Goal: Transaction & Acquisition: Purchase product/service

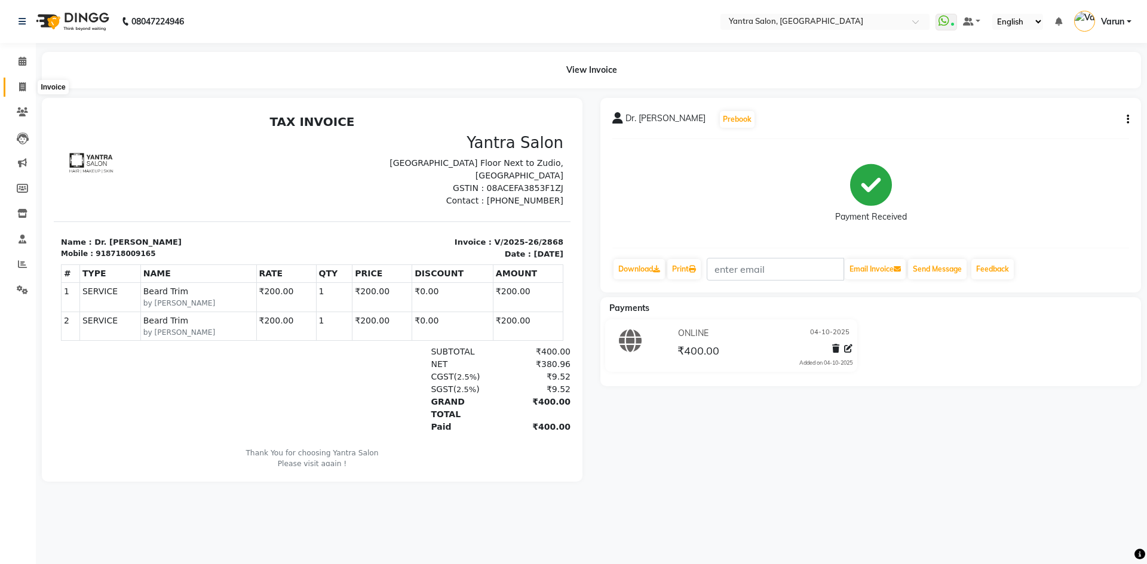
click at [19, 88] on icon at bounding box center [22, 86] width 7 height 9
select select "6253"
select select "service"
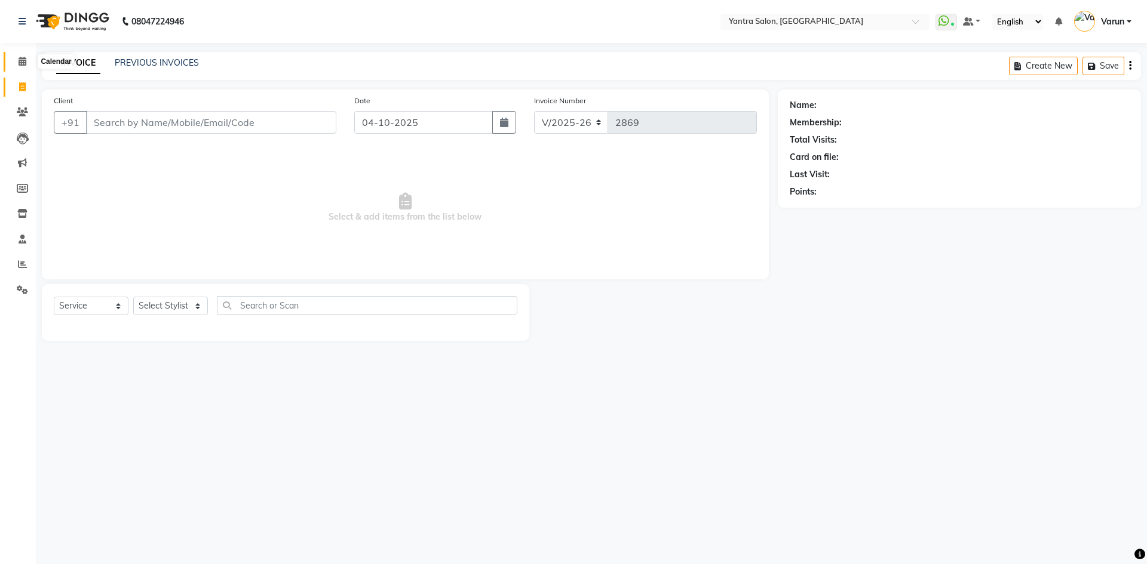
click at [24, 60] on icon at bounding box center [23, 61] width 8 height 9
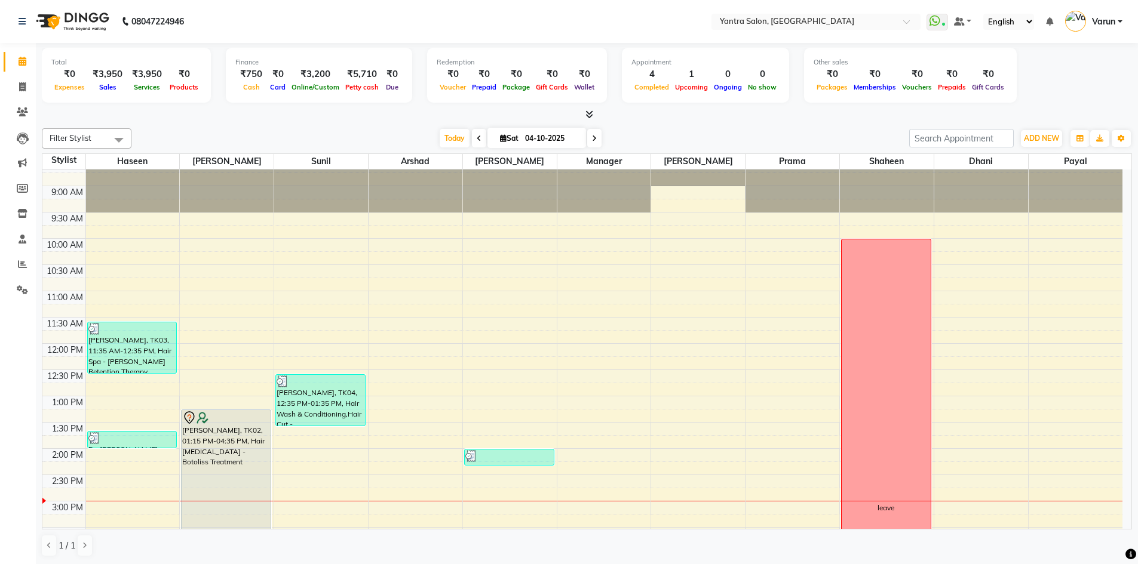
scroll to position [24, 0]
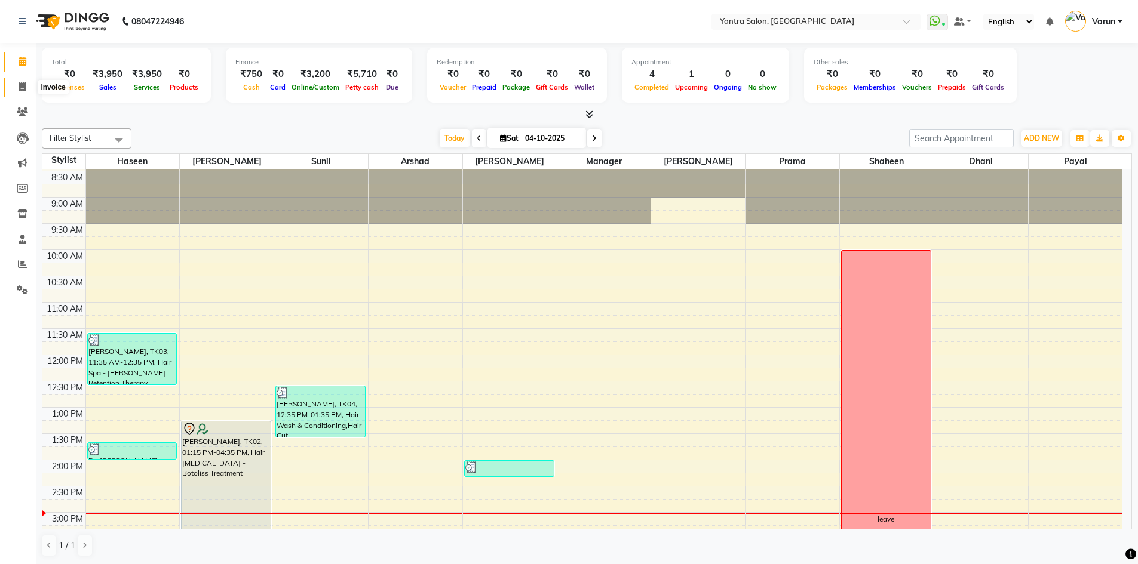
click at [23, 87] on icon at bounding box center [22, 86] width 7 height 9
select select "6253"
select select "service"
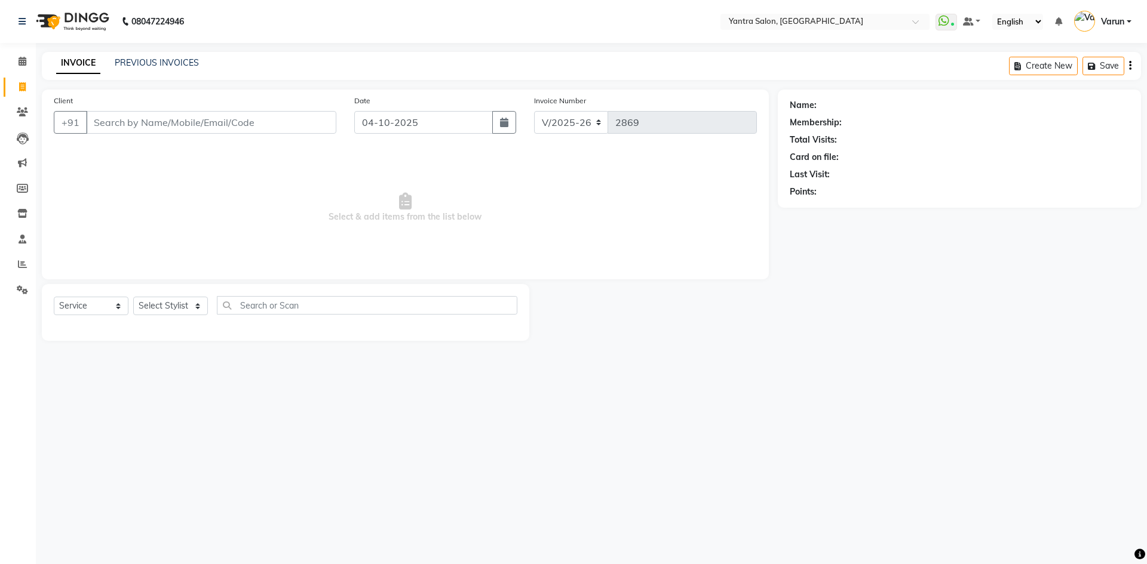
type input "9"
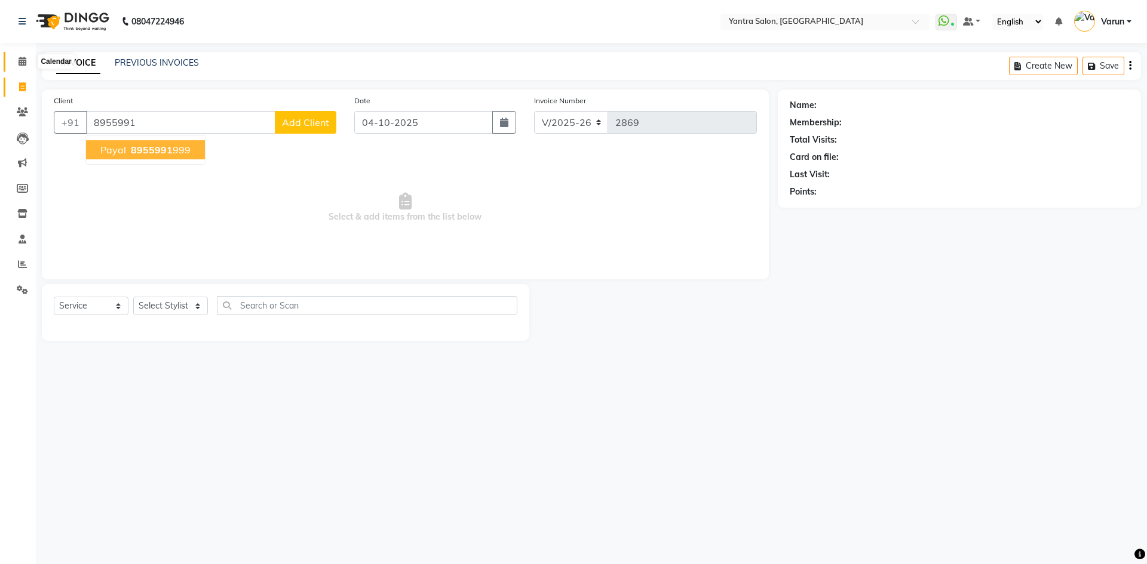
type input "8955991"
click at [26, 58] on icon at bounding box center [23, 61] width 8 height 9
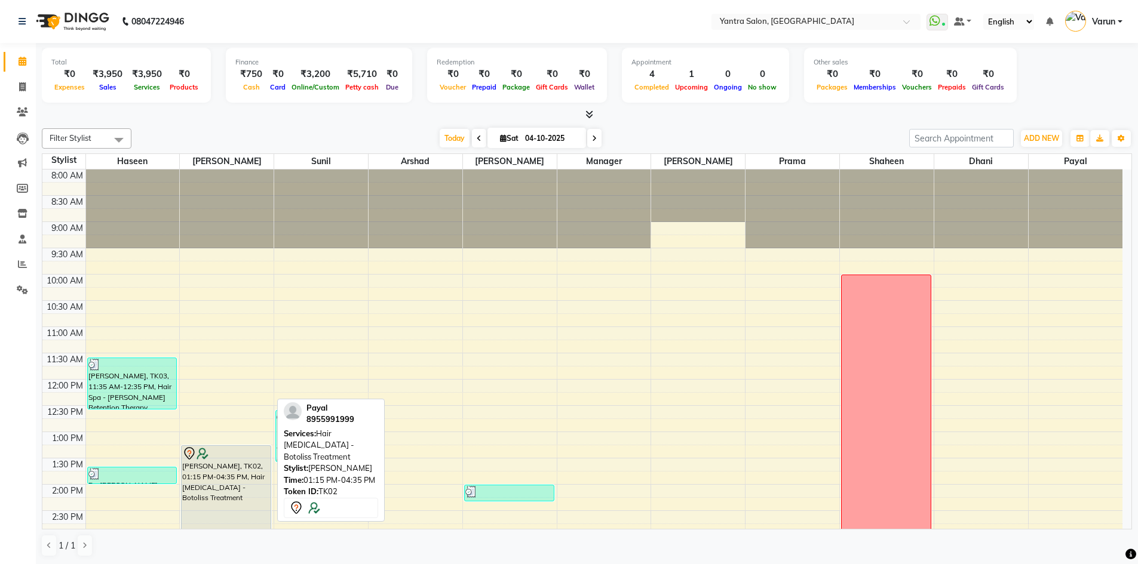
click at [202, 485] on div "Payal, TK02, 01:15 PM-04:35 PM, Hair Botox - Botoliss Treatment" at bounding box center [226, 532] width 89 height 173
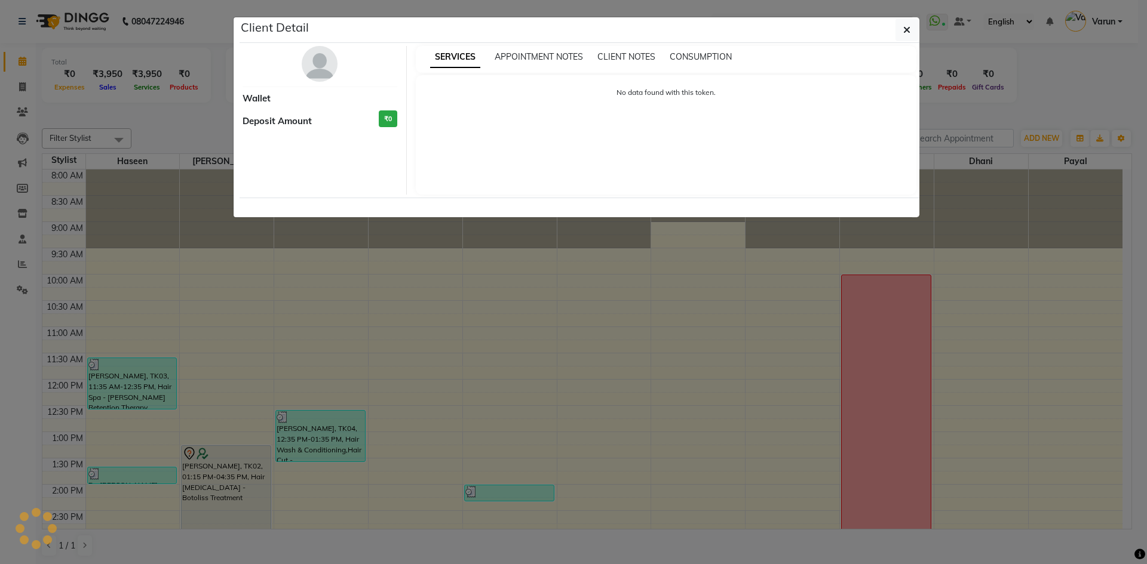
select select "7"
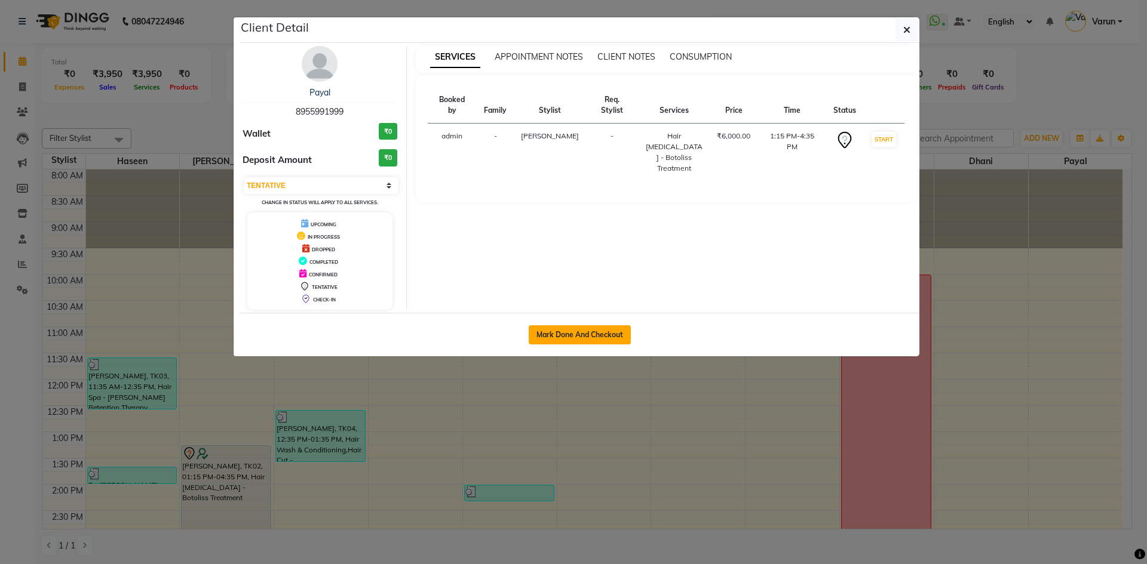
click at [592, 328] on button "Mark Done And Checkout" at bounding box center [579, 334] width 102 height 19
select select "6253"
select select "service"
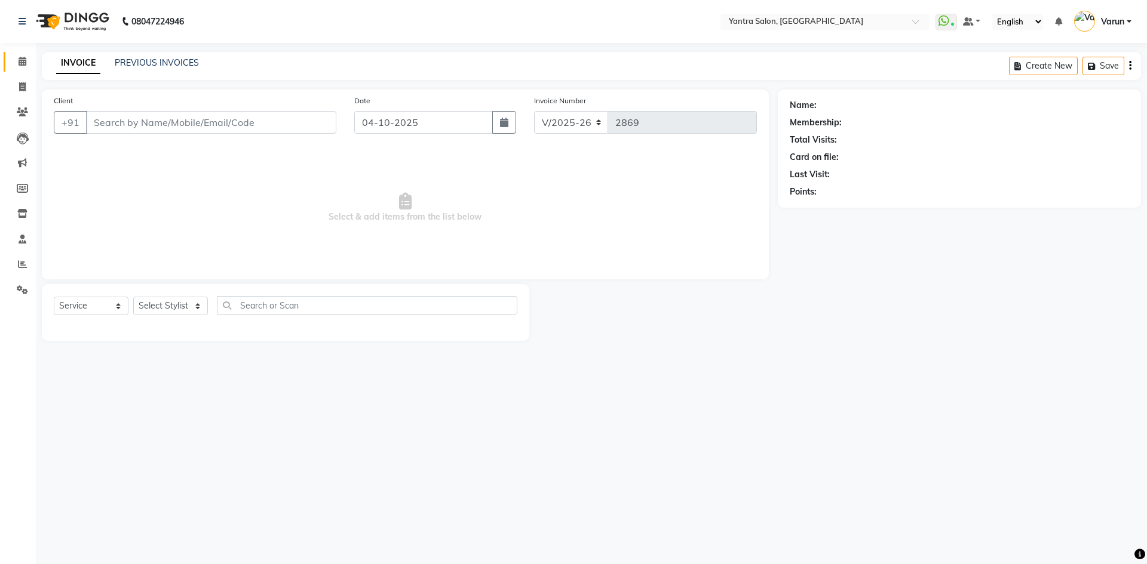
type input "8955991999"
select select "90728"
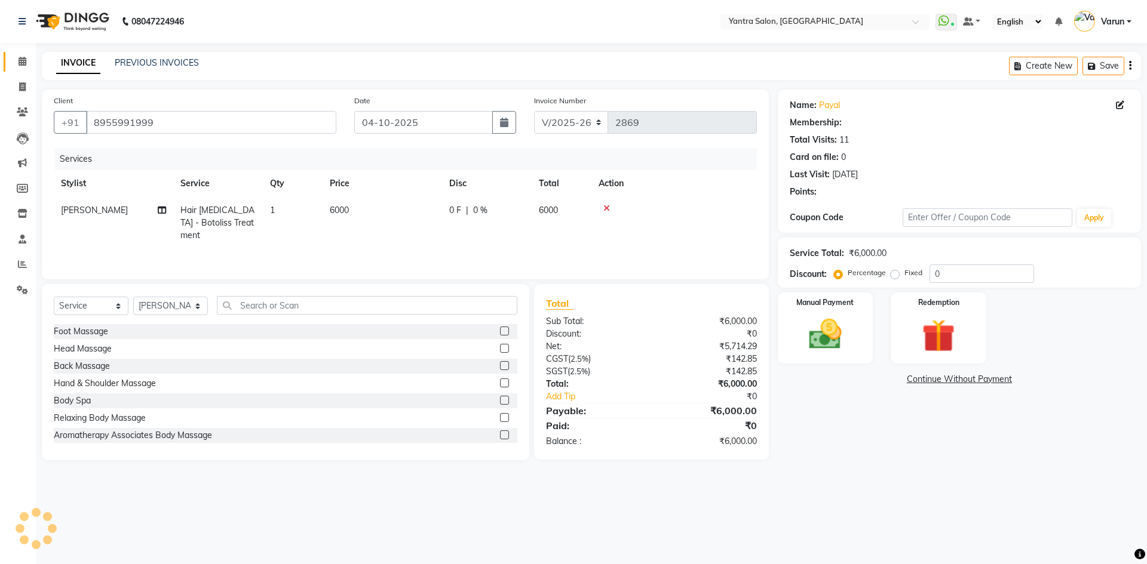
select select "1: Object"
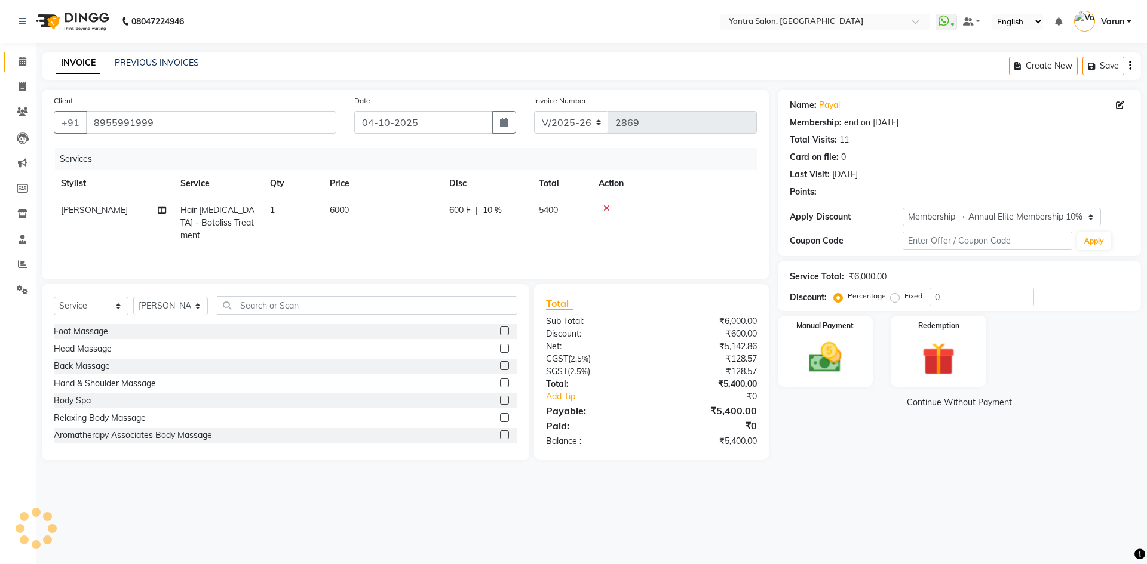
type input "10"
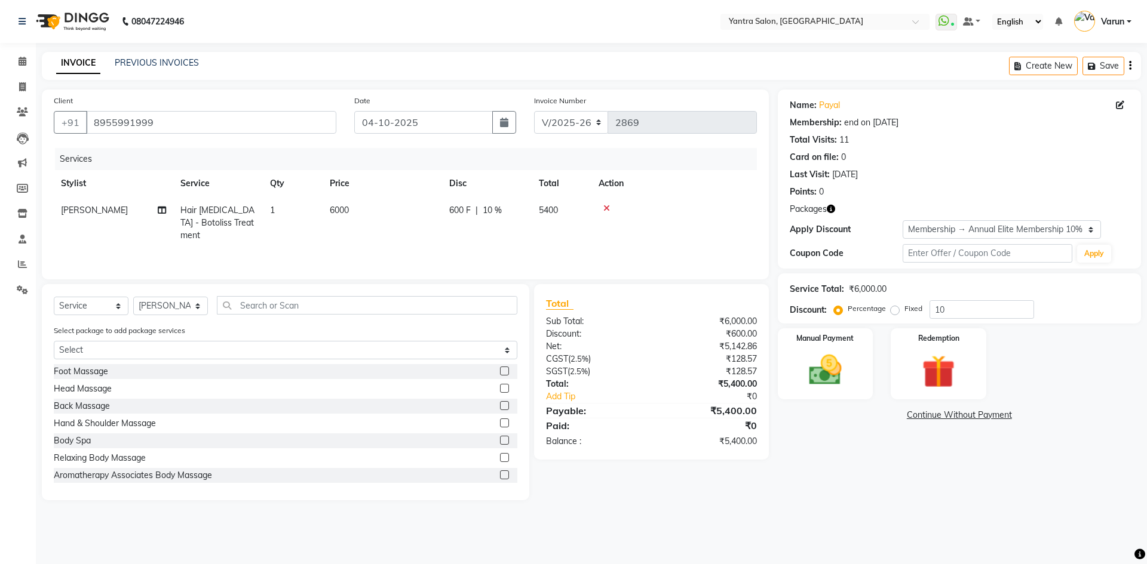
click at [606, 210] on icon at bounding box center [606, 208] width 7 height 8
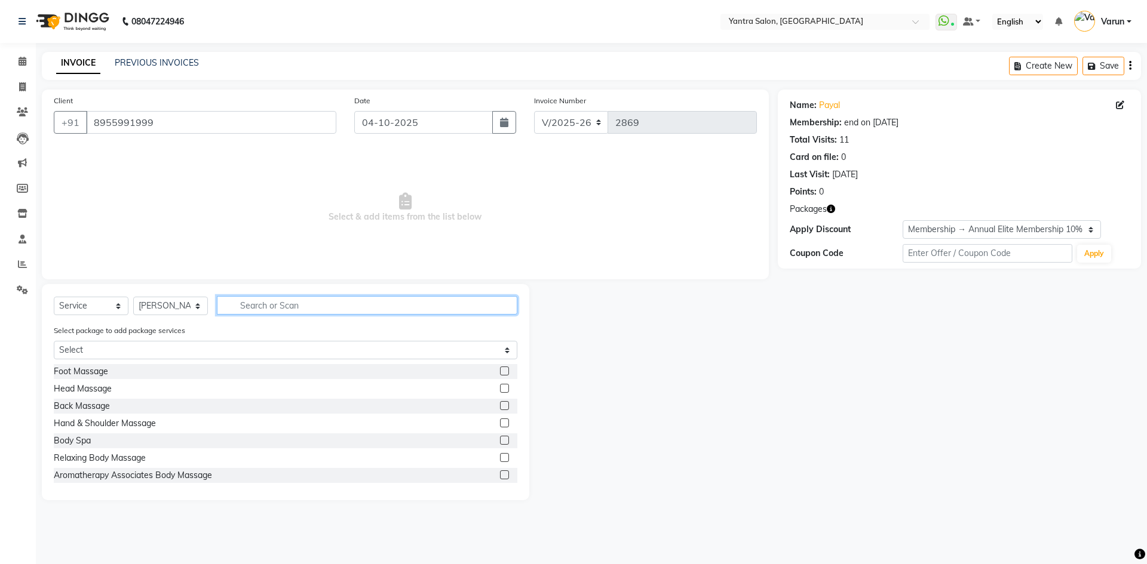
click at [248, 304] on input "text" at bounding box center [367, 305] width 300 height 19
type input "hair co"
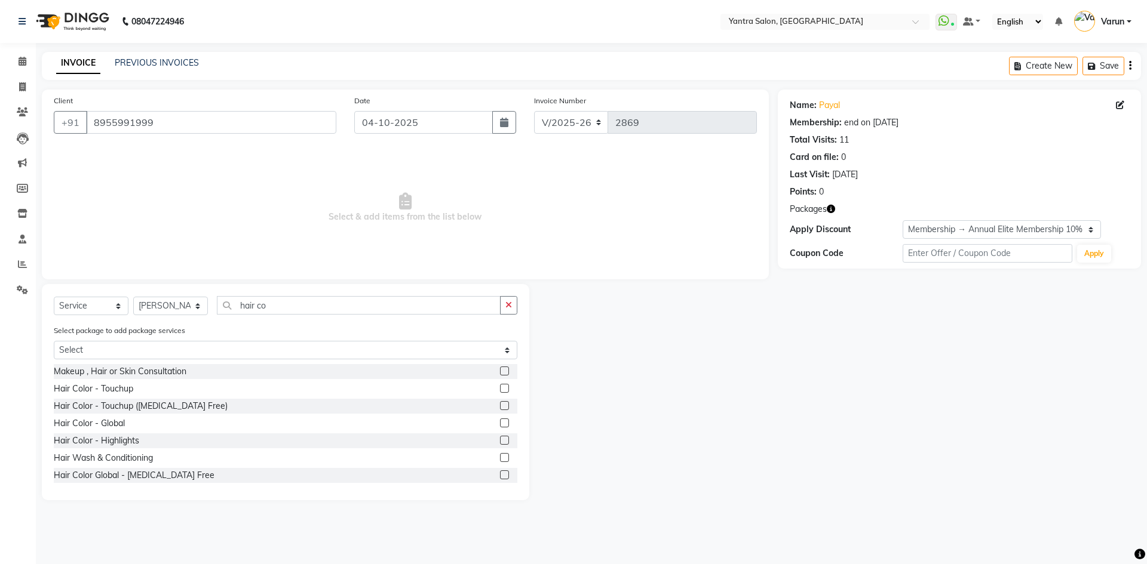
click at [500, 388] on label at bounding box center [504, 388] width 9 height 9
click at [500, 388] on input "checkbox" at bounding box center [504, 389] width 8 height 8
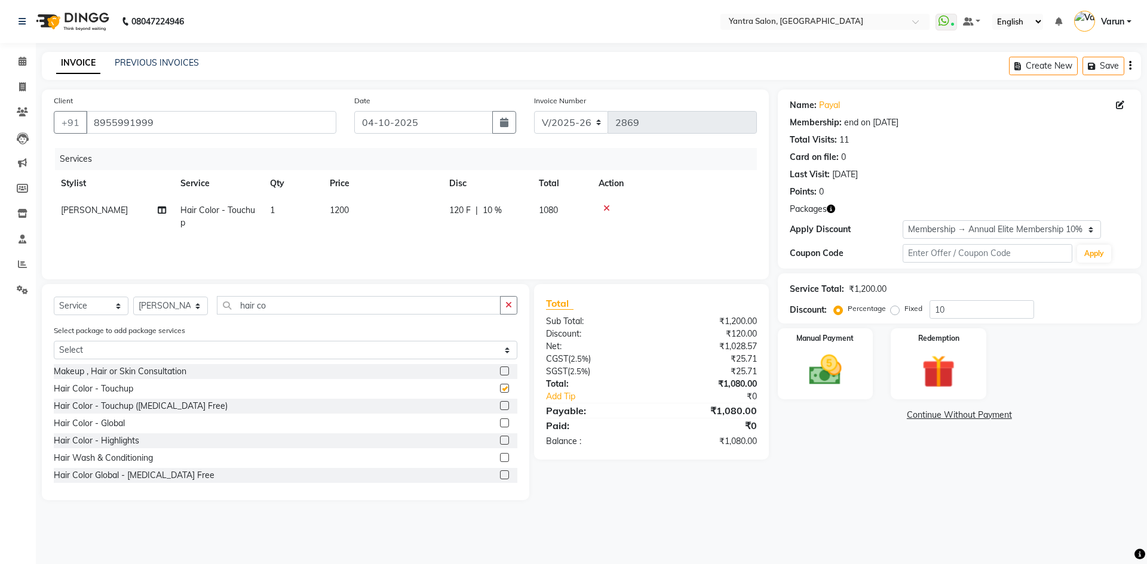
checkbox input "false"
click at [344, 208] on span "1200" at bounding box center [339, 210] width 19 height 11
select select "90728"
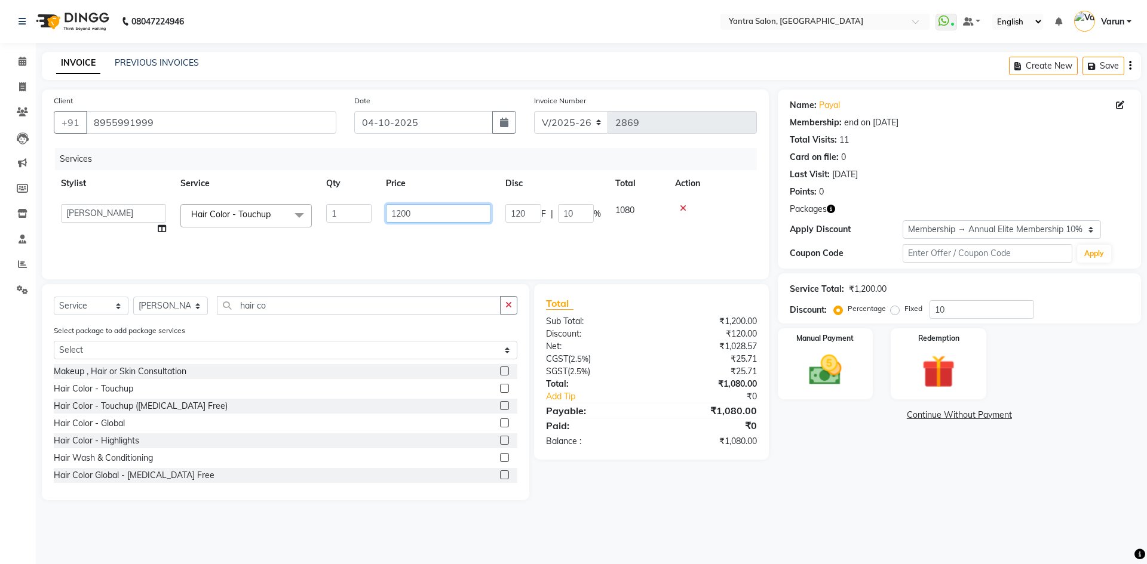
click at [403, 216] on input "1200" at bounding box center [438, 213] width 105 height 19
type input "1600"
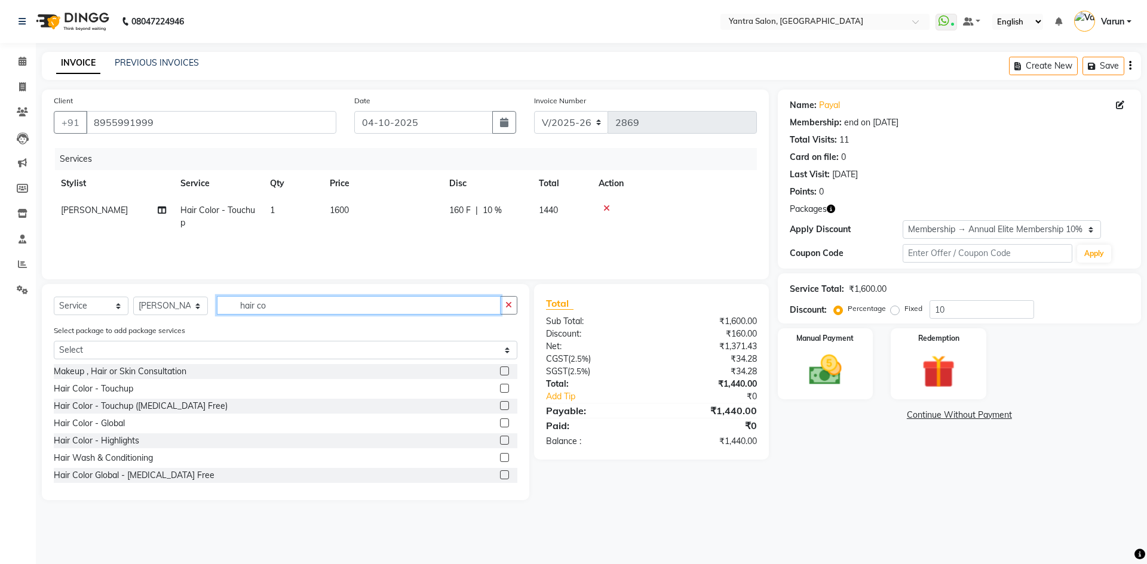
click at [274, 305] on input "hair co" at bounding box center [359, 305] width 284 height 19
type input "h"
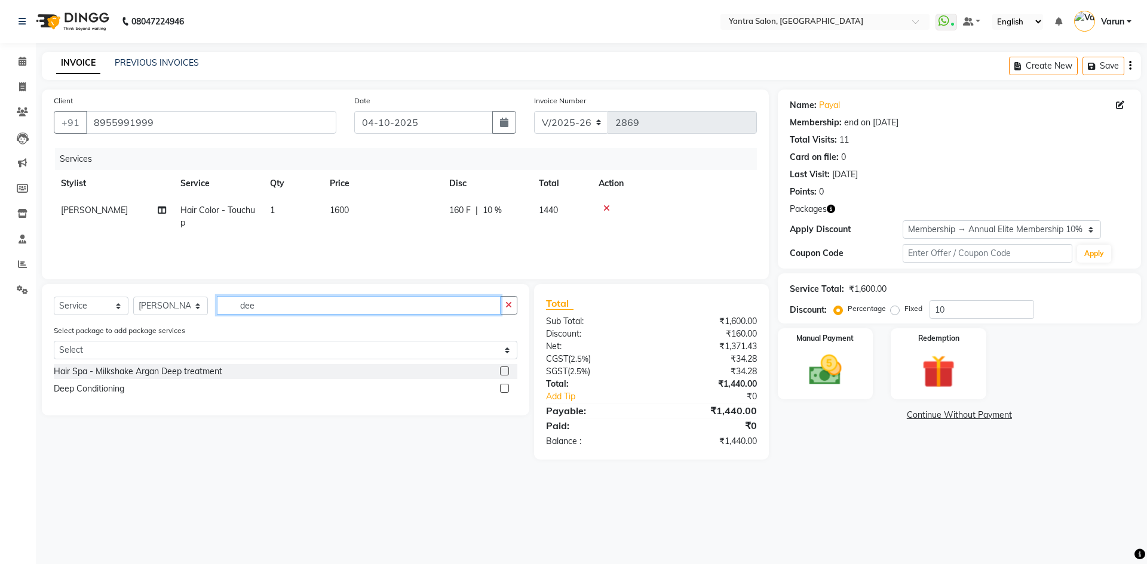
type input "dee"
click at [506, 387] on label at bounding box center [504, 388] width 9 height 9
click at [506, 387] on input "checkbox" at bounding box center [504, 389] width 8 height 8
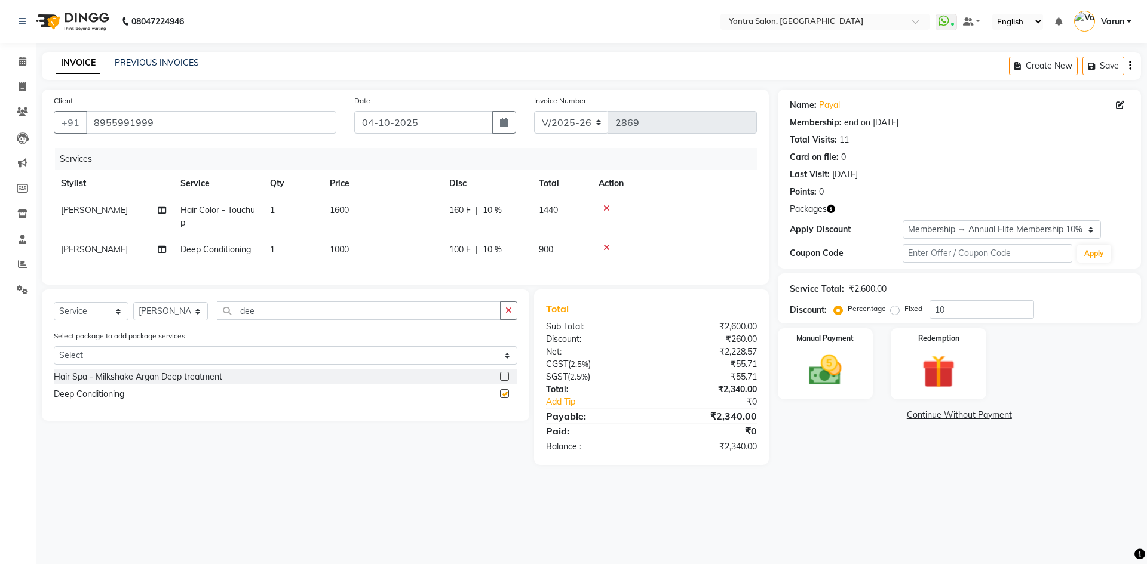
checkbox input "false"
click at [254, 320] on input "dee" at bounding box center [359, 311] width 284 height 19
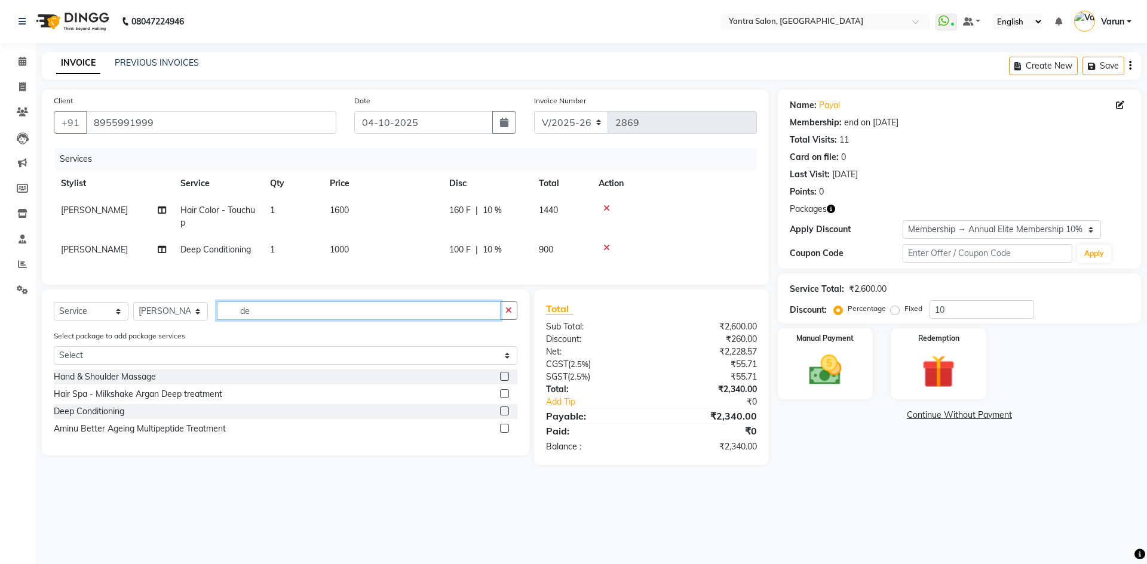
type input "d"
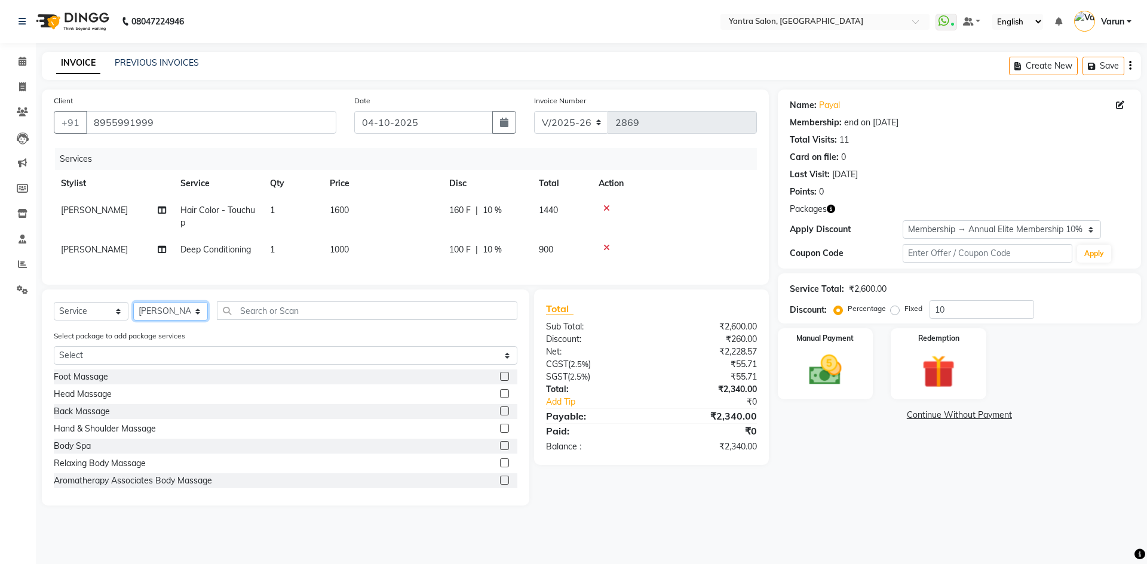
click at [165, 321] on select "Select Stylist admin [PERSON_NAME] Dhani Haseen [PERSON_NAME] Manager [PERSON_N…" at bounding box center [170, 311] width 75 height 19
select select "51016"
click at [133, 311] on select "Select Stylist admin [PERSON_NAME] Dhani Haseen [PERSON_NAME] Manager [PERSON_N…" at bounding box center [170, 311] width 75 height 19
click at [253, 320] on input "text" at bounding box center [367, 311] width 300 height 19
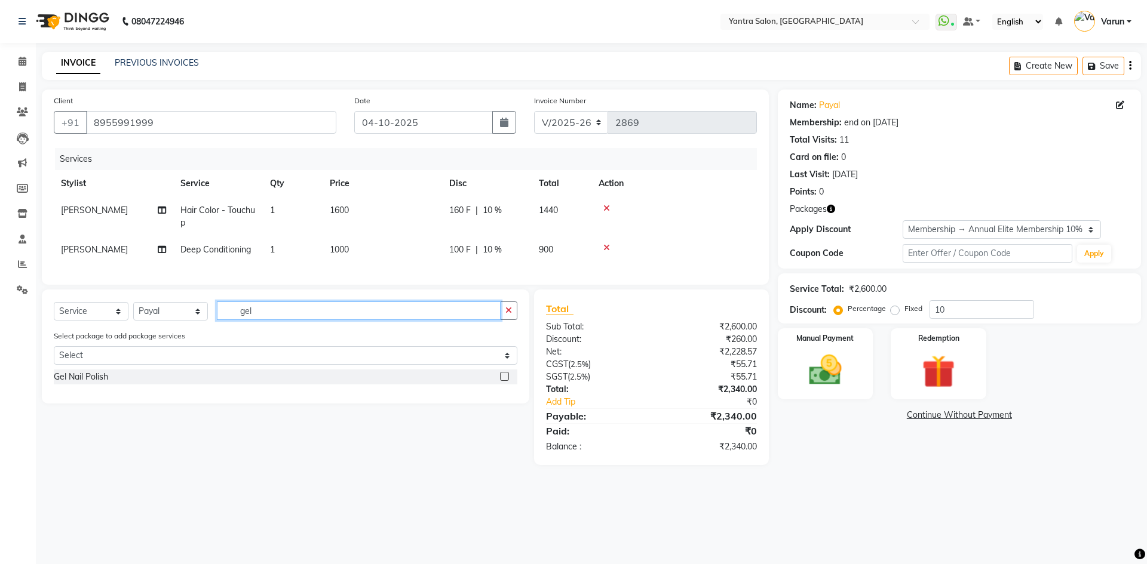
type input "gel"
click at [505, 381] on label at bounding box center [504, 376] width 9 height 9
click at [505, 381] on input "checkbox" at bounding box center [504, 377] width 8 height 8
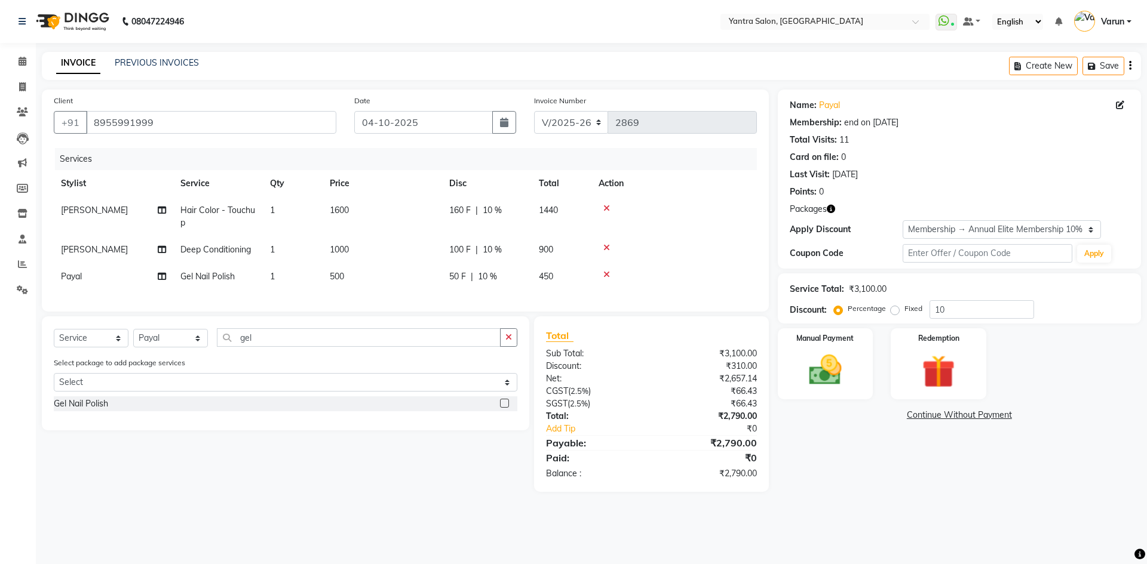
click at [502, 408] on label at bounding box center [504, 403] width 9 height 9
click at [502, 408] on input "checkbox" at bounding box center [504, 404] width 8 height 8
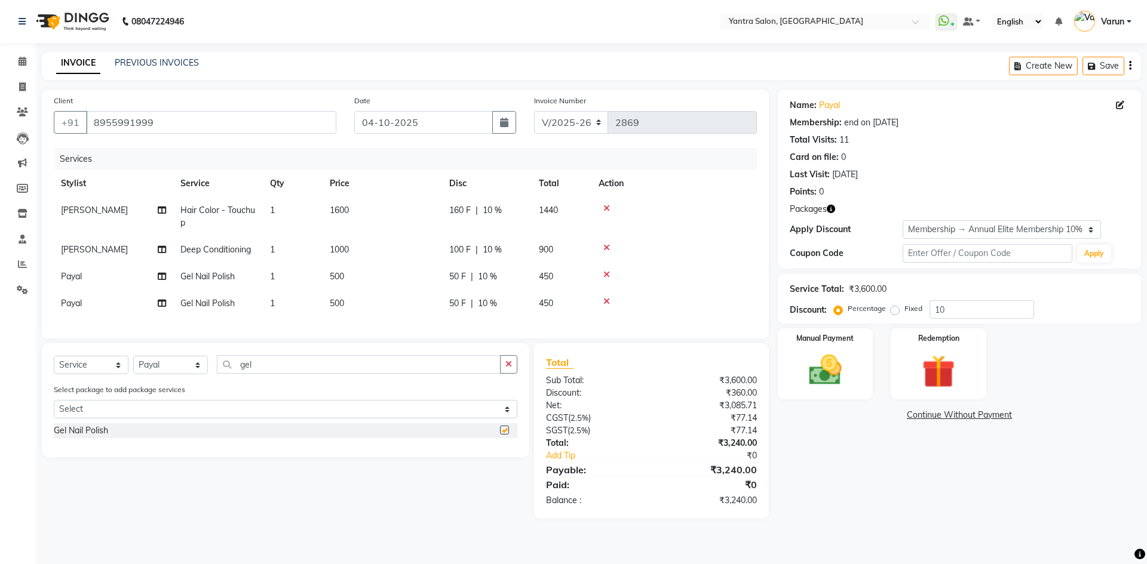
checkbox input "false"
click at [334, 303] on span "500" at bounding box center [337, 303] width 14 height 11
select select "51016"
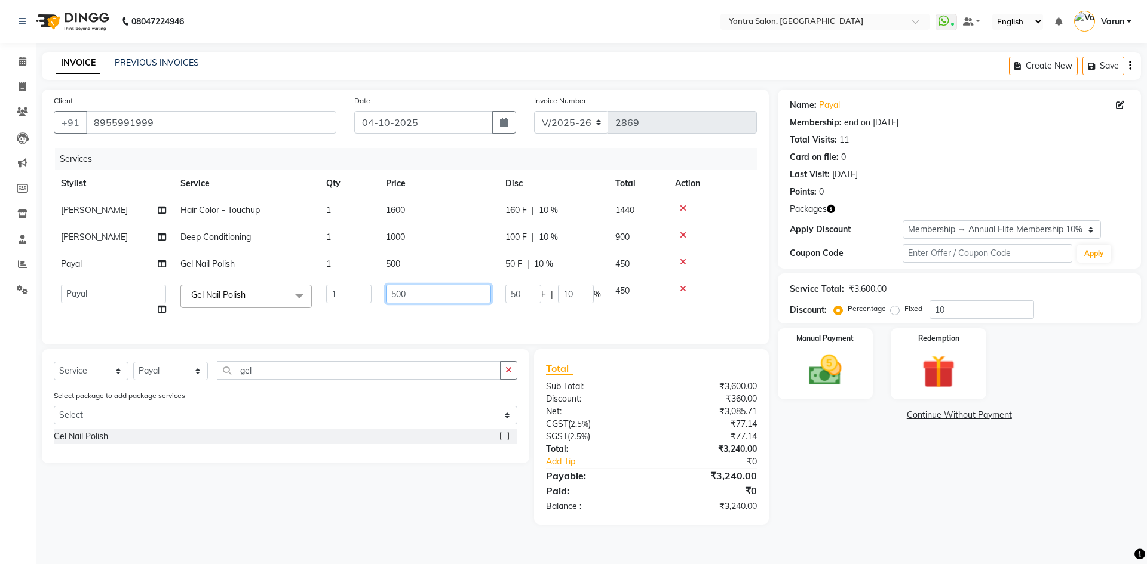
click at [402, 291] on input "500" at bounding box center [438, 294] width 105 height 19
type input "600"
click at [818, 379] on img at bounding box center [825, 370] width 56 height 39
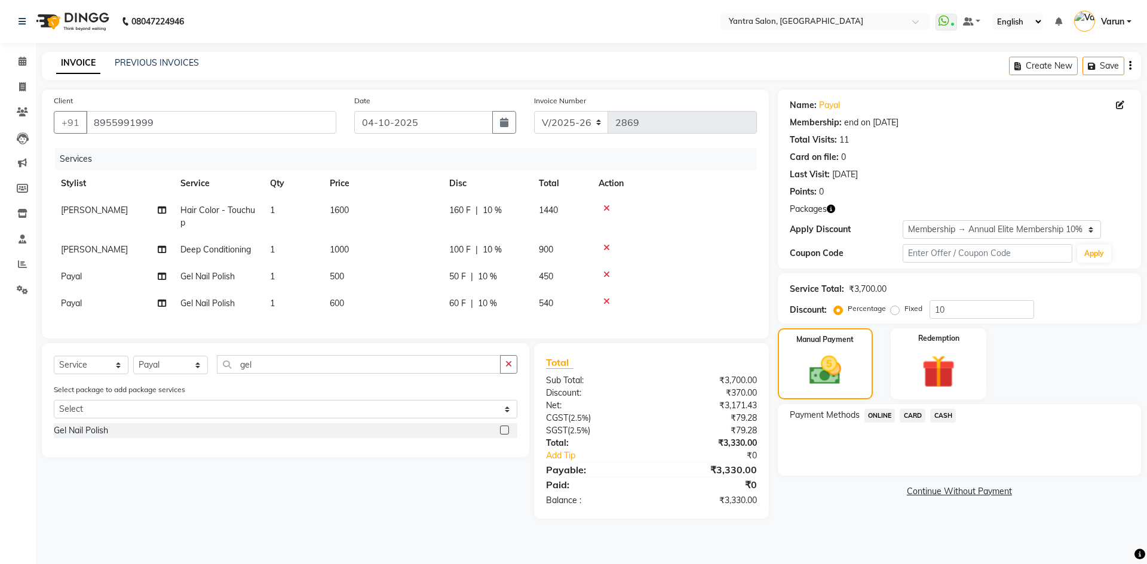
click at [605, 276] on icon at bounding box center [606, 275] width 7 height 8
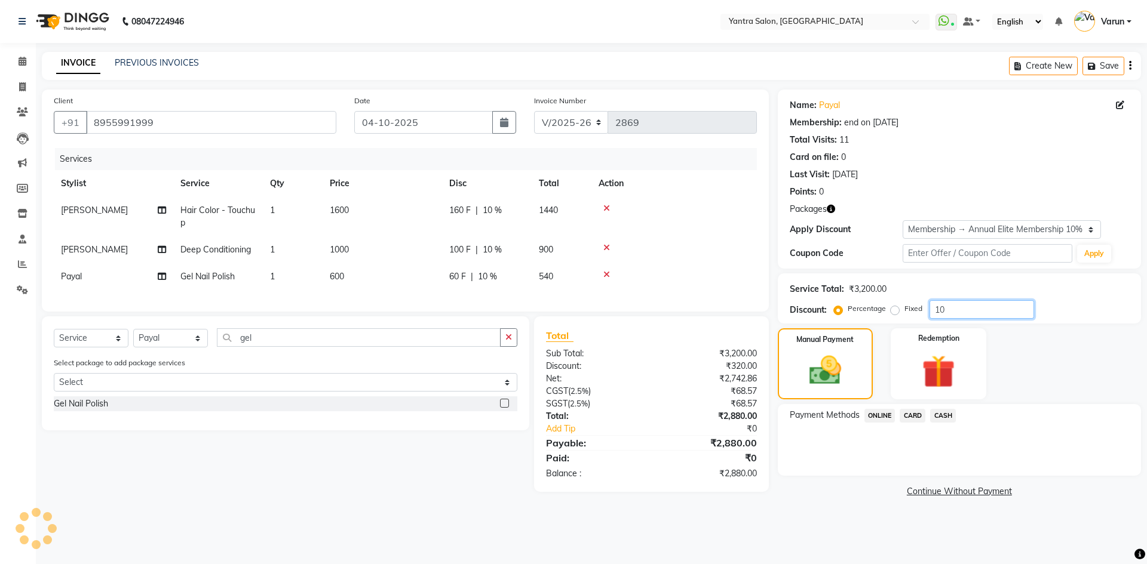
click at [951, 305] on input "10" at bounding box center [981, 309] width 105 height 19
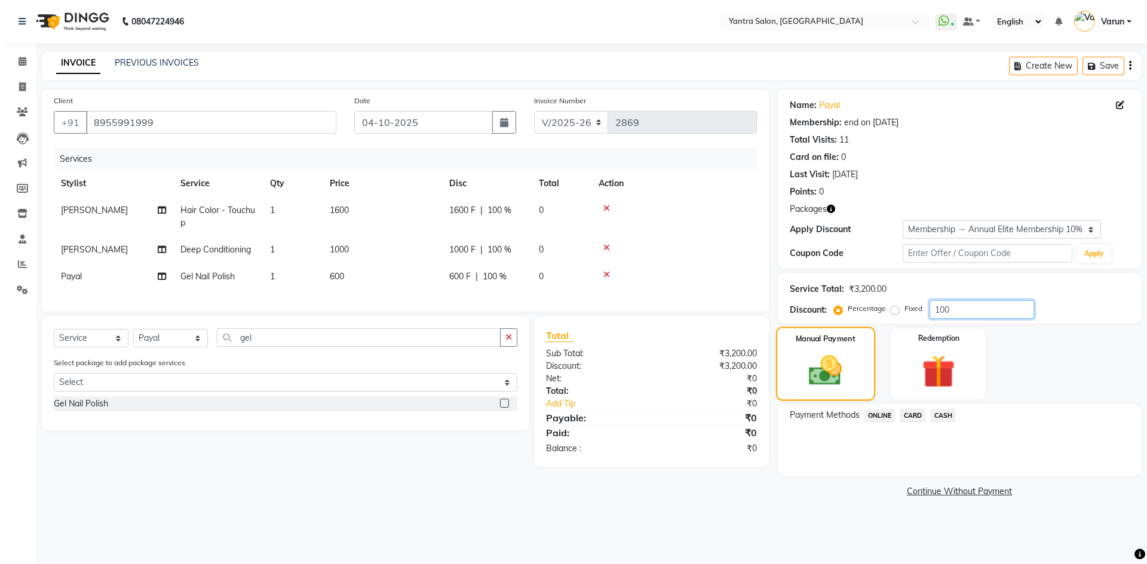
type input "100"
click at [825, 371] on img at bounding box center [825, 371] width 54 height 38
click at [824, 374] on img at bounding box center [825, 371] width 54 height 38
click at [881, 417] on span "ONLINE" at bounding box center [879, 416] width 31 height 14
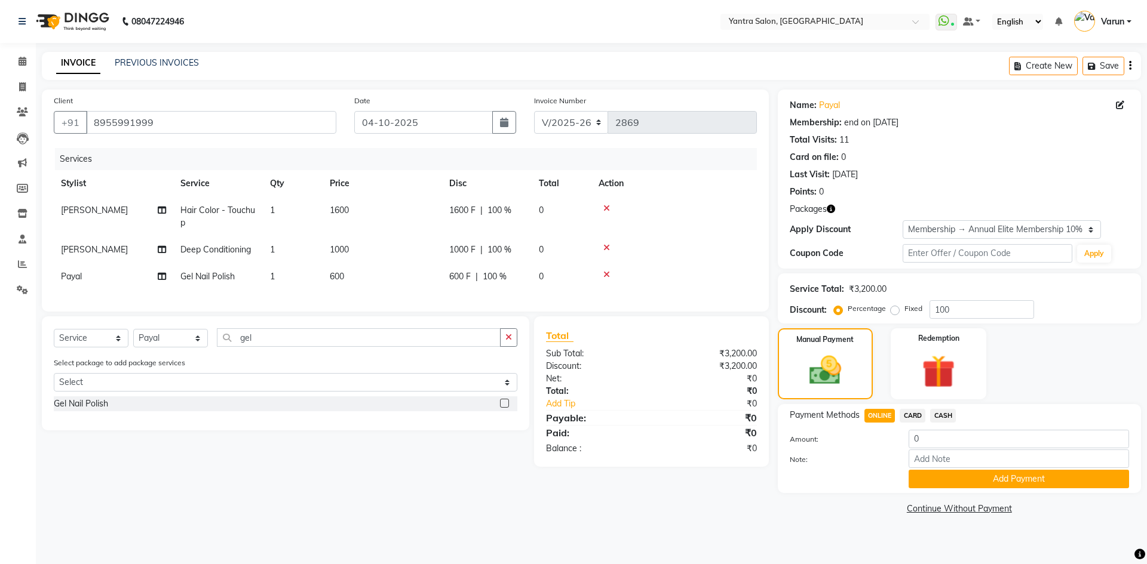
click at [941, 415] on span "CASH" at bounding box center [943, 416] width 26 height 14
click at [961, 477] on button "Add Payment" at bounding box center [1018, 479] width 220 height 19
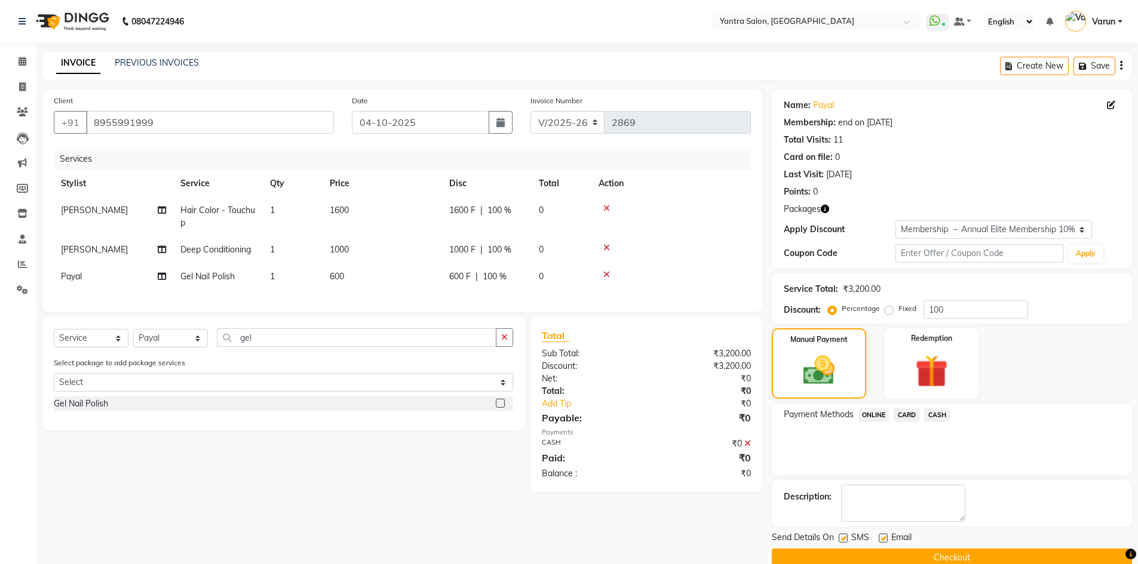
click at [841, 538] on label at bounding box center [842, 538] width 9 height 9
click at [841, 538] on input "checkbox" at bounding box center [842, 539] width 8 height 8
checkbox input "false"
click at [884, 539] on label at bounding box center [882, 538] width 9 height 9
click at [884, 539] on input "checkbox" at bounding box center [882, 539] width 8 height 8
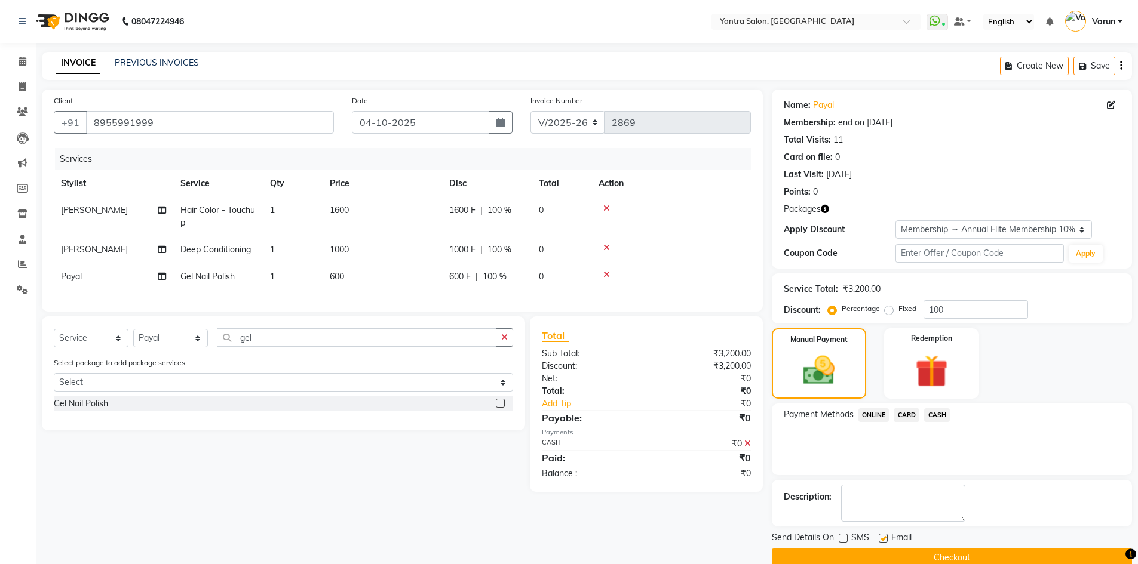
checkbox input "false"
click at [889, 552] on button "Checkout" at bounding box center [952, 558] width 360 height 19
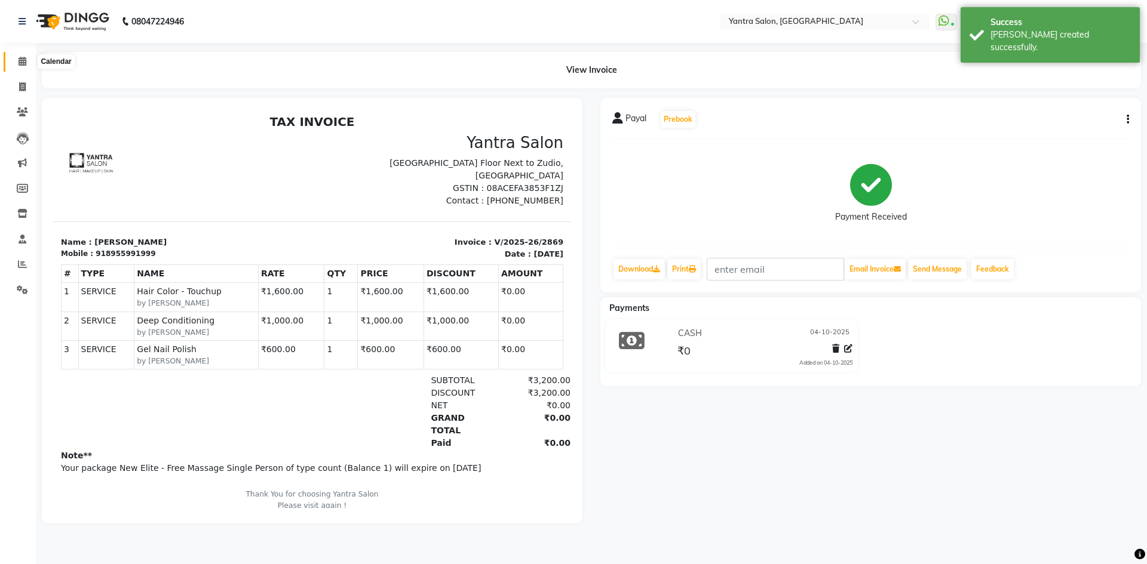
click at [23, 62] on icon at bounding box center [23, 61] width 8 height 9
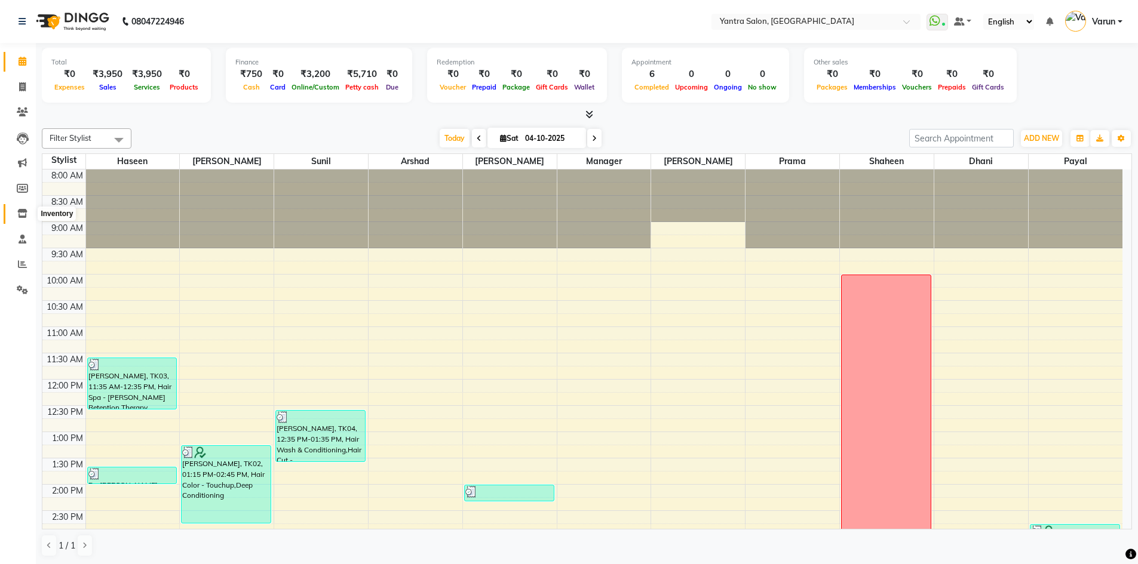
click at [22, 211] on icon at bounding box center [22, 213] width 10 height 9
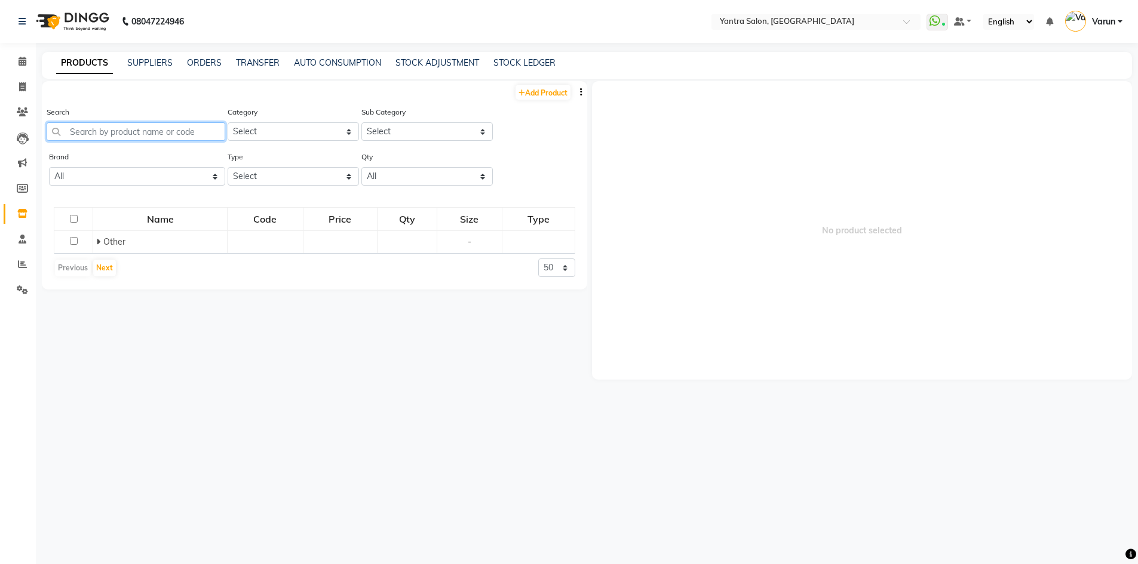
click at [79, 129] on input "text" at bounding box center [136, 131] width 179 height 19
type input "c"
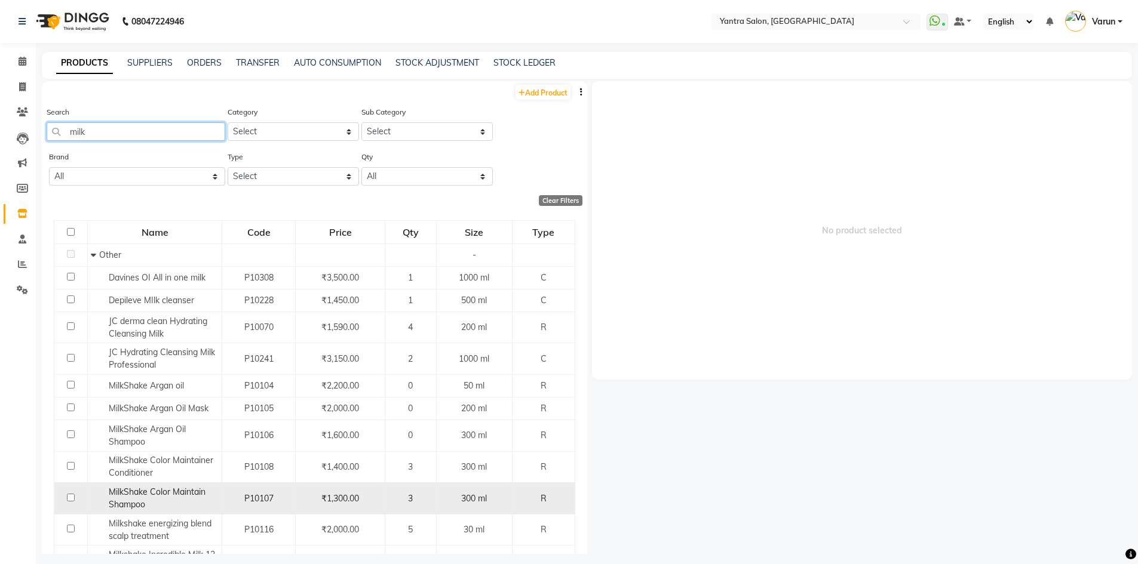
type input "milk"
click at [148, 492] on span "MilkShake Color Maintain Shampoo" at bounding box center [157, 498] width 97 height 23
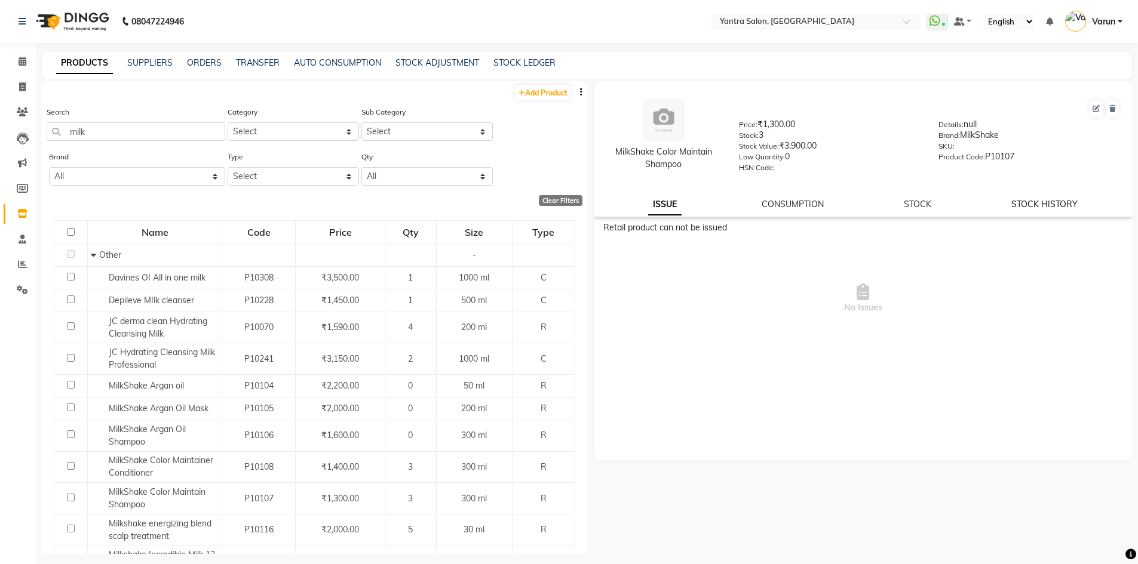
click at [1047, 201] on link "STOCK HISTORY" at bounding box center [1044, 204] width 66 height 11
select select "all"
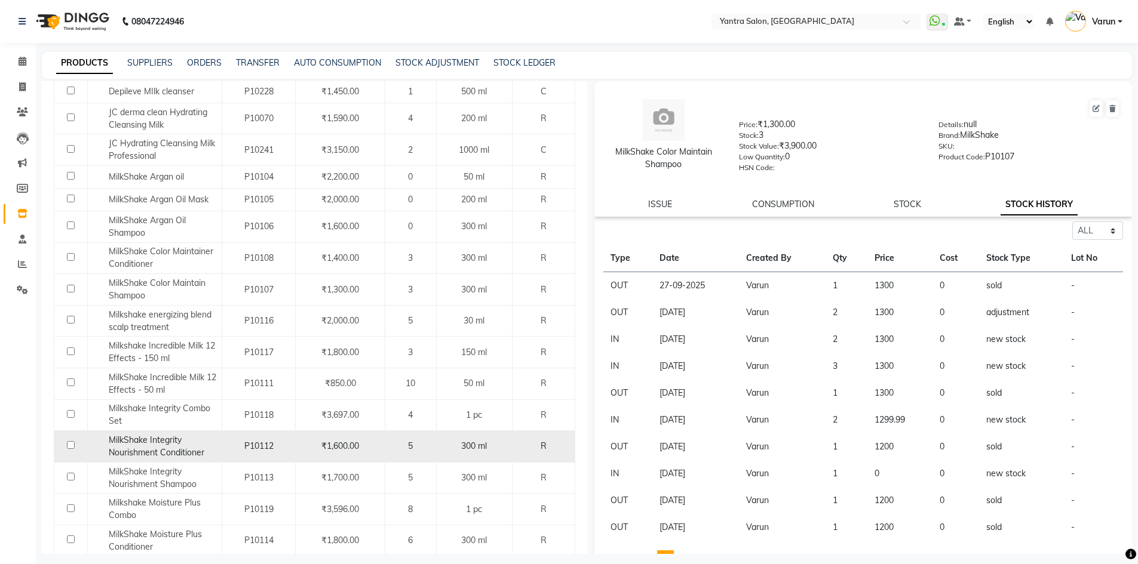
scroll to position [239, 0]
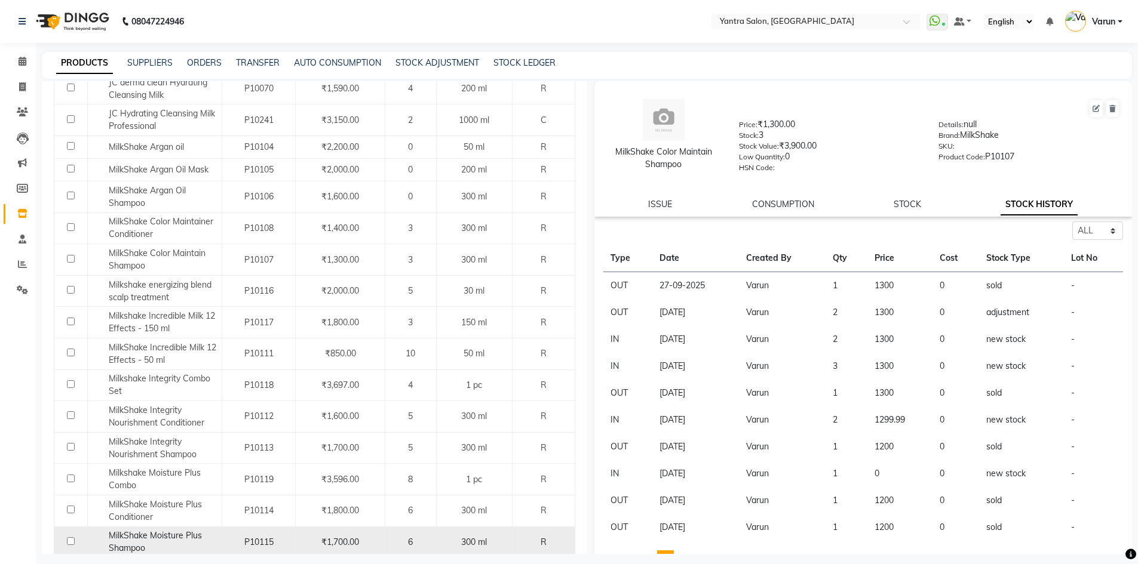
click at [181, 540] on span "MilkShake Moisture Plus Shampoo" at bounding box center [155, 541] width 93 height 23
select select "all"
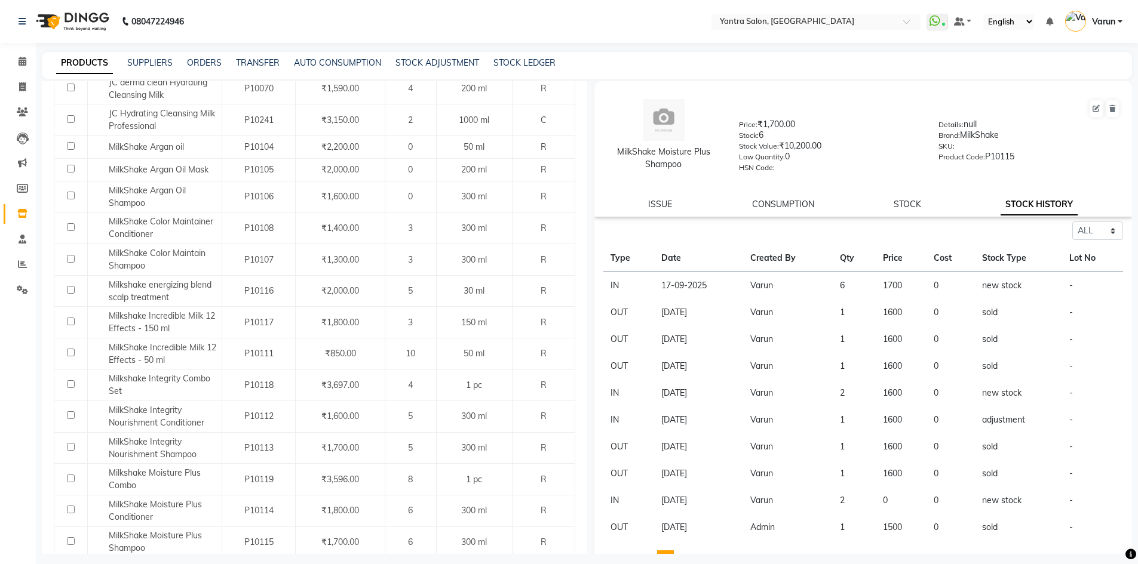
click at [1031, 204] on link "STOCK HISTORY" at bounding box center [1038, 204] width 77 height 21
click at [898, 201] on link "STOCK" at bounding box center [906, 204] width 27 height 11
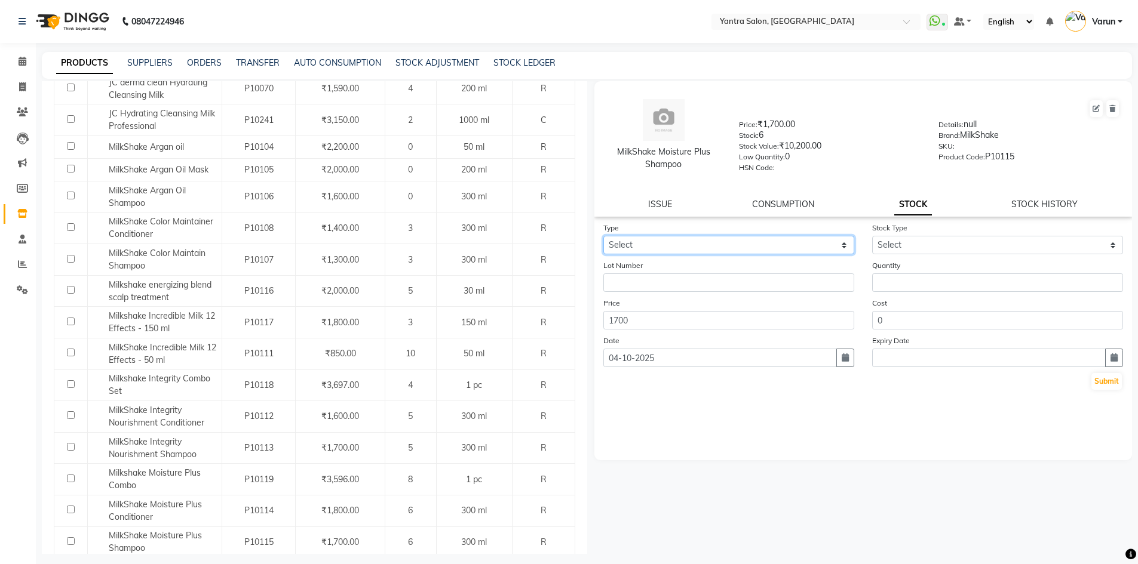
click at [634, 245] on select "Select In Out" at bounding box center [728, 245] width 251 height 19
select select "in"
click at [603, 236] on select "Select In Out" at bounding box center [728, 245] width 251 height 19
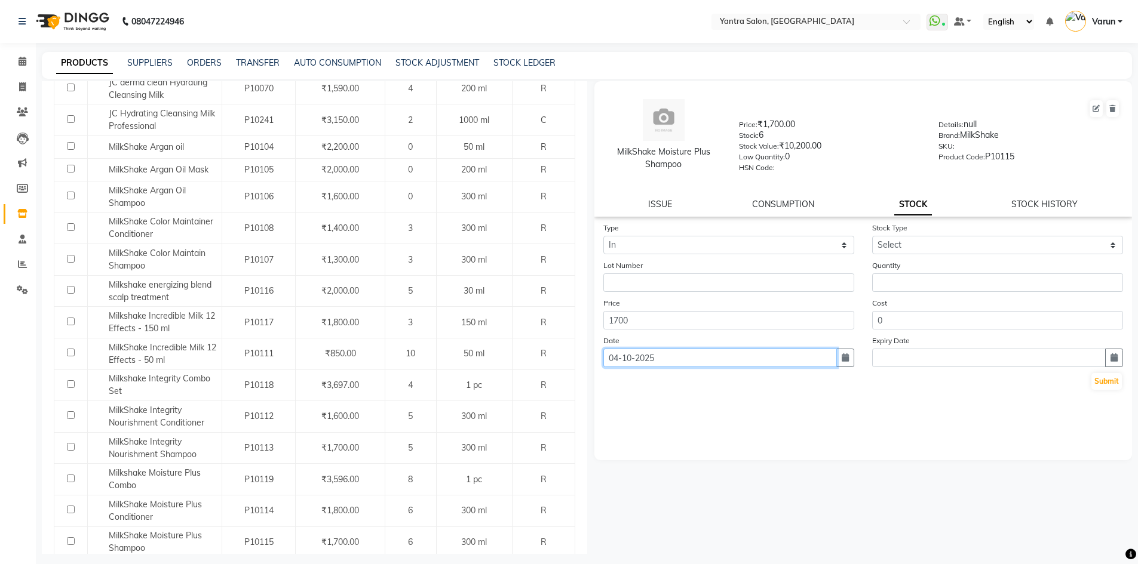
click at [612, 365] on input "04-10-2025" at bounding box center [719, 358] width 233 height 19
select select "10"
select select "2025"
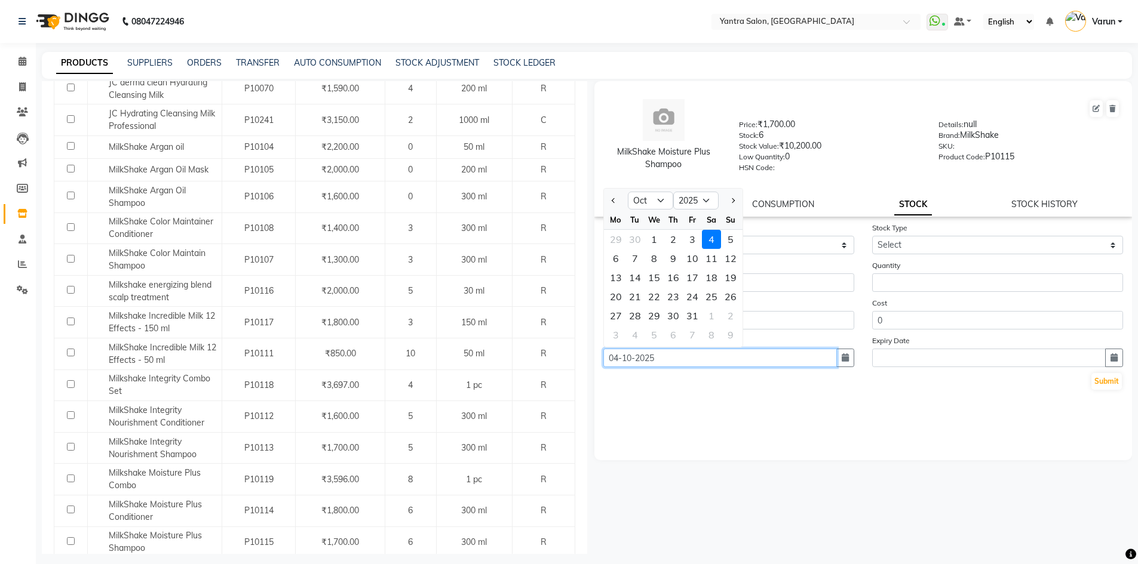
click at [612, 362] on input "04-10-2025" at bounding box center [719, 358] width 233 height 19
click at [614, 353] on input "04-10-2025" at bounding box center [719, 358] width 233 height 19
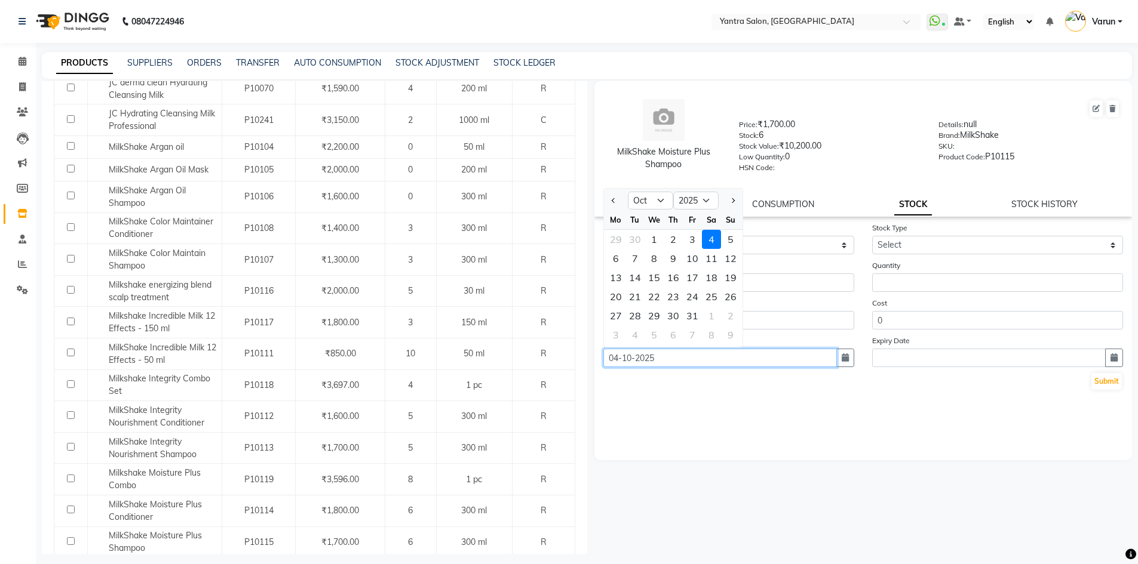
click at [614, 353] on input "04-10-2025" at bounding box center [719, 358] width 233 height 19
click at [615, 352] on input "04-10-2025" at bounding box center [719, 358] width 233 height 19
type input "02-09-2025"
click at [640, 201] on select "Jan Feb Mar Apr May Jun Jul Aug Sep Oct Nov Dec" at bounding box center [650, 201] width 45 height 18
select select "9"
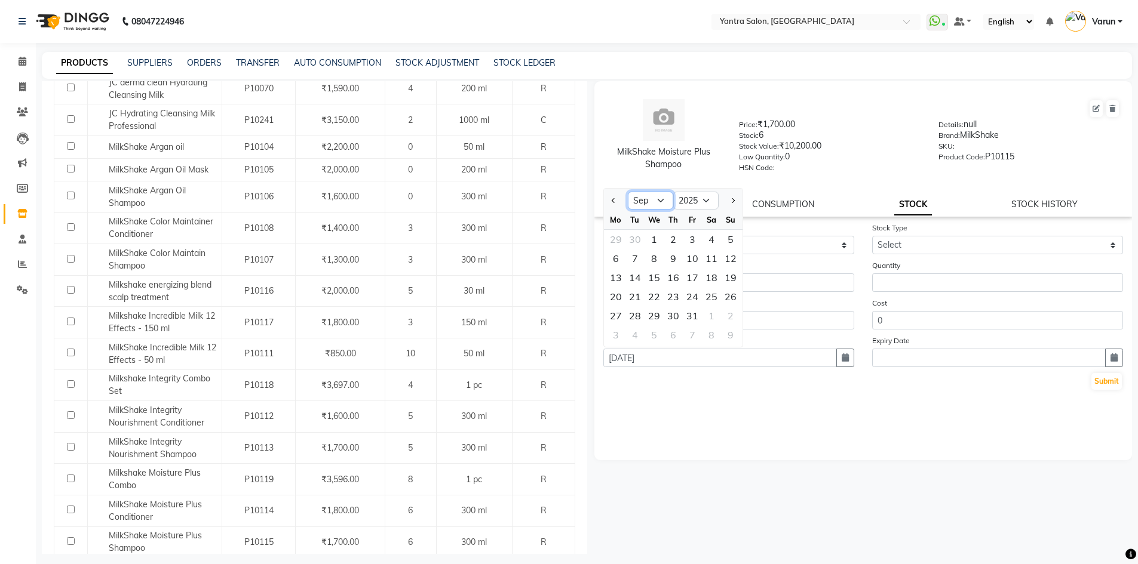
click at [628, 192] on select "Jan Feb Mar Apr May Jun Jul Aug Sep Oct Nov Dec" at bounding box center [650, 201] width 45 height 18
click at [954, 242] on select "Select New Stock Adjustment Return Other" at bounding box center [997, 245] width 251 height 19
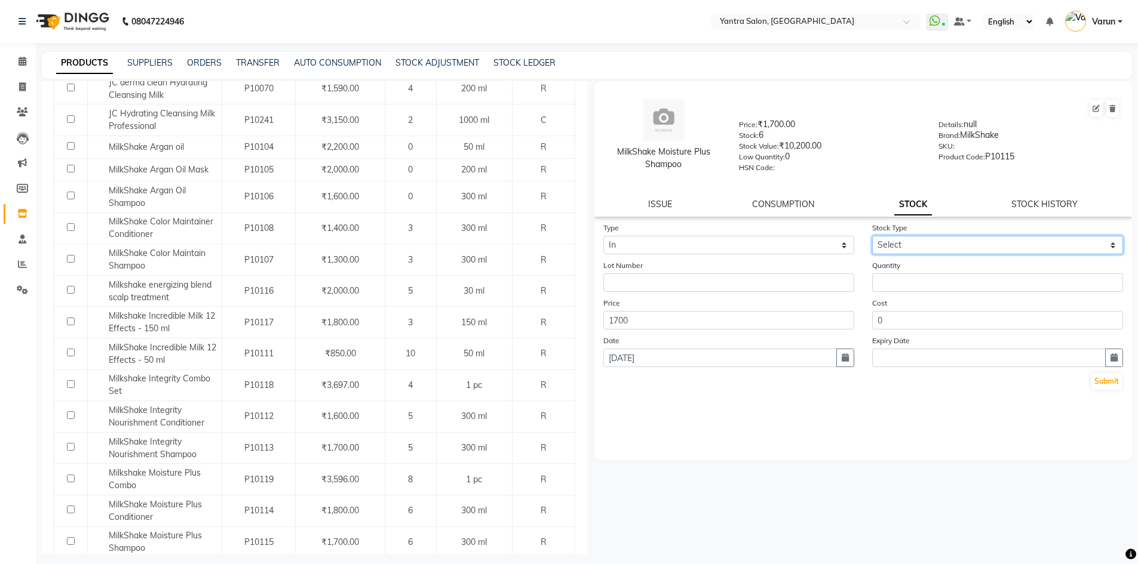
click at [888, 246] on select "Select New Stock Adjustment Return Other" at bounding box center [997, 245] width 251 height 19
select select "new stock"
click at [872, 236] on select "Select New Stock Adjustment Return Other" at bounding box center [997, 245] width 251 height 19
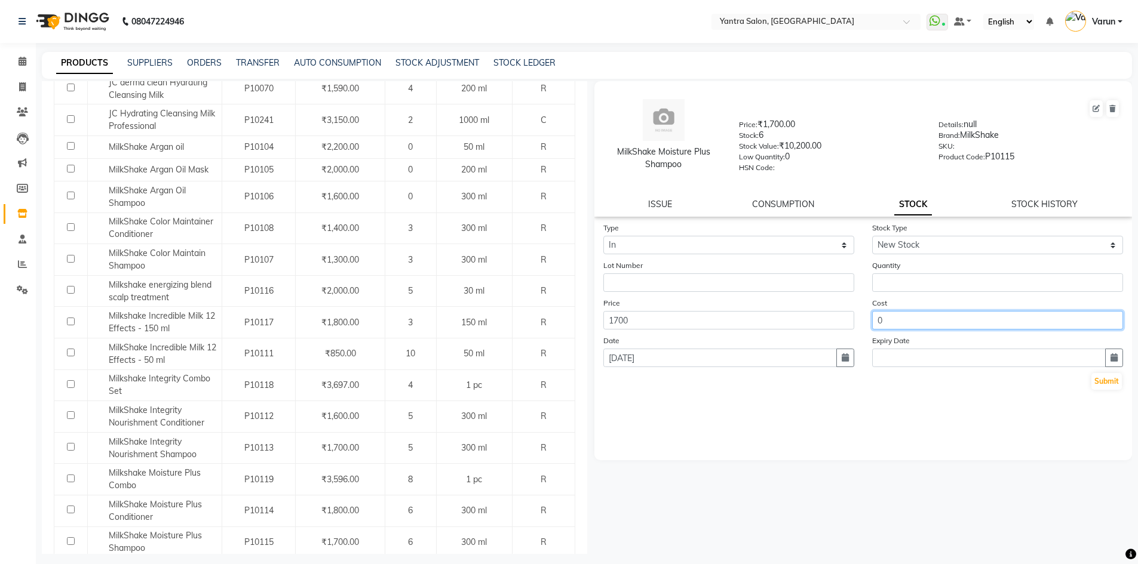
drag, startPoint x: 893, startPoint y: 281, endPoint x: 879, endPoint y: 323, distance: 44.0
click at [879, 323] on input "0" at bounding box center [997, 320] width 251 height 19
type input "3"
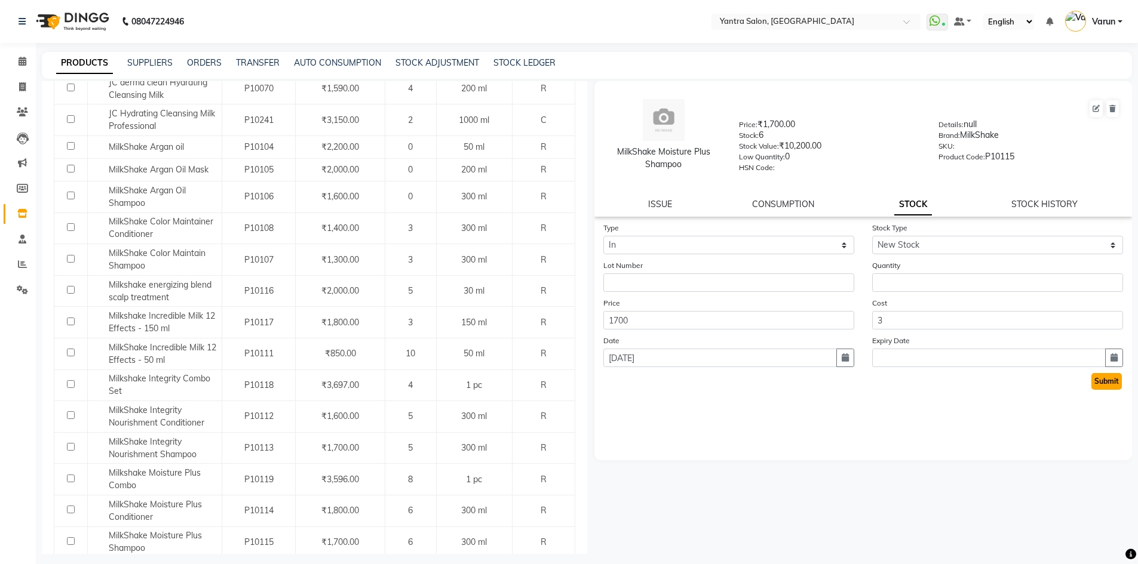
click at [1112, 378] on button "Submit" at bounding box center [1106, 381] width 30 height 17
click at [884, 324] on input "3" at bounding box center [997, 320] width 251 height 19
click at [885, 324] on input "3" at bounding box center [997, 320] width 251 height 19
click at [882, 285] on input "number" at bounding box center [997, 282] width 251 height 19
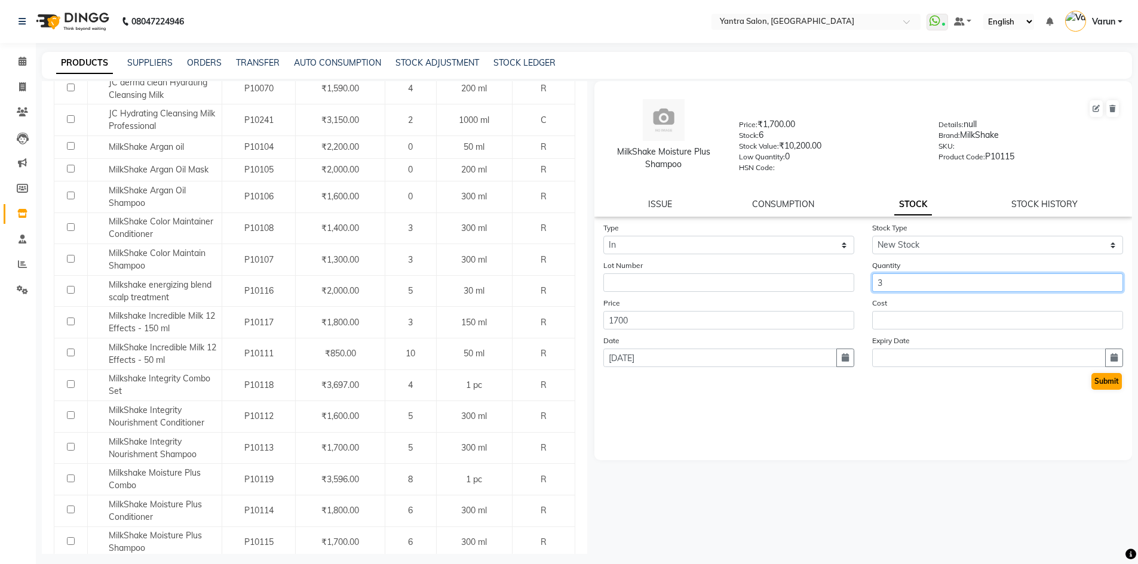
type input "3"
click at [1110, 380] on button "Submit" at bounding box center [1106, 381] width 30 height 17
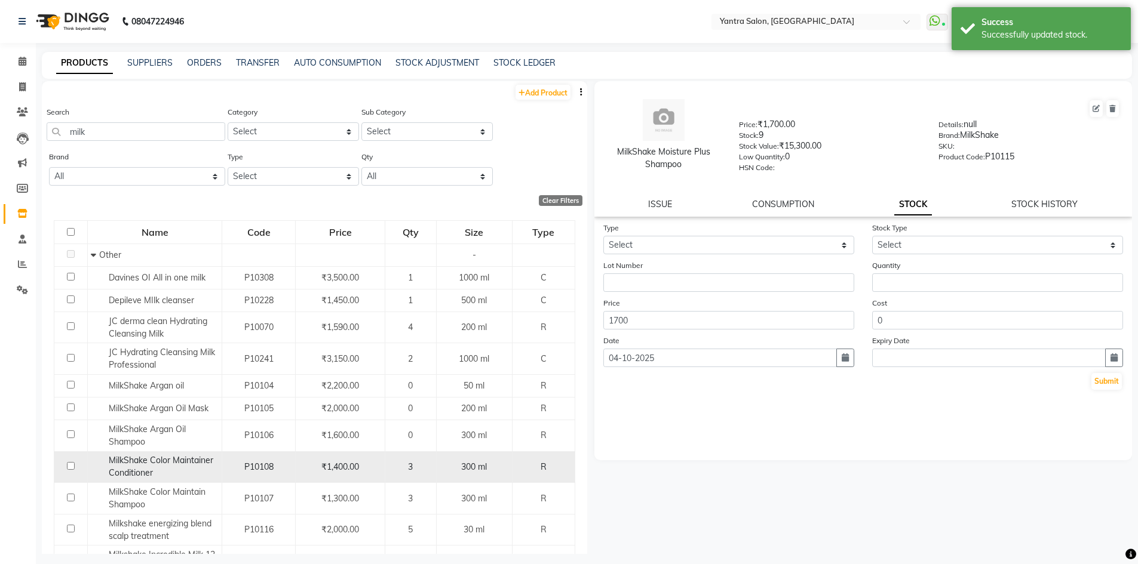
scroll to position [60, 0]
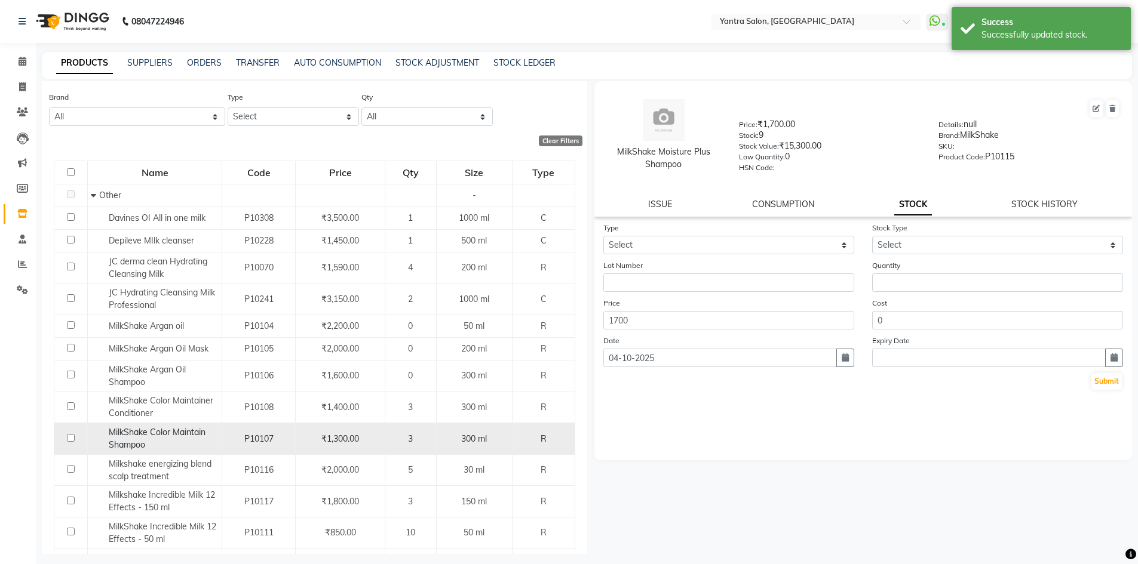
click at [179, 437] on span "MilkShake Color Maintain Shampoo" at bounding box center [157, 438] width 97 height 23
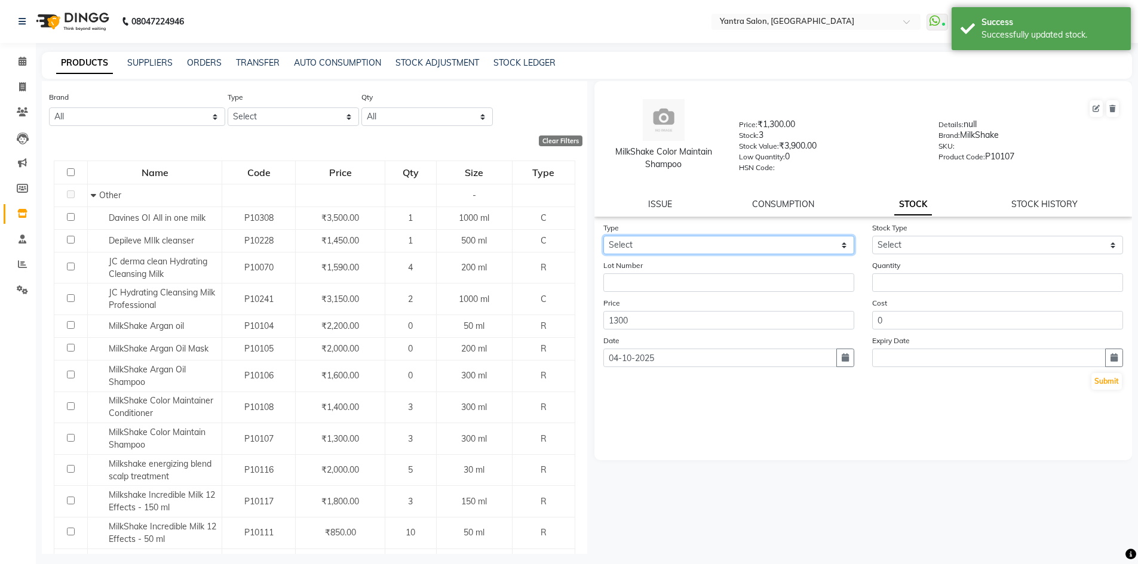
click at [647, 241] on select "Select In Out" at bounding box center [728, 245] width 251 height 19
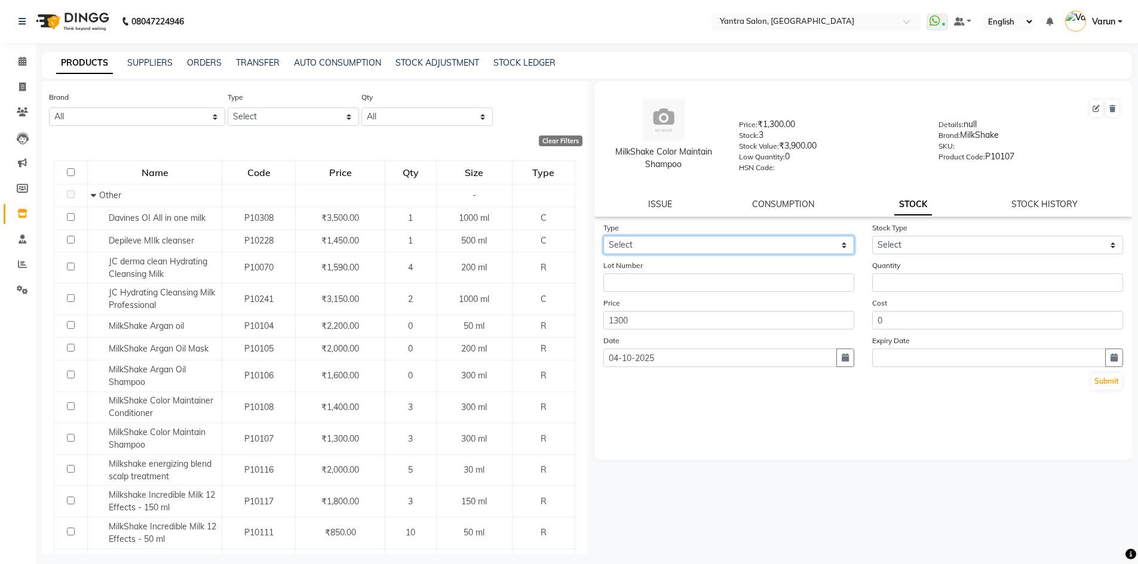
select select "out"
click at [603, 236] on select "Select In Out" at bounding box center [728, 245] width 251 height 19
select select
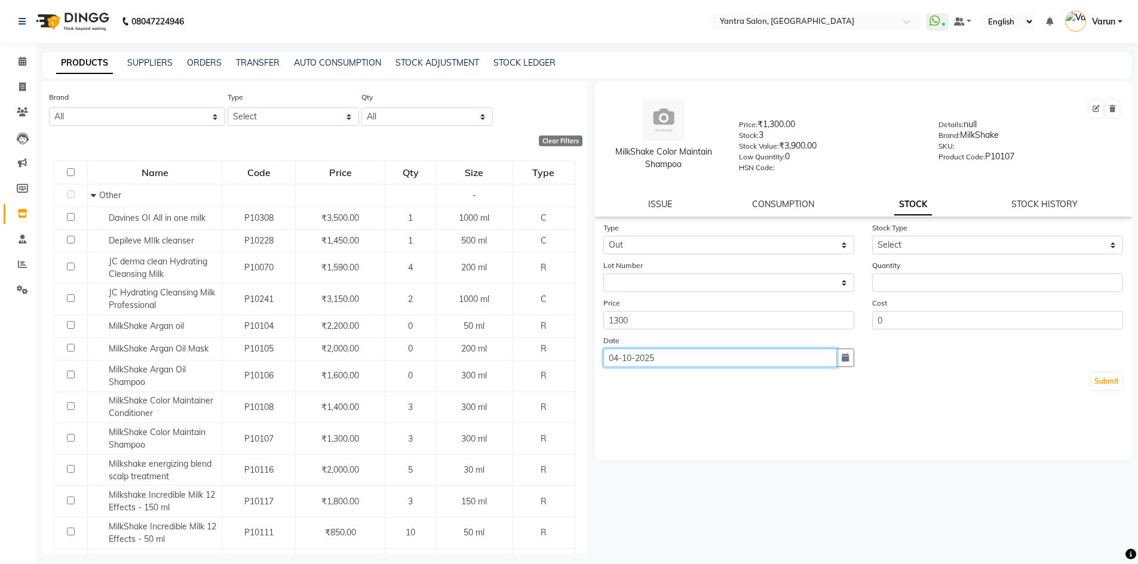
click at [614, 360] on input "04-10-2025" at bounding box center [719, 358] width 233 height 19
select select "10"
select select "2025"
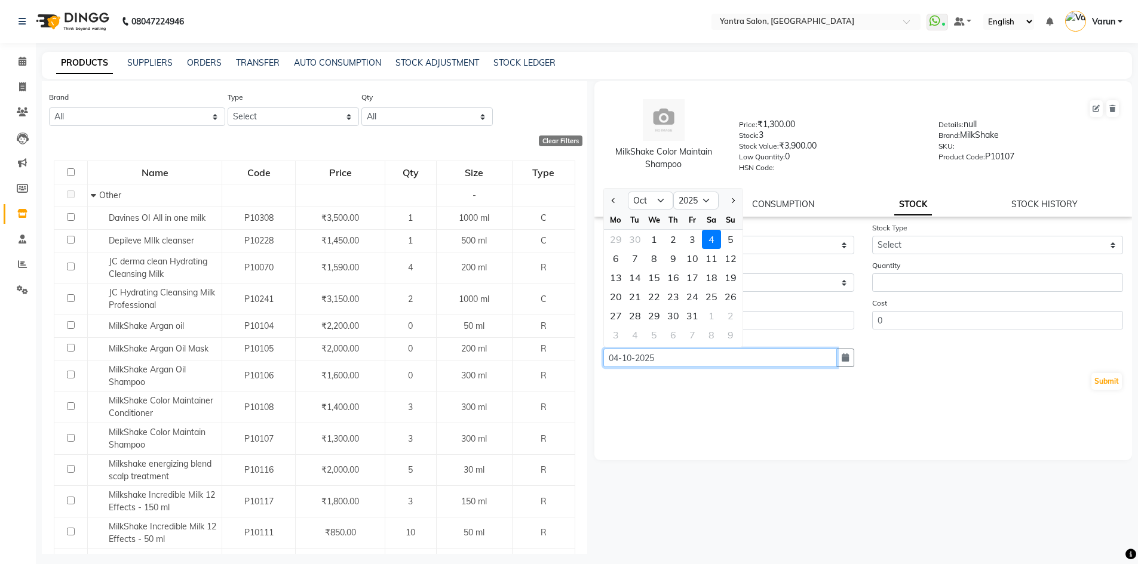
click at [614, 360] on input "04-10-2025" at bounding box center [719, 358] width 233 height 19
click at [649, 198] on select "Jan Feb Mar Apr May Jun Jul Aug Sep Oct Nov Dec" at bounding box center [650, 201] width 45 height 18
select select "9"
click at [628, 192] on select "Jan Feb Mar Apr May Jun Jul Aug Sep Oct Nov Dec" at bounding box center [650, 201] width 45 height 18
click at [637, 244] on div "2" at bounding box center [634, 239] width 19 height 19
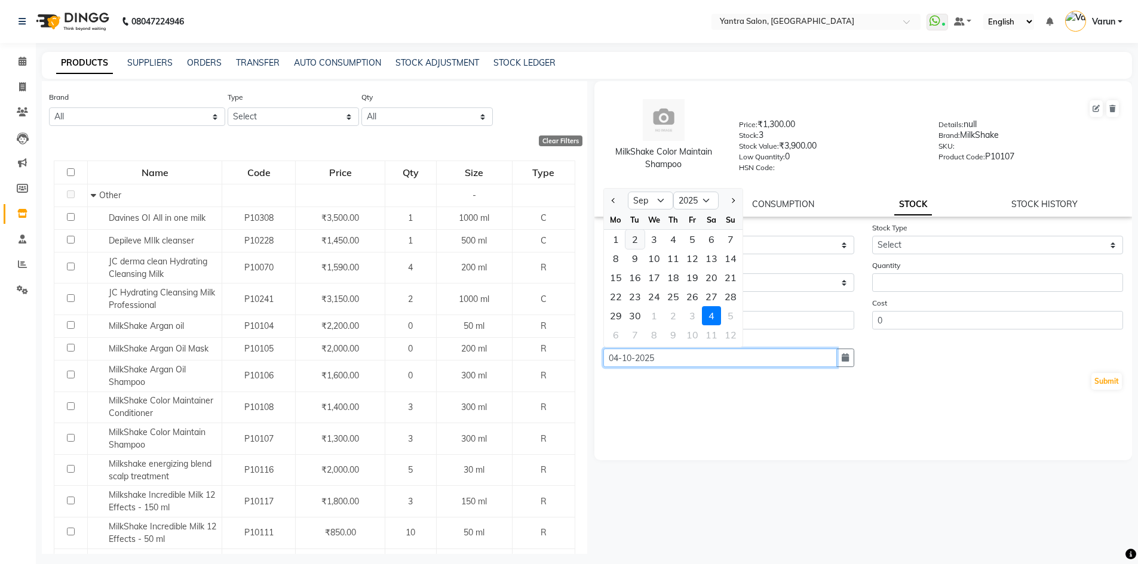
type input "02-09-2025"
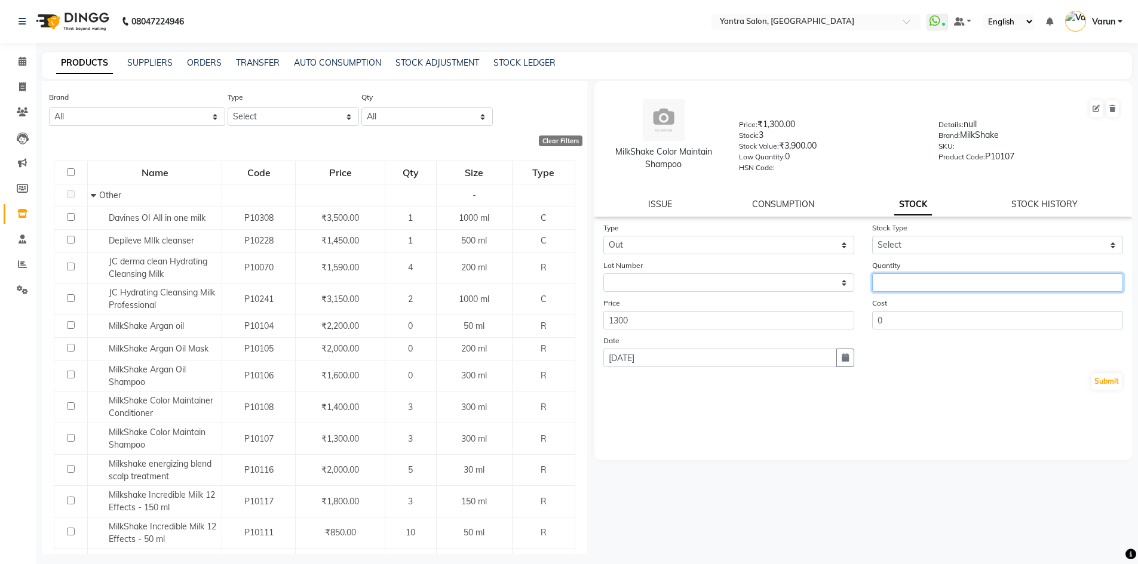
click at [887, 283] on input "number" at bounding box center [997, 282] width 251 height 19
type input "3"
click at [1100, 376] on button "Submit" at bounding box center [1106, 381] width 30 height 17
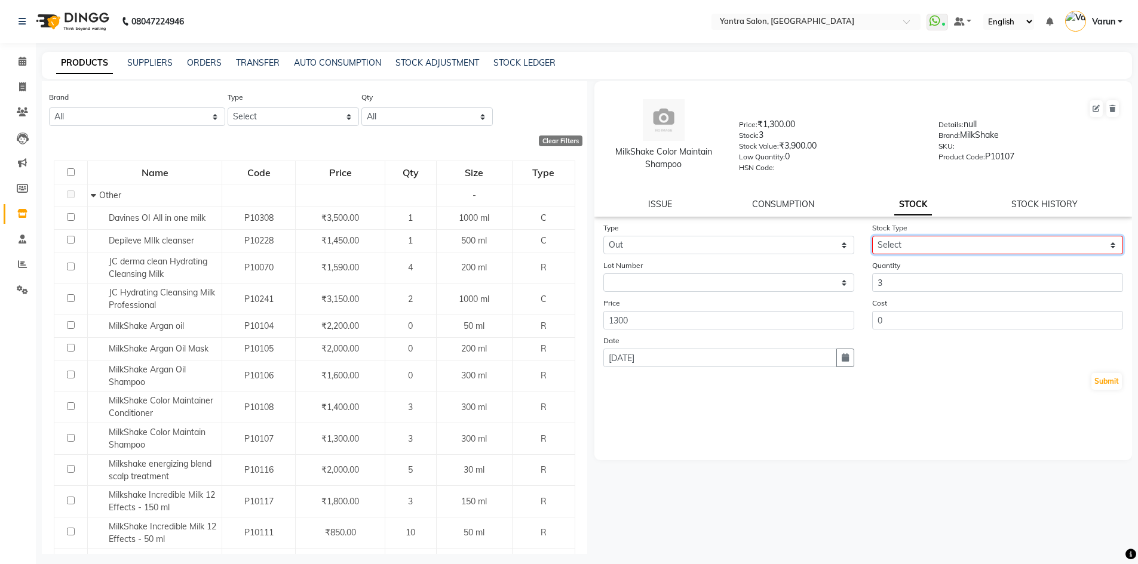
click at [895, 239] on select "Select Internal Use Damaged Expired Adjustment Return Other" at bounding box center [997, 245] width 251 height 19
select select "adjustment"
click at [872, 236] on select "Select Internal Use Damaged Expired Adjustment Return Other" at bounding box center [997, 245] width 251 height 19
click at [1114, 383] on button "Submit" at bounding box center [1106, 381] width 30 height 17
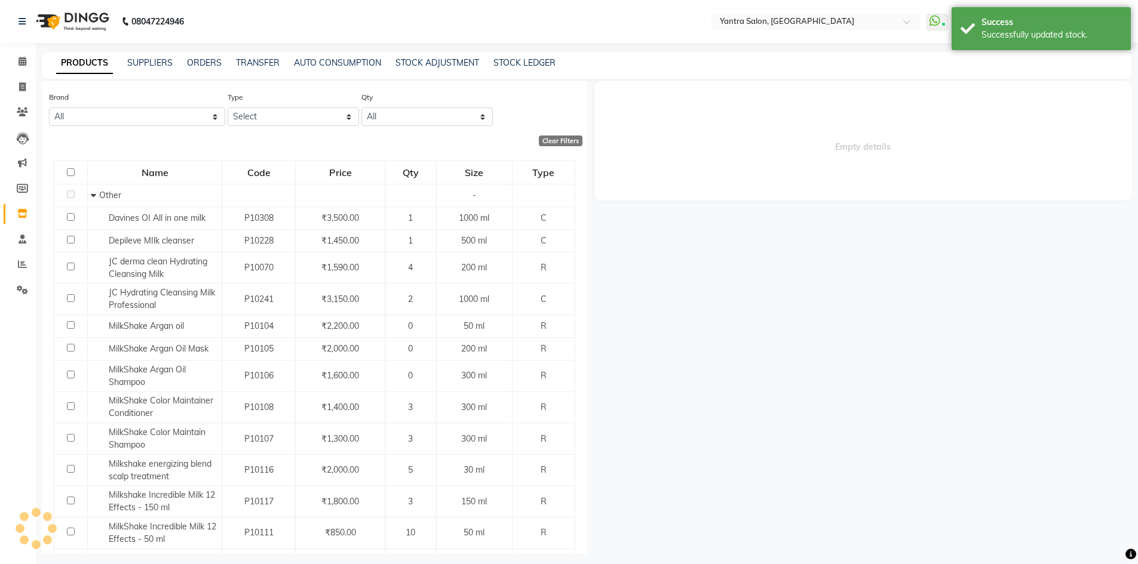
select select
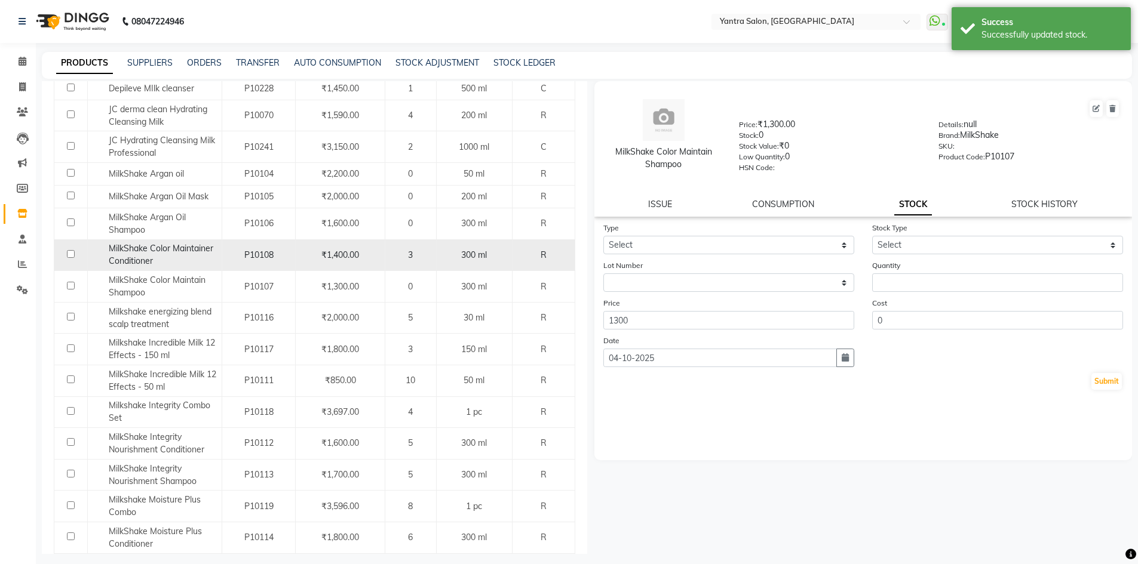
scroll to position [239, 0]
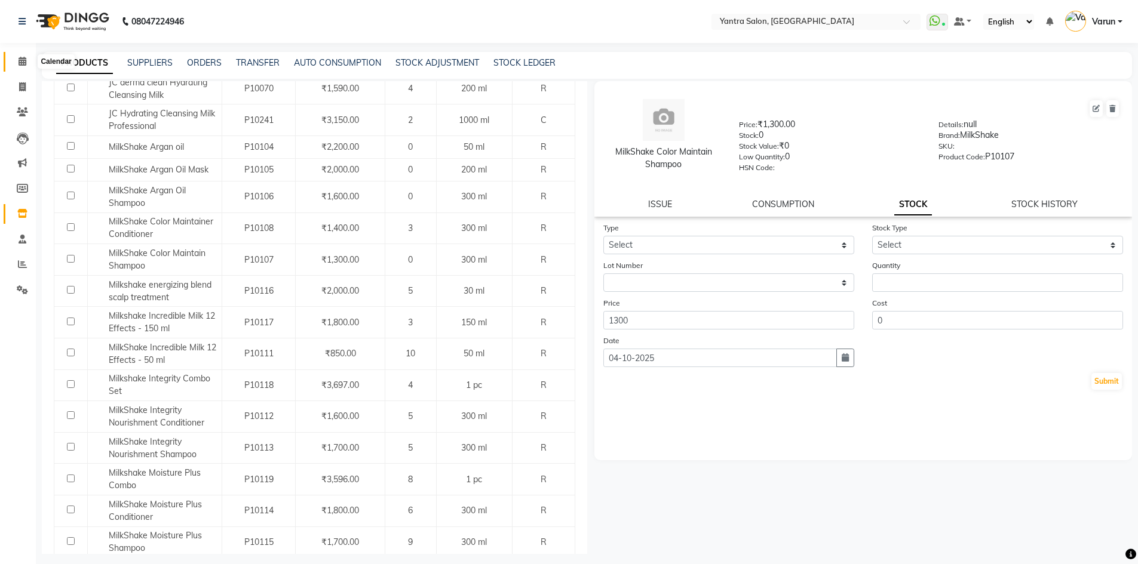
click at [21, 62] on icon at bounding box center [23, 61] width 8 height 9
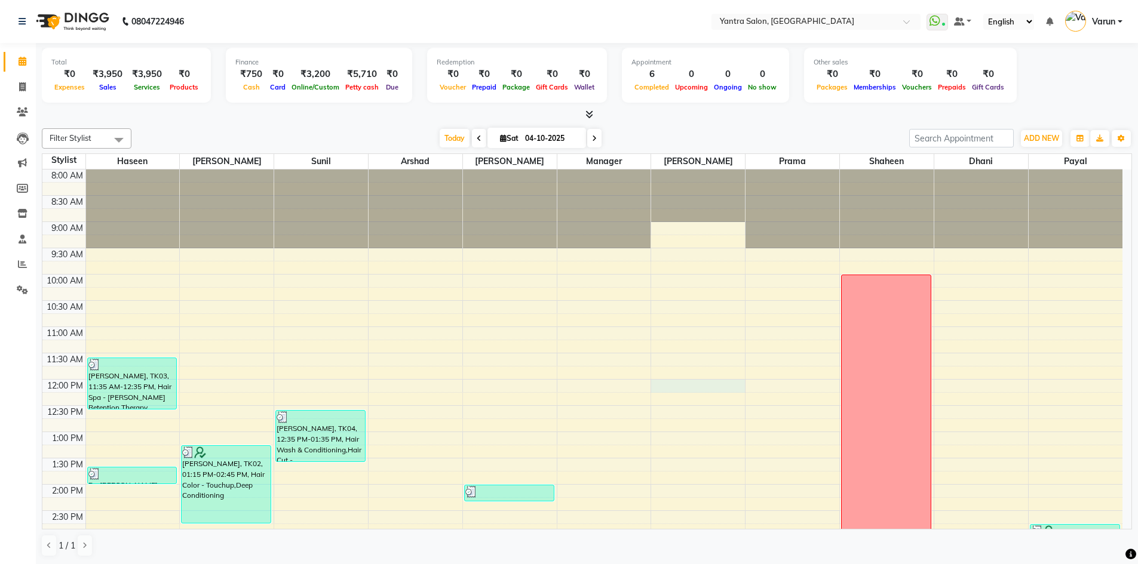
click at [670, 385] on div "8:00 AM 8:30 AM 9:00 AM 9:30 AM 10:00 AM 10:30 AM 11:00 AM 11:30 AM 12:00 PM 12…" at bounding box center [582, 511] width 1080 height 683
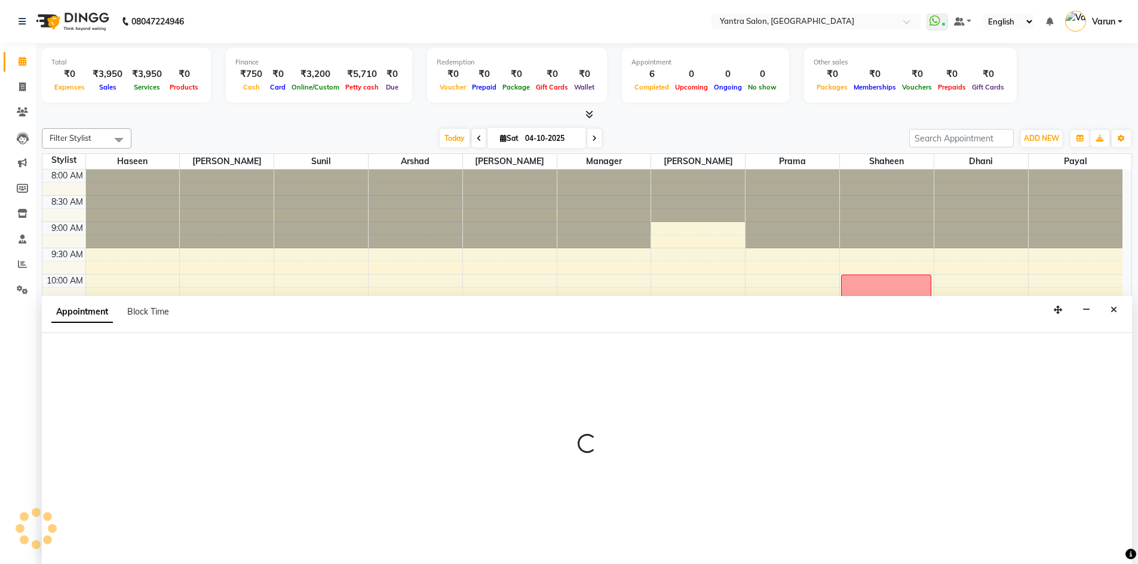
scroll to position [1, 0]
select select "46214"
select select "720"
select select "tentative"
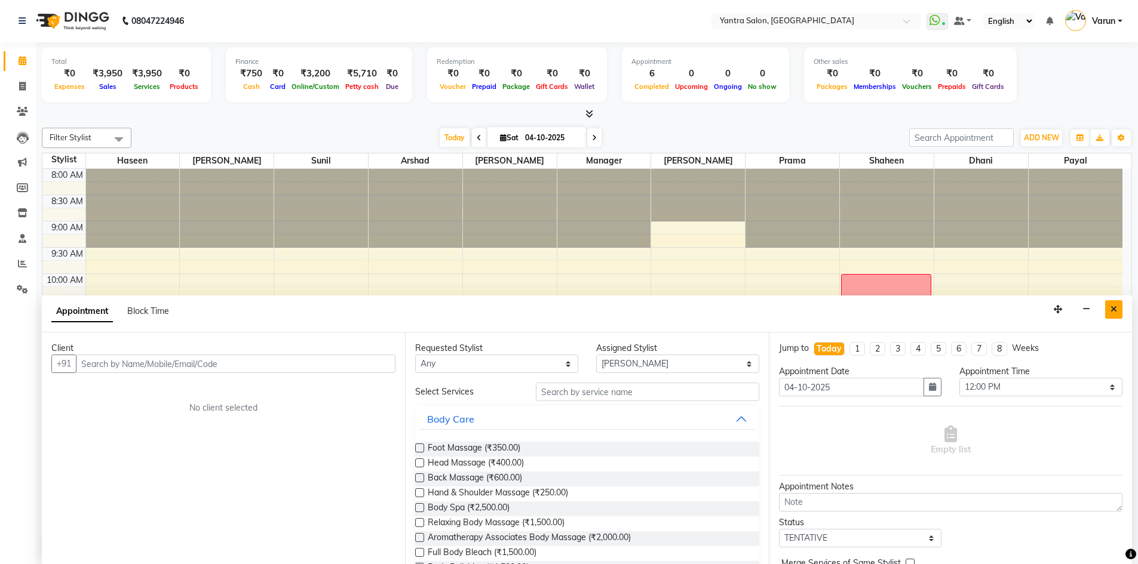
click at [1118, 312] on button "Close" at bounding box center [1113, 309] width 17 height 19
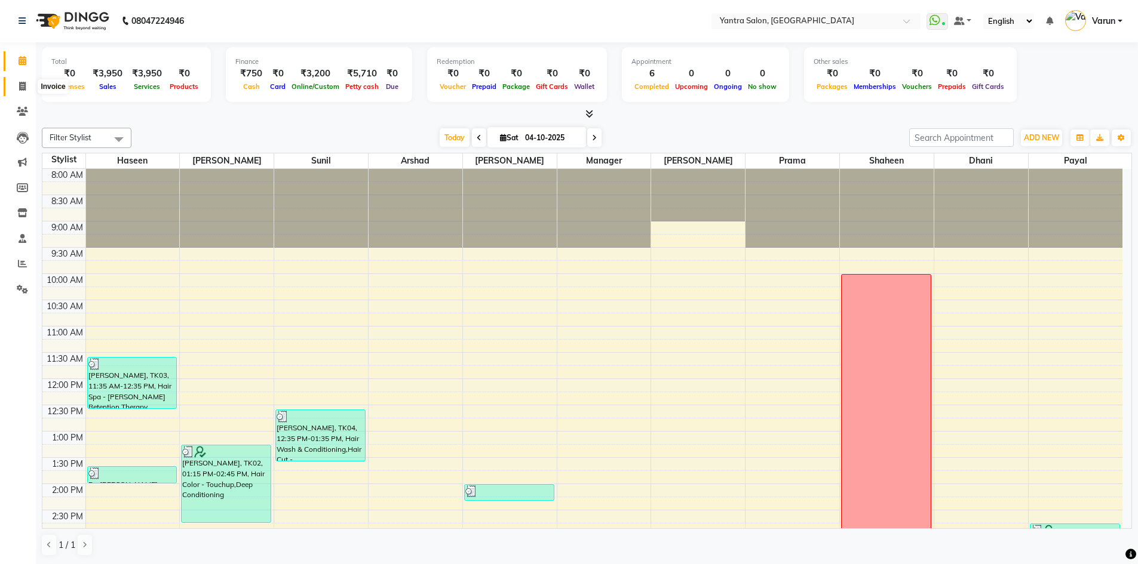
click at [22, 85] on icon at bounding box center [22, 86] width 7 height 9
select select "6253"
select select "service"
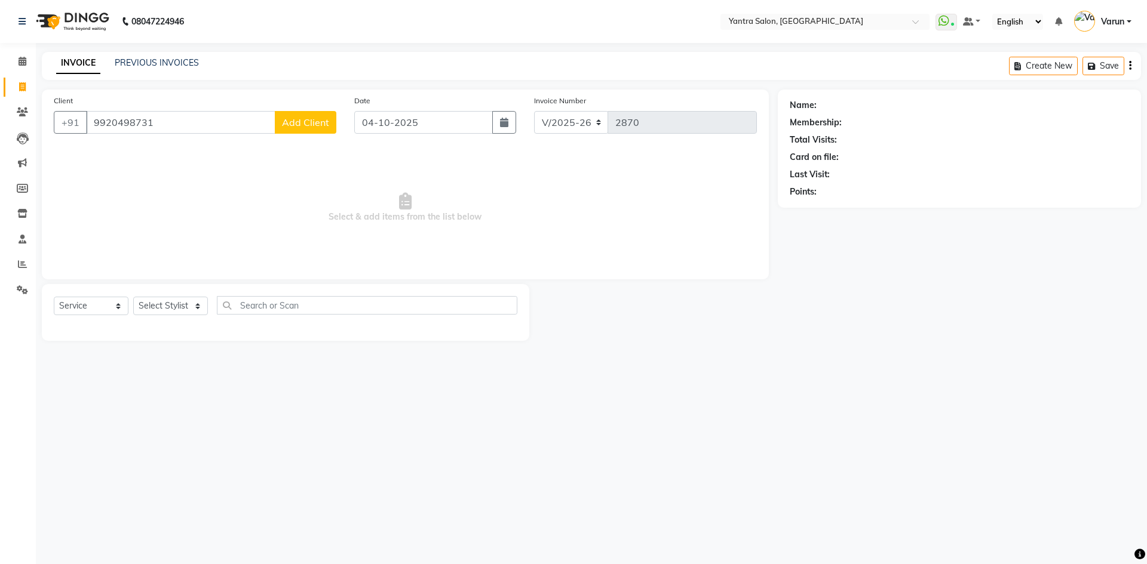
type input "9920498731"
click at [291, 124] on span "Add Client" at bounding box center [305, 122] width 47 height 12
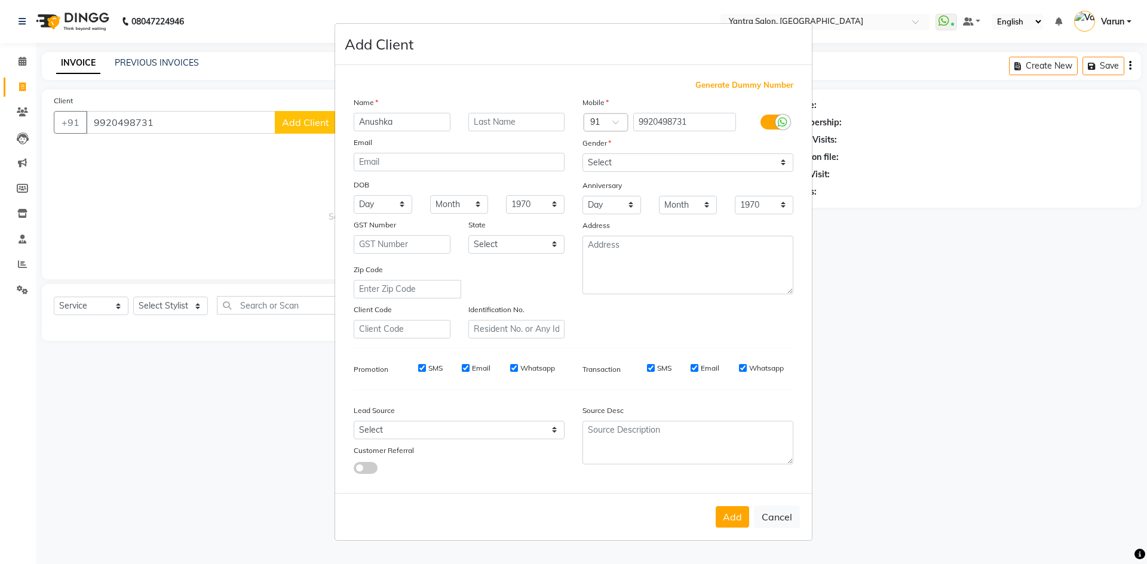
type input "Anushka"
click at [596, 164] on select "Select [DEMOGRAPHIC_DATA] [DEMOGRAPHIC_DATA] Other Prefer Not To Say" at bounding box center [687, 162] width 211 height 19
select select "[DEMOGRAPHIC_DATA]"
click at [582, 153] on select "Select [DEMOGRAPHIC_DATA] [DEMOGRAPHIC_DATA] Other Prefer Not To Say" at bounding box center [687, 162] width 211 height 19
click at [426, 368] on div "SMS" at bounding box center [421, 368] width 41 height 11
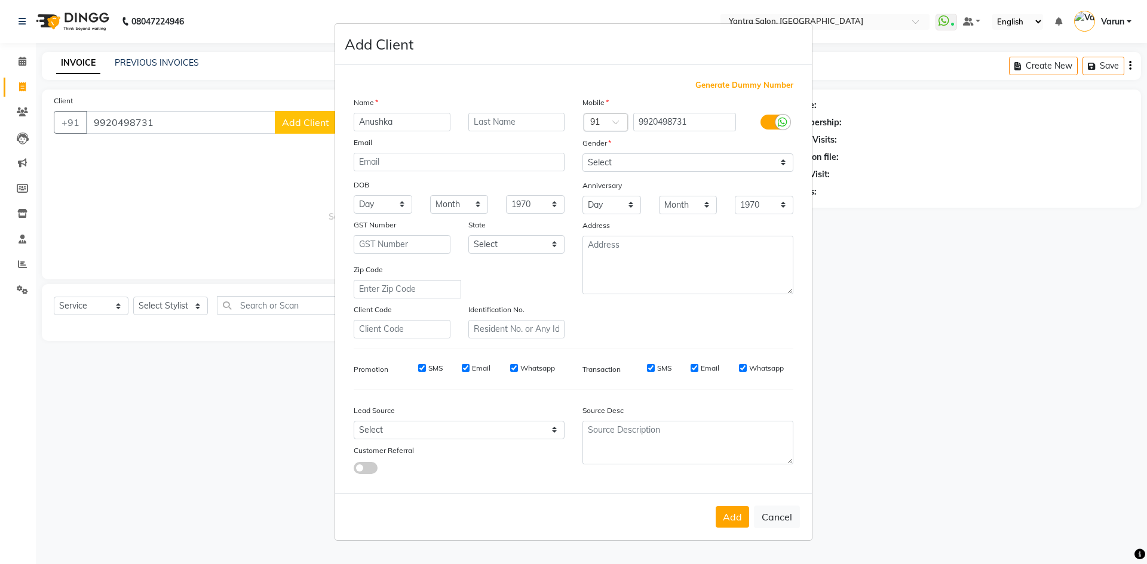
click at [425, 368] on input "SMS" at bounding box center [422, 368] width 8 height 8
checkbox input "false"
click at [649, 367] on input "SMS" at bounding box center [651, 368] width 8 height 8
checkbox input "false"
click at [736, 516] on button "Add" at bounding box center [731, 516] width 33 height 21
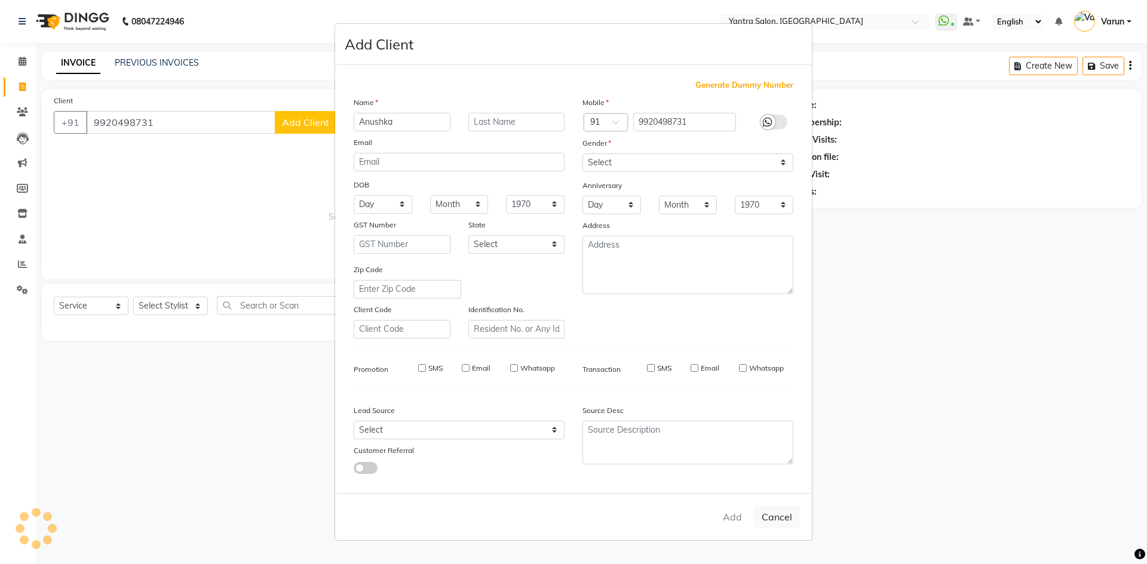
select select
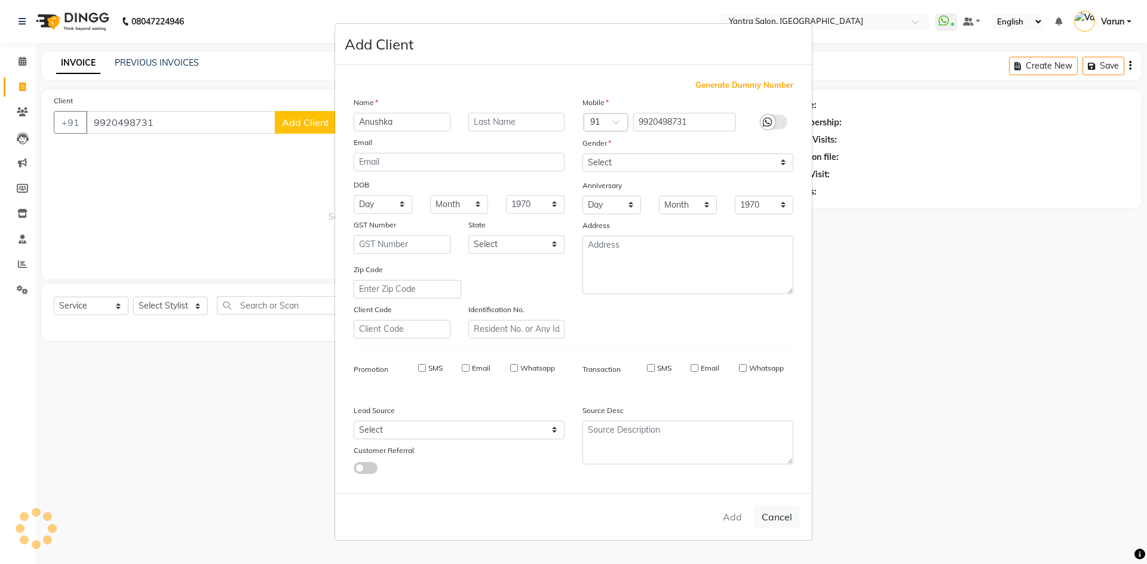
select select
checkbox input "false"
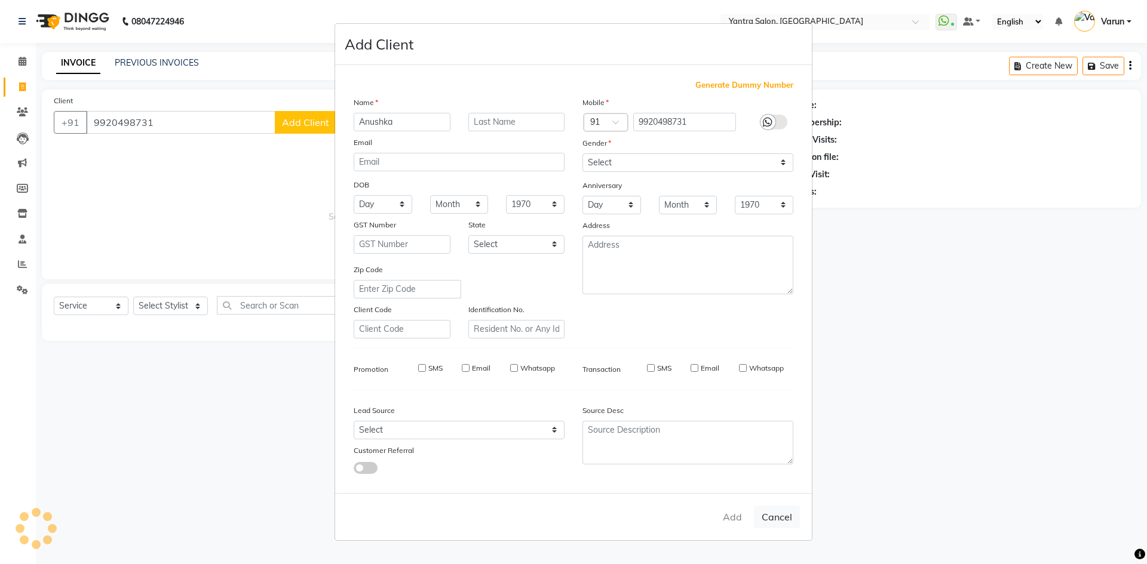
checkbox input "false"
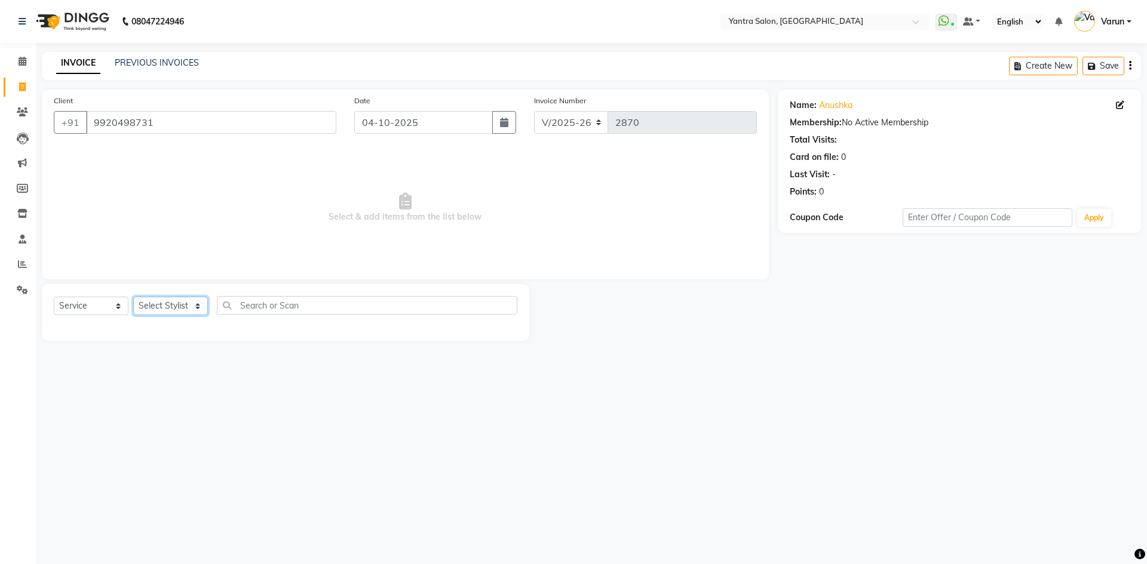
click at [176, 307] on select "Select Stylist admin [PERSON_NAME] Dhani Haseen [PERSON_NAME] Manager [PERSON_N…" at bounding box center [170, 306] width 75 height 19
select select "73201"
click at [133, 297] on select "Select Stylist admin [PERSON_NAME] Dhani Haseen [PERSON_NAME] Manager [PERSON_N…" at bounding box center [170, 306] width 75 height 19
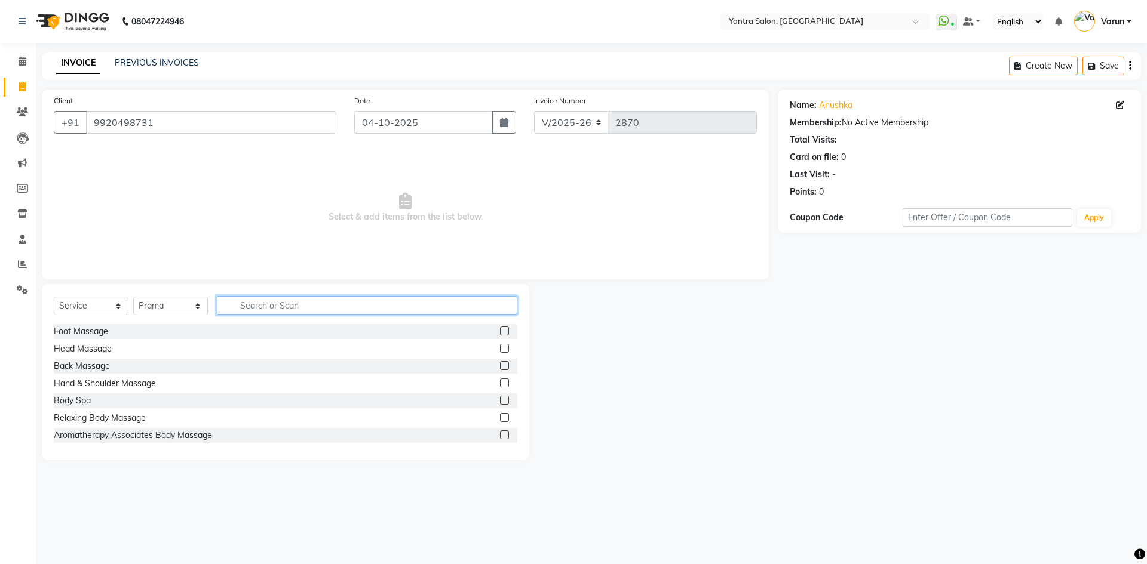
click at [233, 309] on input "text" at bounding box center [367, 305] width 300 height 19
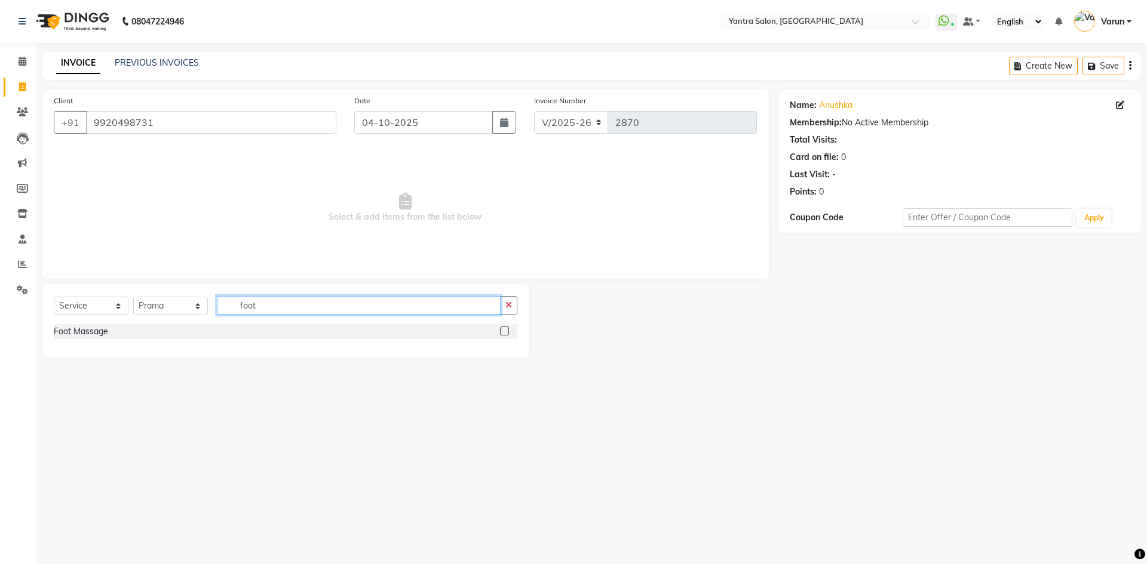
type input "foot"
click at [506, 329] on label at bounding box center [504, 331] width 9 height 9
click at [506, 329] on input "checkbox" at bounding box center [504, 332] width 8 height 8
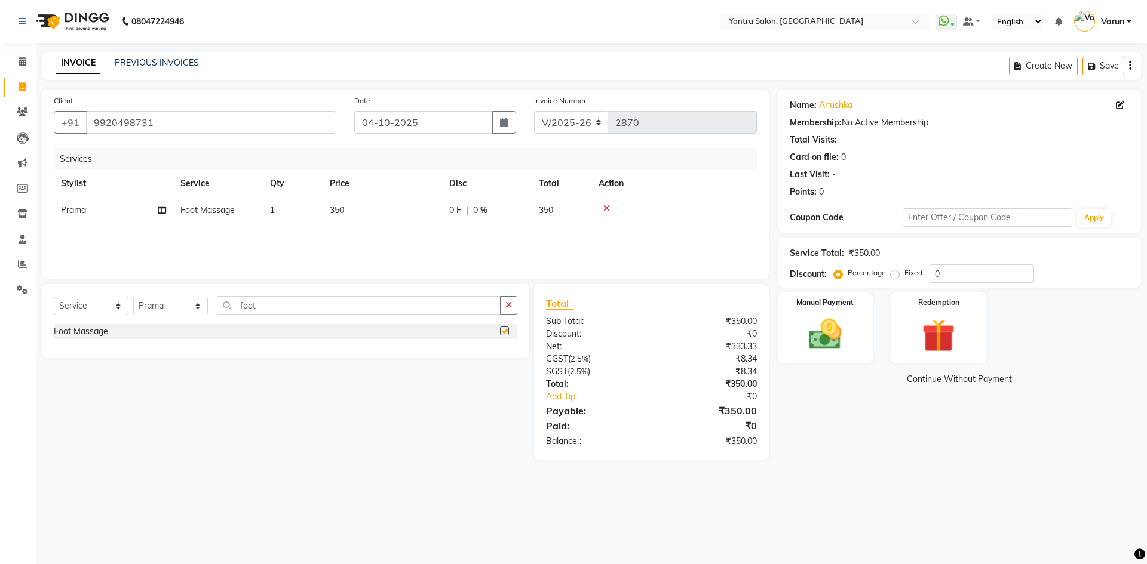
checkbox input "false"
click at [266, 305] on input "foot" at bounding box center [359, 305] width 284 height 19
type input "f"
type input "wash"
click at [500, 331] on label at bounding box center [504, 331] width 9 height 9
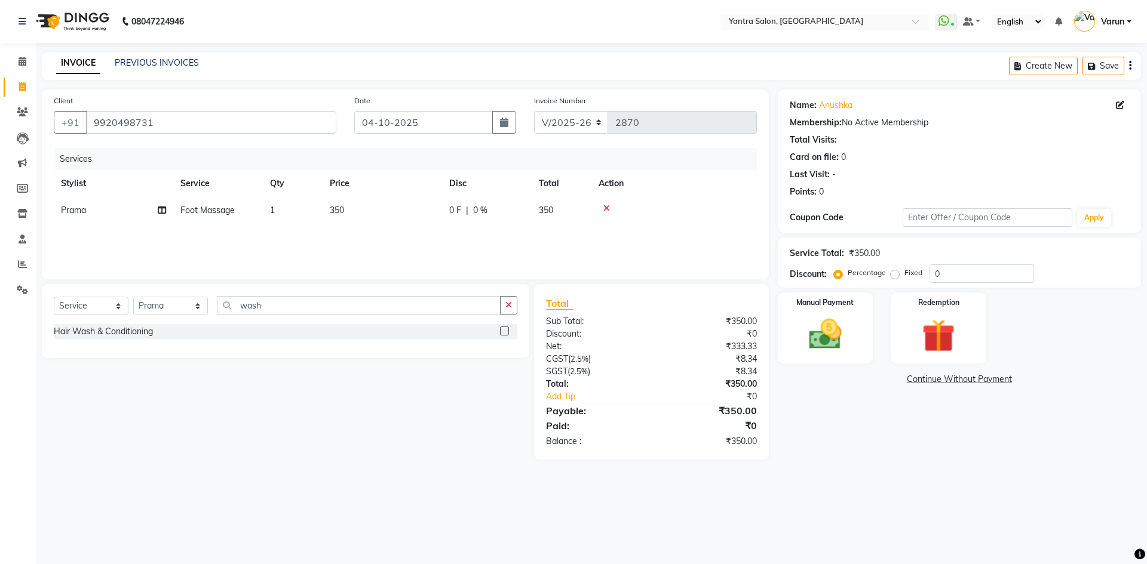
click at [500, 331] on input "checkbox" at bounding box center [504, 332] width 8 height 8
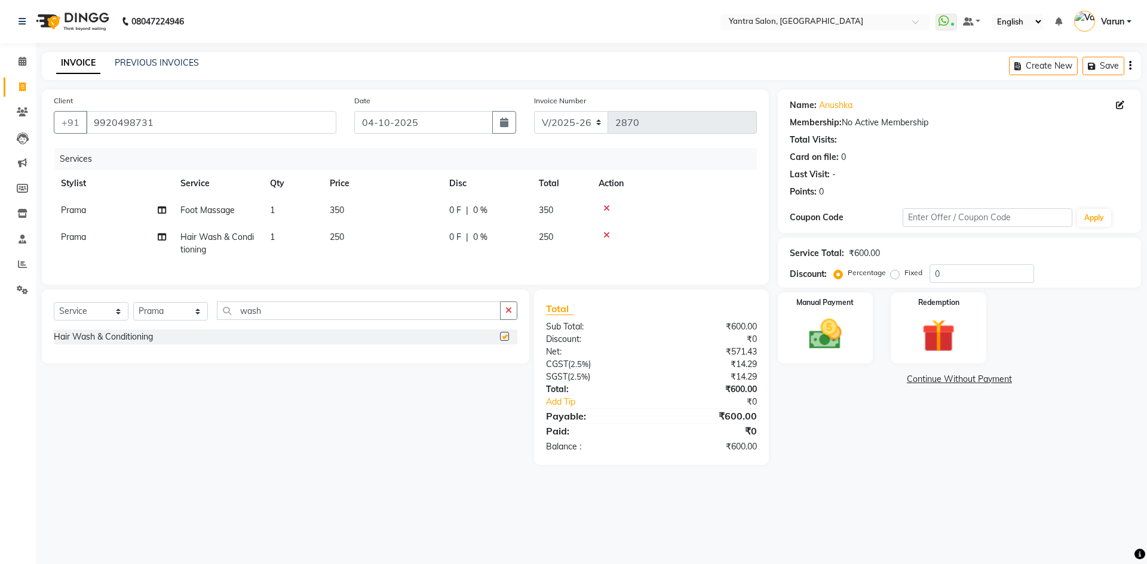
checkbox input "false"
click at [333, 239] on span "250" at bounding box center [337, 237] width 14 height 11
select select "73201"
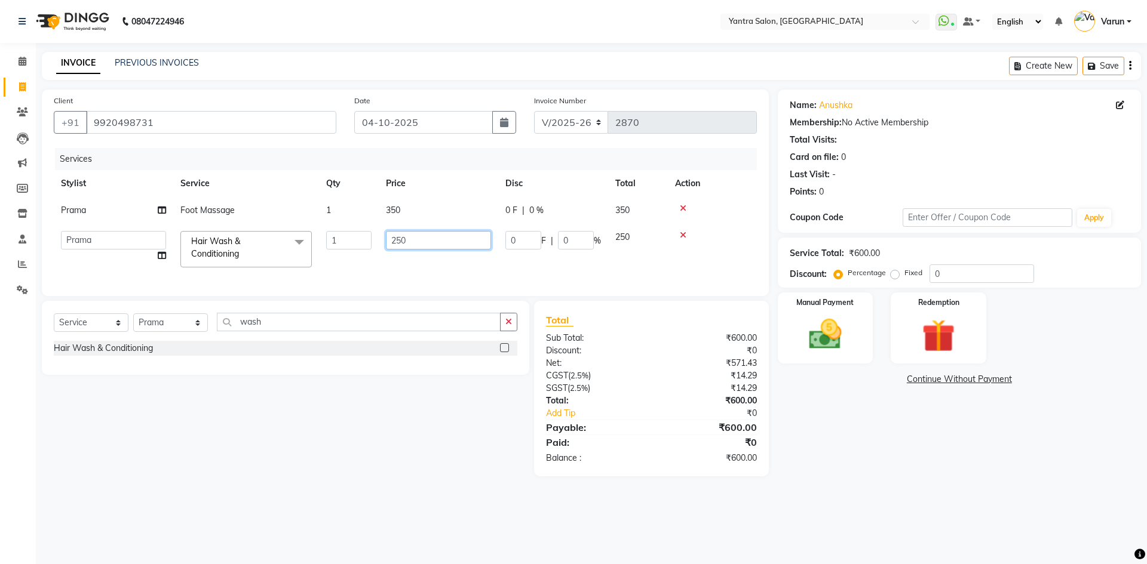
click at [396, 241] on input "250" at bounding box center [438, 240] width 105 height 19
type input "450"
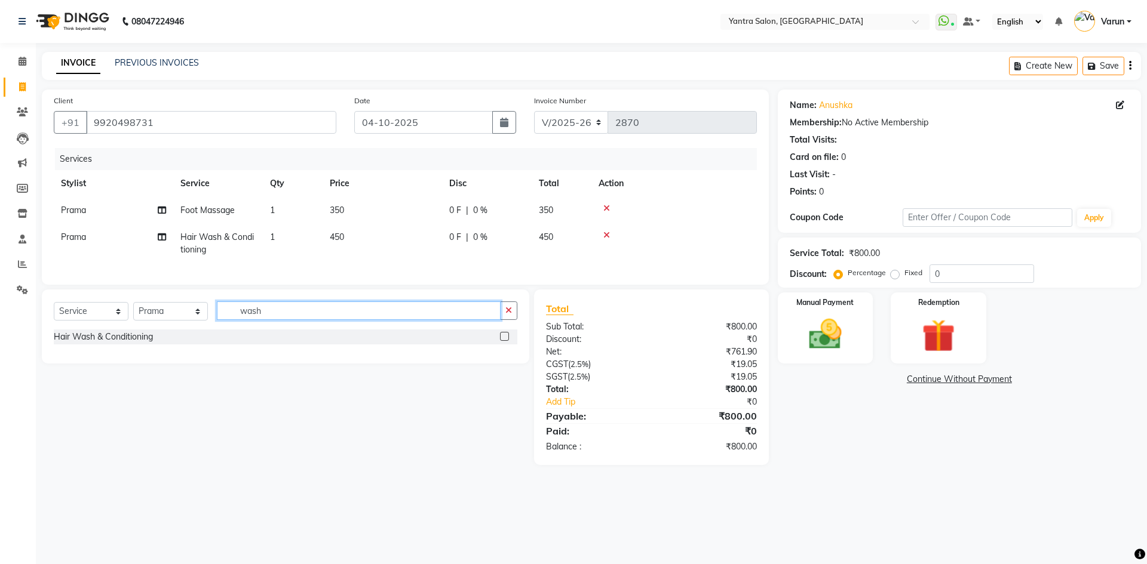
click at [272, 330] on div "Select Service Product Membership Package Voucher Prepaid Gift Card Select Styl…" at bounding box center [285, 316] width 463 height 28
type input "w"
type input "blow"
click at [505, 341] on label at bounding box center [504, 336] width 9 height 9
click at [505, 341] on input "checkbox" at bounding box center [504, 337] width 8 height 8
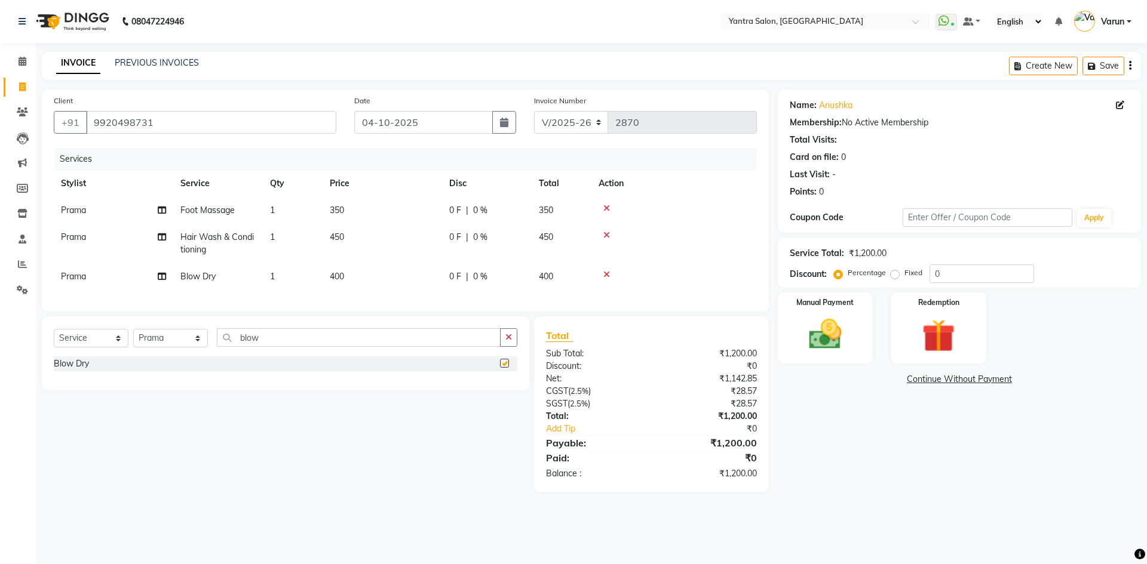
checkbox input "false"
click at [339, 275] on span "400" at bounding box center [337, 276] width 14 height 11
select select "73201"
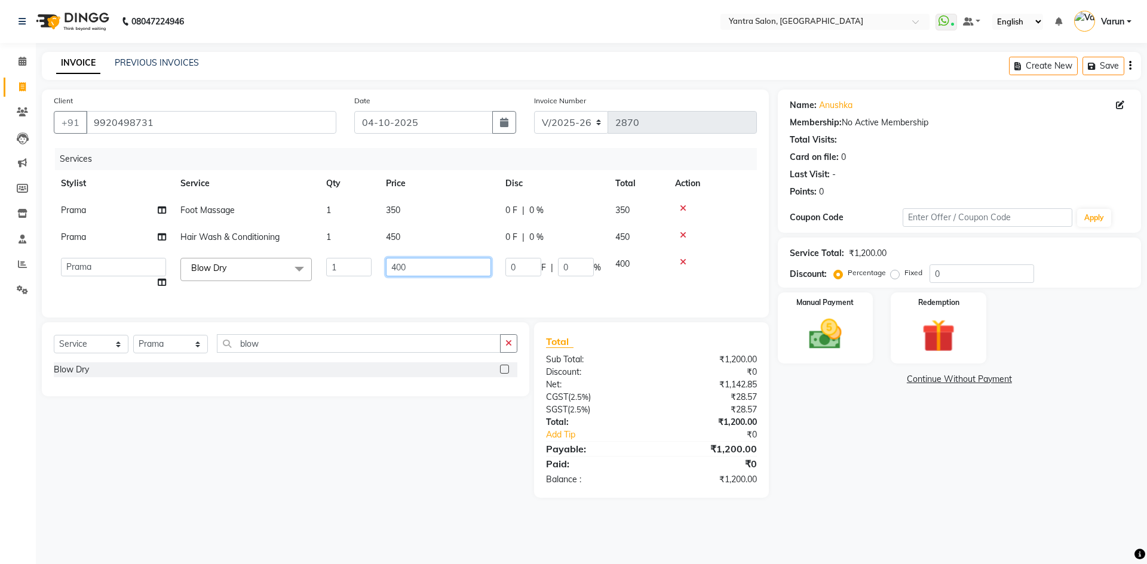
click at [402, 271] on input "400" at bounding box center [438, 267] width 105 height 19
click at [401, 271] on input "400" at bounding box center [438, 267] width 105 height 19
type input "500"
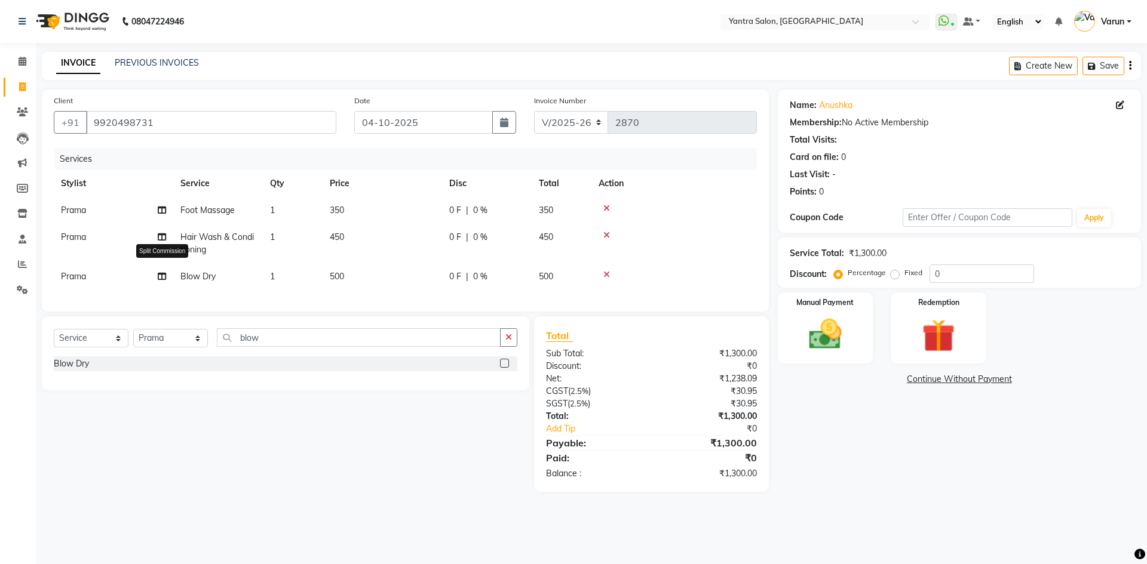
click at [161, 282] on span at bounding box center [162, 277] width 8 height 13
select select "73201"
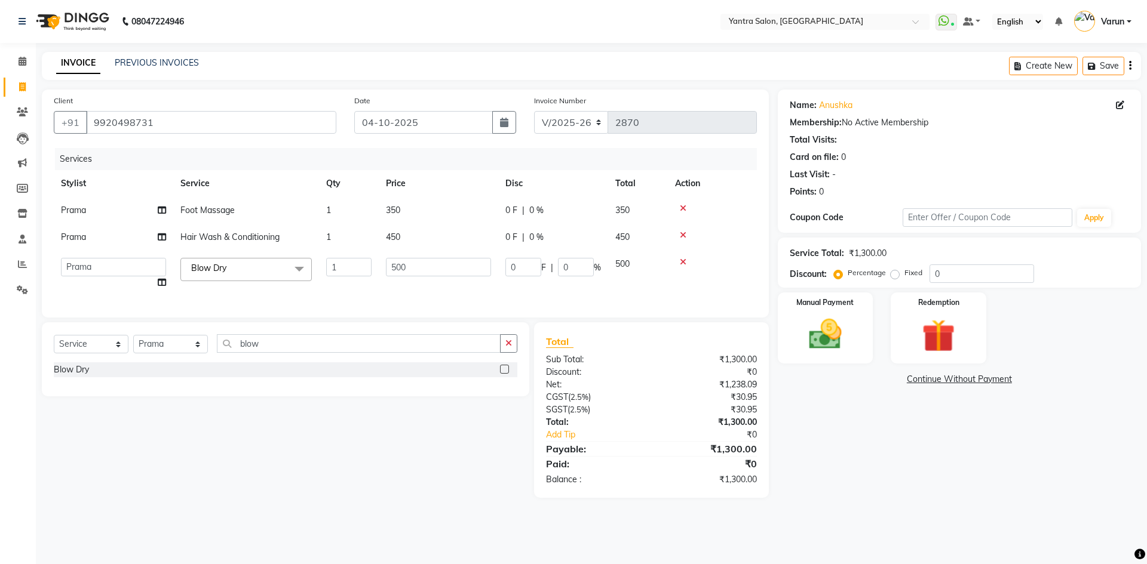
click at [161, 282] on icon at bounding box center [162, 282] width 8 height 8
select select "73201"
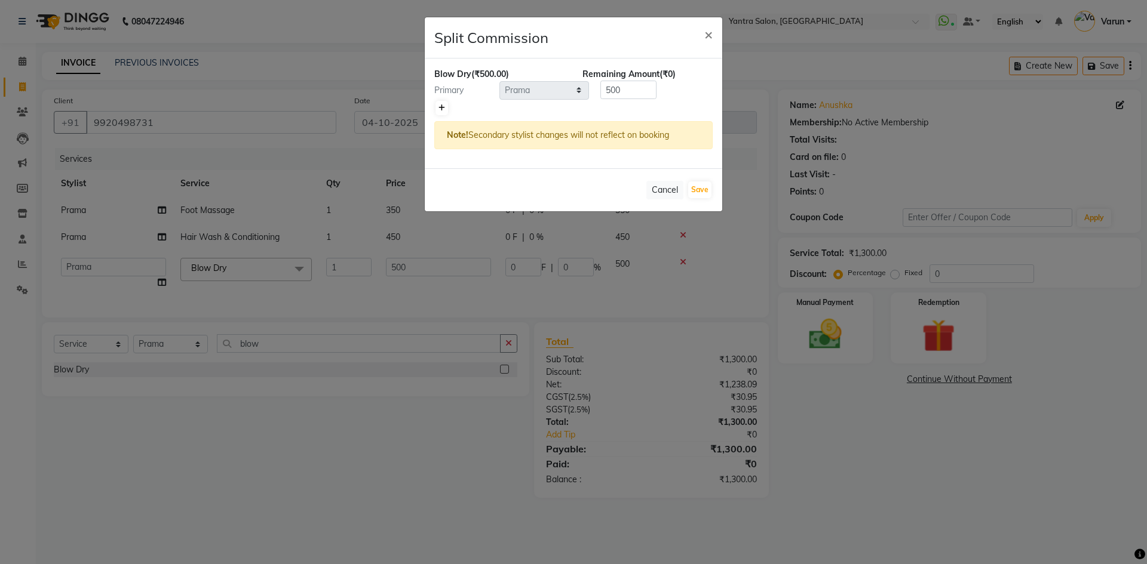
click at [439, 110] on icon at bounding box center [441, 108] width 7 height 7
type input "250"
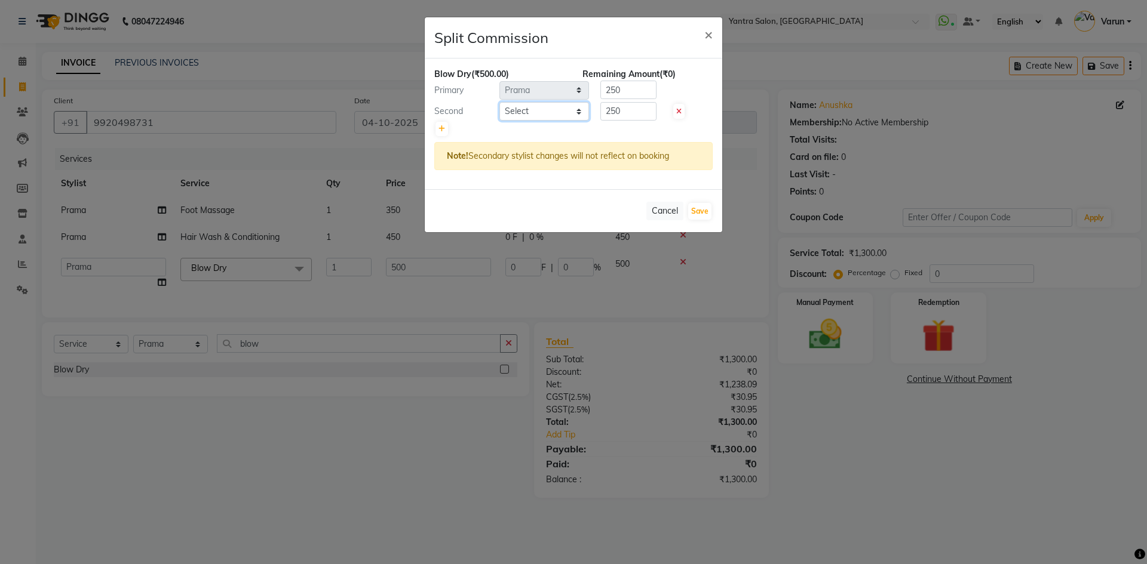
click at [528, 111] on select "Select admin Arshad Denis Dhani Haseen Jaswant Manager Payal Prama Shaheen Suni…" at bounding box center [544, 111] width 90 height 19
select select "51016"
click at [499, 102] on select "Select admin Arshad Denis Dhani Haseen Jaswant Manager Payal Prama Shaheen Suni…" at bounding box center [544, 111] width 90 height 19
click at [621, 86] on input "250" at bounding box center [628, 90] width 56 height 19
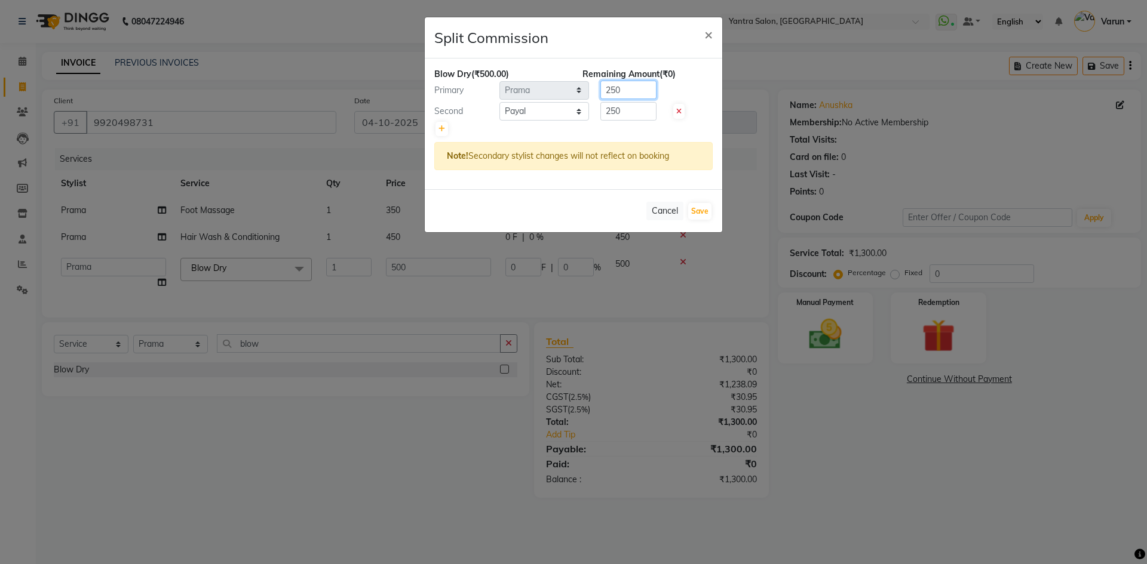
click at [621, 86] on input "250" at bounding box center [628, 90] width 56 height 19
type input "300"
click at [616, 112] on input "250" at bounding box center [628, 111] width 56 height 19
type input "200"
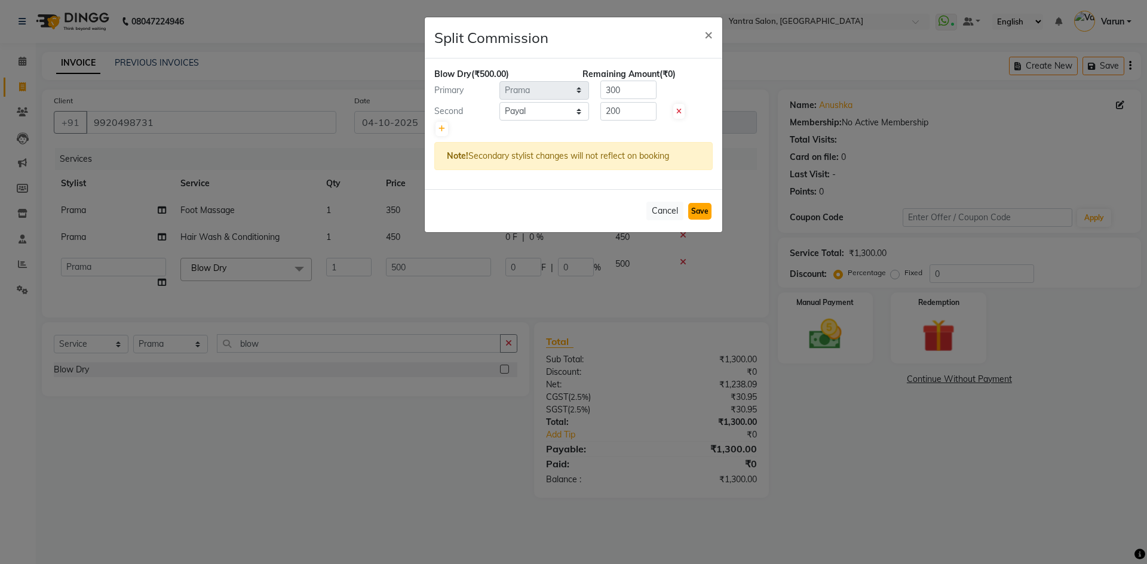
click at [697, 208] on button "Save" at bounding box center [699, 211] width 23 height 17
select select "Select"
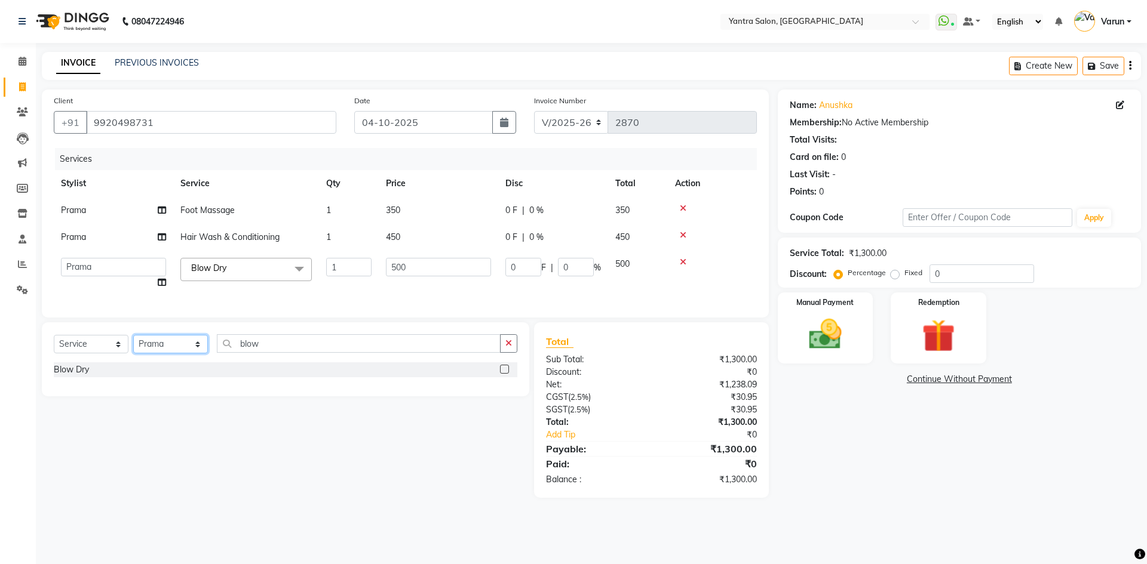
click at [149, 354] on select "Select Stylist admin [PERSON_NAME] Dhani Haseen [PERSON_NAME] Manager [PERSON_N…" at bounding box center [170, 344] width 75 height 19
select select "86115"
click at [133, 344] on select "Select Stylist admin [PERSON_NAME] Dhani Haseen [PERSON_NAME] Manager [PERSON_N…" at bounding box center [170, 344] width 75 height 19
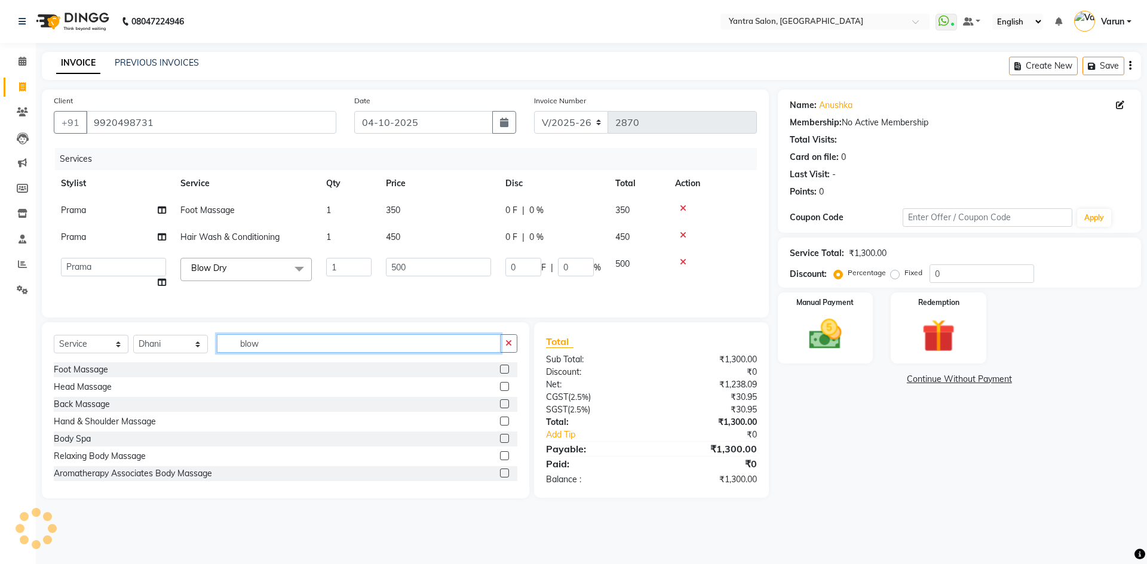
click at [268, 351] on input "blow" at bounding box center [359, 343] width 284 height 19
type input "b"
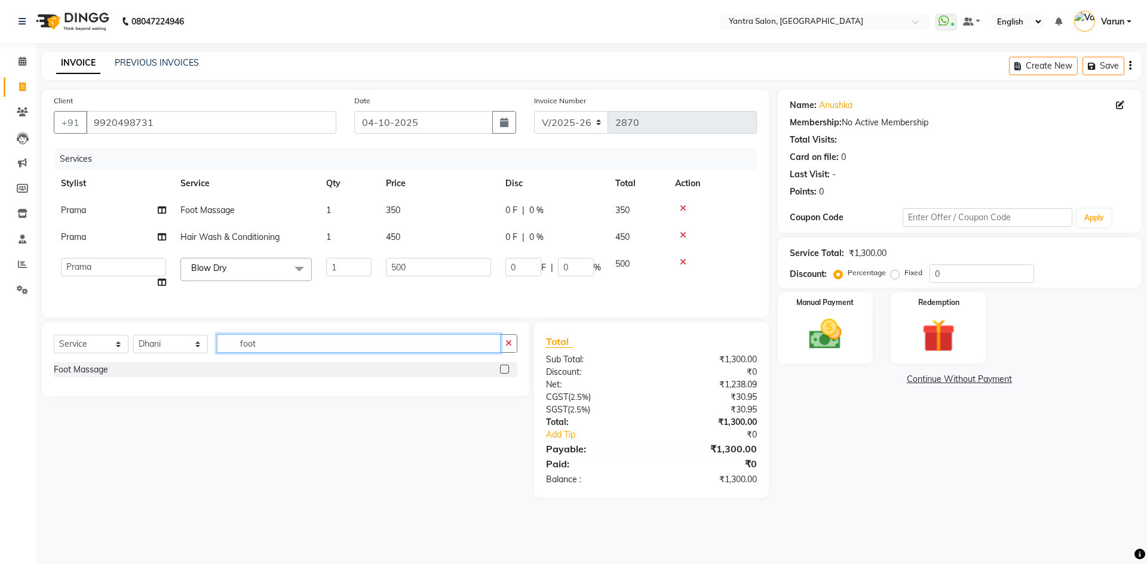
type input "foot"
click at [505, 374] on label at bounding box center [504, 369] width 9 height 9
click at [505, 374] on input "checkbox" at bounding box center [504, 370] width 8 height 8
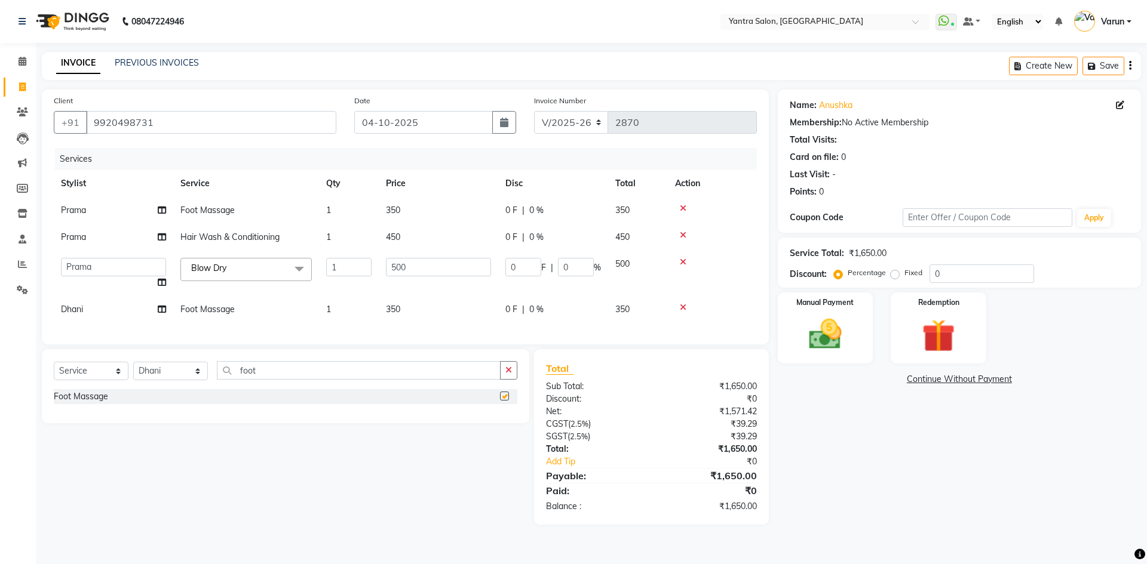
checkbox input "false"
click at [162, 380] on select "Select Stylist admin [PERSON_NAME] Dhani Haseen [PERSON_NAME] Manager [PERSON_N…" at bounding box center [170, 371] width 75 height 19
select select "76999"
click at [133, 371] on select "Select Stylist admin [PERSON_NAME] Dhani Haseen [PERSON_NAME] Manager [PERSON_N…" at bounding box center [170, 371] width 75 height 19
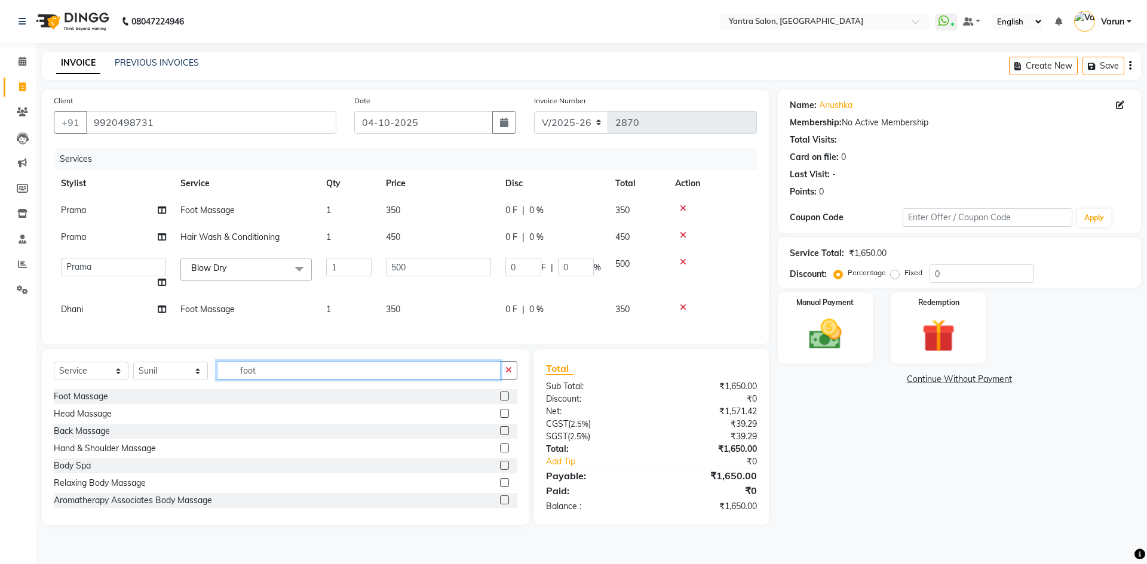
click at [257, 380] on input "foot" at bounding box center [359, 370] width 284 height 19
type input "f"
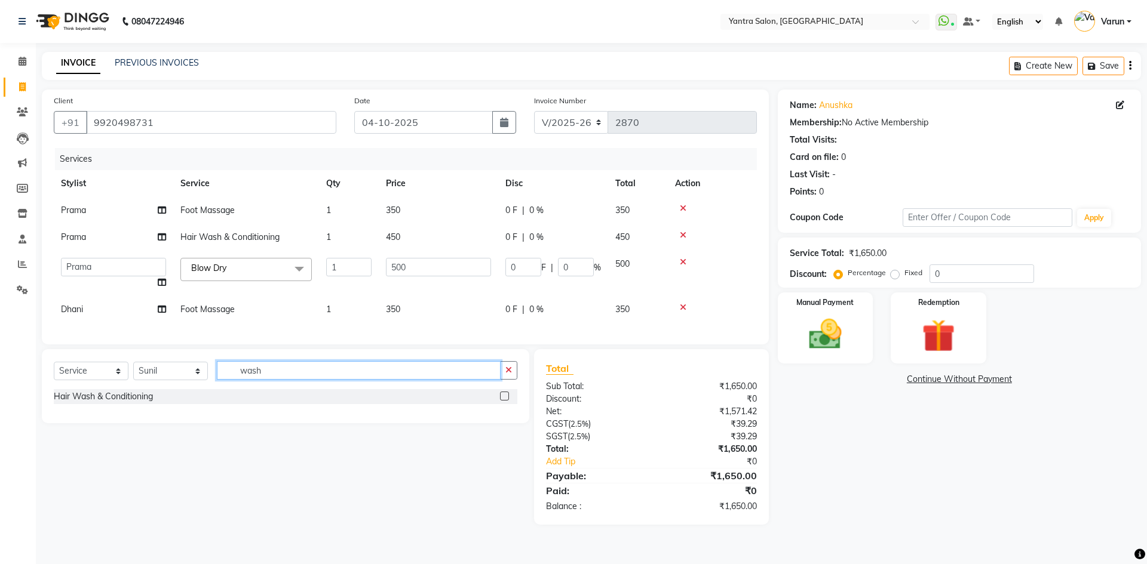
type input "wash"
click at [501, 401] on label at bounding box center [504, 396] width 9 height 9
click at [501, 401] on input "checkbox" at bounding box center [504, 397] width 8 height 8
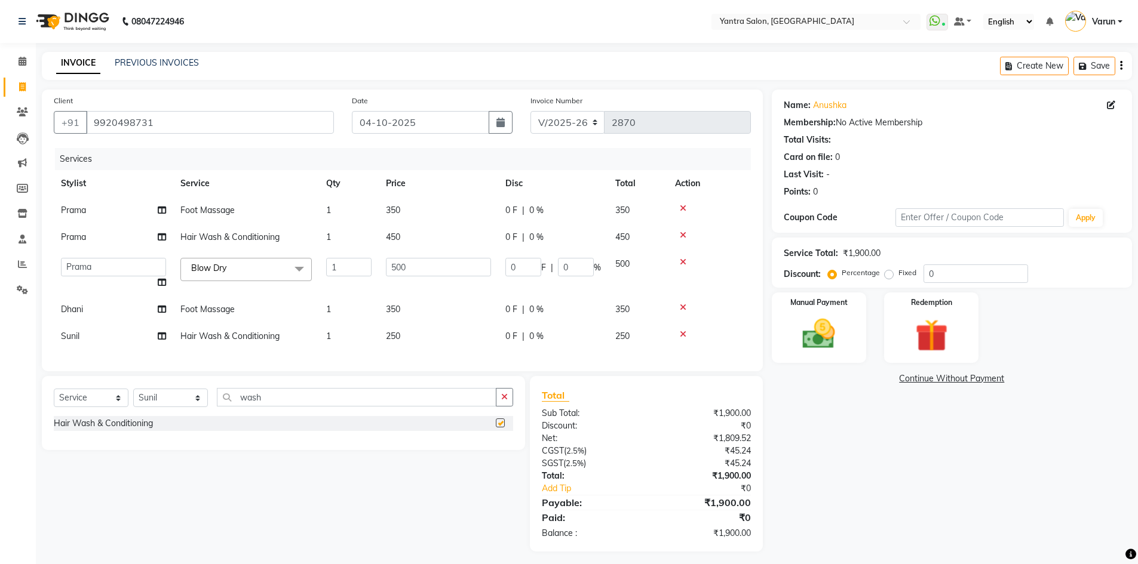
checkbox input "false"
click at [392, 336] on span "250" at bounding box center [393, 336] width 14 height 11
select select "76999"
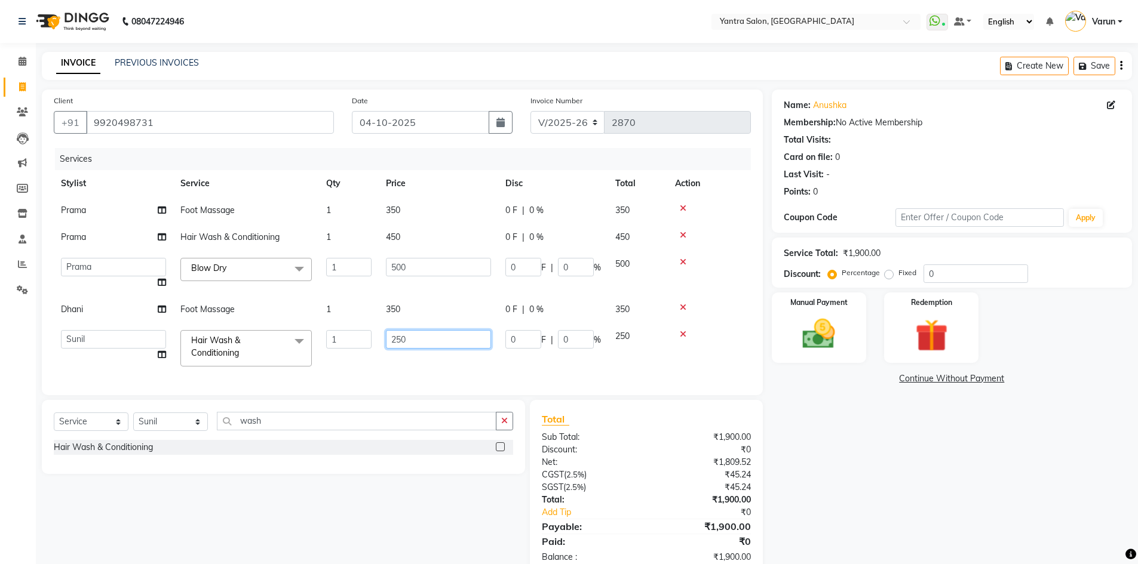
click at [401, 336] on input "250" at bounding box center [438, 339] width 105 height 19
type input "400"
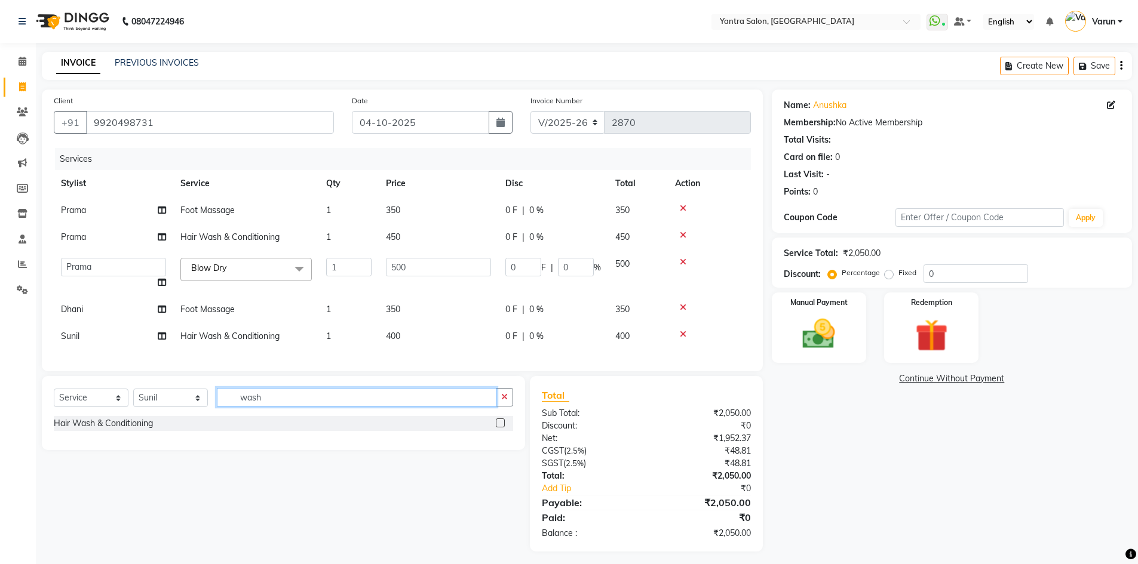
click at [260, 426] on div "Select Service Product Membership Package Voucher Prepaid Gift Card Select Styl…" at bounding box center [283, 413] width 483 height 74
type input "w"
type input "blow"
click at [499, 428] on label at bounding box center [500, 423] width 9 height 9
click at [499, 428] on input "checkbox" at bounding box center [500, 424] width 8 height 8
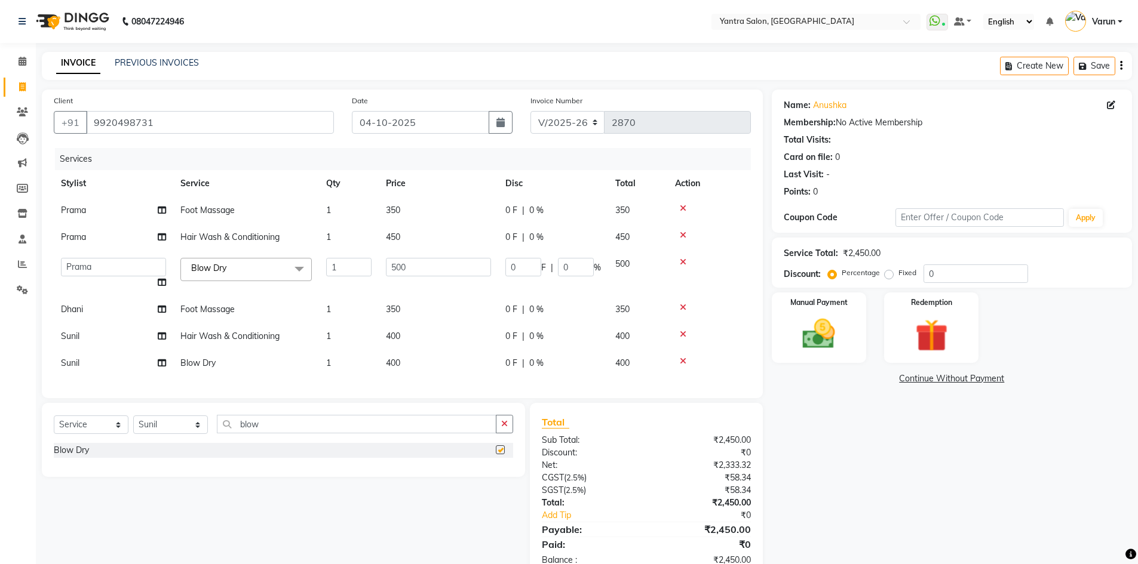
checkbox input "false"
click at [395, 362] on span "400" at bounding box center [393, 363] width 14 height 11
select select "76999"
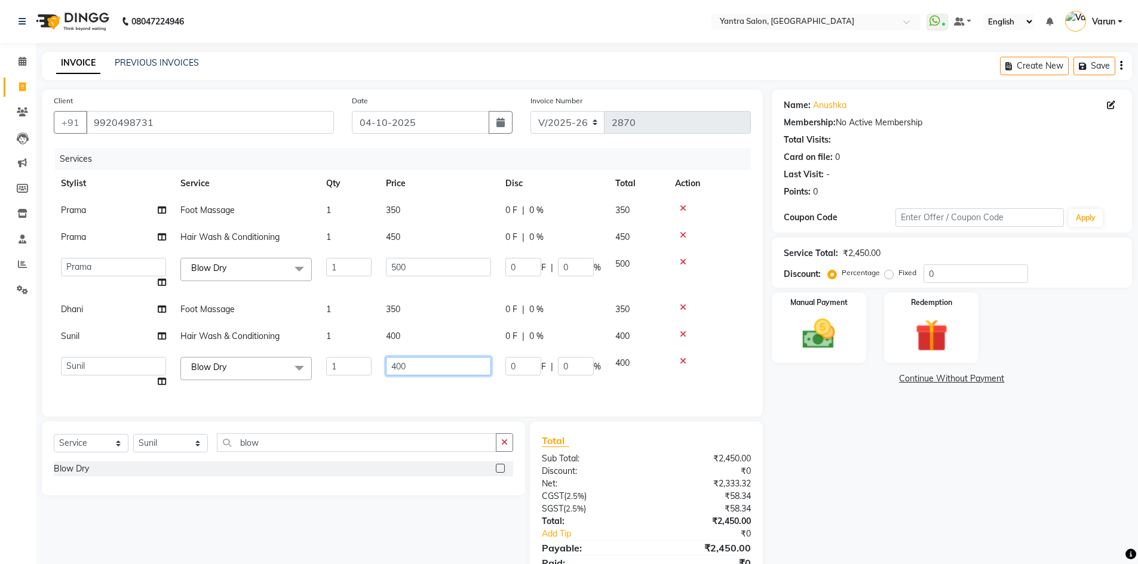
click at [399, 362] on input "400" at bounding box center [438, 366] width 105 height 19
type input "500"
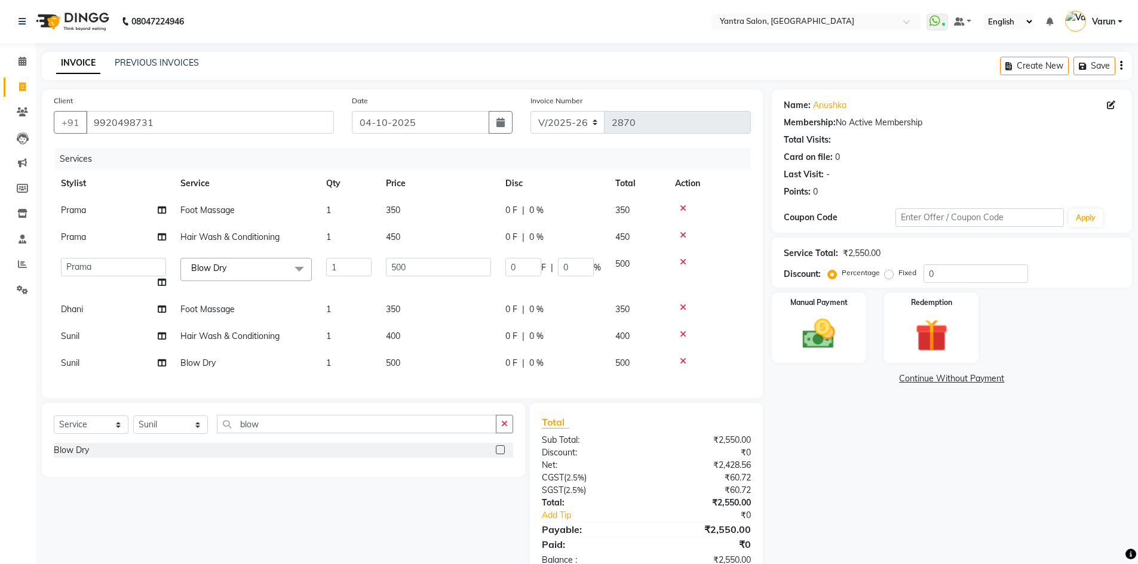
click at [162, 379] on div "Services Stylist Service Qty Price Disc Total Action Prama Foot Massage 1 350 0…" at bounding box center [402, 267] width 697 height 238
click at [161, 362] on icon at bounding box center [162, 363] width 8 height 8
select select "76999"
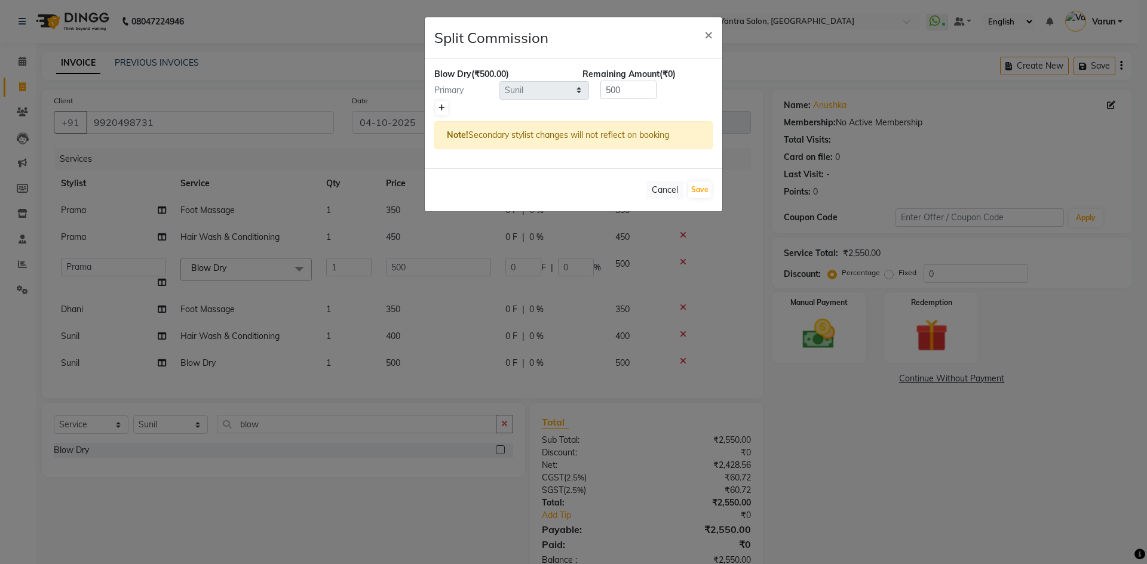
click at [440, 107] on icon at bounding box center [441, 108] width 7 height 7
type input "250"
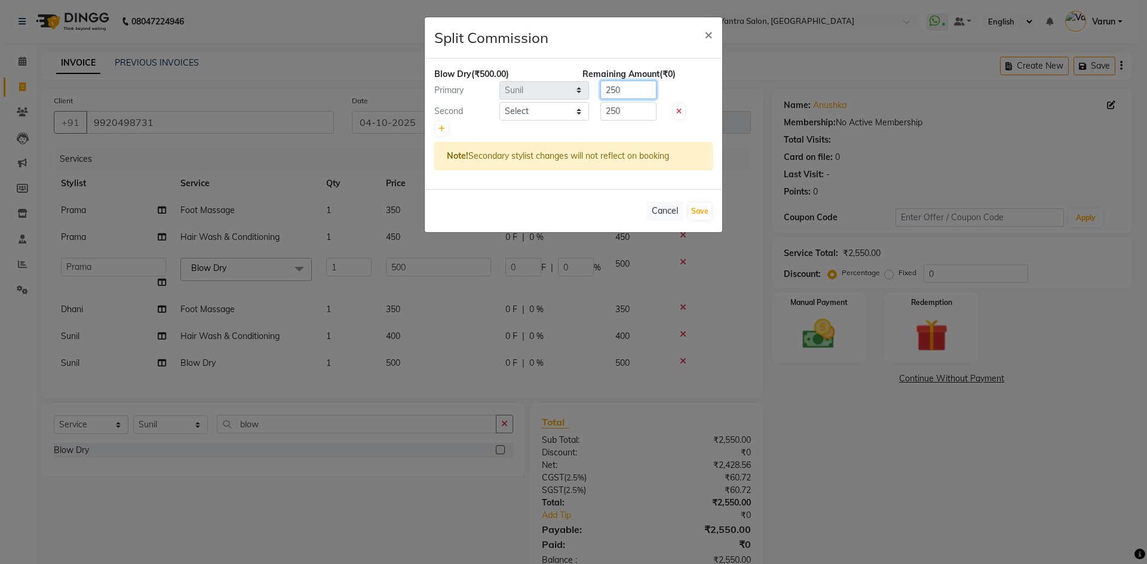
click at [615, 91] on input "250" at bounding box center [628, 90] width 56 height 19
type input "300"
click at [525, 109] on select "Select admin Arshad Denis Dhani Haseen Jaswant Manager Payal Prama Shaheen Suni…" at bounding box center [544, 111] width 90 height 19
select select "46214"
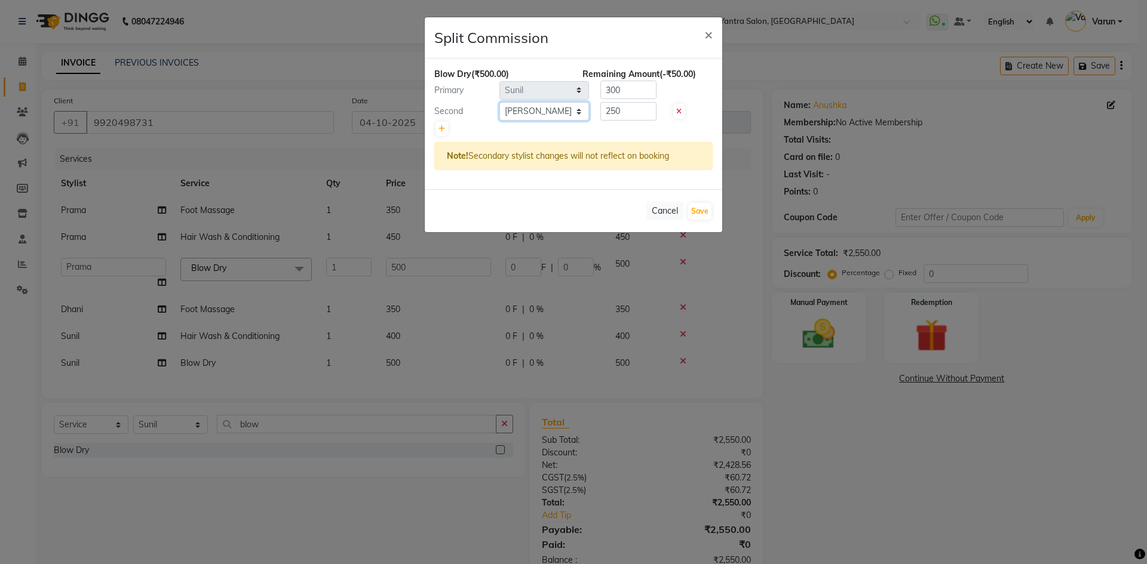
click at [499, 102] on select "Select admin Arshad Denis Dhani Haseen Jaswant Manager Payal Prama Shaheen Suni…" at bounding box center [544, 111] width 90 height 19
click at [613, 107] on input "250" at bounding box center [628, 111] width 56 height 19
type input "200"
click at [703, 216] on button "Save" at bounding box center [699, 211] width 23 height 17
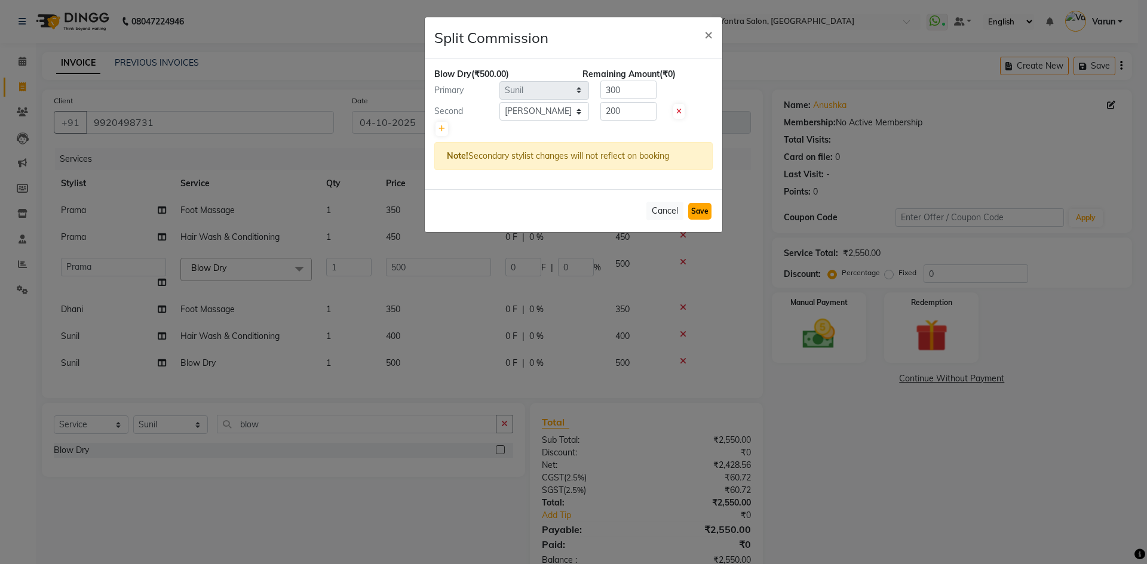
select select "Select"
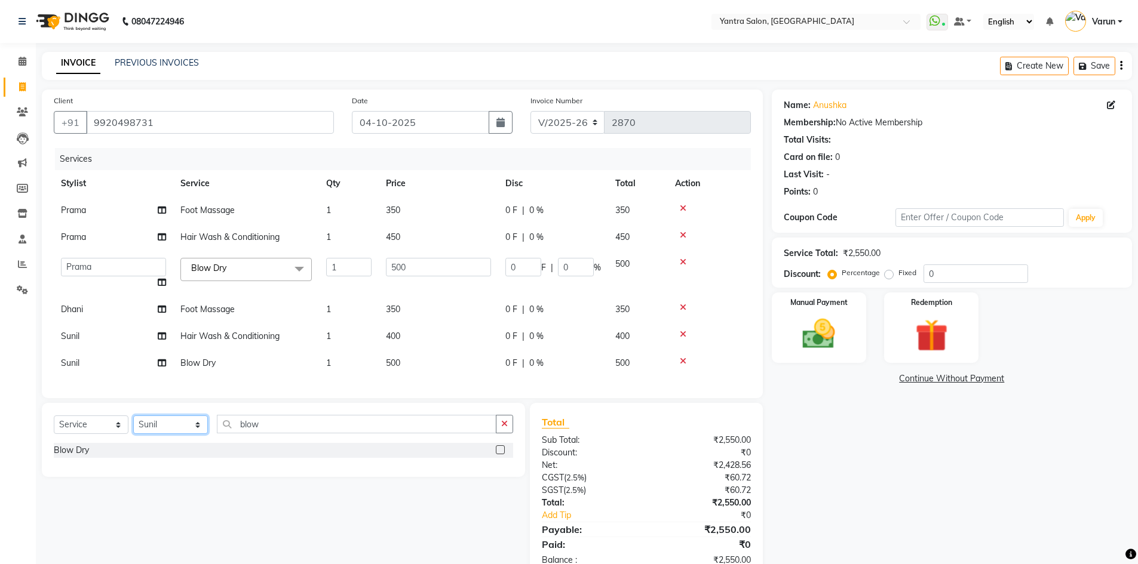
click at [149, 434] on select "Select Stylist admin [PERSON_NAME] Dhani Haseen [PERSON_NAME] Manager [PERSON_N…" at bounding box center [170, 425] width 75 height 19
select select "86115"
click at [133, 425] on select "Select Stylist admin [PERSON_NAME] Dhani Haseen [PERSON_NAME] Manager [PERSON_N…" at bounding box center [170, 425] width 75 height 19
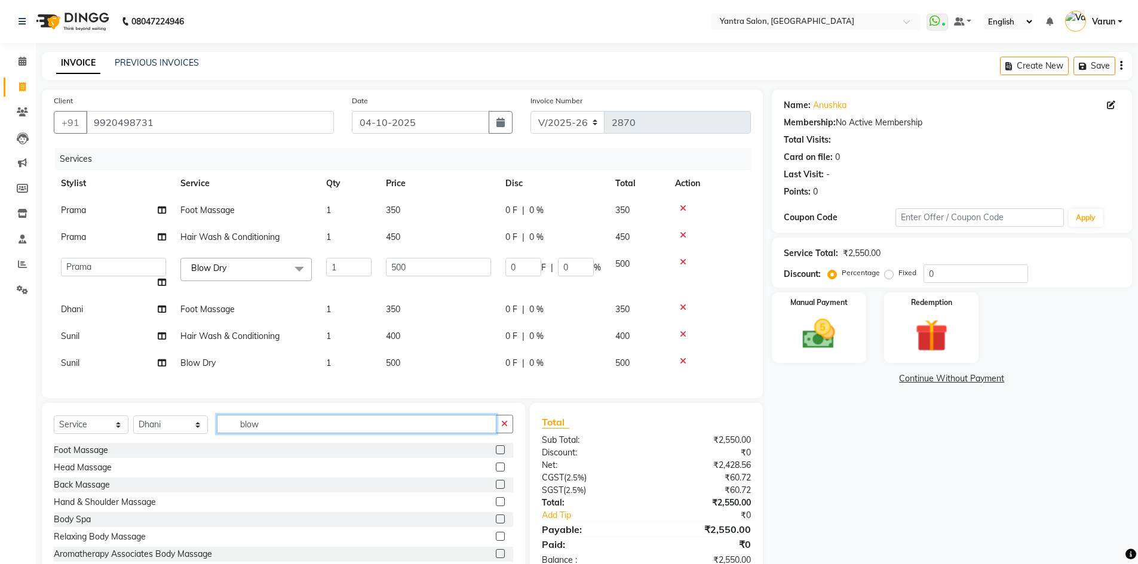
click at [269, 429] on input "blow" at bounding box center [356, 424] width 279 height 19
type input "b"
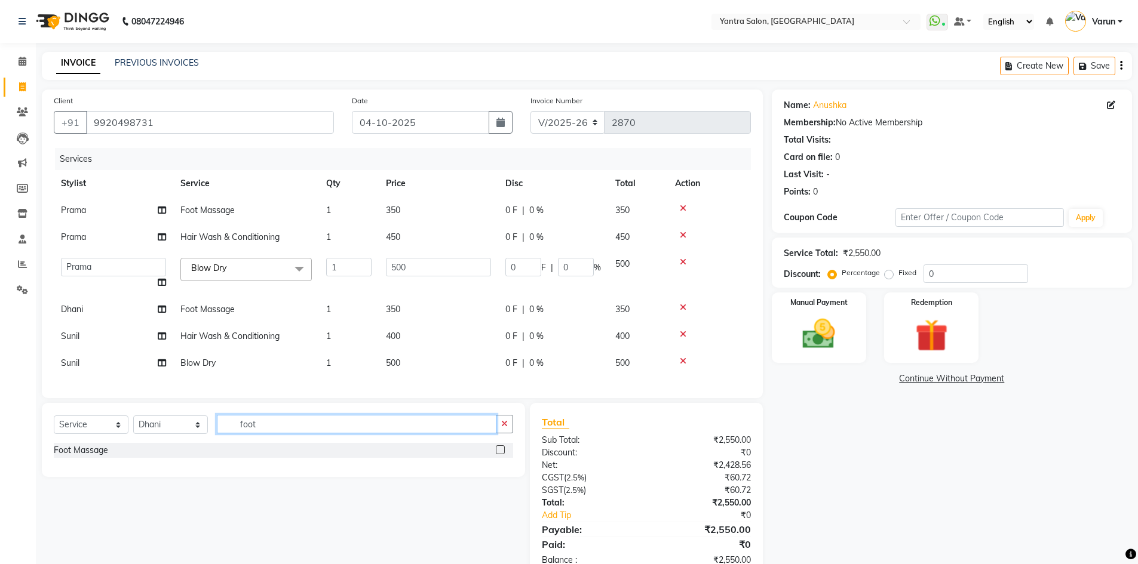
type input "foot"
click at [496, 454] on label at bounding box center [500, 449] width 9 height 9
click at [496, 454] on input "checkbox" at bounding box center [500, 451] width 8 height 8
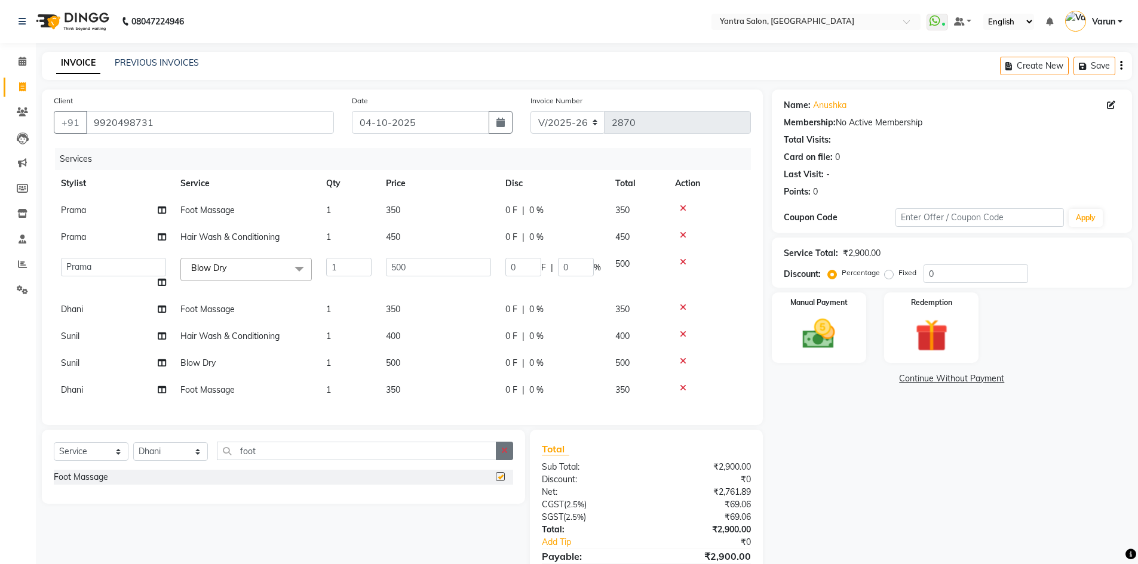
checkbox input "false"
click at [151, 461] on select "Select Stylist admin [PERSON_NAME] Dhani Haseen [PERSON_NAME] Manager [PERSON_N…" at bounding box center [170, 451] width 75 height 19
select select "90729"
click at [133, 451] on select "Select Stylist admin [PERSON_NAME] Dhani Haseen [PERSON_NAME] Manager [PERSON_N…" at bounding box center [170, 451] width 75 height 19
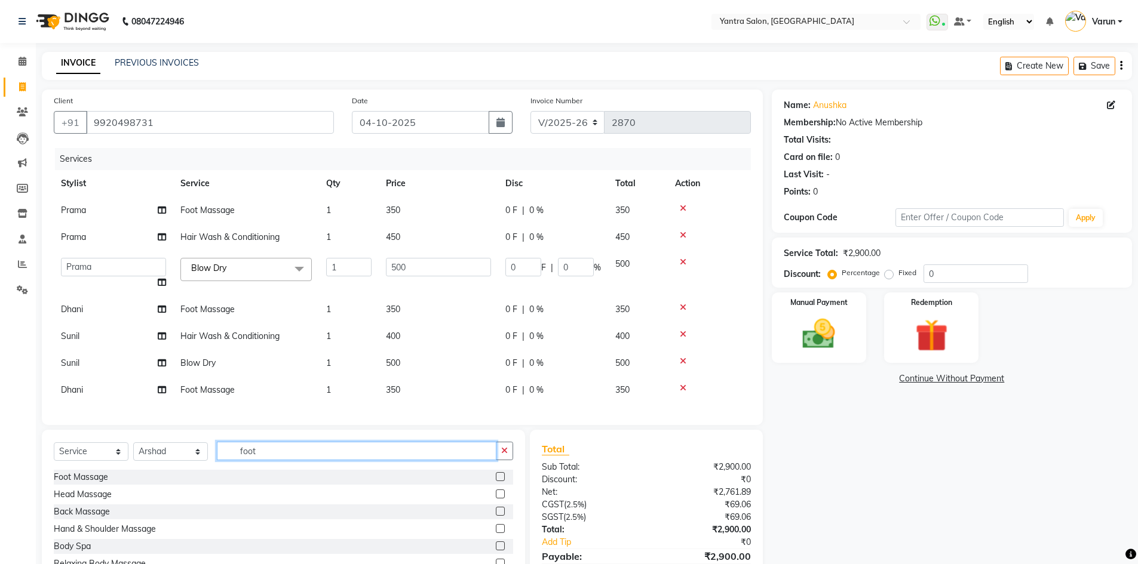
click at [254, 460] on input "foot" at bounding box center [356, 451] width 279 height 19
type input "f"
type input "wash"
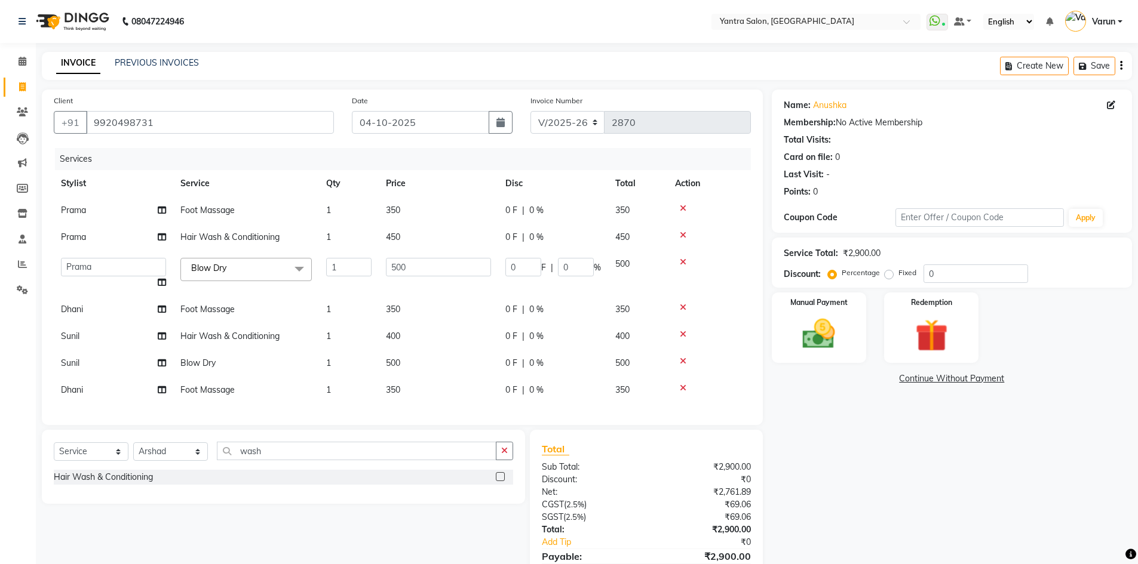
click at [500, 481] on label at bounding box center [500, 476] width 9 height 9
click at [500, 481] on input "checkbox" at bounding box center [500, 478] width 8 height 8
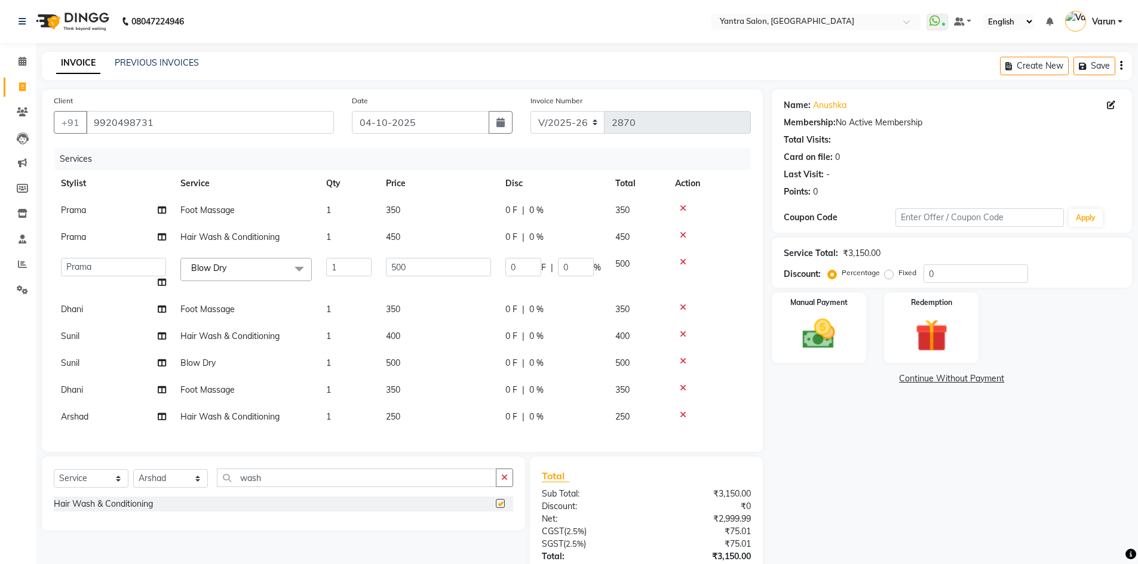
checkbox input "false"
click at [397, 419] on span "250" at bounding box center [393, 416] width 14 height 11
select select "90729"
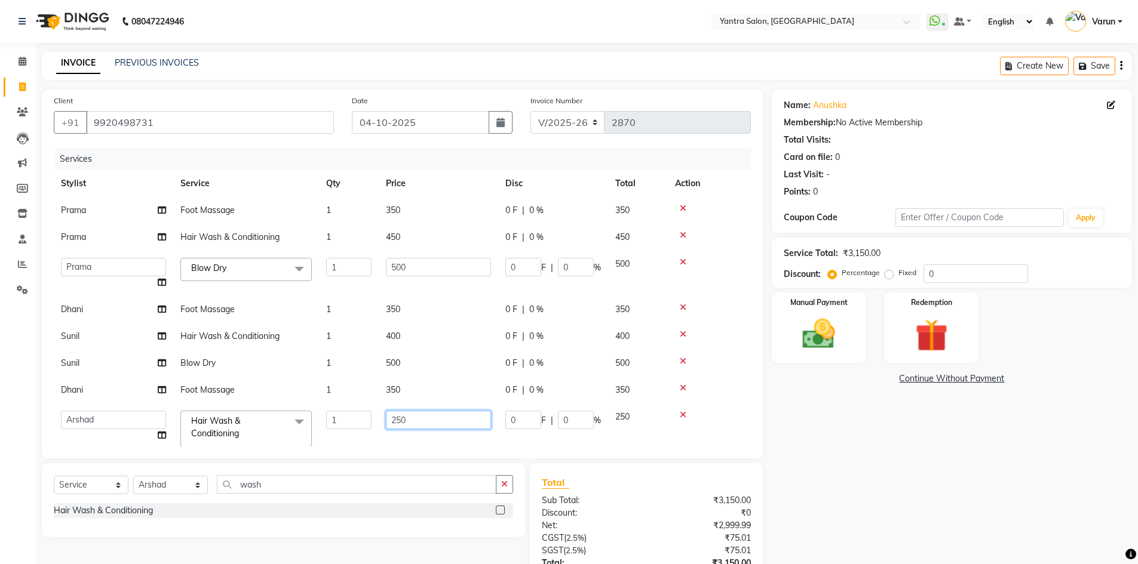
click at [398, 419] on input "250" at bounding box center [438, 420] width 105 height 19
type input "350"
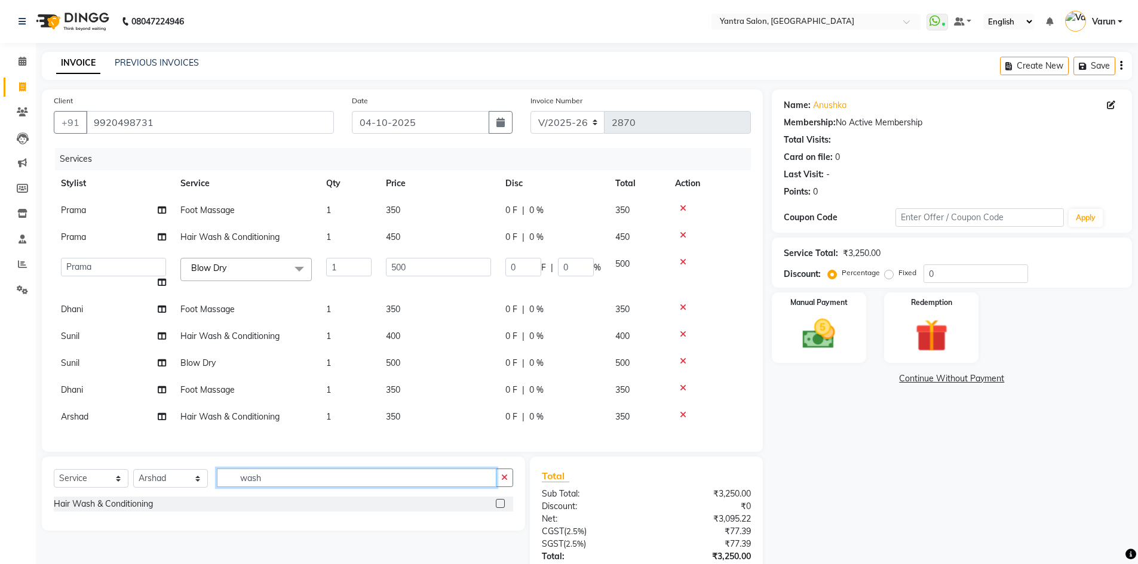
click at [261, 487] on input "wash" at bounding box center [356, 478] width 279 height 19
type input "w"
type input "blow"
click at [499, 499] on label at bounding box center [500, 503] width 9 height 9
click at [499, 500] on input "checkbox" at bounding box center [500, 504] width 8 height 8
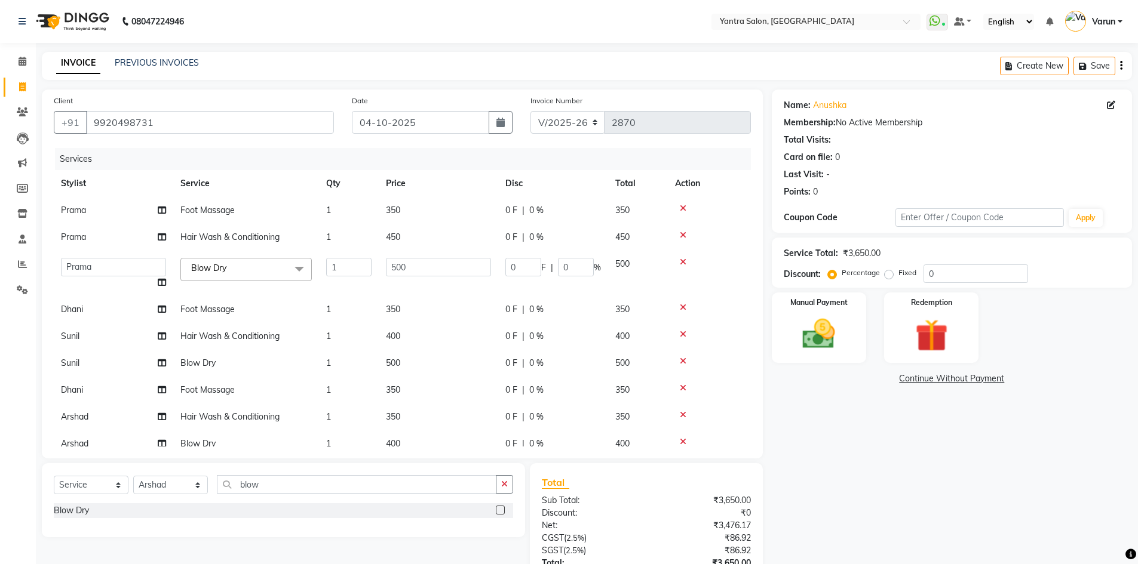
click at [496, 509] on label at bounding box center [500, 510] width 9 height 9
click at [496, 509] on input "checkbox" at bounding box center [500, 511] width 8 height 8
checkbox input "false"
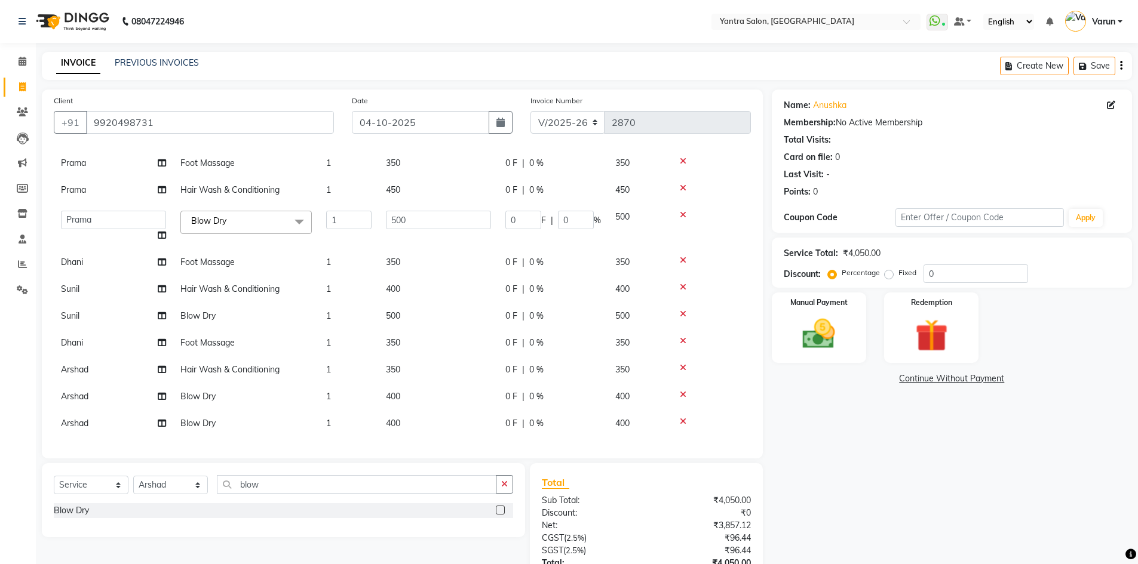
scroll to position [60, 0]
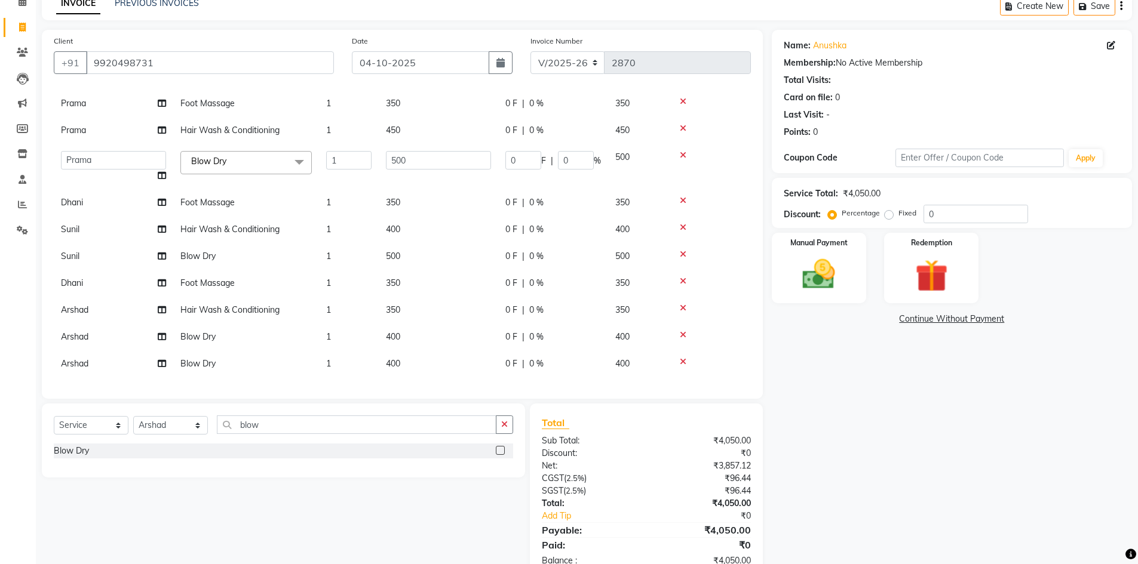
click at [394, 358] on span "400" at bounding box center [393, 363] width 14 height 11
select select "90729"
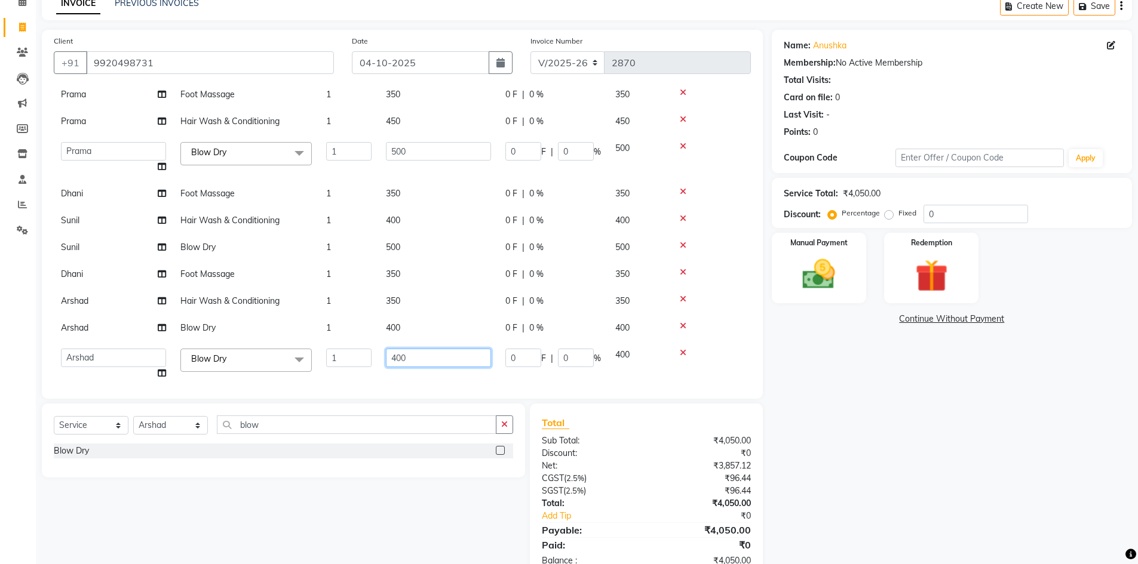
click at [394, 357] on input "400" at bounding box center [438, 358] width 105 height 19
type input "500"
click at [871, 407] on div "Name: Anushka Membership: No Active Membership Total Visits: Card on file: 0 La…" at bounding box center [956, 304] width 369 height 549
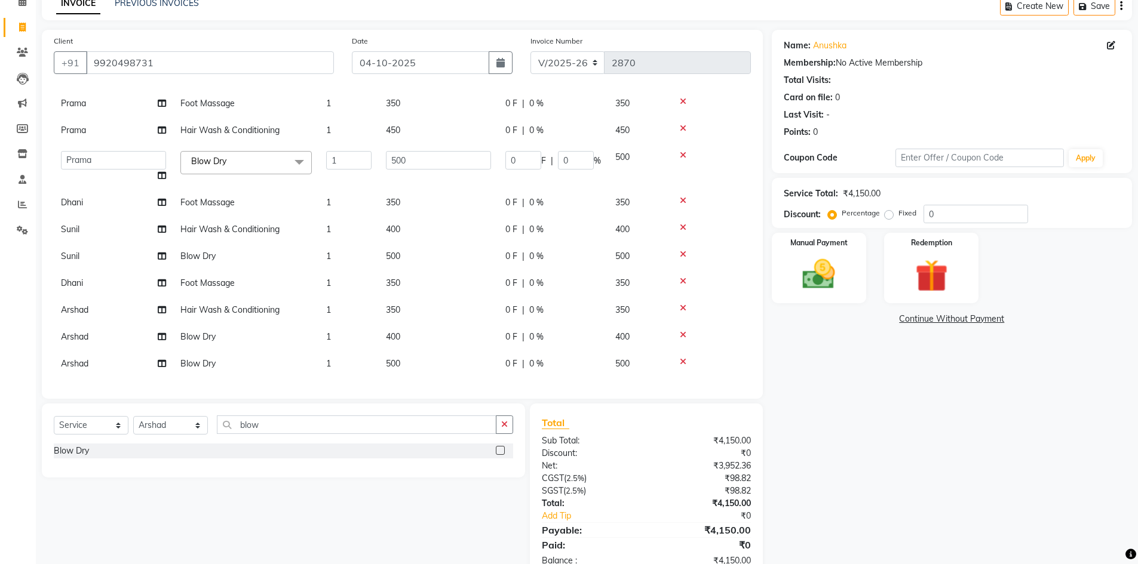
click at [683, 331] on icon at bounding box center [683, 335] width 7 height 8
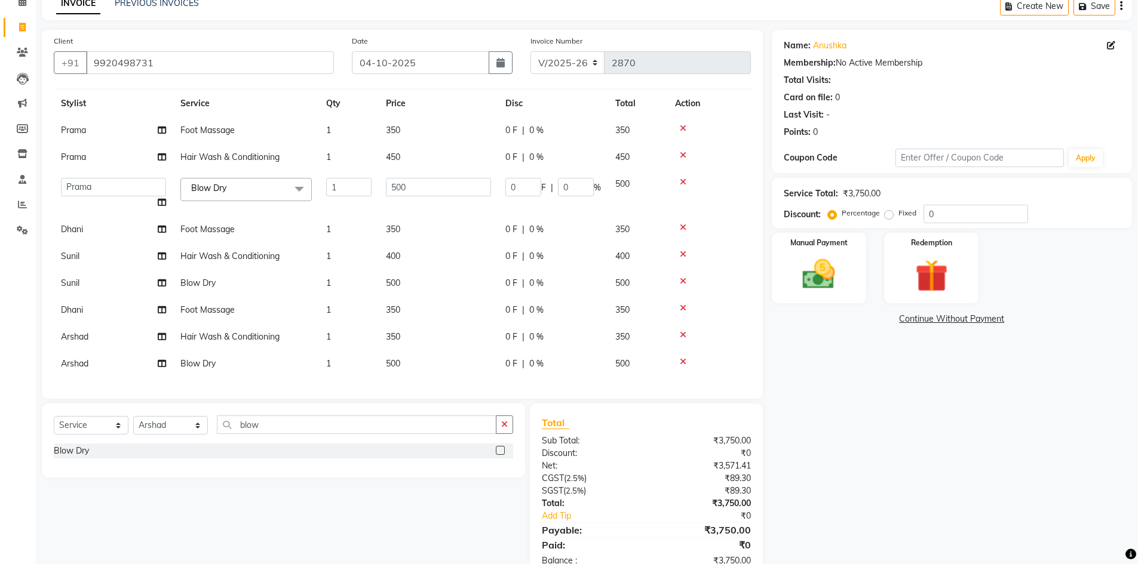
click at [391, 251] on span "400" at bounding box center [393, 256] width 14 height 11
select select "76999"
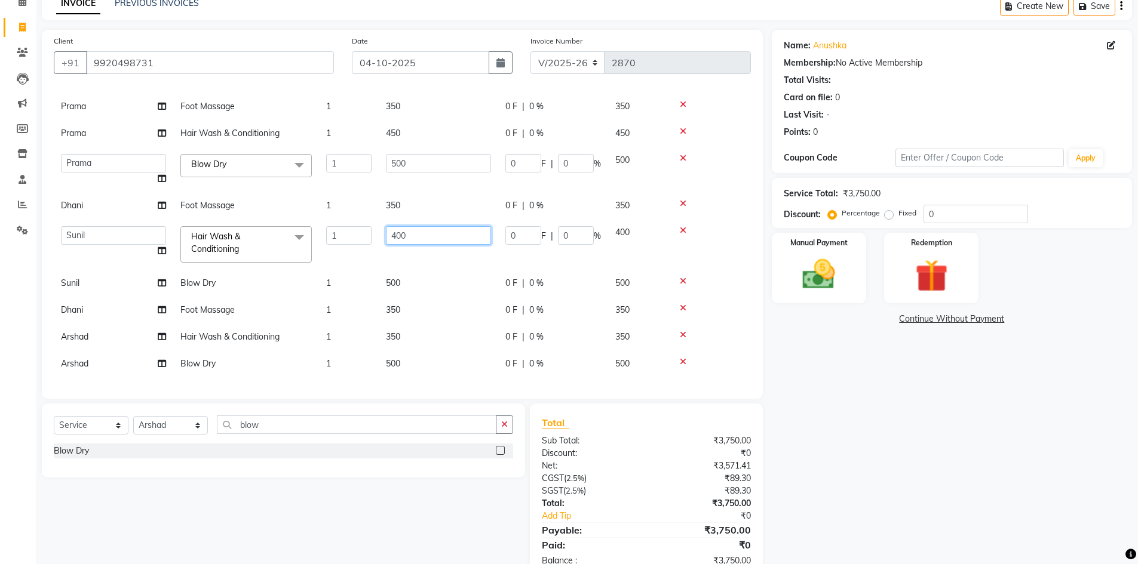
click at [394, 229] on input "400" at bounding box center [438, 235] width 105 height 19
type input "500"
click at [395, 226] on input "500" at bounding box center [438, 235] width 105 height 19
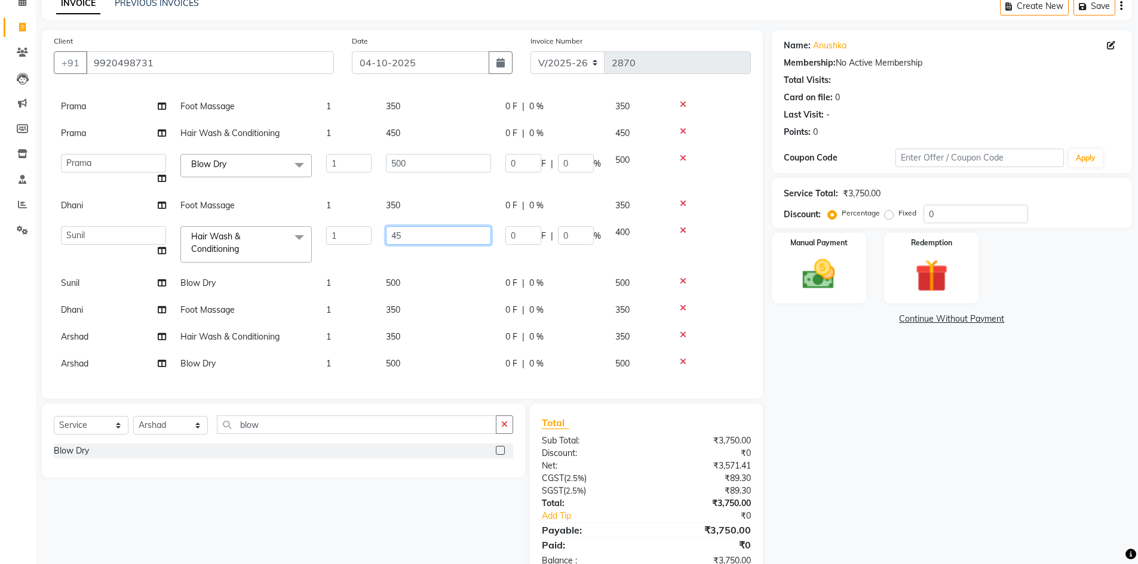
type input "450"
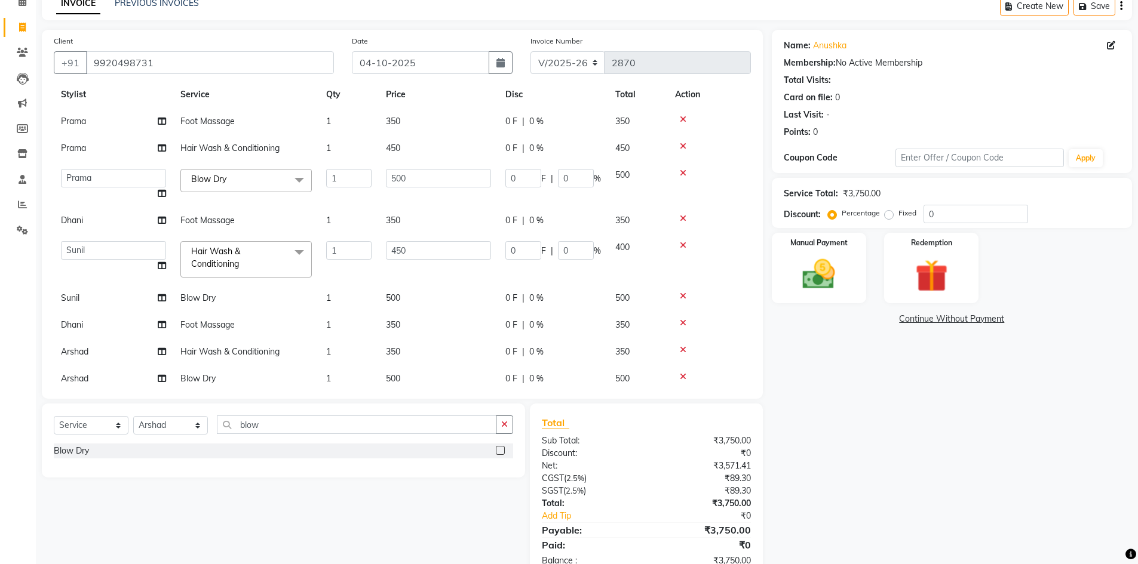
click at [823, 361] on div "Name: Anushka Membership: No Active Membership Total Visits: Card on file: 0 La…" at bounding box center [956, 304] width 369 height 549
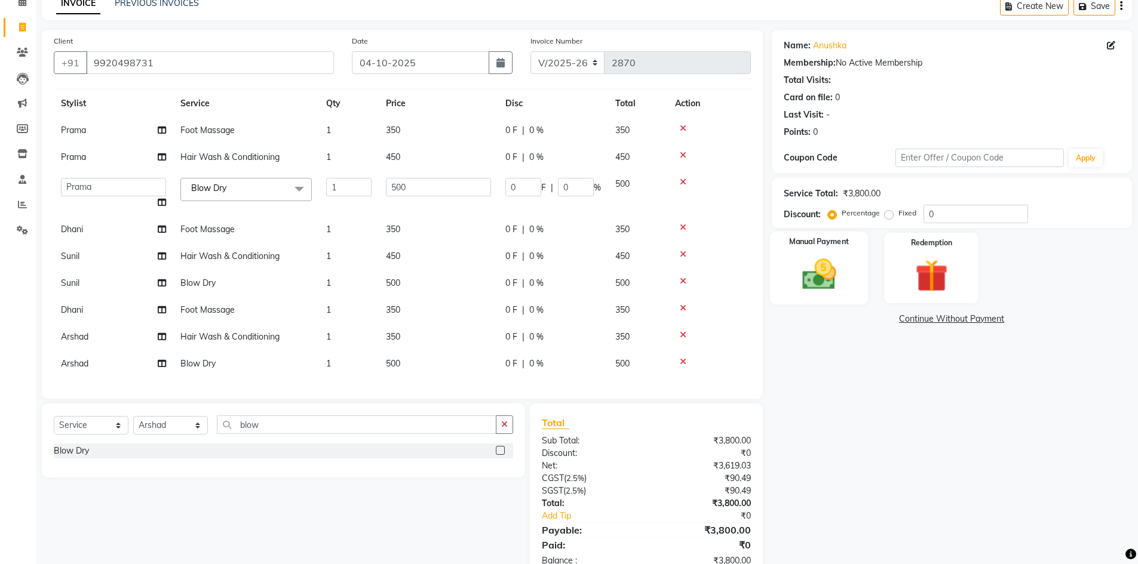
click at [814, 279] on img at bounding box center [818, 274] width 55 height 39
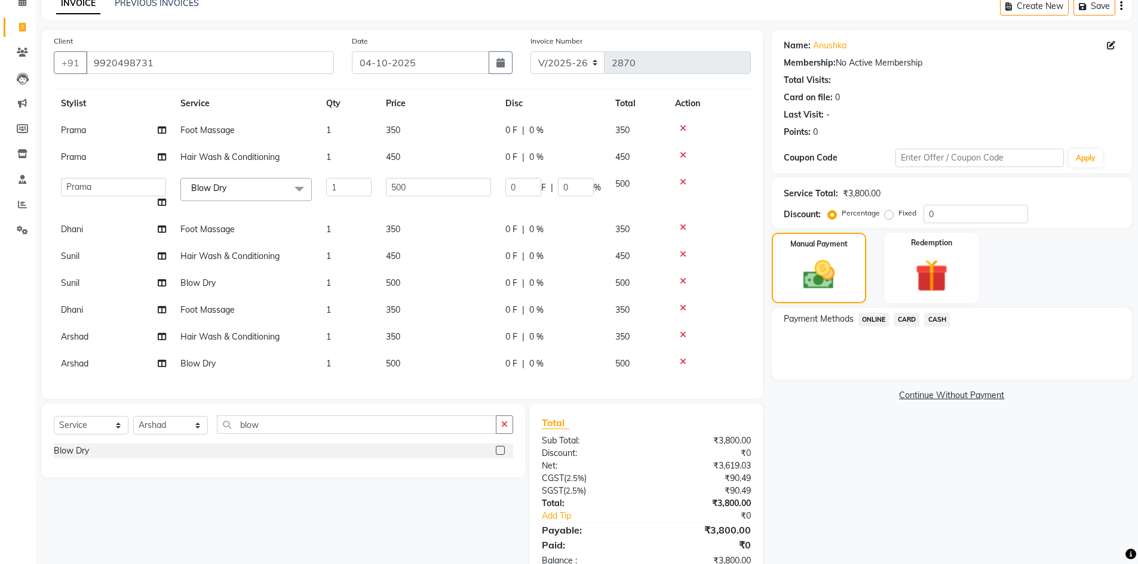
click at [873, 319] on span "ONLINE" at bounding box center [873, 320] width 31 height 14
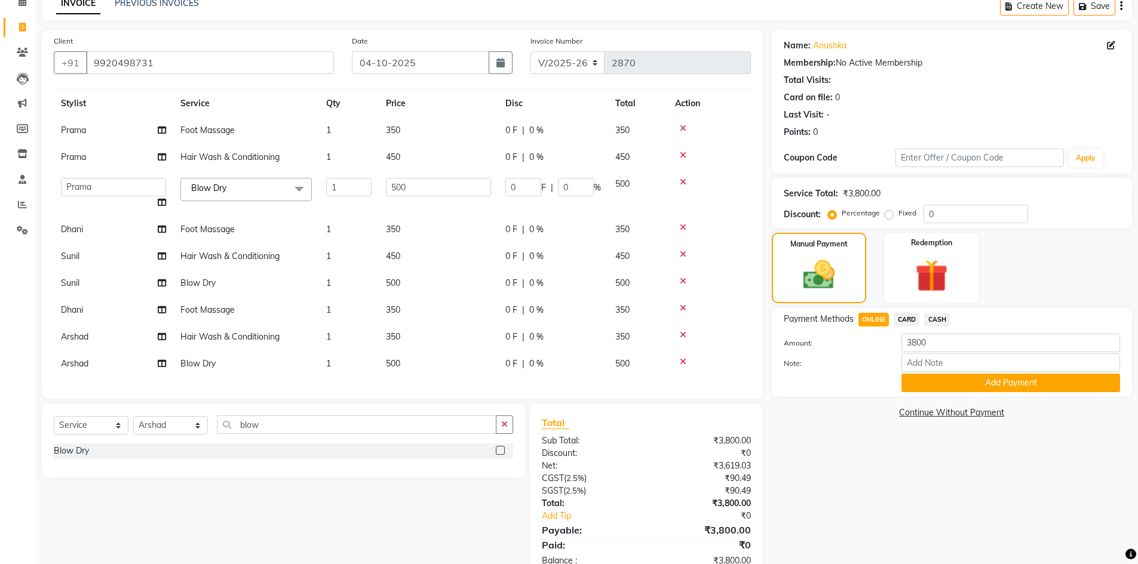
click at [933, 383] on button "Add Payment" at bounding box center [1010, 383] width 219 height 19
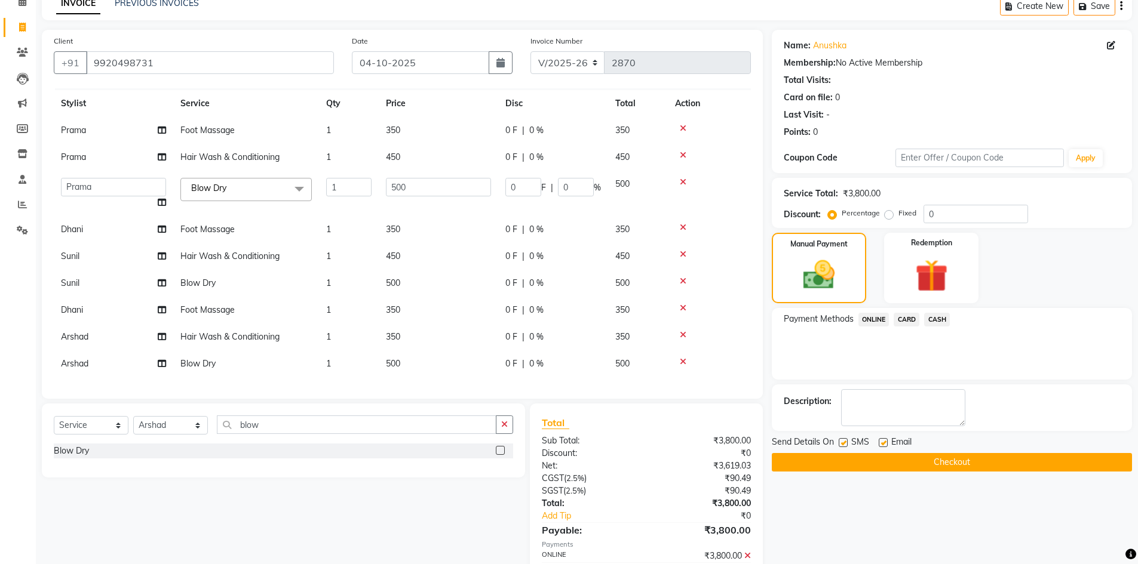
click at [949, 464] on button "Checkout" at bounding box center [952, 462] width 360 height 19
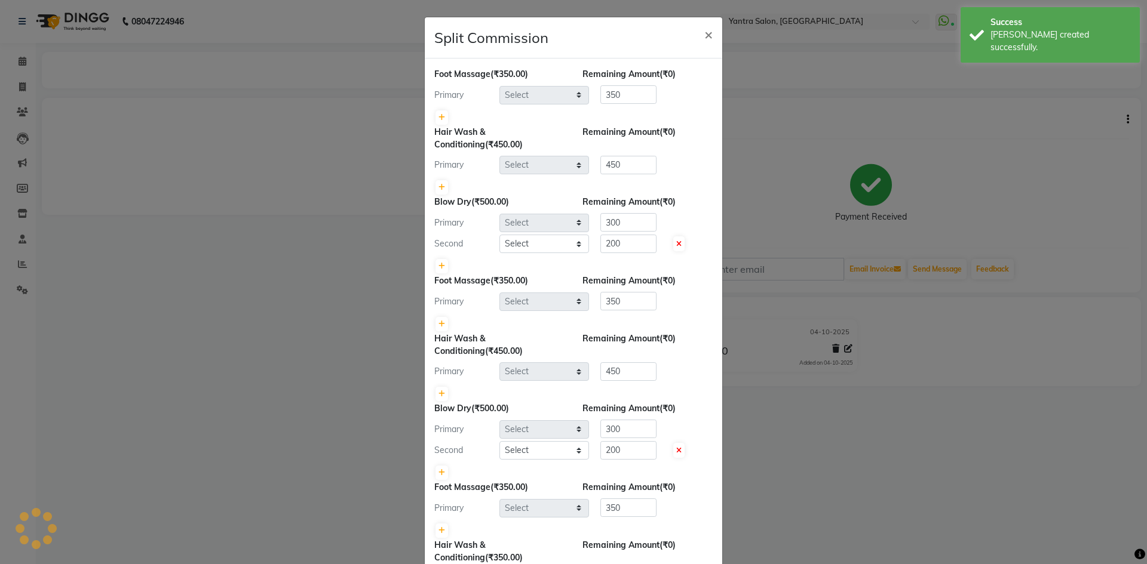
select select "73201"
select select "51016"
select select "86115"
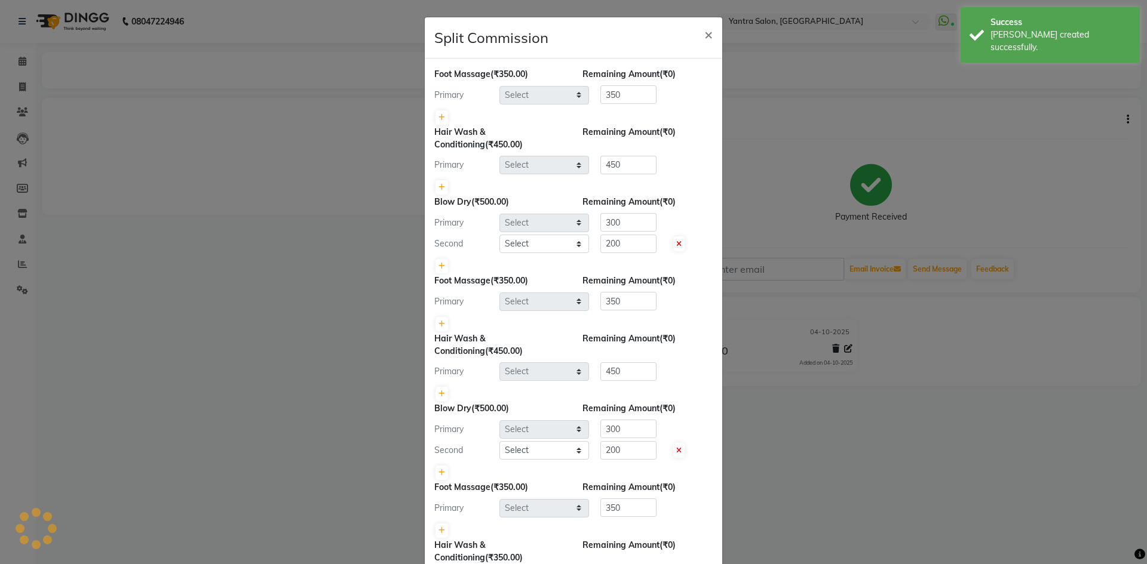
select select "76999"
select select "46214"
select select "86115"
select select "90729"
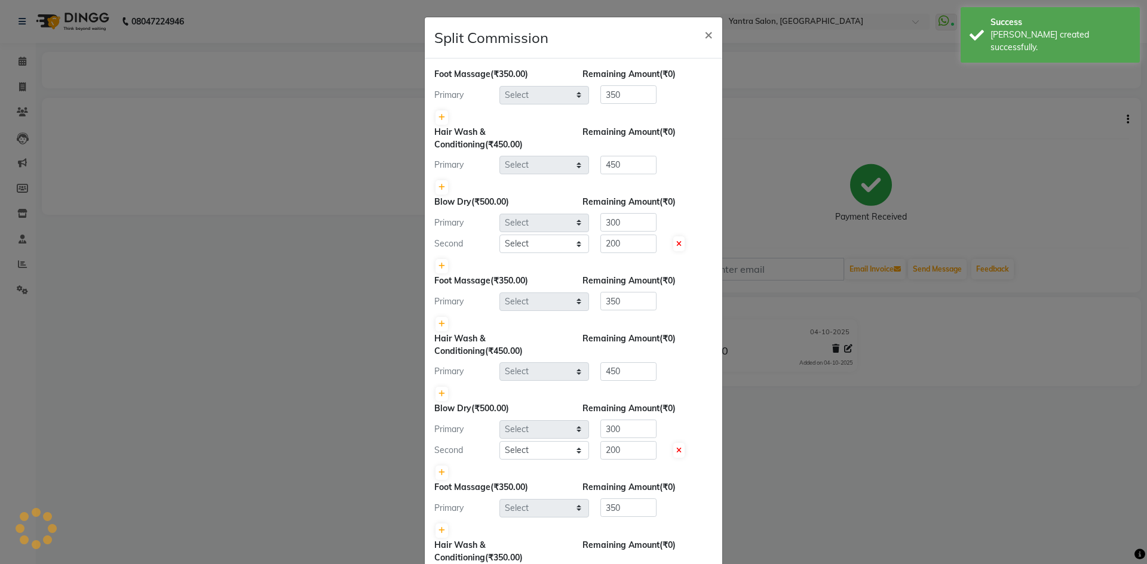
select select "90729"
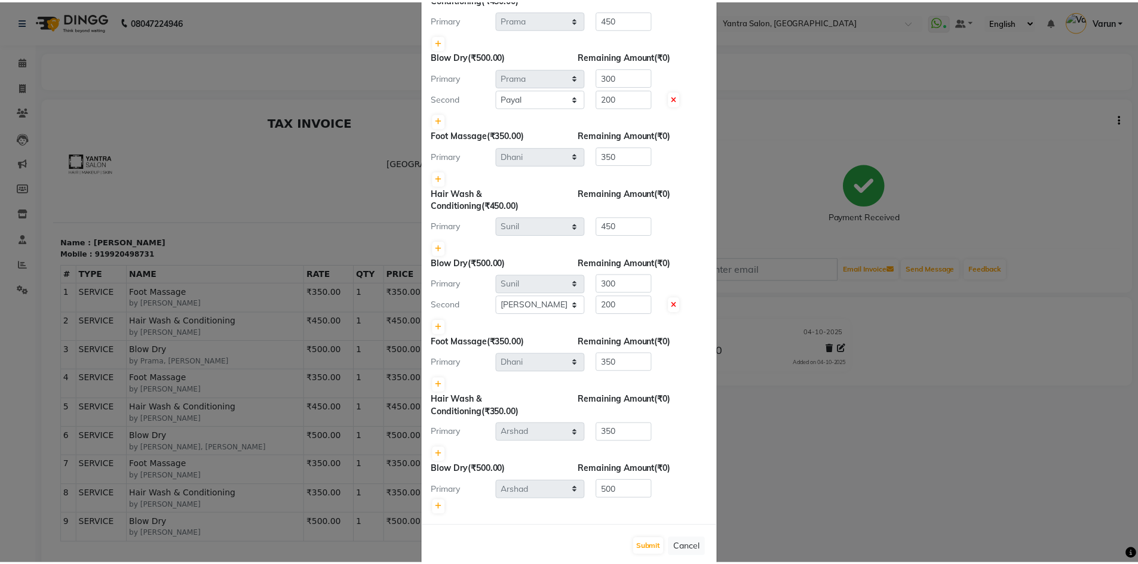
scroll to position [168, 0]
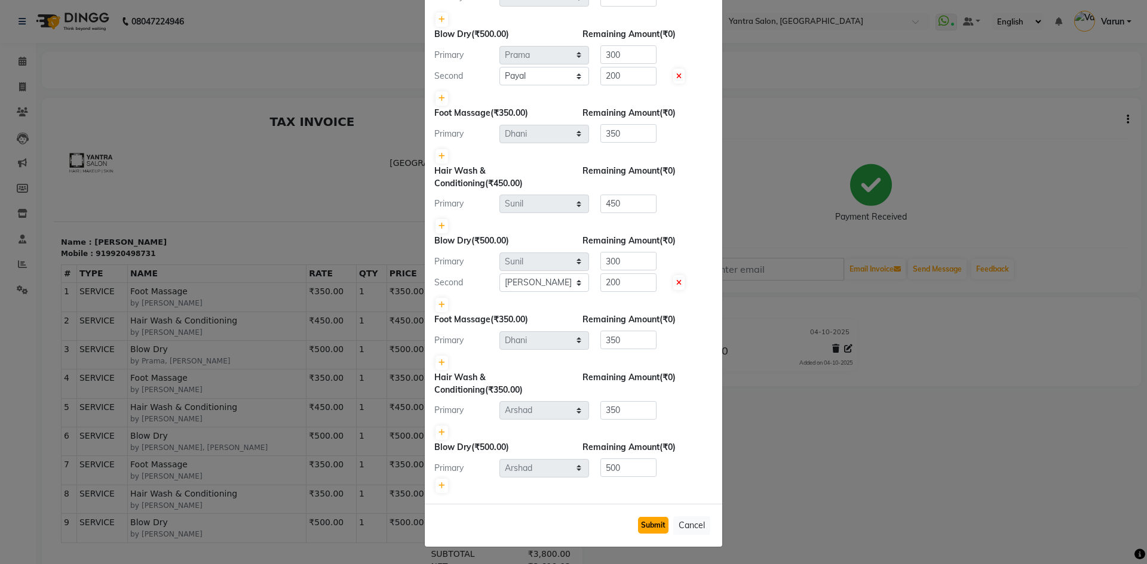
click at [650, 528] on button "Submit" at bounding box center [653, 525] width 30 height 17
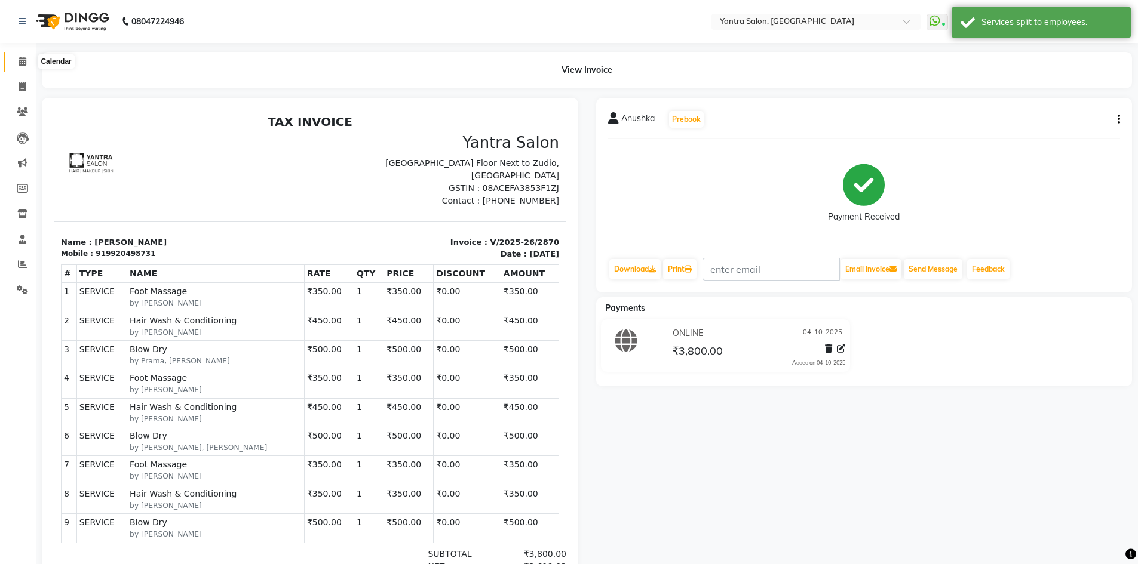
click at [21, 62] on icon at bounding box center [23, 61] width 8 height 9
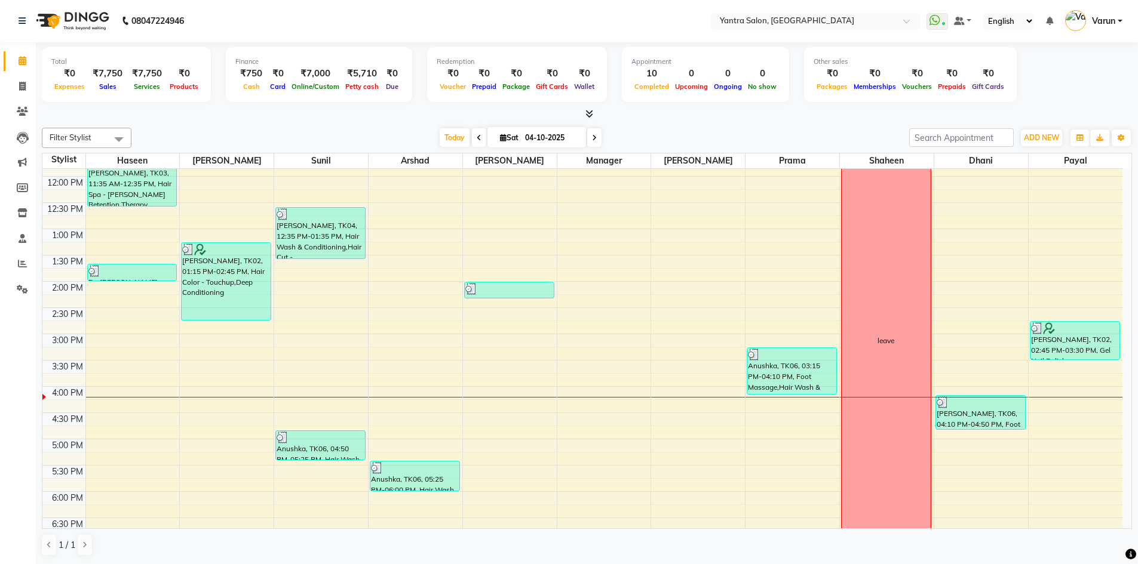
scroll to position [24, 0]
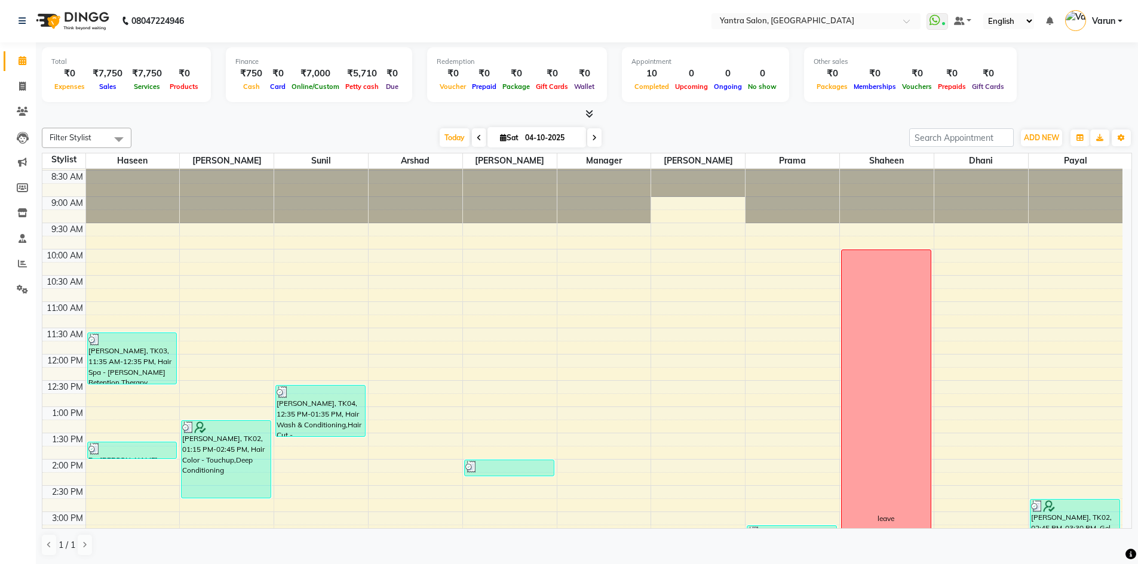
click at [549, 386] on div "8:00 AM 8:30 AM 9:00 AM 9:30 AM 10:00 AM 10:30 AM 11:00 AM 11:30 AM 12:00 PM 12…" at bounding box center [582, 486] width 1080 height 683
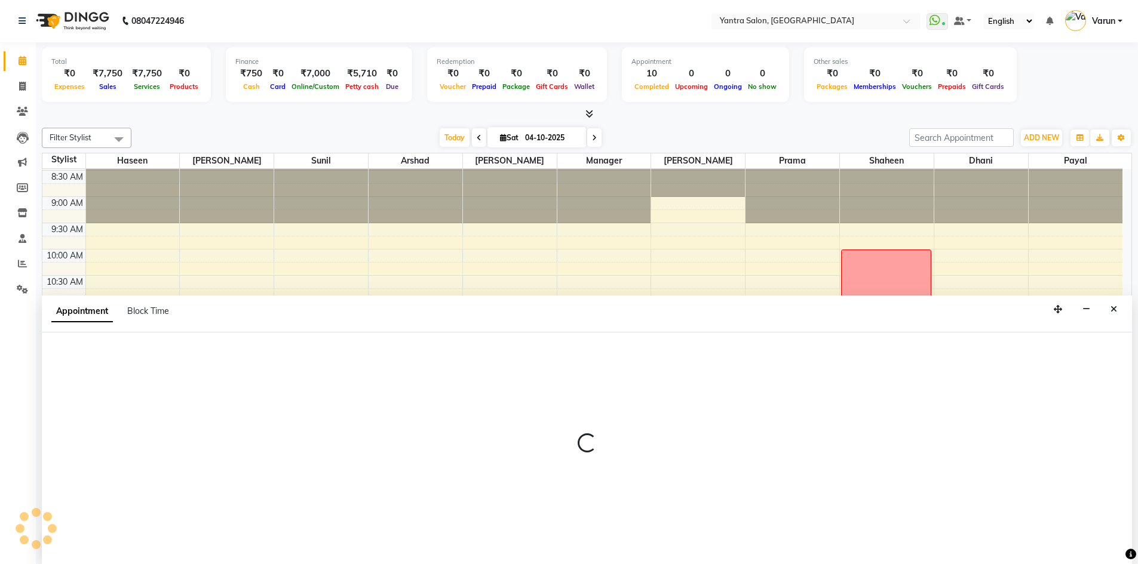
select select "88995"
select select "750"
select select "tentative"
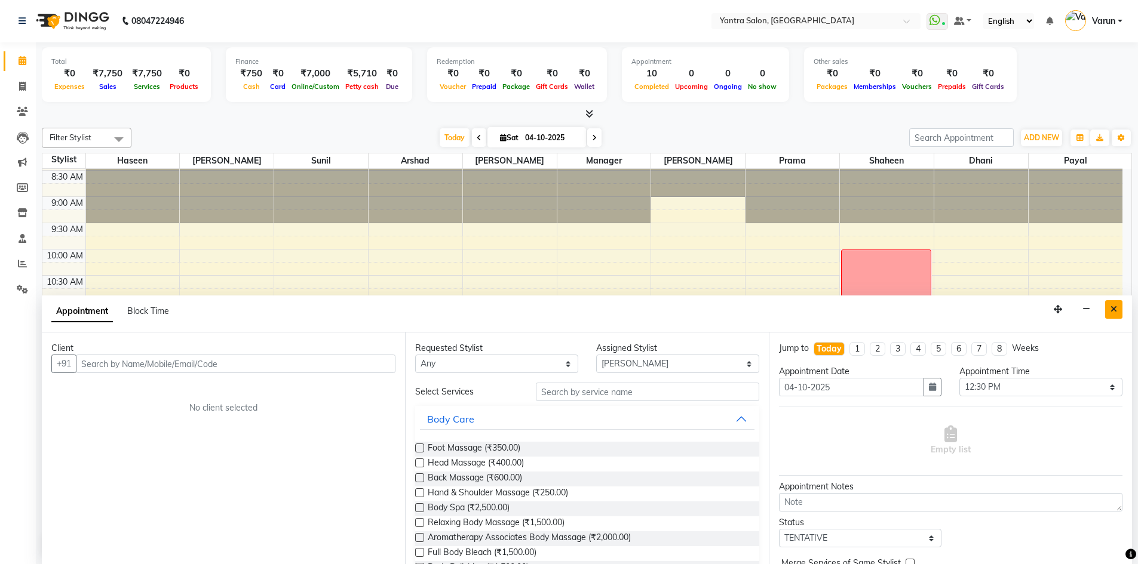
click at [1120, 315] on button "Close" at bounding box center [1113, 309] width 17 height 19
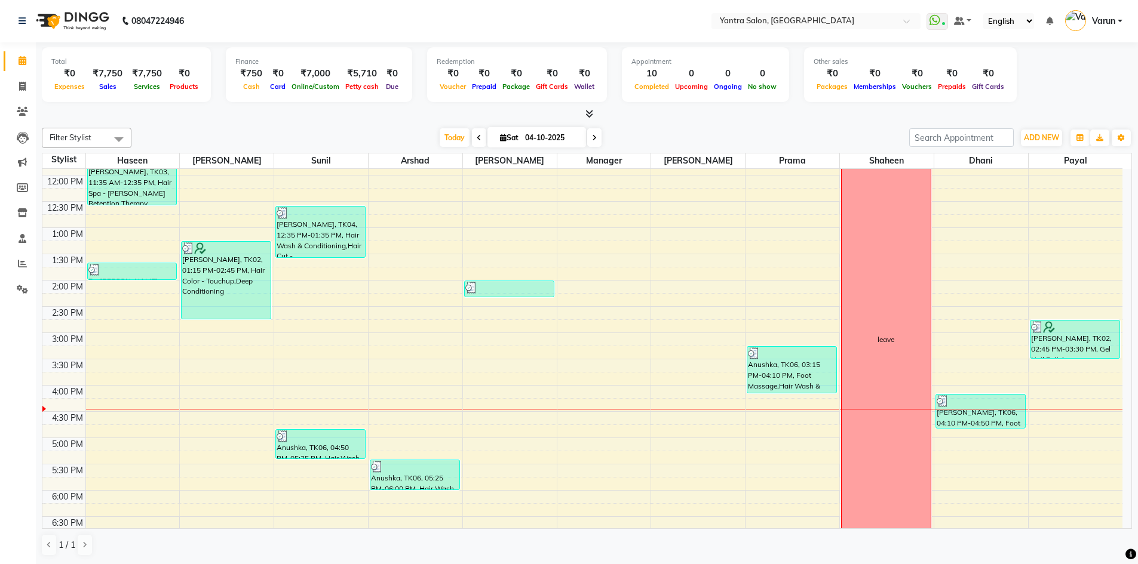
scroll to position [263, 0]
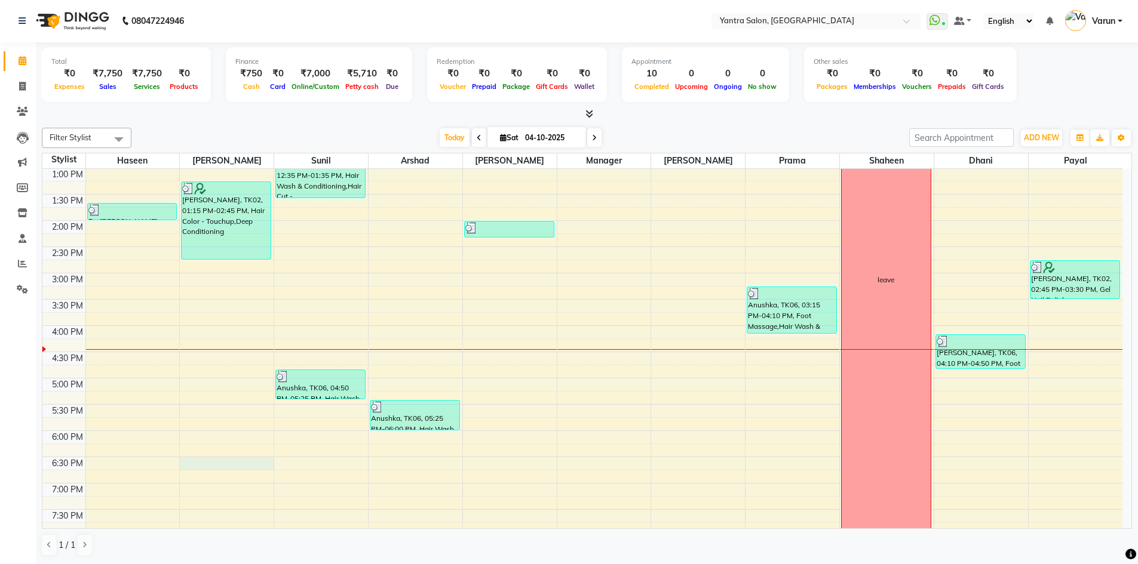
click at [210, 458] on div "8:00 AM 8:30 AM 9:00 AM 9:30 AM 10:00 AM 10:30 AM 11:00 AM 11:30 AM 12:00 PM 12…" at bounding box center [582, 247] width 1080 height 683
select select "90728"
select select "tentative"
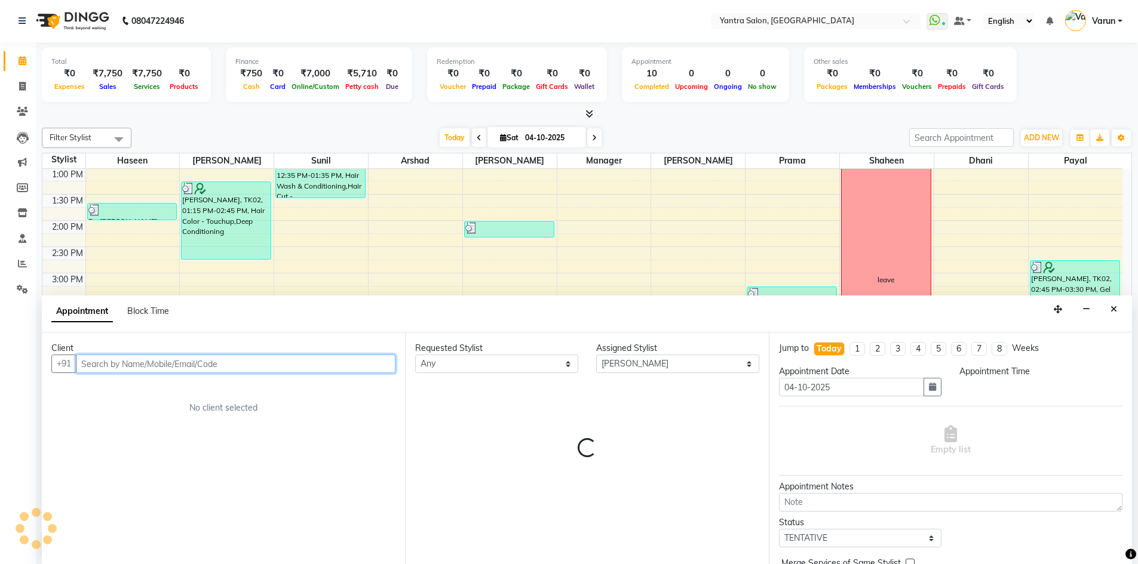
select select "1110"
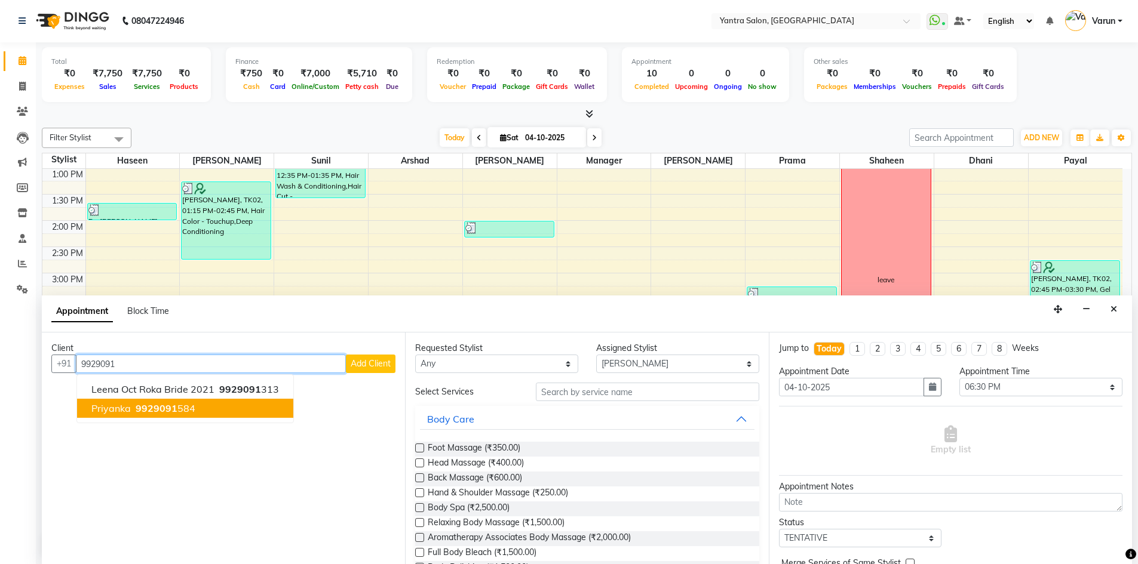
click at [170, 410] on span "9929091" at bounding box center [157, 408] width 42 height 12
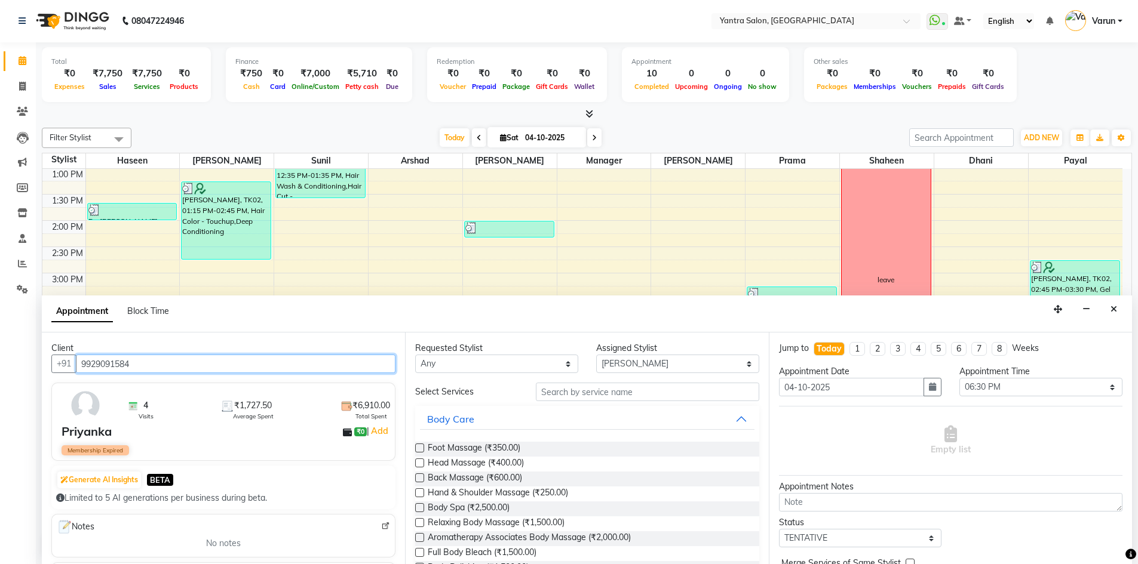
type input "9929091584"
click at [558, 392] on input "text" at bounding box center [647, 392] width 223 height 19
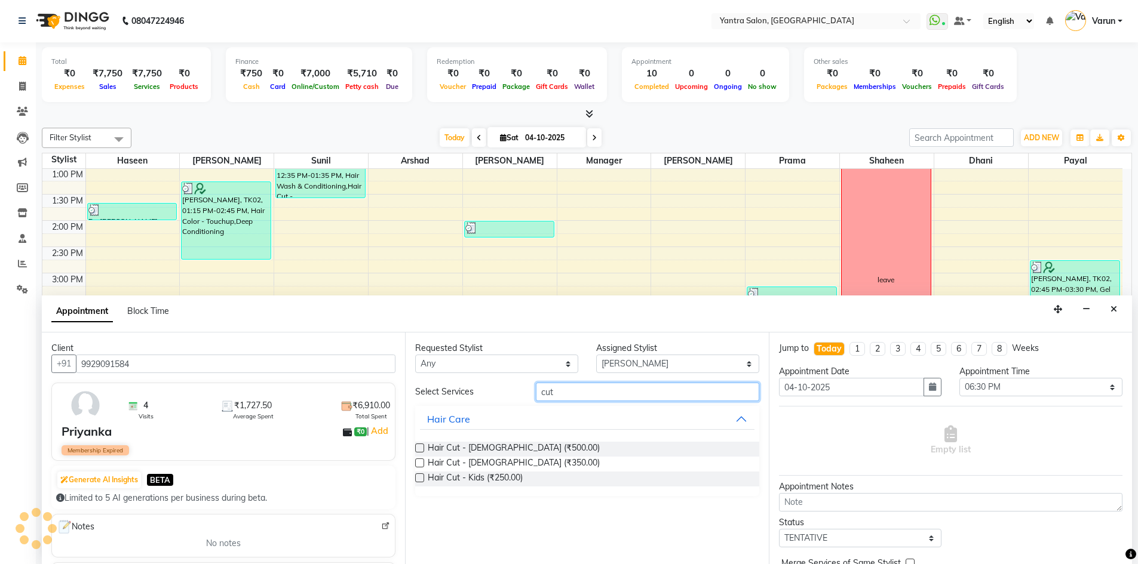
type input "cut"
click at [419, 448] on label at bounding box center [419, 448] width 9 height 9
click at [419, 448] on input "checkbox" at bounding box center [419, 449] width 8 height 8
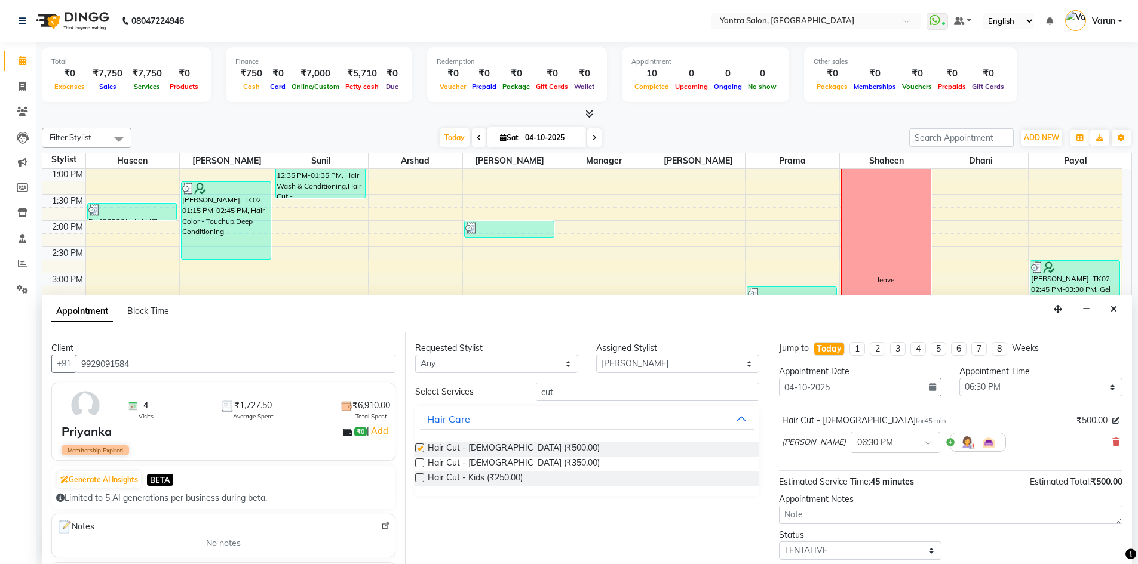
checkbox input "false"
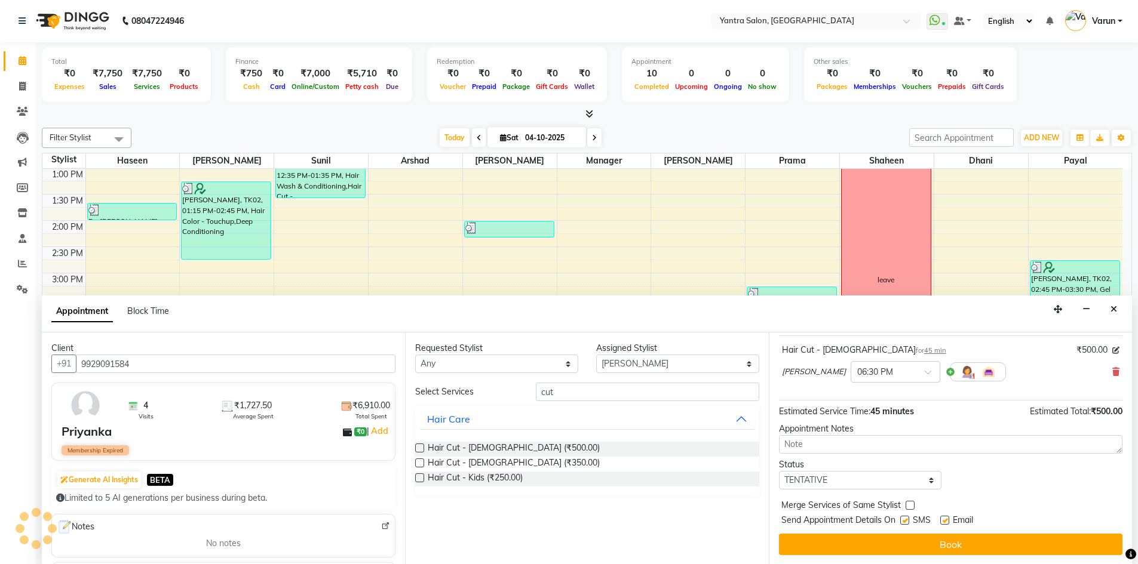
scroll to position [71, 0]
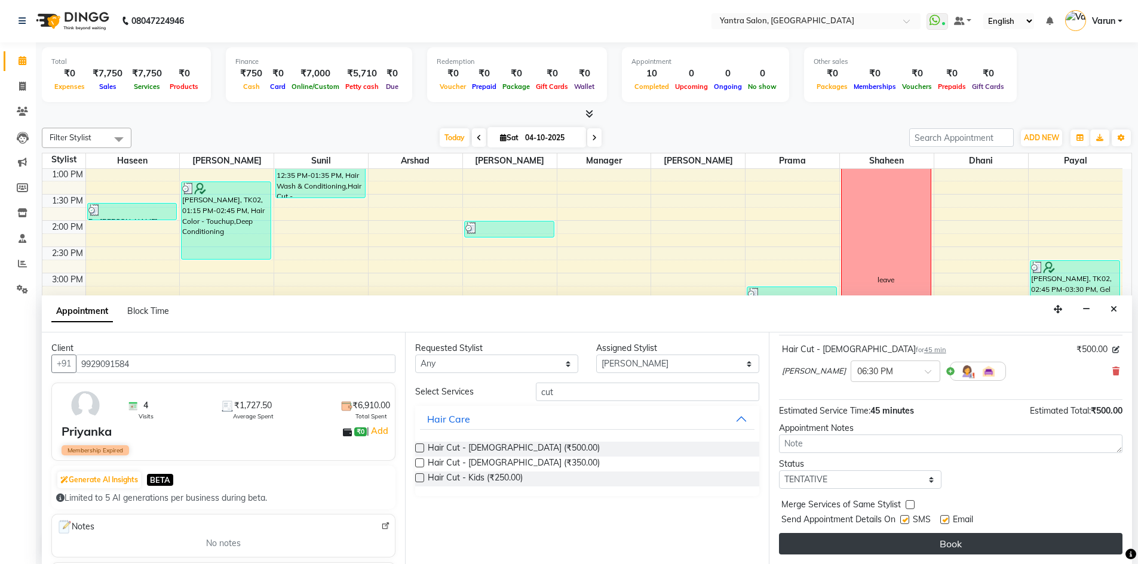
click at [930, 541] on button "Book" at bounding box center [950, 543] width 343 height 21
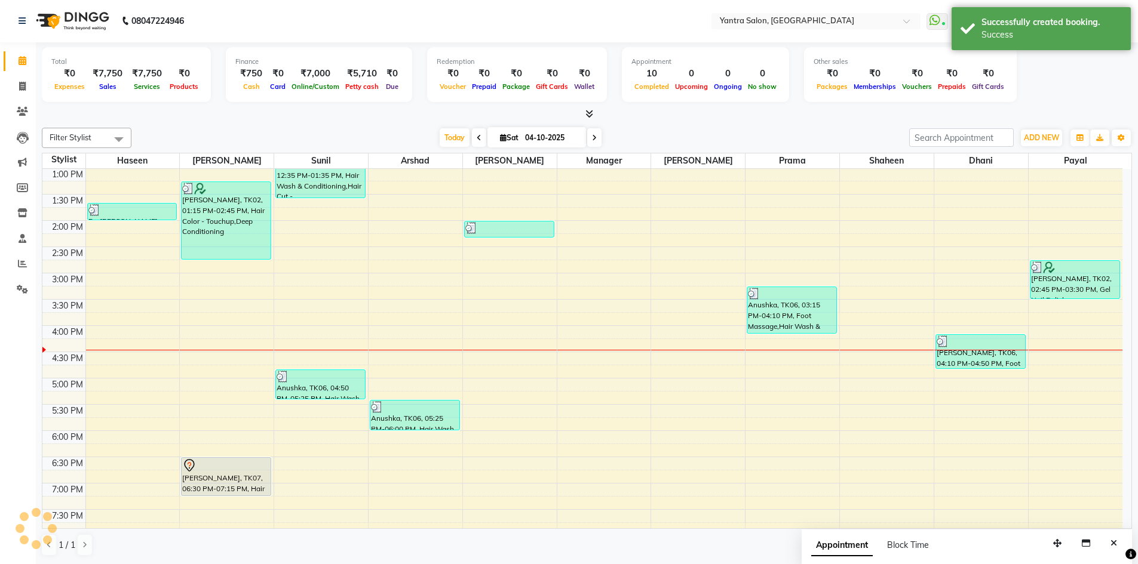
scroll to position [0, 0]
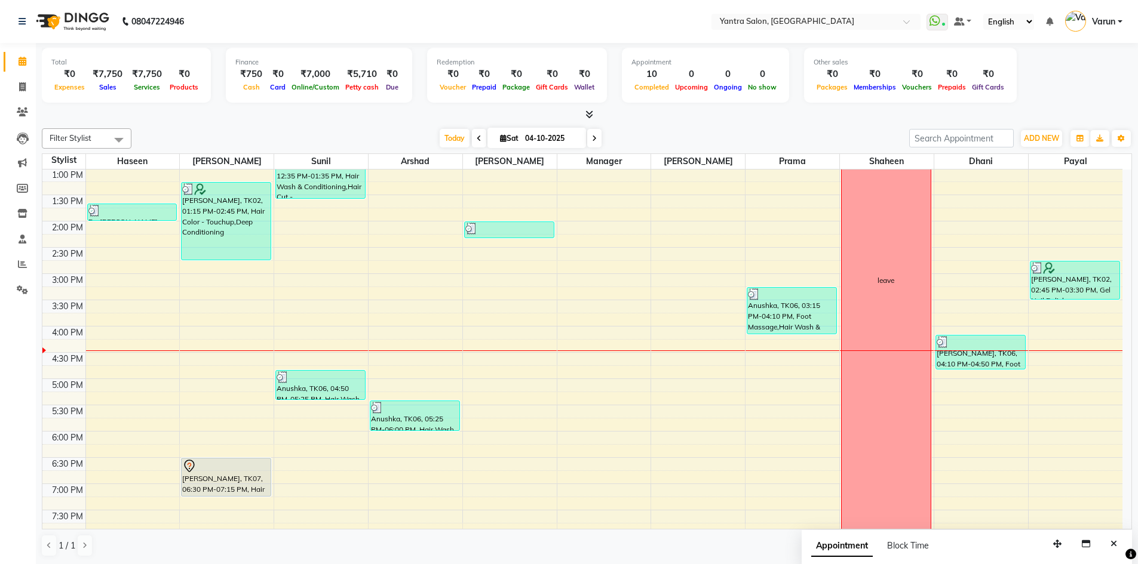
click at [306, 354] on div "8:00 AM 8:30 AM 9:00 AM 9:30 AM 10:00 AM 10:30 AM 11:00 AM 11:30 AM 12:00 PM 12…" at bounding box center [582, 247] width 1080 height 683
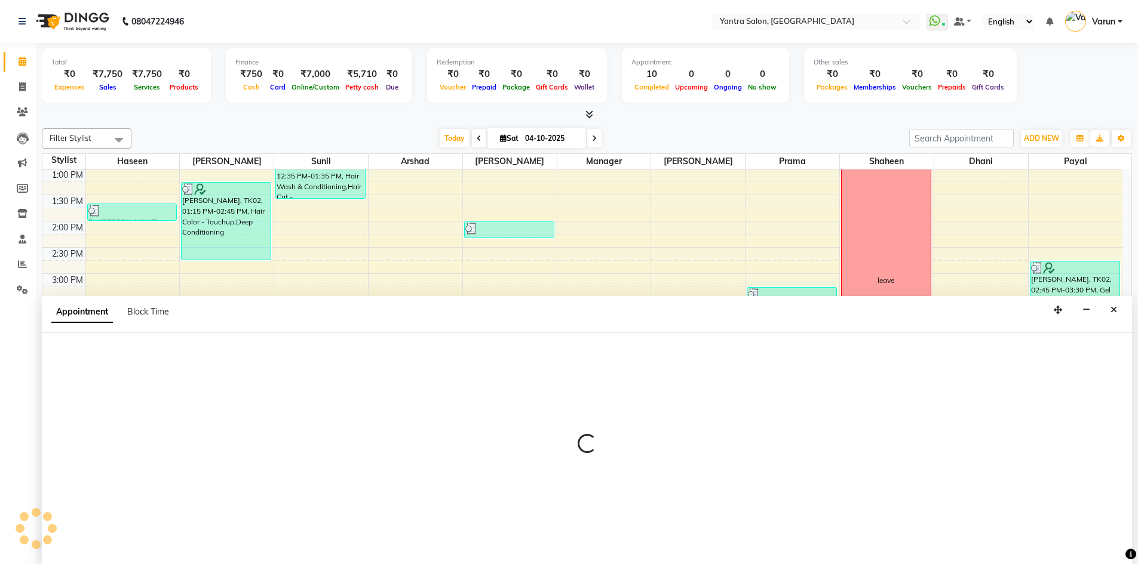
scroll to position [1, 0]
select select "76999"
select select "990"
select select "tentative"
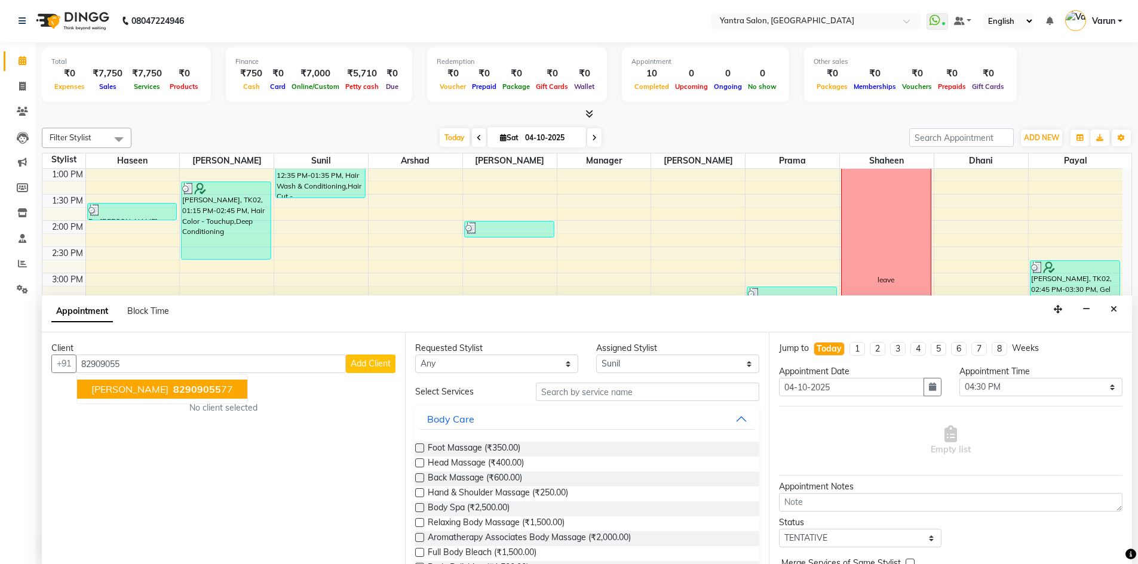
click at [137, 386] on span "Aakash Sarang" at bounding box center [129, 389] width 77 height 12
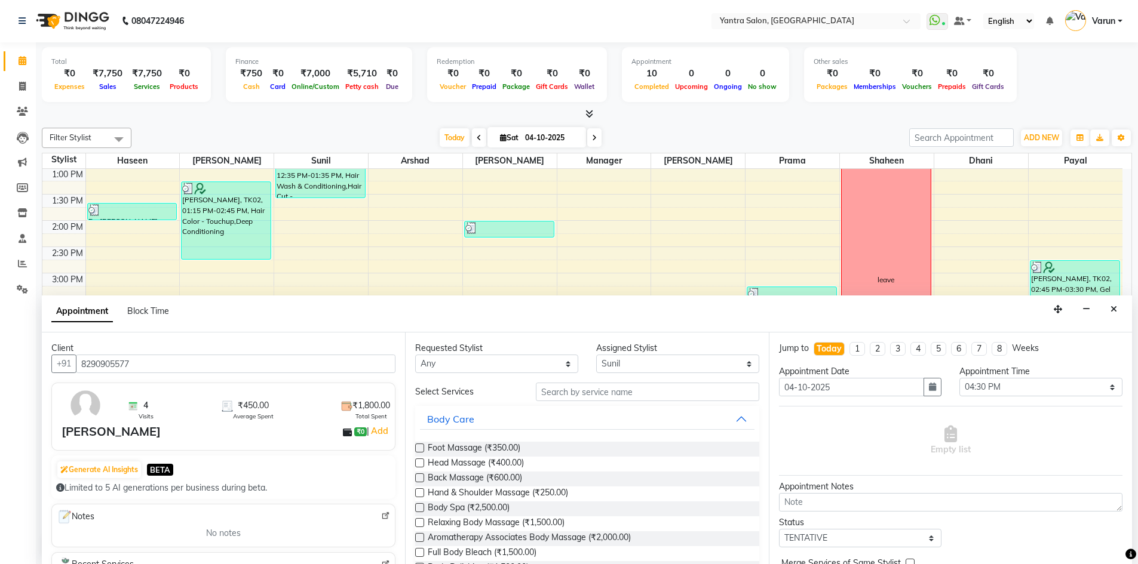
type input "8290905577"
click at [551, 389] on input "text" at bounding box center [647, 392] width 223 height 19
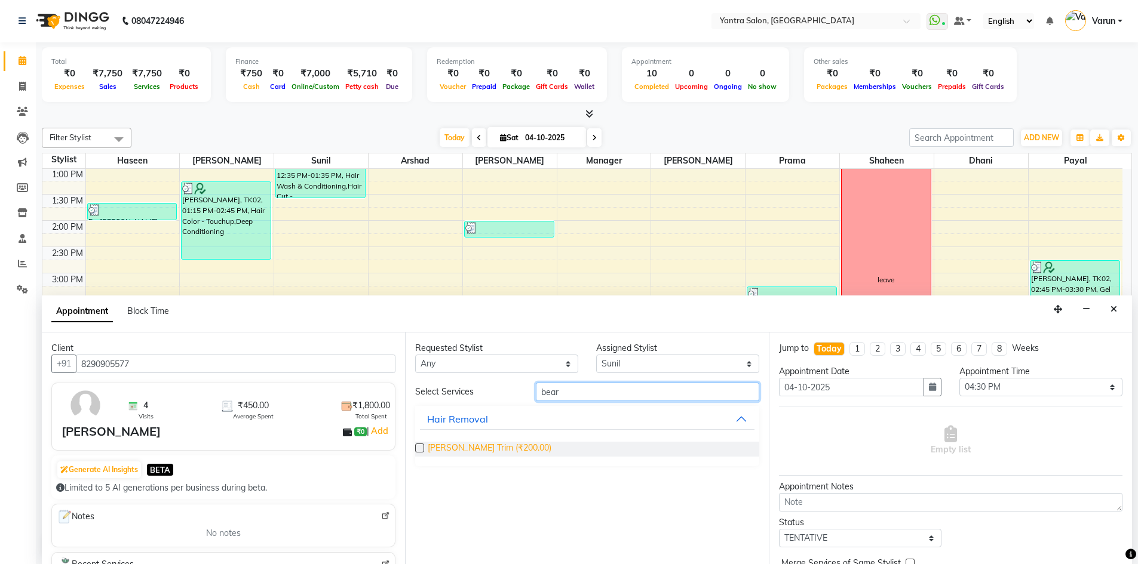
type input "bear"
click at [459, 450] on span "Beard Trim (₹200.00)" at bounding box center [490, 449] width 124 height 15
checkbox input "false"
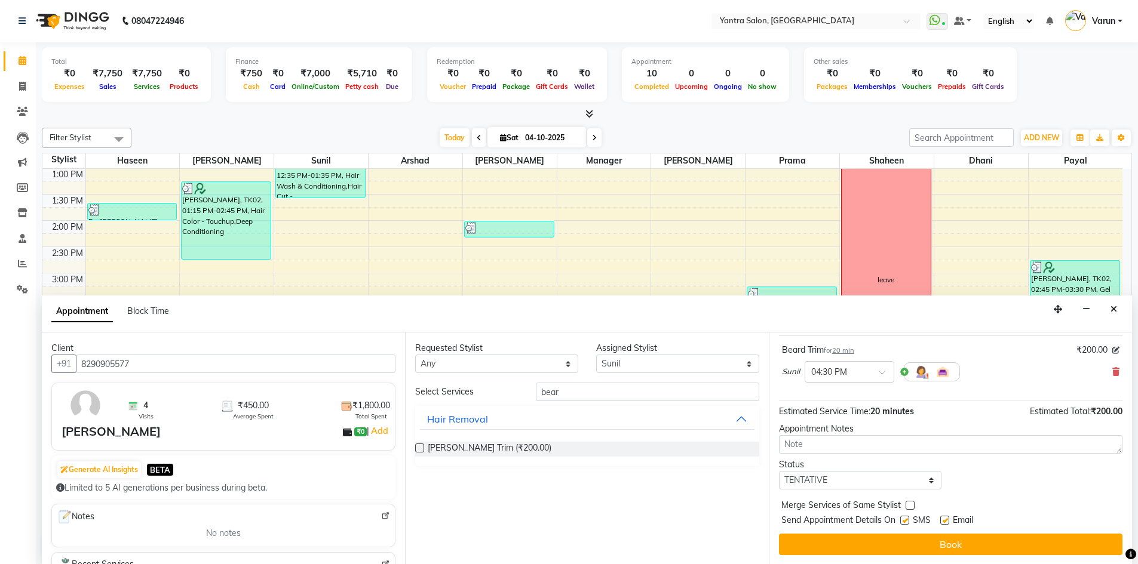
scroll to position [71, 0]
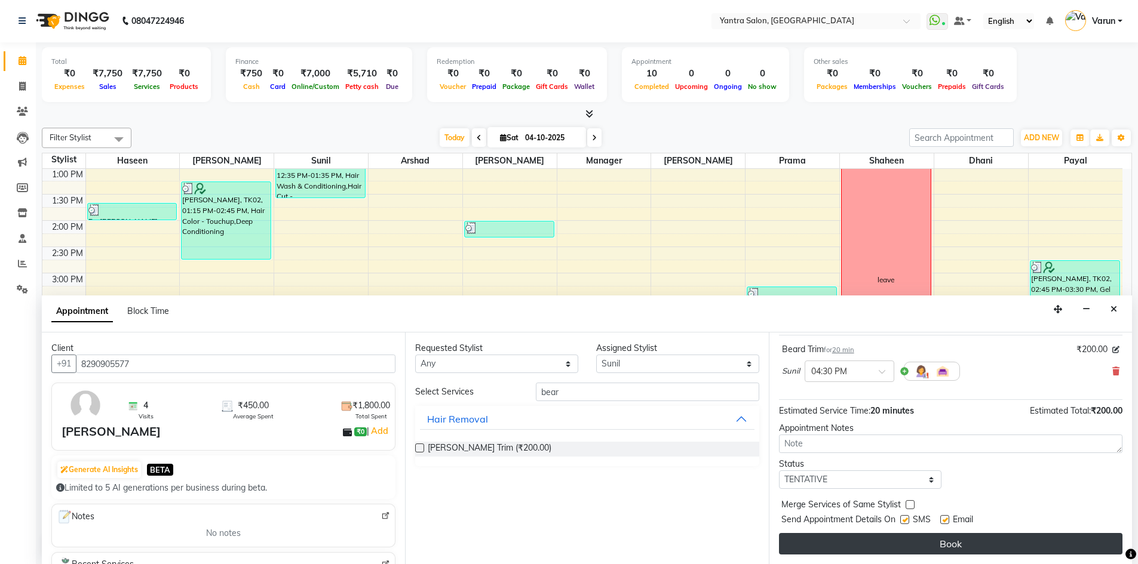
click at [922, 537] on button "Book" at bounding box center [950, 543] width 343 height 21
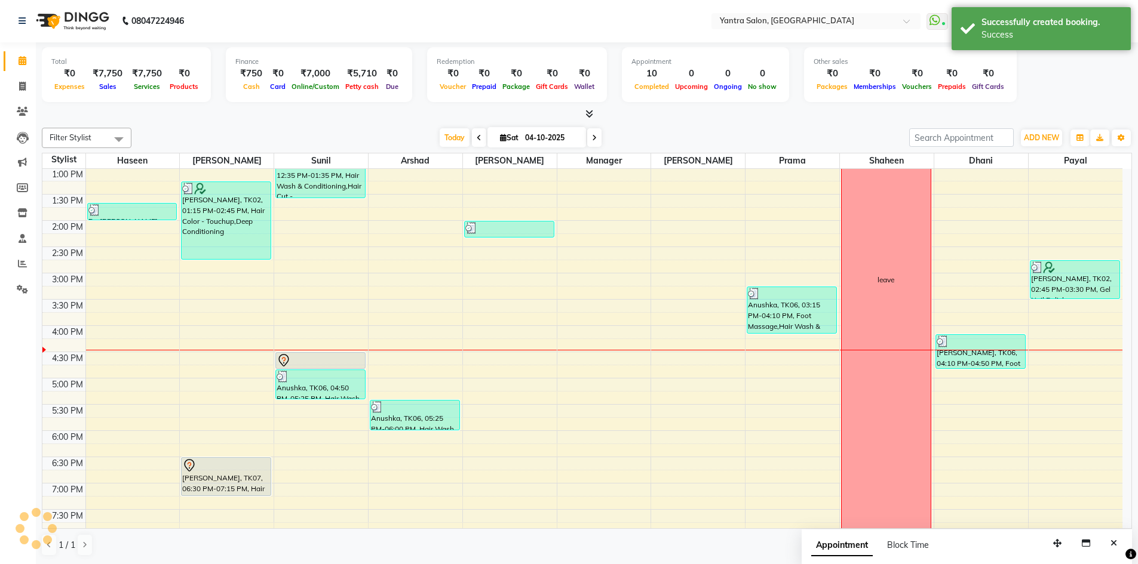
scroll to position [0, 0]
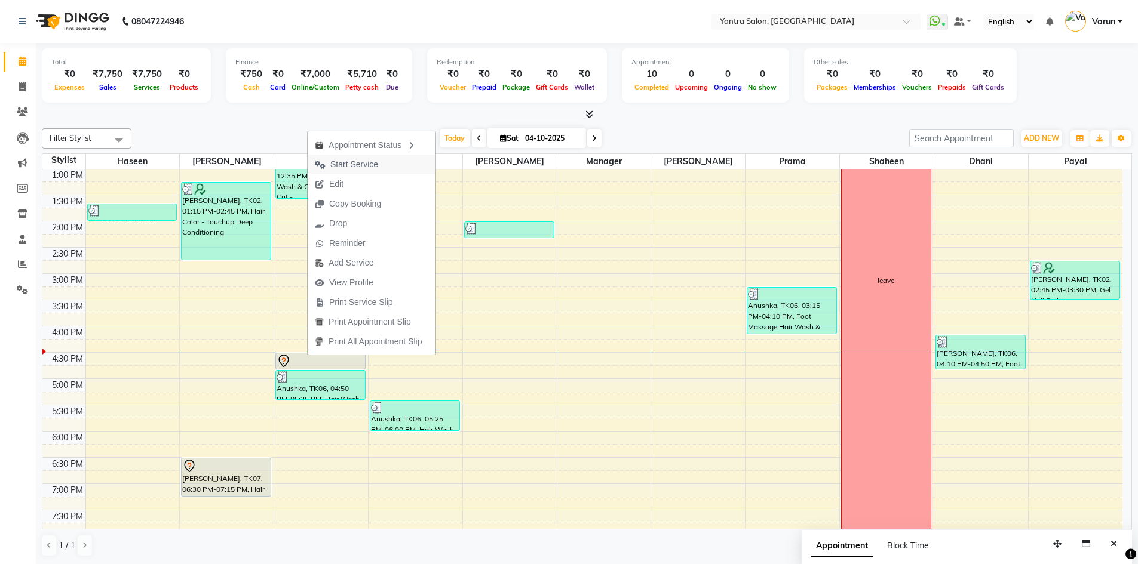
click at [340, 165] on span "Start Service" at bounding box center [354, 164] width 48 height 13
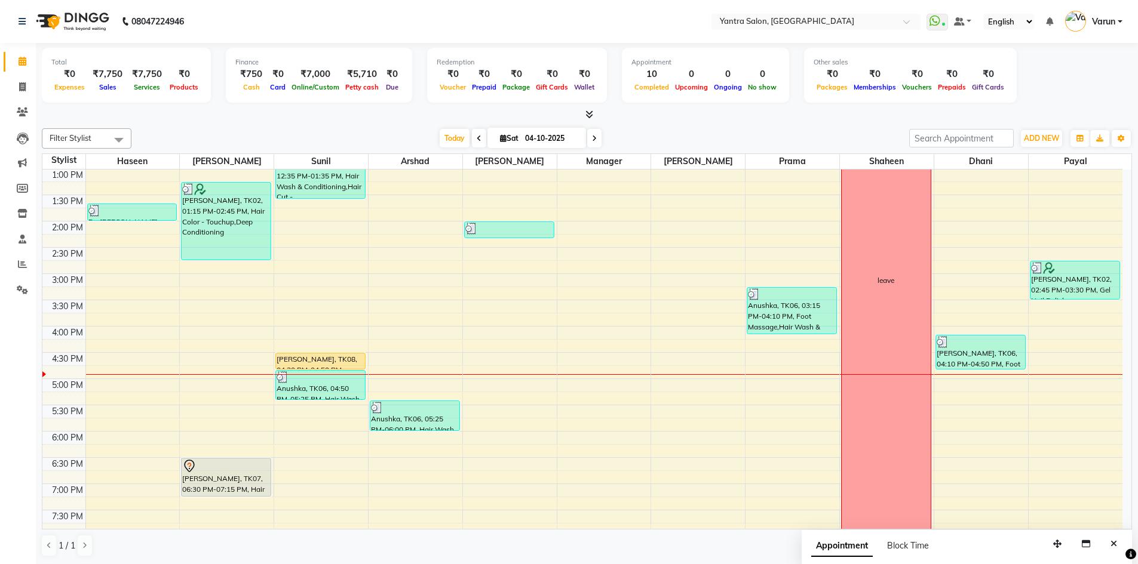
click at [531, 515] on div "8:00 AM 8:30 AM 9:00 AM 9:30 AM 10:00 AM 10:30 AM 11:00 AM 11:30 AM 12:00 PM 12…" at bounding box center [582, 247] width 1080 height 683
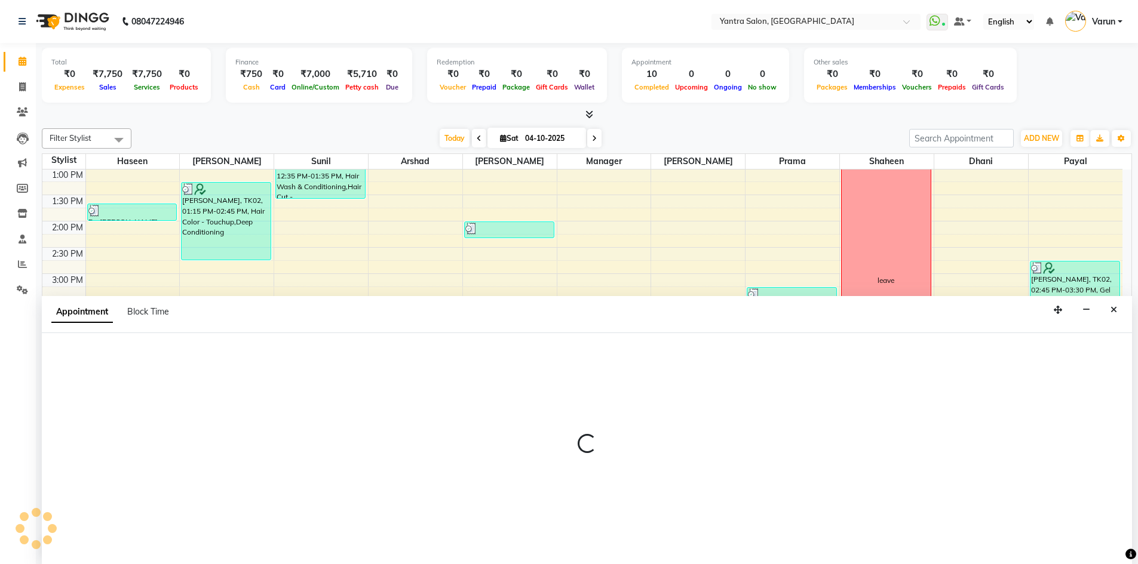
scroll to position [1, 0]
select select "88995"
select select "1170"
select select "tentative"
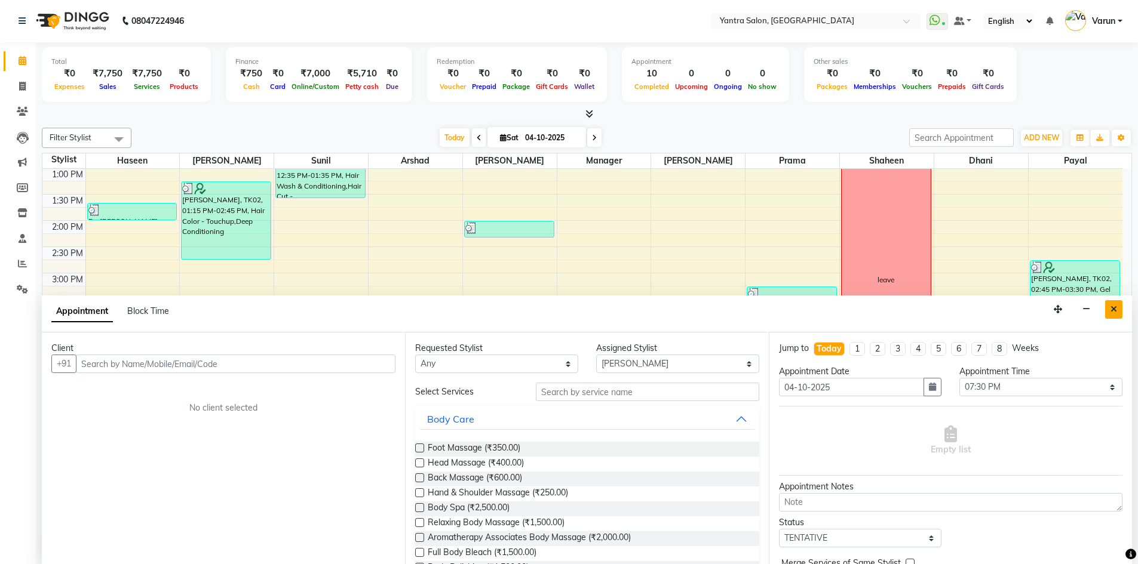
click at [1111, 311] on icon "Close" at bounding box center [1113, 309] width 7 height 8
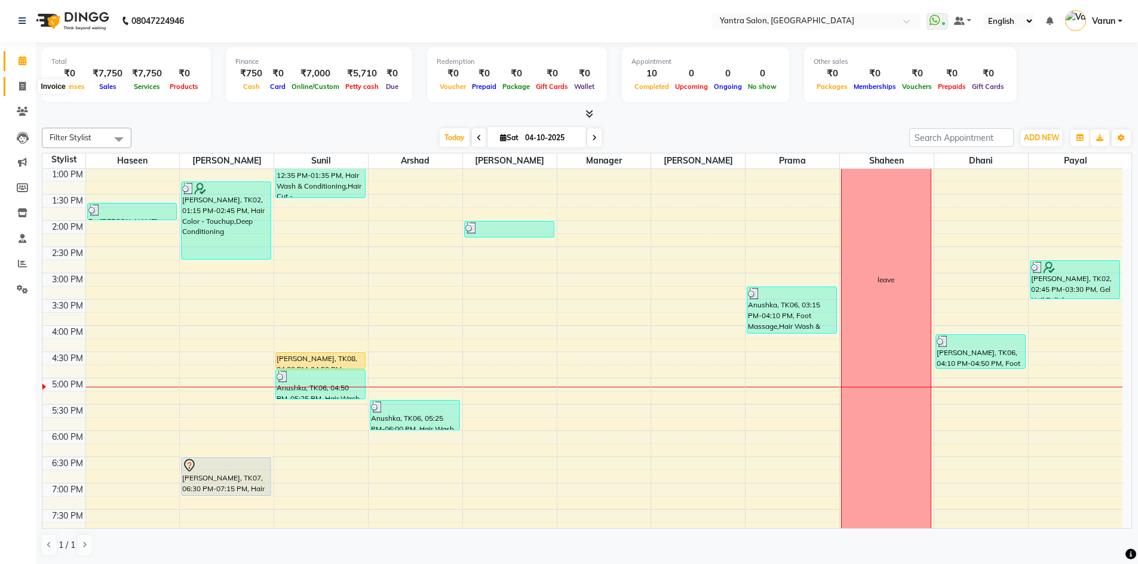
click at [21, 86] on icon at bounding box center [22, 86] width 7 height 9
select select "service"
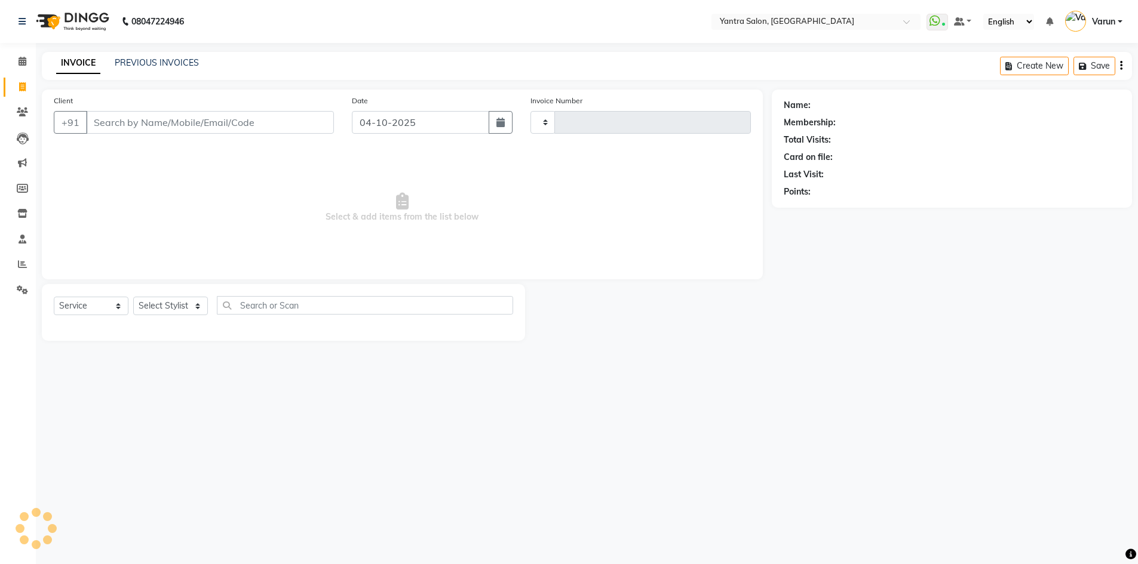
type input "2871"
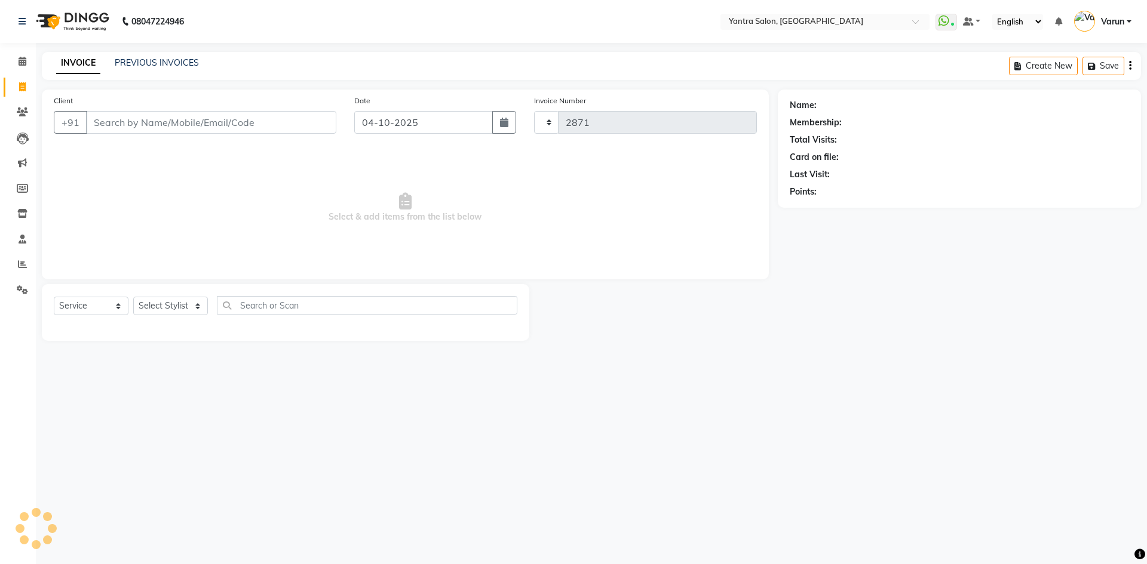
select select "6253"
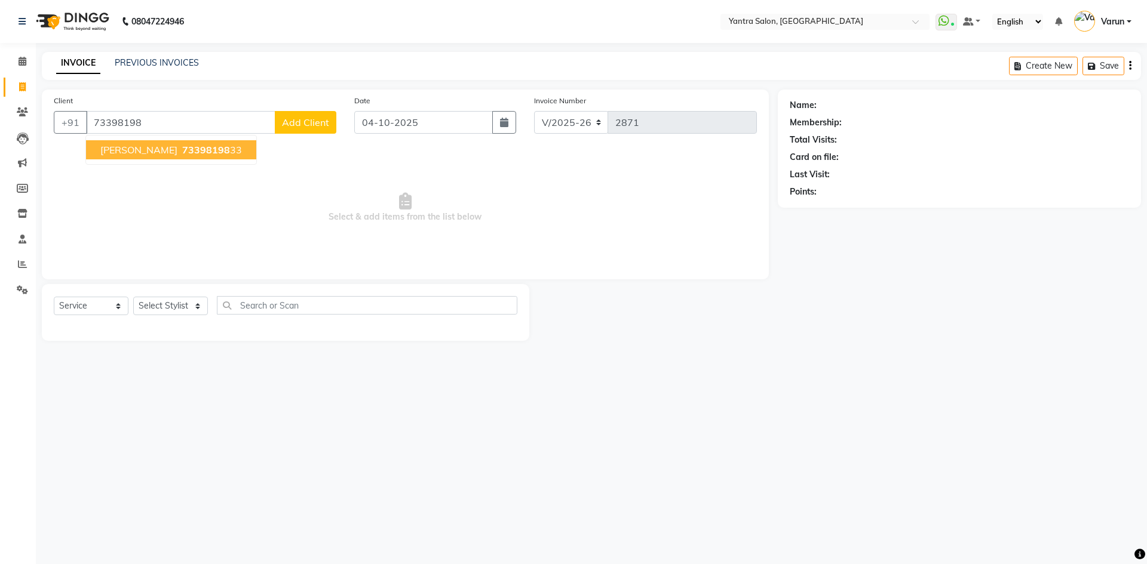
click at [182, 150] on span "73398198" at bounding box center [206, 150] width 48 height 12
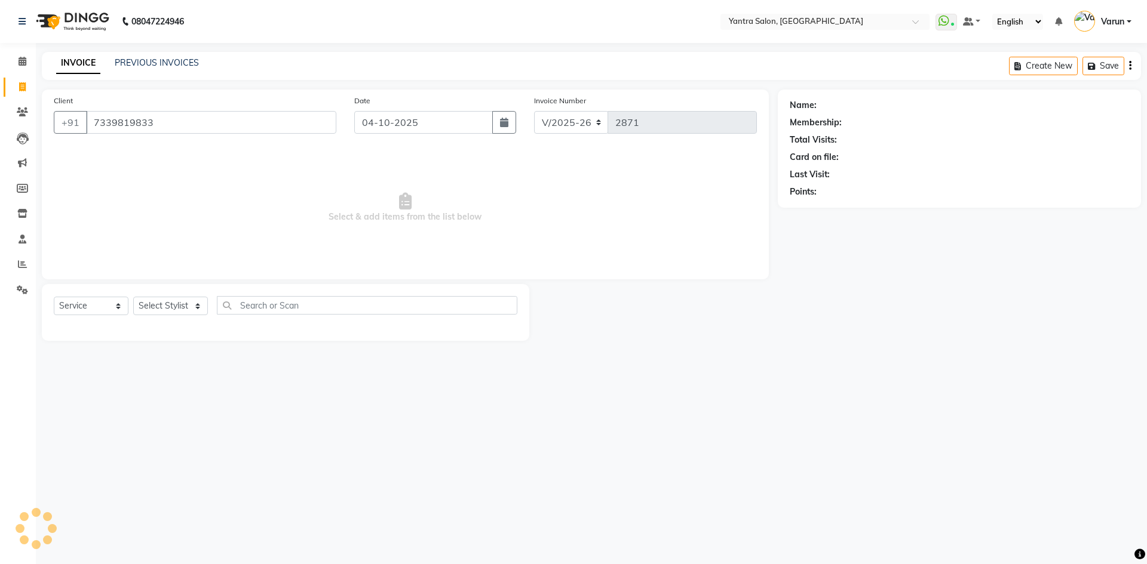
type input "7339819833"
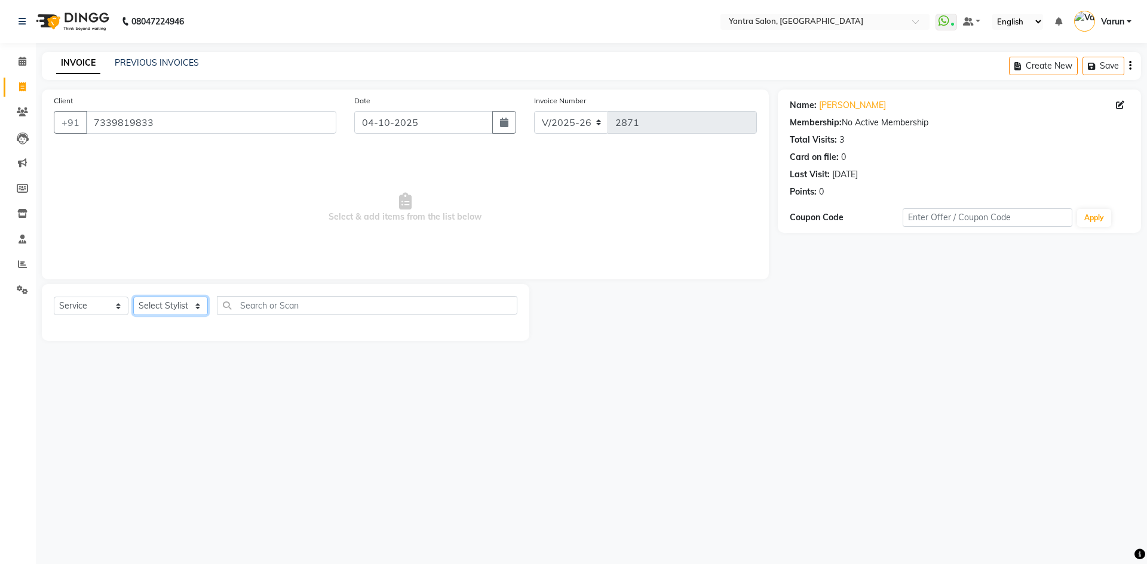
click at [156, 309] on select "Select Stylist admin [PERSON_NAME] Dhani Haseen [PERSON_NAME] Manager [PERSON_N…" at bounding box center [170, 306] width 75 height 19
select select "51016"
click at [133, 297] on select "Select Stylist admin [PERSON_NAME] Dhani Haseen [PERSON_NAME] Manager [PERSON_N…" at bounding box center [170, 306] width 75 height 19
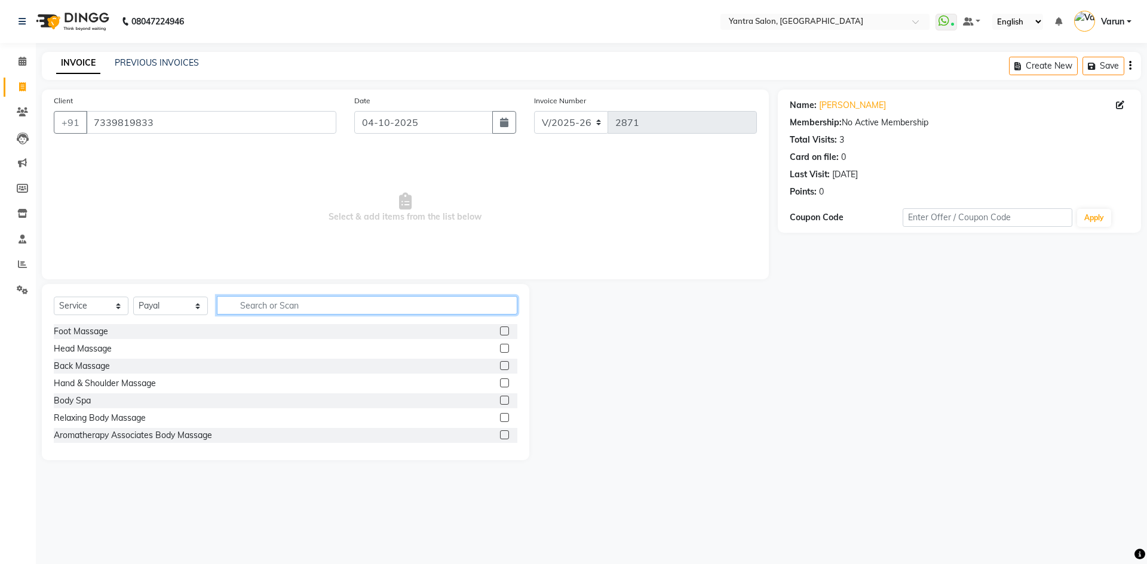
click at [256, 302] on input "text" at bounding box center [367, 305] width 300 height 19
type input "lipo"
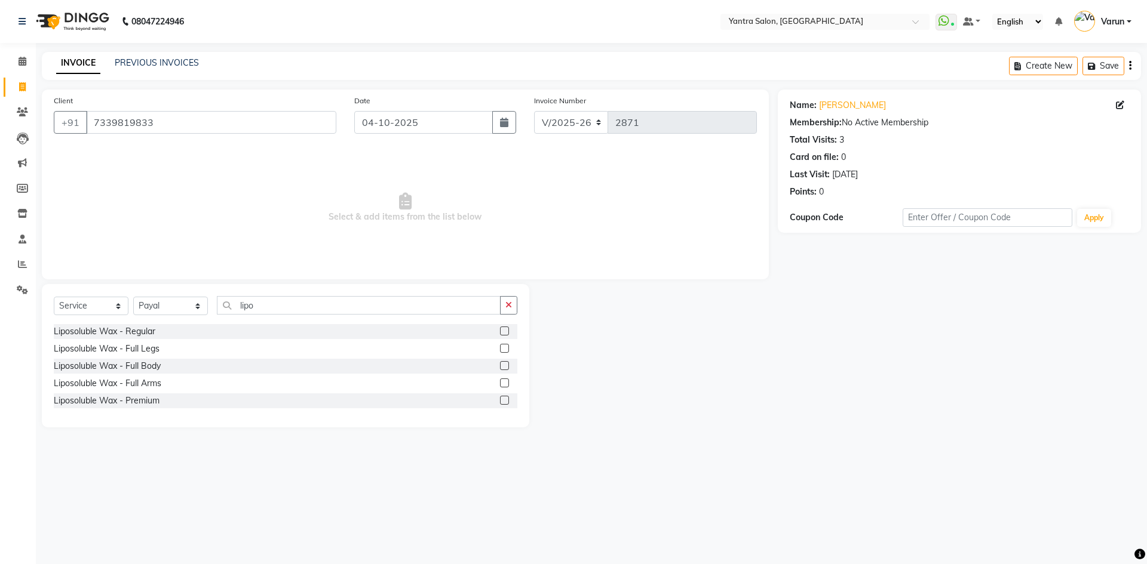
click at [502, 329] on label at bounding box center [504, 331] width 9 height 9
click at [502, 329] on input "checkbox" at bounding box center [504, 332] width 8 height 8
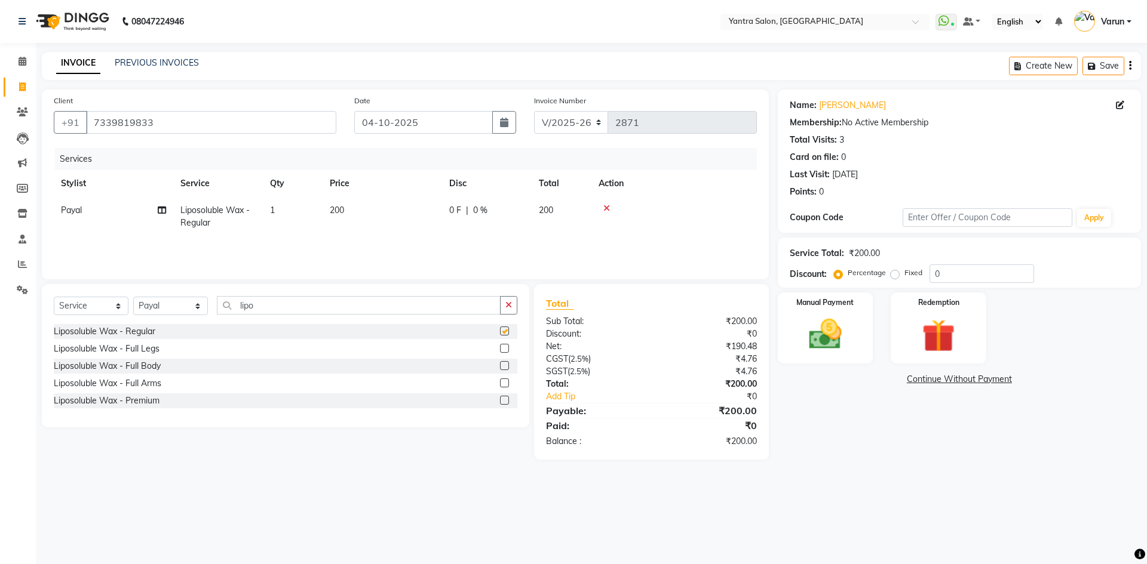
checkbox input "false"
click at [337, 208] on span "200" at bounding box center [337, 210] width 14 height 11
select select "51016"
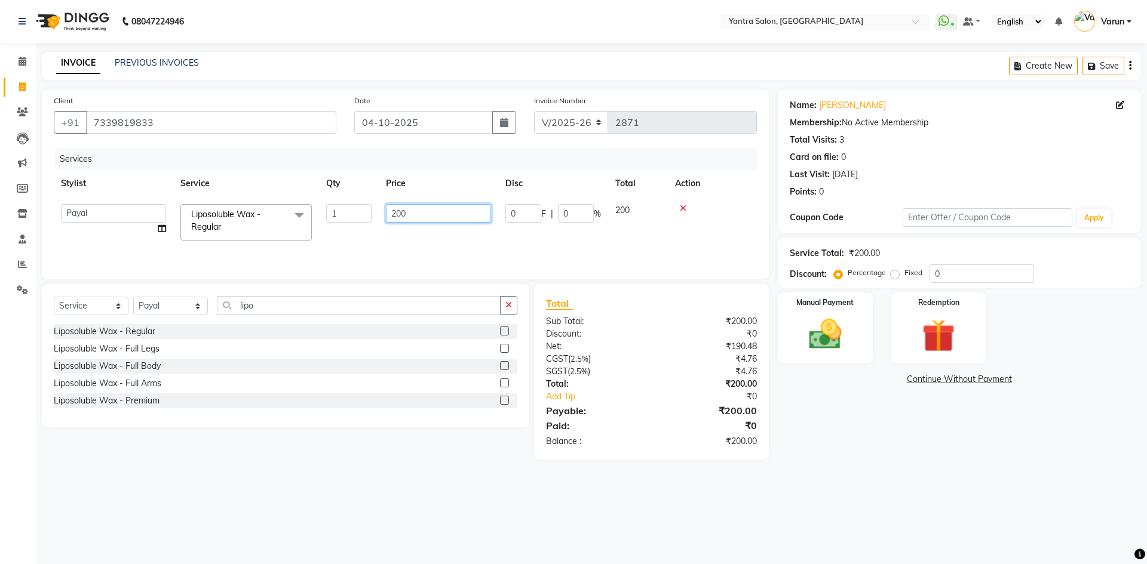
click at [401, 211] on input "200" at bounding box center [438, 213] width 105 height 19
type input "1300"
click at [262, 304] on input "lipo" at bounding box center [359, 305] width 284 height 19
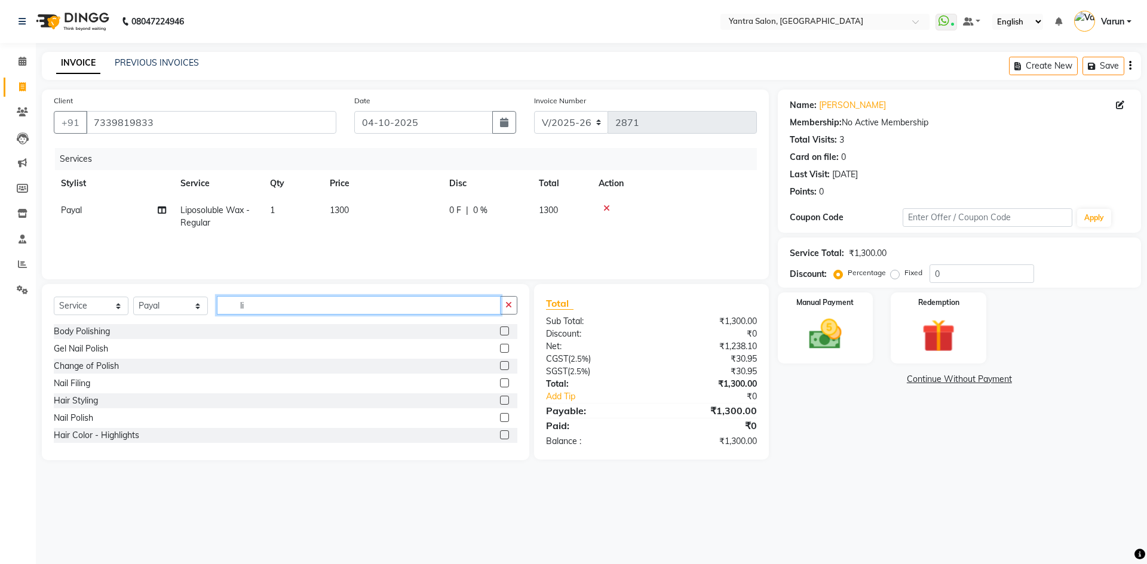
type input "l"
type input "inti"
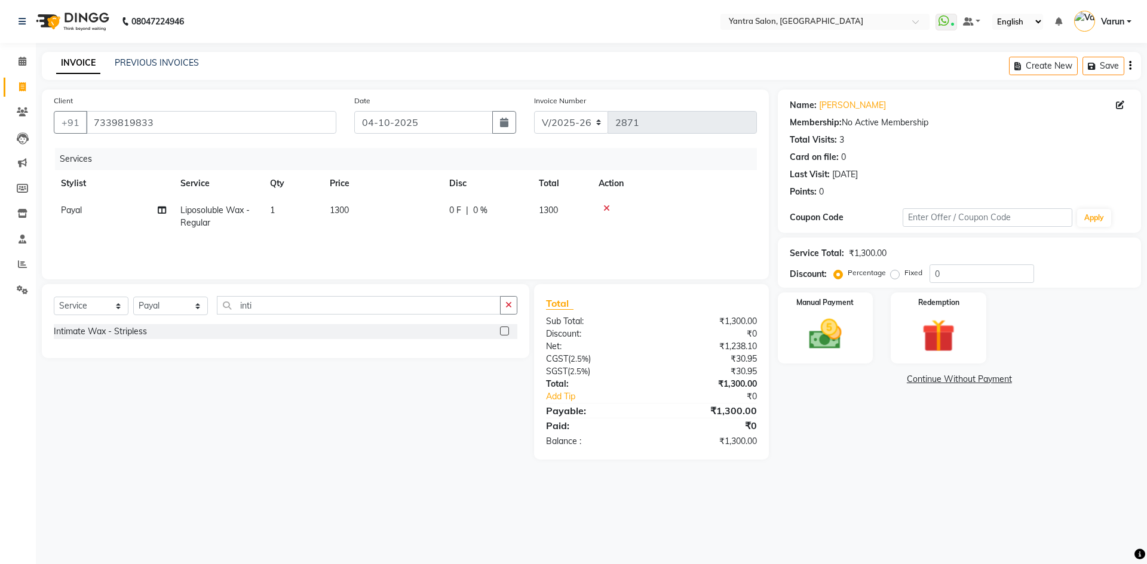
click at [507, 328] on label at bounding box center [504, 331] width 9 height 9
click at [507, 328] on input "checkbox" at bounding box center [504, 332] width 8 height 8
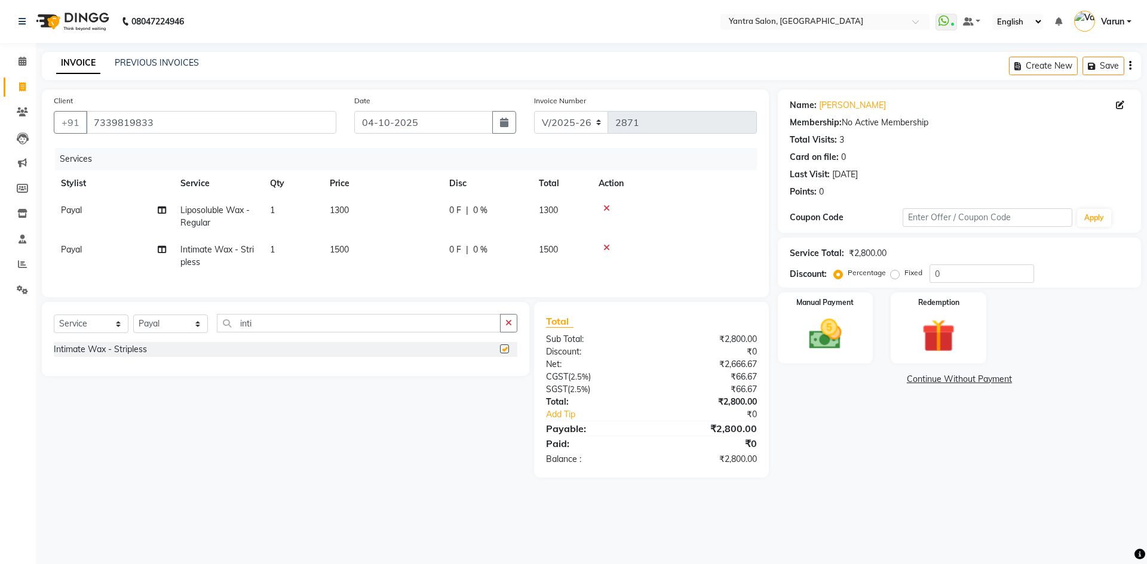
checkbox input "false"
click at [162, 207] on icon at bounding box center [162, 210] width 8 height 8
select select "51016"
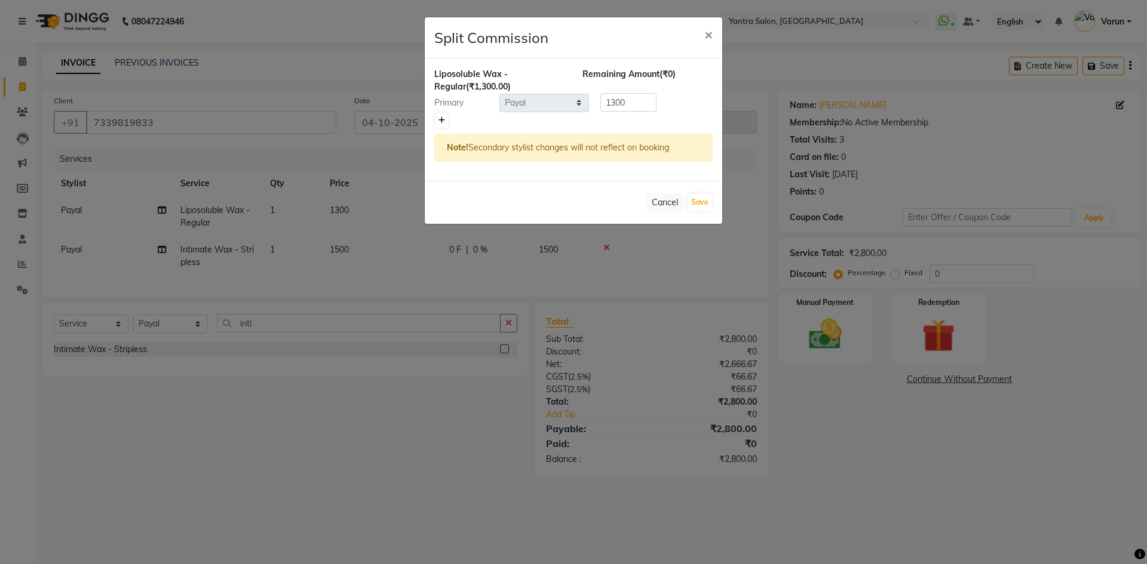
click at [442, 120] on icon at bounding box center [441, 120] width 7 height 7
type input "650"
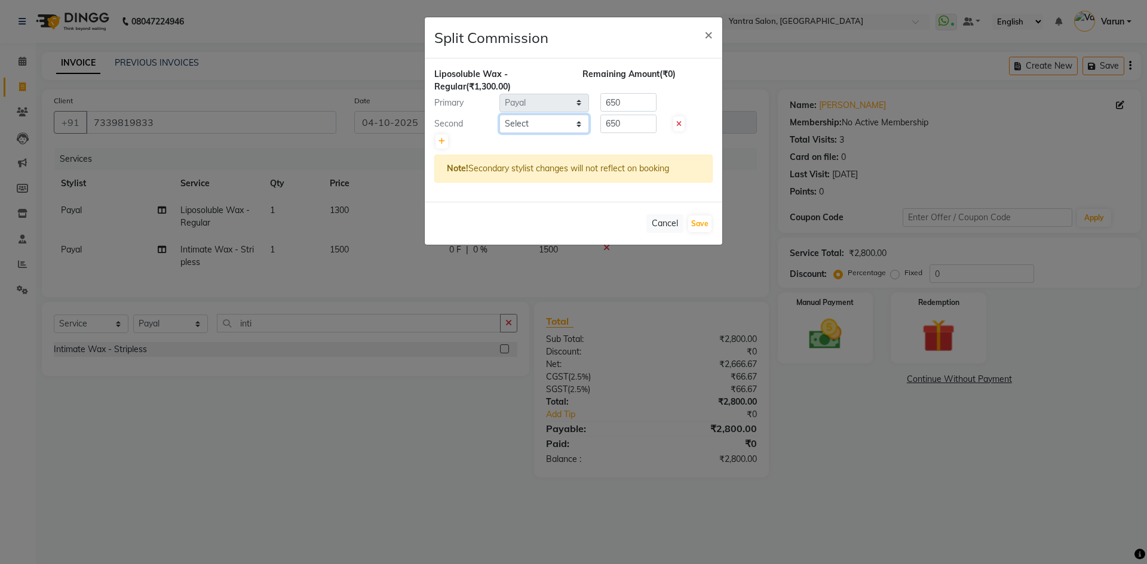
click at [511, 124] on select "Select admin Arshad Denis Dhani Haseen Jaswant Manager Payal Prama Shaheen Suni…" at bounding box center [544, 124] width 90 height 19
select select "73201"
click at [499, 115] on select "Select admin Arshad Denis Dhani Haseen Jaswant Manager Payal Prama Shaheen Suni…" at bounding box center [544, 124] width 90 height 19
click at [694, 227] on button "Save" at bounding box center [699, 224] width 23 height 17
select select "Select"
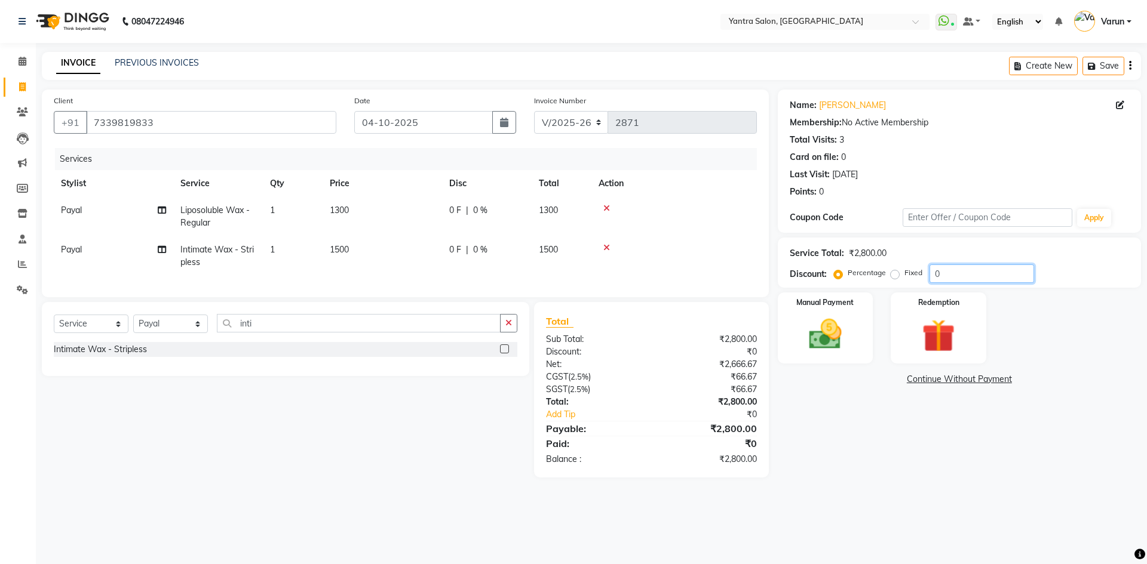
click at [929, 271] on input "0" at bounding box center [981, 274] width 105 height 19
type input "10"
click at [936, 278] on input "10" at bounding box center [981, 274] width 105 height 19
type input "20"
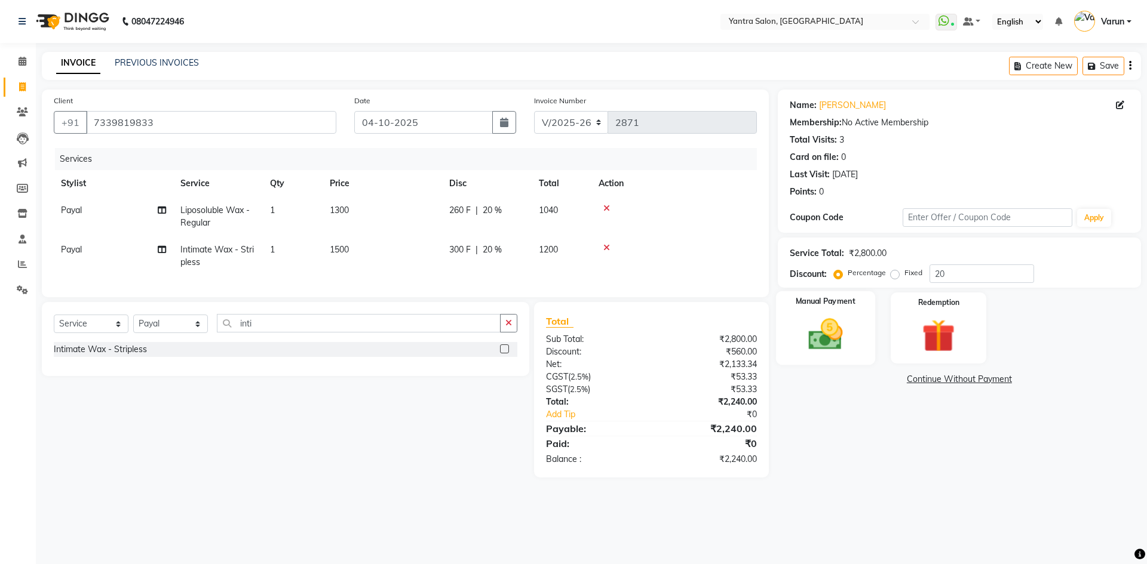
click at [824, 342] on img at bounding box center [825, 334] width 56 height 39
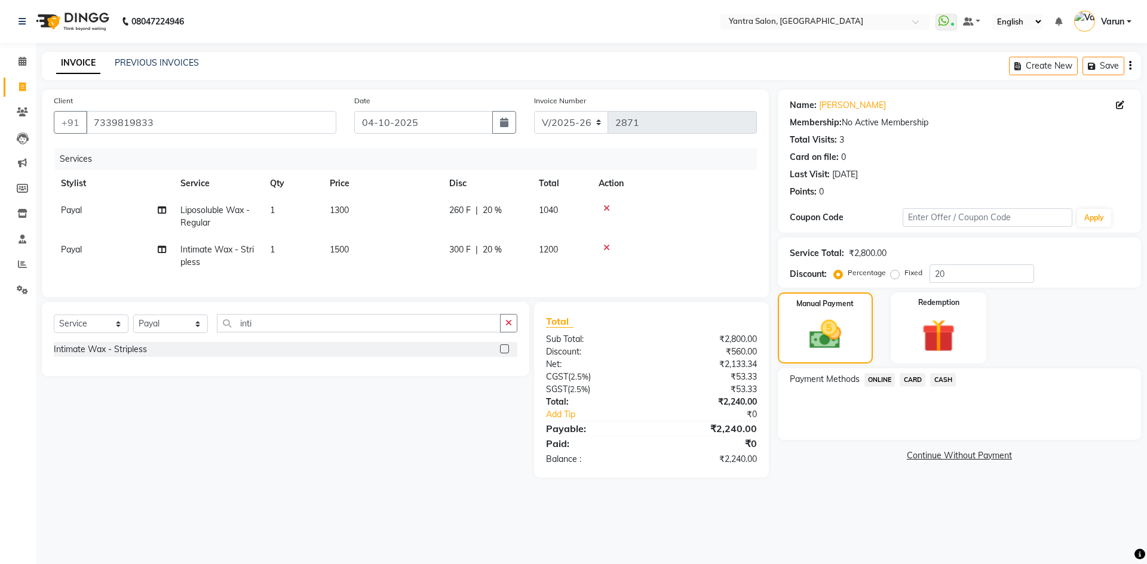
click at [878, 379] on span "ONLINE" at bounding box center [879, 380] width 31 height 14
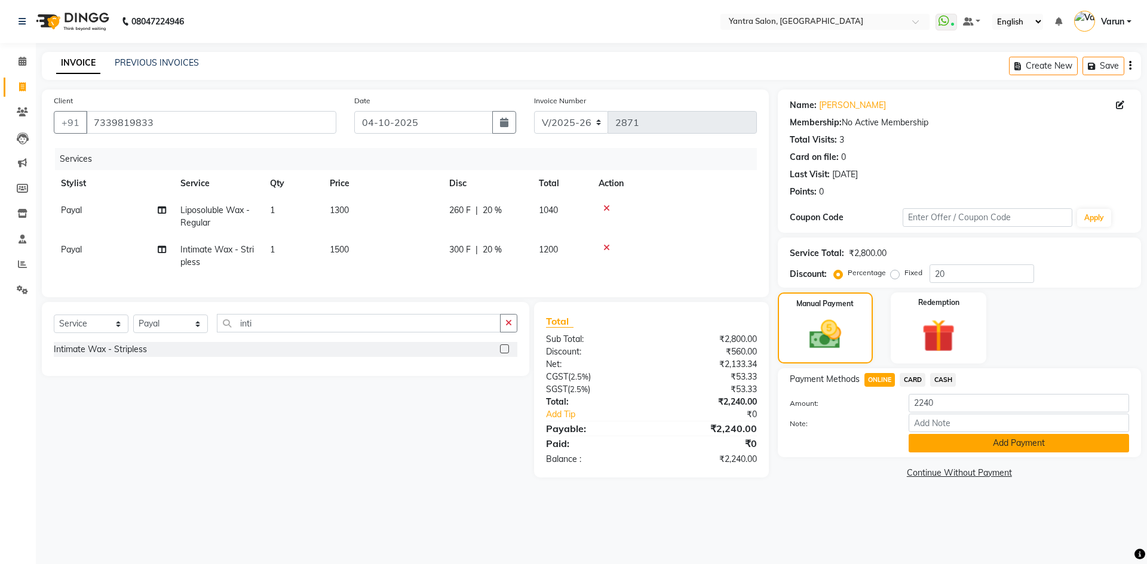
click at [944, 438] on button "Add Payment" at bounding box center [1018, 443] width 220 height 19
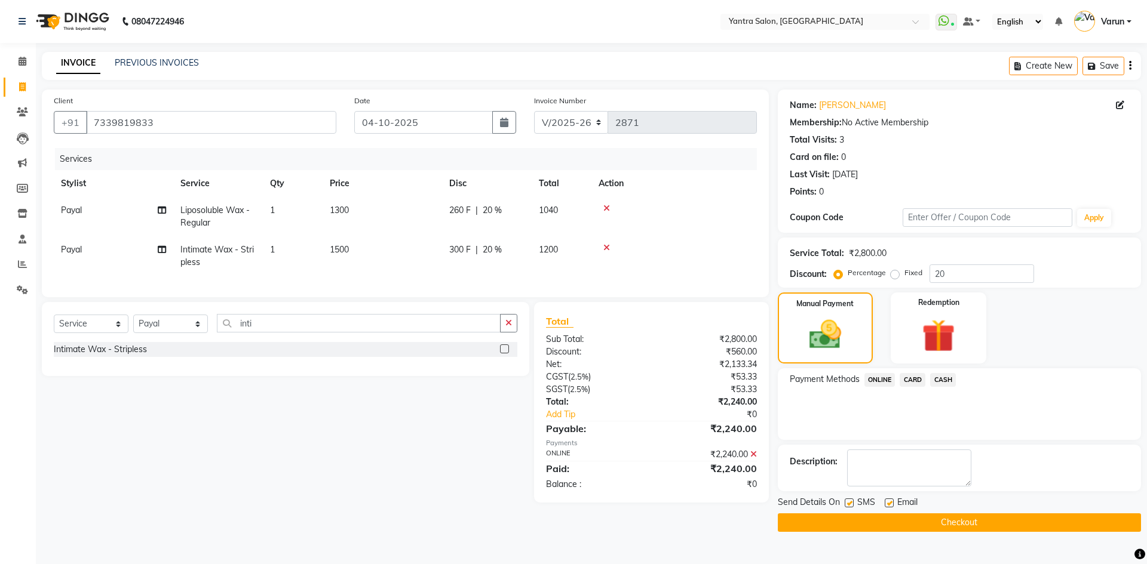
click at [953, 520] on button "Checkout" at bounding box center [959, 523] width 363 height 19
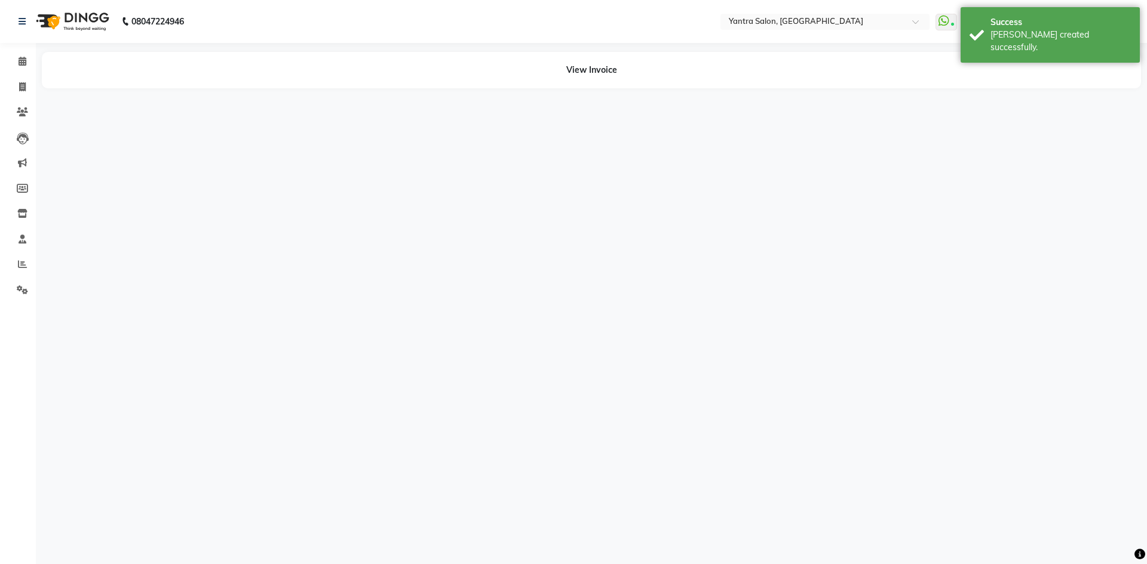
select select "51016"
select select "73201"
select select "51016"
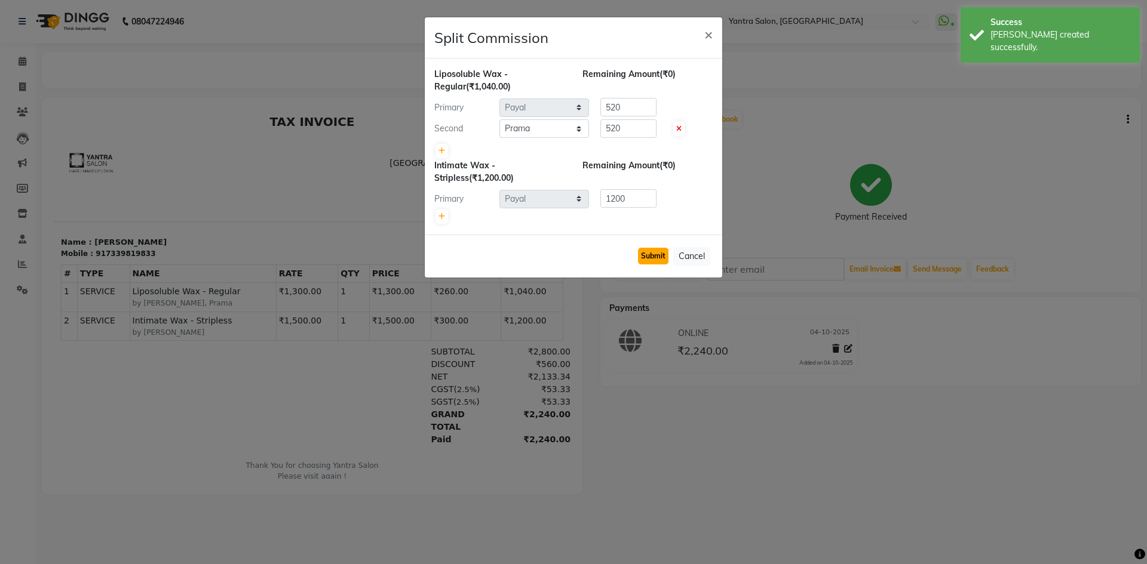
click at [639, 259] on button "Submit" at bounding box center [653, 256] width 30 height 17
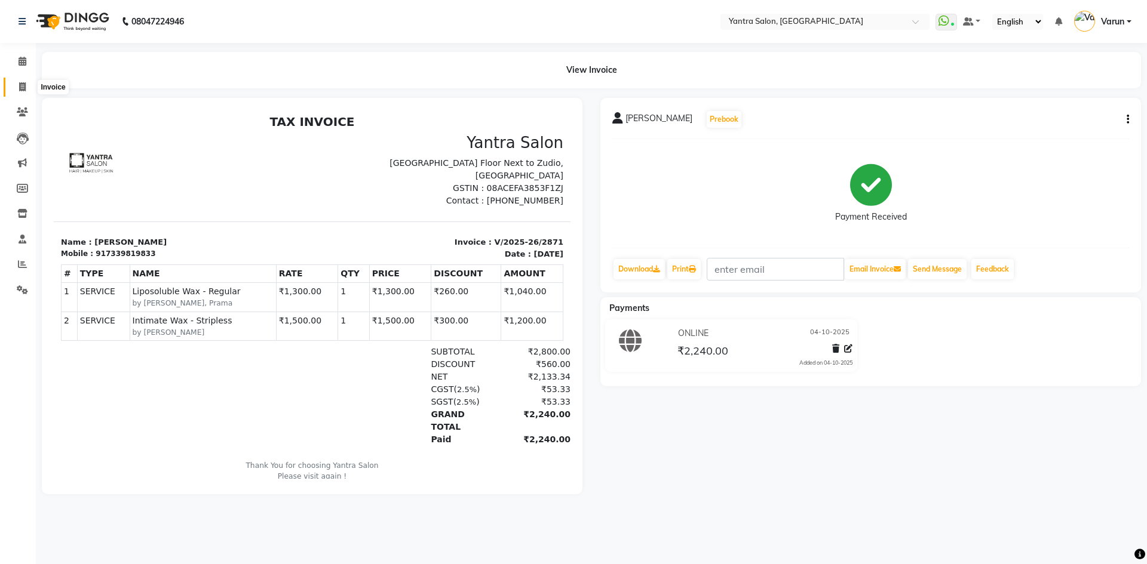
click at [23, 82] on icon at bounding box center [22, 86] width 7 height 9
select select "service"
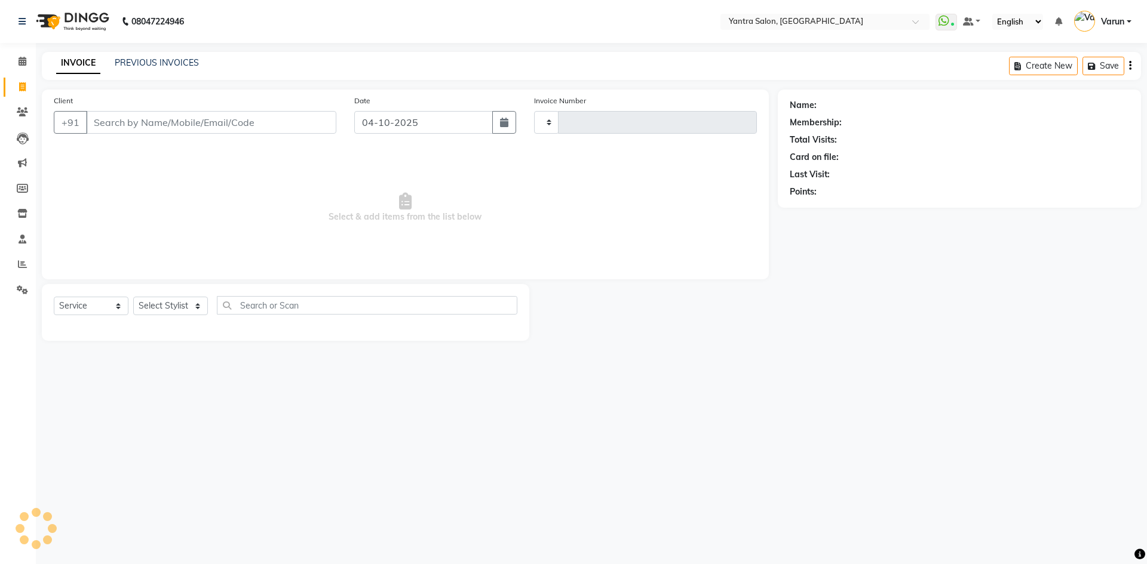
type input "2872"
select select "6253"
click at [23, 60] on icon at bounding box center [23, 61] width 8 height 9
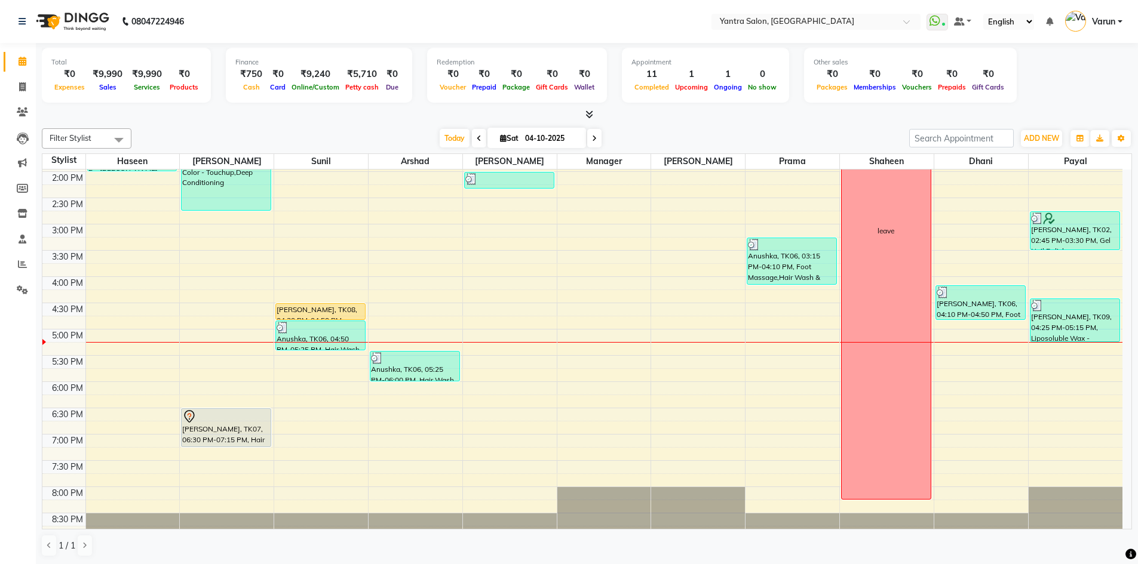
scroll to position [323, 0]
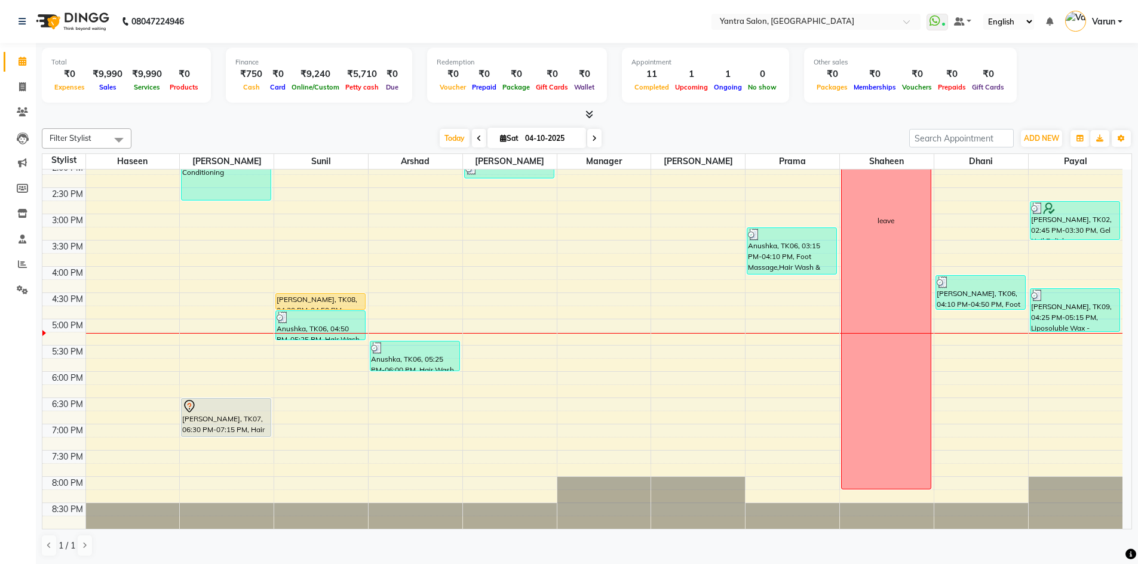
click at [681, 383] on div "8:00 AM 8:30 AM 9:00 AM 9:30 AM 10:00 AM 10:30 AM 11:00 AM 11:30 AM 12:00 PM 12…" at bounding box center [582, 188] width 1080 height 683
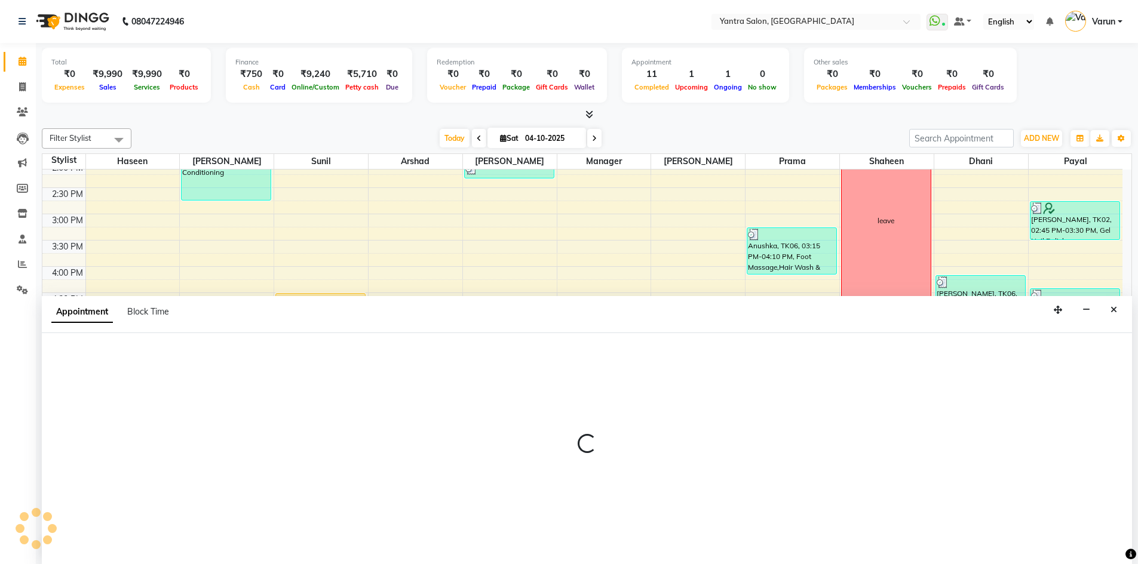
scroll to position [1, 0]
select select "46214"
select select "1080"
select select "tentative"
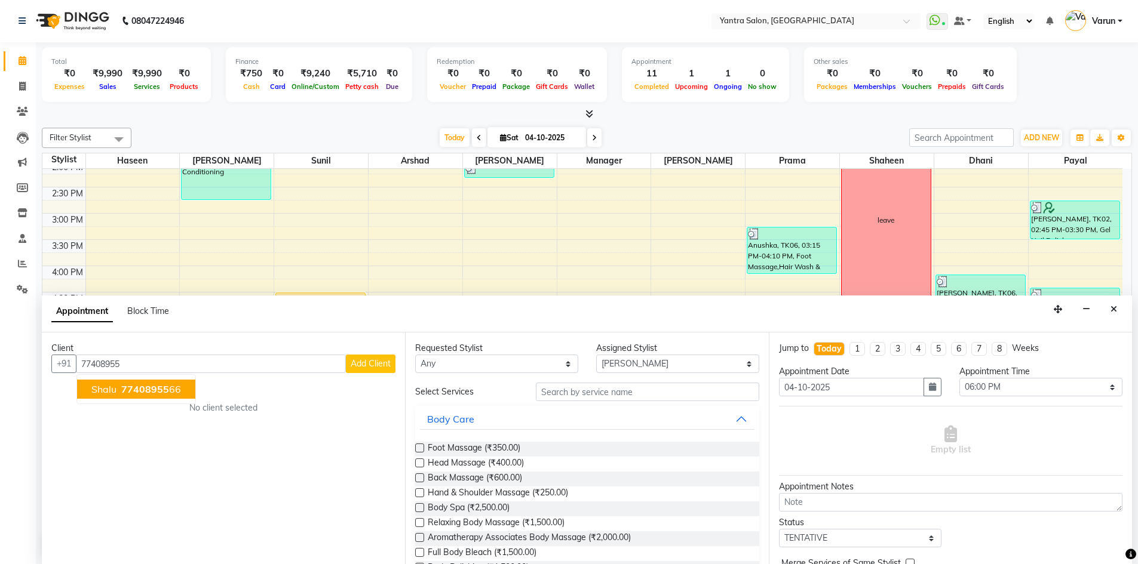
click at [170, 384] on ngb-highlight "77408955 66" at bounding box center [150, 389] width 62 height 12
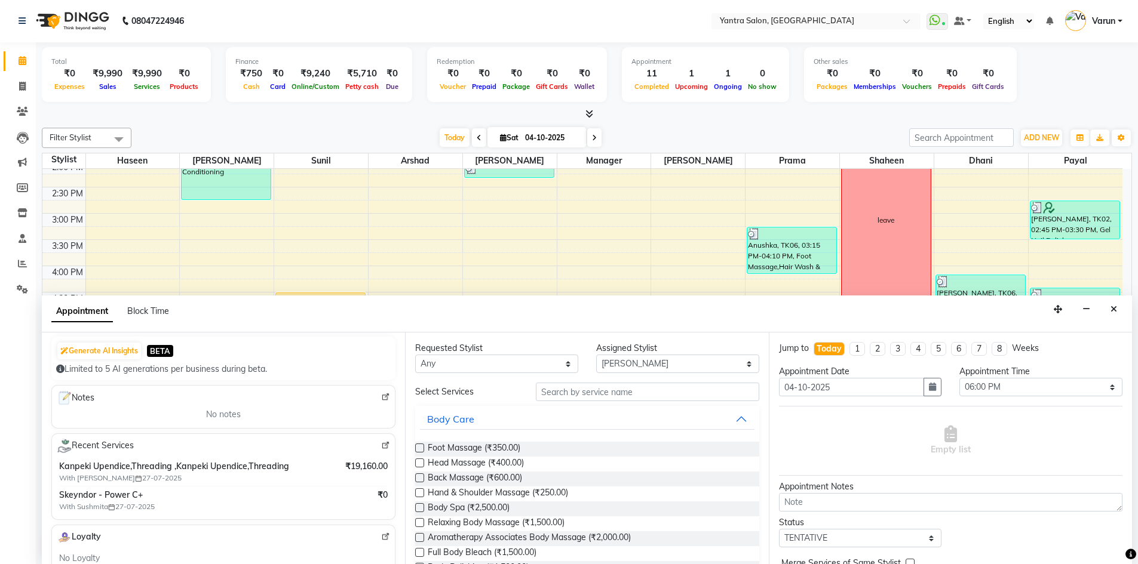
scroll to position [119, 0]
type input "7740895566"
click at [586, 394] on input "text" at bounding box center [647, 392] width 223 height 19
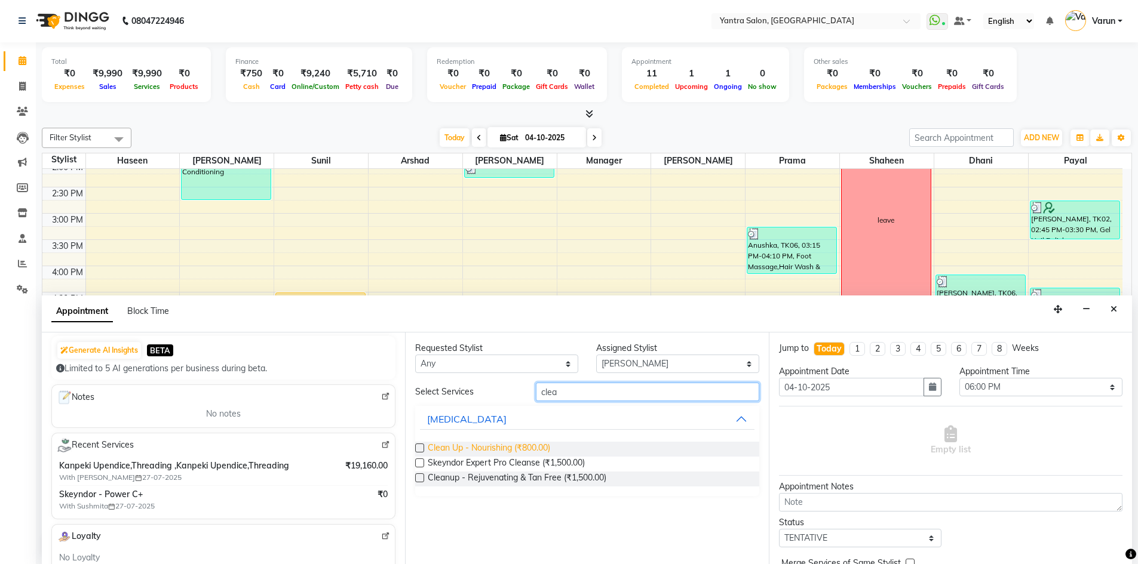
type input "clea"
drag, startPoint x: 531, startPoint y: 442, endPoint x: 538, endPoint y: 444, distance: 7.4
click at [530, 442] on span "Clean Up - Nourishing (₹800.00)" at bounding box center [489, 449] width 122 height 15
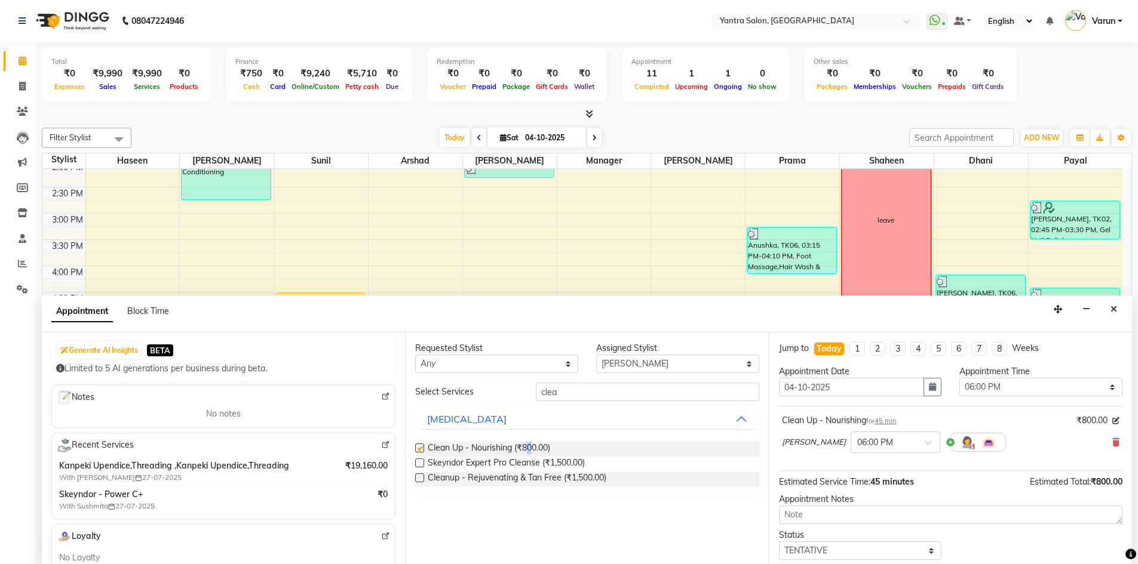
checkbox input "false"
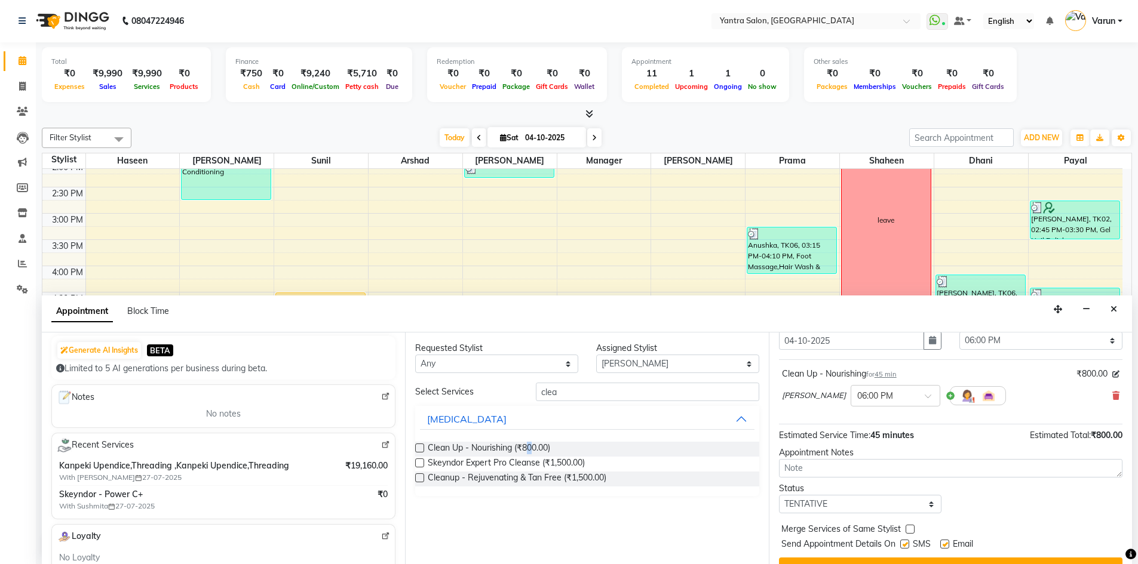
scroll to position [71, 0]
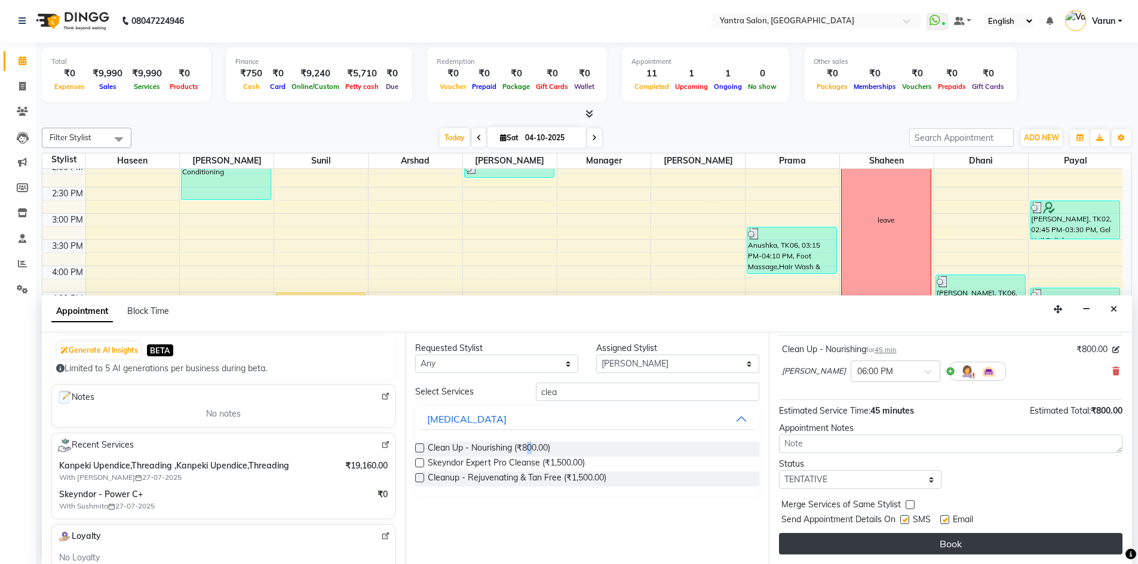
click at [906, 535] on button "Book" at bounding box center [950, 543] width 343 height 21
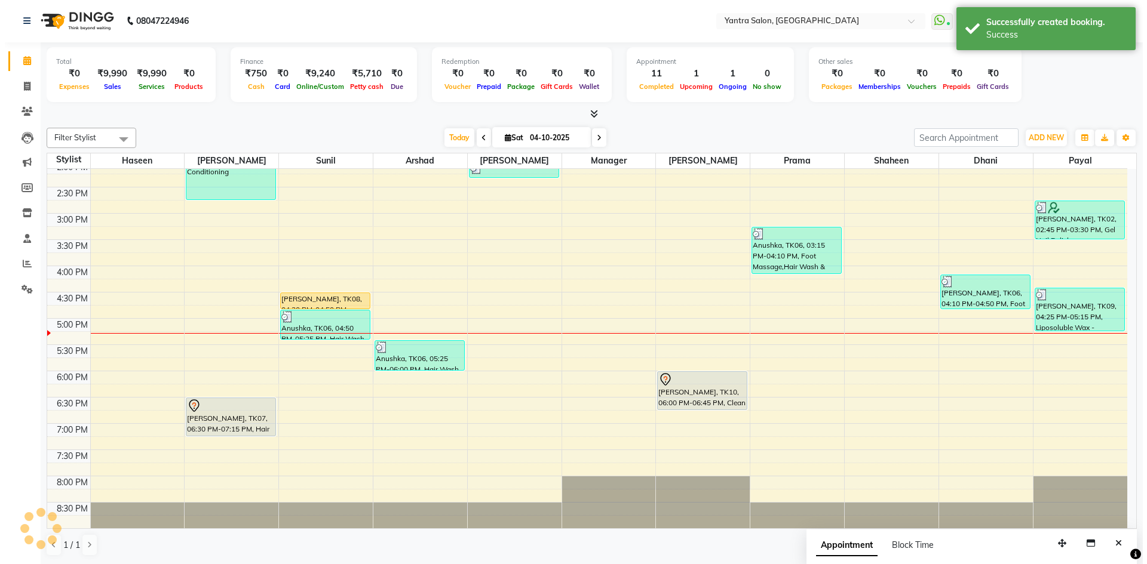
scroll to position [0, 0]
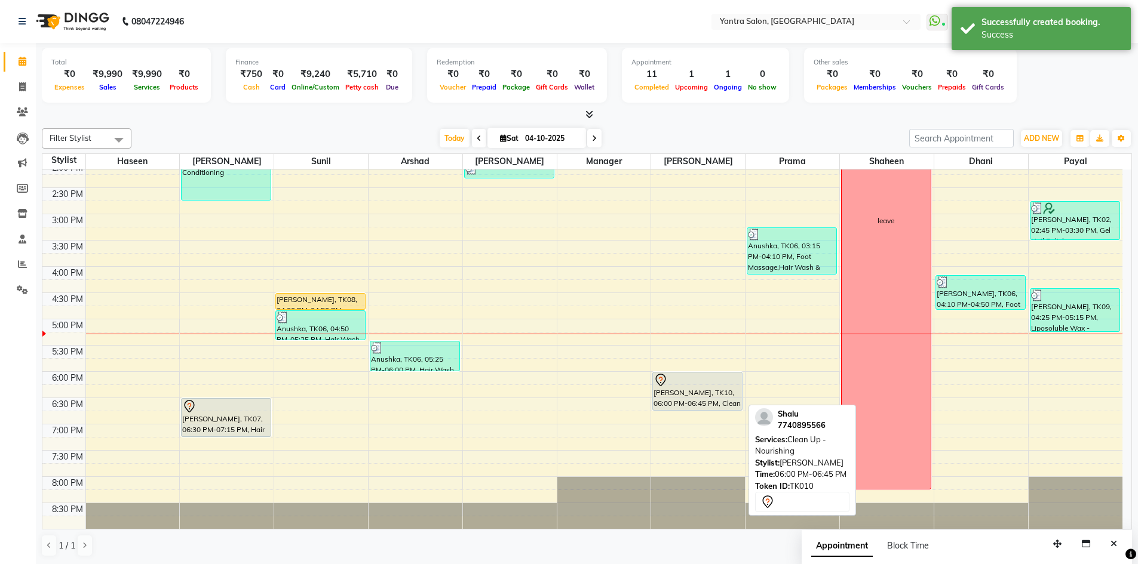
click at [685, 399] on div "[PERSON_NAME], TK10, 06:00 PM-06:45 PM, Clean Up - Nourishing" at bounding box center [697, 392] width 89 height 38
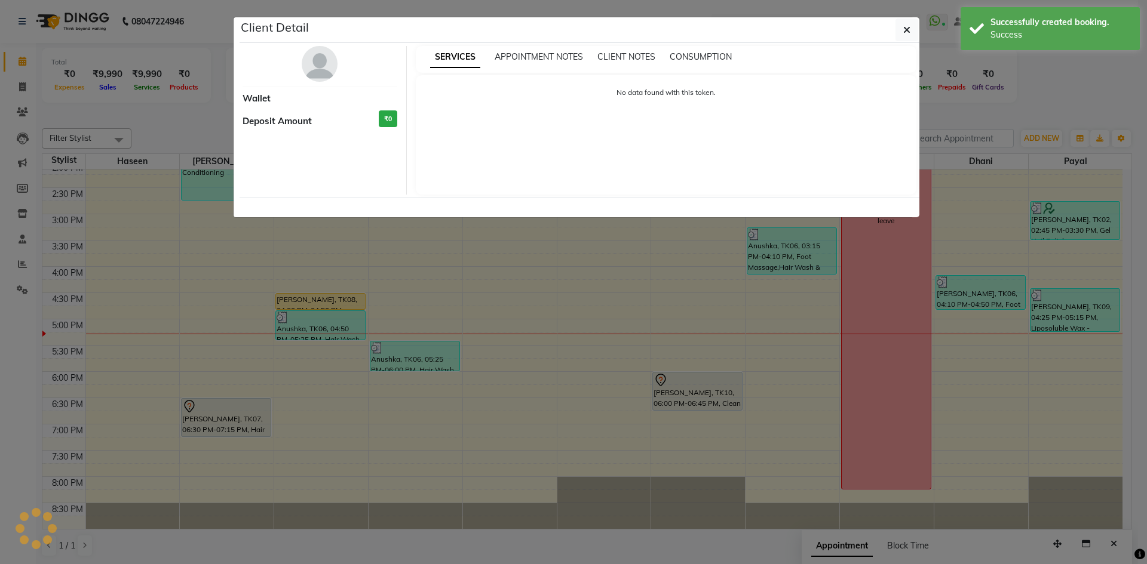
select select "7"
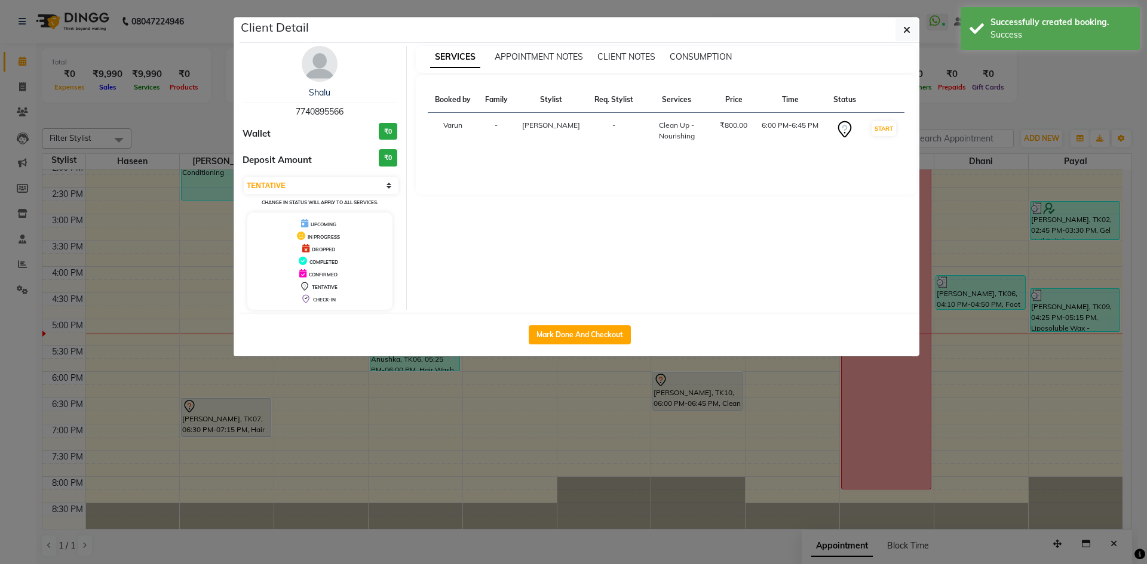
click at [316, 102] on hr at bounding box center [319, 102] width 155 height 1
click at [316, 96] on link "Shalu" at bounding box center [319, 92] width 21 height 11
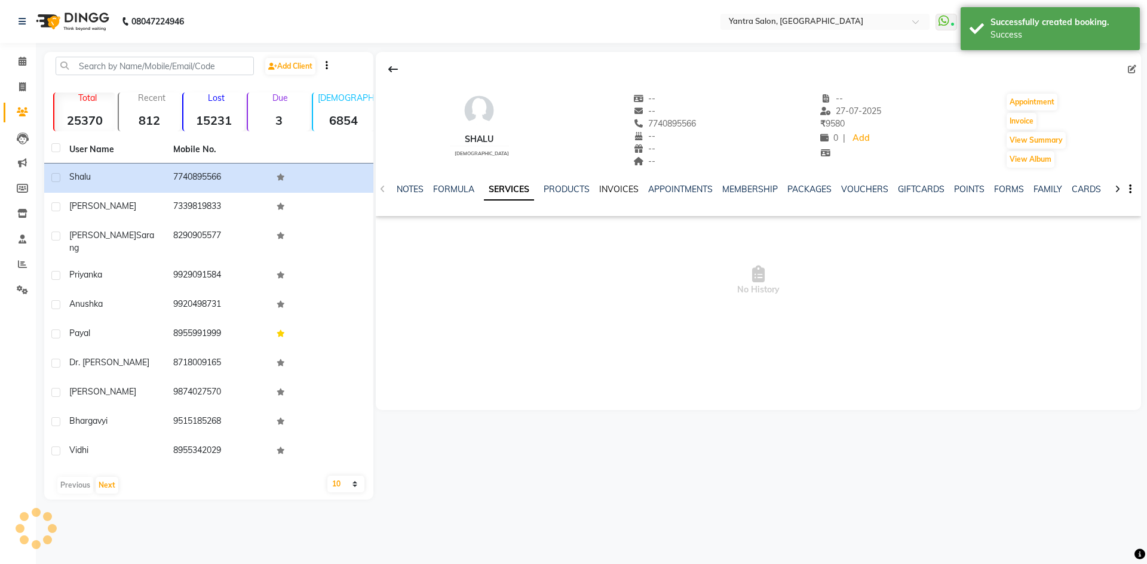
click at [604, 190] on link "INVOICES" at bounding box center [618, 189] width 39 height 11
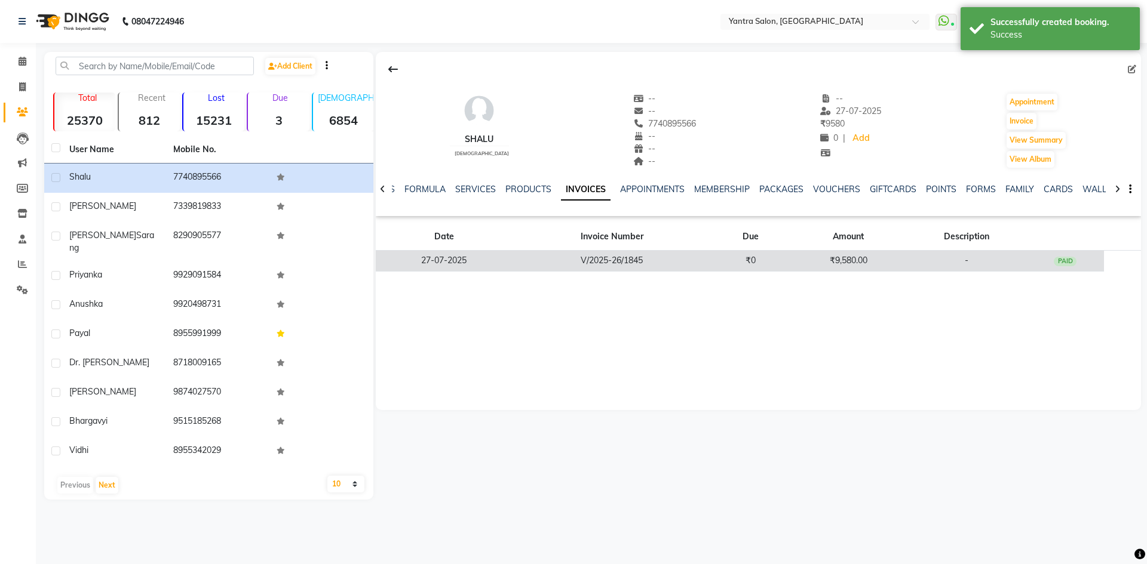
click at [803, 267] on td "₹9,580.00" at bounding box center [847, 261] width 117 height 21
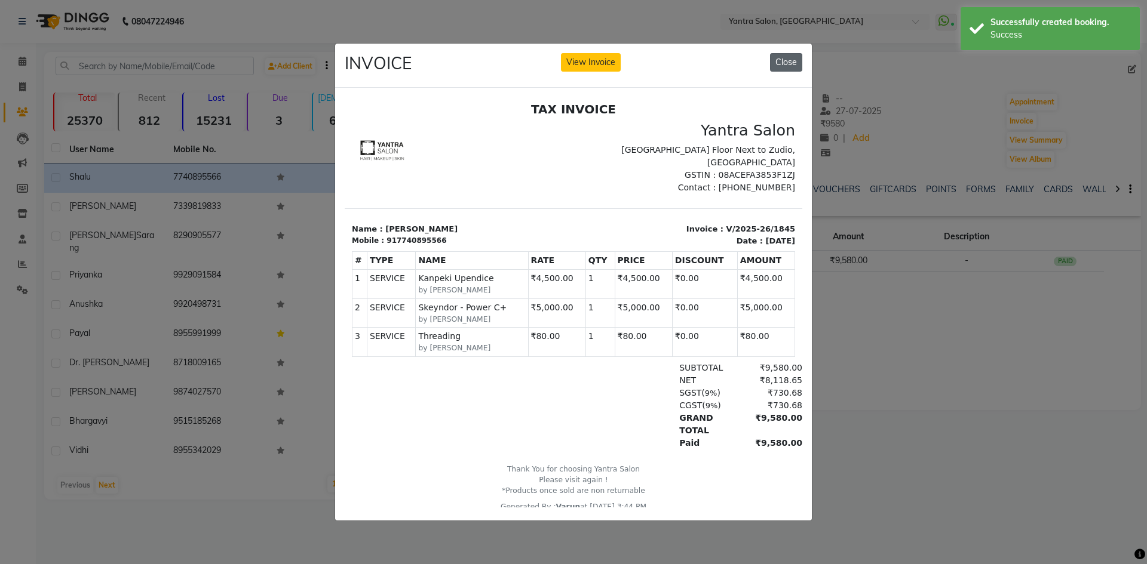
click at [784, 53] on button "Close" at bounding box center [786, 62] width 32 height 19
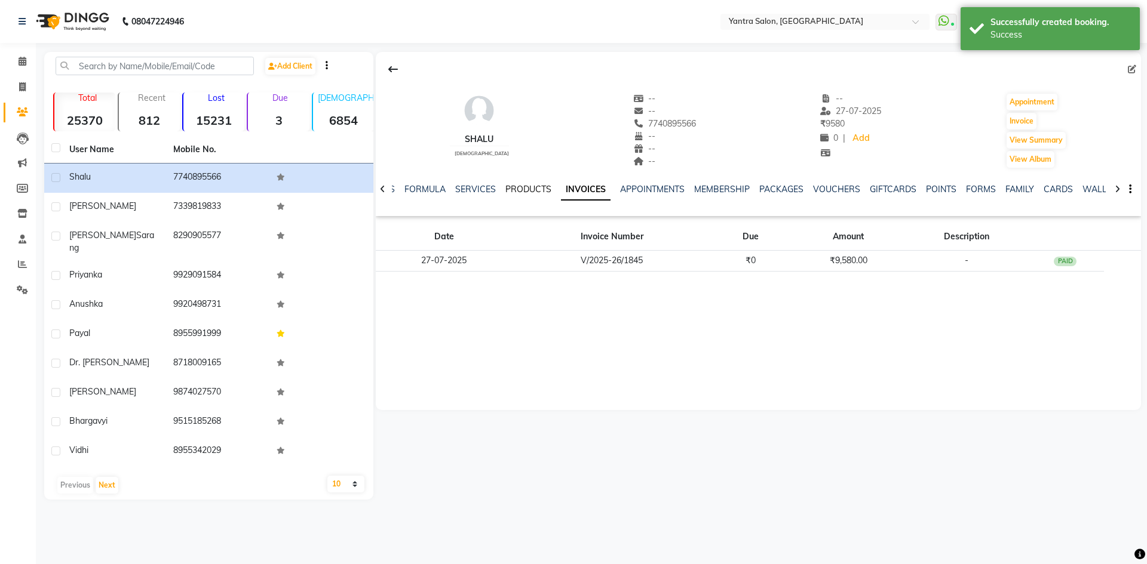
click at [534, 189] on link "PRODUCTS" at bounding box center [528, 189] width 46 height 11
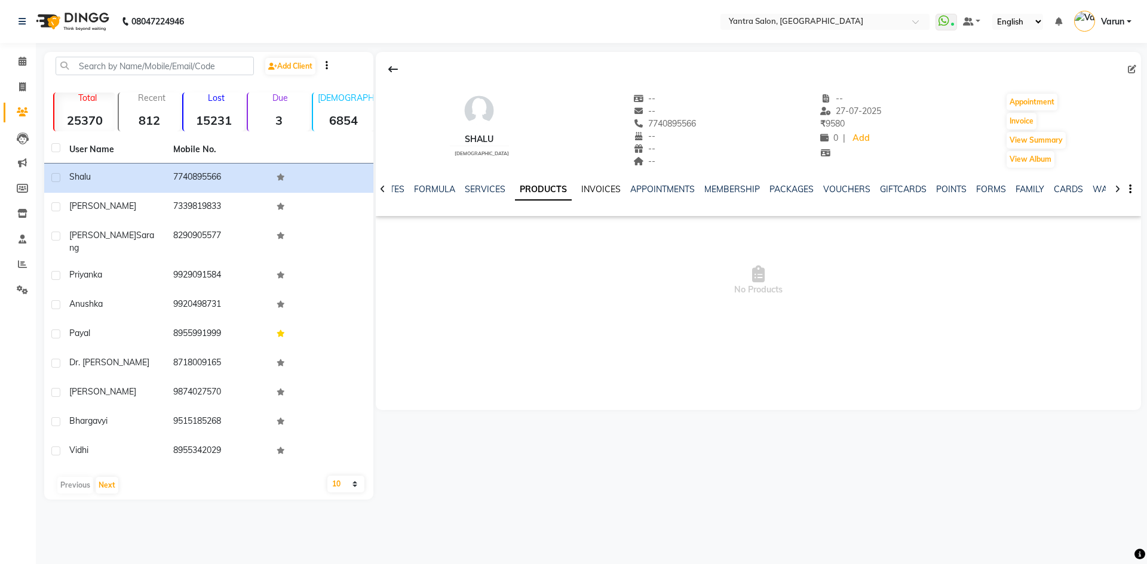
click at [609, 192] on link "INVOICES" at bounding box center [600, 189] width 39 height 11
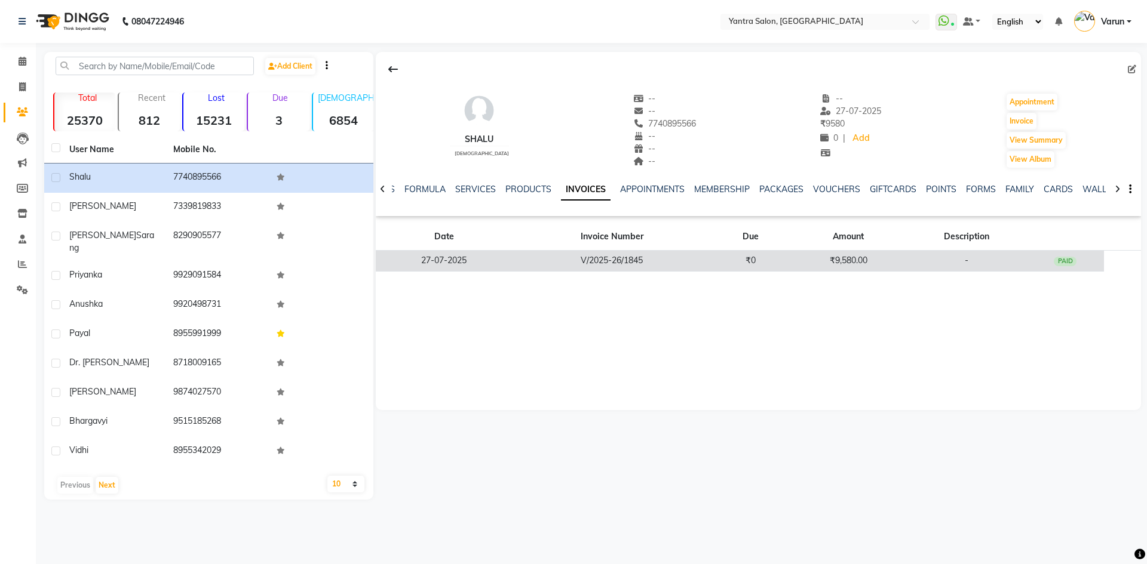
click at [616, 265] on td "V/2025-26/1845" at bounding box center [611, 261] width 199 height 21
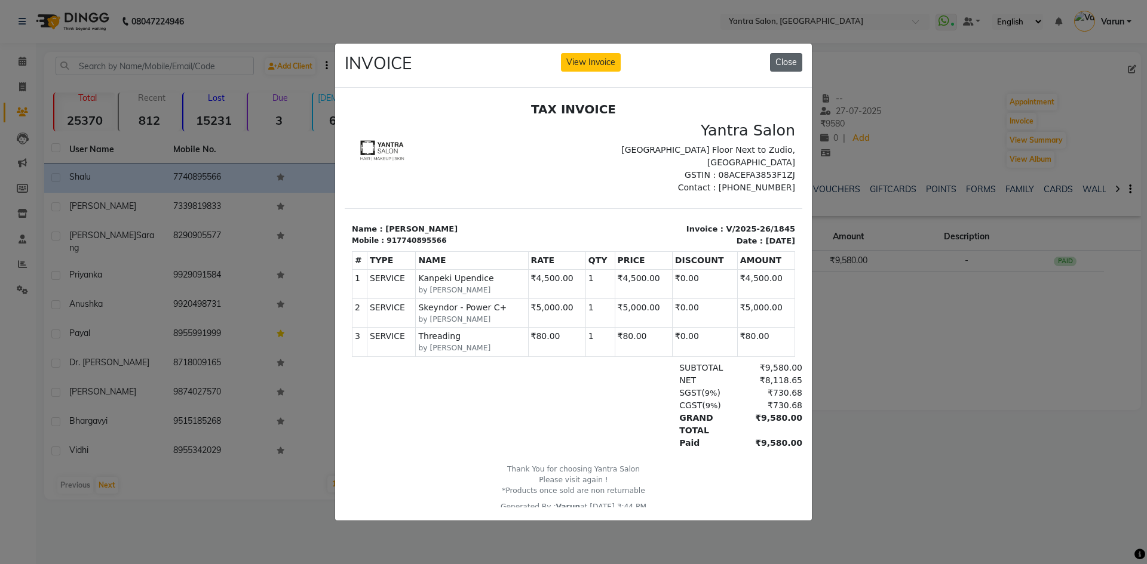
click at [792, 64] on button "Close" at bounding box center [786, 62] width 32 height 19
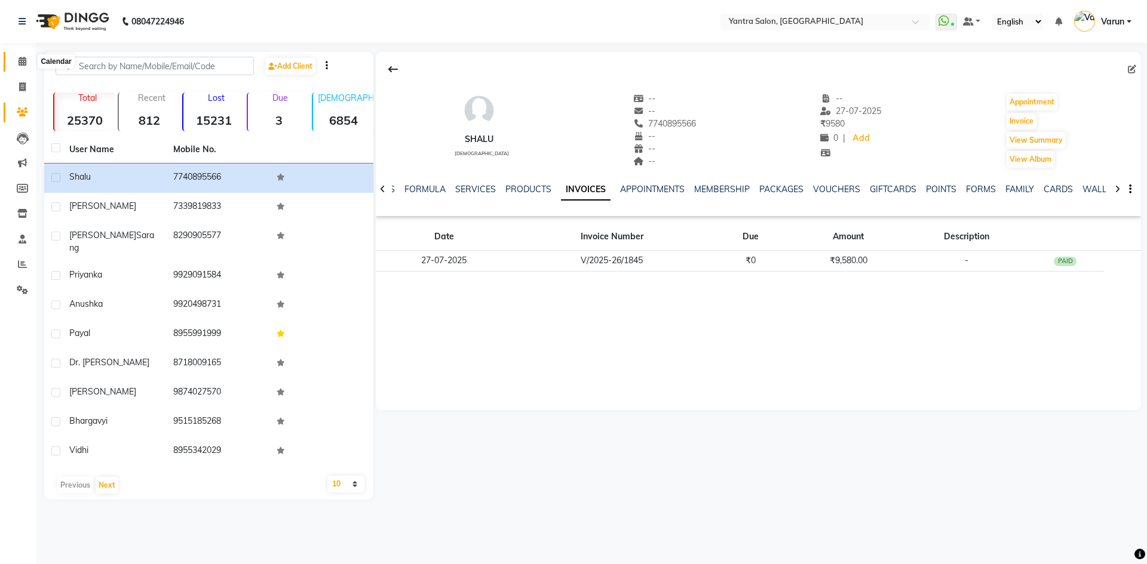
click at [14, 64] on span at bounding box center [22, 62] width 21 height 14
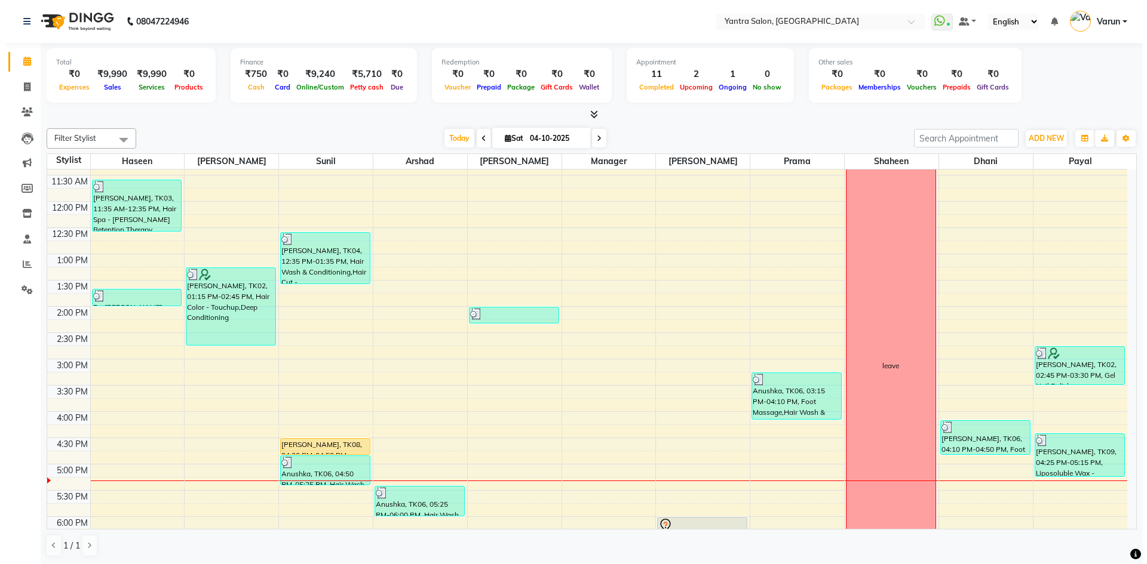
scroll to position [323, 0]
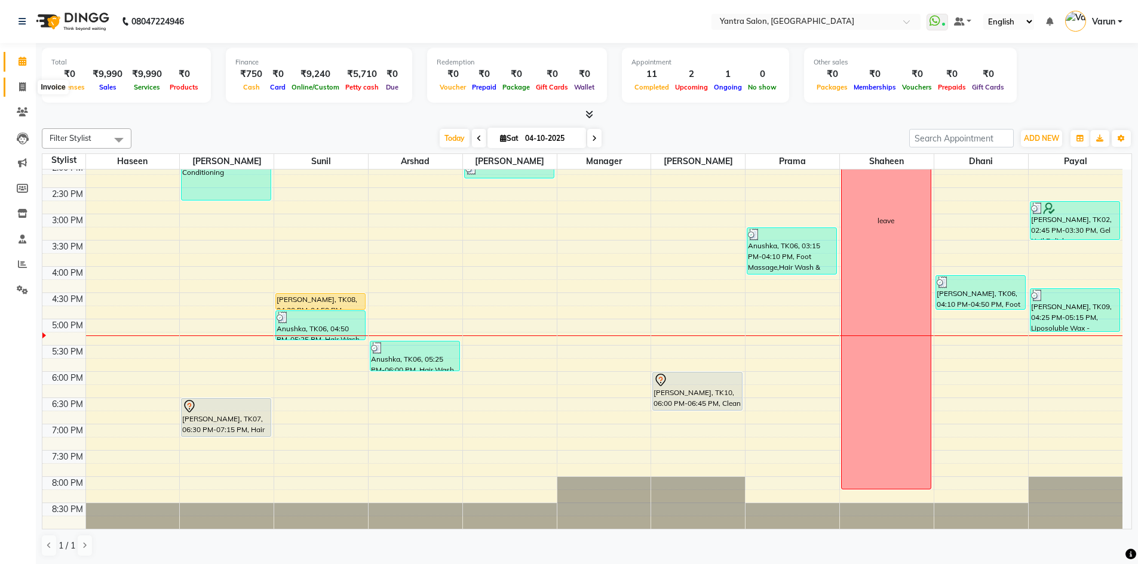
click at [19, 84] on icon at bounding box center [22, 86] width 7 height 9
select select "service"
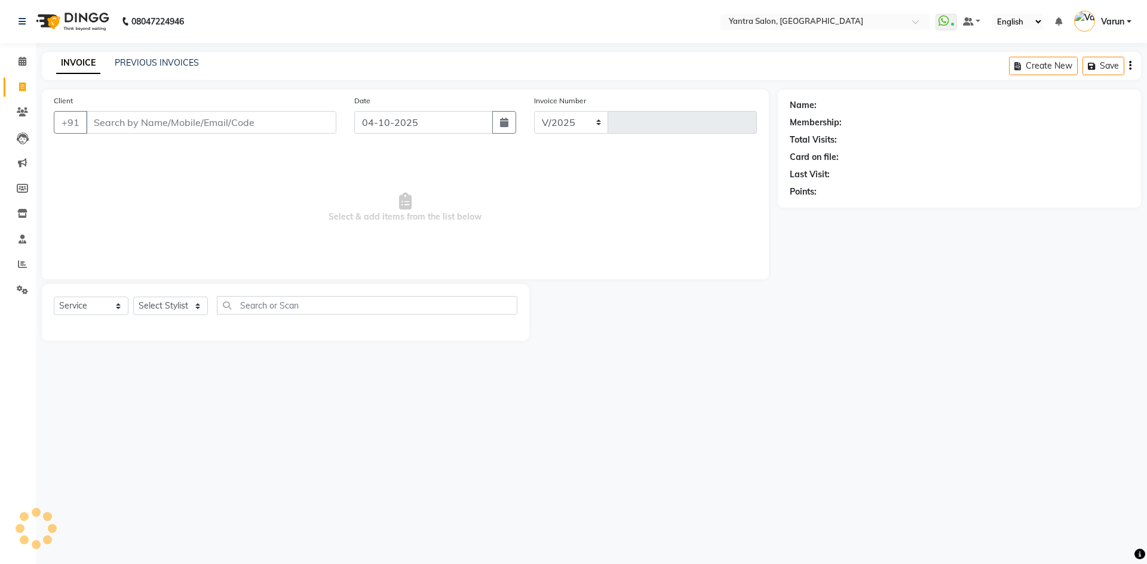
select select "6253"
type input "2872"
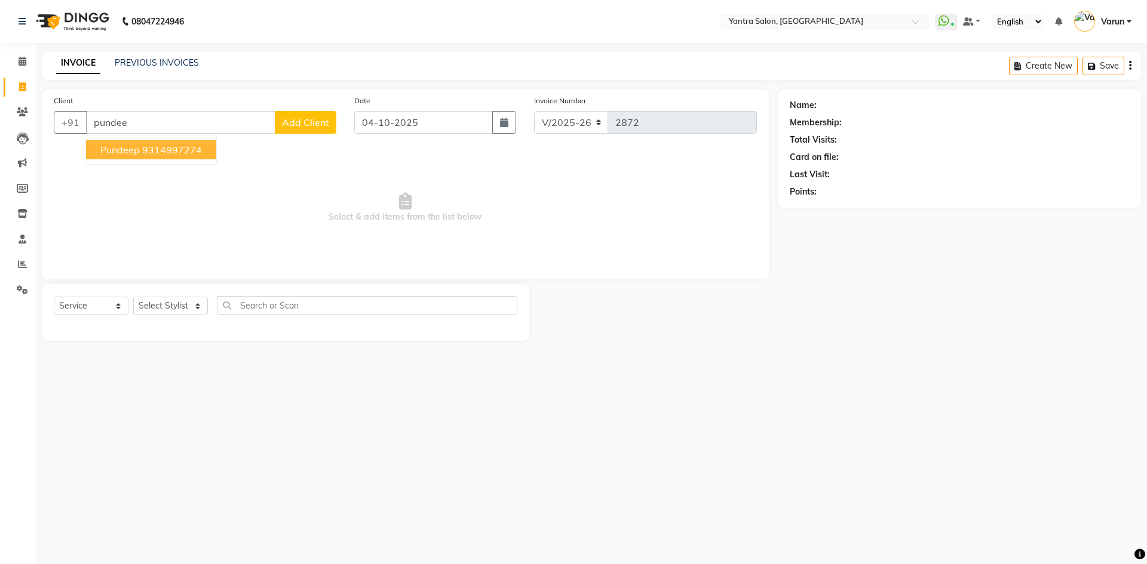
click at [193, 153] on ngb-highlight "9314997274" at bounding box center [172, 150] width 60 height 12
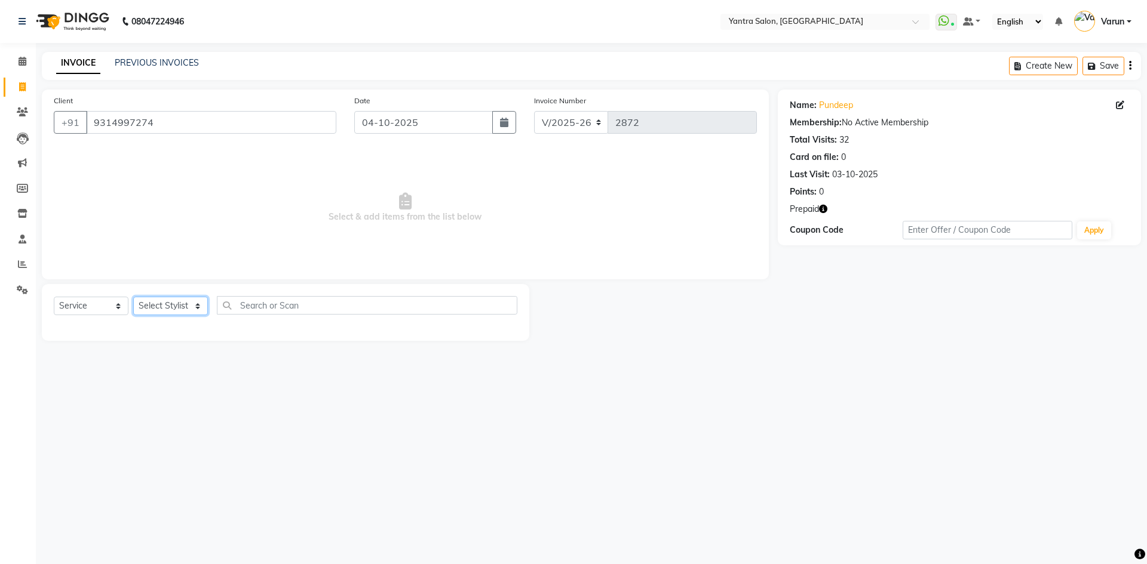
click at [185, 307] on select "Select Stylist admin [PERSON_NAME] Dhani Haseen [PERSON_NAME] Manager [PERSON_N…" at bounding box center [170, 306] width 75 height 19
click at [133, 297] on select "Select Stylist admin [PERSON_NAME] Dhani Haseen [PERSON_NAME] Manager [PERSON_N…" at bounding box center [170, 306] width 75 height 19
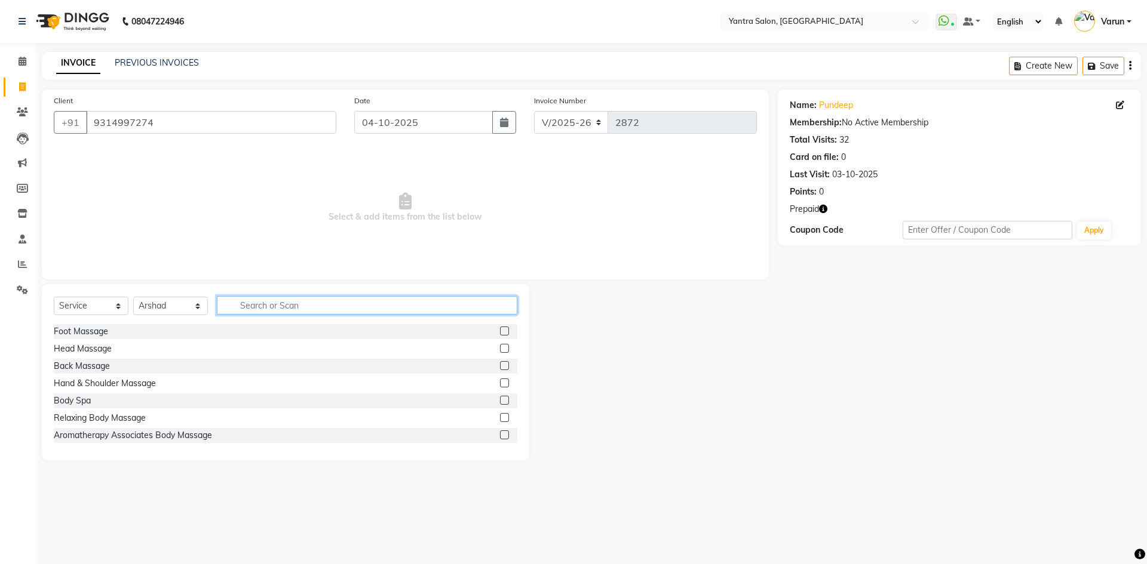
click at [281, 308] on input "text" at bounding box center [367, 305] width 300 height 19
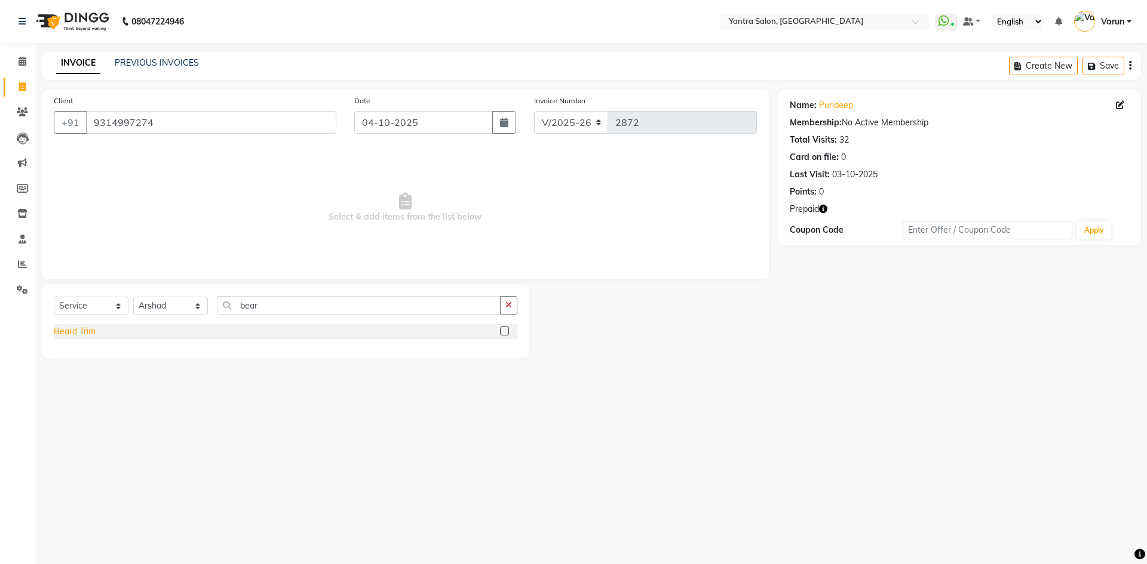
click at [65, 328] on div "Beard Trim" at bounding box center [75, 331] width 42 height 13
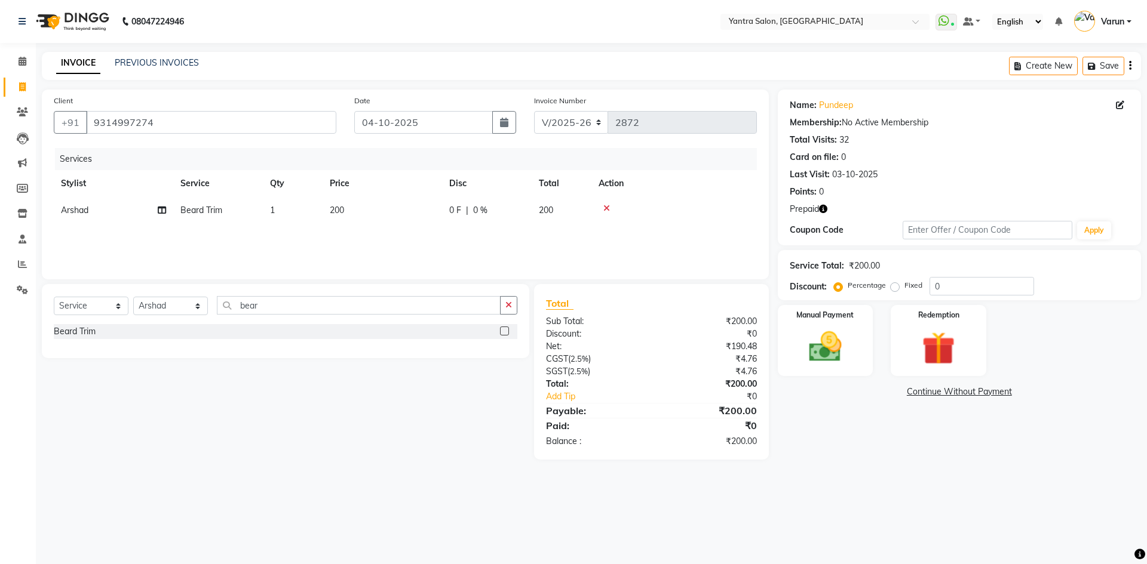
click at [324, 322] on div "Select Service Product Membership Package Voucher Prepaid Gift Card Select Styl…" at bounding box center [285, 310] width 463 height 28
click at [325, 311] on input "bear" at bounding box center [359, 305] width 284 height 19
click at [62, 336] on div "Misc" at bounding box center [62, 331] width 17 height 13
click at [404, 234] on td "20" at bounding box center [381, 237] width 119 height 27
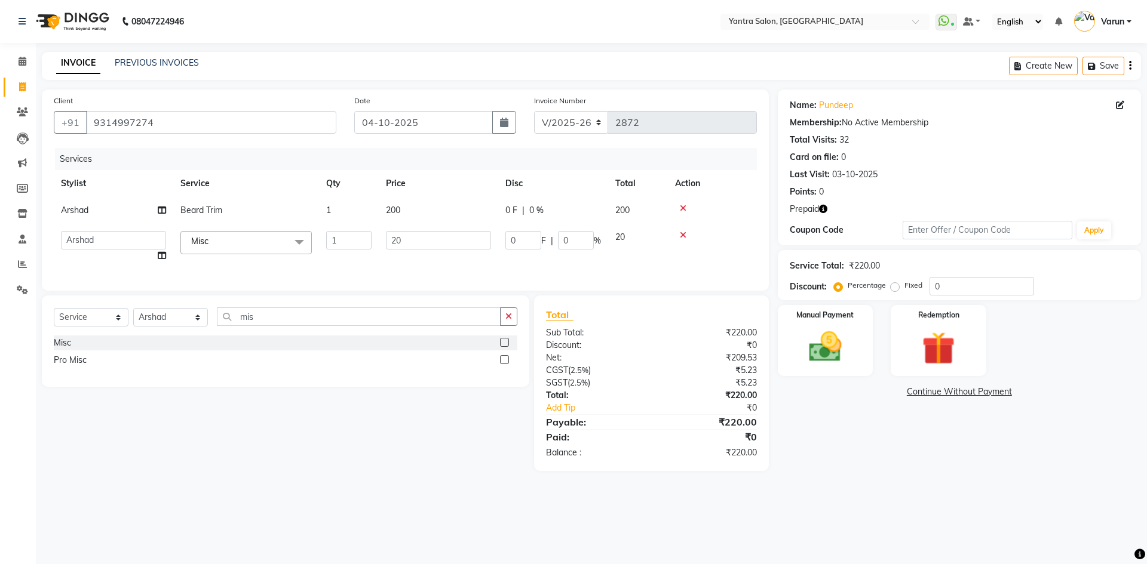
click at [404, 234] on input "20" at bounding box center [438, 240] width 105 height 19
click at [264, 217] on tr "Arshad Beard Trim 1 200 0 F | 0 % 200" at bounding box center [405, 210] width 703 height 27
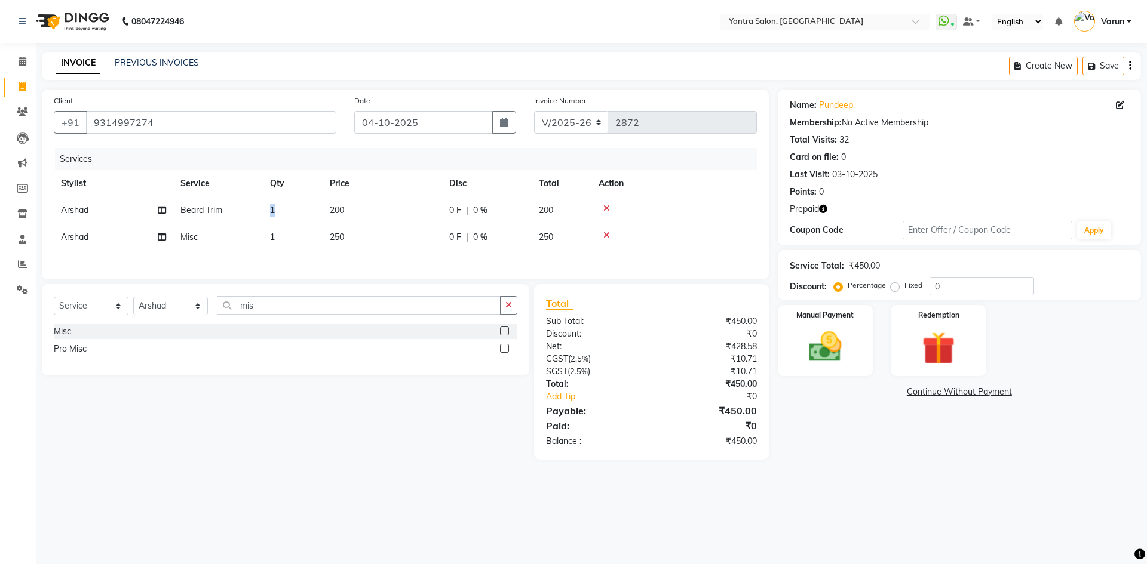
click at [264, 217] on td "1" at bounding box center [293, 210] width 60 height 27
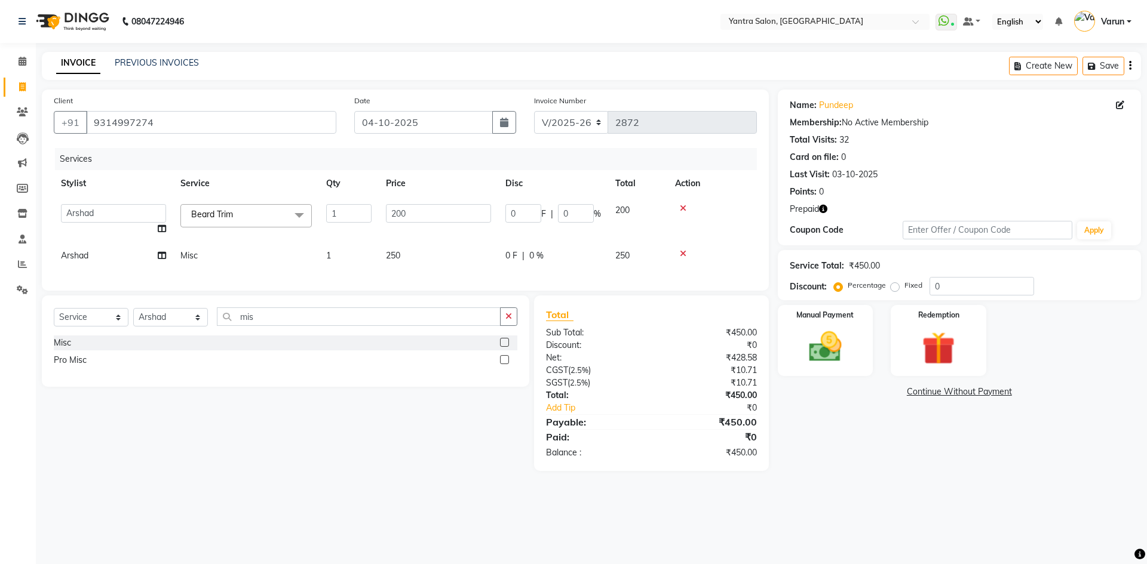
click at [229, 216] on span "Beard Trim" at bounding box center [212, 214] width 42 height 11
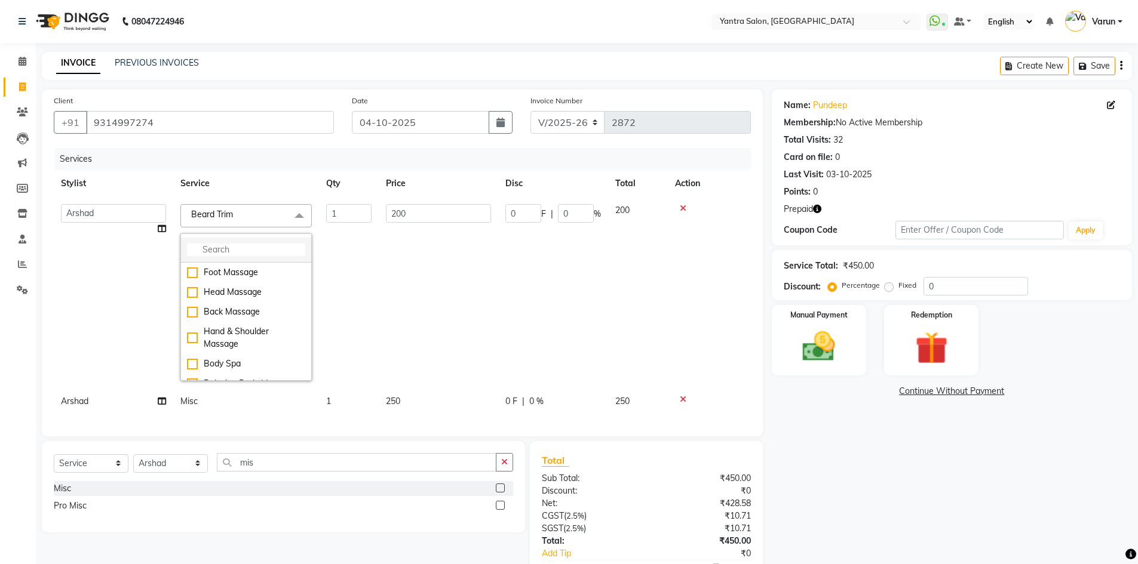
click at [244, 250] on input "multiselect-search" at bounding box center [246, 250] width 118 height 13
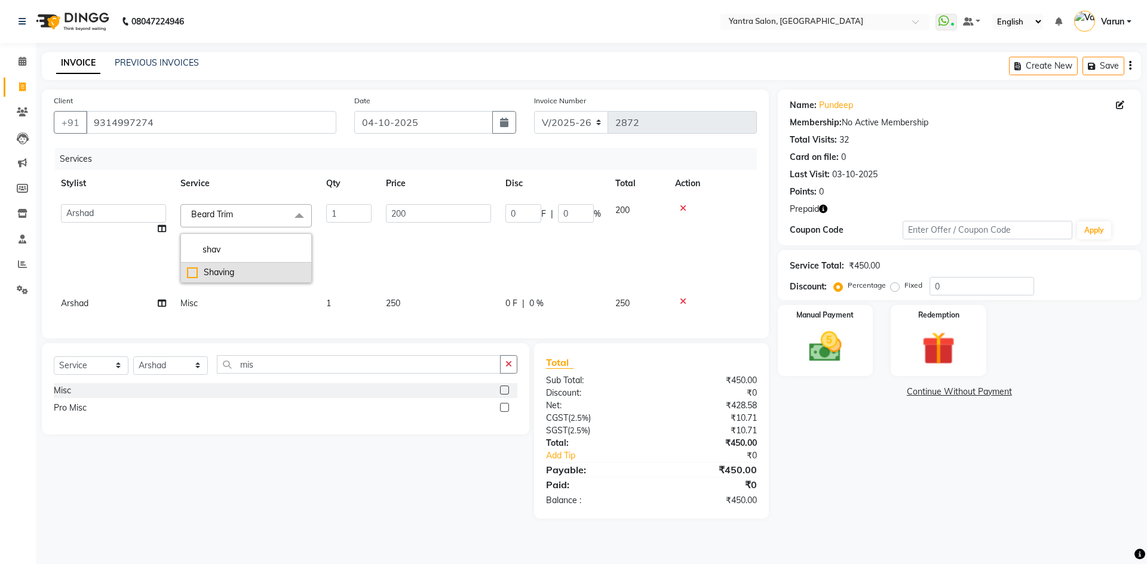
click at [245, 278] on div "Shaving" at bounding box center [246, 272] width 118 height 13
click at [864, 421] on div "Name: Pundeep Membership: No Active Membership Total Visits: 32 Card on file: 0…" at bounding box center [964, 304] width 372 height 429
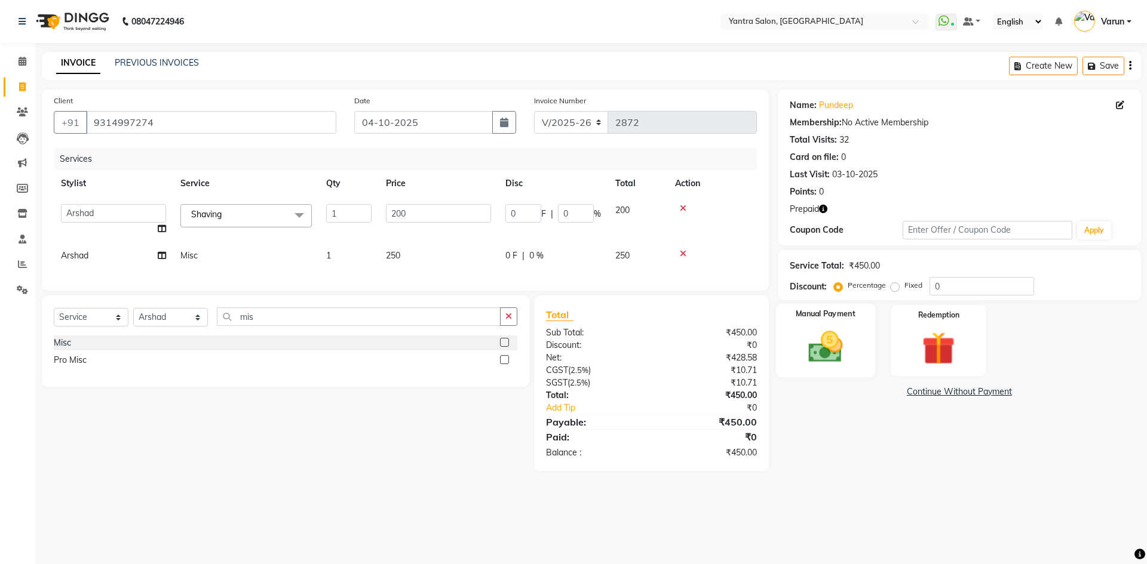
click at [850, 359] on img at bounding box center [825, 346] width 56 height 39
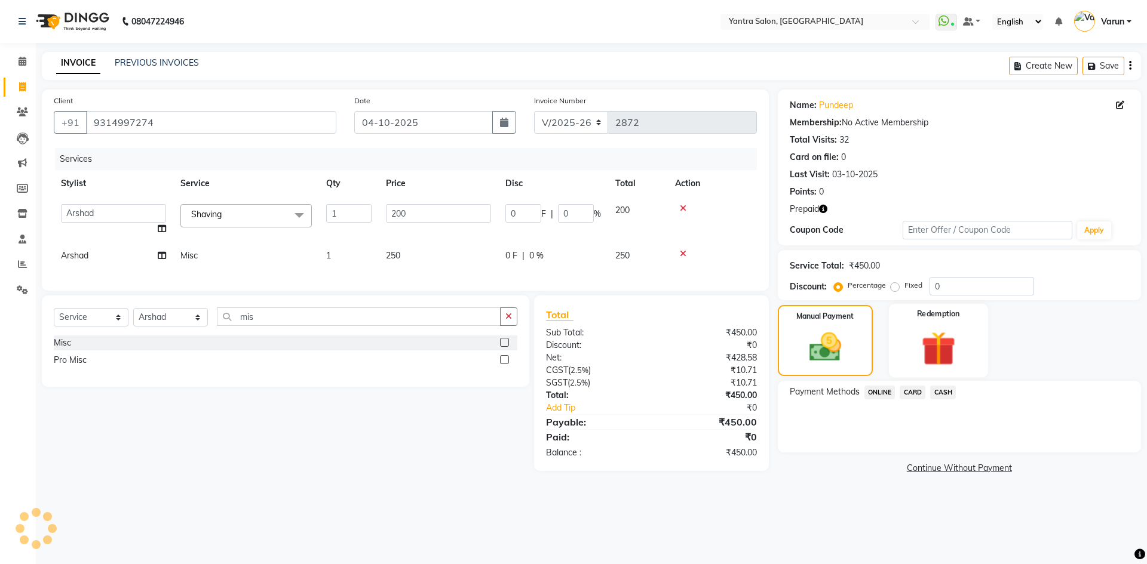
click at [905, 362] on div "Redemption" at bounding box center [938, 340] width 99 height 73
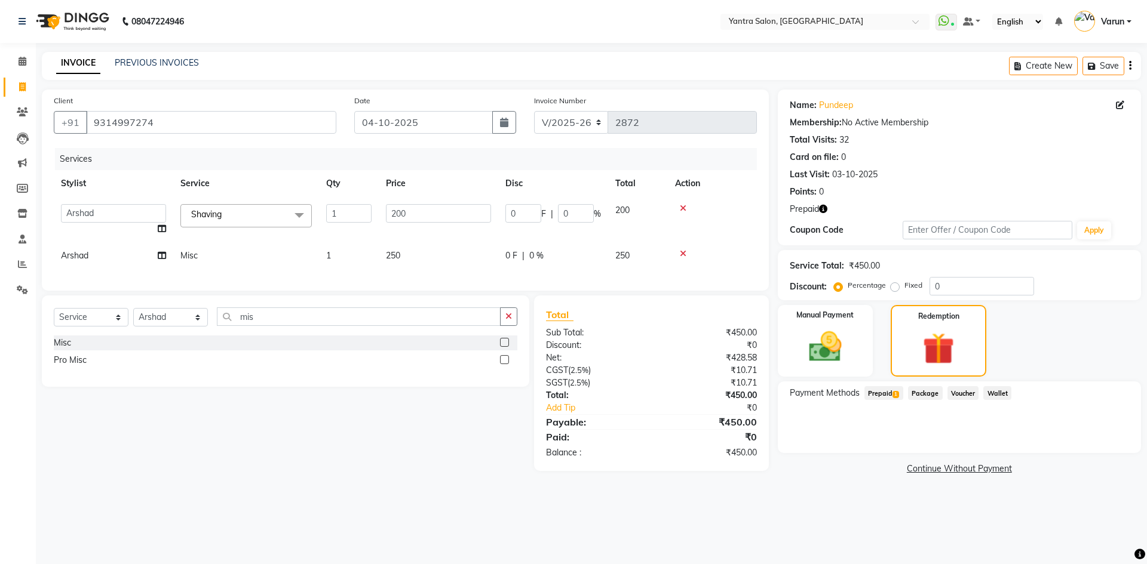
click at [884, 397] on span "Prepaid 1" at bounding box center [883, 393] width 39 height 14
click at [1099, 441] on button "Add" at bounding box center [1100, 441] width 44 height 20
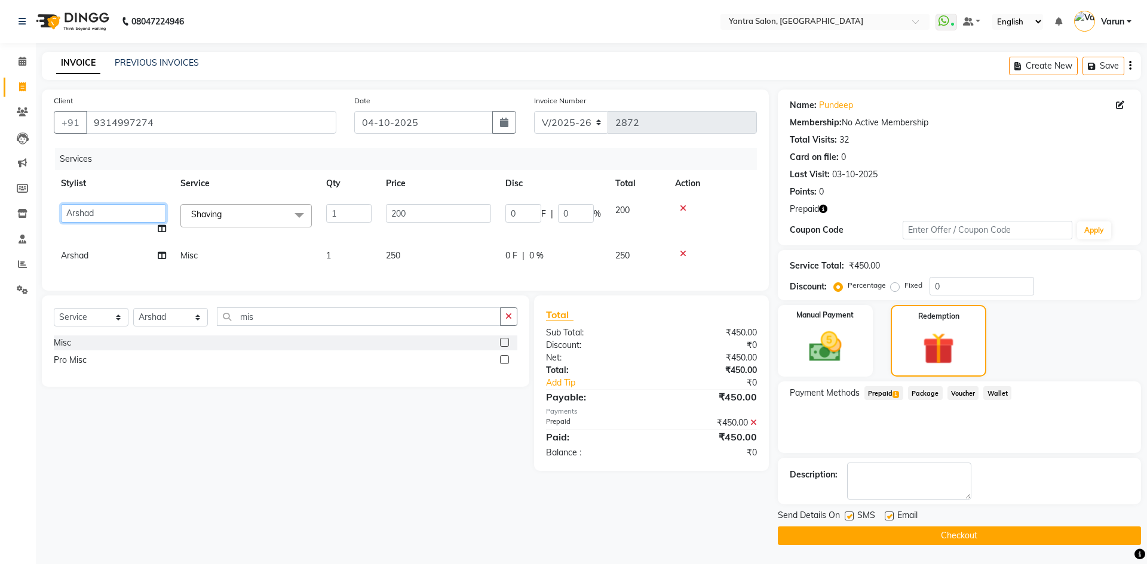
click at [129, 219] on select "admin Arshad Denis Dhani Haseen Jaswant Manager Payal Prama Shaheen Sunil Tanis…" at bounding box center [113, 213] width 105 height 19
click at [125, 253] on td "Arshad" at bounding box center [113, 255] width 119 height 27
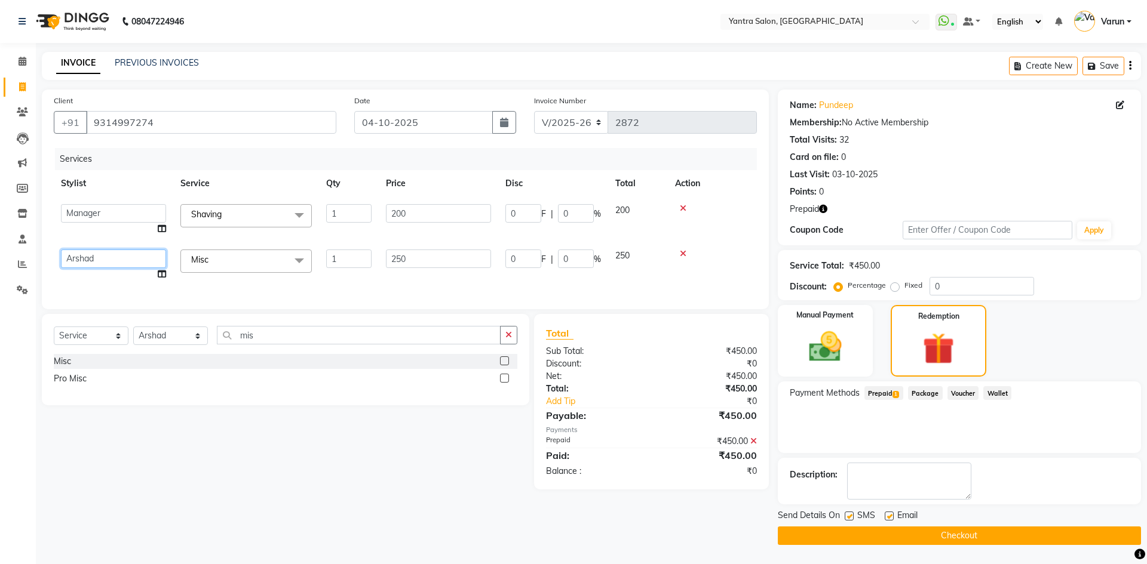
click at [125, 253] on select "admin Arshad Denis Dhani Haseen Jaswant Manager Payal Prama Shaheen Sunil Tanis…" at bounding box center [113, 259] width 105 height 19
click at [241, 103] on div "Client +91 9314997274" at bounding box center [195, 118] width 300 height 49
click at [245, 119] on input "9314997274" at bounding box center [211, 122] width 250 height 23
click at [982, 537] on button "Checkout" at bounding box center [959, 536] width 363 height 19
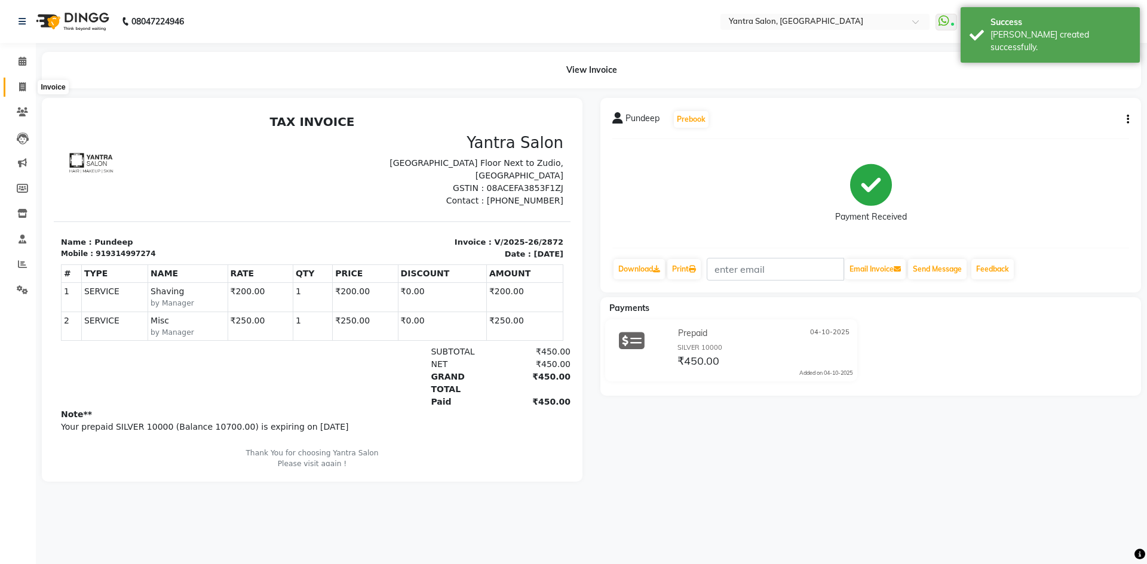
click at [23, 84] on icon at bounding box center [22, 86] width 7 height 9
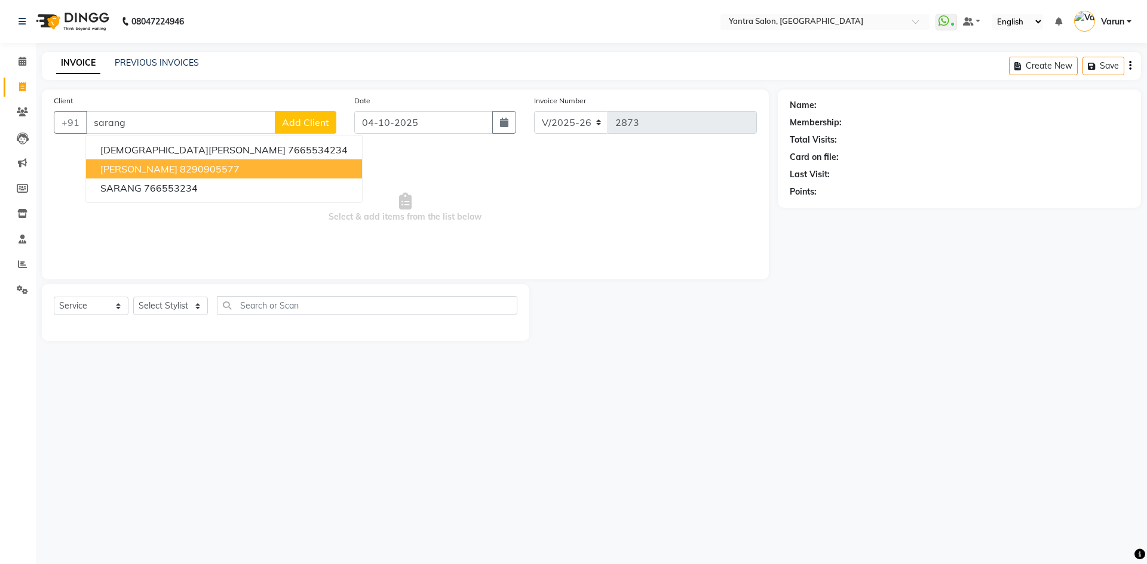
click at [202, 176] on button "Aakash Sarang 8290905577" at bounding box center [224, 168] width 276 height 19
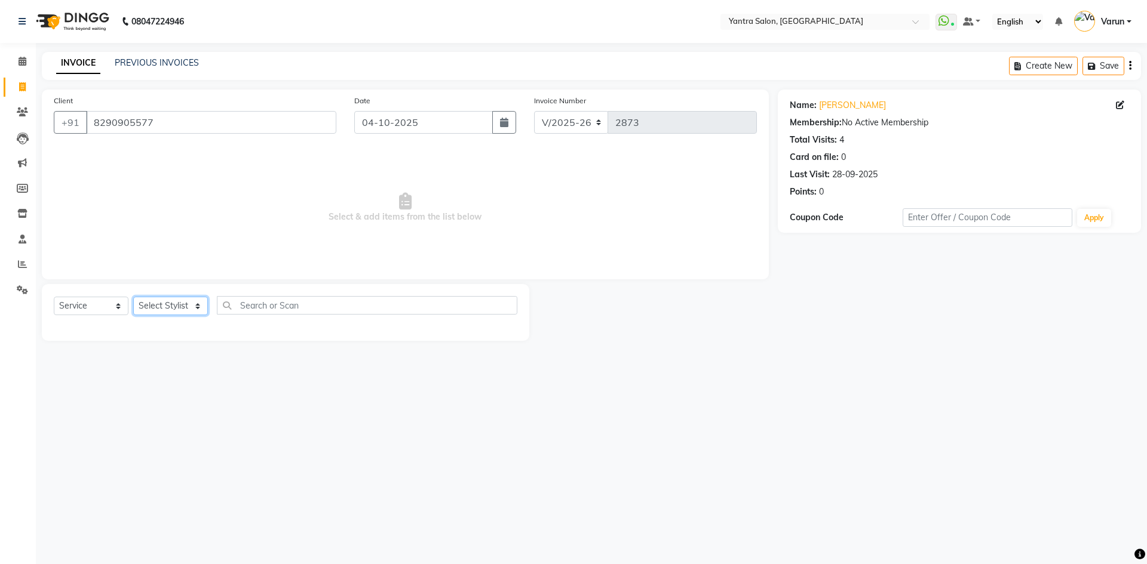
click at [163, 302] on select "Select Stylist admin [PERSON_NAME] Dhani Haseen [PERSON_NAME] Manager [PERSON_N…" at bounding box center [170, 306] width 75 height 19
click at [133, 297] on select "Select Stylist admin [PERSON_NAME] Dhani Haseen [PERSON_NAME] Manager [PERSON_N…" at bounding box center [170, 306] width 75 height 19
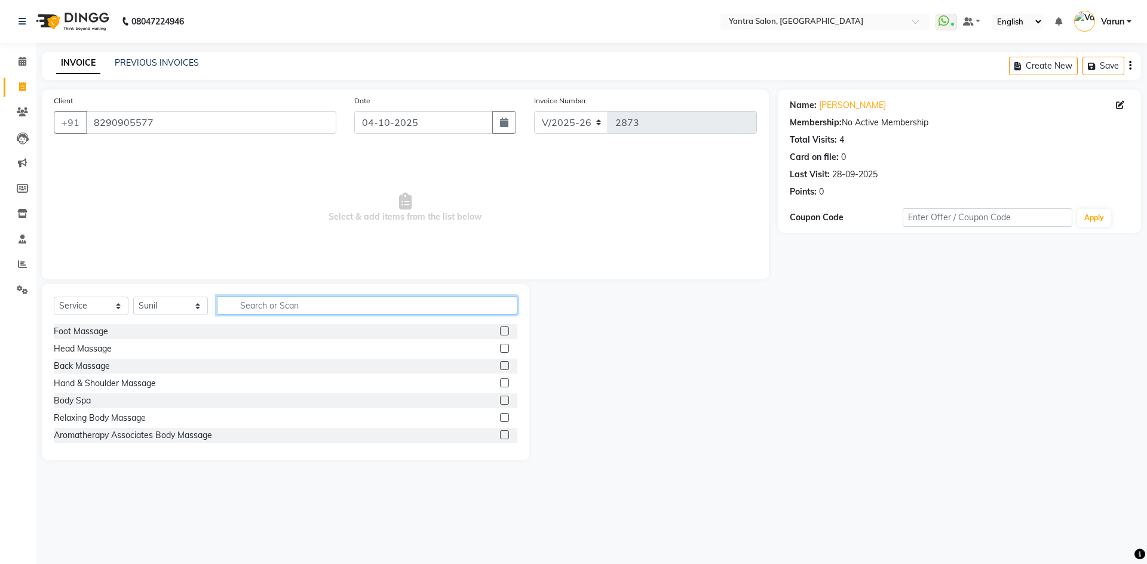
click at [297, 313] on input "text" at bounding box center [367, 305] width 300 height 19
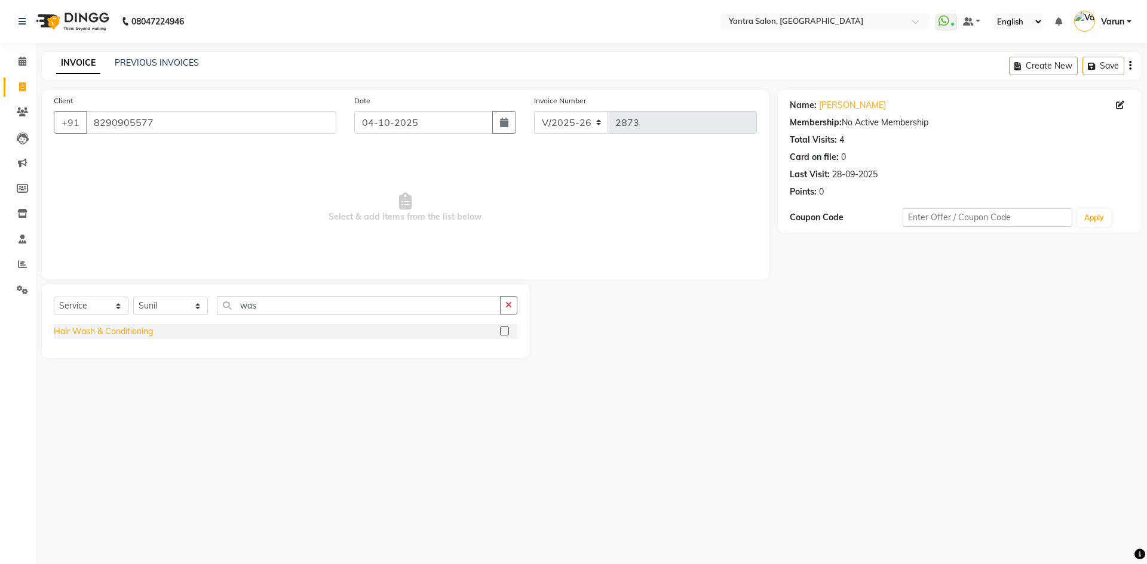
click at [87, 332] on div "Hair Wash & Conditioning" at bounding box center [103, 331] width 99 height 13
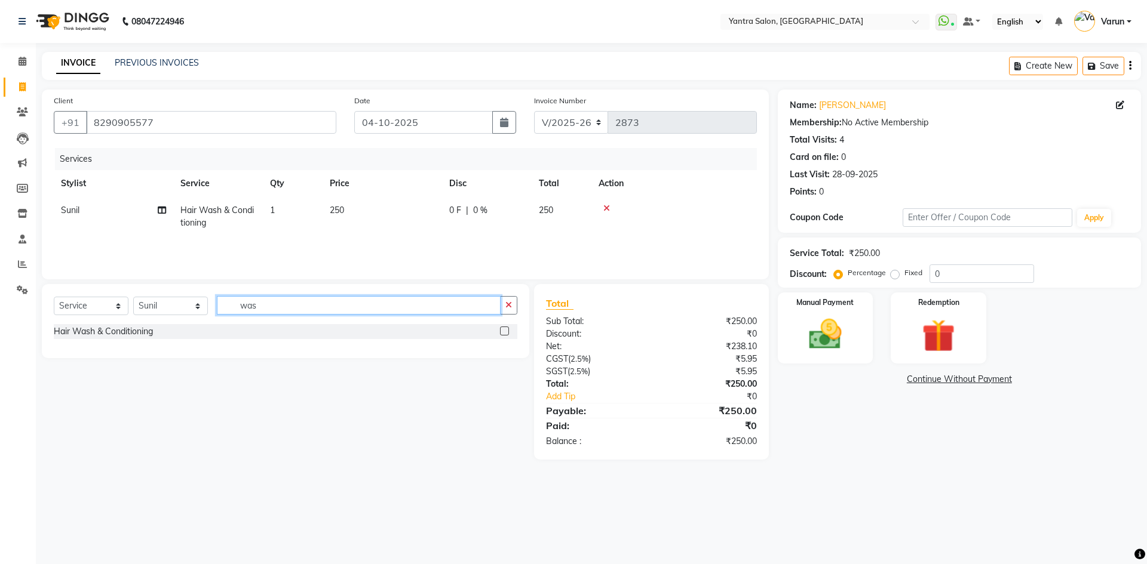
click at [379, 303] on input "was" at bounding box center [359, 305] width 284 height 19
click at [63, 336] on div "Beard Trim" at bounding box center [75, 331] width 42 height 13
click at [315, 320] on input "bear" at bounding box center [359, 311] width 284 height 19
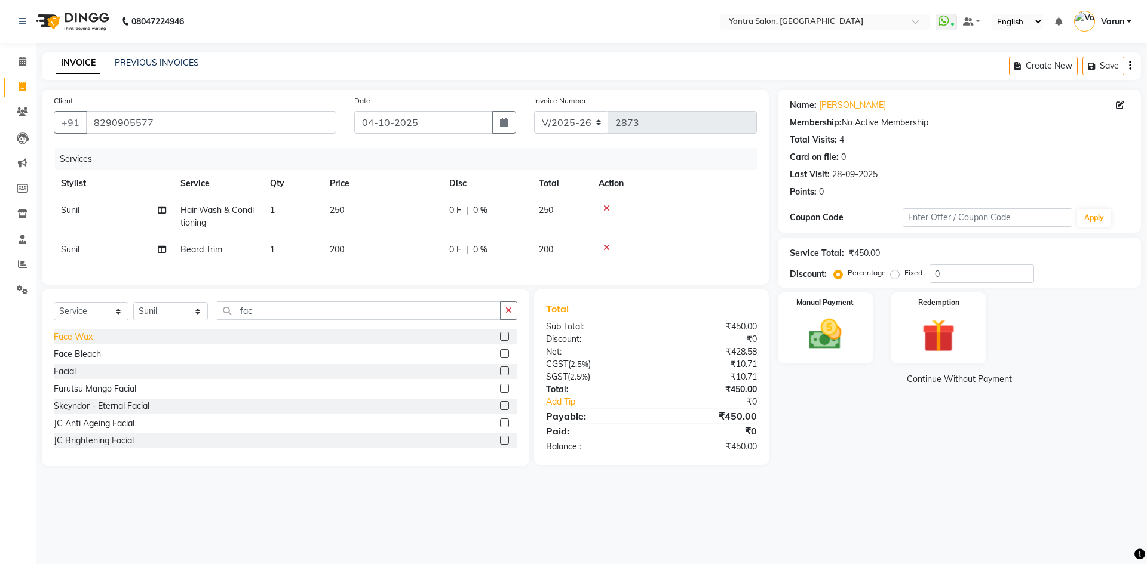
click at [91, 343] on div "Face Wax" at bounding box center [73, 337] width 39 height 13
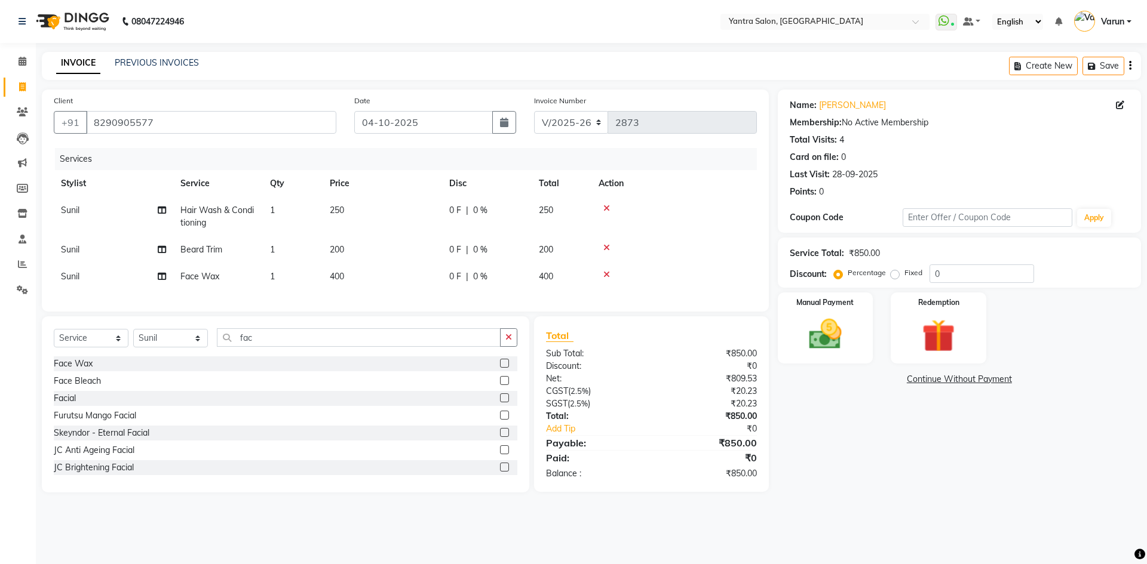
click at [428, 279] on td "400" at bounding box center [381, 276] width 119 height 27
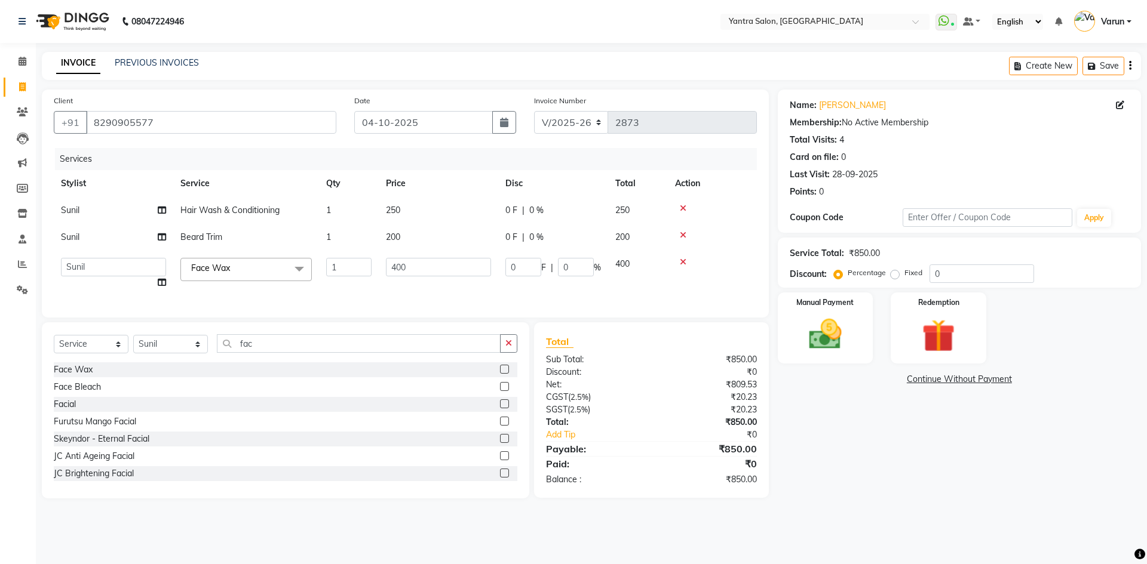
click at [428, 279] on td "400" at bounding box center [438, 273] width 119 height 45
click at [427, 271] on input "400" at bounding box center [438, 267] width 105 height 19
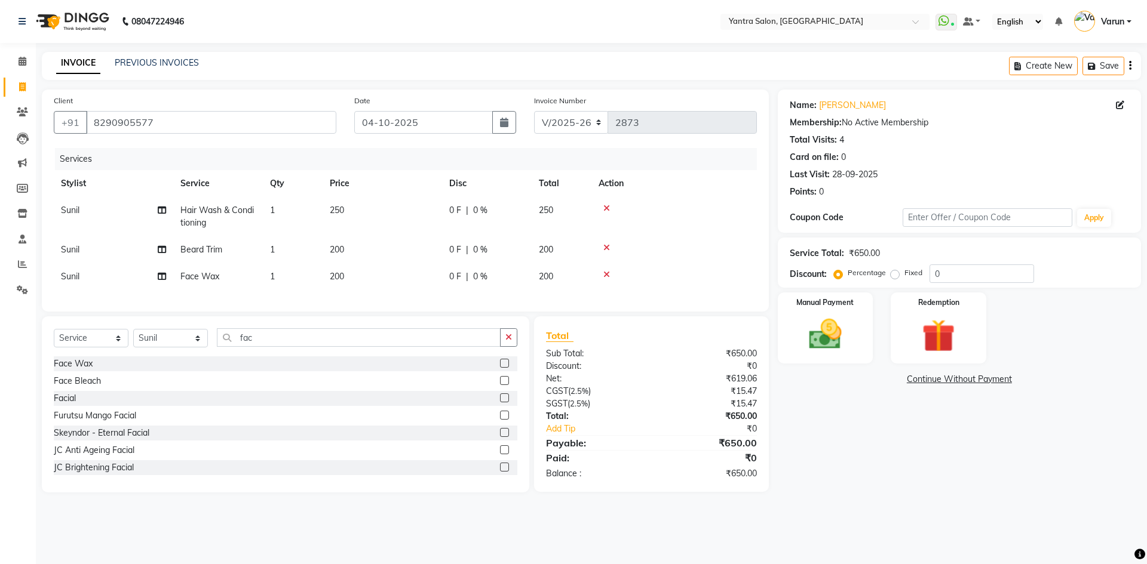
click at [904, 276] on label "Fixed" at bounding box center [913, 273] width 18 height 11
click at [893, 276] on input "Fixed" at bounding box center [897, 273] width 8 height 8
click at [944, 276] on input "0" at bounding box center [981, 274] width 105 height 19
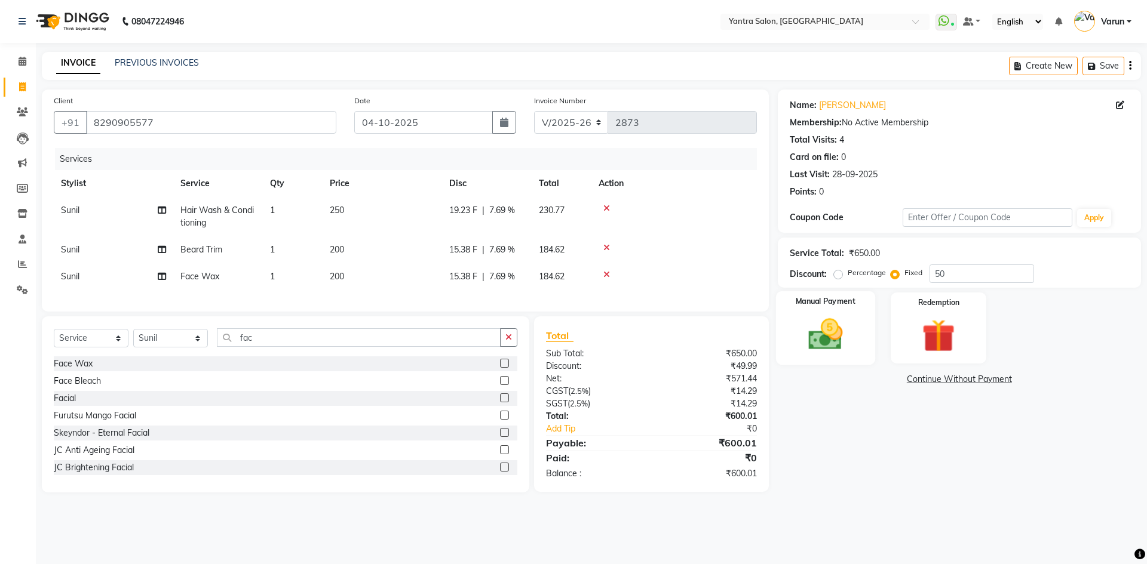
click at [850, 332] on img at bounding box center [825, 334] width 56 height 39
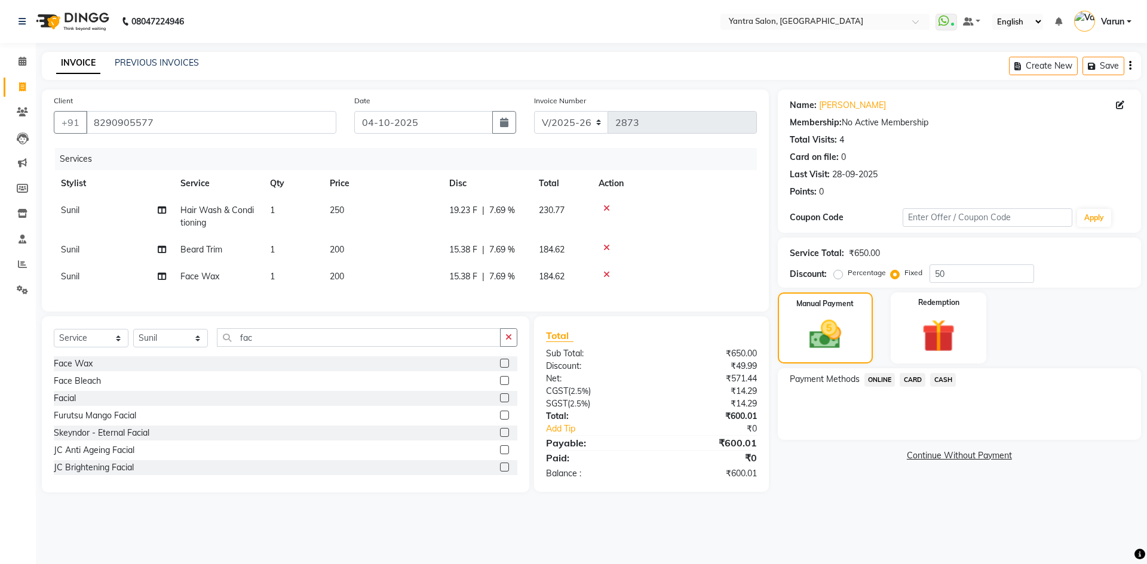
click at [890, 381] on span "ONLINE" at bounding box center [879, 380] width 31 height 14
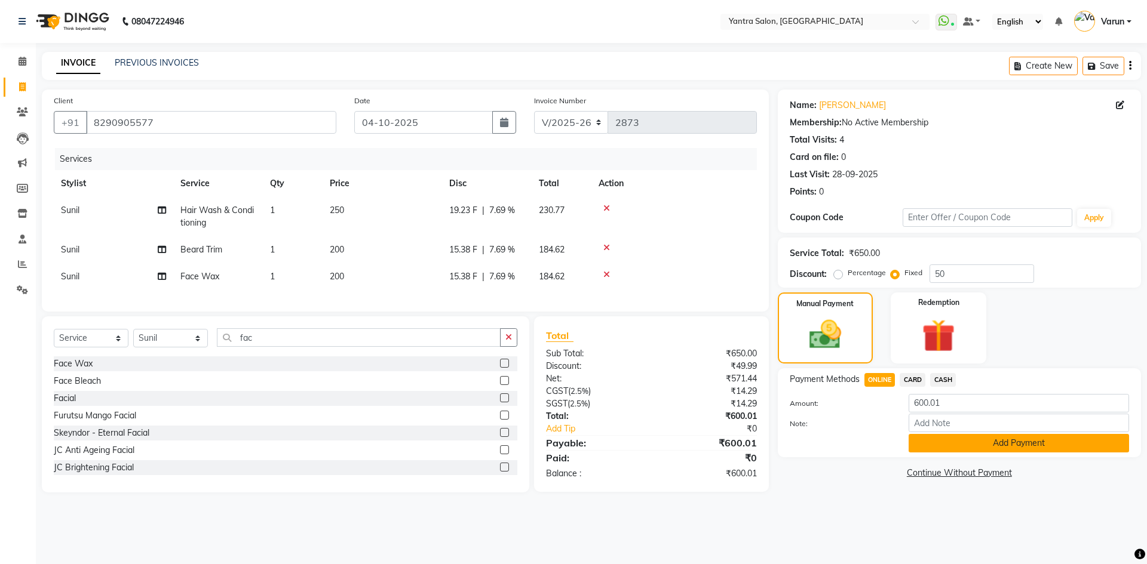
click at [966, 447] on button "Add Payment" at bounding box center [1018, 443] width 220 height 19
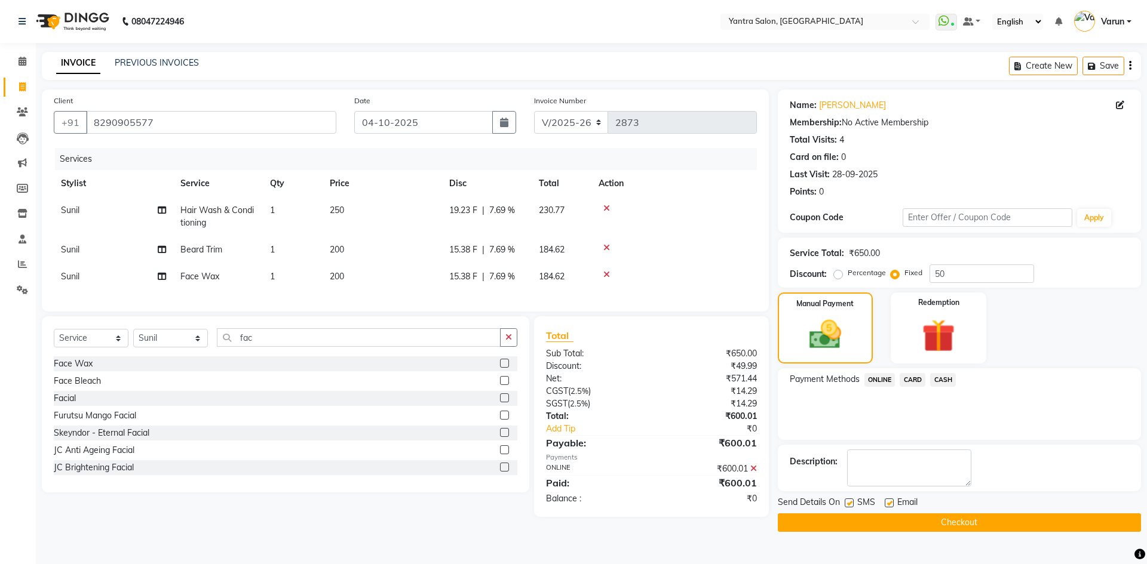
click at [941, 517] on button "Checkout" at bounding box center [959, 523] width 363 height 19
click at [865, 520] on button "Checkout" at bounding box center [959, 523] width 363 height 19
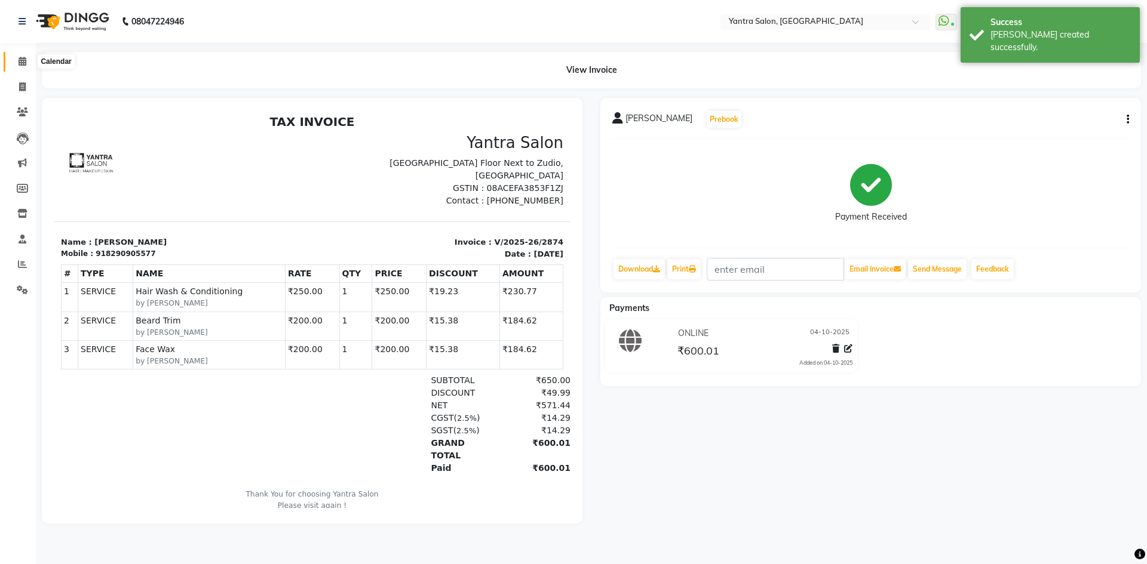
click at [19, 63] on icon at bounding box center [23, 61] width 8 height 9
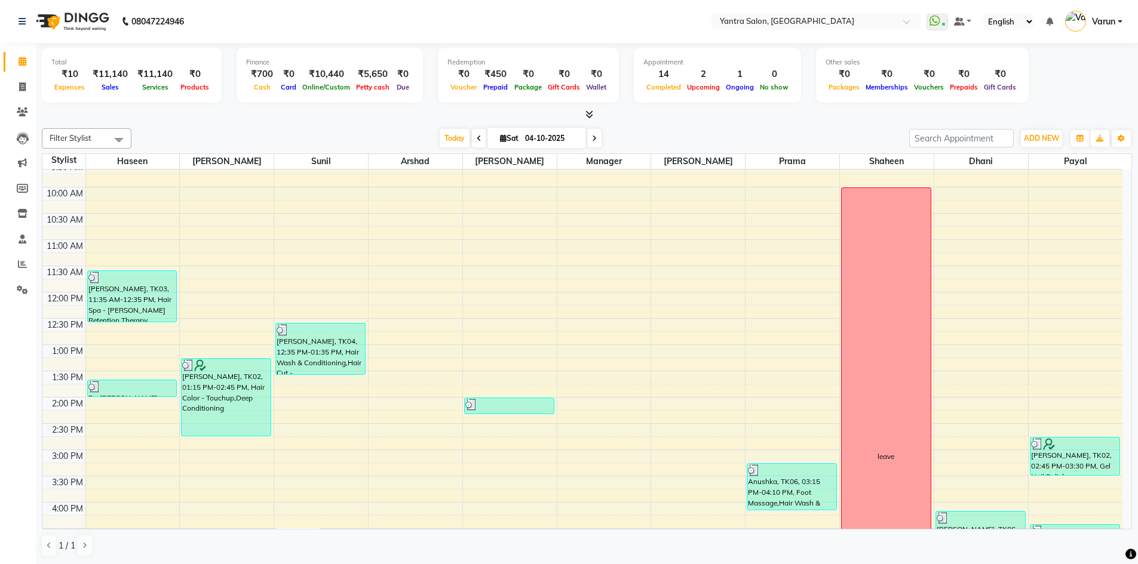
scroll to position [239, 0]
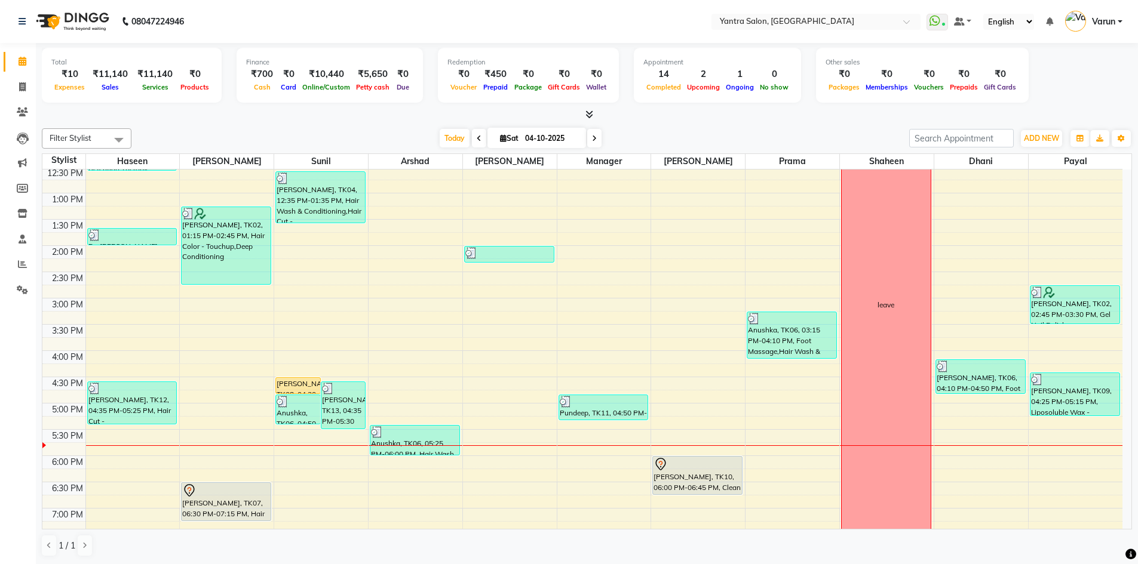
click at [592, 134] on span at bounding box center [594, 138] width 14 height 19
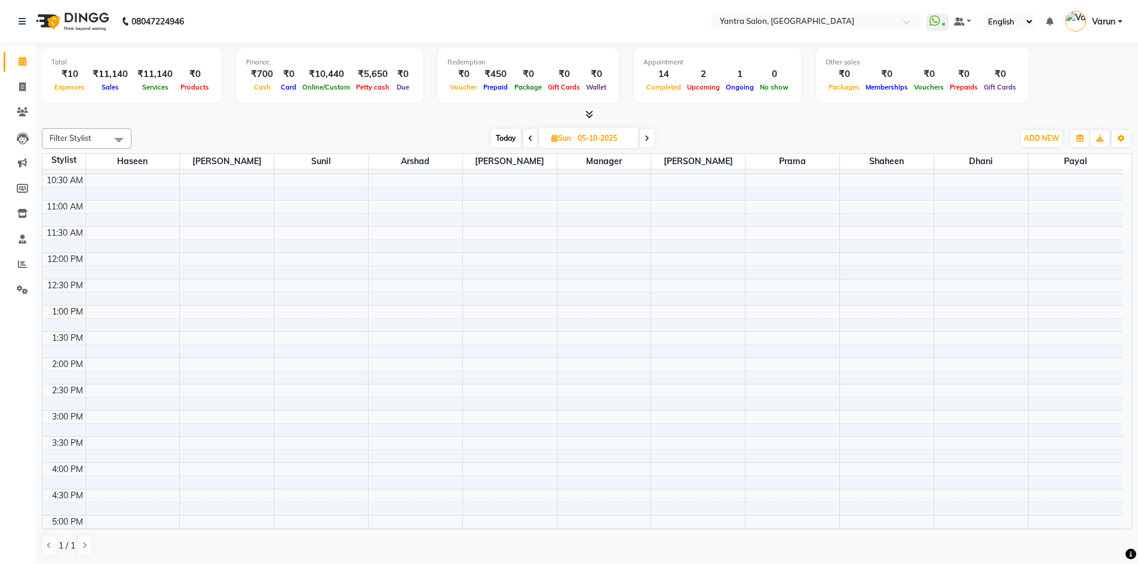
scroll to position [24, 0]
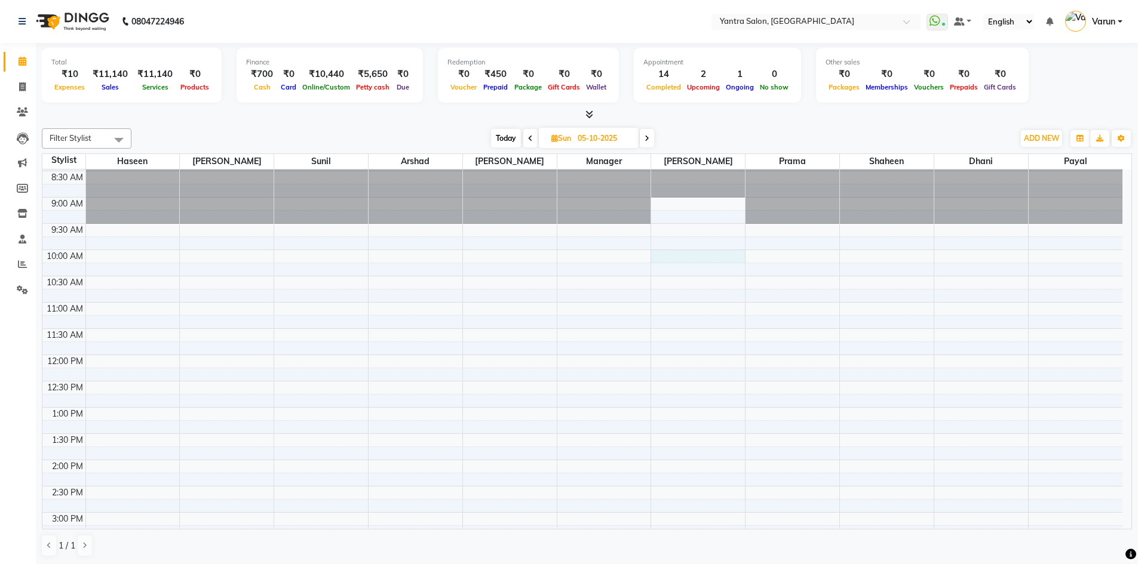
click at [691, 254] on div "8:00 AM 8:30 AM 9:00 AM 9:30 AM 10:00 AM 10:30 AM 11:00 AM 11:30 AM 12:00 PM 12…" at bounding box center [582, 486] width 1080 height 683
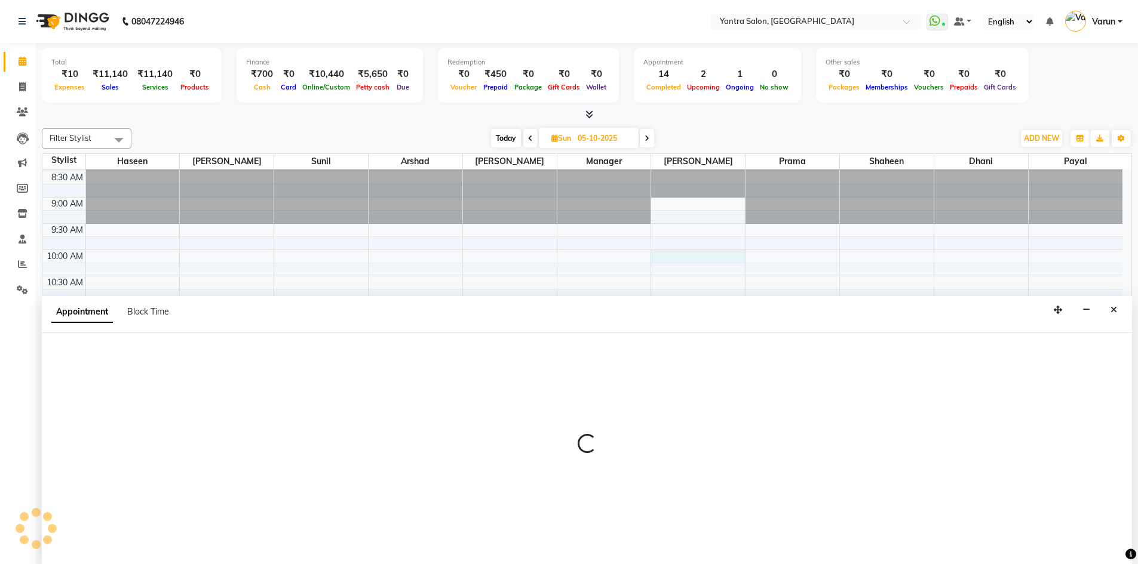
scroll to position [1, 0]
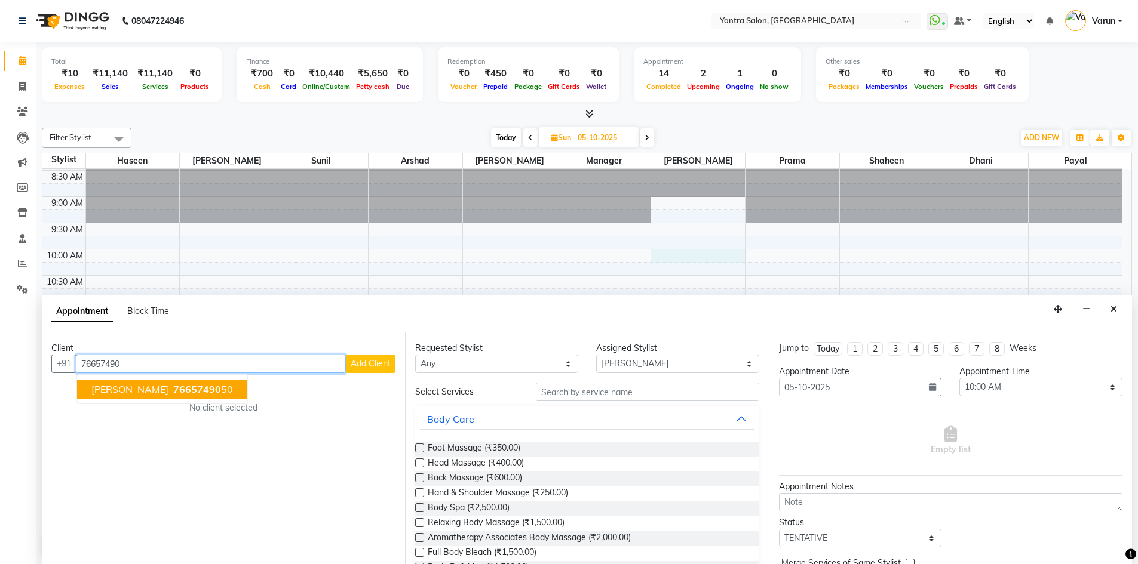
click at [173, 391] on span "76657490" at bounding box center [197, 389] width 48 height 12
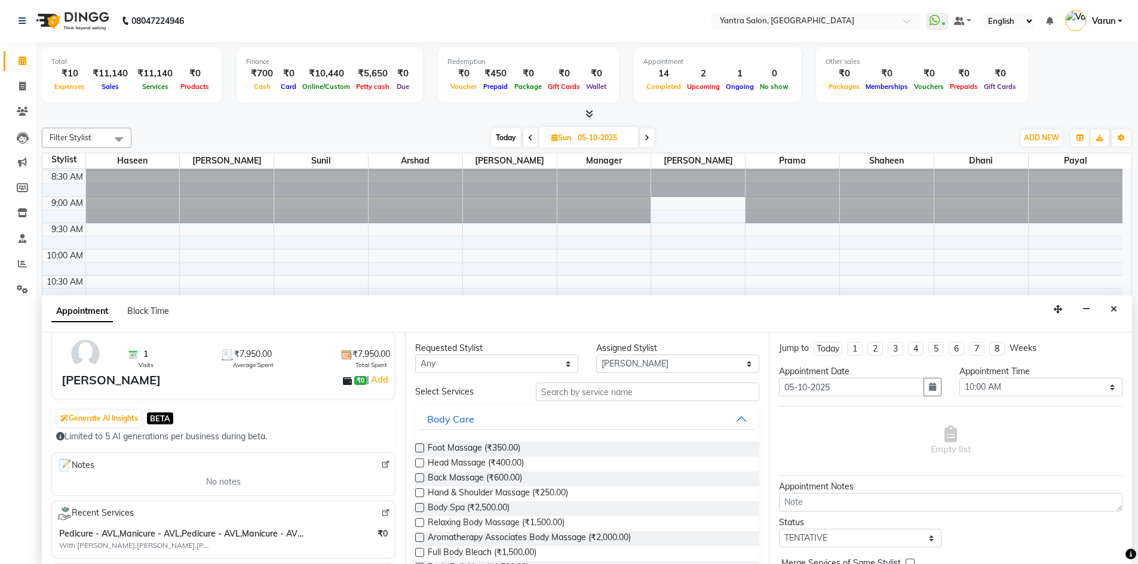
scroll to position [119, 0]
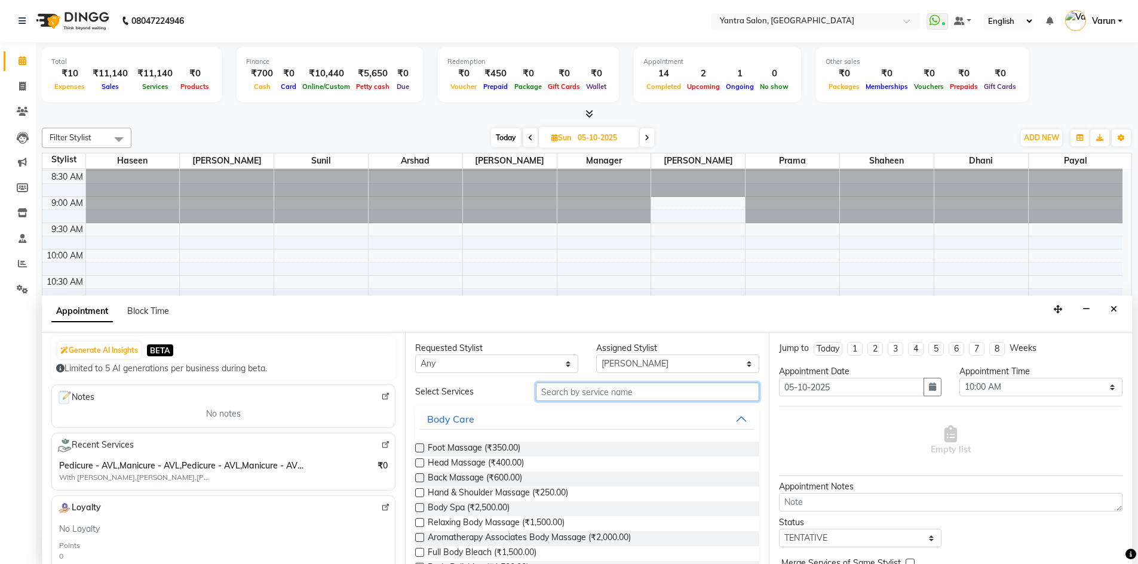
click at [636, 393] on input "text" at bounding box center [647, 392] width 223 height 19
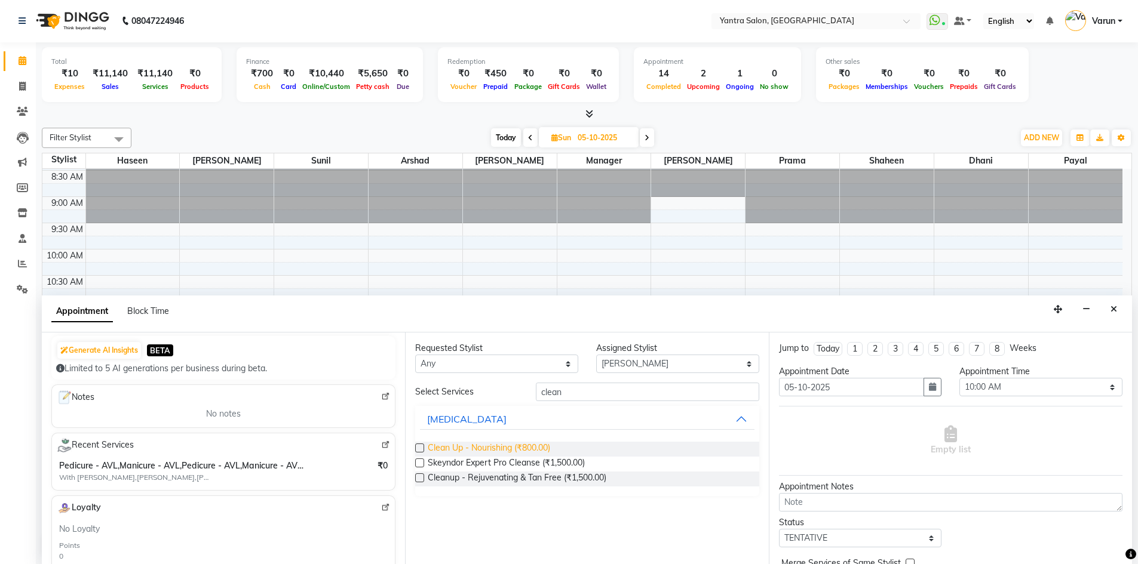
click at [509, 448] on span "Clean Up - Nourishing (₹800.00)" at bounding box center [489, 449] width 122 height 15
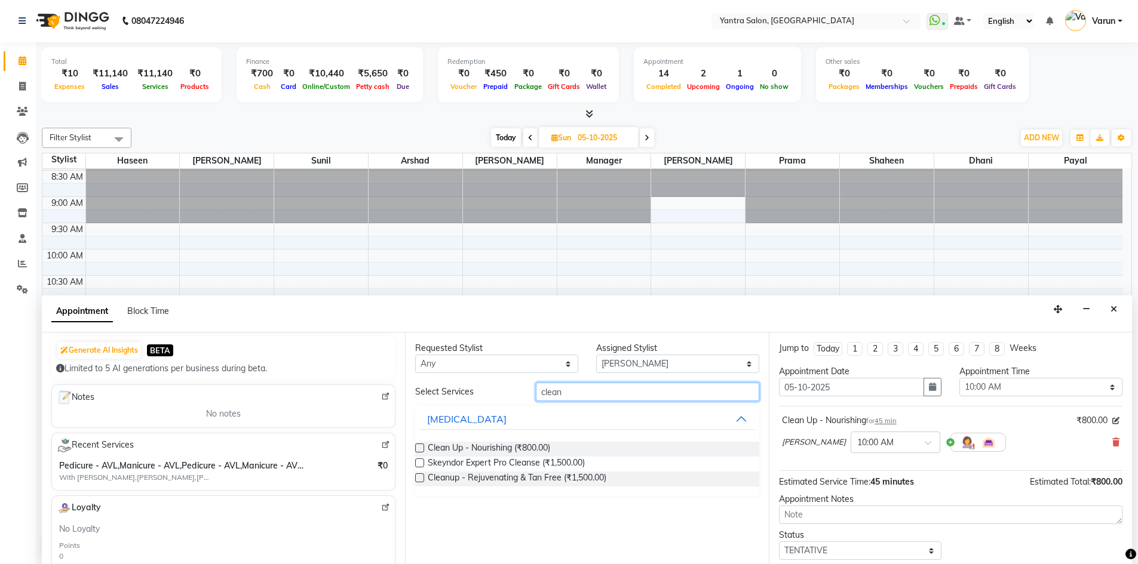
click at [579, 395] on input "clean" at bounding box center [647, 392] width 223 height 19
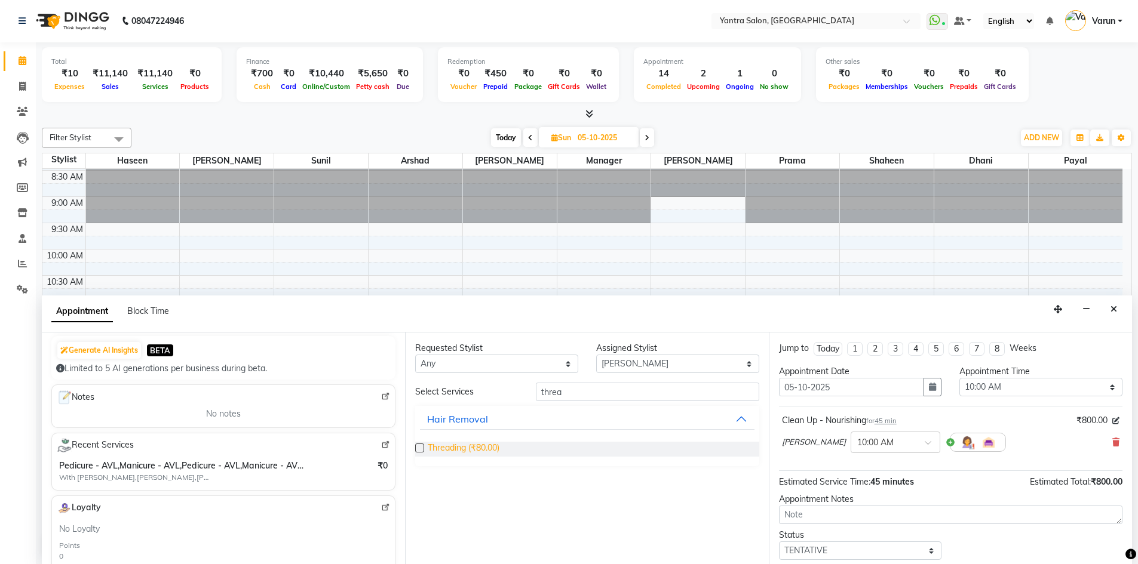
click at [440, 448] on span "Threading (₹80.00)" at bounding box center [464, 449] width 72 height 15
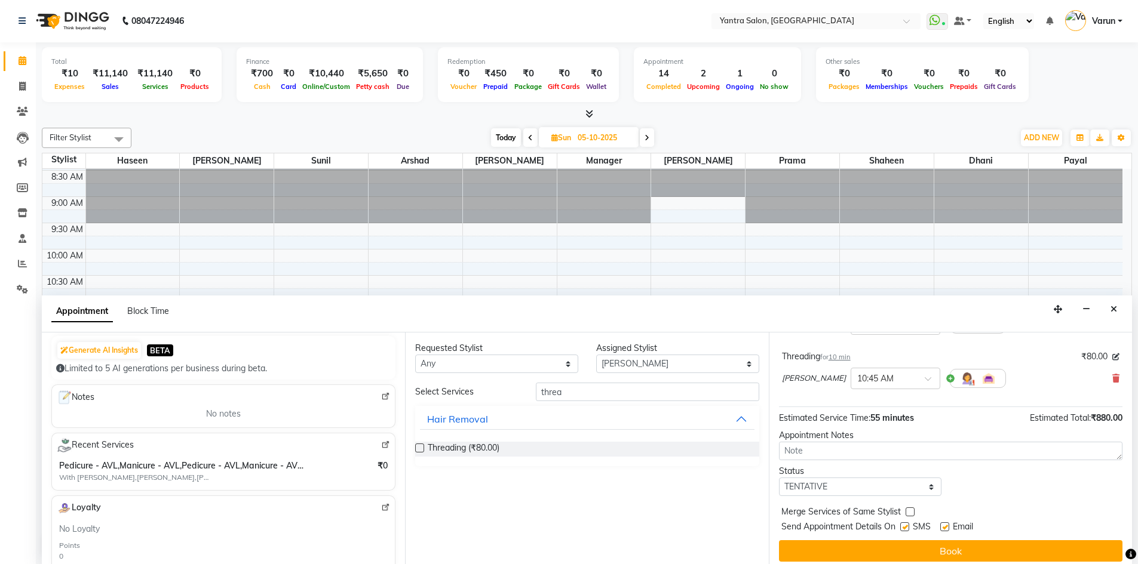
scroll to position [125, 0]
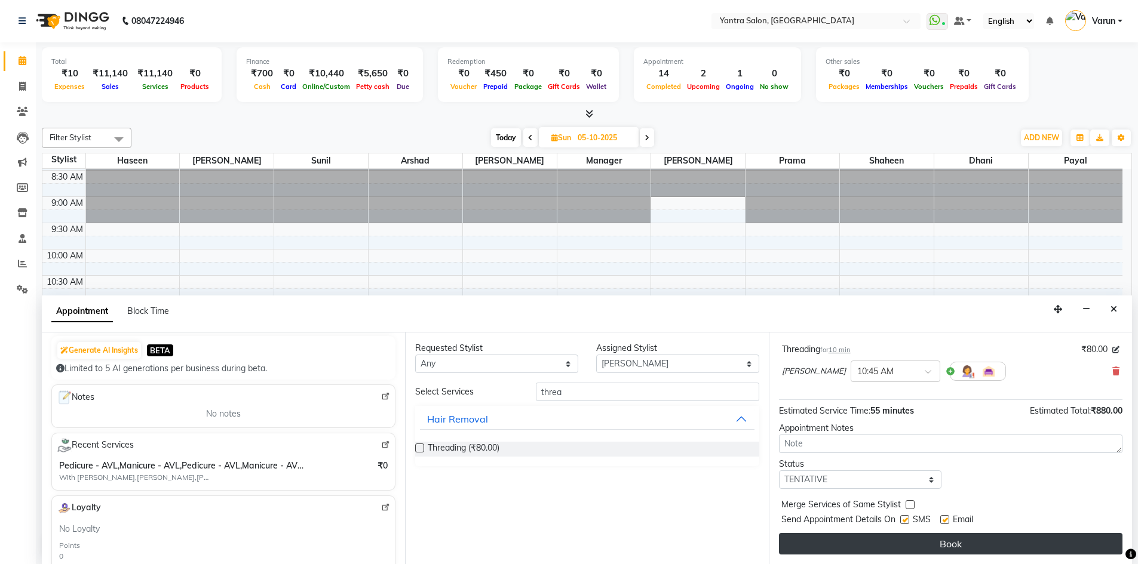
click at [932, 540] on button "Book" at bounding box center [950, 543] width 343 height 21
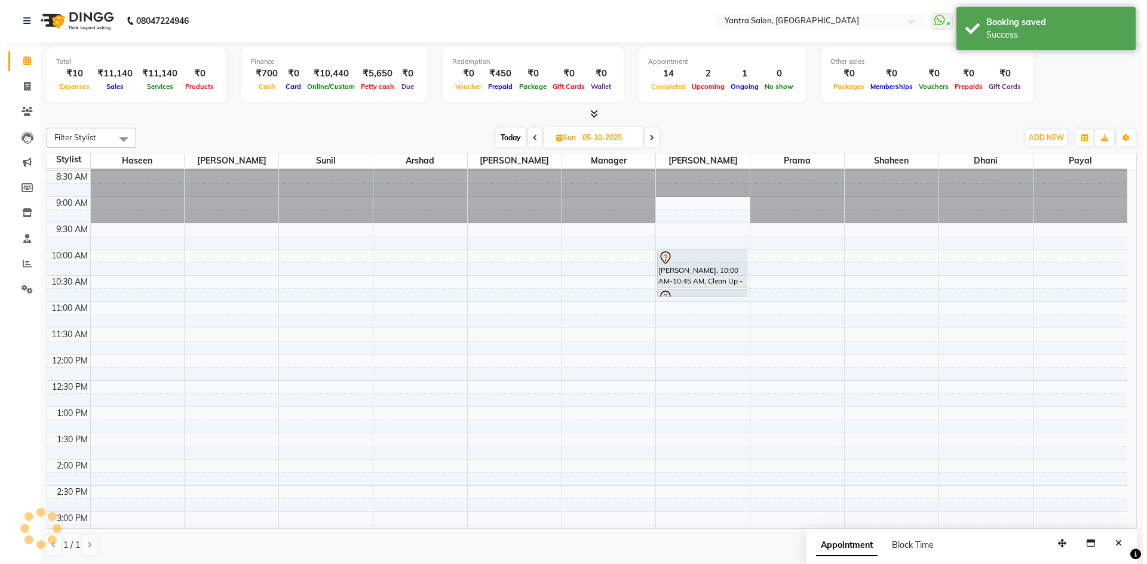
scroll to position [0, 0]
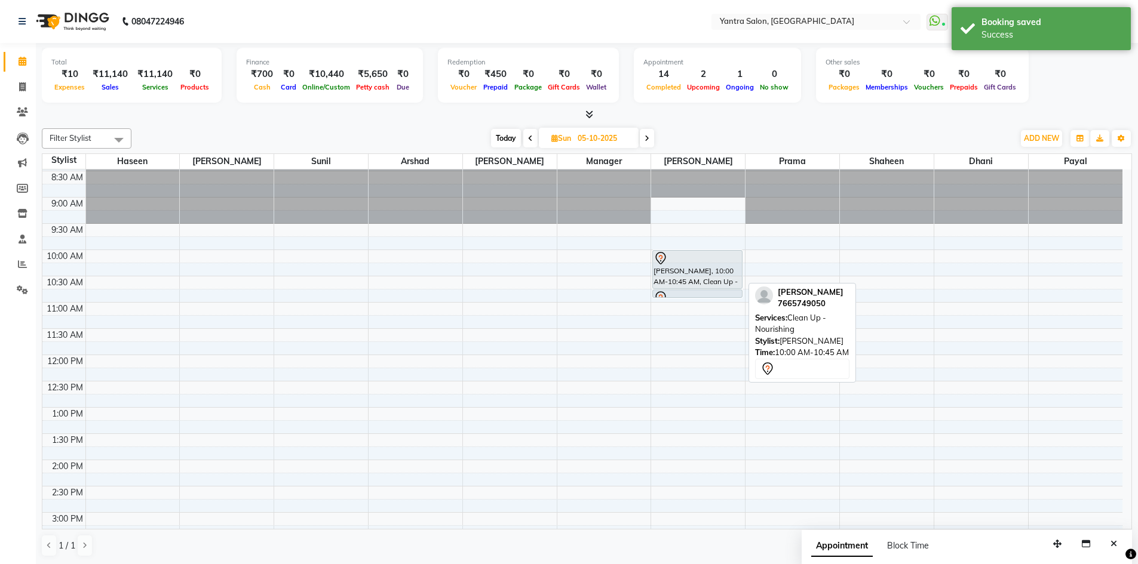
click at [670, 263] on div at bounding box center [697, 258] width 88 height 14
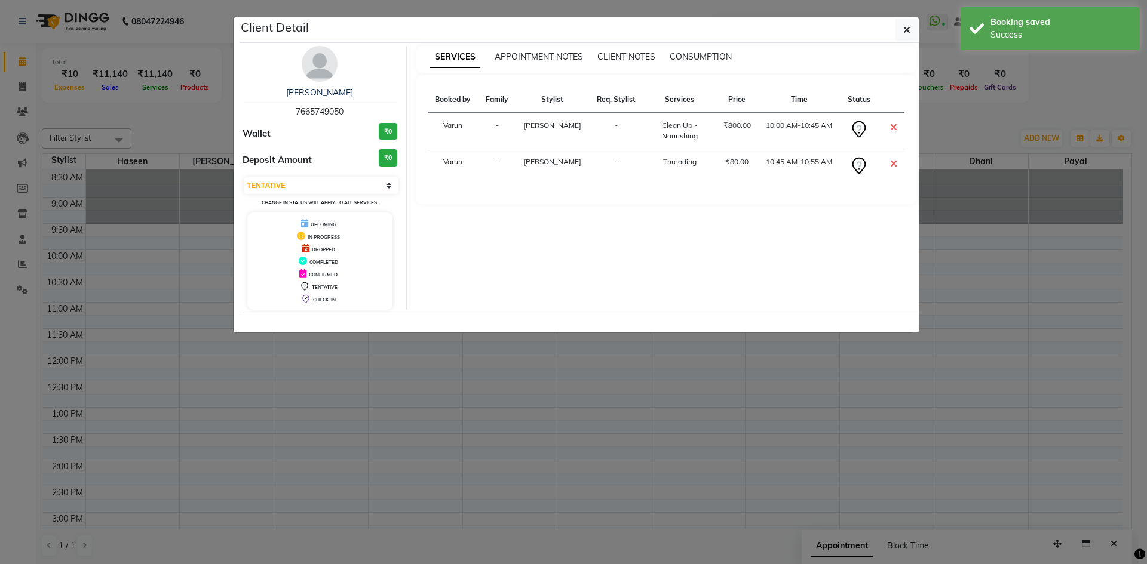
click at [324, 87] on div "Shreshtha" at bounding box center [319, 93] width 155 height 13
click at [329, 93] on link "Shreshtha" at bounding box center [319, 92] width 67 height 11
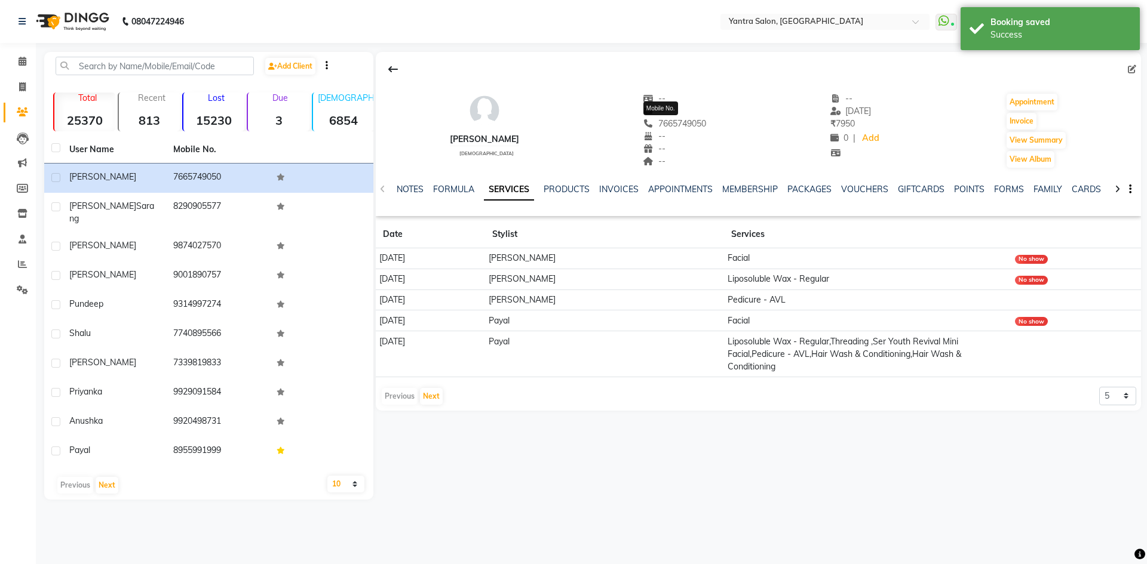
click at [674, 126] on span "7665749050" at bounding box center [674, 123] width 63 height 11
copy span "7665749050"
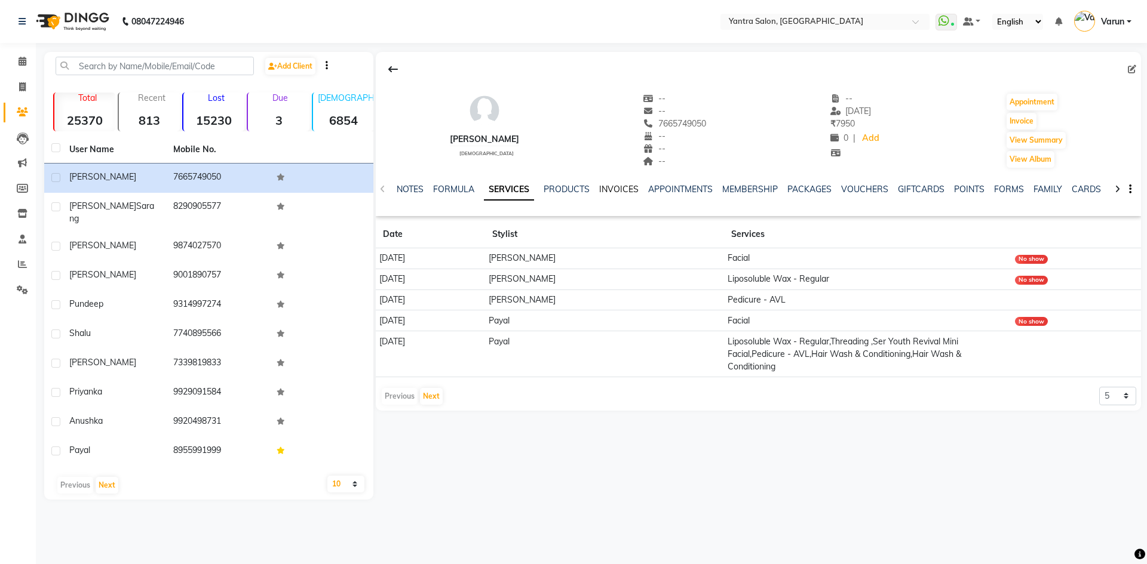
click at [610, 191] on link "INVOICES" at bounding box center [618, 189] width 39 height 11
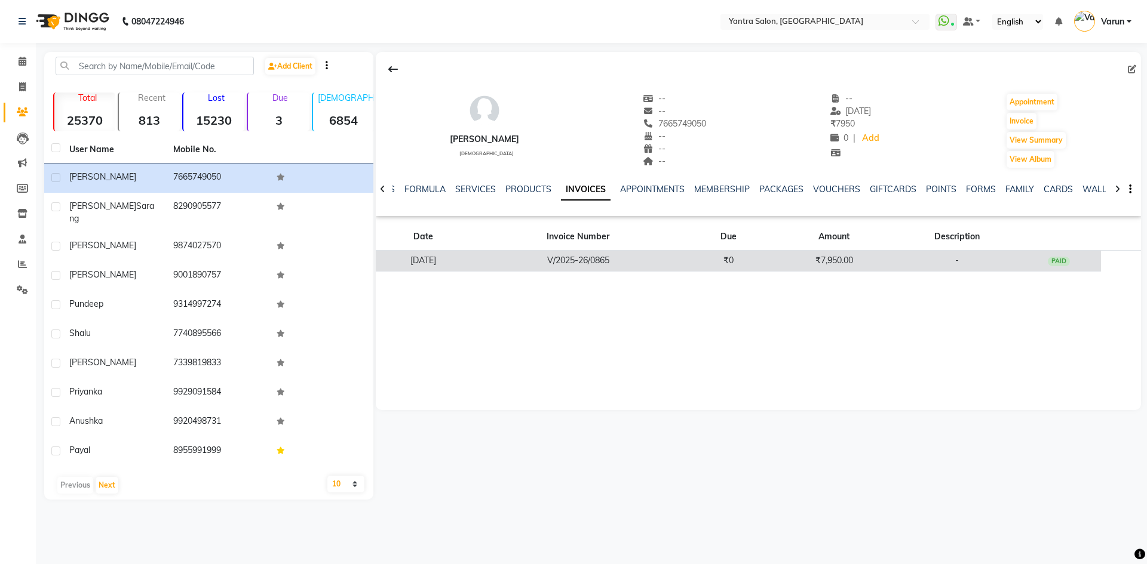
click at [1016, 265] on td "-" at bounding box center [956, 261] width 119 height 21
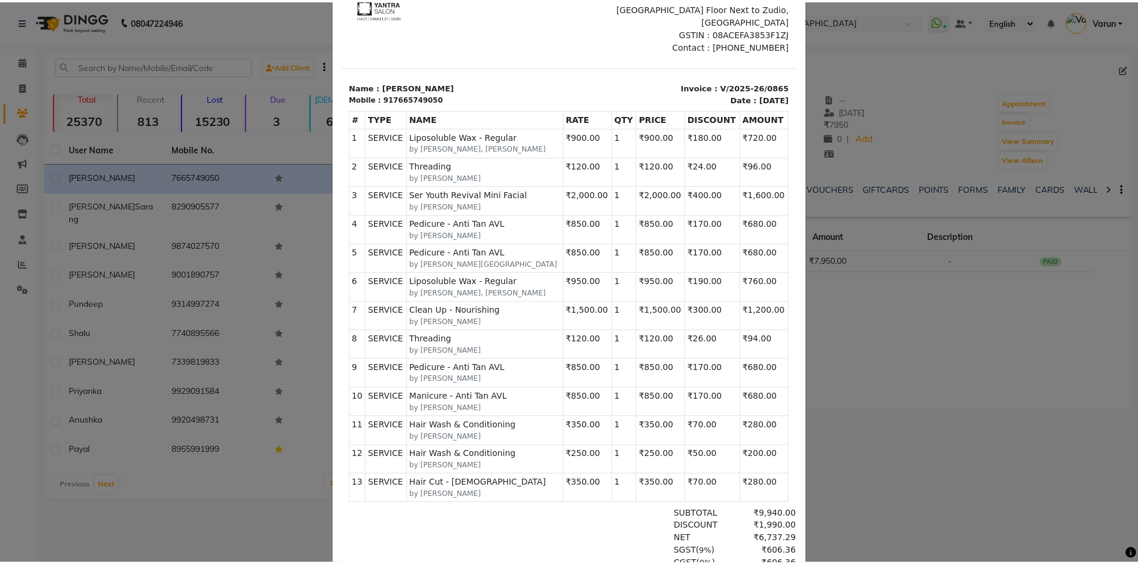
scroll to position [119, 0]
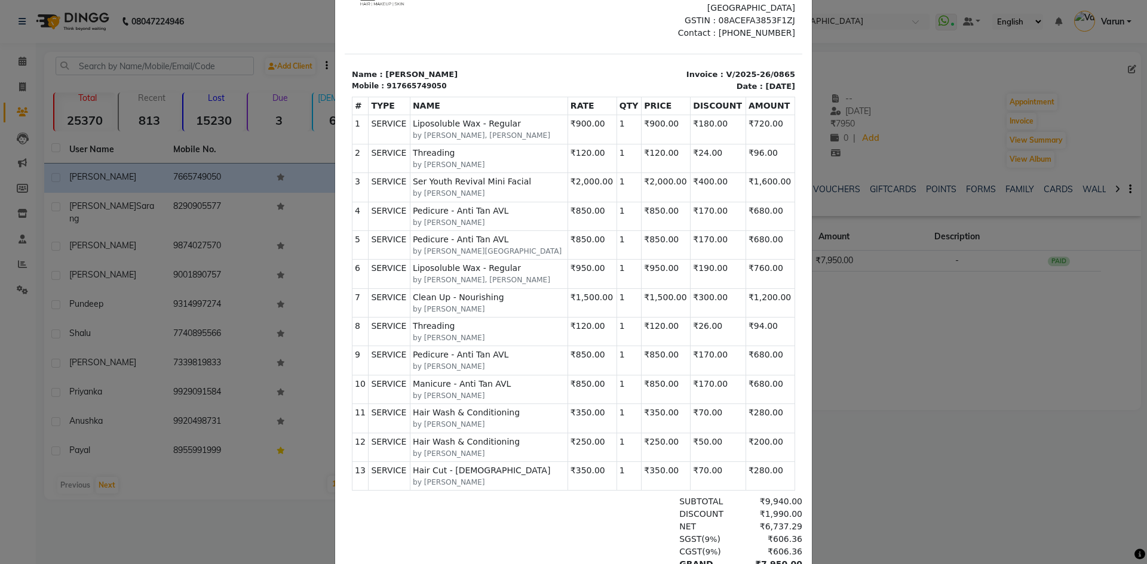
click at [1118, 150] on ngb-modal-window "INVOICE View Invoice Close" at bounding box center [573, 282] width 1147 height 564
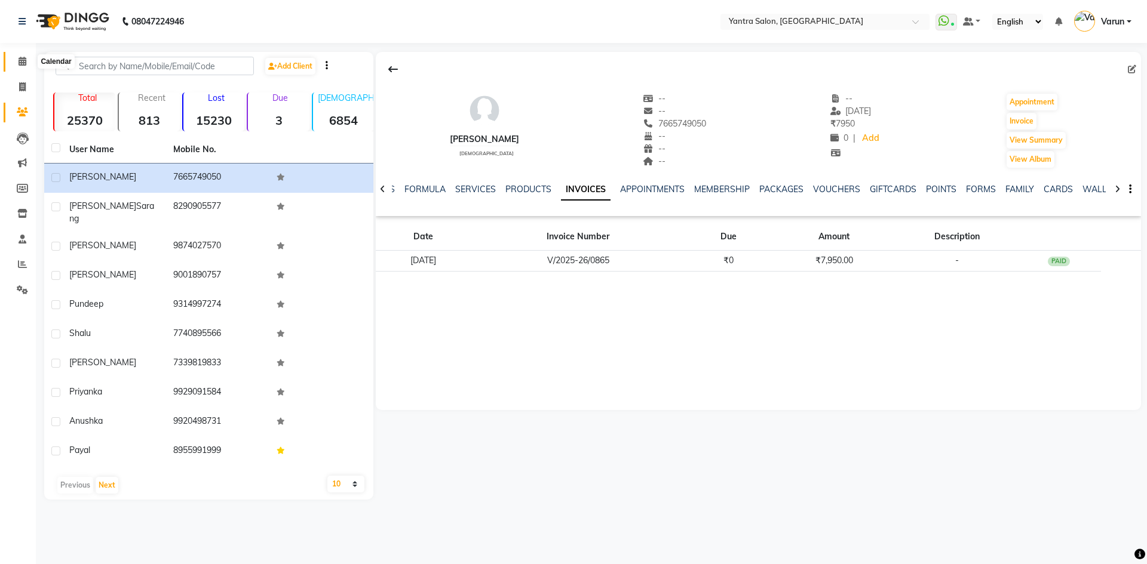
drag, startPoint x: 19, startPoint y: 62, endPoint x: 115, endPoint y: 4, distance: 112.0
click at [20, 63] on icon at bounding box center [23, 61] width 8 height 9
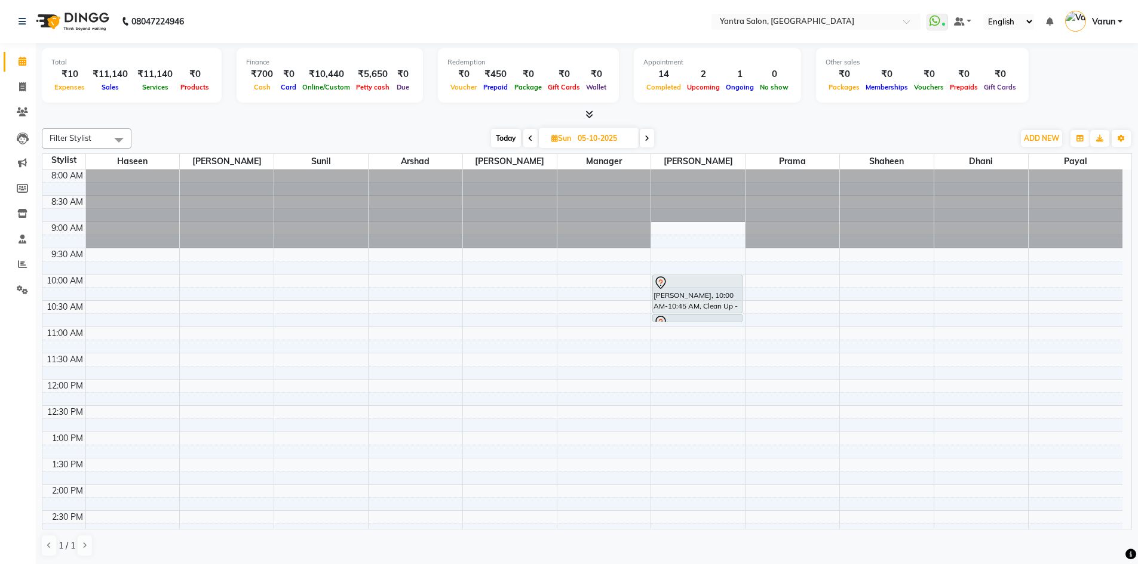
click at [503, 138] on span "Today" at bounding box center [506, 138] width 30 height 19
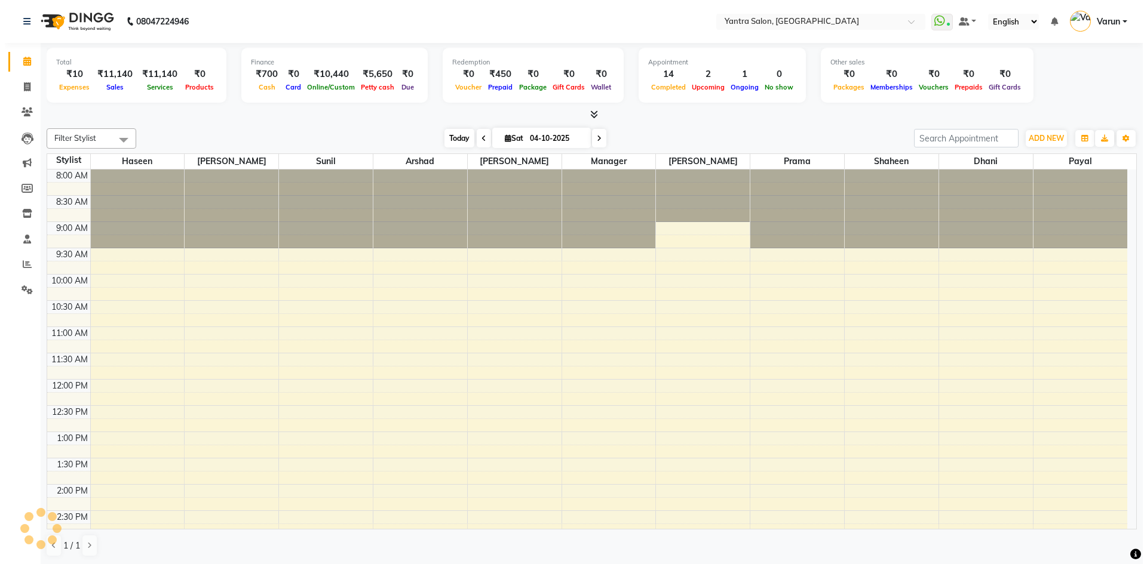
scroll to position [323, 0]
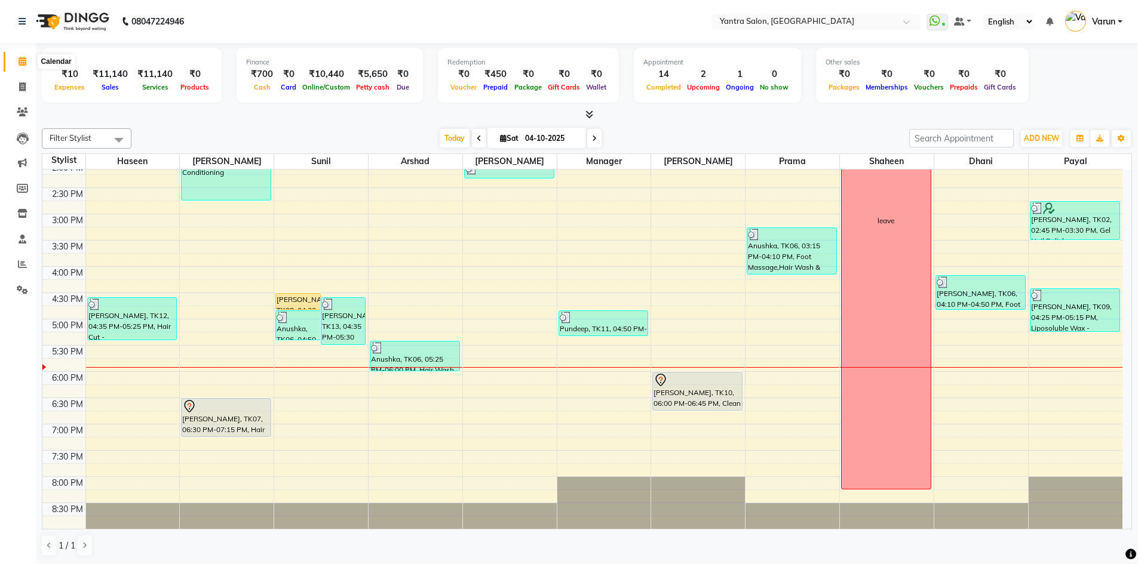
click at [15, 66] on span at bounding box center [22, 62] width 21 height 14
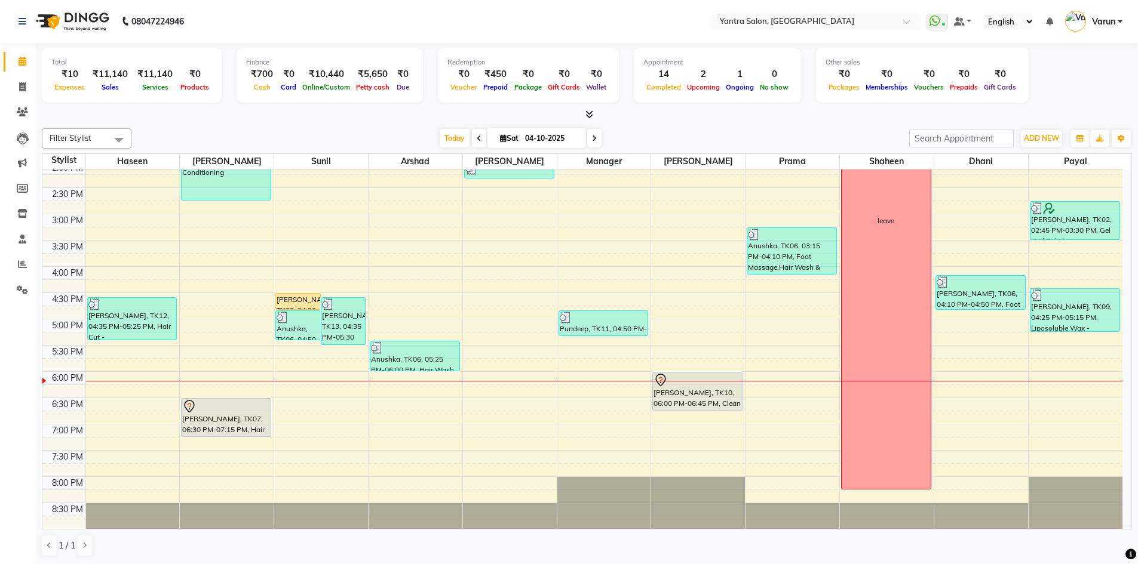
drag, startPoint x: 16, startPoint y: 56, endPoint x: 214, endPoint y: 101, distance: 204.0
click at [214, 101] on div "Total ₹10 Expenses ₹11,140 Sales ₹11,140 Services ₹0 Products" at bounding box center [132, 75] width 180 height 55
click at [15, 92] on span at bounding box center [22, 88] width 21 height 14
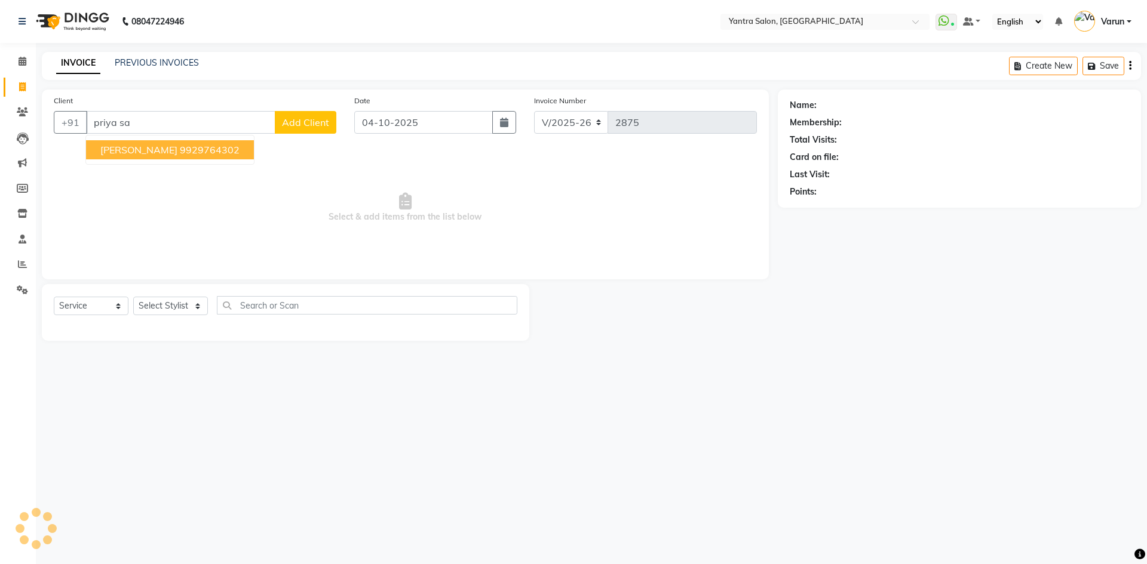
click at [180, 153] on ngb-highlight "9929764302" at bounding box center [210, 150] width 60 height 12
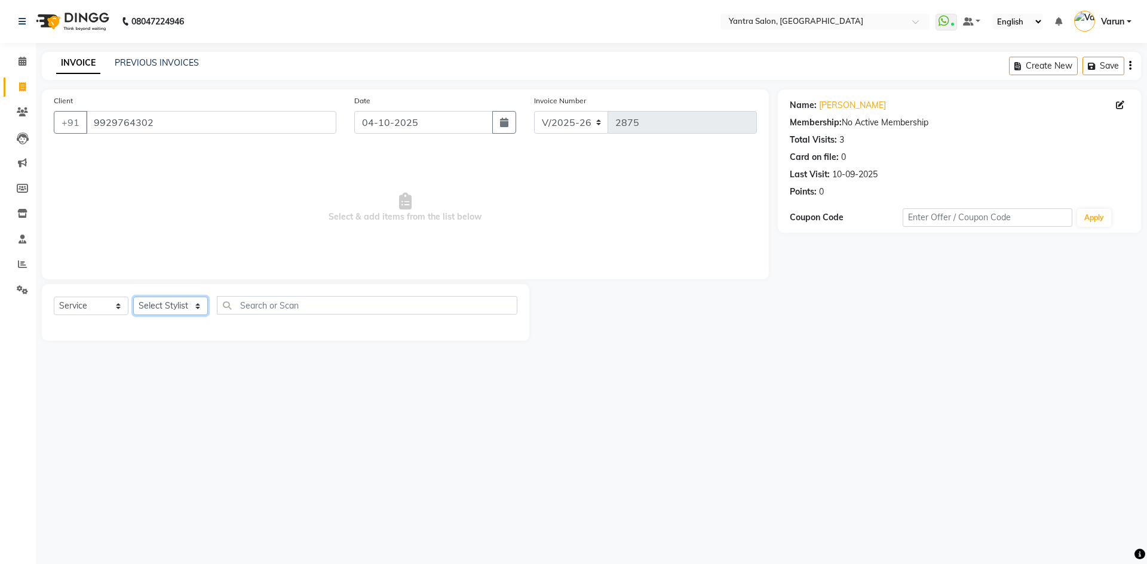
click at [202, 303] on select "Select Stylist admin [PERSON_NAME] Dhani Haseen [PERSON_NAME] Manager [PERSON_N…" at bounding box center [170, 306] width 75 height 19
click at [133, 297] on select "Select Stylist admin [PERSON_NAME] Dhani Haseen [PERSON_NAME] Manager [PERSON_N…" at bounding box center [170, 306] width 75 height 19
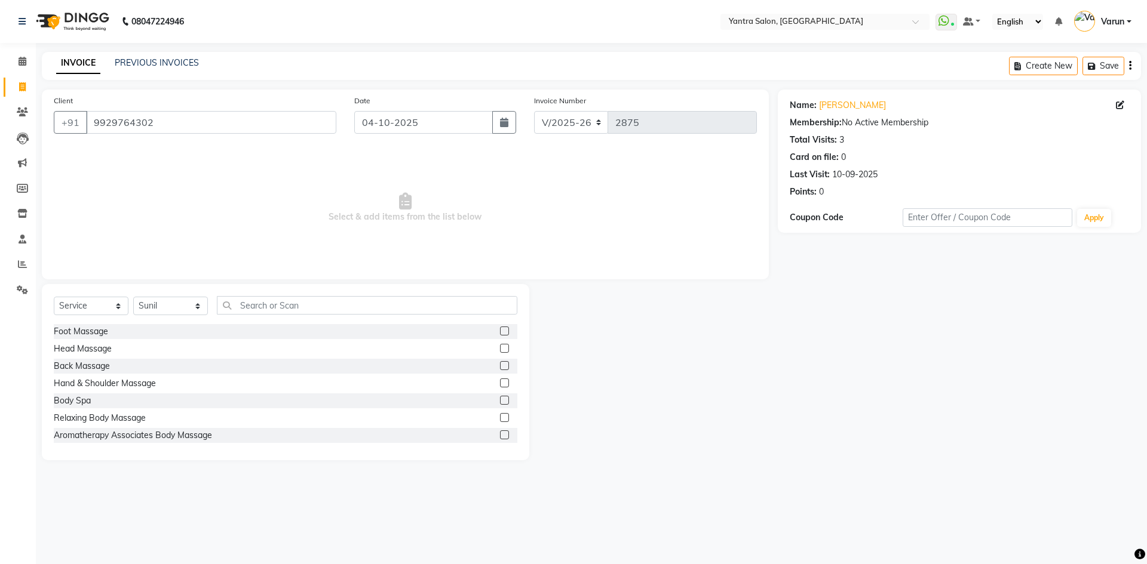
click at [290, 291] on div "Select Service Product Membership Package Voucher Prepaid Gift Card Select Styl…" at bounding box center [285, 372] width 487 height 176
click at [290, 298] on input "text" at bounding box center [367, 305] width 300 height 19
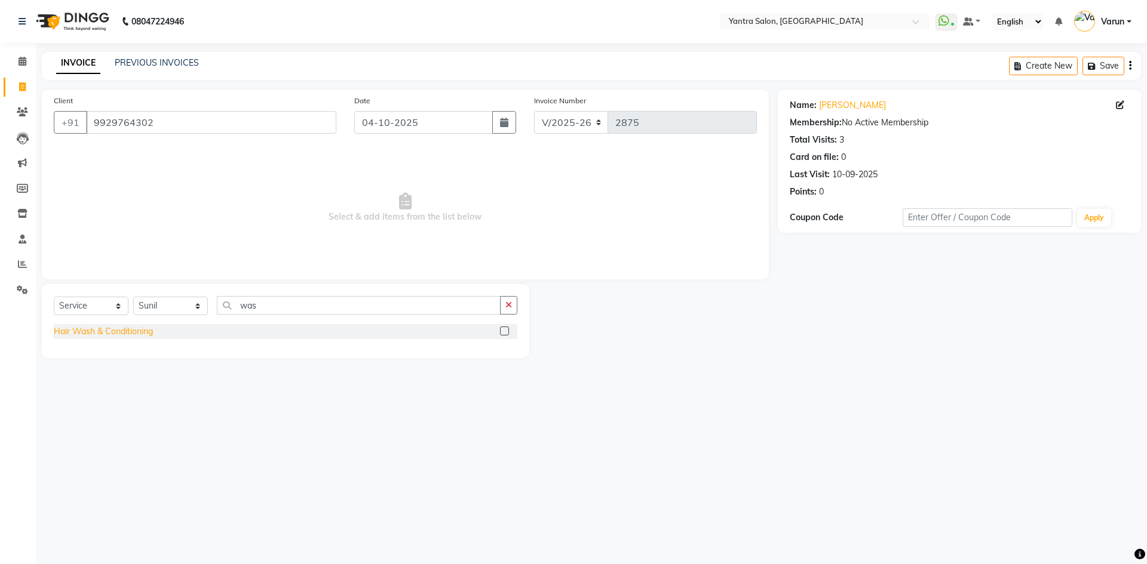
click at [107, 327] on div "Hair Wash & Conditioning" at bounding box center [103, 331] width 99 height 13
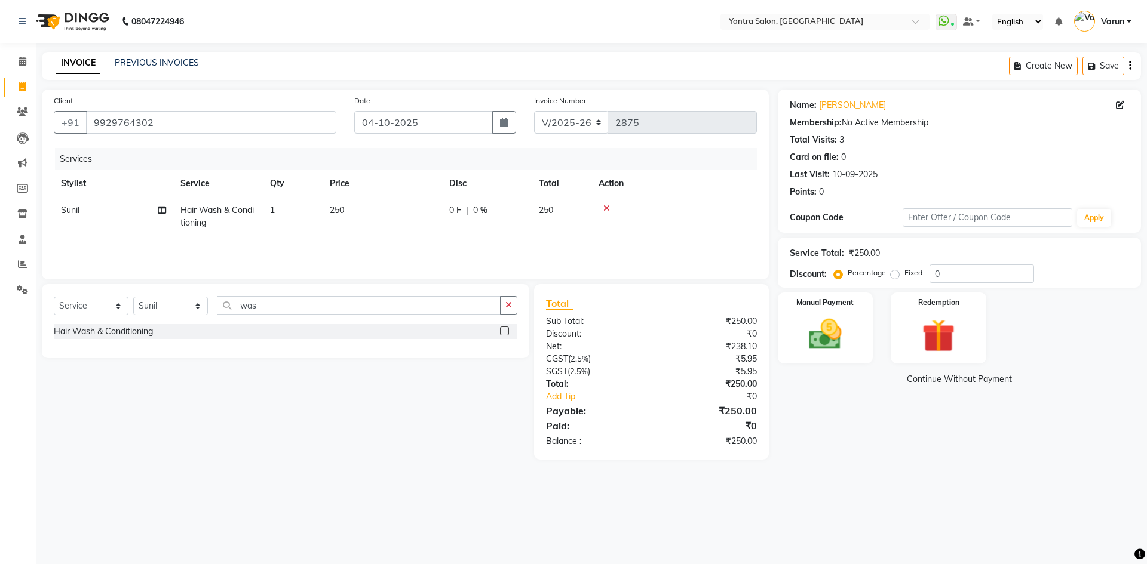
click at [251, 315] on div "Select Service Product Membership Package Voucher Prepaid Gift Card Select Styl…" at bounding box center [285, 310] width 463 height 28
click at [253, 308] on input "was" at bounding box center [359, 305] width 284 height 19
click at [66, 327] on div "Blow Dry" at bounding box center [71, 331] width 35 height 13
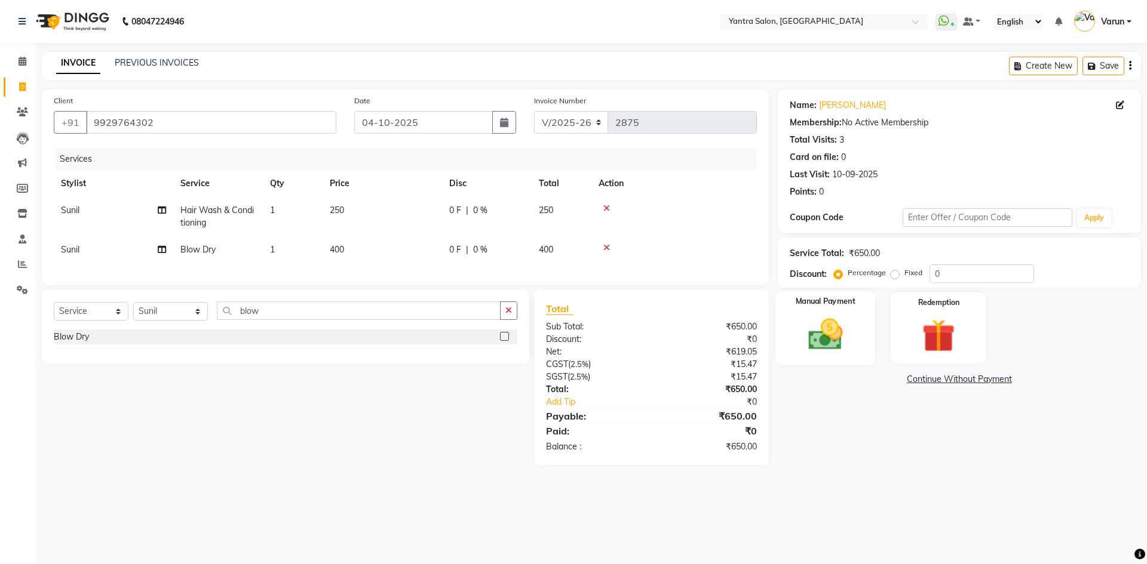
click at [808, 321] on img at bounding box center [825, 334] width 56 height 39
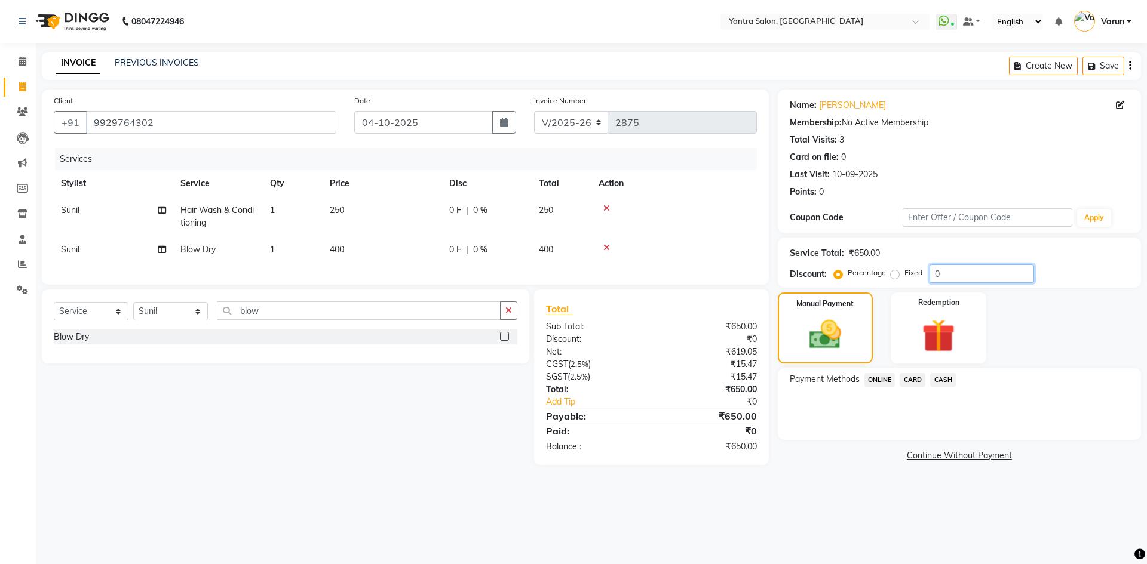
click at [966, 282] on input "0" at bounding box center [981, 274] width 105 height 19
click at [940, 382] on span "CASH" at bounding box center [943, 380] width 26 height 14
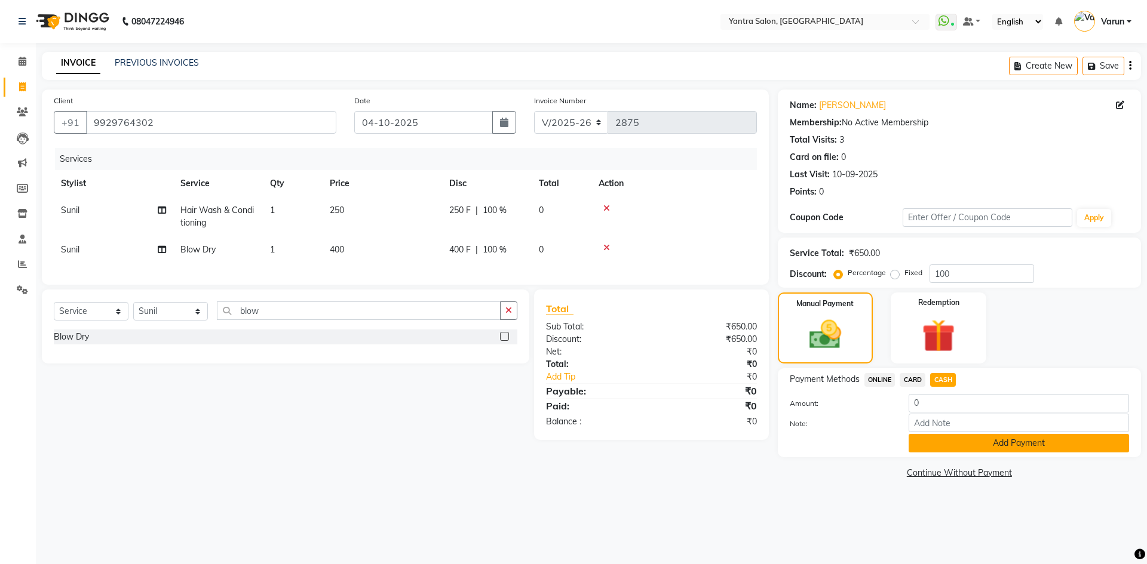
click at [929, 442] on button "Add Payment" at bounding box center [1018, 443] width 220 height 19
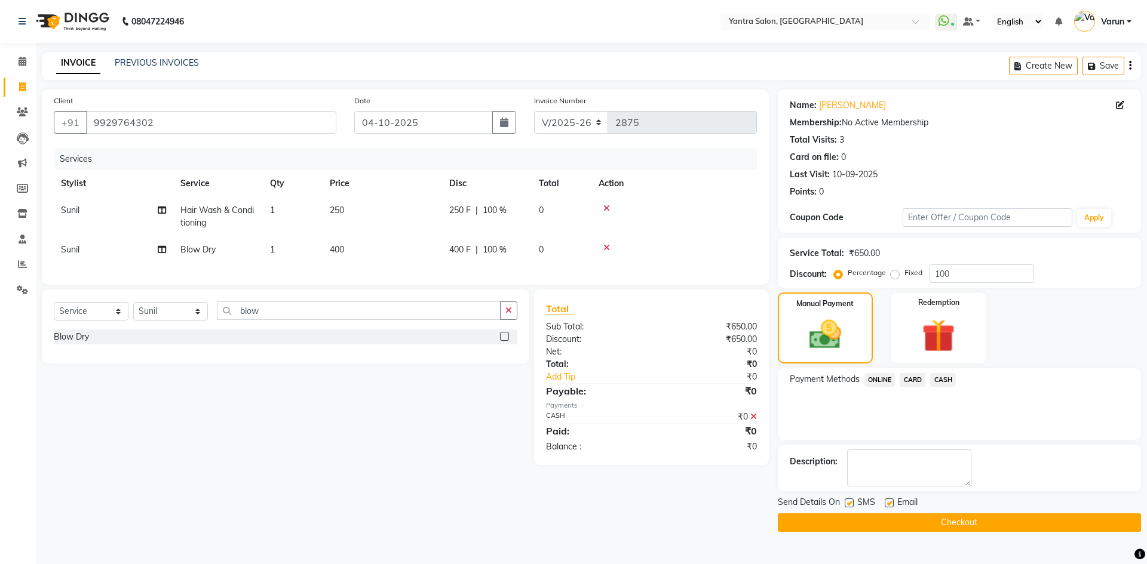
click at [849, 503] on label at bounding box center [848, 503] width 9 height 9
click at [849, 503] on input "checkbox" at bounding box center [848, 504] width 8 height 8
click at [853, 517] on button "Checkout" at bounding box center [959, 523] width 363 height 19
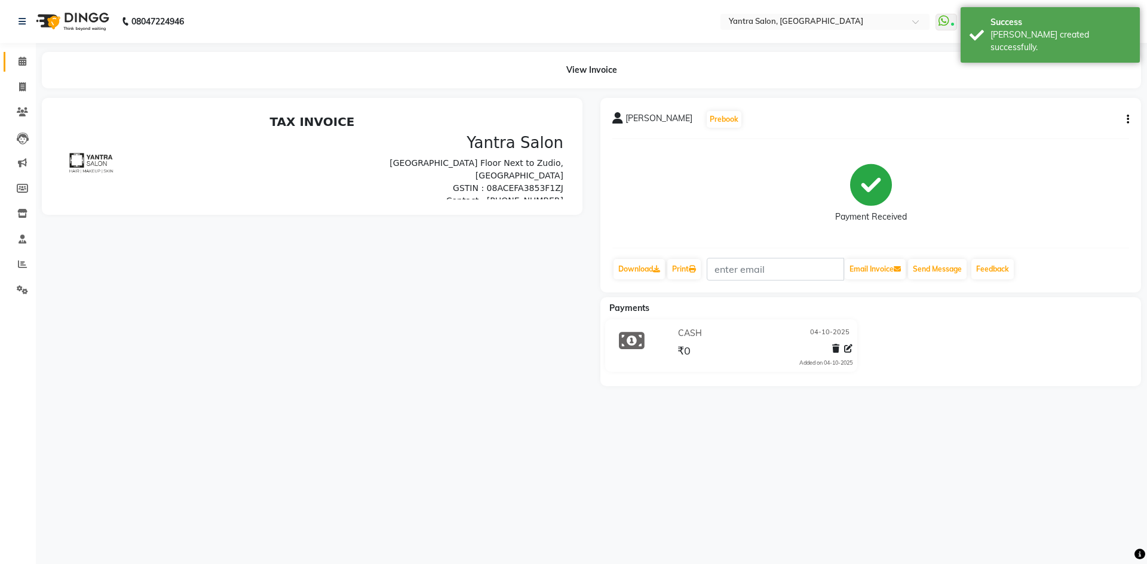
click at [8, 60] on link "Calendar" at bounding box center [18, 62] width 29 height 20
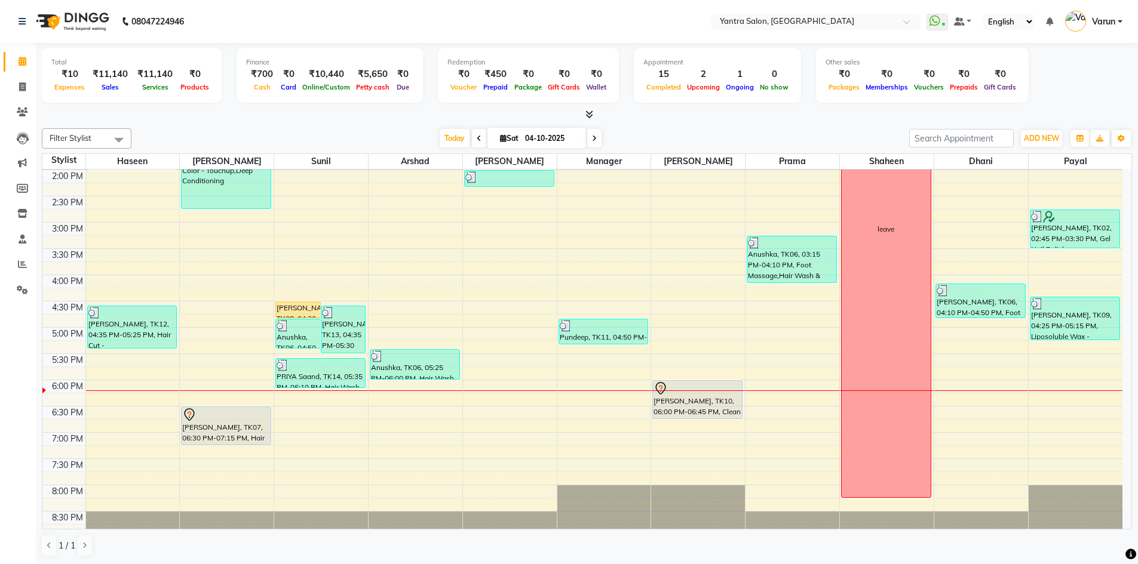
scroll to position [323, 0]
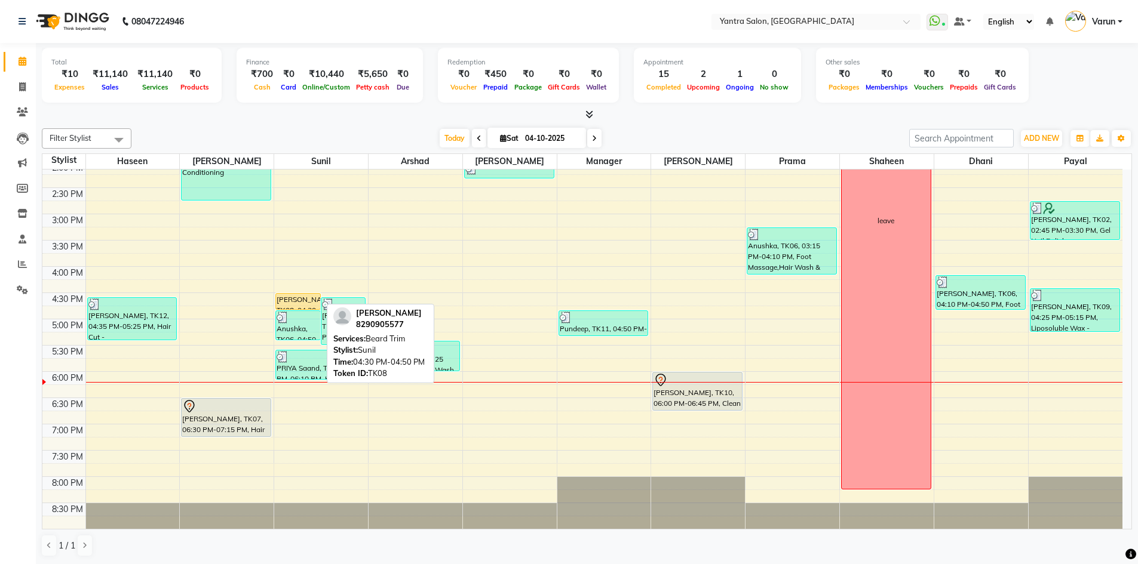
click at [301, 299] on div "[PERSON_NAME], TK08, 04:30 PM-04:50 PM, [PERSON_NAME] Trim" at bounding box center [298, 302] width 44 height 16
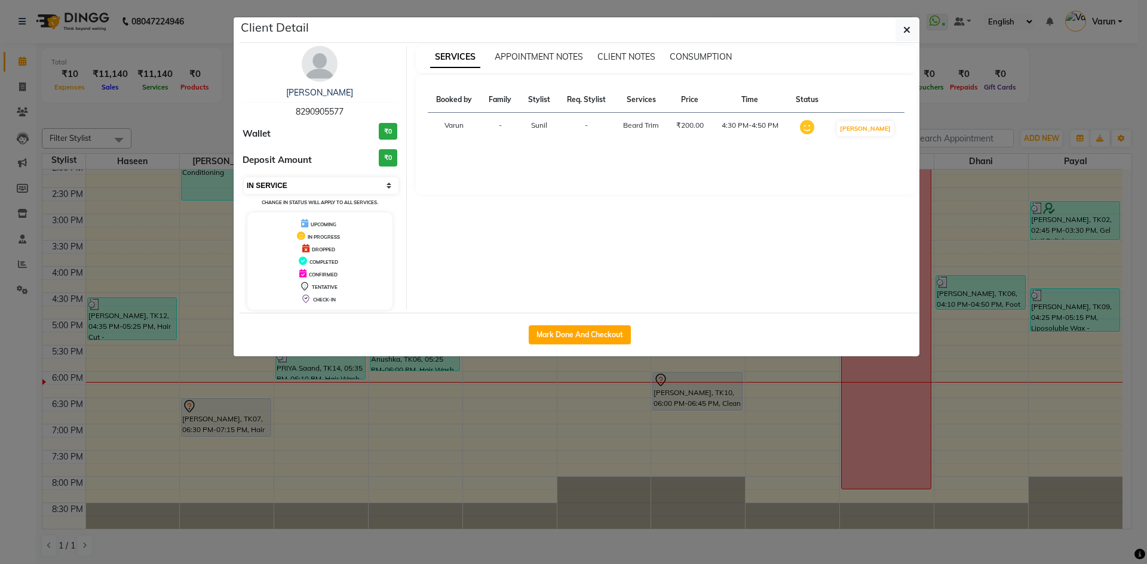
click at [311, 184] on select "Select IN SERVICE CONFIRMED TENTATIVE CHECK IN MARK DONE DROPPED UPCOMING" at bounding box center [321, 185] width 155 height 17
click at [244, 177] on select "Select IN SERVICE CONFIRMED TENTATIVE CHECK IN MARK DONE DROPPED UPCOMING" at bounding box center [321, 185] width 155 height 17
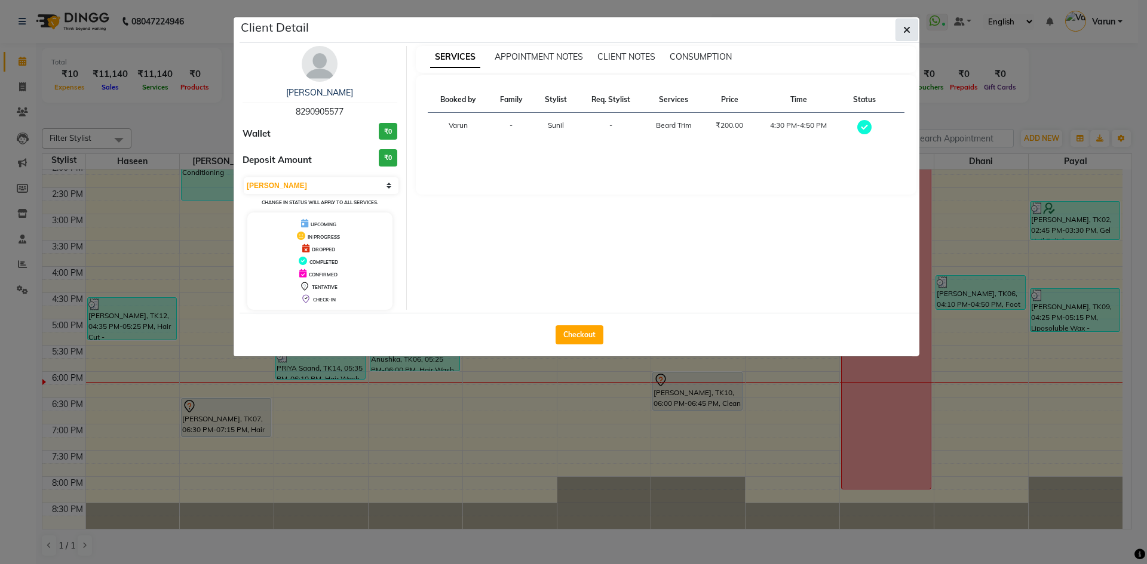
click at [902, 33] on button "button" at bounding box center [906, 30] width 23 height 23
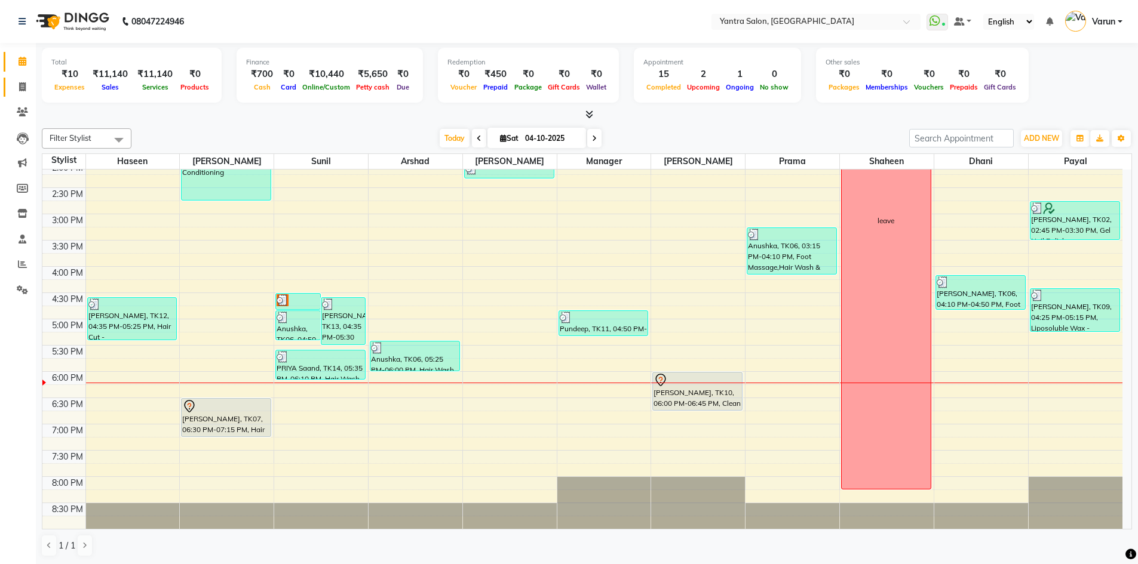
click at [9, 87] on link "Invoice" at bounding box center [18, 88] width 29 height 20
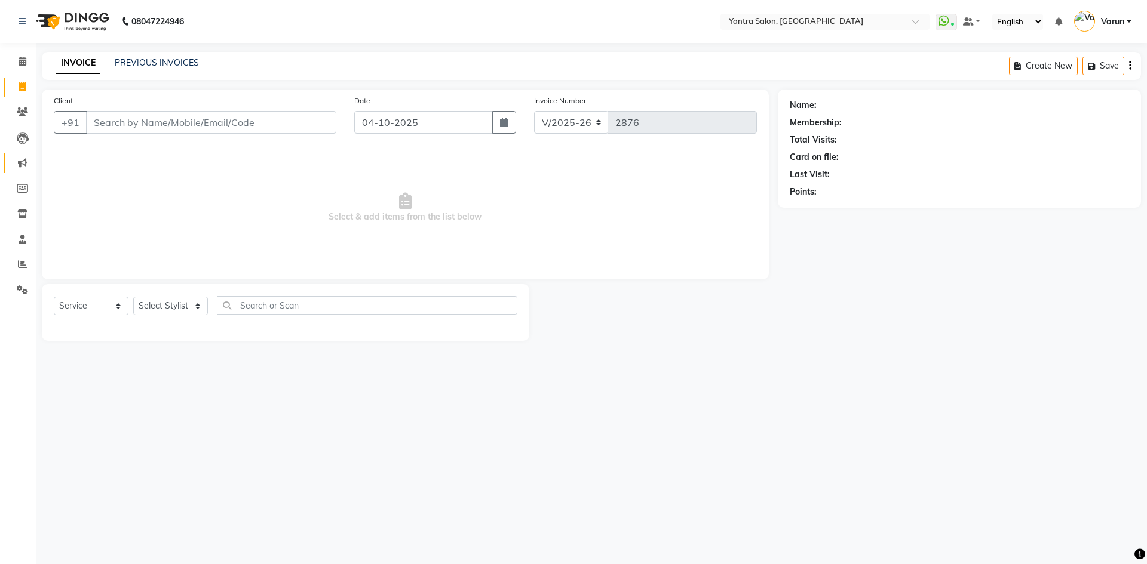
click at [13, 159] on span at bounding box center [22, 163] width 21 height 14
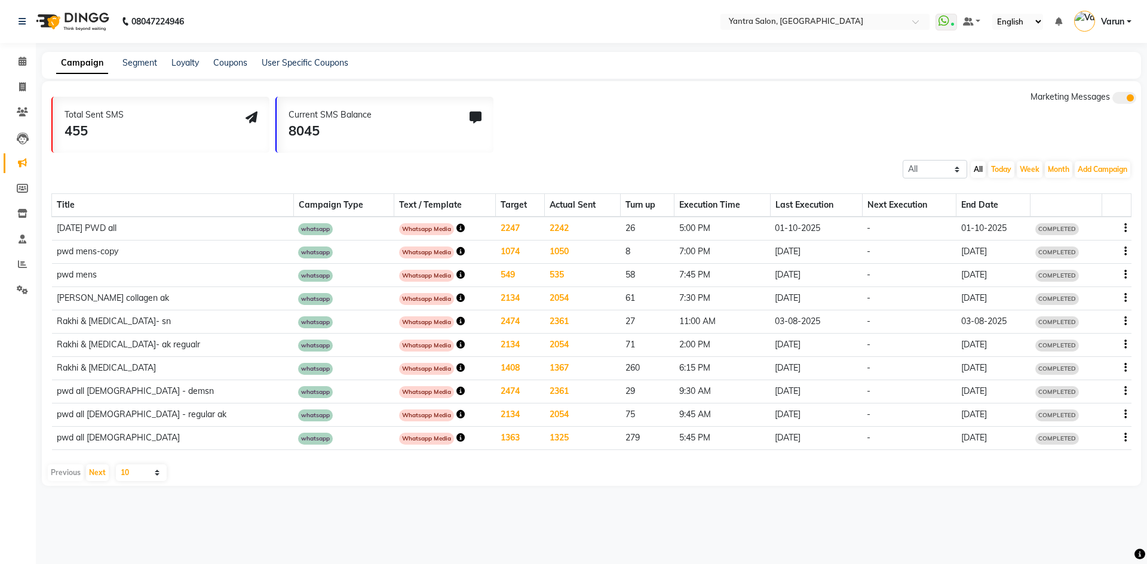
drag, startPoint x: 423, startPoint y: 231, endPoint x: 437, endPoint y: 179, distance: 53.2
click at [437, 179] on div "Title Campaign Type Text / Template Target Actual Sent Turn up Execution Time L…" at bounding box center [591, 319] width 1080 height 281
click at [16, 62] on span at bounding box center [22, 62] width 21 height 14
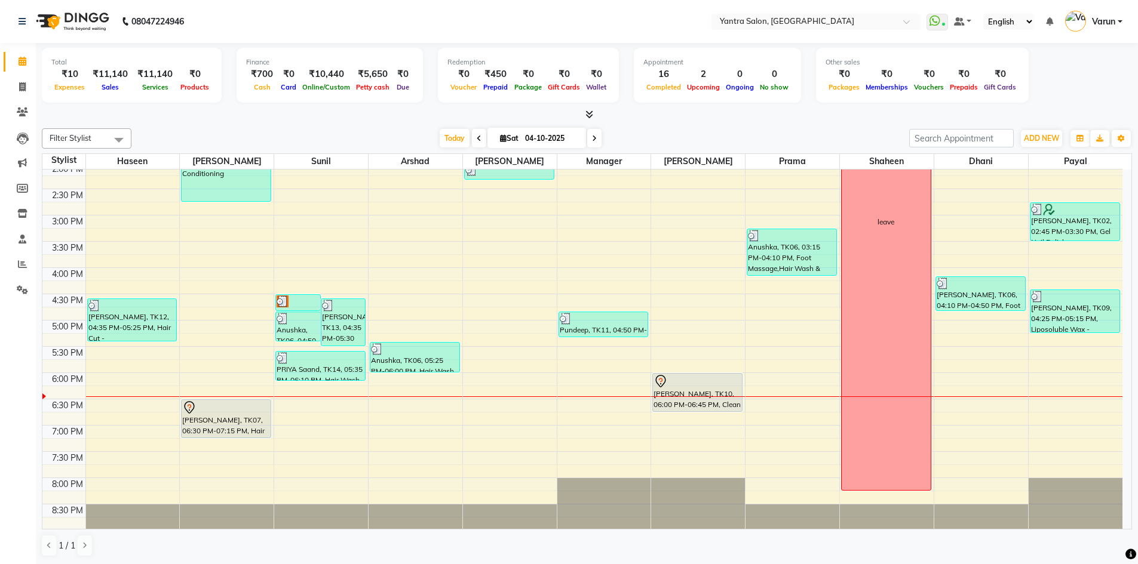
scroll to position [323, 0]
click at [804, 419] on div "8:00 AM 8:30 AM 9:00 AM 9:30 AM 10:00 AM 10:30 AM 11:00 AM 11:30 AM 12:00 PM 12…" at bounding box center [582, 188] width 1080 height 683
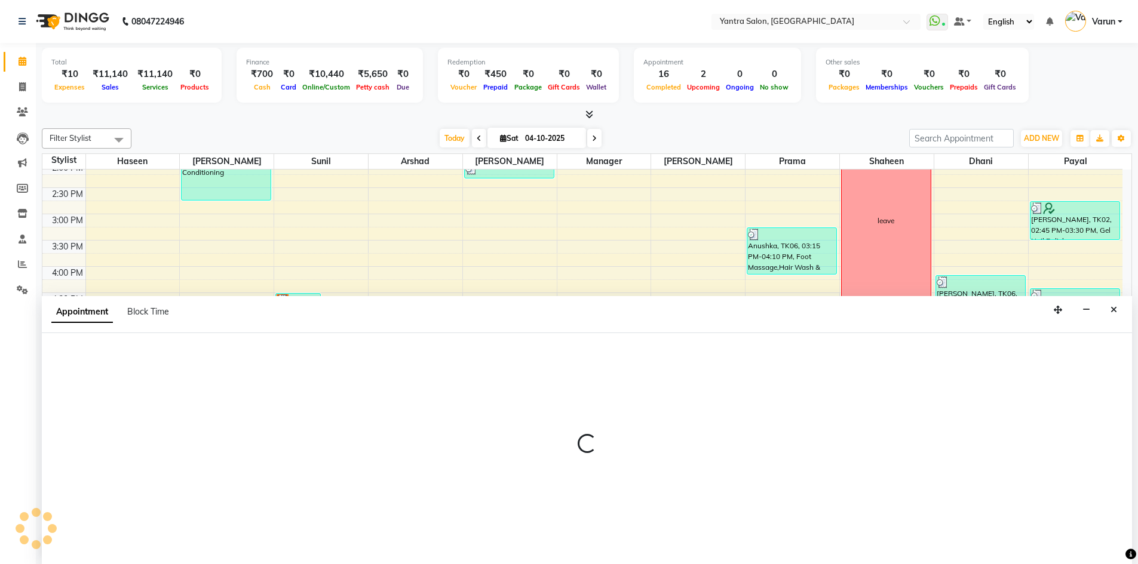
scroll to position [1, 0]
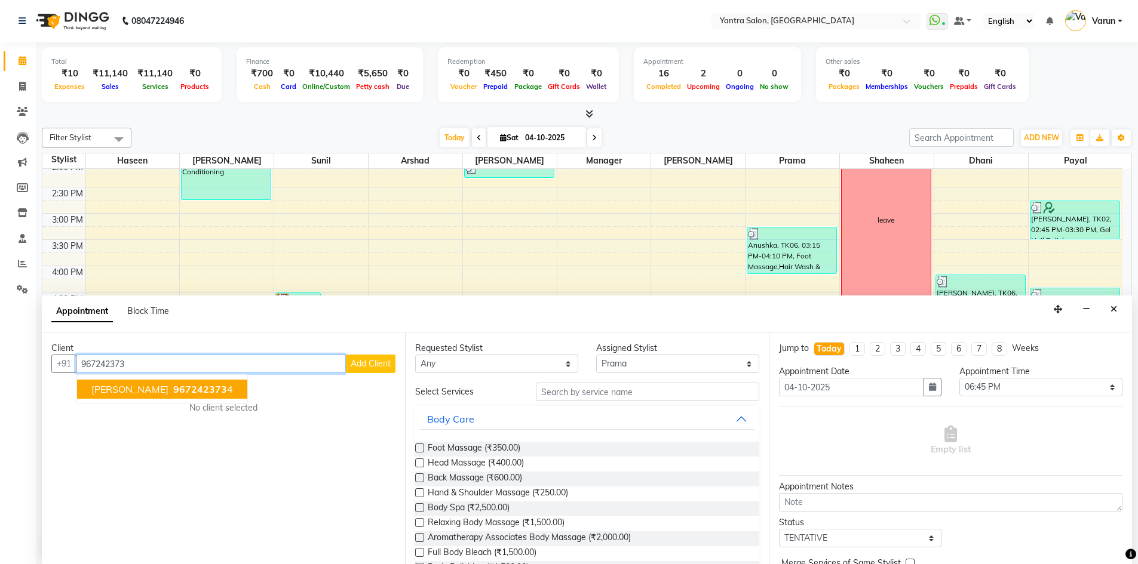
click at [159, 389] on span "[PERSON_NAME]" at bounding box center [129, 389] width 77 height 12
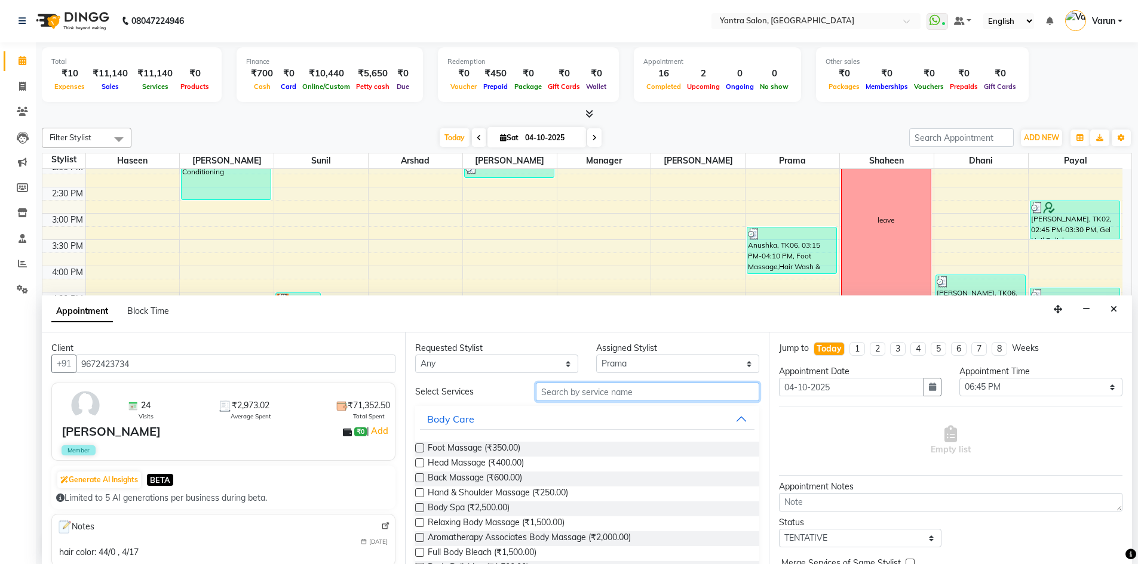
click at [672, 389] on input "text" at bounding box center [647, 392] width 223 height 19
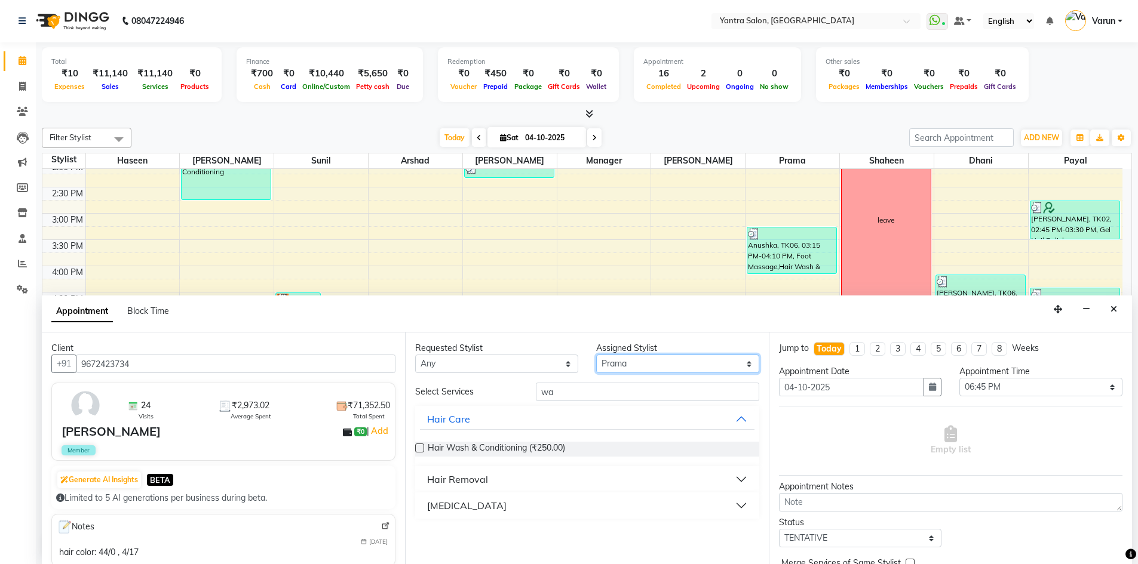
click at [681, 362] on select "Select Arshad Denis Dhani Haseen Jaswant Manager Payal Prama Shaheen Sunil Tani…" at bounding box center [677, 364] width 163 height 19
click at [596, 355] on select "Select Arshad Denis Dhani Haseen Jaswant Manager Payal Prama Shaheen Sunil Tani…" at bounding box center [677, 364] width 163 height 19
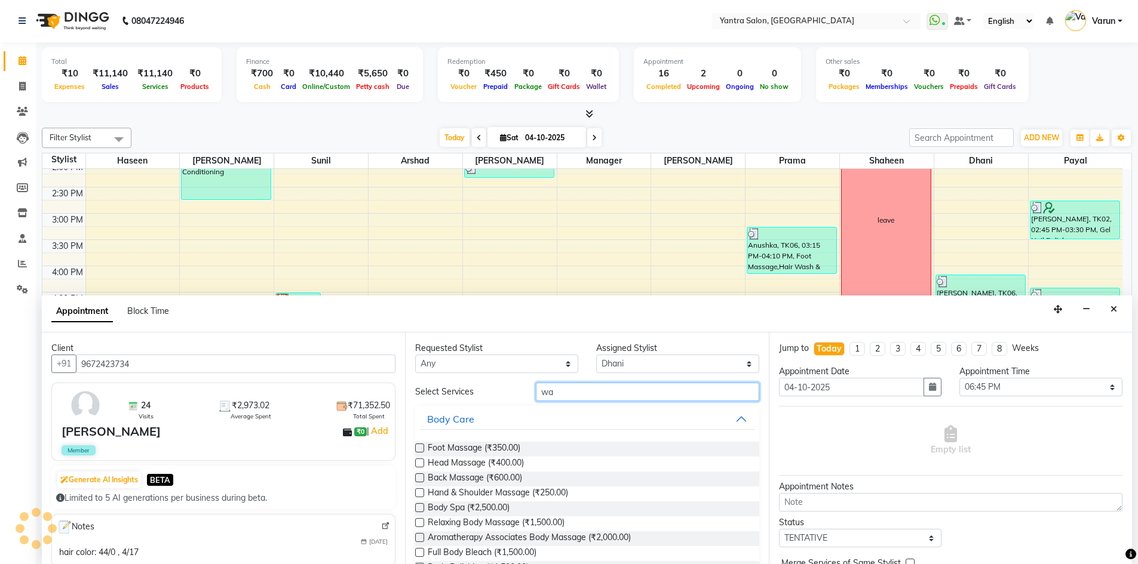
click at [665, 388] on input "wa" at bounding box center [647, 392] width 223 height 19
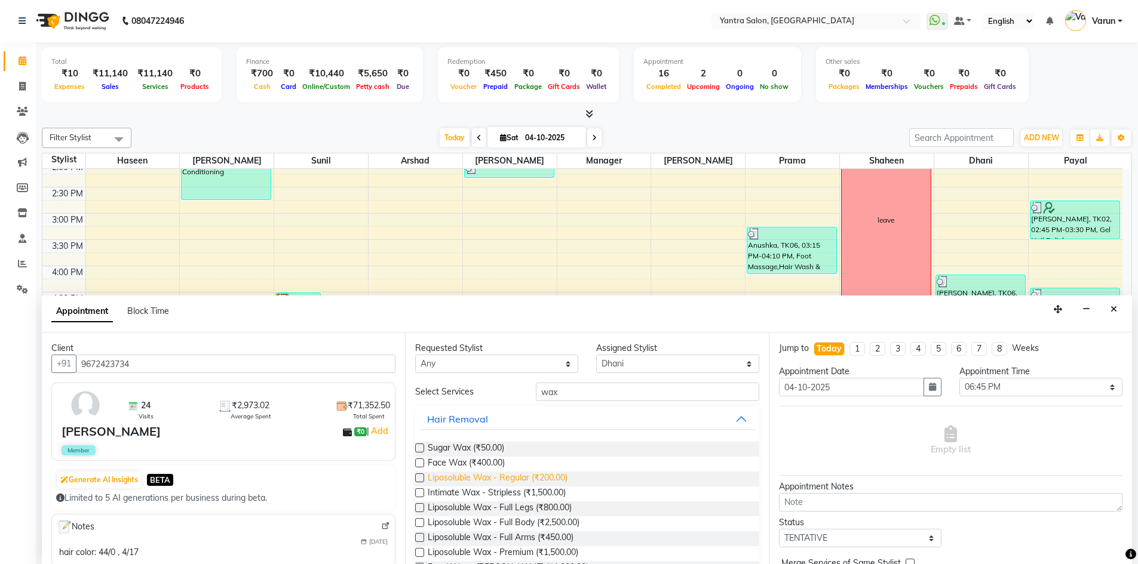
click at [497, 478] on span "Liposoluble Wax - Regular (₹200.00)" at bounding box center [498, 479] width 140 height 15
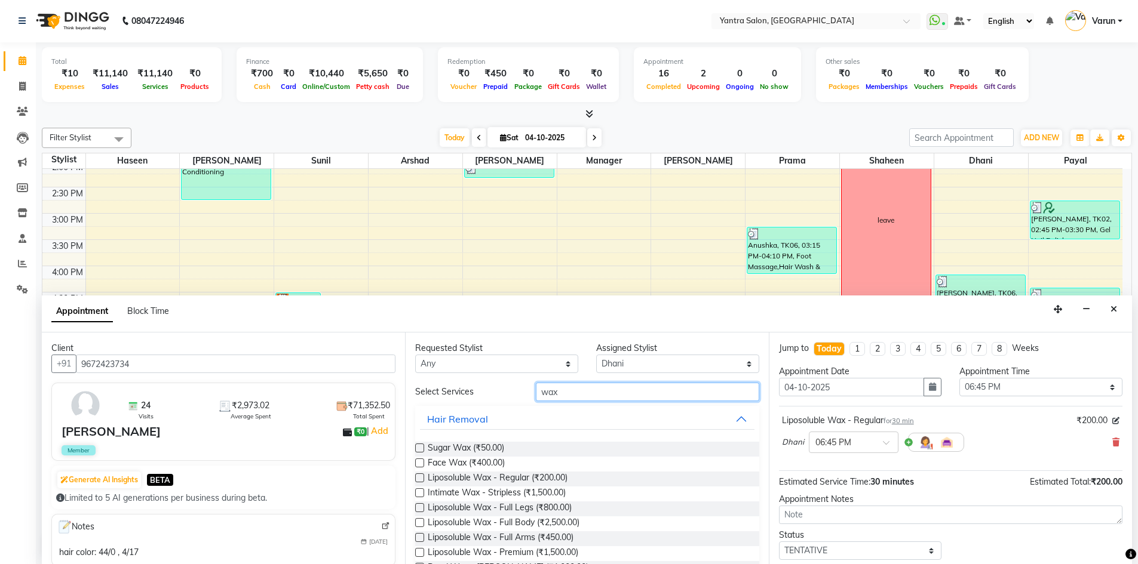
click at [609, 395] on input "wax" at bounding box center [647, 392] width 223 height 19
click at [646, 370] on select "Select Arshad Denis Dhani Haseen Jaswant Manager Payal Prama Shaheen Sunil Tani…" at bounding box center [677, 364] width 163 height 19
click at [596, 355] on select "Select Arshad Denis Dhani Haseen Jaswant Manager Payal Prama Shaheen Sunil Tani…" at bounding box center [677, 364] width 163 height 19
click at [653, 399] on input "wax" at bounding box center [647, 392] width 223 height 19
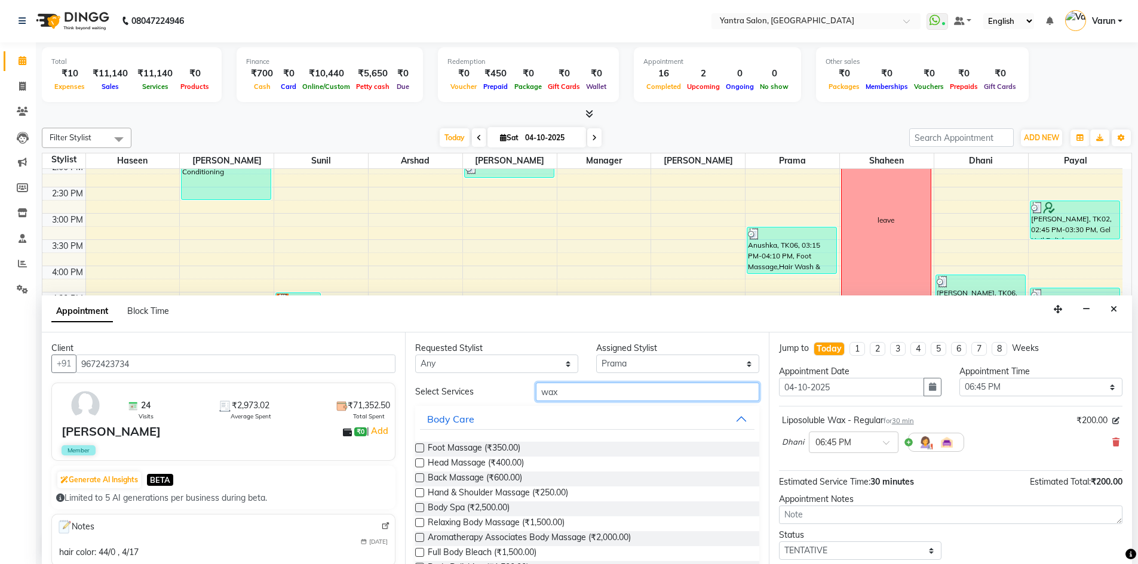
click at [653, 399] on input "wax" at bounding box center [647, 392] width 223 height 19
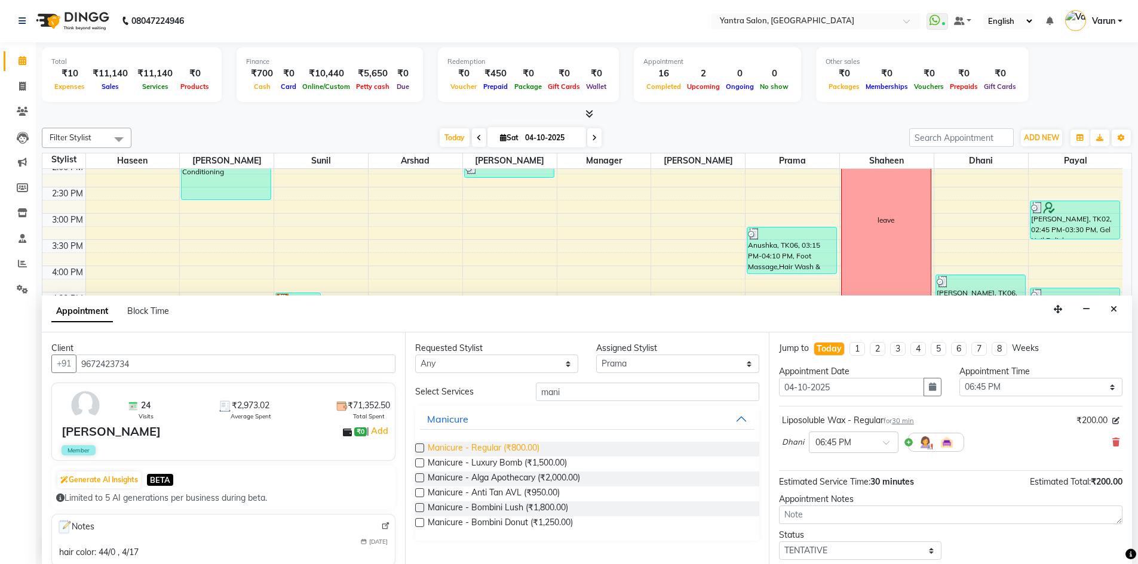
click at [526, 445] on span "Manicure - Regular (₹800.00)" at bounding box center [484, 449] width 112 height 15
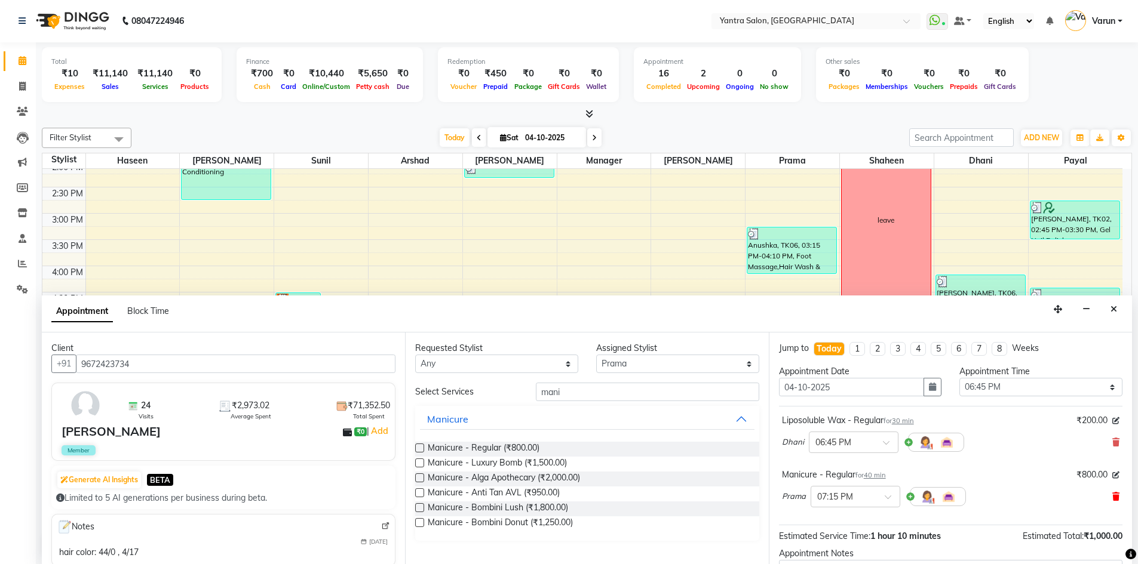
click at [1112, 494] on icon at bounding box center [1115, 497] width 7 height 8
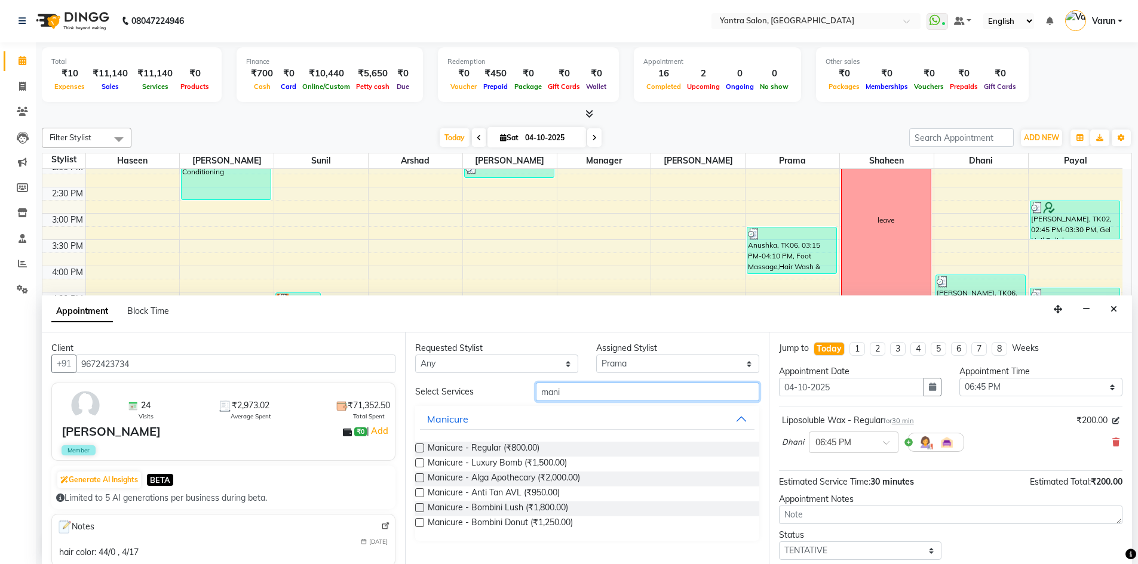
click at [691, 391] on input "mani" at bounding box center [647, 392] width 223 height 19
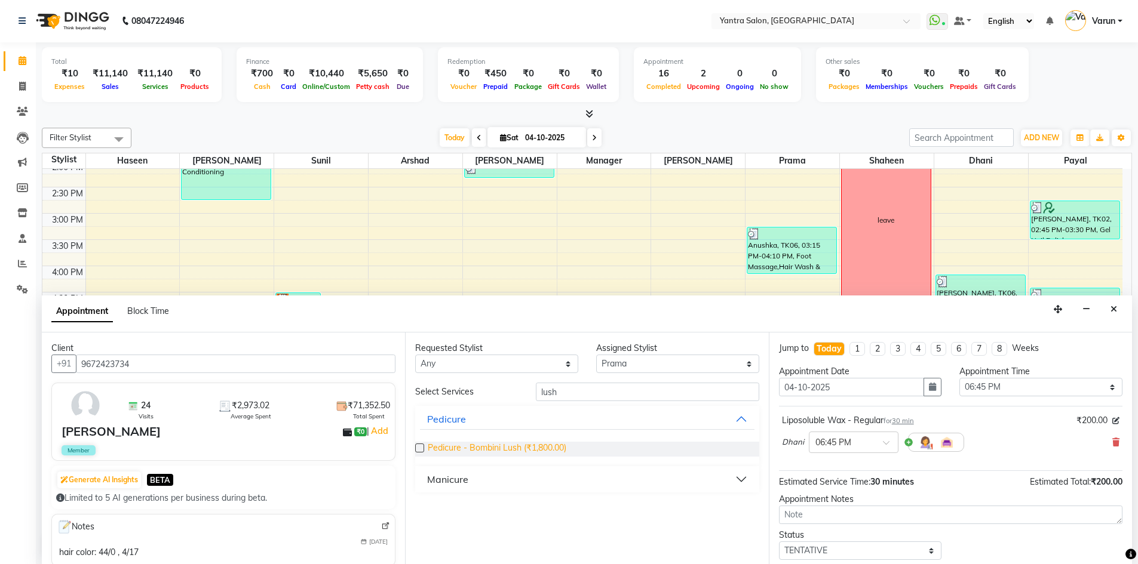
click at [554, 444] on span "Pedicure - Bombini Lush (₹1,800.00)" at bounding box center [497, 449] width 139 height 15
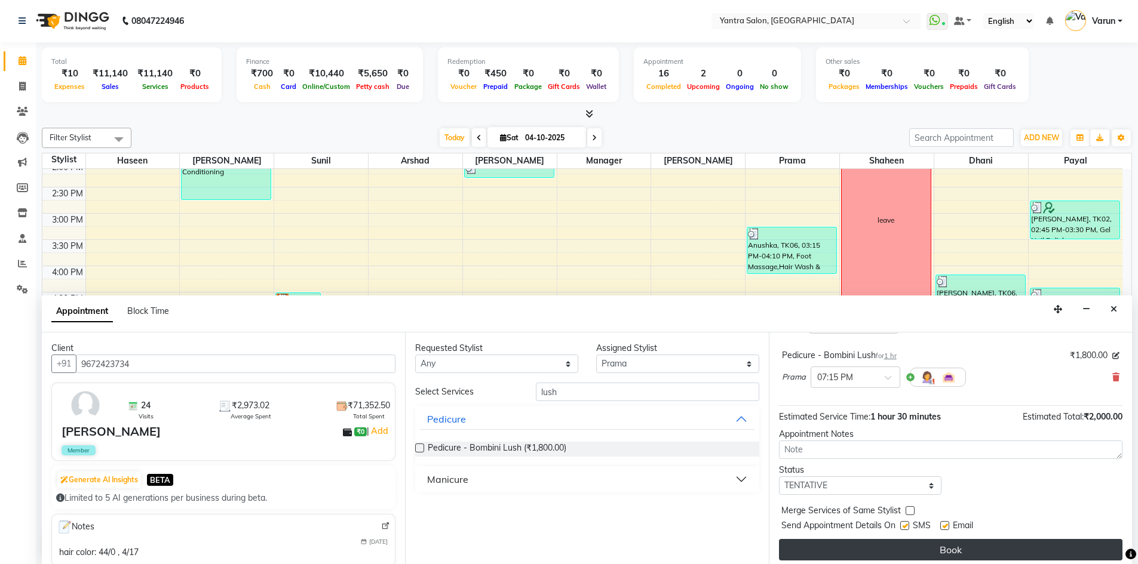
scroll to position [125, 0]
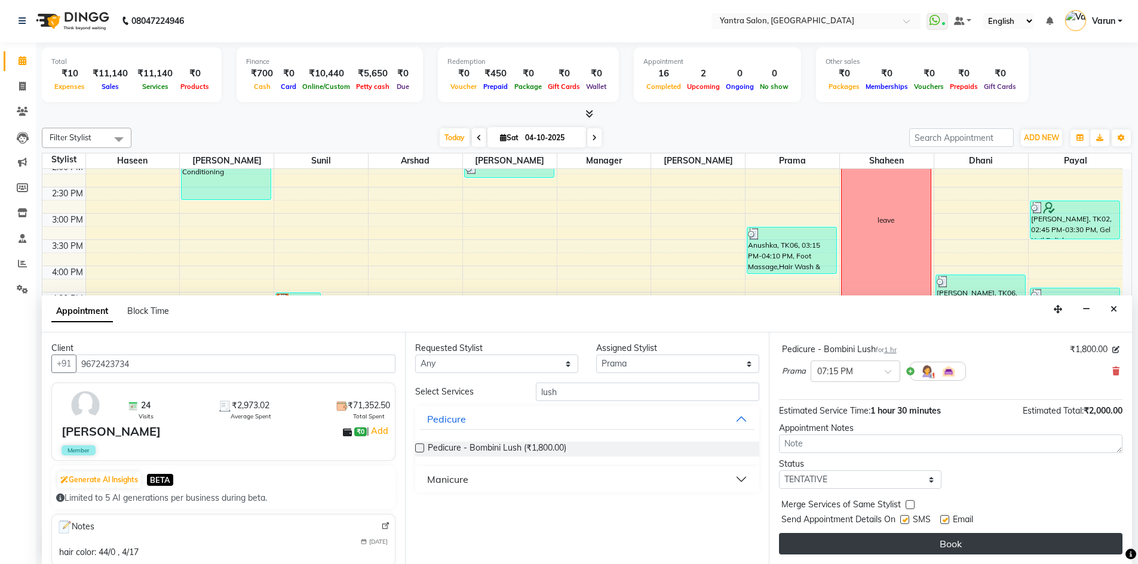
click at [938, 545] on button "Book" at bounding box center [950, 543] width 343 height 21
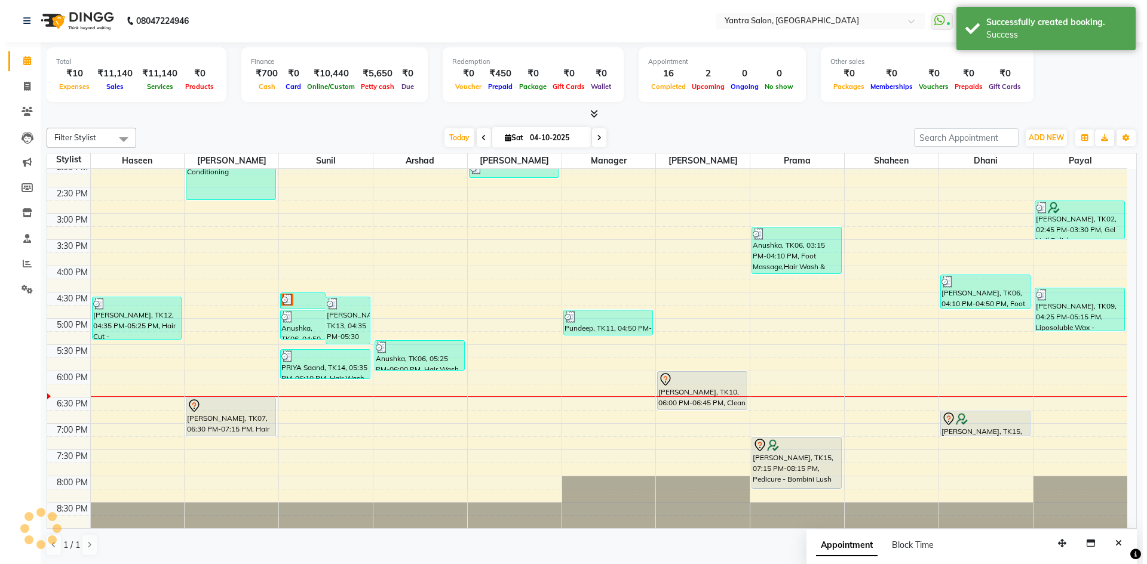
scroll to position [0, 0]
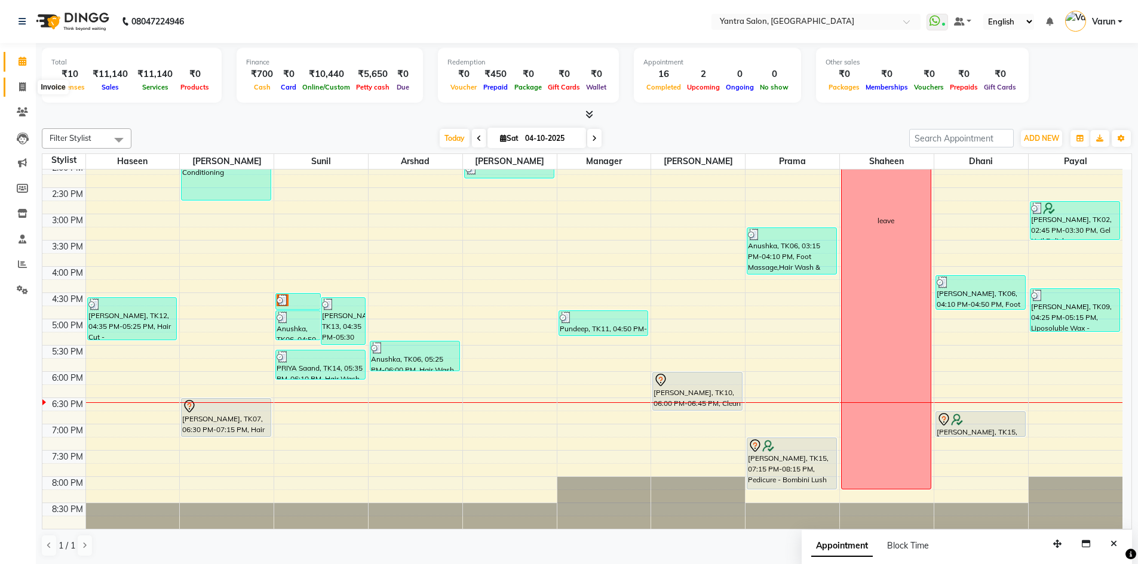
click at [24, 92] on span at bounding box center [22, 88] width 21 height 14
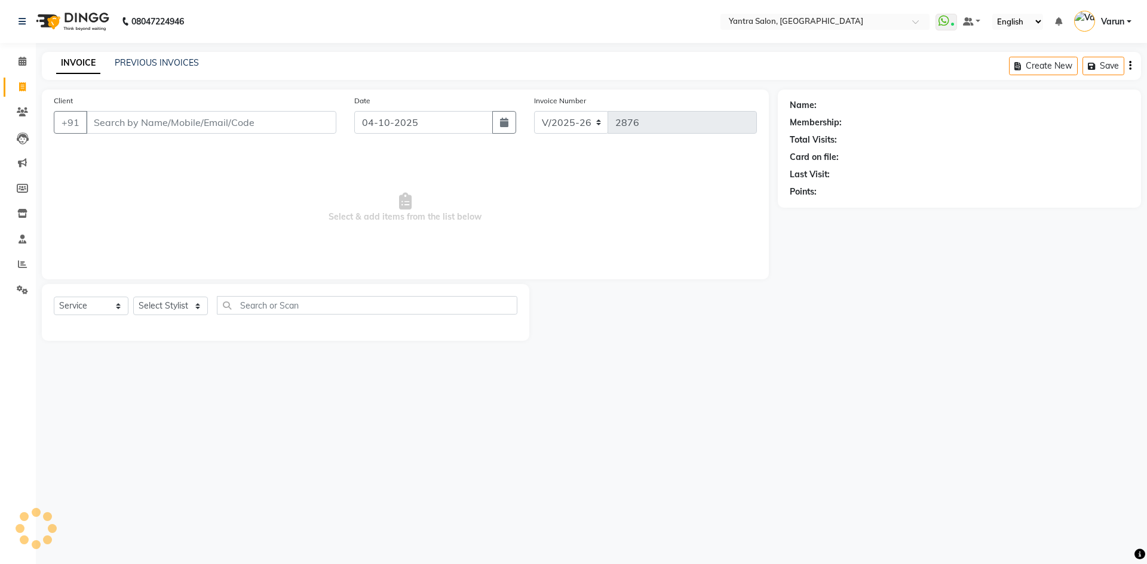
click at [143, 131] on input "Client" at bounding box center [211, 122] width 250 height 23
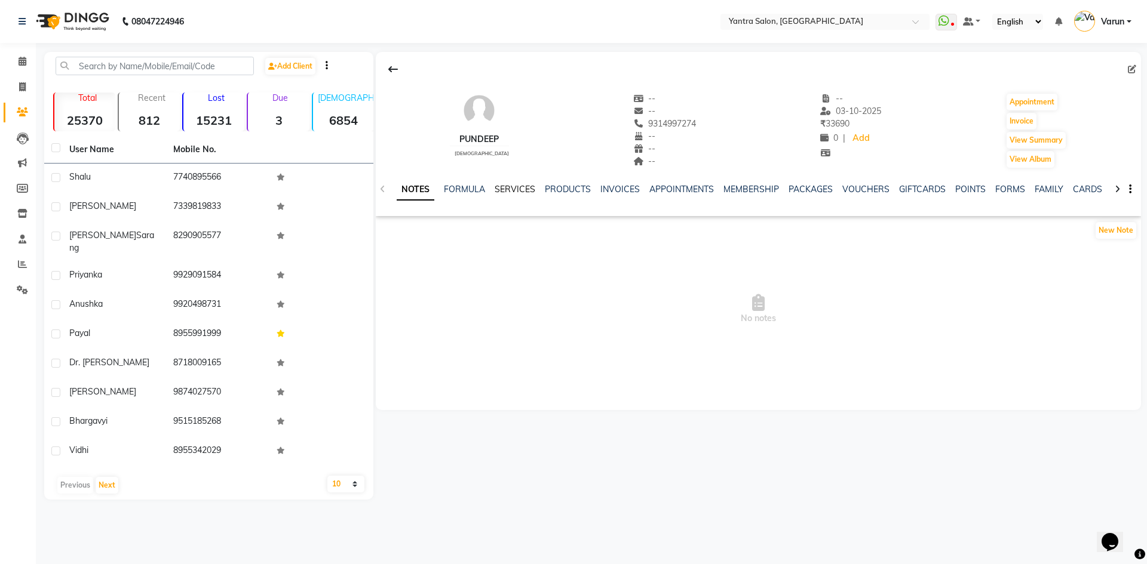
drag, startPoint x: 526, startPoint y: 187, endPoint x: 531, endPoint y: 192, distance: 7.2
click at [526, 187] on link "SERVICES" at bounding box center [514, 189] width 41 height 11
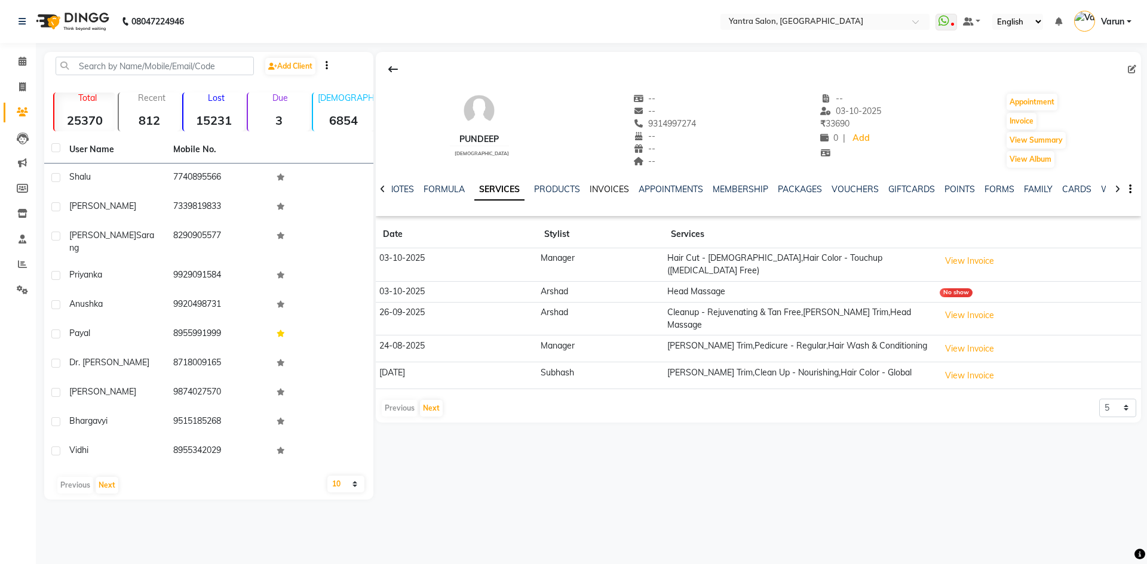
click at [589, 186] on link "INVOICES" at bounding box center [608, 189] width 39 height 11
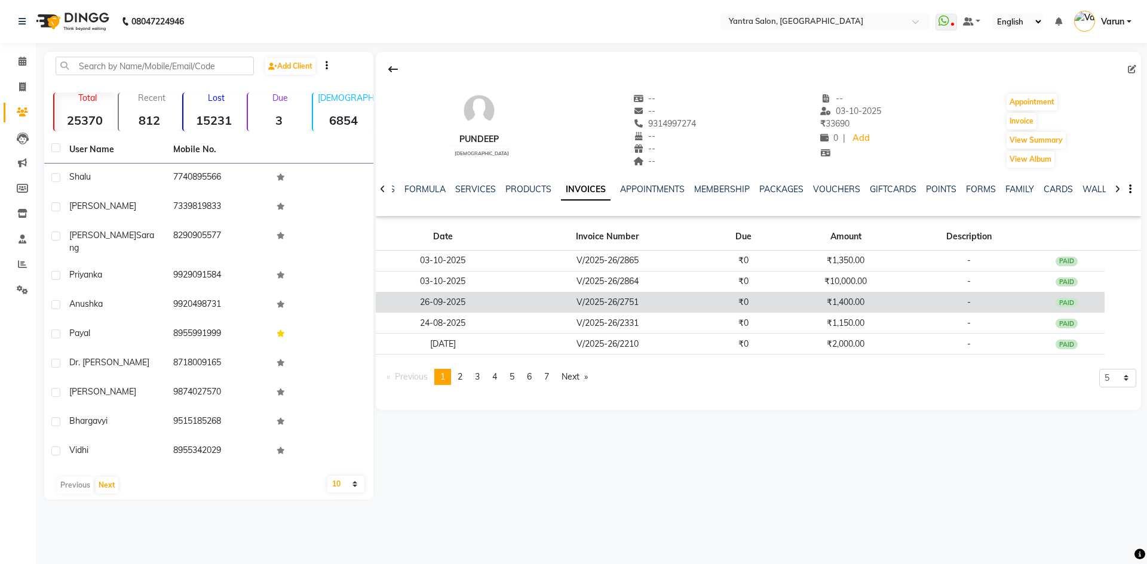
click at [924, 304] on td "-" at bounding box center [968, 302] width 119 height 21
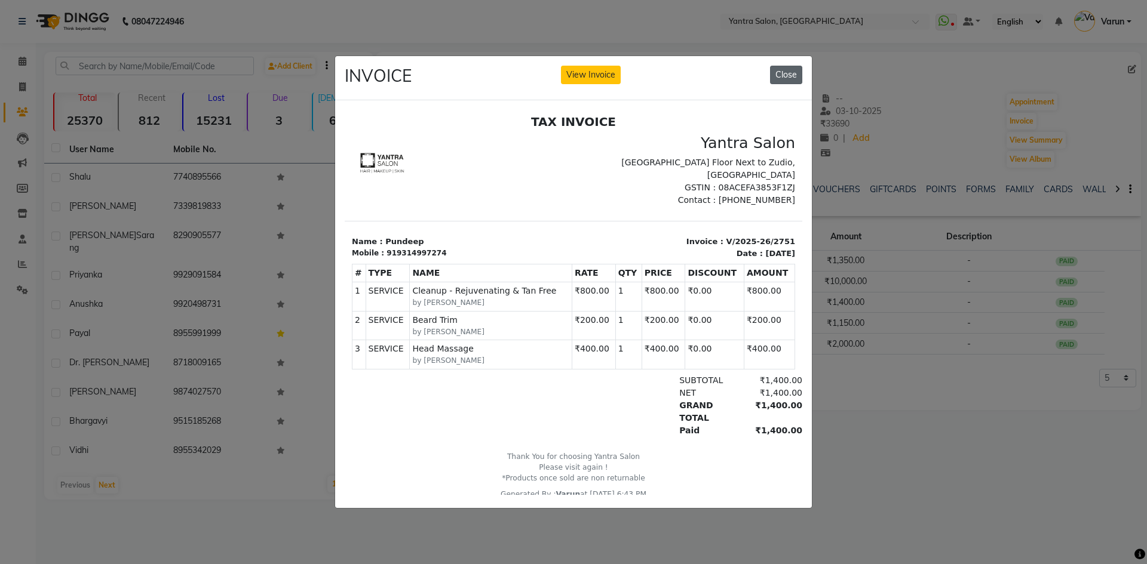
click at [779, 73] on button "Close" at bounding box center [786, 75] width 32 height 19
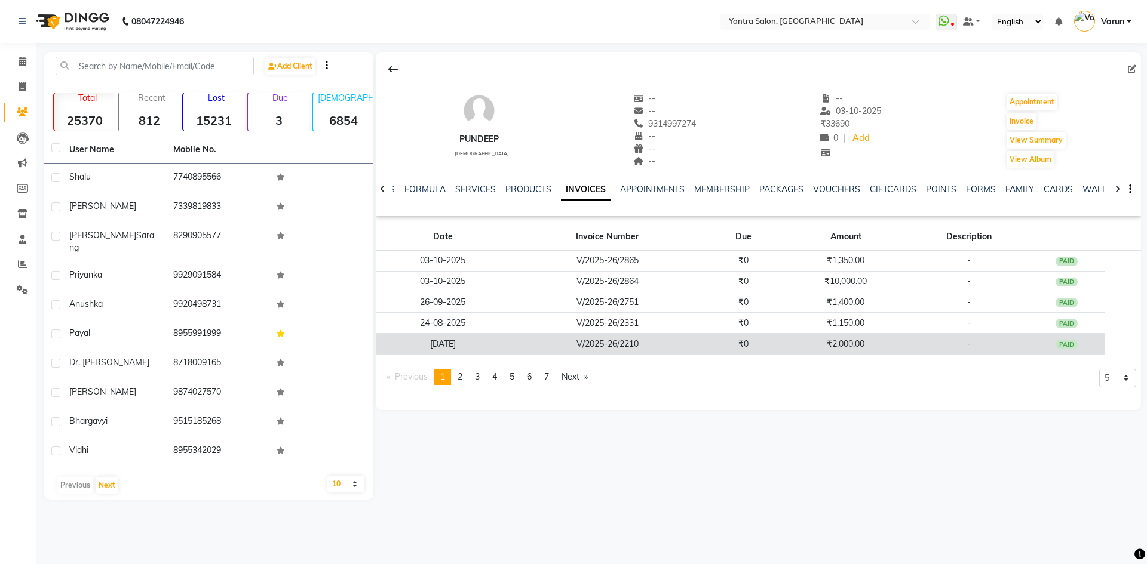
click at [849, 354] on td "₹2,000.00" at bounding box center [845, 344] width 127 height 21
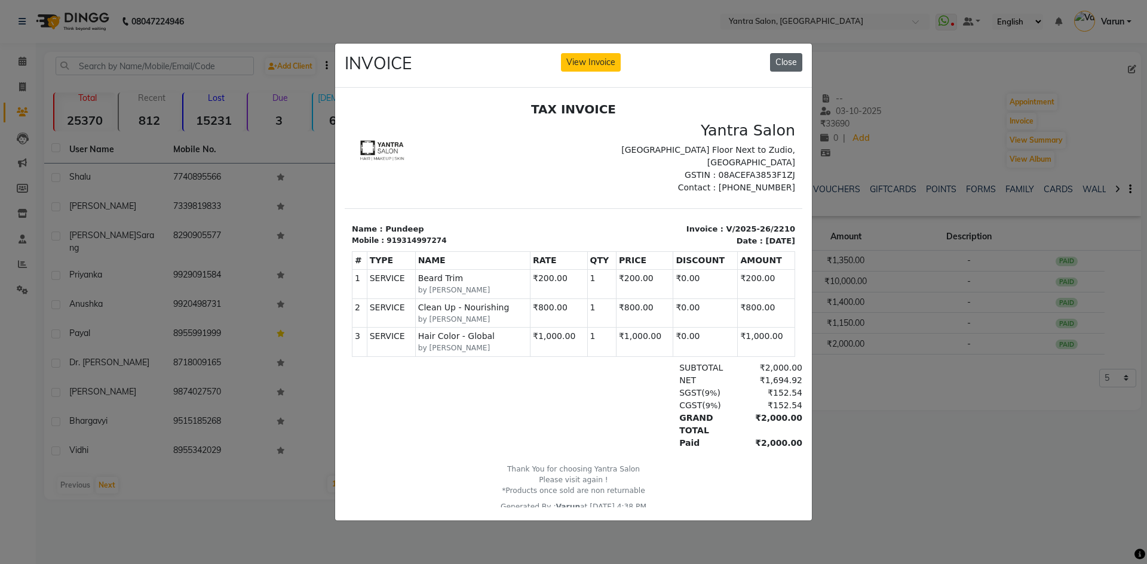
click at [790, 57] on button "Close" at bounding box center [786, 62] width 32 height 19
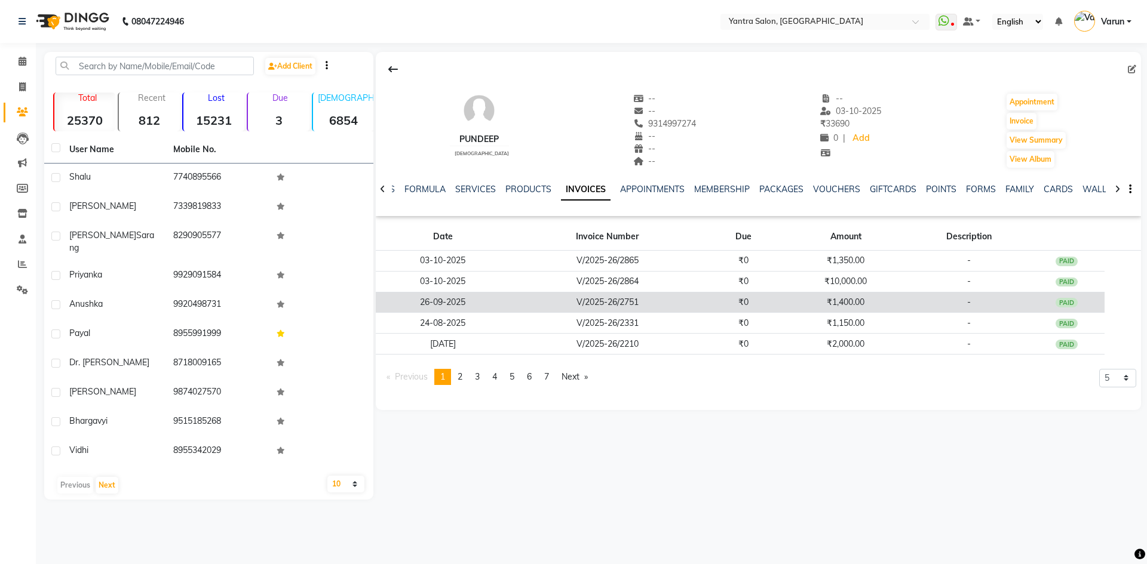
click at [887, 297] on td "₹1,400.00" at bounding box center [845, 302] width 127 height 21
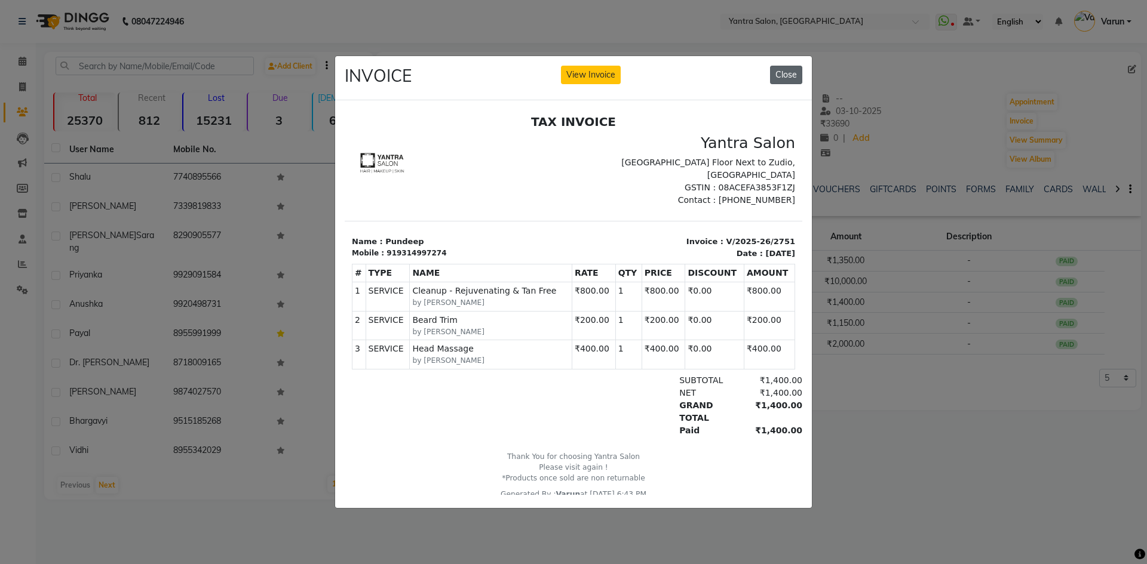
click at [780, 72] on button "Close" at bounding box center [786, 75] width 32 height 19
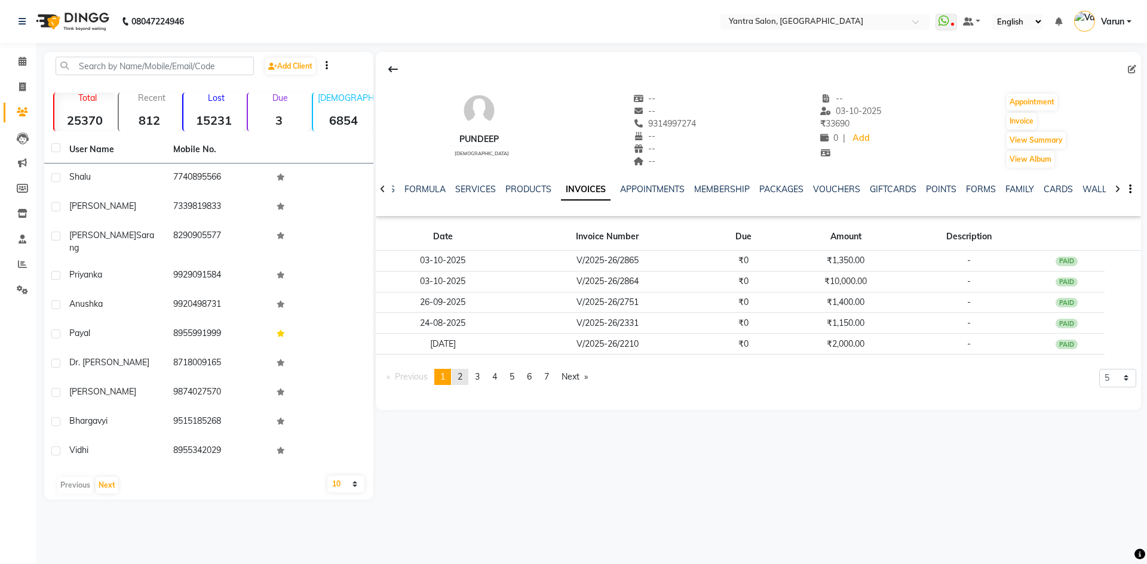
click at [466, 380] on link "page 2" at bounding box center [459, 377] width 17 height 16
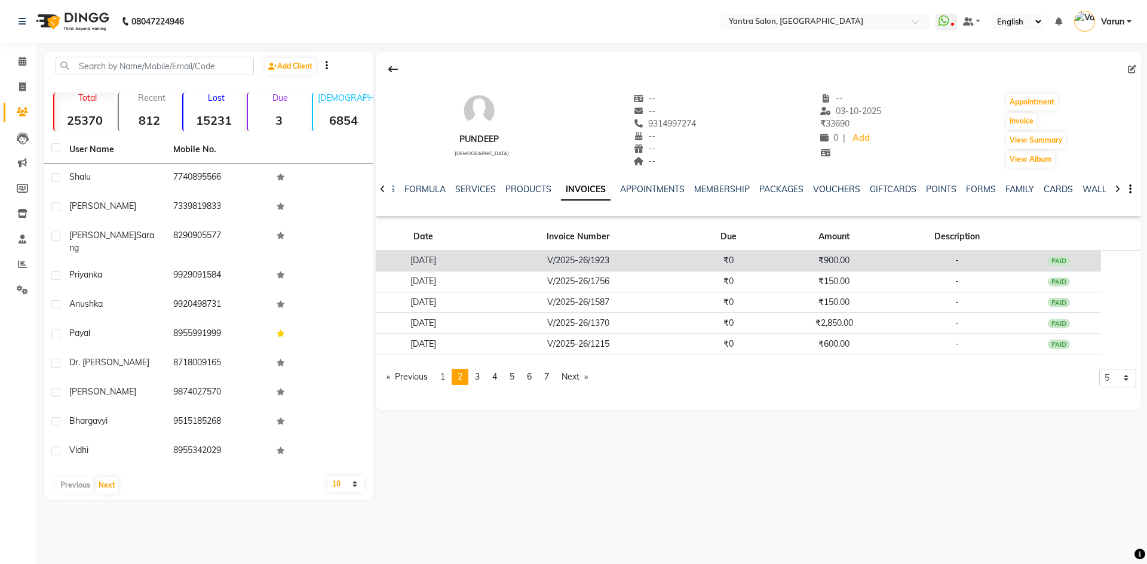
click at [844, 259] on td "₹900.00" at bounding box center [833, 261] width 127 height 21
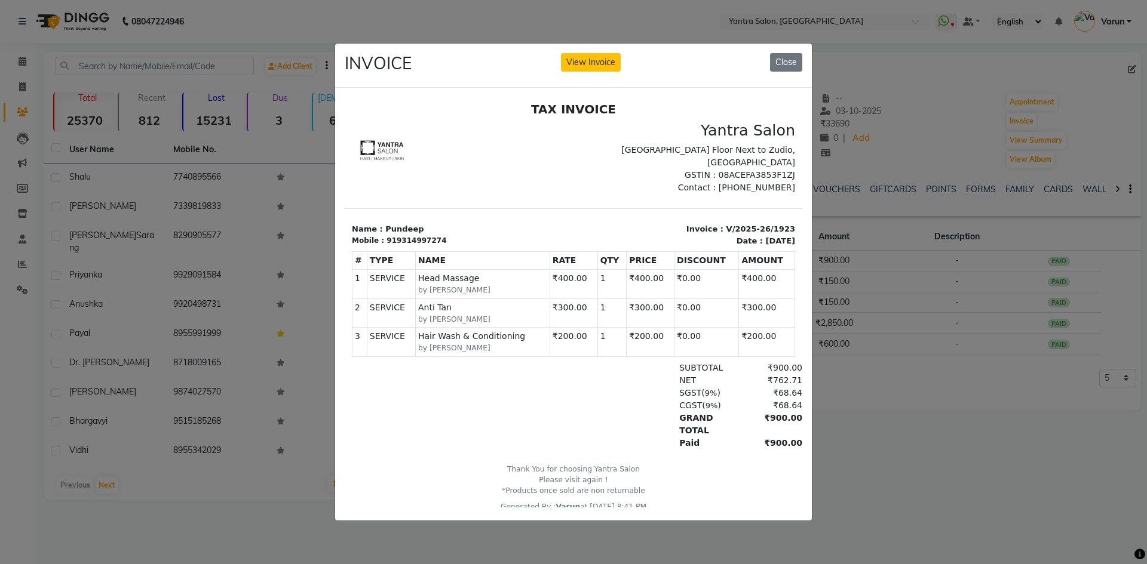
click at [779, 58] on button "Close" at bounding box center [786, 62] width 32 height 19
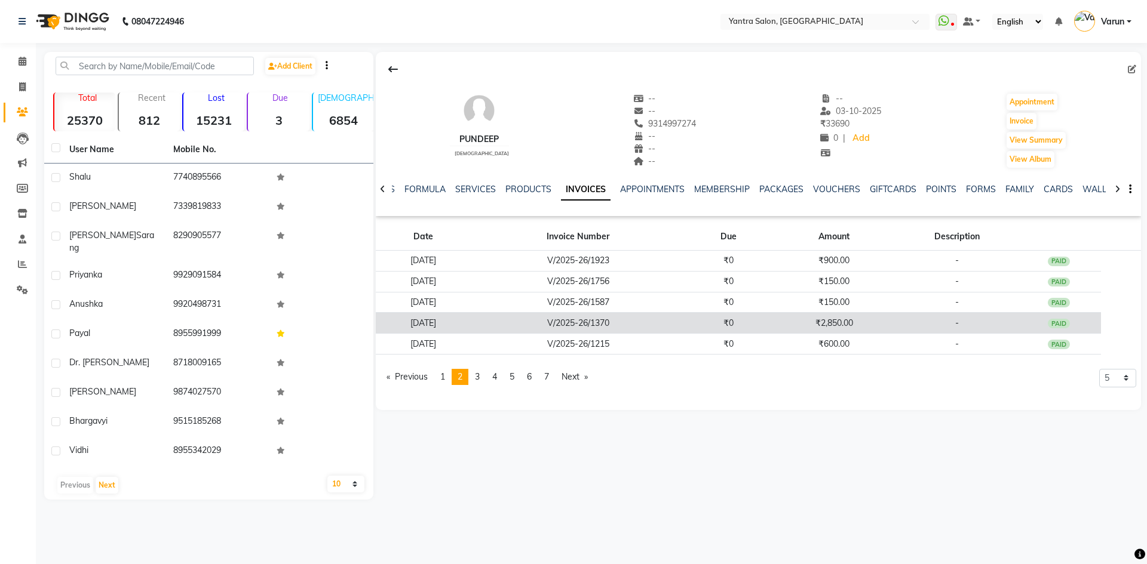
click at [882, 325] on td "₹2,850.00" at bounding box center [833, 323] width 127 height 21
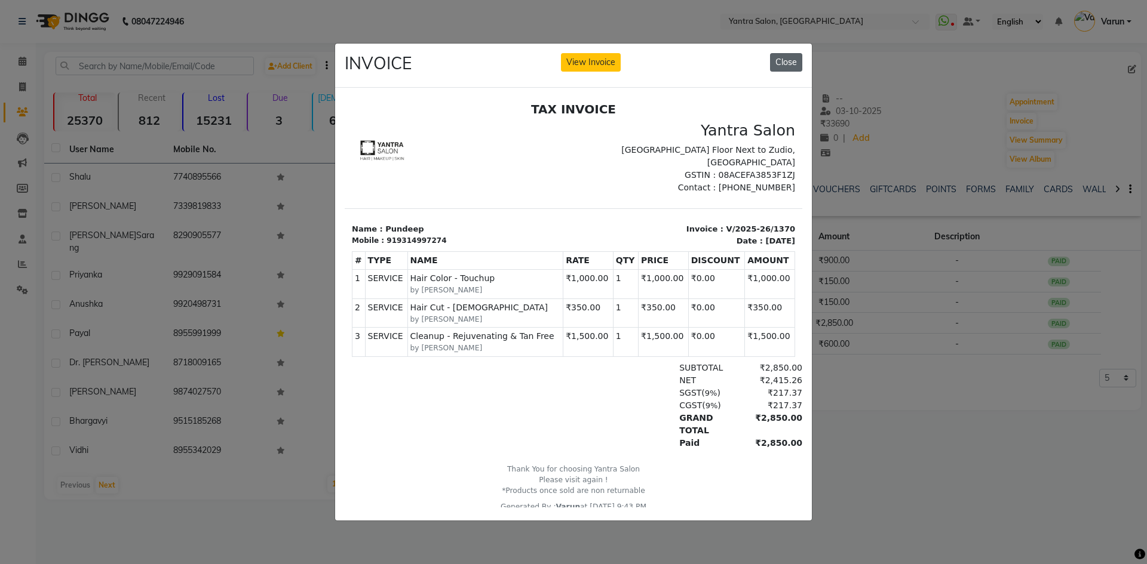
click at [779, 61] on button "Close" at bounding box center [786, 62] width 32 height 19
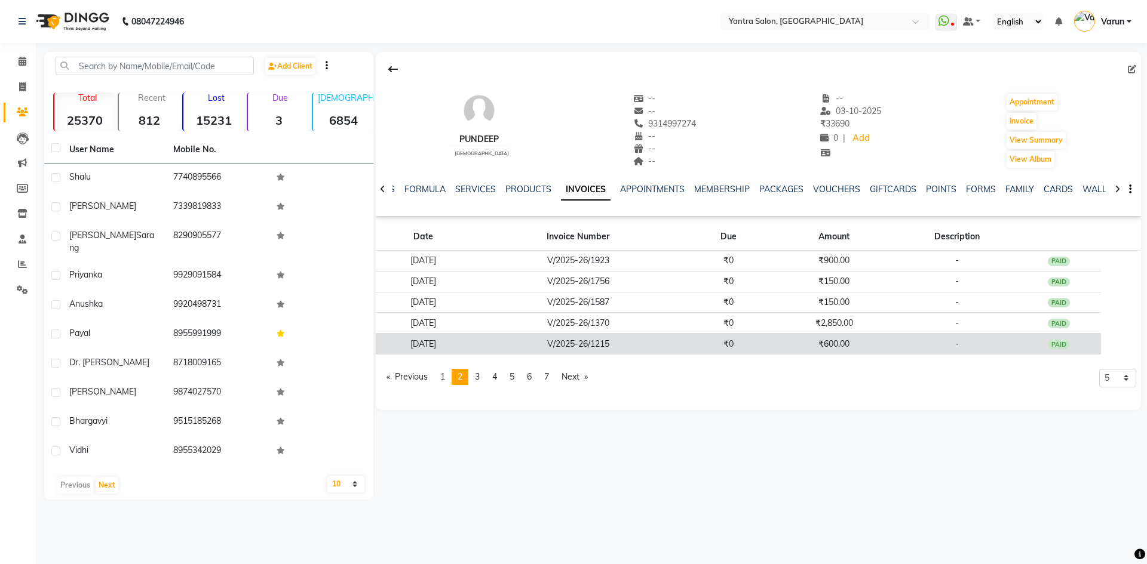
click at [789, 336] on td "₹600.00" at bounding box center [833, 344] width 127 height 21
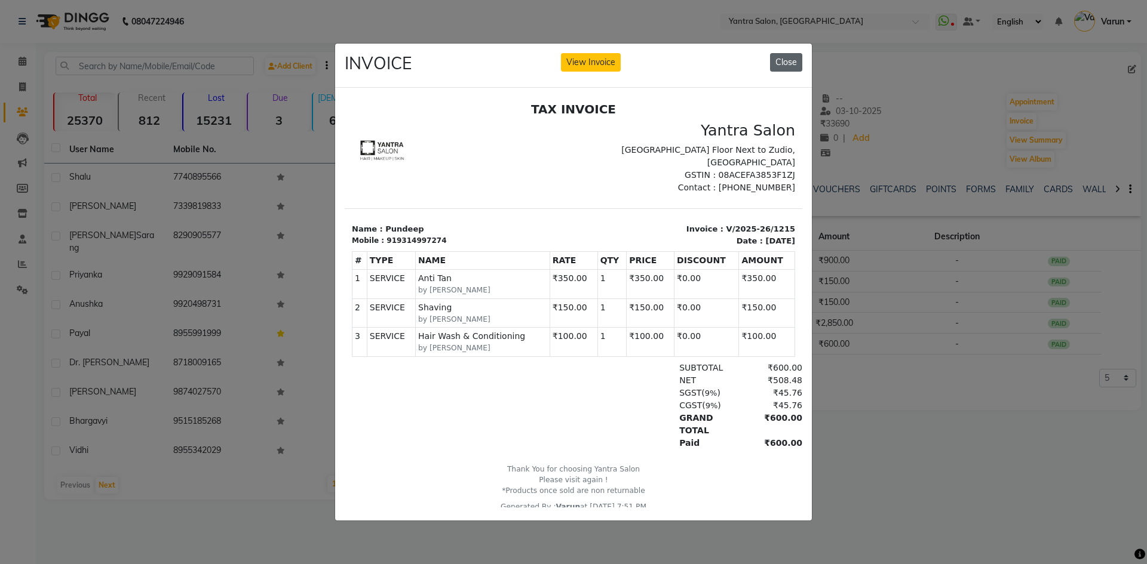
click at [785, 59] on button "Close" at bounding box center [786, 62] width 32 height 19
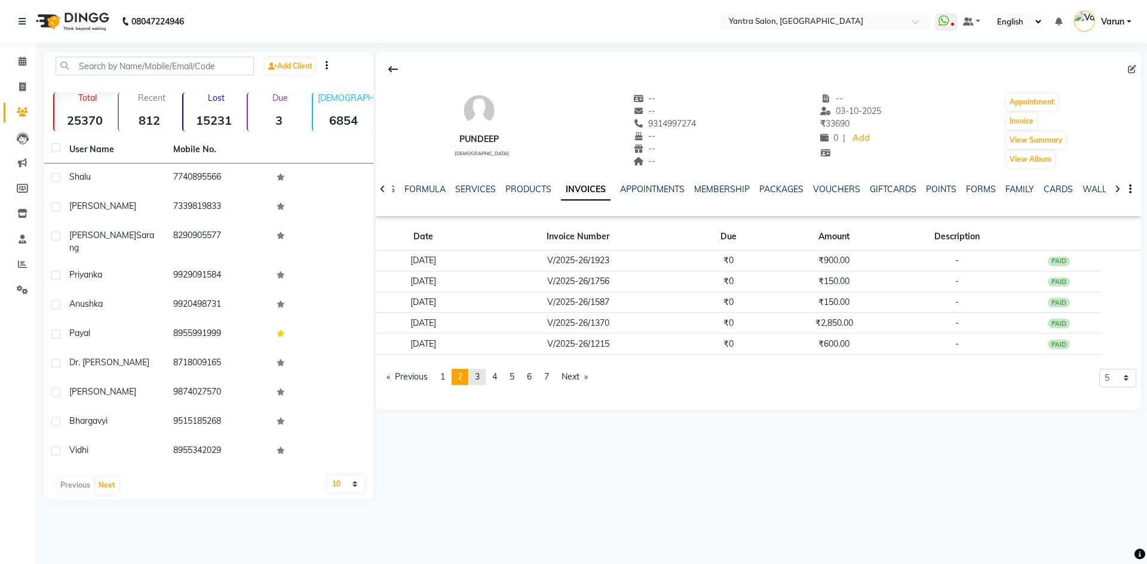
click at [484, 380] on link "page 3" at bounding box center [477, 377] width 17 height 16
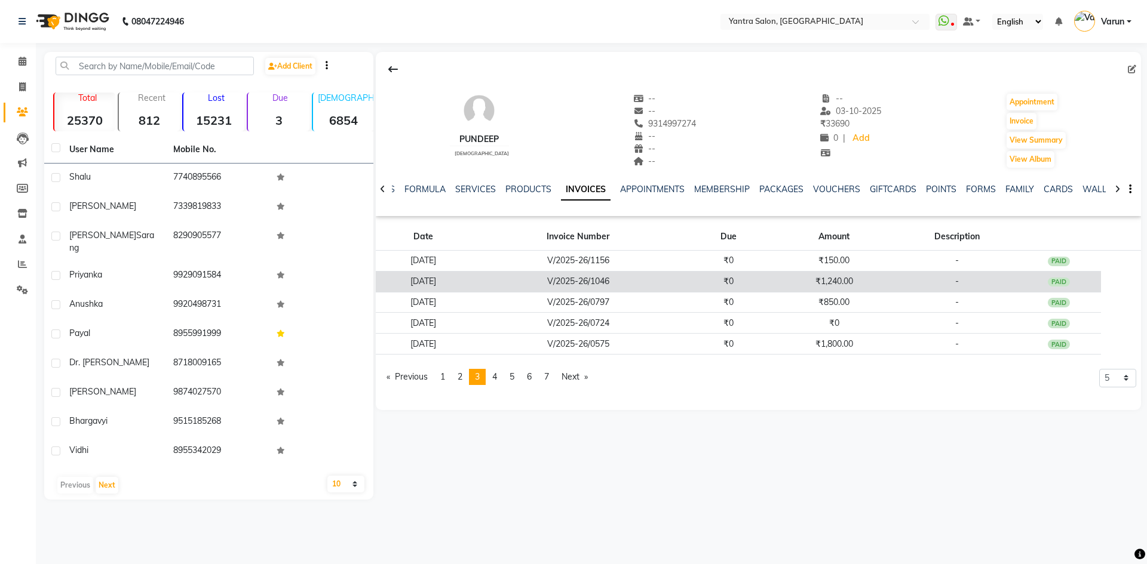
click at [813, 278] on td "₹1,240.00" at bounding box center [833, 281] width 127 height 21
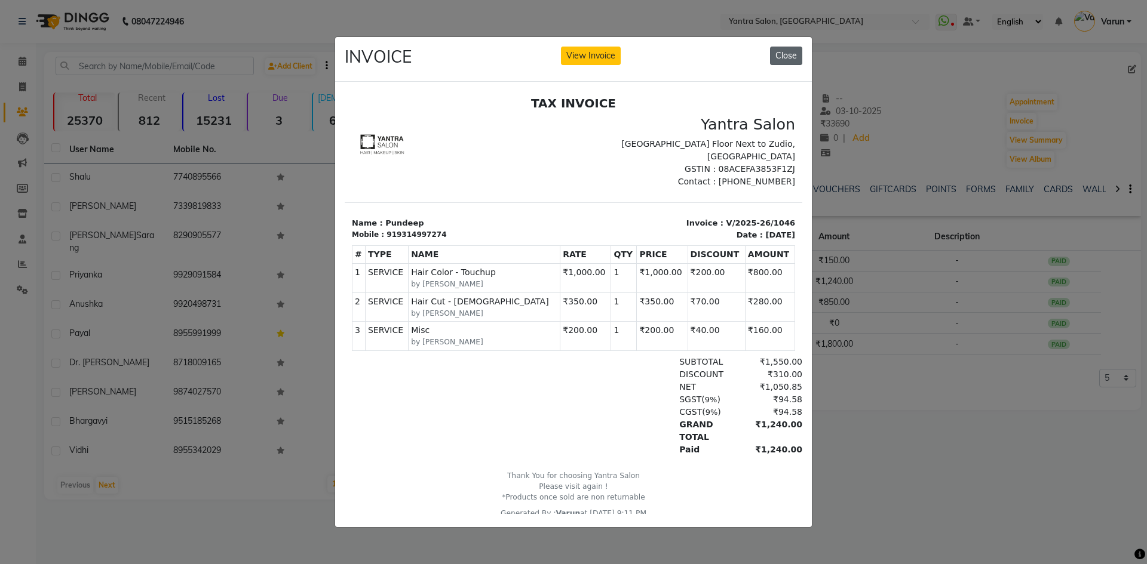
click at [777, 57] on button "Close" at bounding box center [786, 56] width 32 height 19
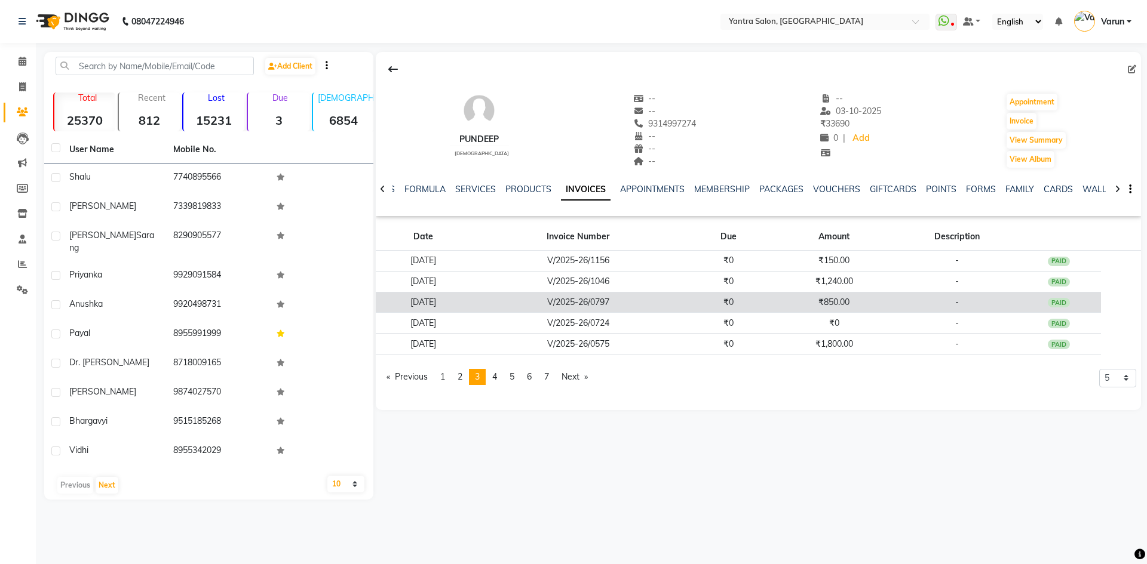
click at [824, 312] on td "₹850.00" at bounding box center [833, 302] width 127 height 21
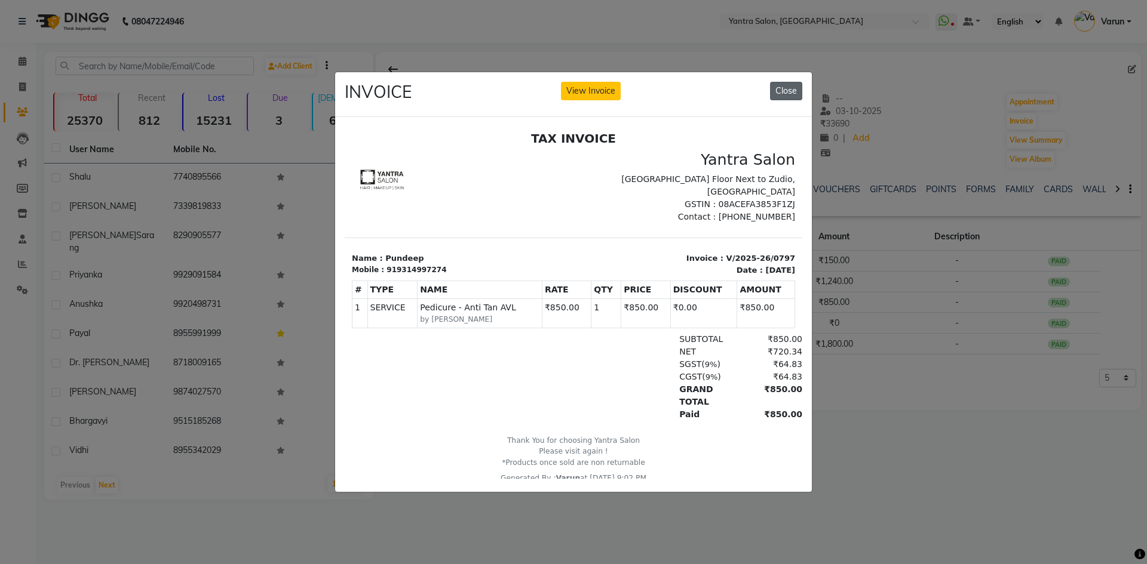
click at [779, 85] on button "Close" at bounding box center [786, 91] width 32 height 19
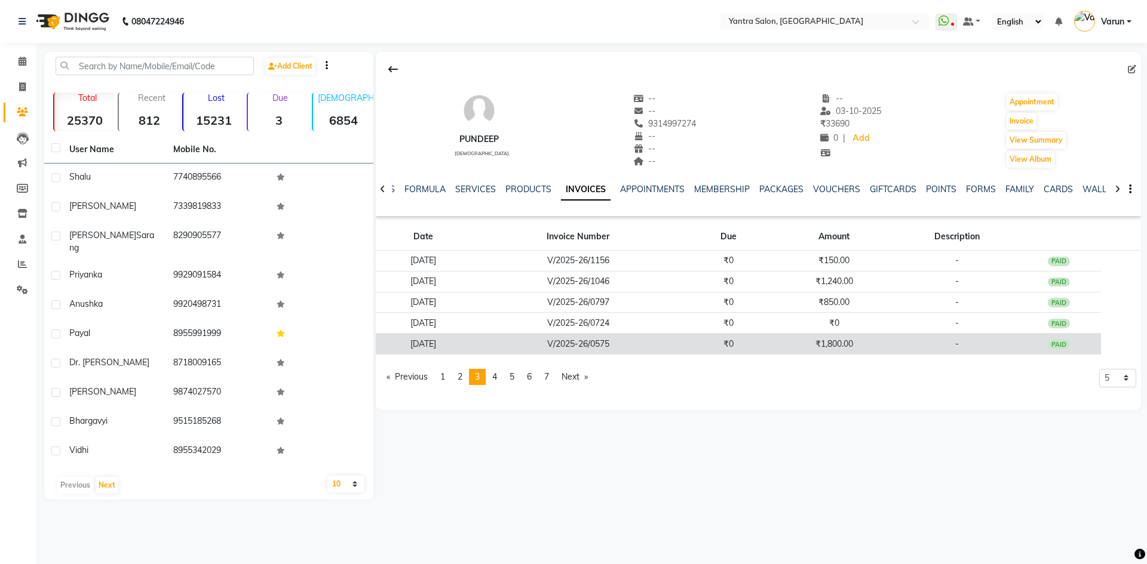
click at [823, 345] on td "₹1,800.00" at bounding box center [833, 344] width 127 height 21
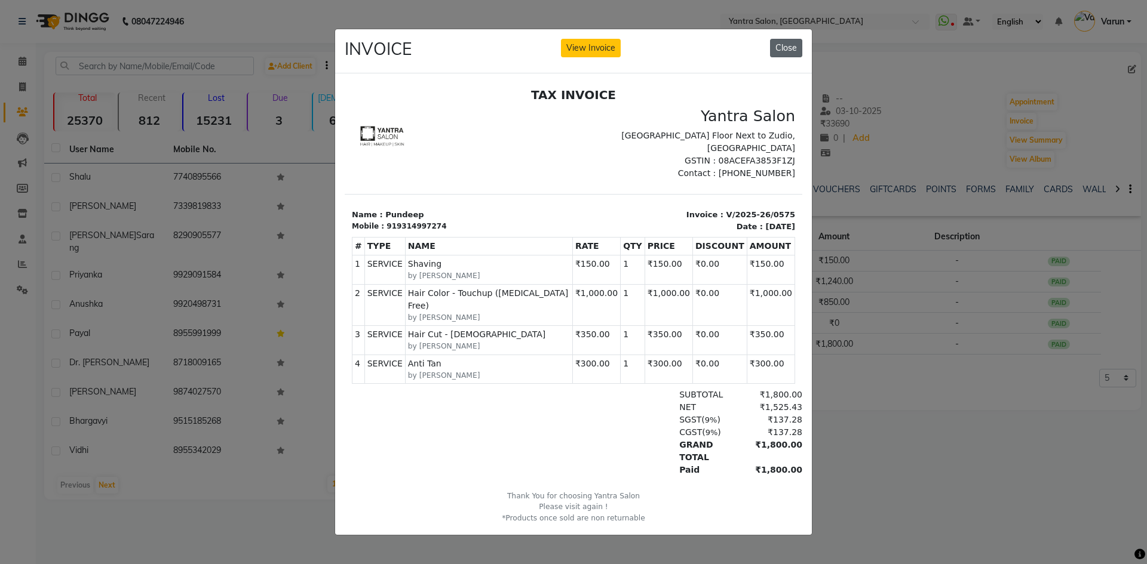
click at [782, 42] on button "Close" at bounding box center [786, 48] width 32 height 19
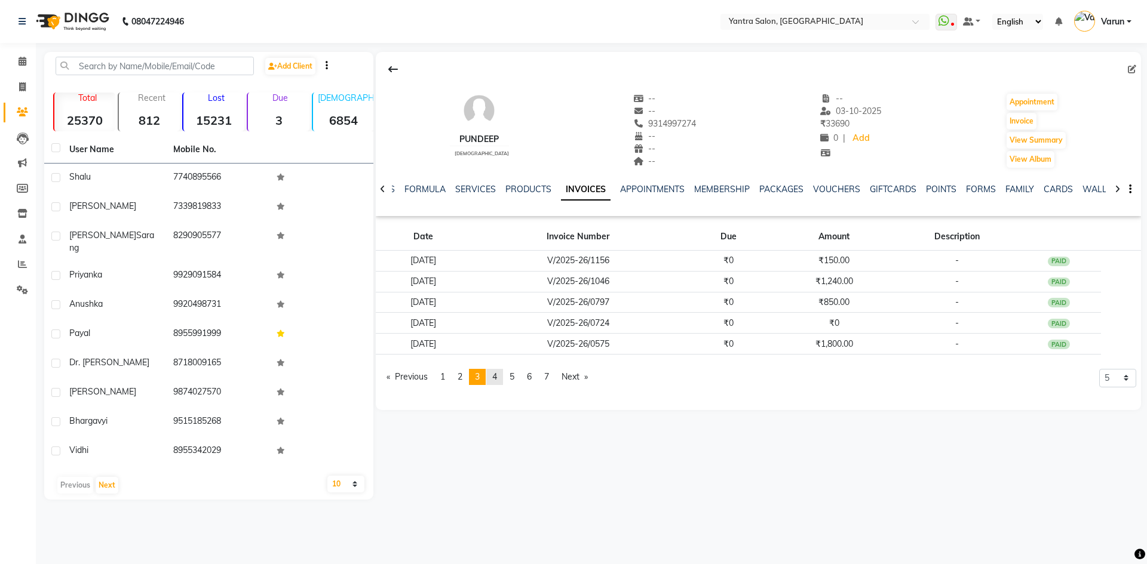
click at [497, 378] on span "4" at bounding box center [494, 376] width 5 height 11
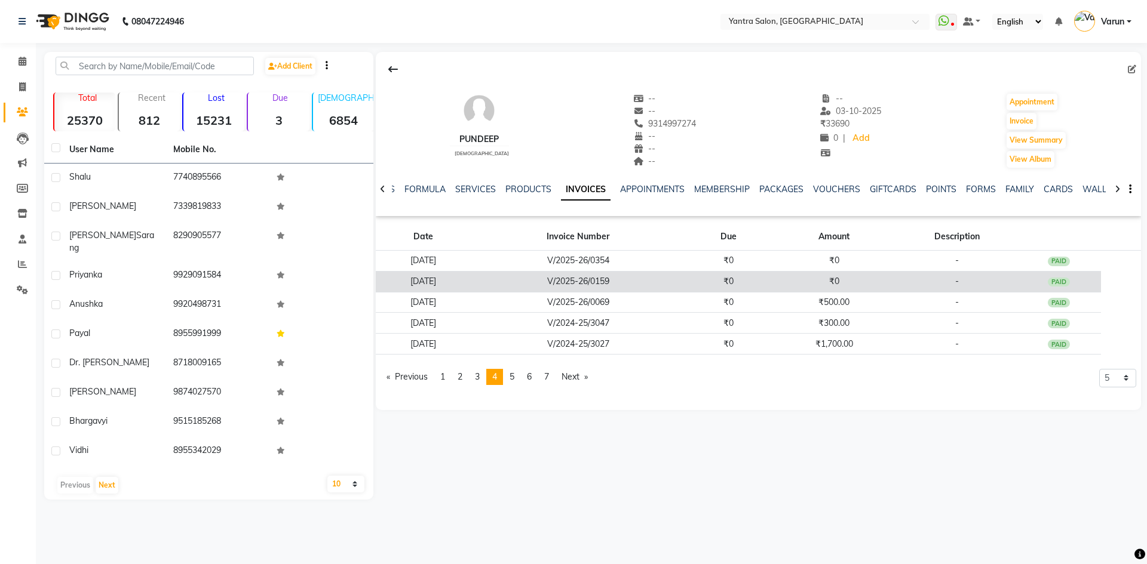
click at [726, 273] on td "₹0" at bounding box center [728, 281] width 85 height 21
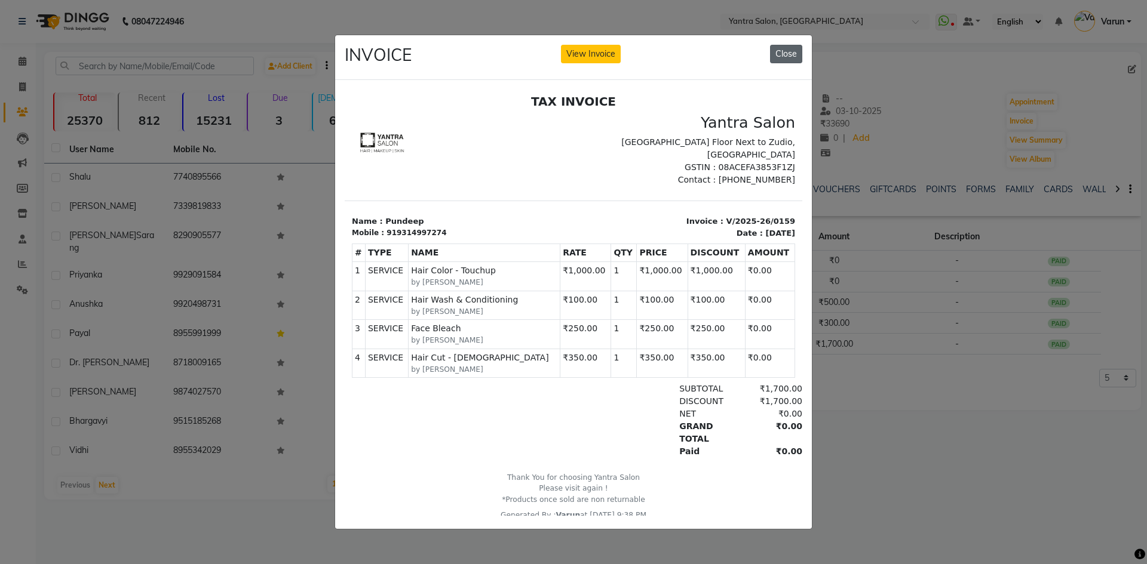
click at [786, 48] on button "Close" at bounding box center [786, 54] width 32 height 19
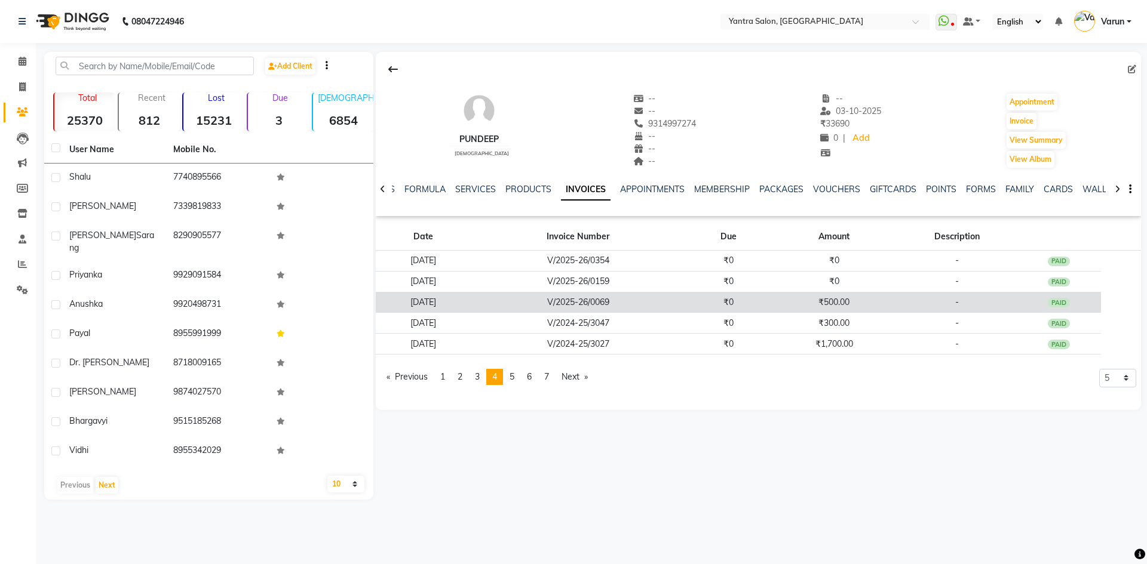
click at [800, 312] on td "₹500.00" at bounding box center [833, 302] width 127 height 21
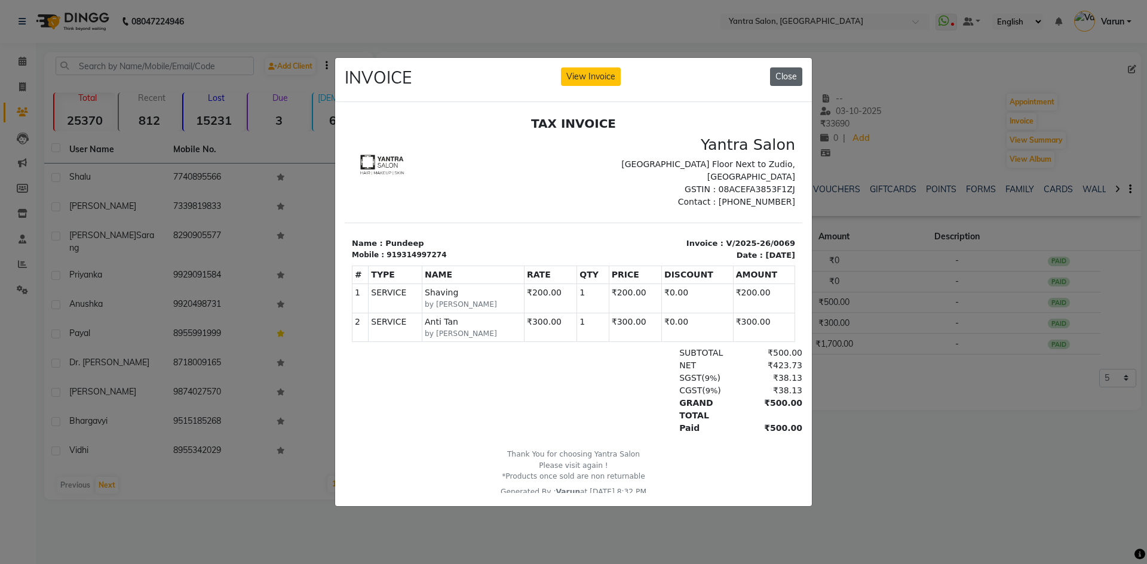
click at [789, 70] on button "Close" at bounding box center [786, 76] width 32 height 19
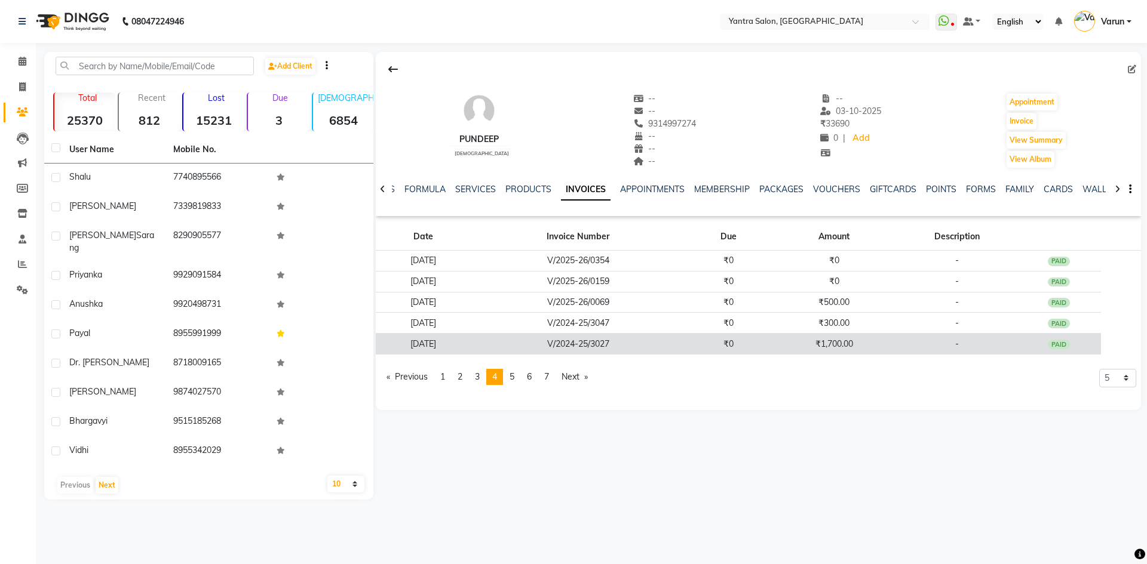
click at [803, 337] on td "₹1,700.00" at bounding box center [833, 344] width 127 height 21
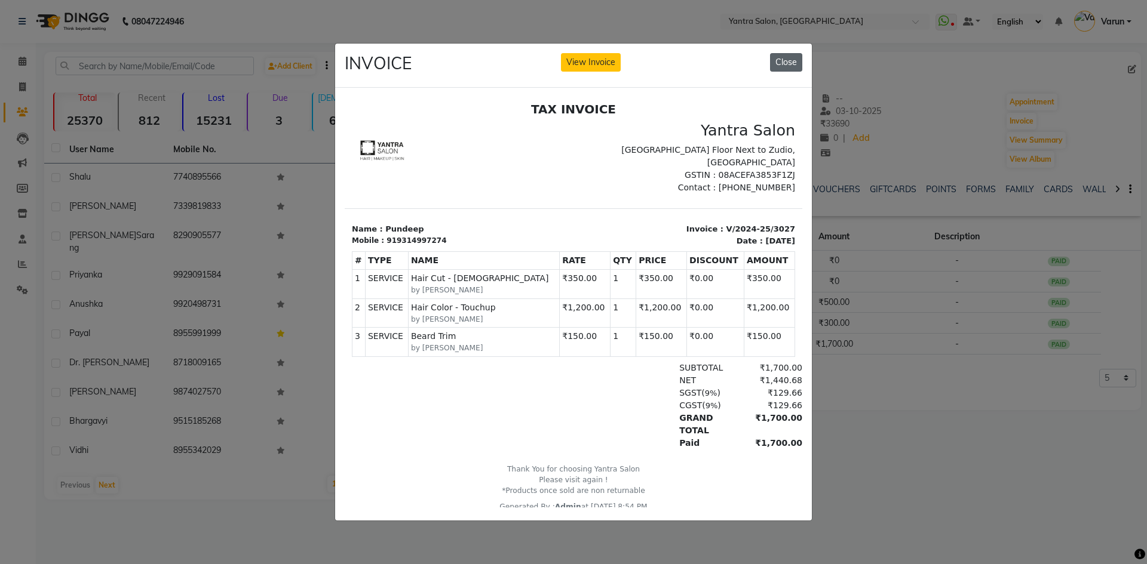
click at [780, 62] on button "Close" at bounding box center [786, 62] width 32 height 19
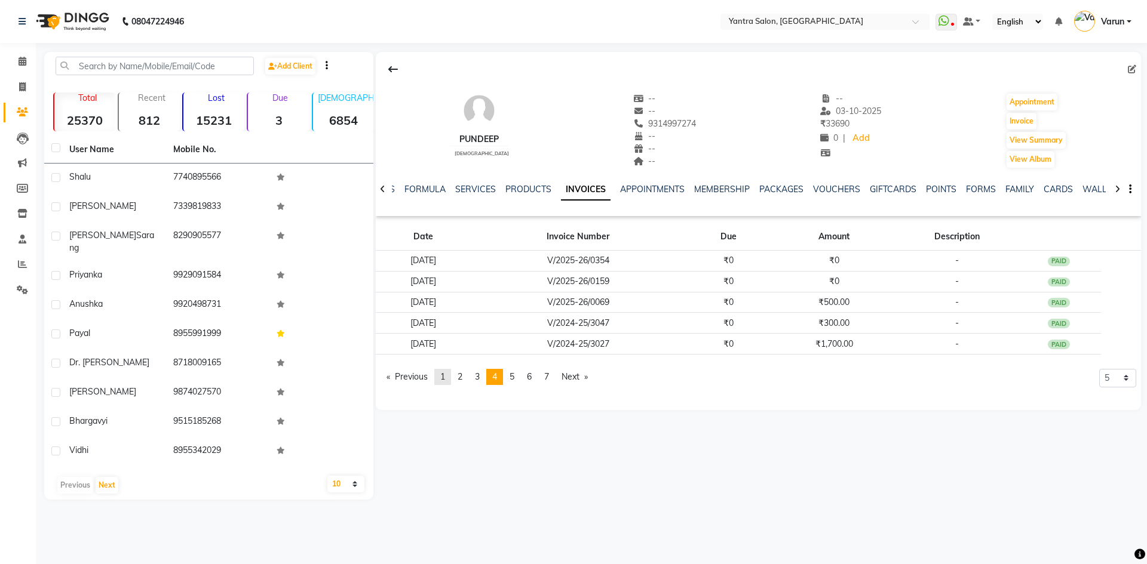
click at [442, 373] on span "1" at bounding box center [442, 376] width 5 height 11
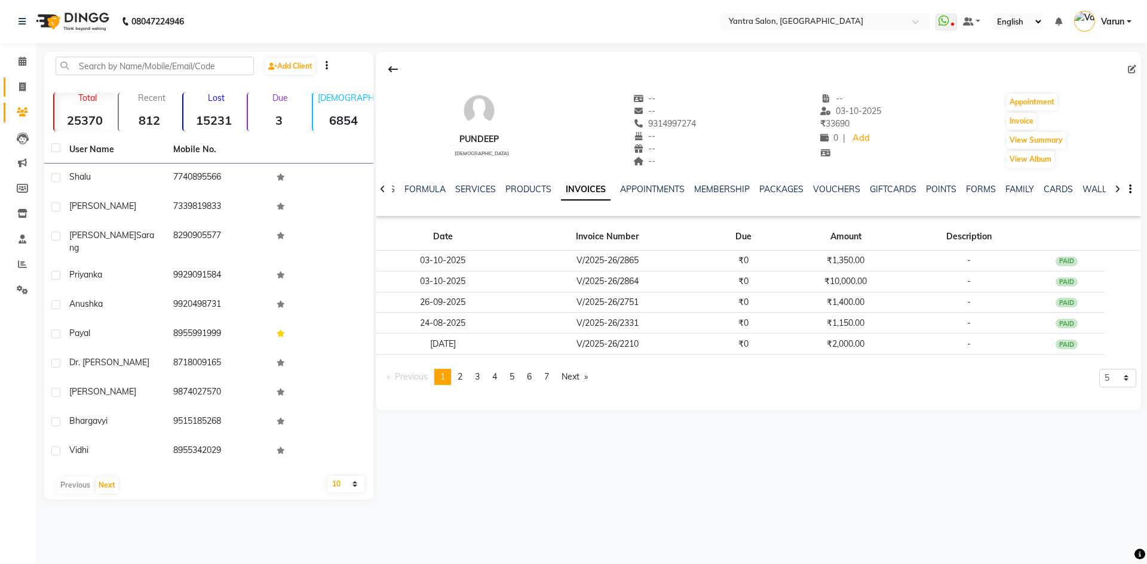
click at [19, 96] on link "Invoice" at bounding box center [18, 88] width 29 height 20
select select "6253"
select select "service"
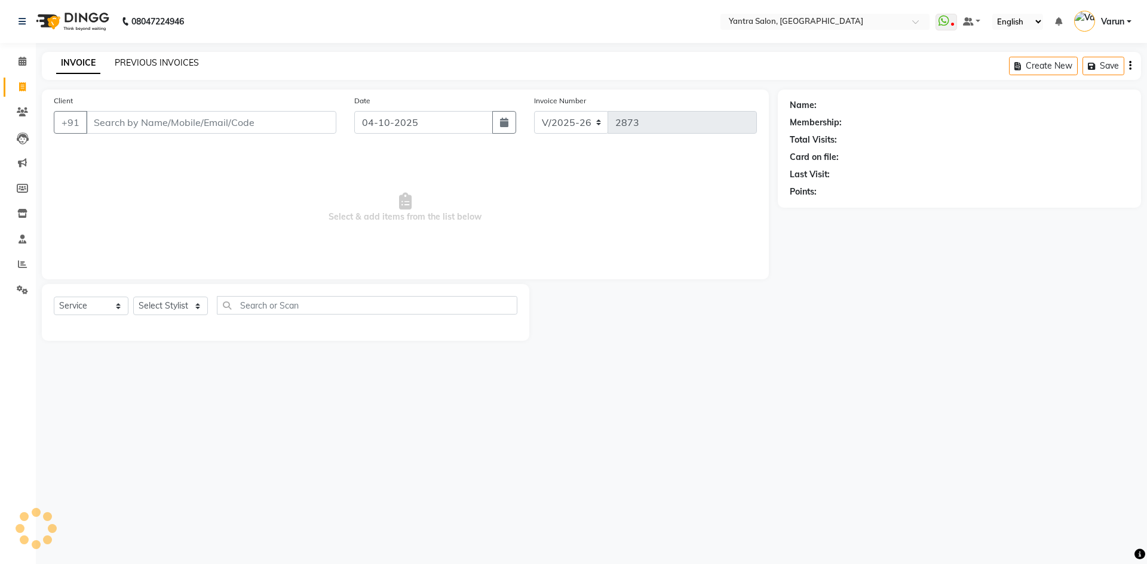
click at [178, 62] on link "PREVIOUS INVOICES" at bounding box center [157, 62] width 84 height 11
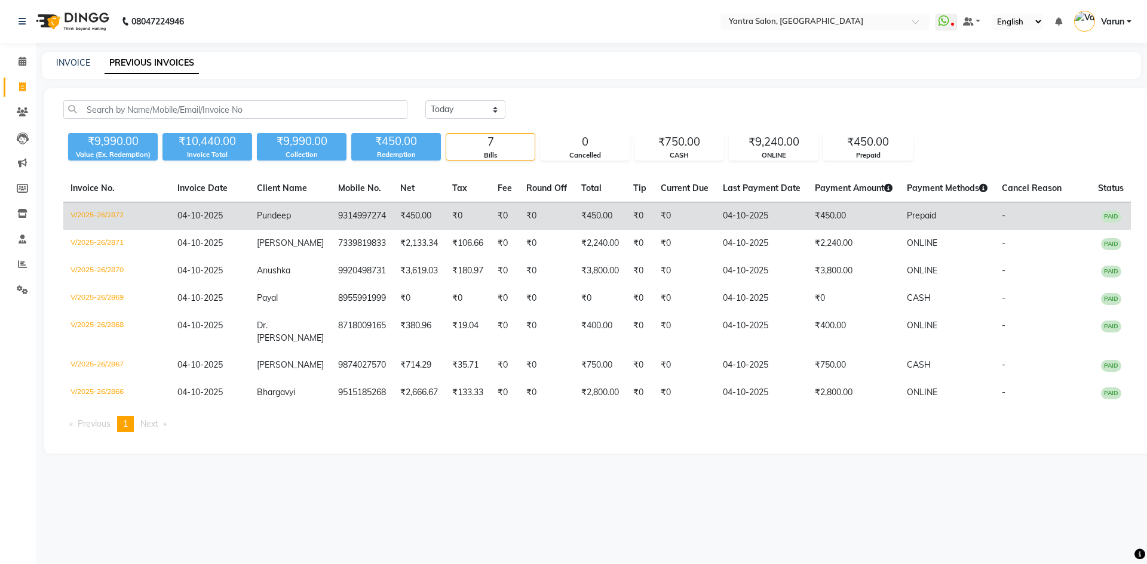
click at [672, 219] on td "₹0" at bounding box center [684, 216] width 62 height 28
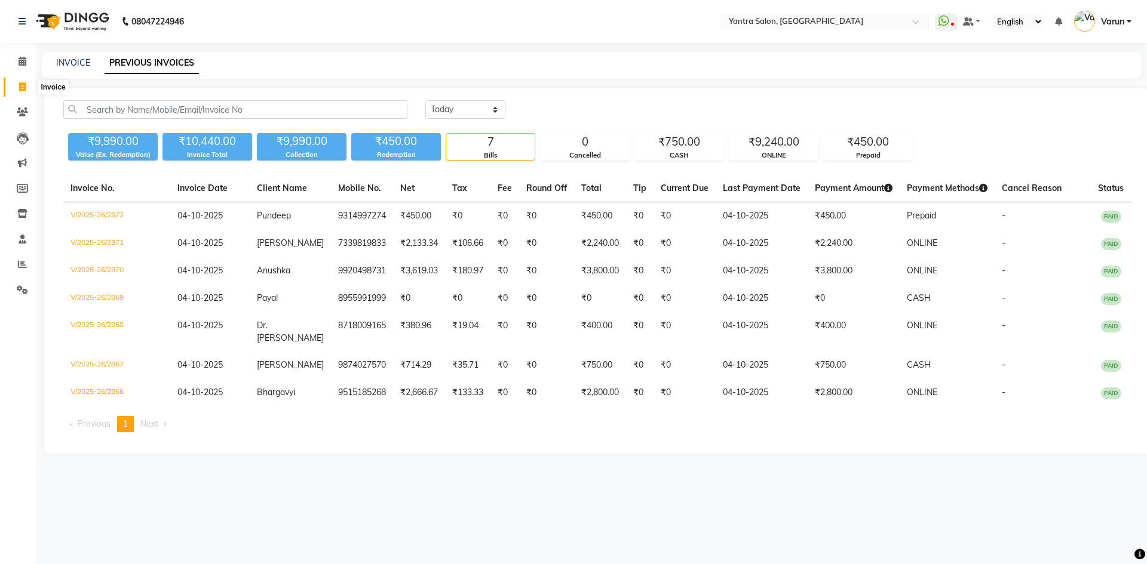
click at [13, 86] on span at bounding box center [22, 88] width 21 height 14
select select "6253"
select select "service"
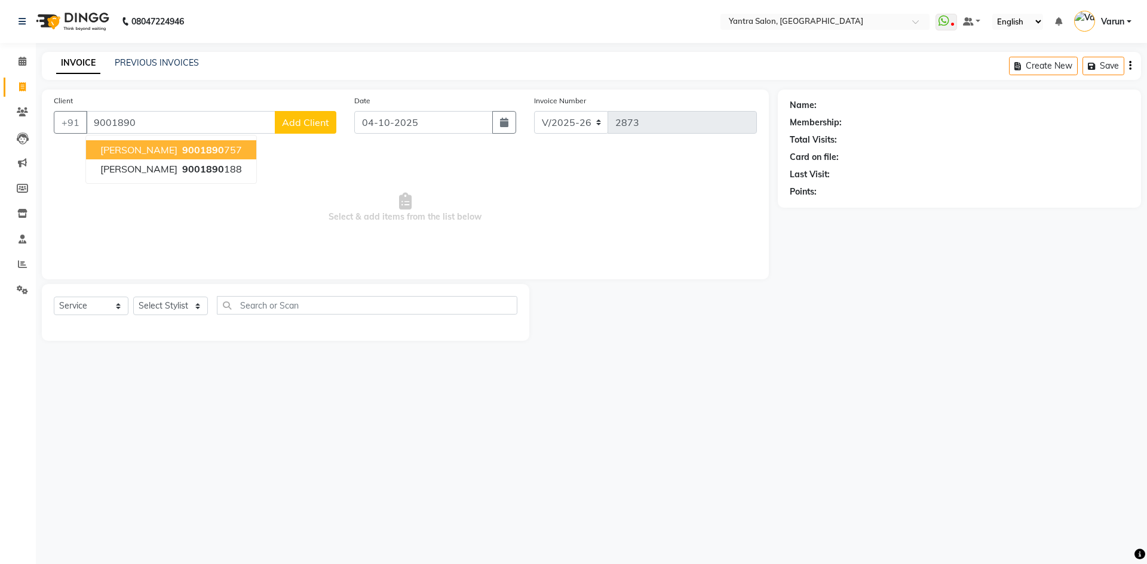
click at [150, 156] on button "Anirudh 9001890 757" at bounding box center [171, 149] width 170 height 19
type input "9001890757"
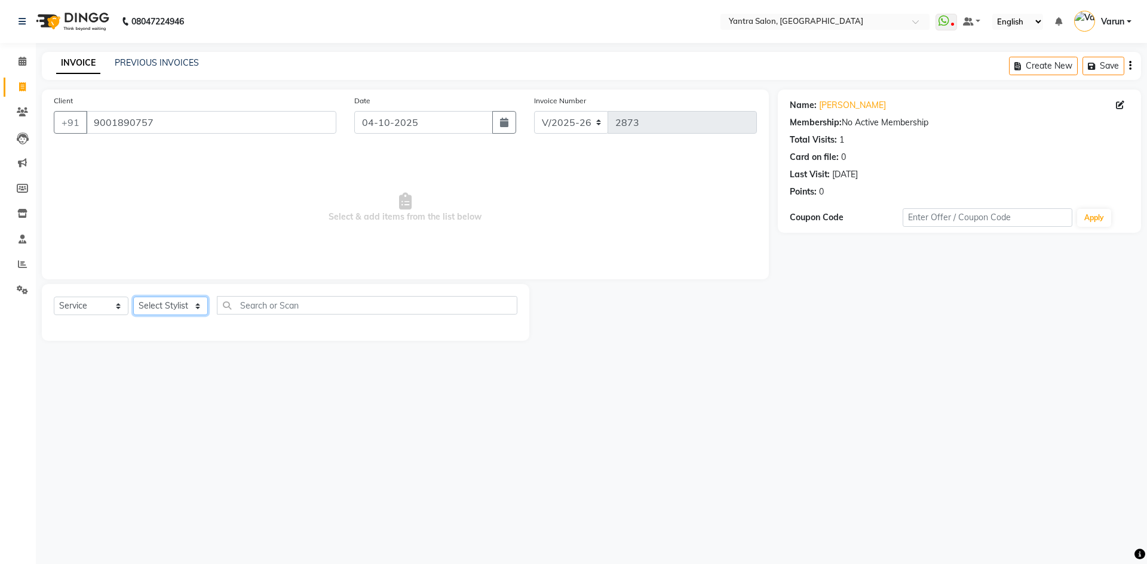
click at [176, 308] on select "Select Stylist admin [PERSON_NAME] Dhani Haseen [PERSON_NAME] Manager [PERSON_N…" at bounding box center [170, 306] width 75 height 19
select select "75926"
click at [133, 297] on select "Select Stylist admin [PERSON_NAME] Dhani Haseen [PERSON_NAME] Manager [PERSON_N…" at bounding box center [170, 306] width 75 height 19
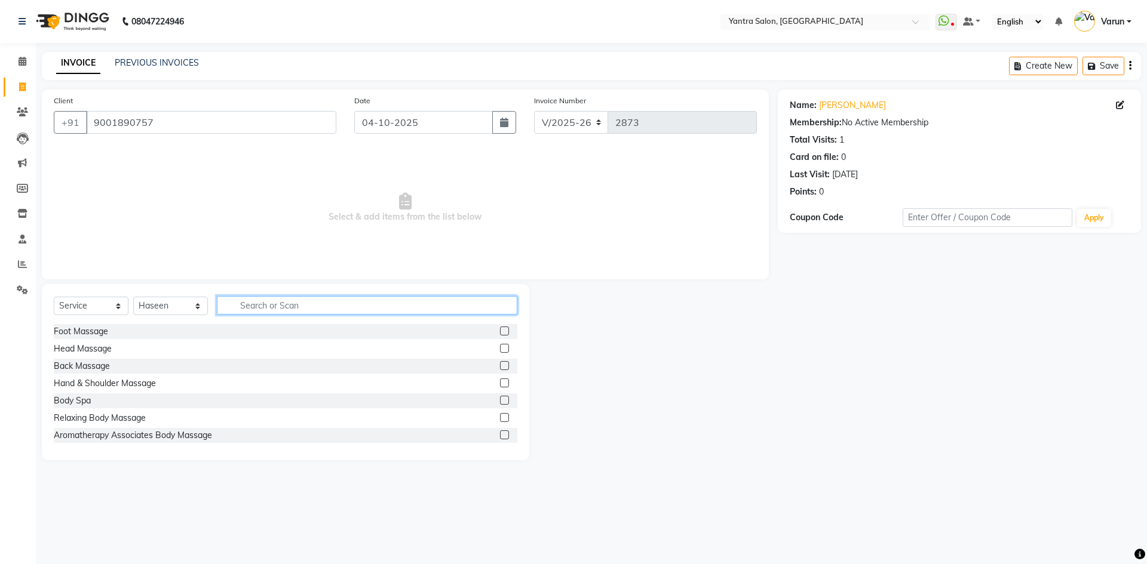
click at [286, 300] on input "text" at bounding box center [367, 305] width 300 height 19
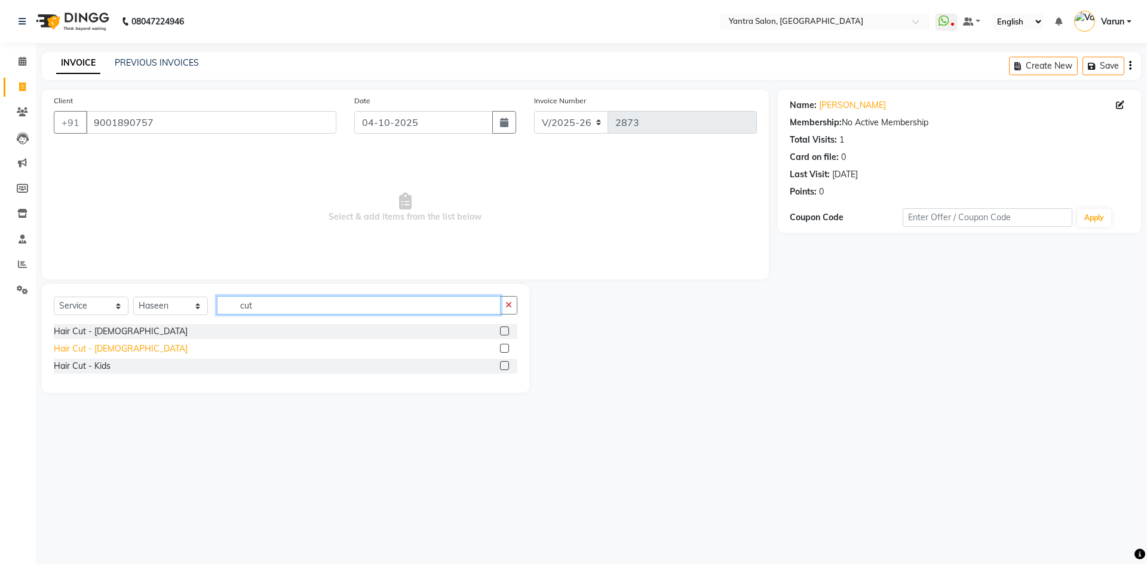
type input "cut"
click at [90, 348] on div "Hair Cut - [DEMOGRAPHIC_DATA]" at bounding box center [121, 349] width 134 height 13
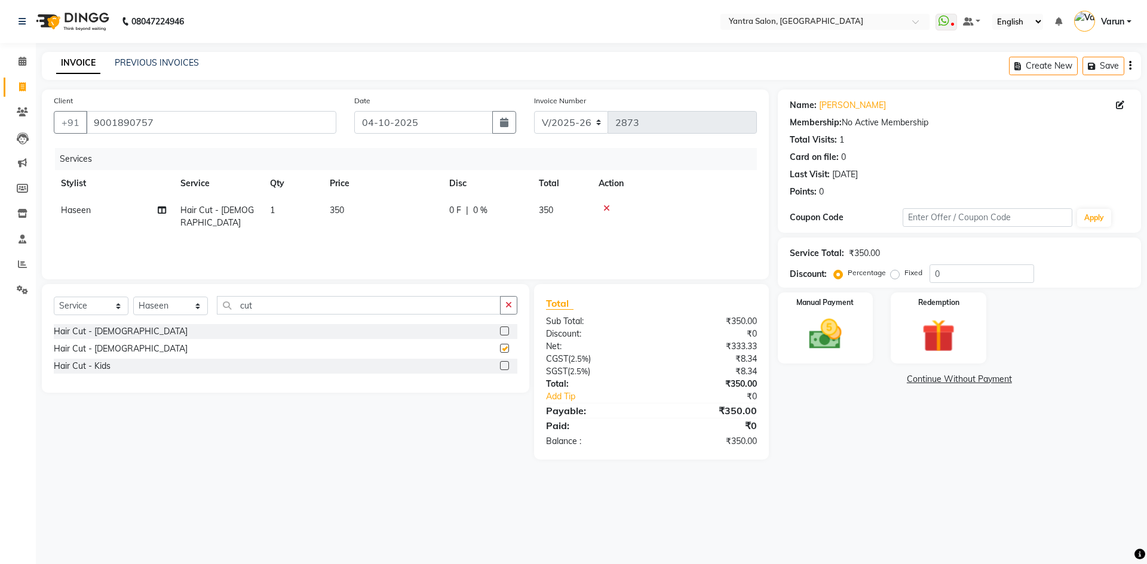
checkbox input "false"
click at [265, 311] on input "cut" at bounding box center [359, 305] width 284 height 19
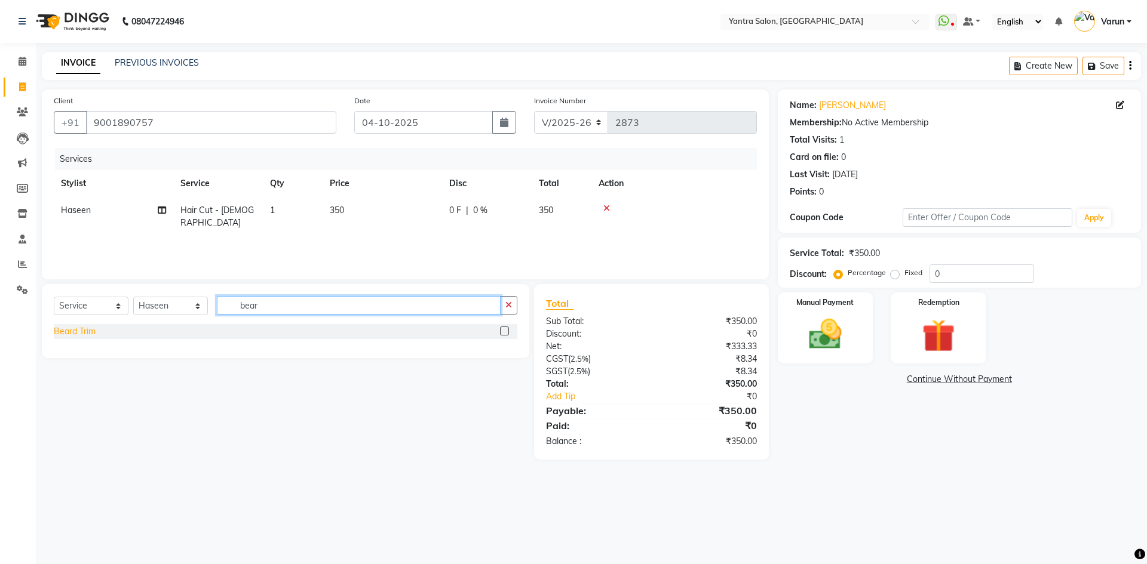
type input "bear"
click at [74, 336] on div "Beard Trim" at bounding box center [75, 331] width 42 height 13
checkbox input "false"
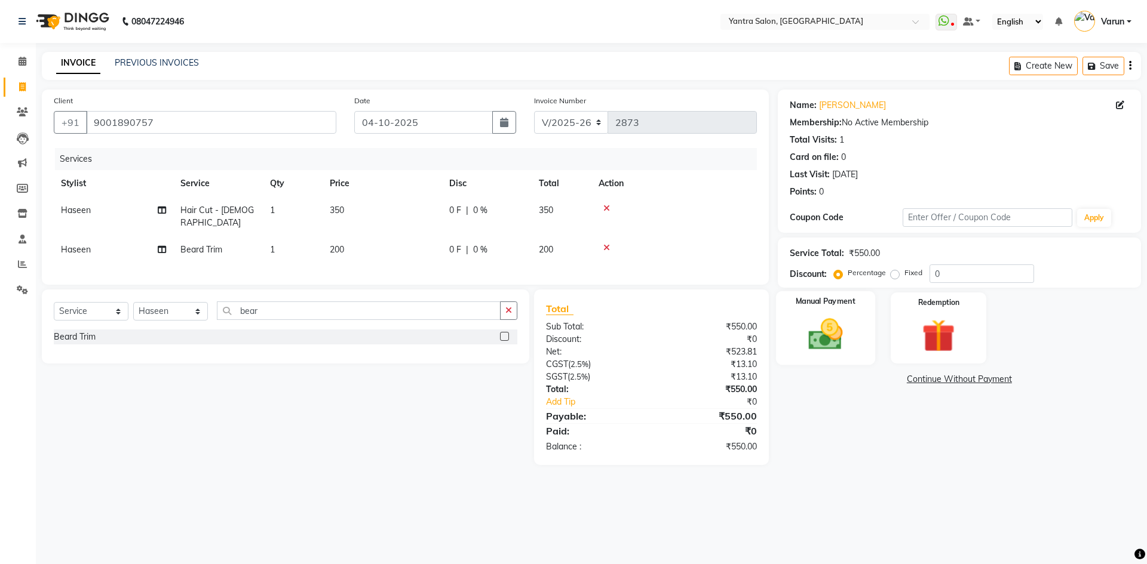
click at [824, 332] on img at bounding box center [825, 334] width 56 height 39
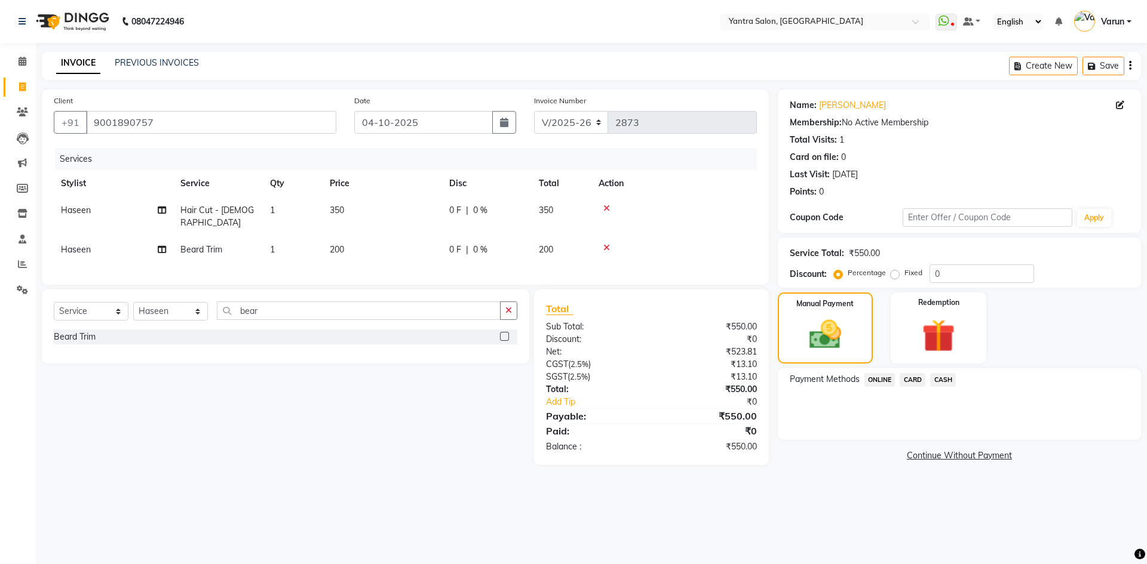
click at [887, 383] on span "ONLINE" at bounding box center [879, 380] width 31 height 14
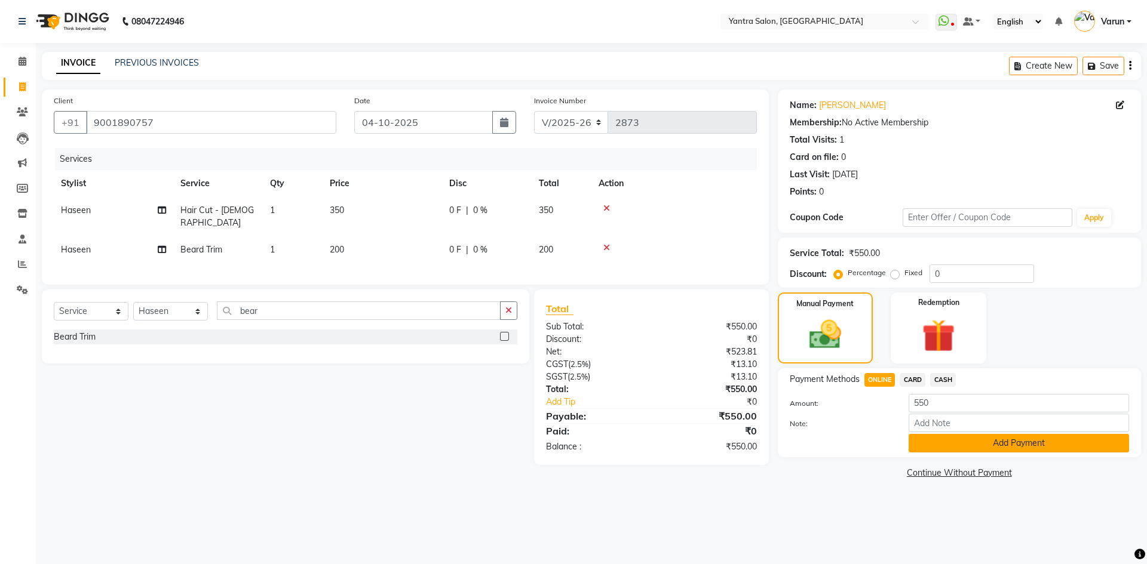
click at [958, 441] on button "Add Payment" at bounding box center [1018, 443] width 220 height 19
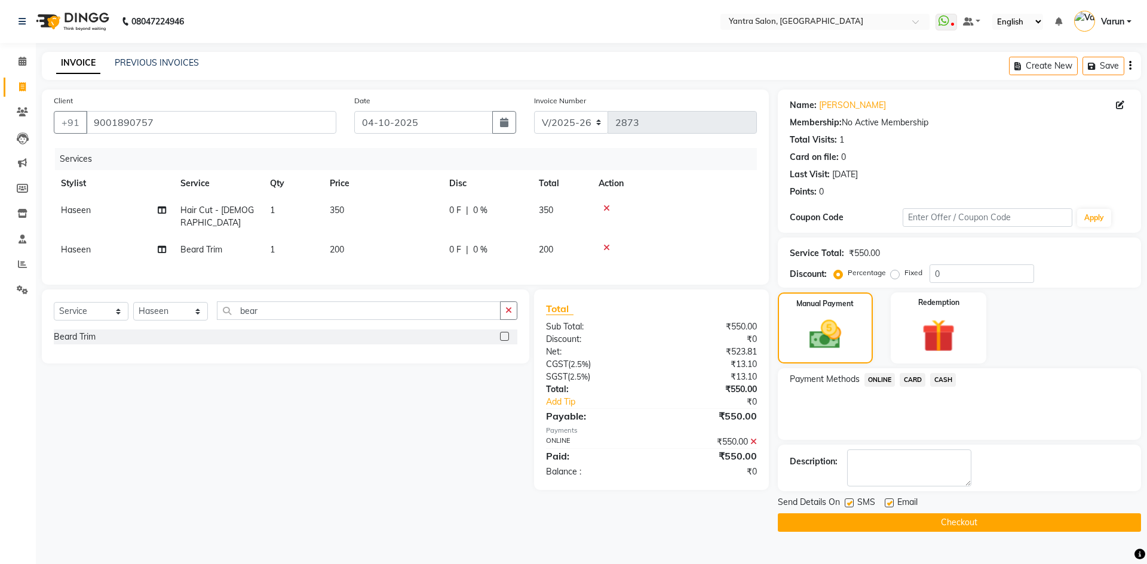
click at [980, 531] on button "Checkout" at bounding box center [959, 523] width 363 height 19
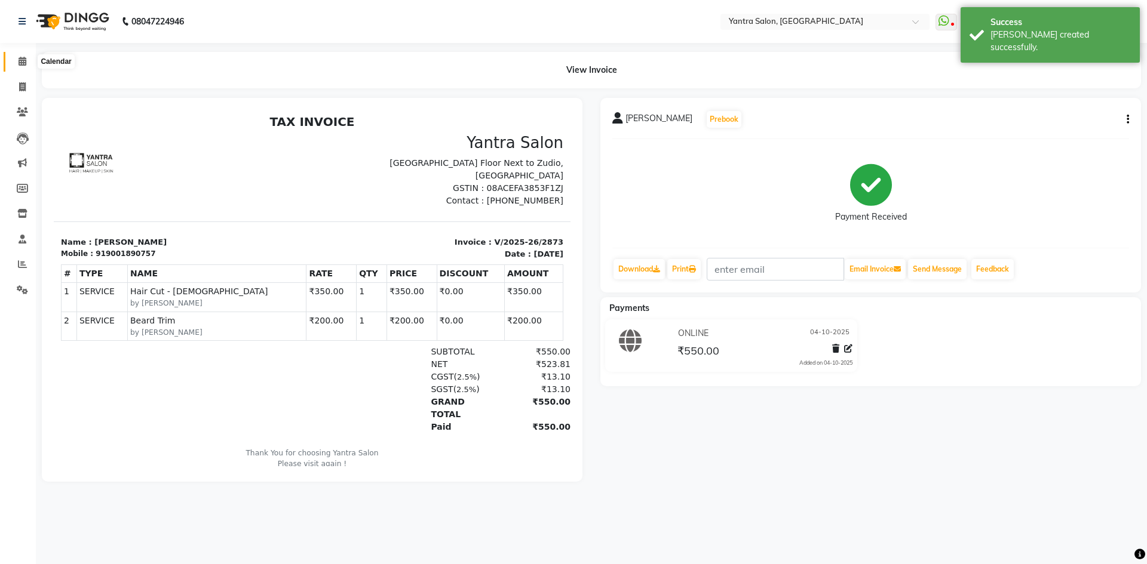
click at [18, 56] on span at bounding box center [22, 62] width 21 height 14
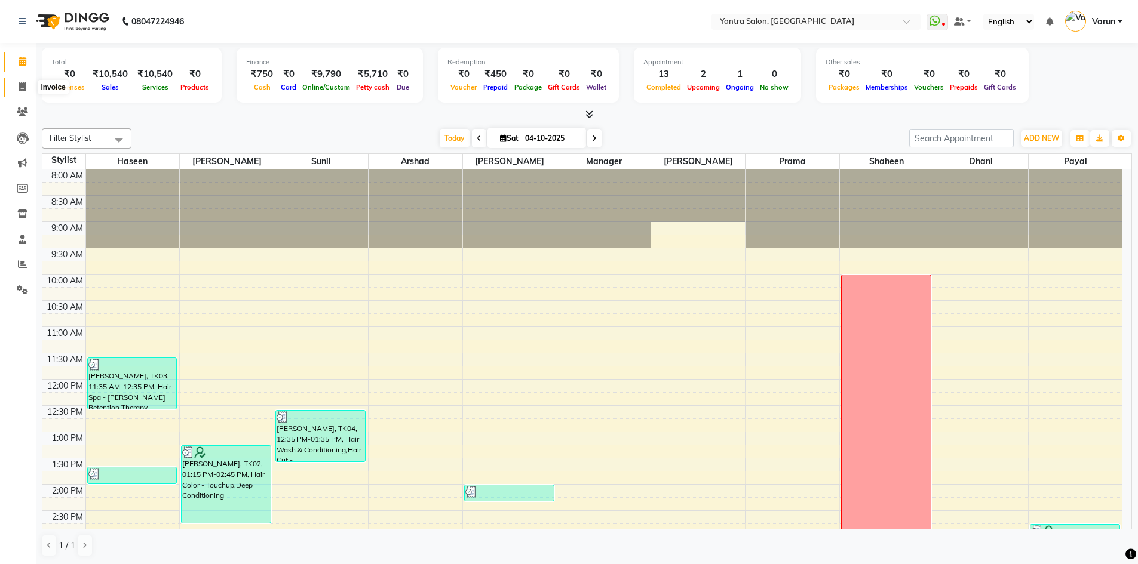
click at [24, 84] on icon at bounding box center [22, 86] width 7 height 9
select select "service"
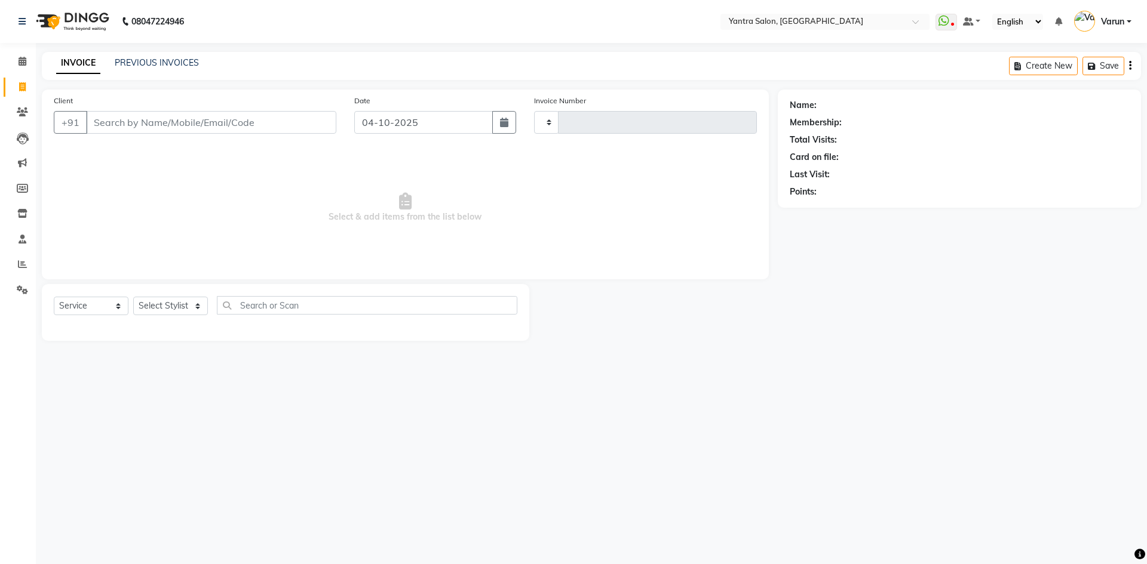
type input "2874"
select select "6253"
click at [145, 64] on link "PREVIOUS INVOICES" at bounding box center [157, 62] width 84 height 11
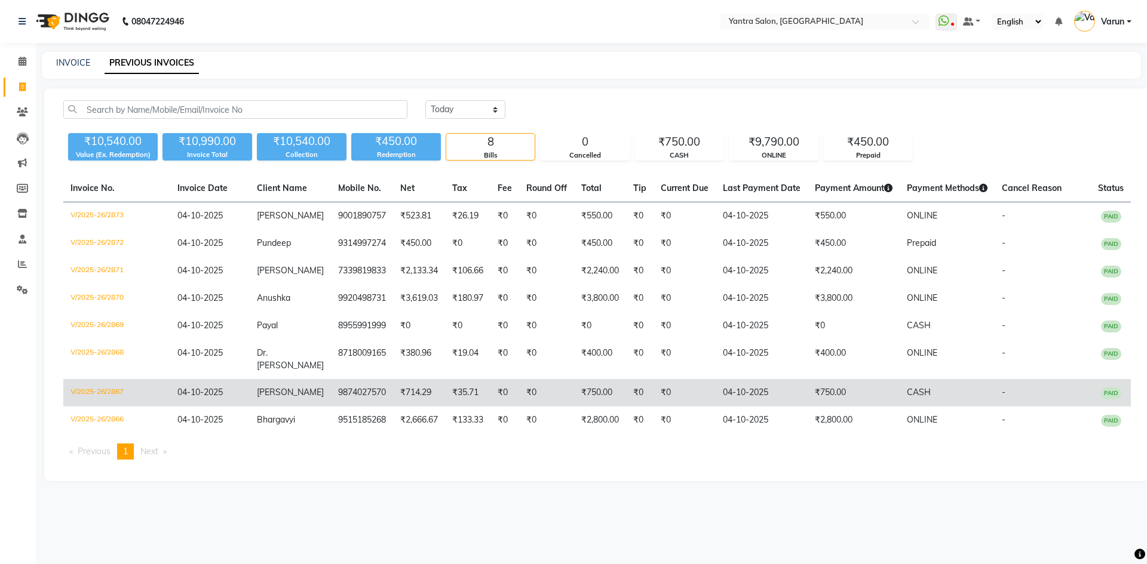
click at [863, 387] on td "₹750.00" at bounding box center [853, 392] width 92 height 27
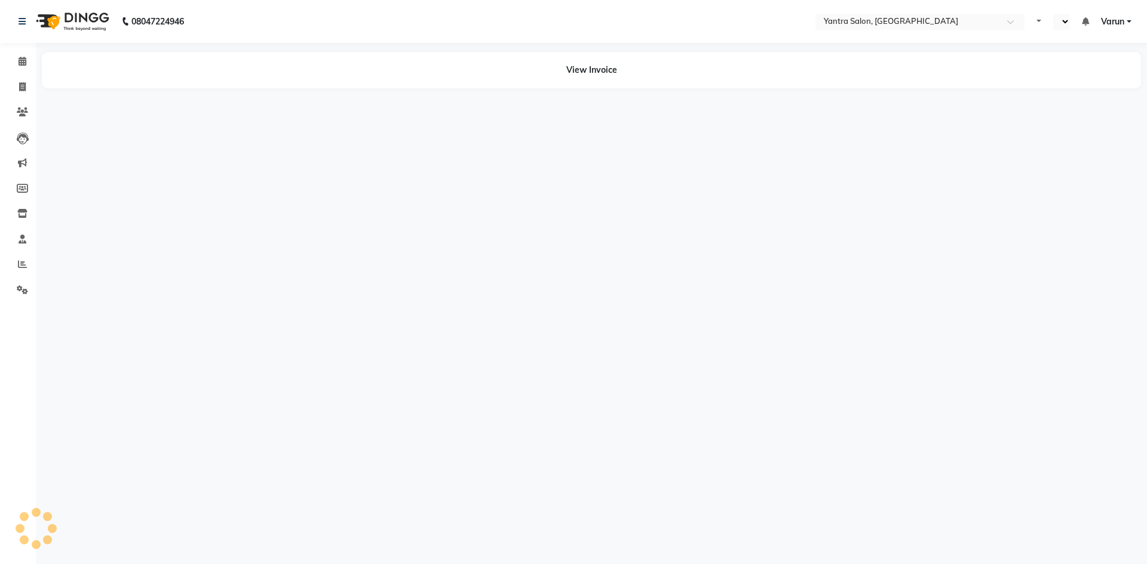
select select "en"
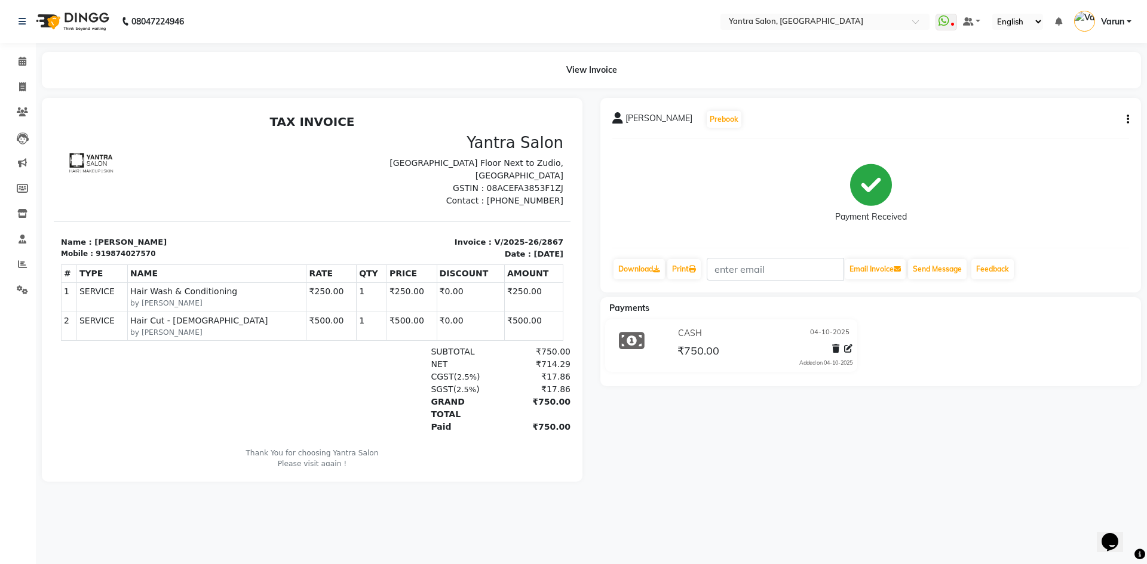
click at [1127, 120] on icon "button" at bounding box center [1127, 119] width 2 height 1
click at [1065, 132] on div "Edit Invoice" at bounding box center [1068, 134] width 82 height 15
select select "service"
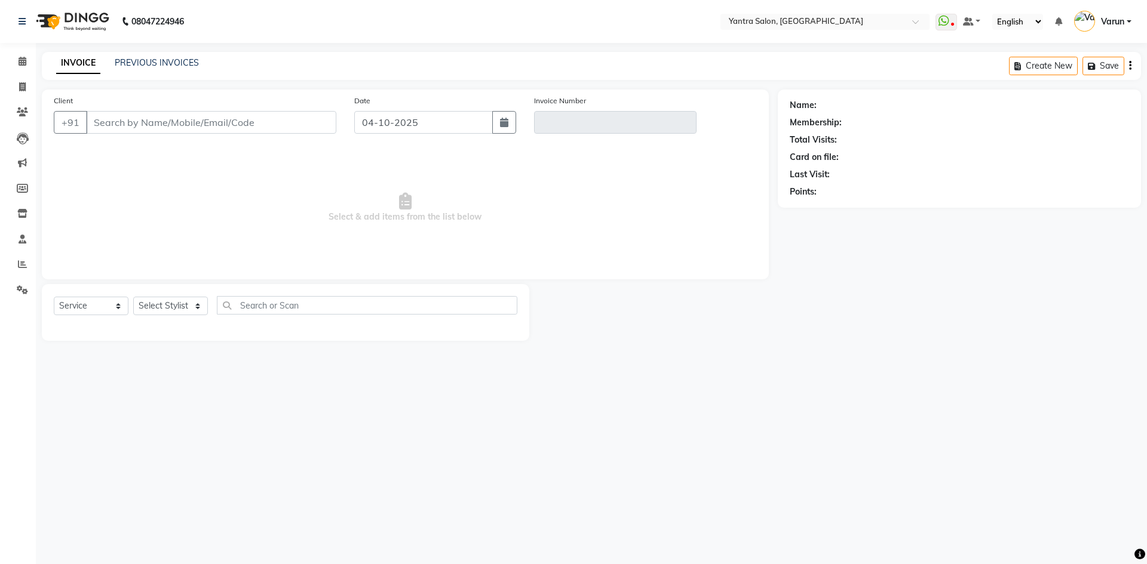
type input "9874027570"
type input "V/2025-26/2867"
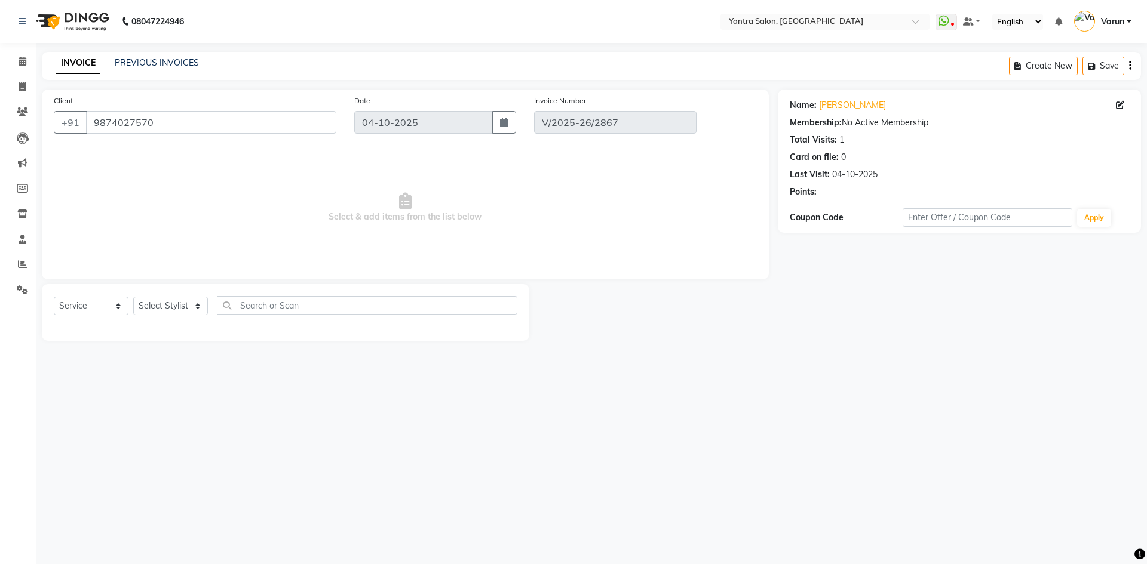
select select "select"
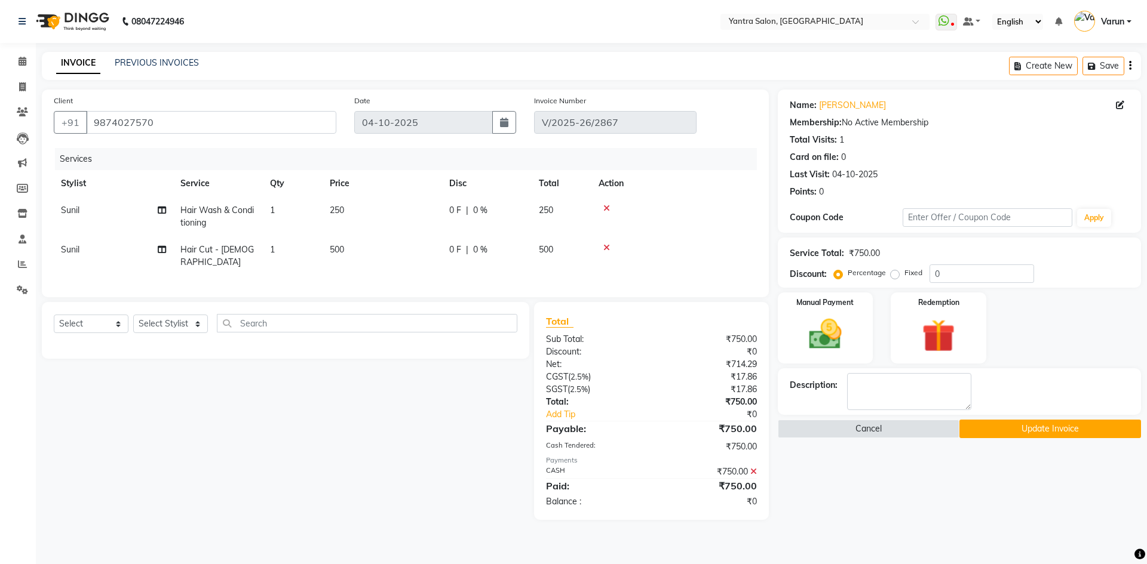
click at [754, 468] on icon at bounding box center [753, 472] width 7 height 8
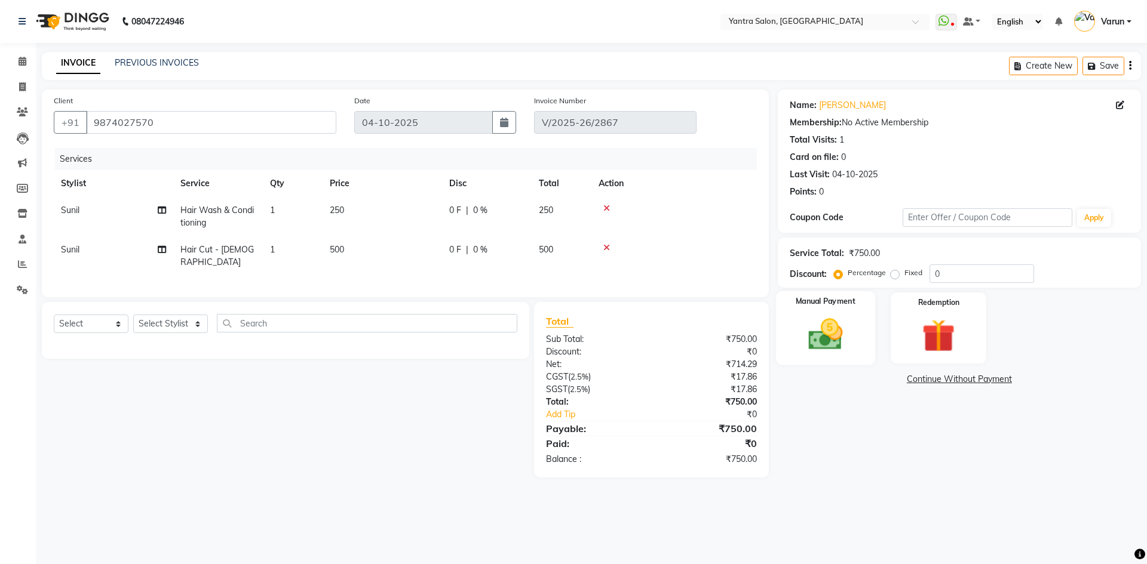
click at [842, 333] on img at bounding box center [825, 334] width 56 height 39
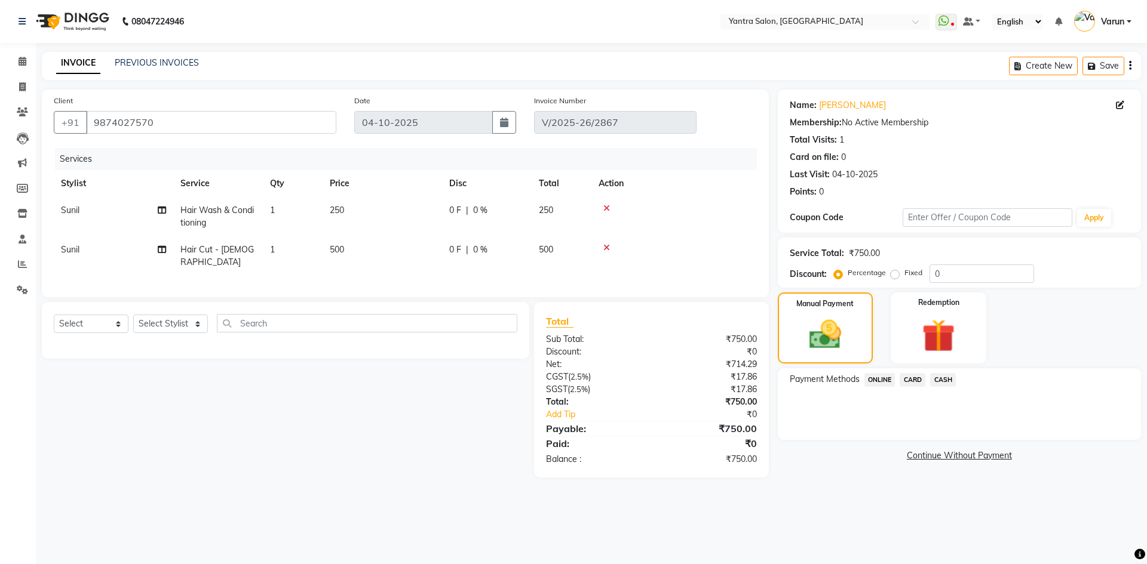
click at [887, 383] on span "ONLINE" at bounding box center [879, 380] width 31 height 14
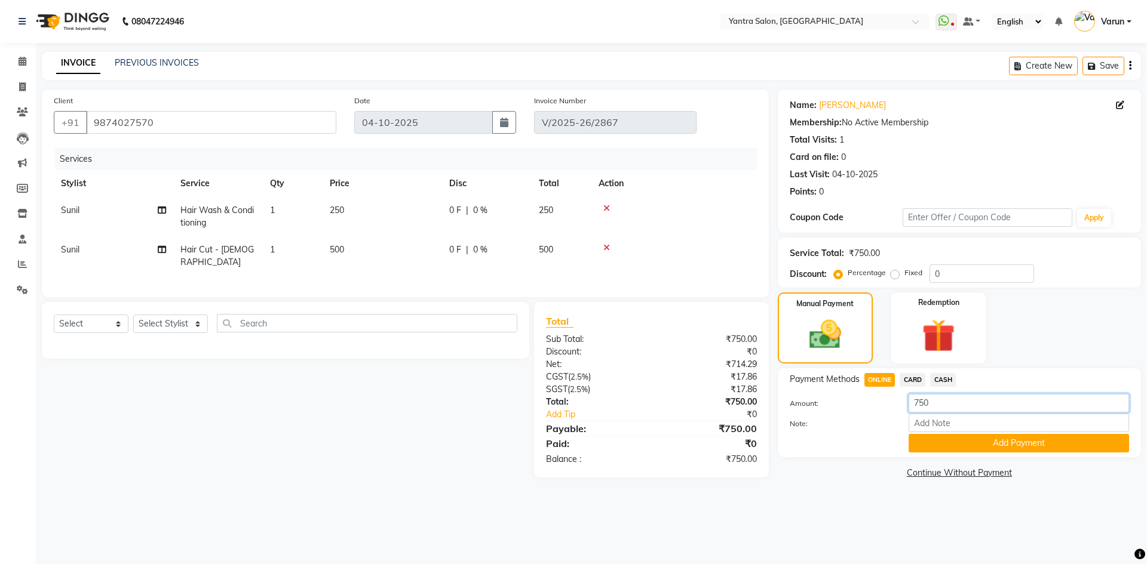
click at [952, 405] on input "750" at bounding box center [1018, 403] width 220 height 19
click at [942, 405] on input "700" at bounding box center [1018, 403] width 220 height 19
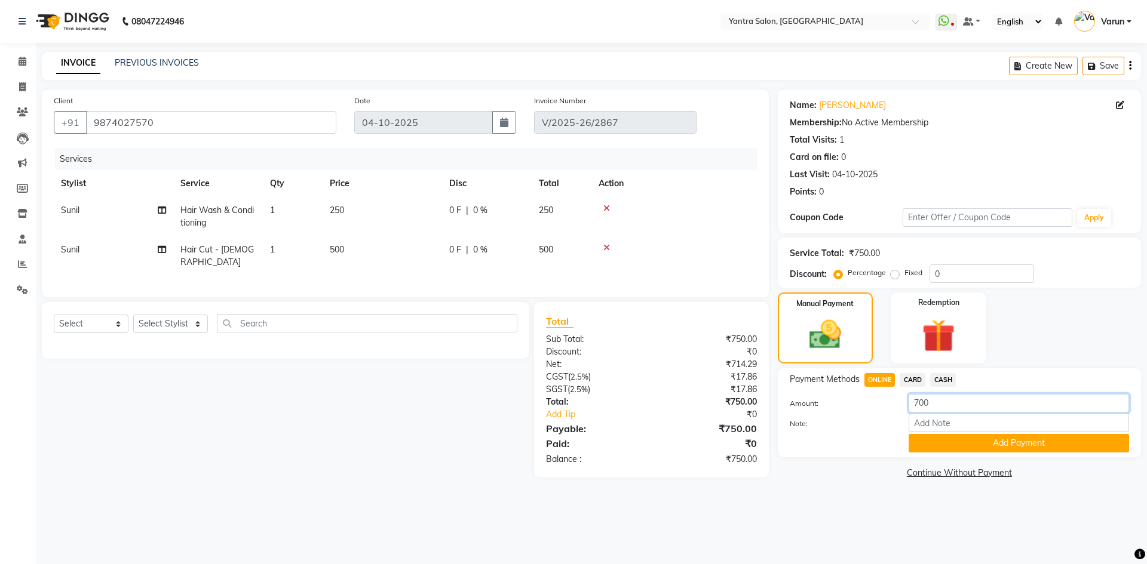
click at [942, 405] on input "700" at bounding box center [1018, 403] width 220 height 19
type input "50"
click at [954, 448] on button "Add Payment" at bounding box center [1018, 443] width 220 height 19
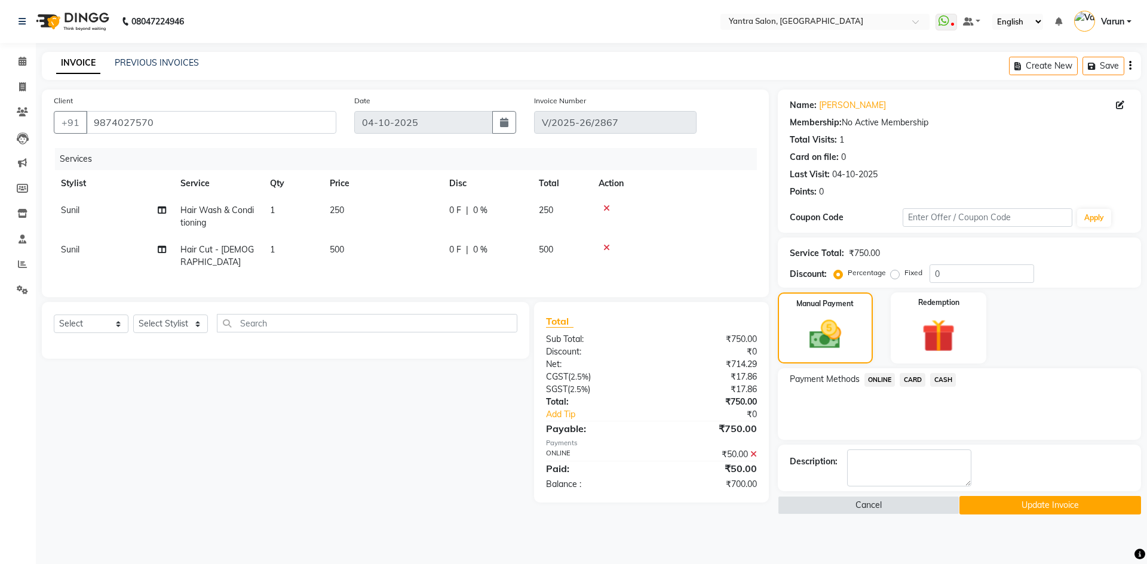
click at [947, 376] on span "CASH" at bounding box center [943, 380] width 26 height 14
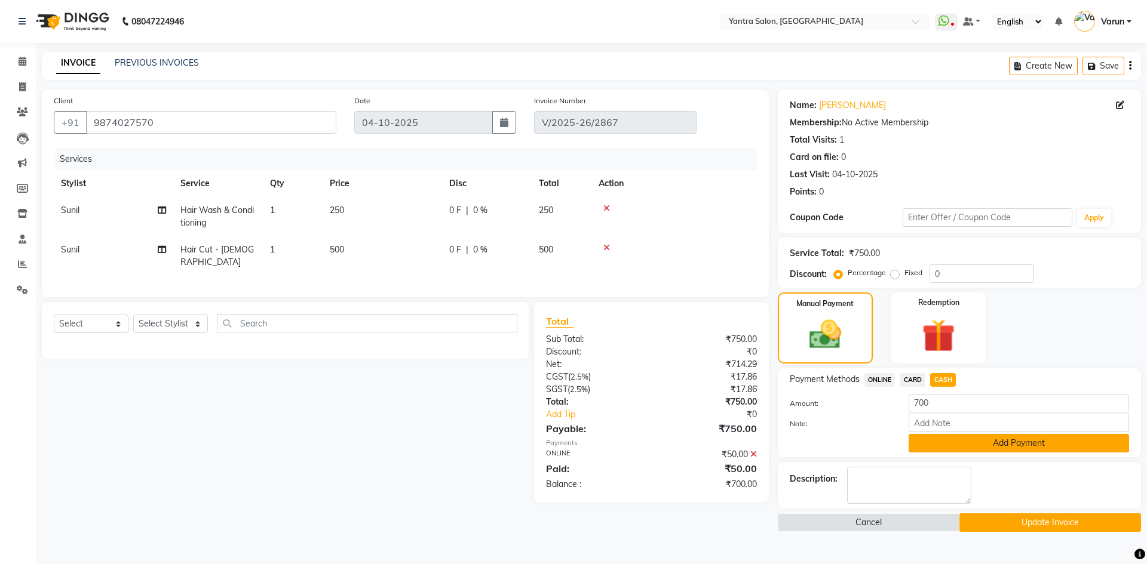
click at [987, 441] on button "Add Payment" at bounding box center [1018, 443] width 220 height 19
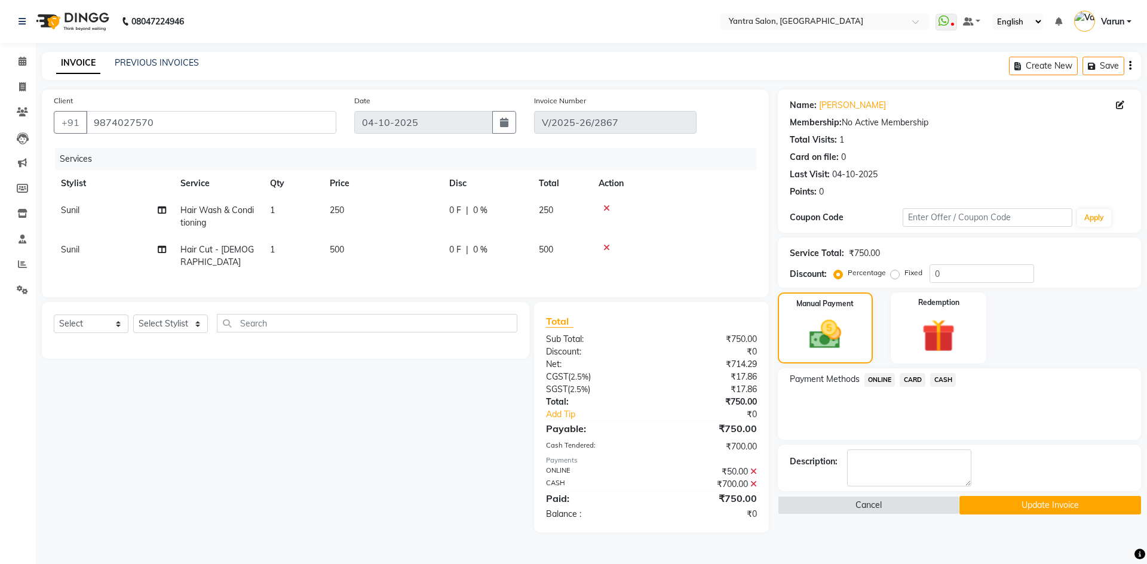
click at [1003, 505] on button "Update Invoice" at bounding box center [1050, 505] width 182 height 19
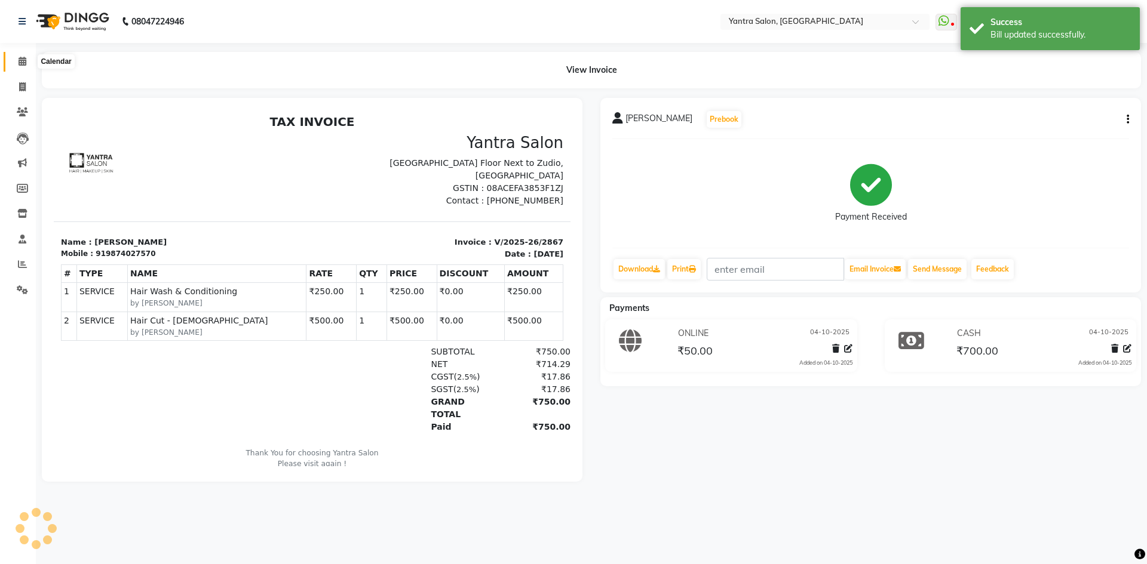
click at [12, 59] on span at bounding box center [22, 62] width 21 height 14
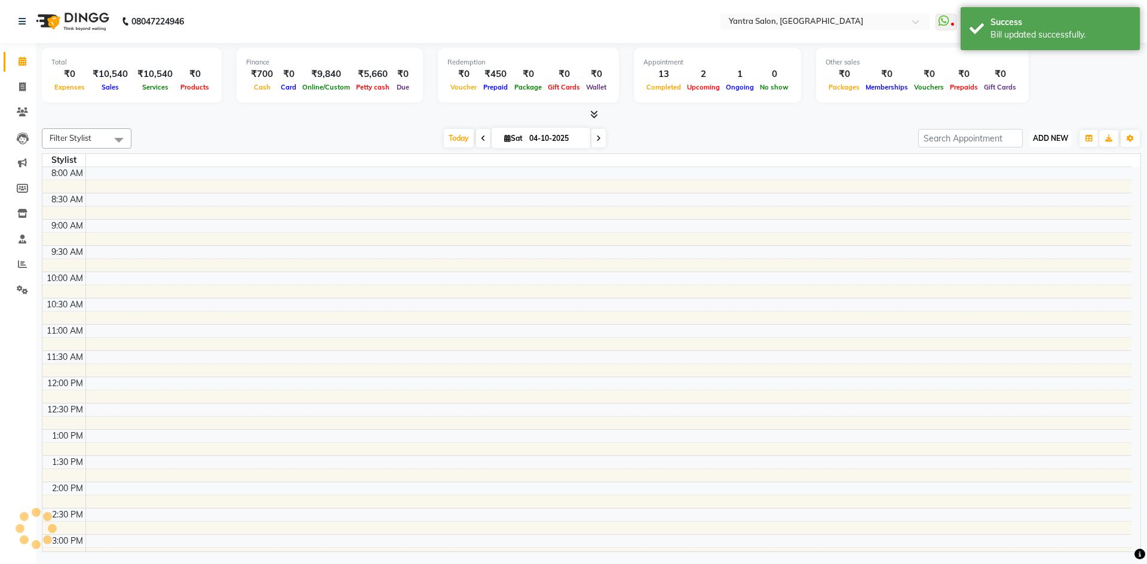
click at [1043, 134] on span "ADD NEW" at bounding box center [1049, 138] width 35 height 9
click at [1028, 195] on link "Add Expense" at bounding box center [1023, 193] width 94 height 16
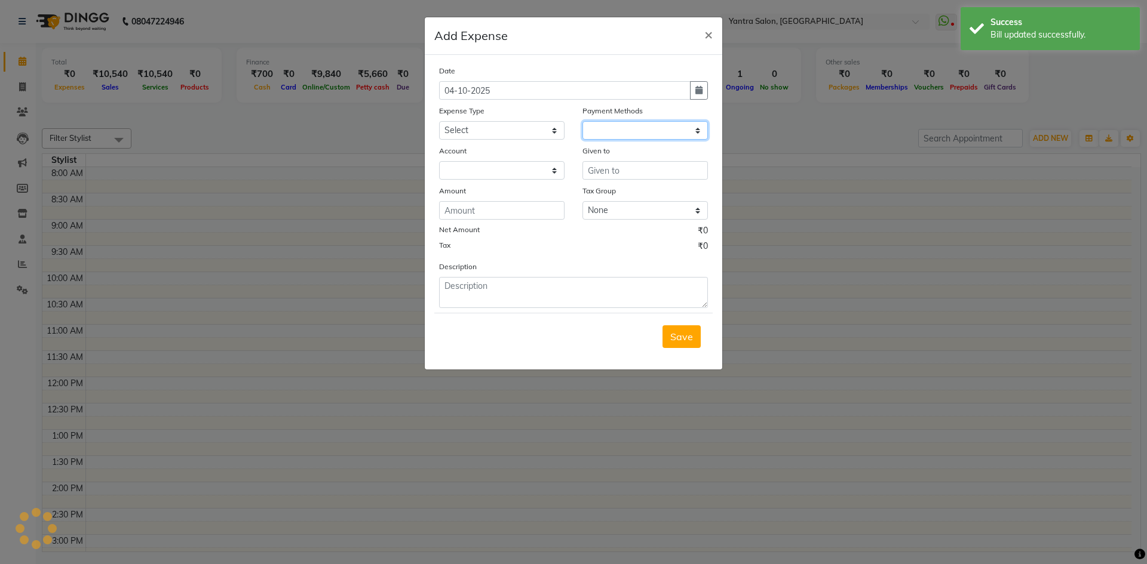
click at [650, 132] on select at bounding box center [644, 130] width 125 height 19
click at [537, 163] on select at bounding box center [501, 170] width 125 height 19
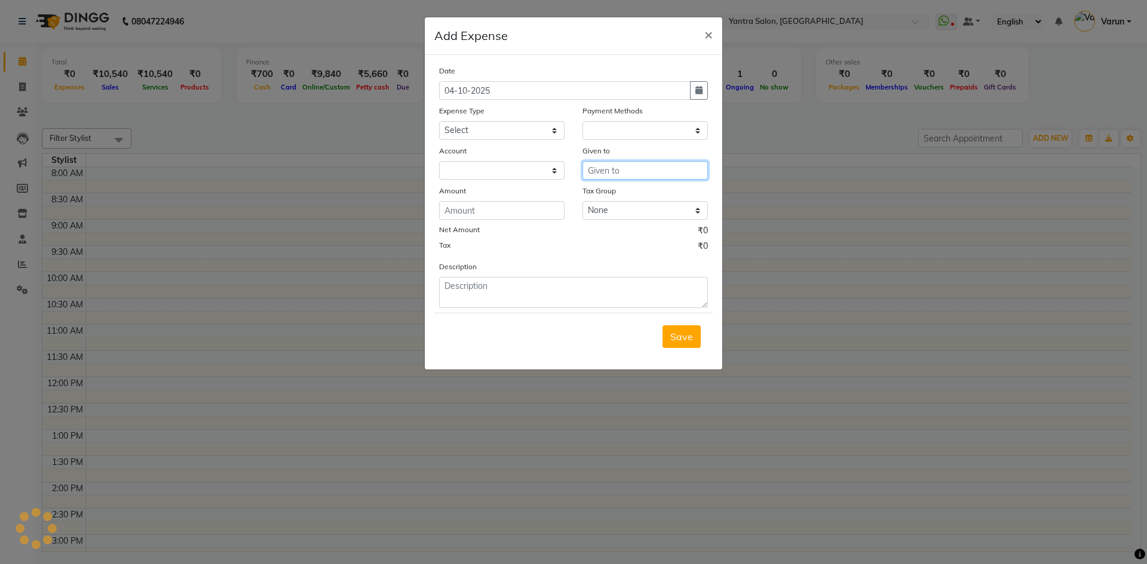
click at [608, 177] on input "text" at bounding box center [644, 170] width 125 height 19
click at [611, 193] on span "Mana" at bounding box center [610, 196] width 26 height 12
type input "Manager"
click at [519, 217] on input "number" at bounding box center [501, 210] width 125 height 19
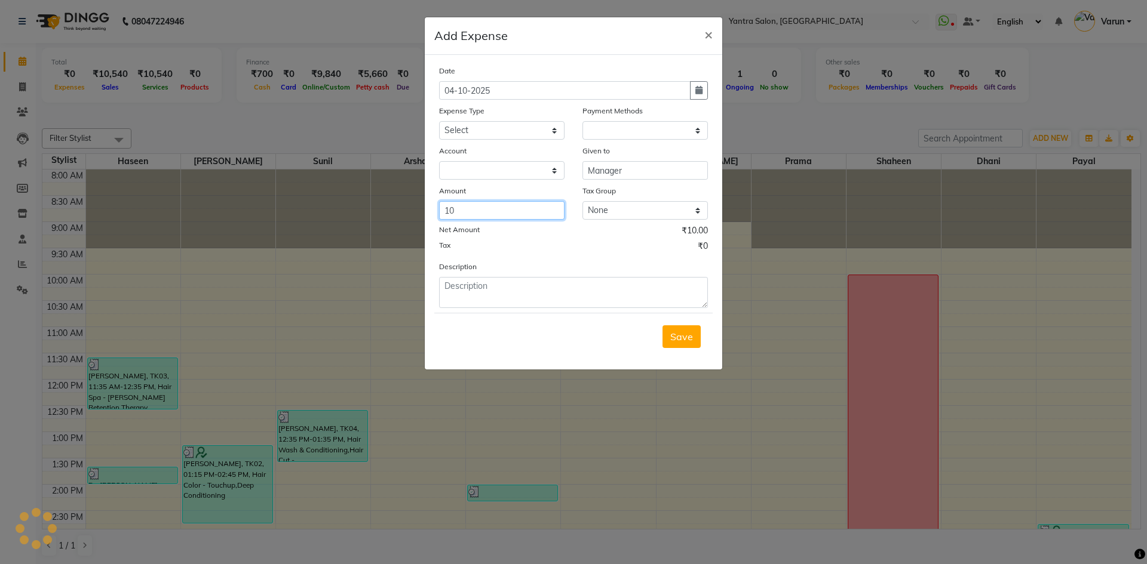
type input "10"
click at [632, 145] on div "Given to" at bounding box center [644, 153] width 125 height 17
click at [634, 137] on select at bounding box center [644, 130] width 125 height 19
click at [499, 166] on select at bounding box center [501, 170] width 125 height 19
click at [708, 35] on span "×" at bounding box center [708, 34] width 8 height 18
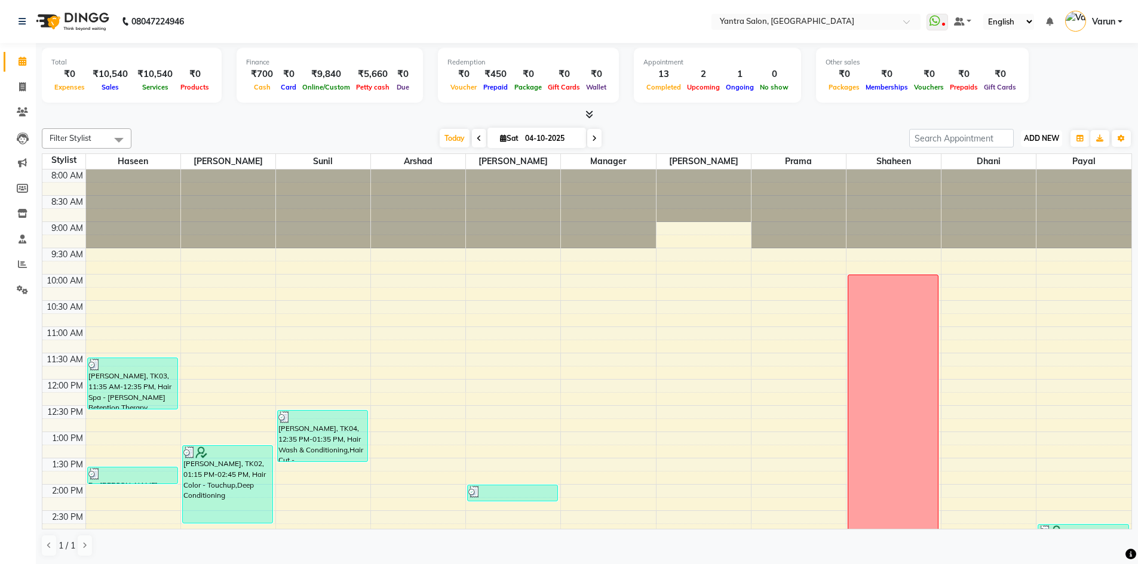
click at [1040, 134] on span "ADD NEW" at bounding box center [1041, 138] width 35 height 9
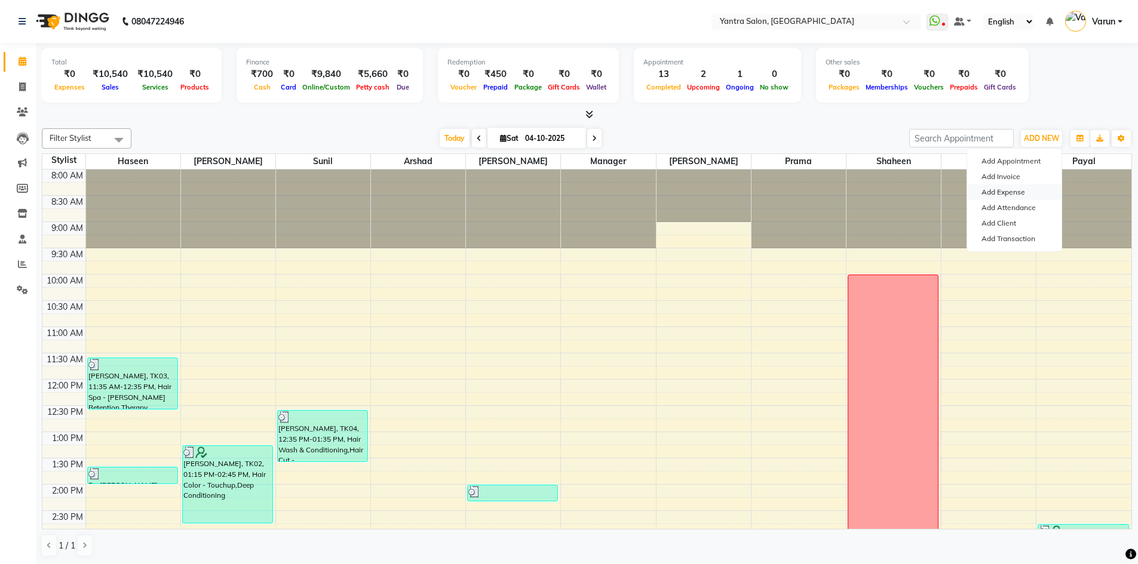
click at [1027, 189] on link "Add Expense" at bounding box center [1014, 193] width 94 height 16
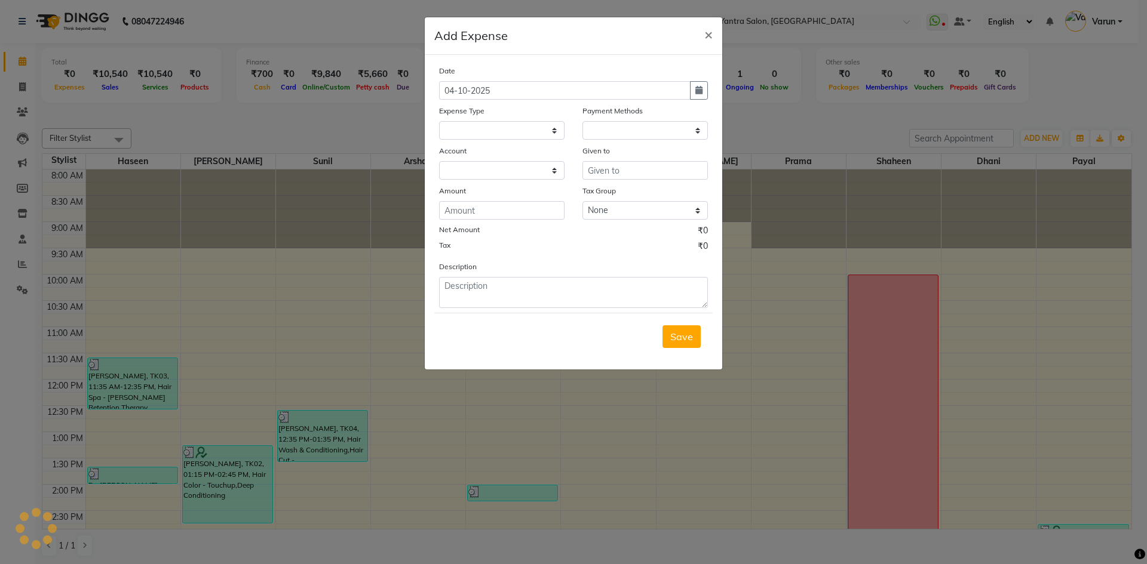
select select "1"
select select "5248"
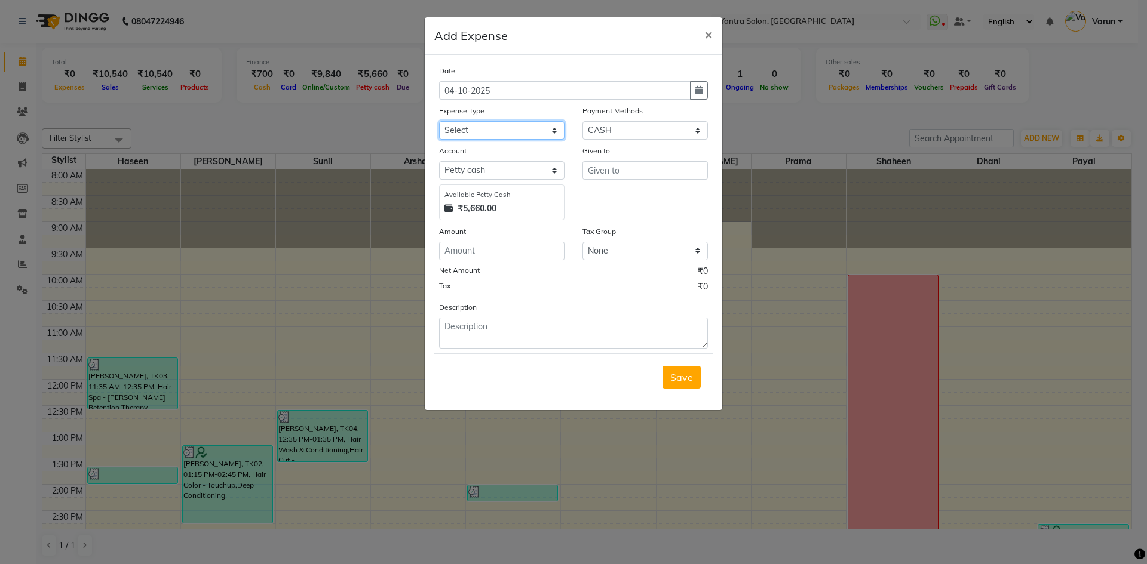
click at [514, 134] on select "Select Advance Salary Bank charges Car maintenance Cash transfer to bank Cash t…" at bounding box center [501, 130] width 125 height 19
select select "17"
click at [439, 121] on select "Select Advance Salary Bank charges Car maintenance Cash transfer to bank Cash t…" at bounding box center [501, 130] width 125 height 19
click at [614, 180] on div "Given to" at bounding box center [644, 183] width 143 height 76
click at [614, 176] on input "text" at bounding box center [644, 170] width 125 height 19
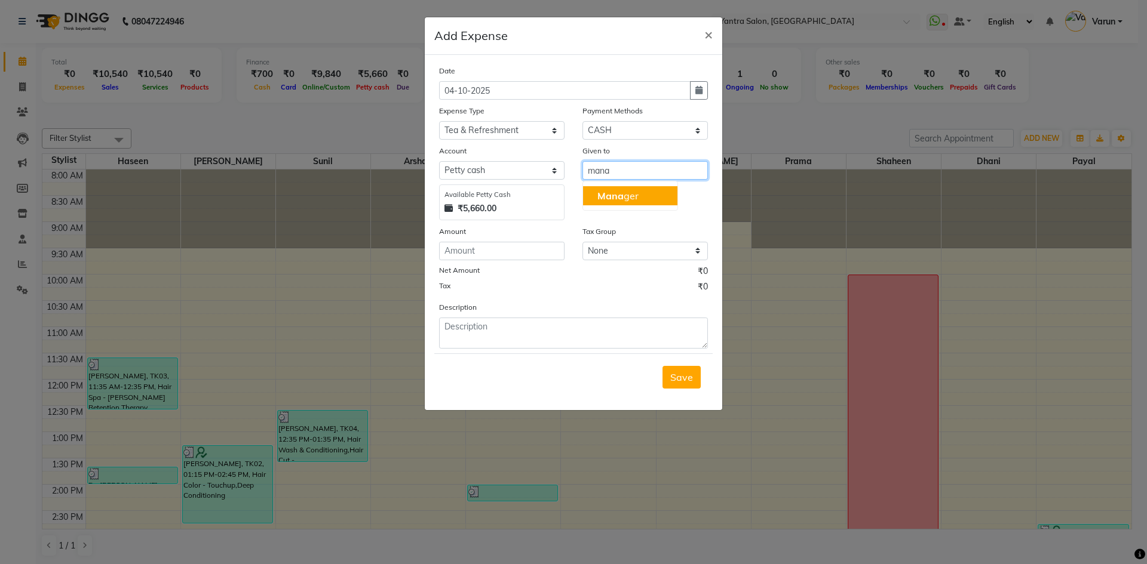
click at [612, 189] on button "Mana ger" at bounding box center [630, 195] width 94 height 19
type input "Manager"
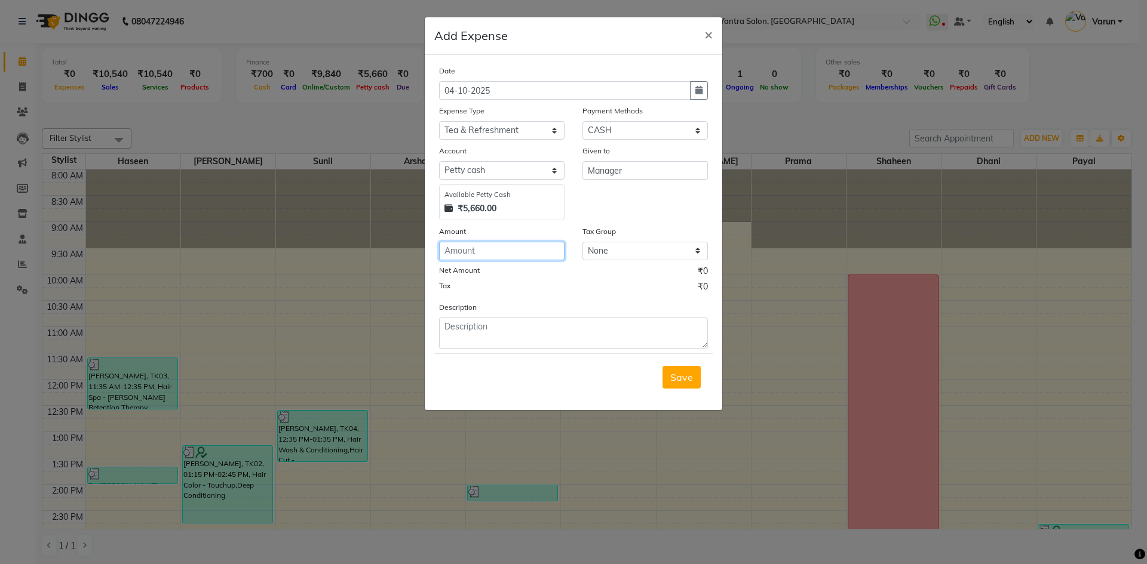
click at [542, 247] on input "number" at bounding box center [501, 251] width 125 height 19
type input "10"
type textarea "tea"
click at [679, 383] on span "Save" at bounding box center [681, 377] width 23 height 12
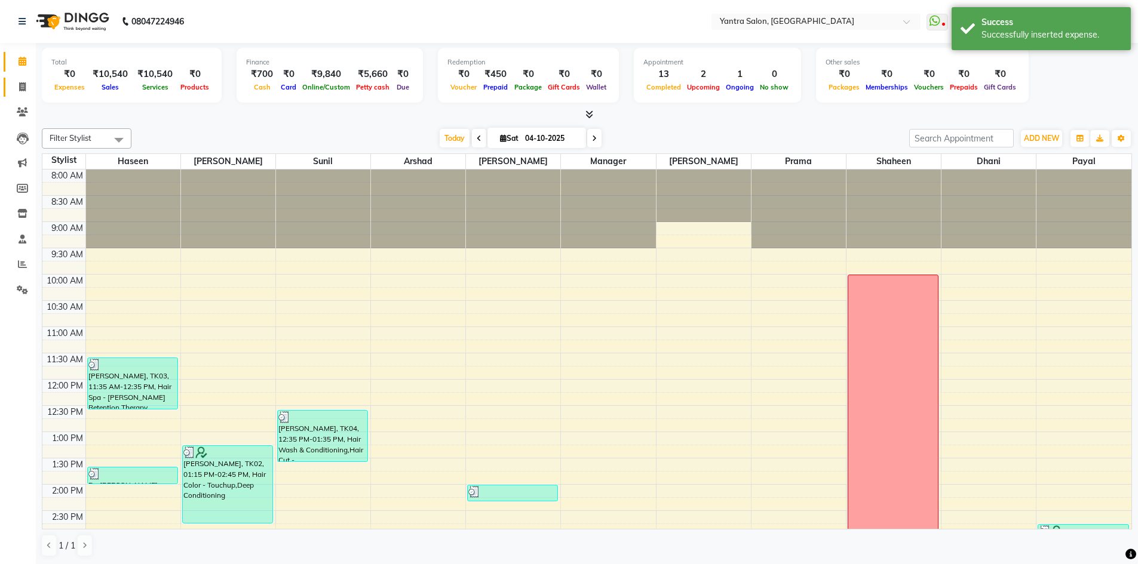
click at [16, 75] on li "Invoice" at bounding box center [18, 88] width 36 height 26
click at [17, 78] on link "Invoice" at bounding box center [18, 88] width 29 height 20
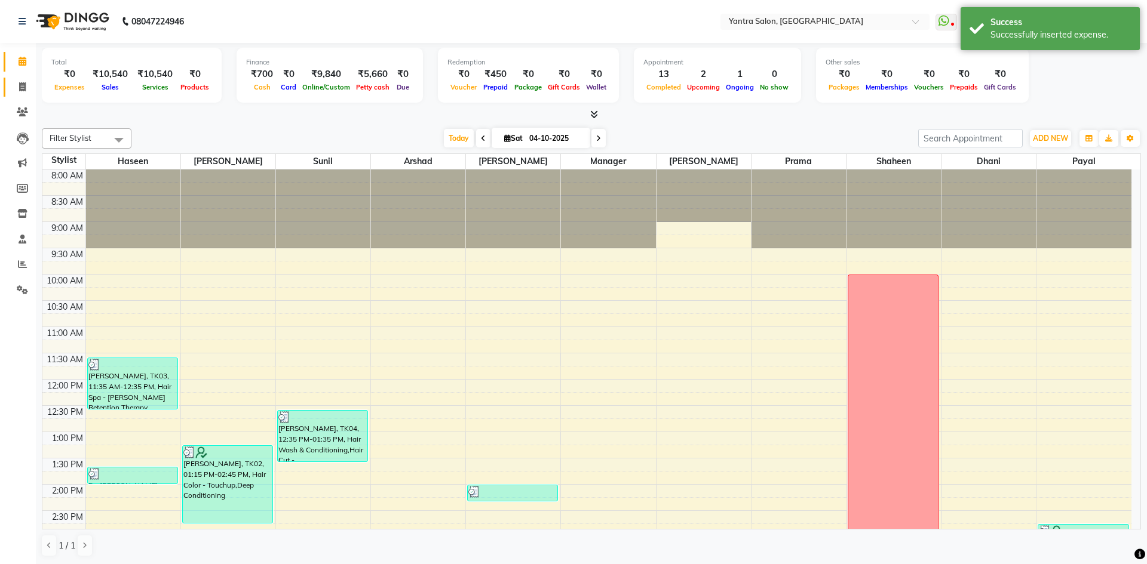
select select "6253"
select select "service"
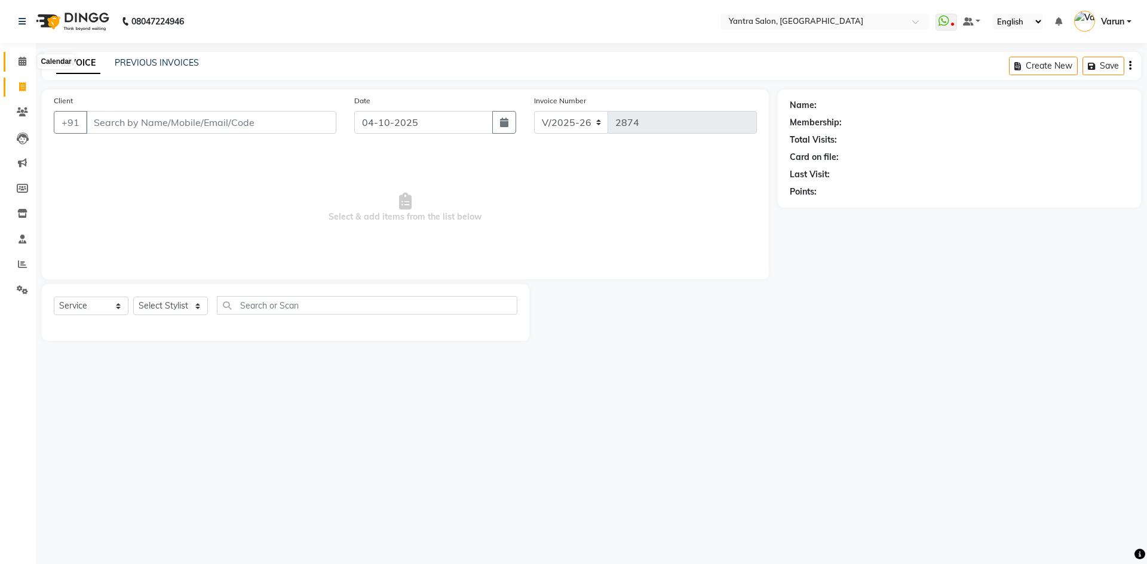
click at [21, 60] on icon at bounding box center [23, 61] width 8 height 9
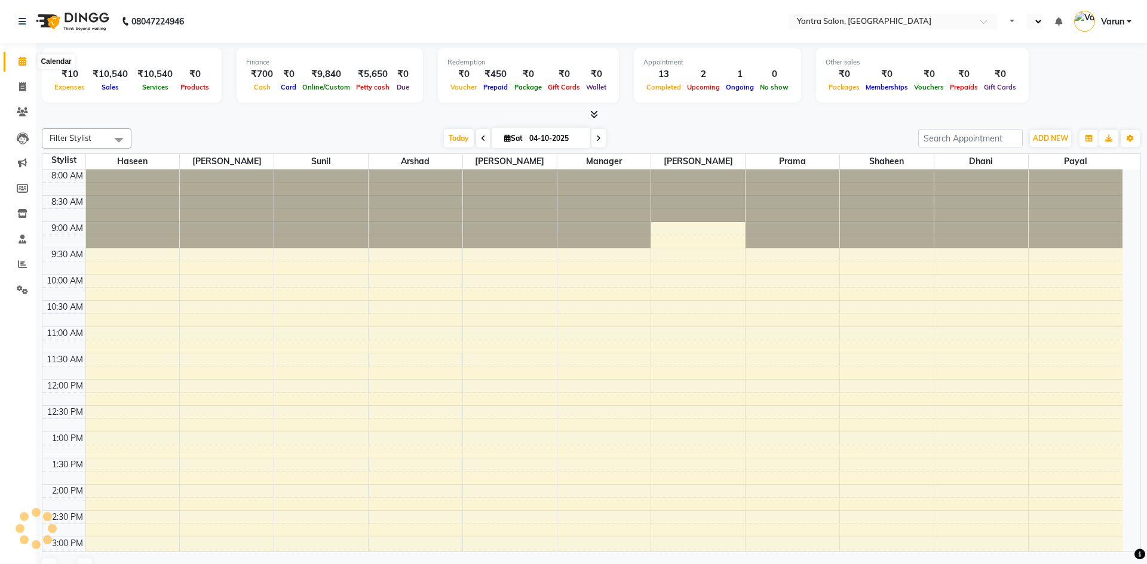
select select "en"
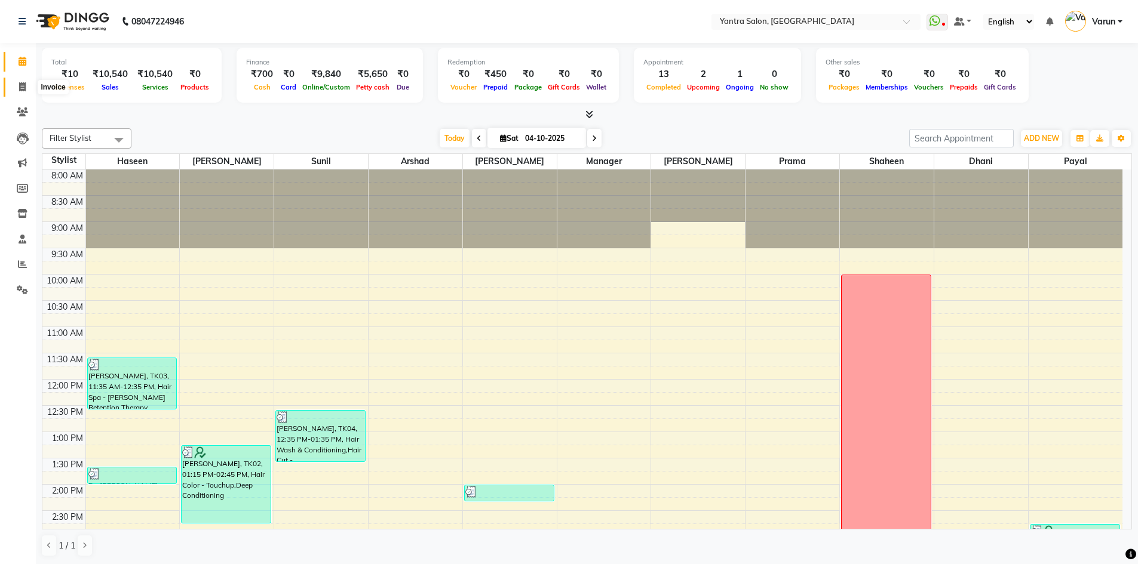
click at [14, 85] on span at bounding box center [22, 88] width 21 height 14
select select "6253"
select select "service"
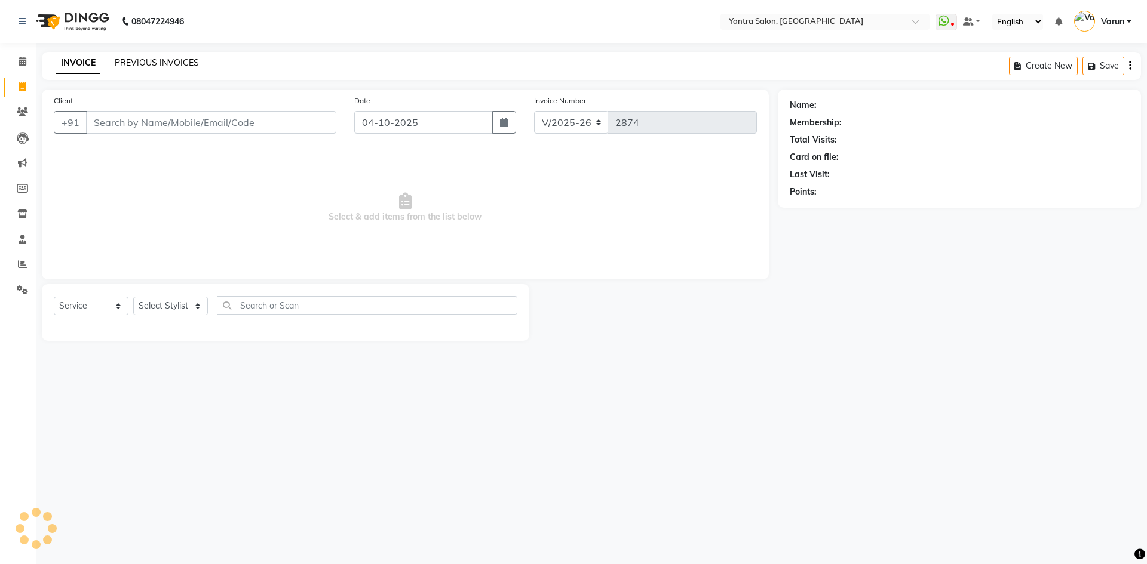
click at [146, 66] on link "PREVIOUS INVOICES" at bounding box center [157, 62] width 84 height 11
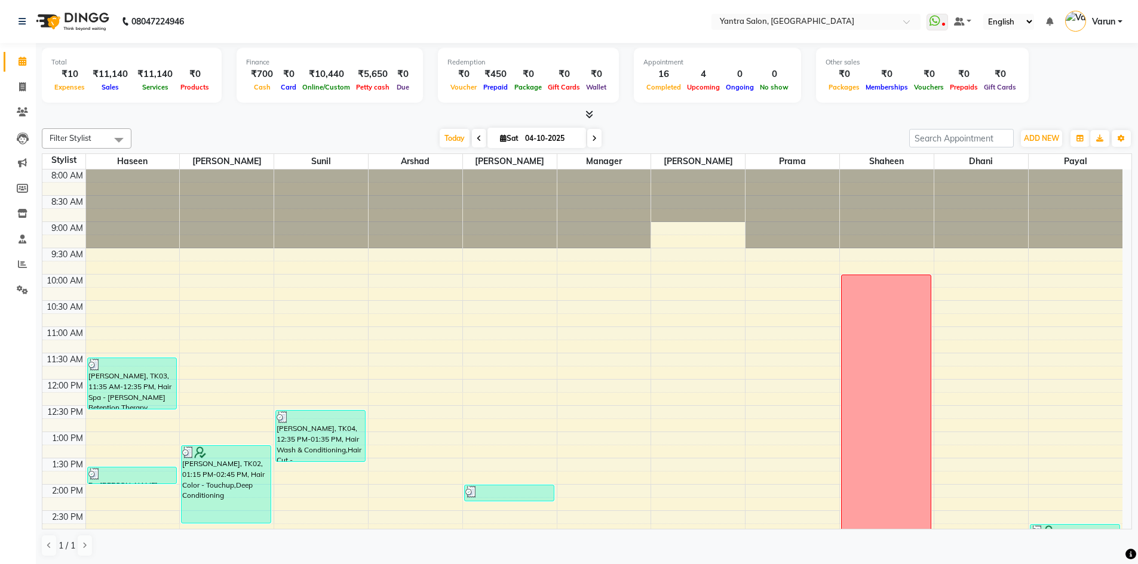
click at [561, 144] on input "04-10-2025" at bounding box center [551, 139] width 60 height 18
select select "10"
select select "2025"
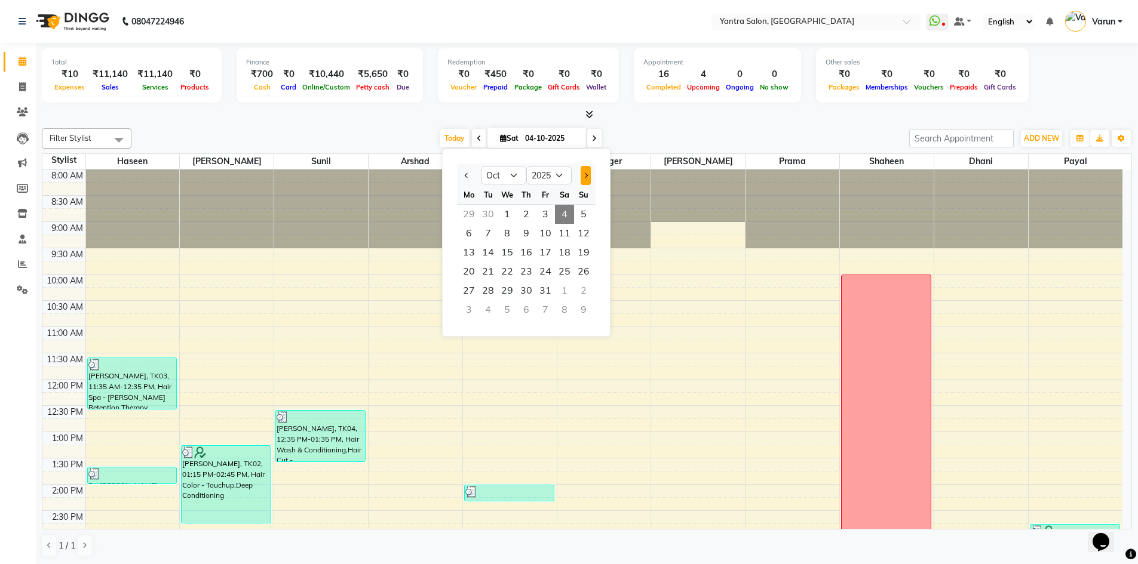
click at [583, 176] on span "Next month" at bounding box center [585, 175] width 5 height 5
select select "11"
click at [511, 238] on span "5" at bounding box center [506, 233] width 19 height 19
type input "[DATE]"
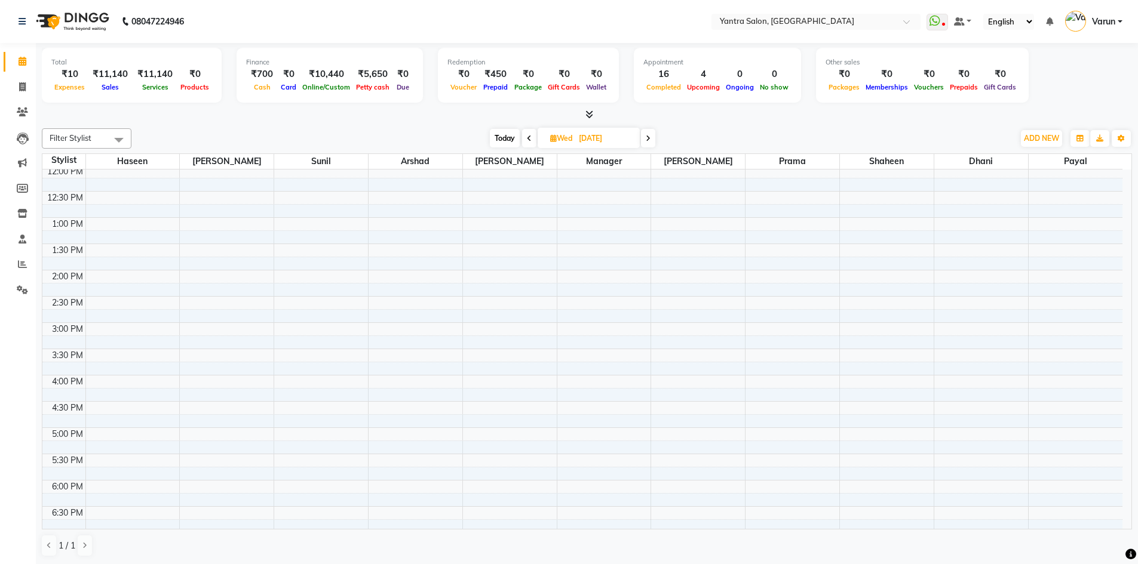
scroll to position [323, 0]
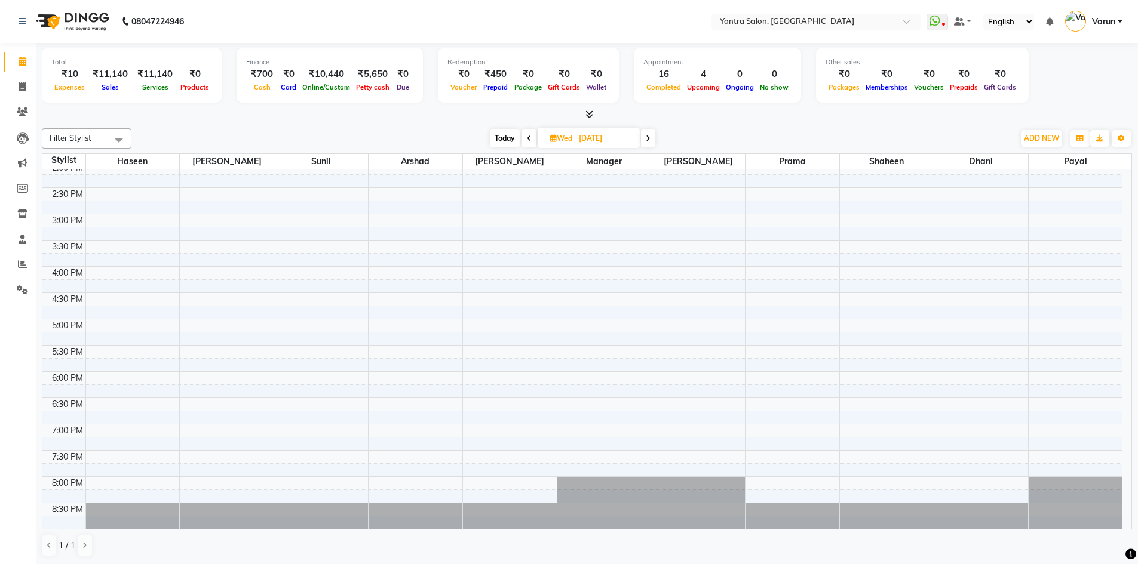
click at [717, 355] on div "8:00 AM 8:30 AM 9:00 AM 9:30 AM 10:00 AM 10:30 AM 11:00 AM 11:30 AM 12:00 PM 12…" at bounding box center [582, 188] width 1080 height 683
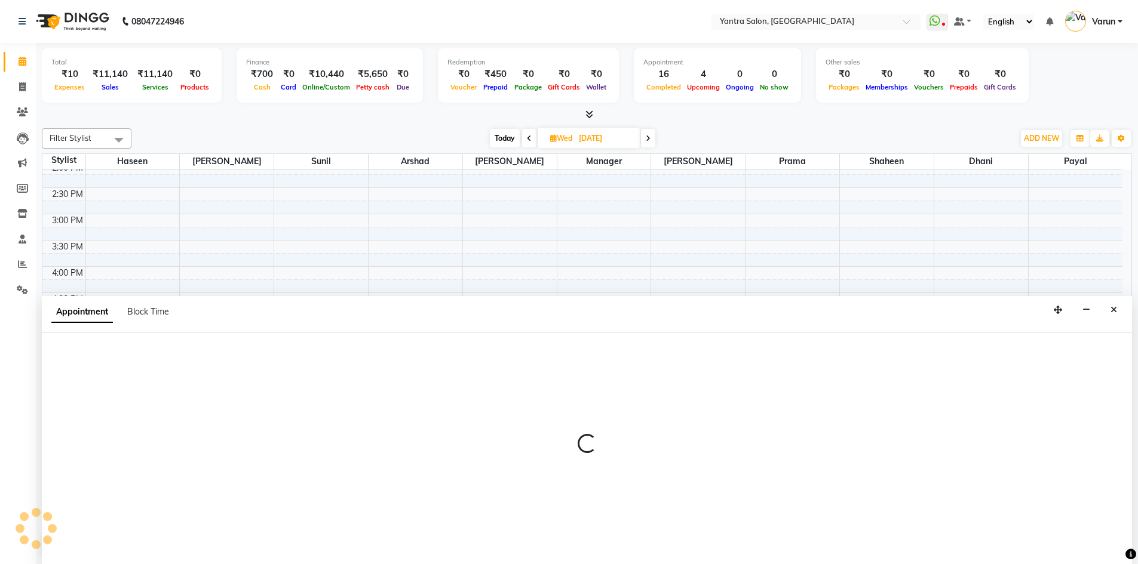
scroll to position [1, 0]
select select "46214"
select select "1050"
select select "tentative"
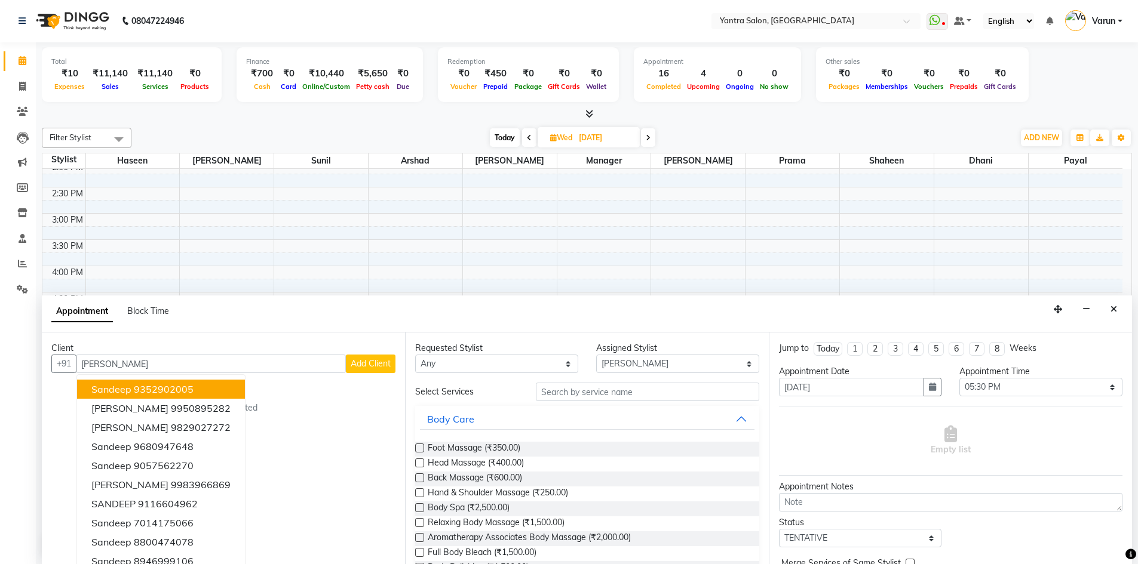
type input "Sandeep"
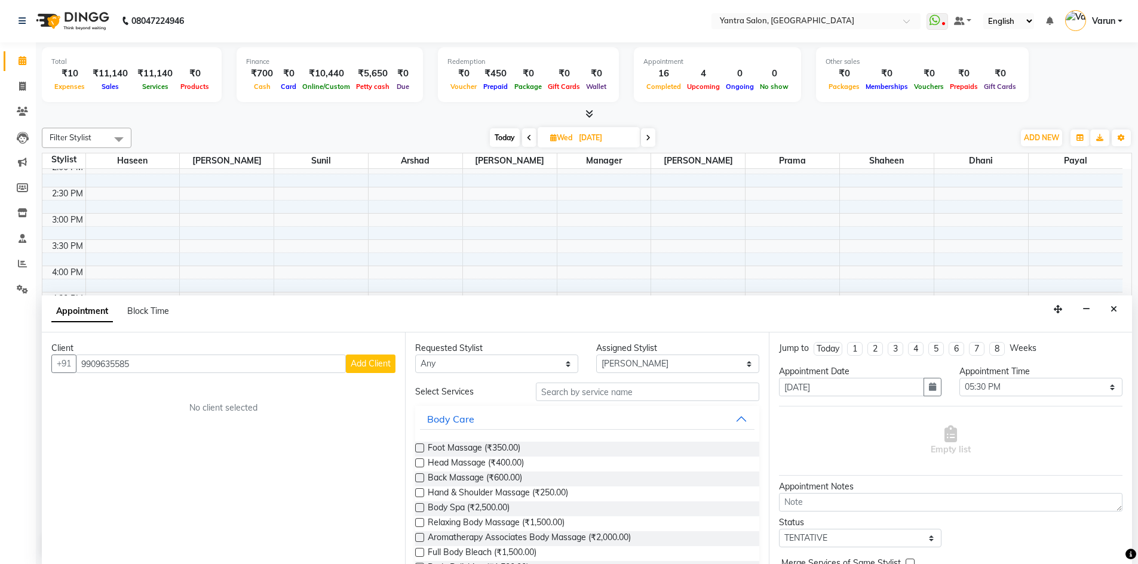
type input "9909635585"
click at [391, 373] on div "Client [PHONE_NUMBER] Add Client No client selected" at bounding box center [223, 449] width 363 height 232
click at [354, 367] on span "Add Client" at bounding box center [371, 363] width 40 height 11
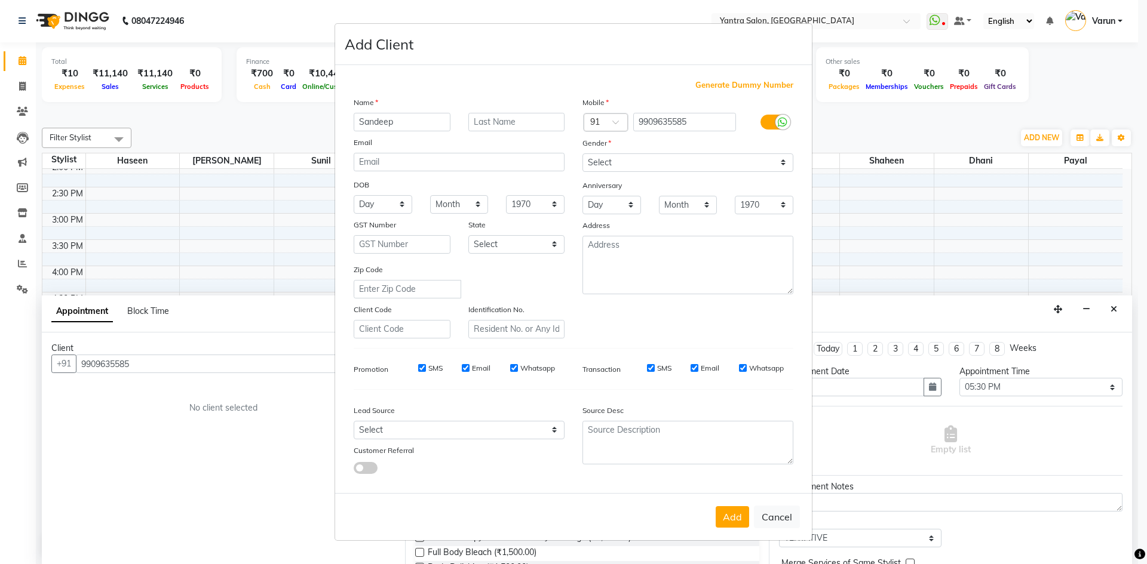
type input "Sandeep"
click at [654, 164] on select "Select [DEMOGRAPHIC_DATA] [DEMOGRAPHIC_DATA] Other Prefer Not To Say" at bounding box center [687, 162] width 211 height 19
select select "[DEMOGRAPHIC_DATA]"
click at [582, 153] on select "Select [DEMOGRAPHIC_DATA] [DEMOGRAPHIC_DATA] Other Prefer Not To Say" at bounding box center [687, 162] width 211 height 19
drag, startPoint x: 746, startPoint y: 517, endPoint x: 698, endPoint y: 493, distance: 53.4
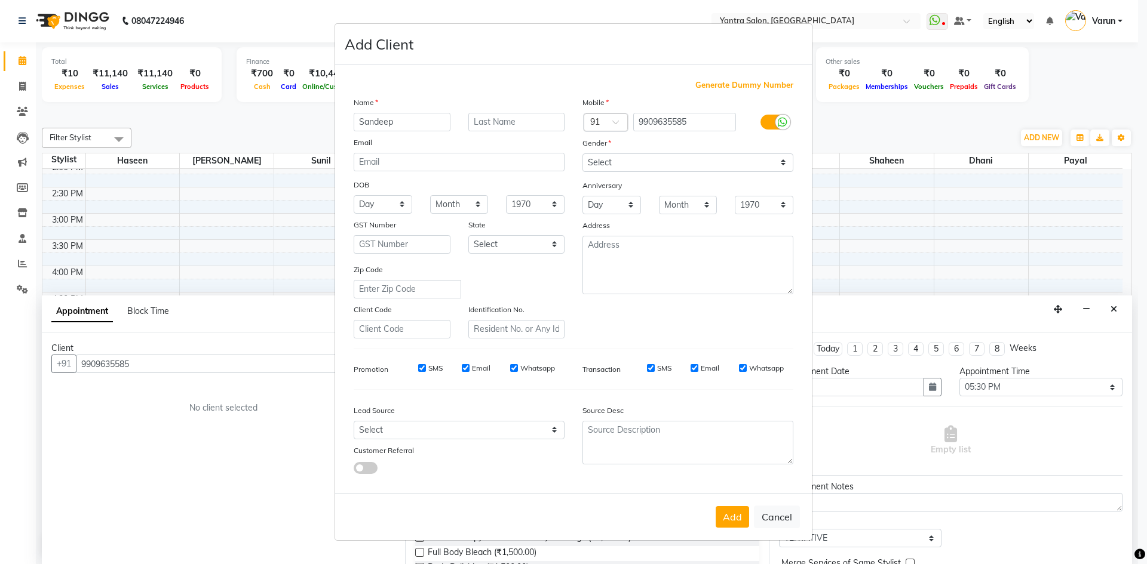
click at [746, 517] on button "Add" at bounding box center [731, 516] width 33 height 21
select select
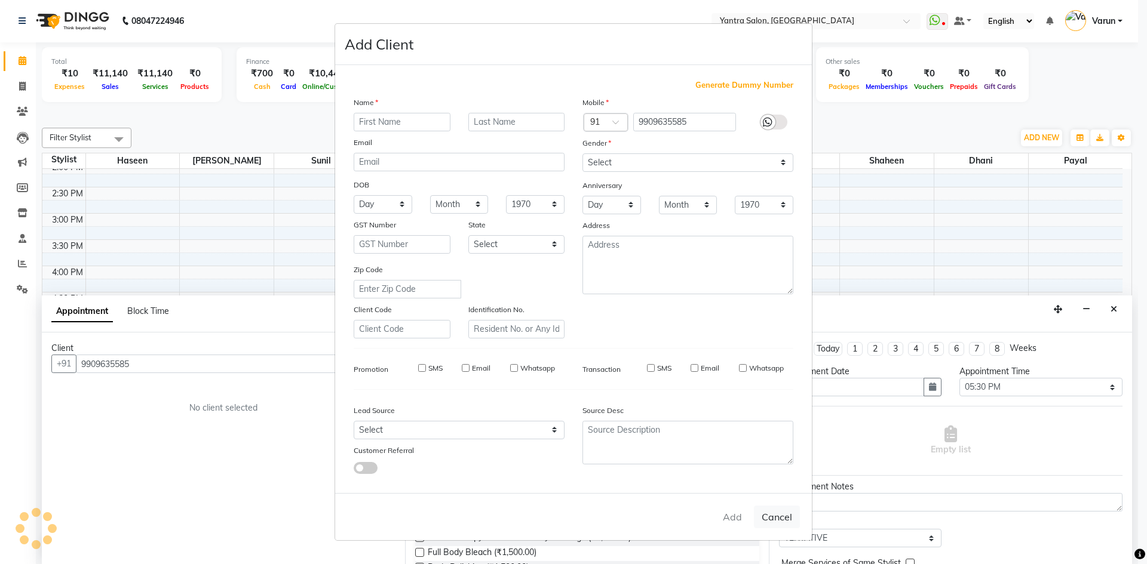
select select
checkbox input "false"
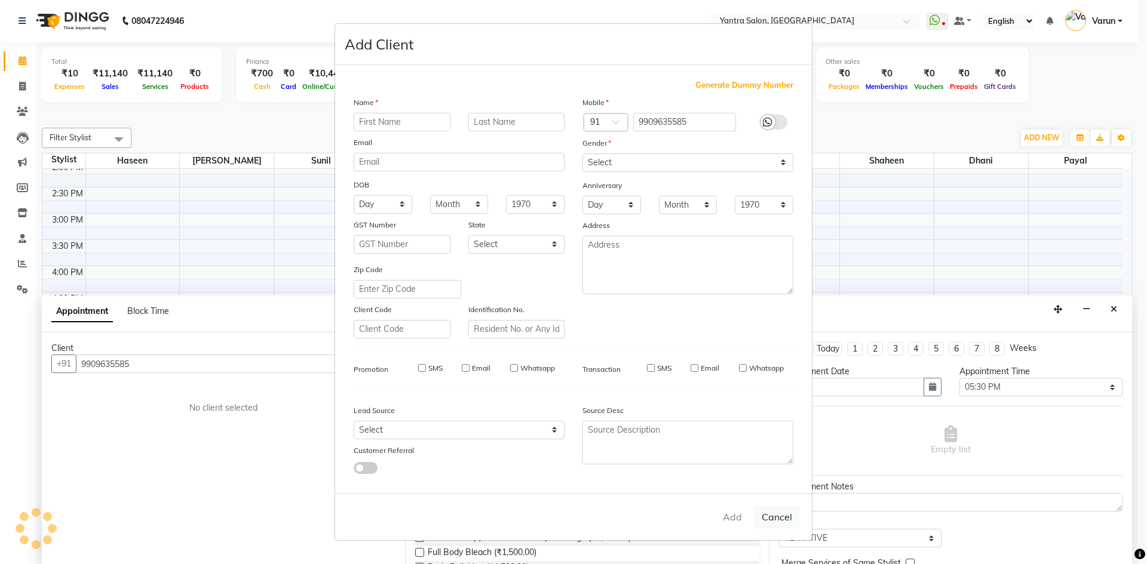
checkbox input "false"
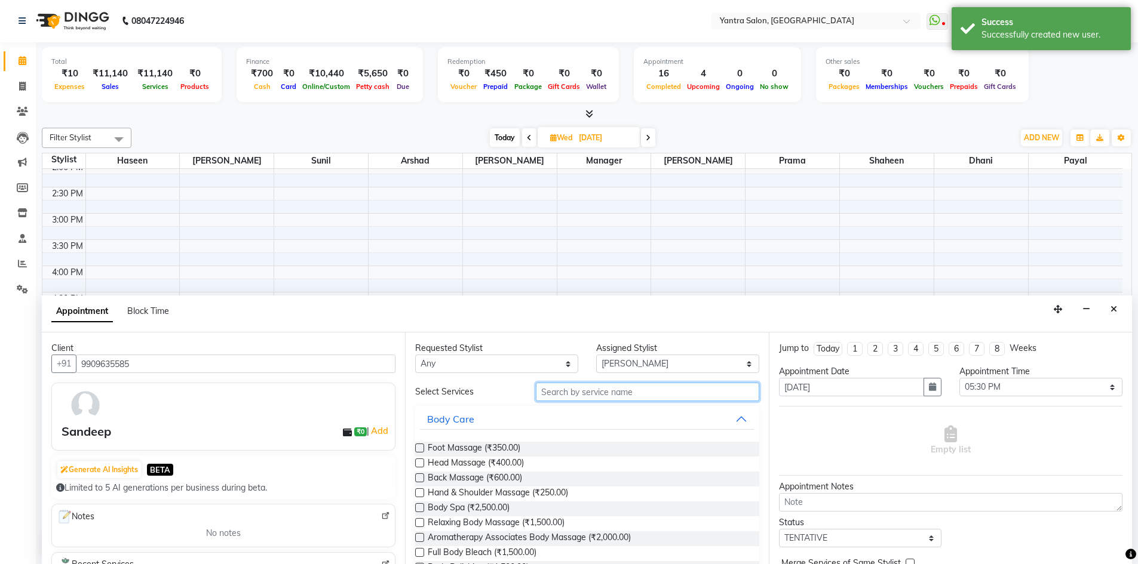
click at [639, 387] on input "text" at bounding box center [647, 392] width 223 height 19
type input "i"
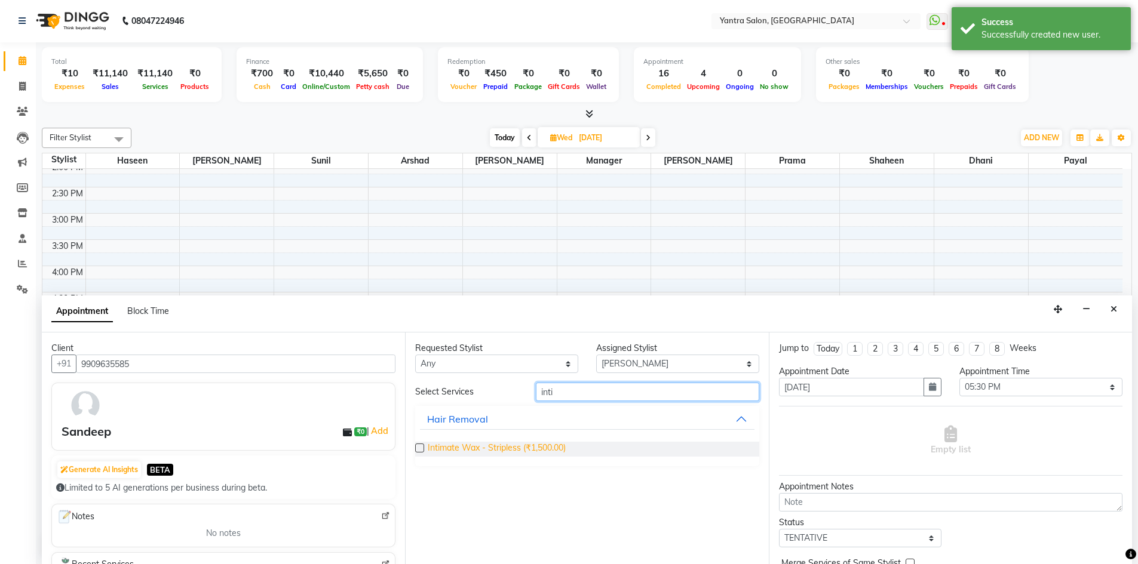
type input "inti"
click at [560, 448] on span "Intimate Wax - Stripless (₹1,500.00)" at bounding box center [497, 449] width 138 height 15
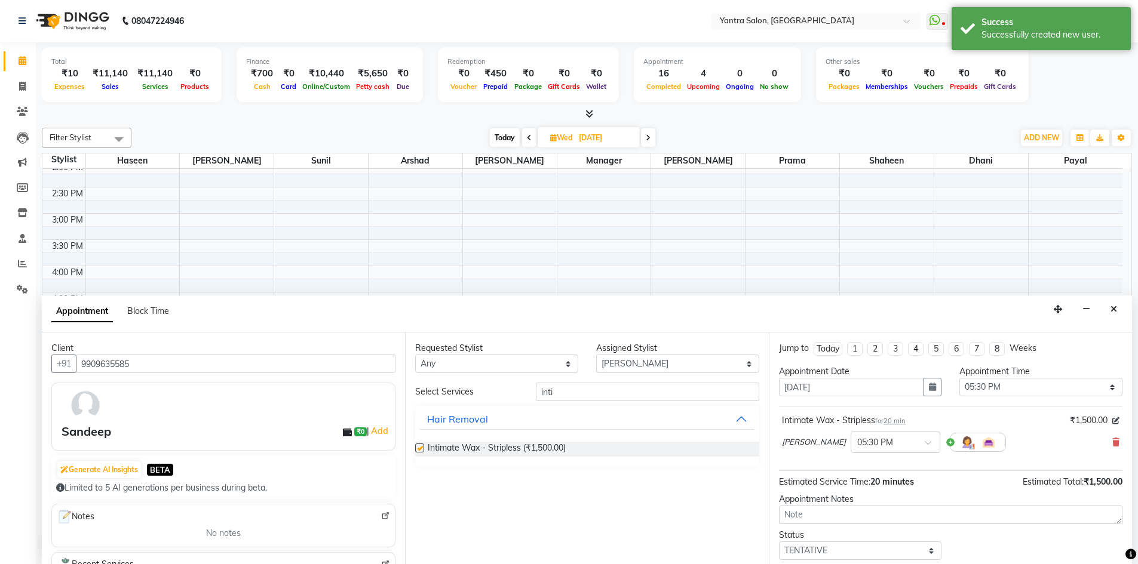
checkbox input "false"
click at [928, 395] on button "button" at bounding box center [932, 387] width 18 height 19
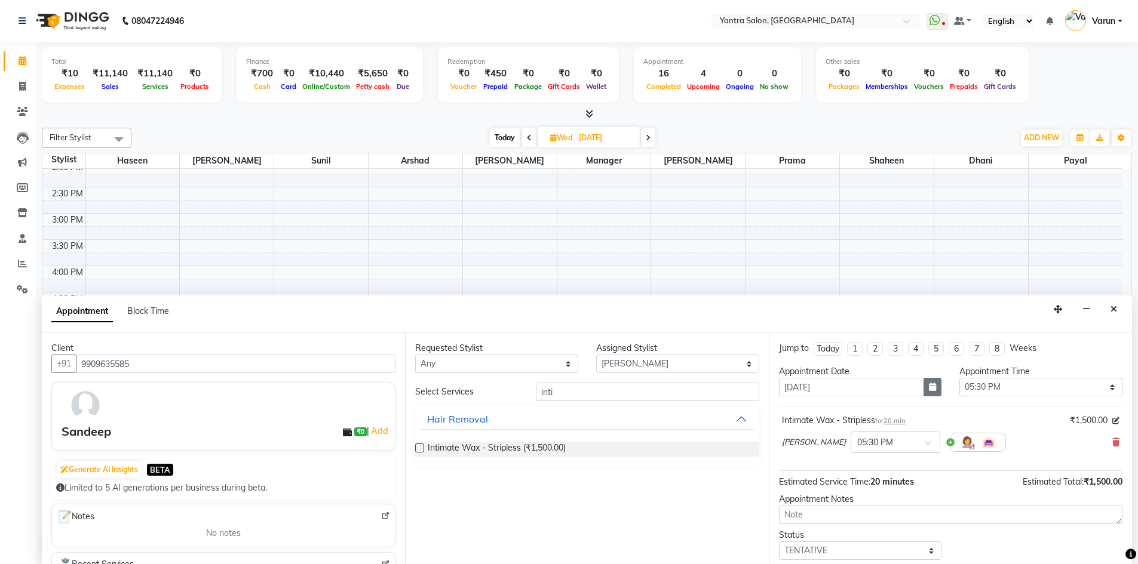
select select "11"
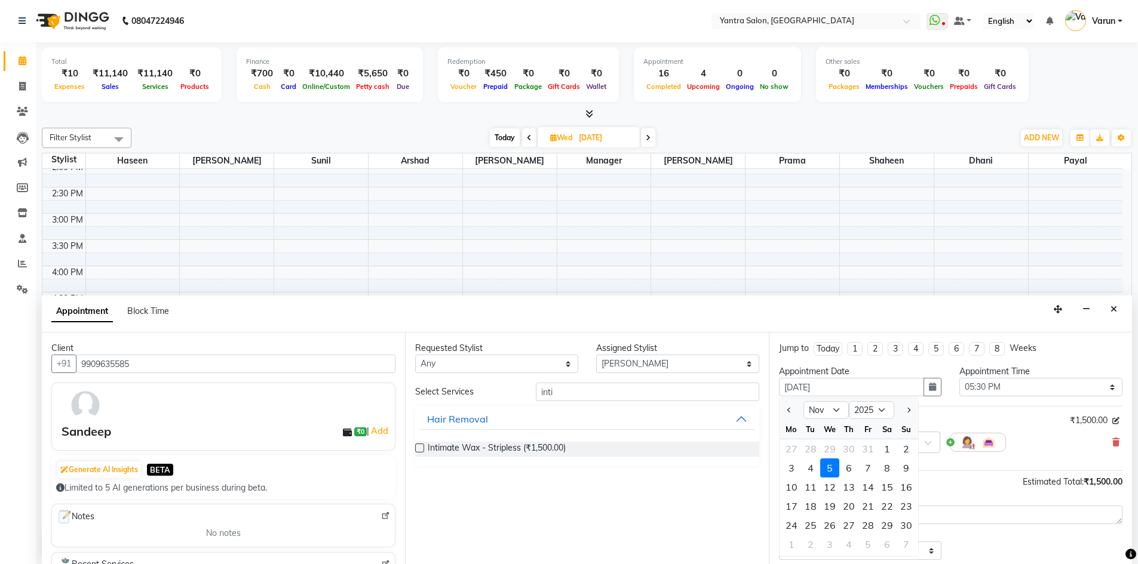
click at [970, 432] on div "[PERSON_NAME] × 05:30 PM" at bounding box center [950, 442] width 337 height 31
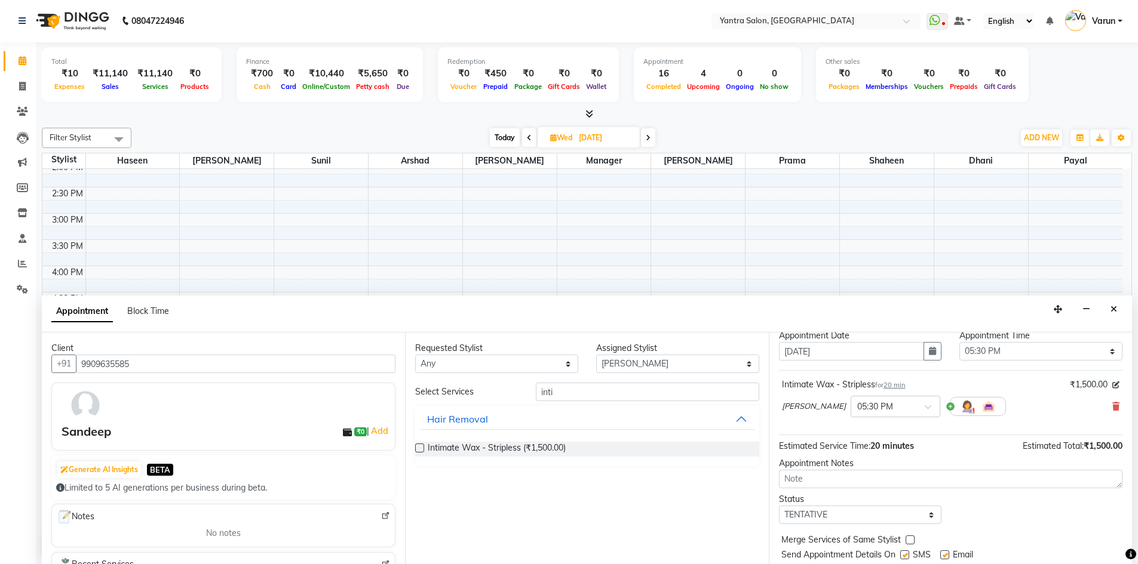
scroll to position [71, 0]
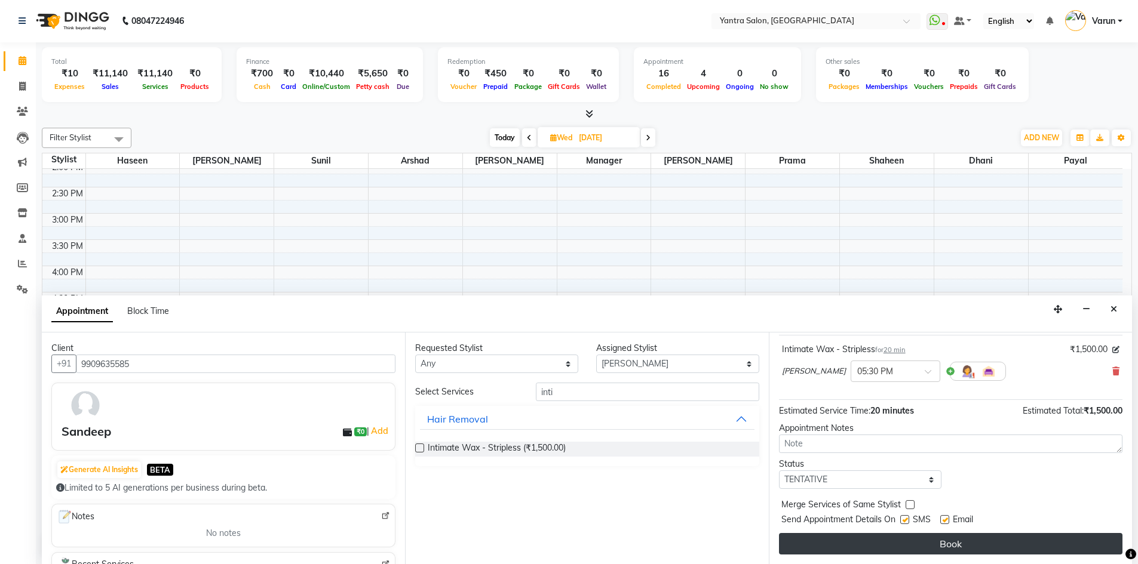
click at [995, 540] on button "Book" at bounding box center [950, 543] width 343 height 21
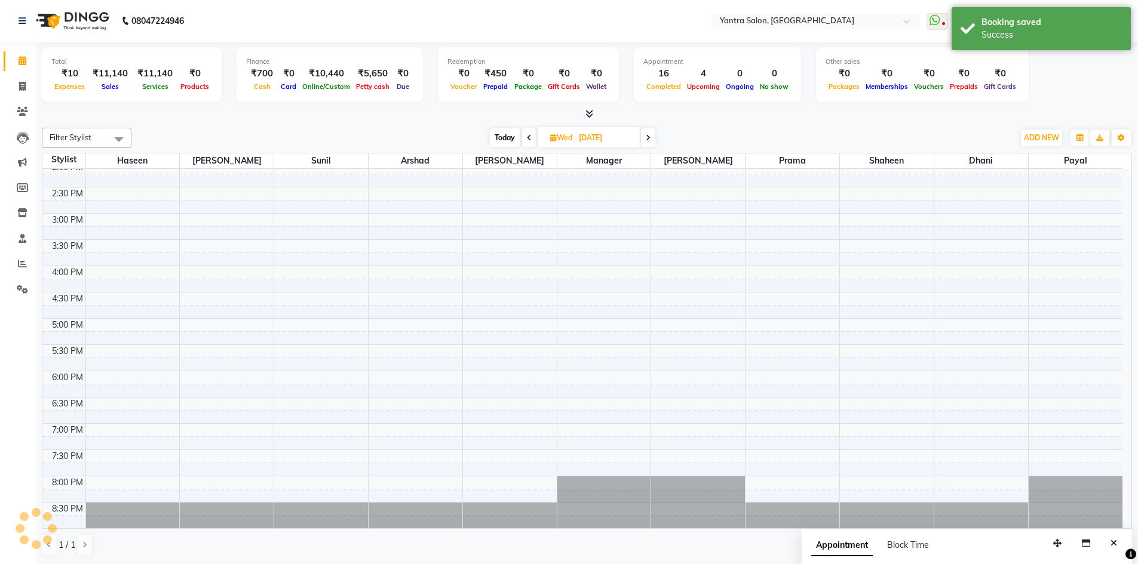
scroll to position [0, 0]
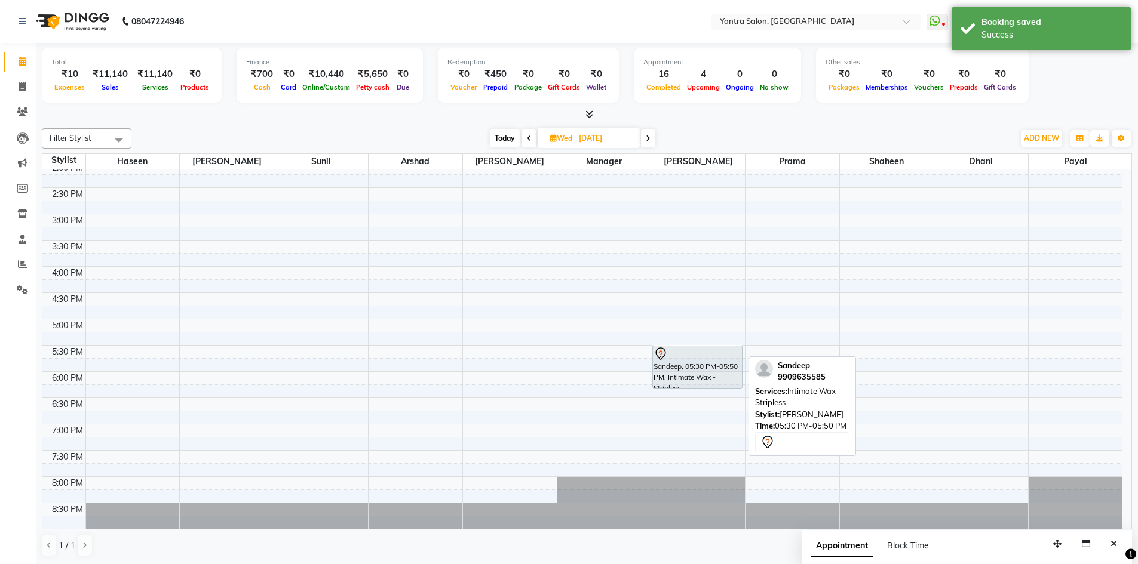
drag, startPoint x: 696, startPoint y: 361, endPoint x: 697, endPoint y: 401, distance: 40.0
click at [697, 401] on div "Sandeep, 05:30 PM-05:50 PM, Intimate Wax - Stripless Sandeep, 05:30 PM-05:50 PM…" at bounding box center [698, 188] width 94 height 683
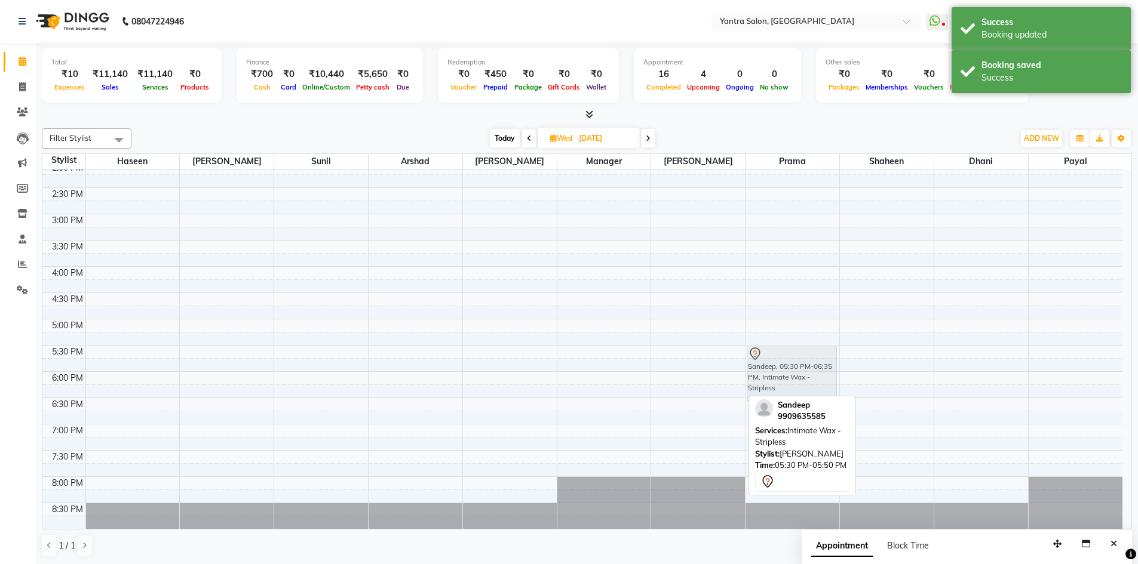
drag, startPoint x: 693, startPoint y: 372, endPoint x: 758, endPoint y: 372, distance: 64.5
click at [758, 372] on tr "Sandeep, 05:30 PM-06:35 PM, Intimate Wax - Stripless Sandeep, 05:30 PM-06:35 PM…" at bounding box center [582, 188] width 1080 height 683
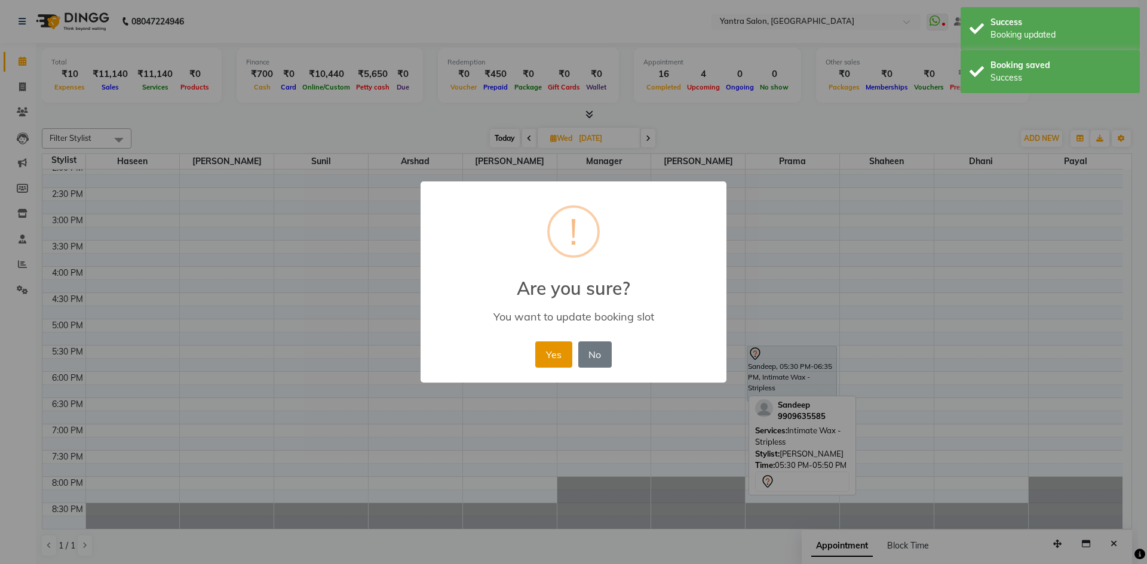
click at [555, 360] on button "Yes" at bounding box center [553, 355] width 36 height 26
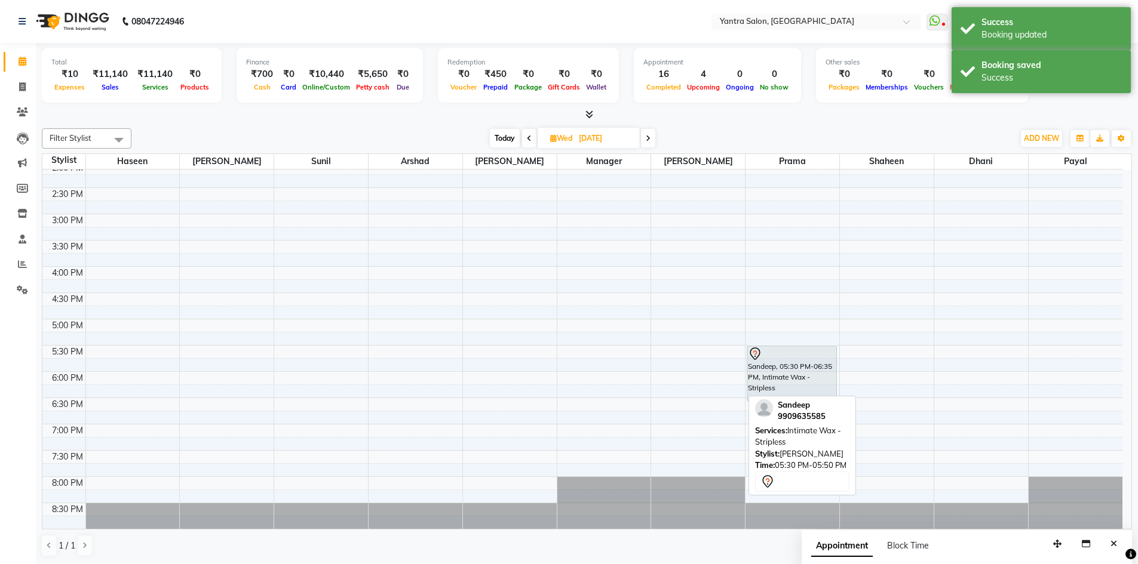
click at [503, 141] on span "Today" at bounding box center [505, 138] width 30 height 19
type input "04-10-2025"
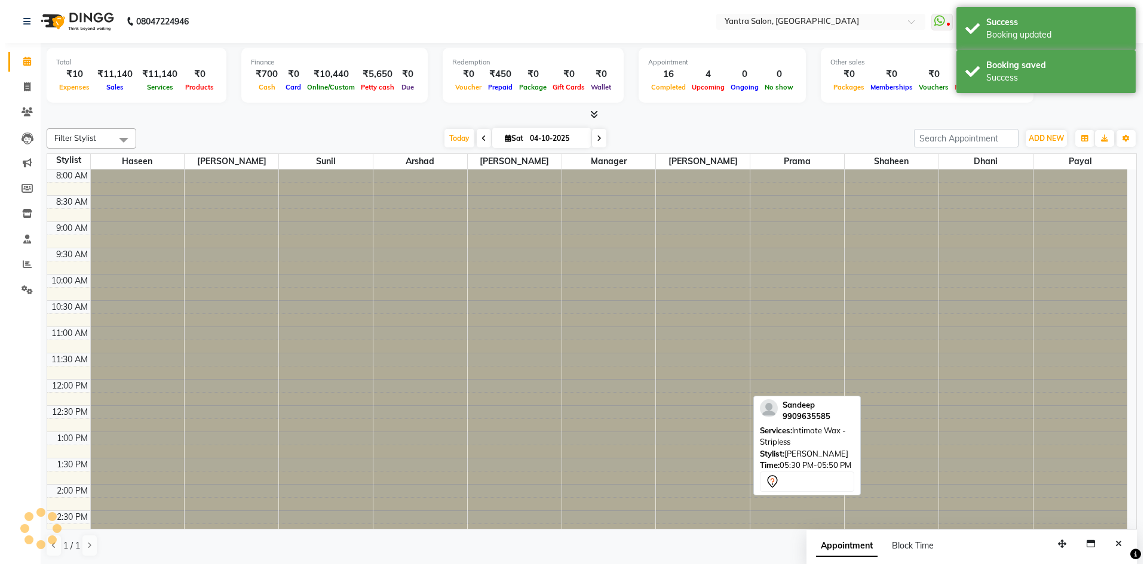
scroll to position [323, 0]
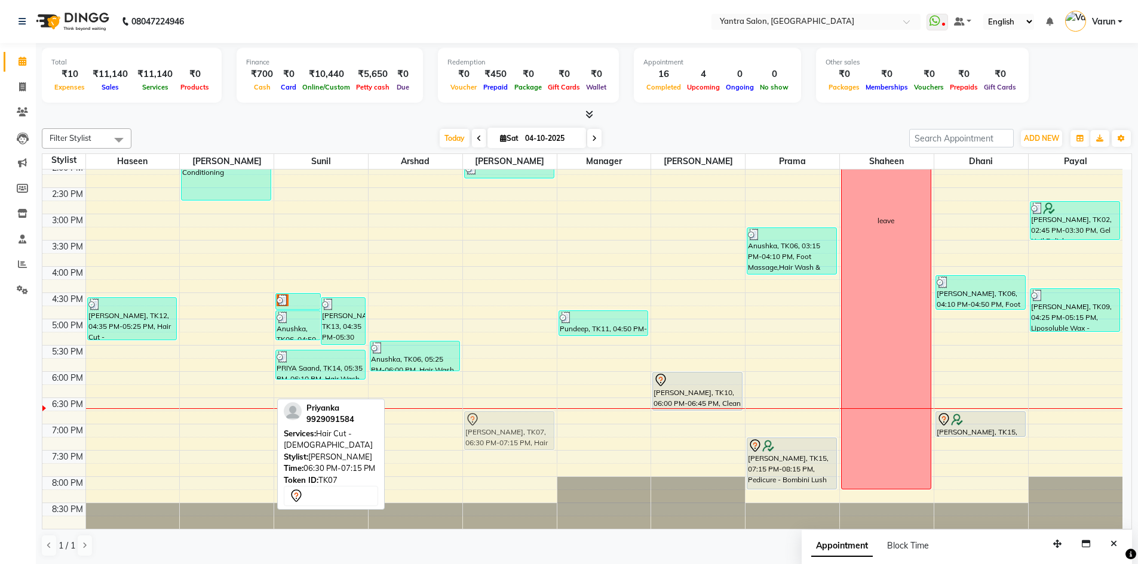
drag, startPoint x: 241, startPoint y: 411, endPoint x: 558, endPoint y: 426, distance: 316.8
click at [558, 426] on div "8:00 AM 8:30 AM 9:00 AM 9:30 AM 10:00 AM 10:30 AM 11:00 AM 11:30 AM 12:00 PM 12…" at bounding box center [582, 188] width 1080 height 683
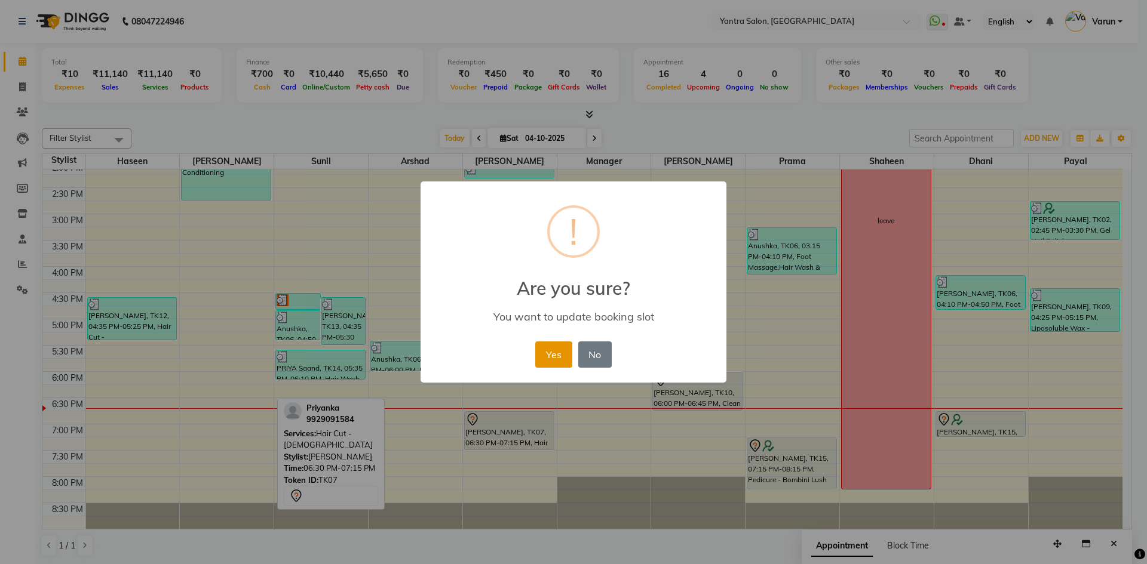
click at [555, 355] on button "Yes" at bounding box center [553, 355] width 36 height 26
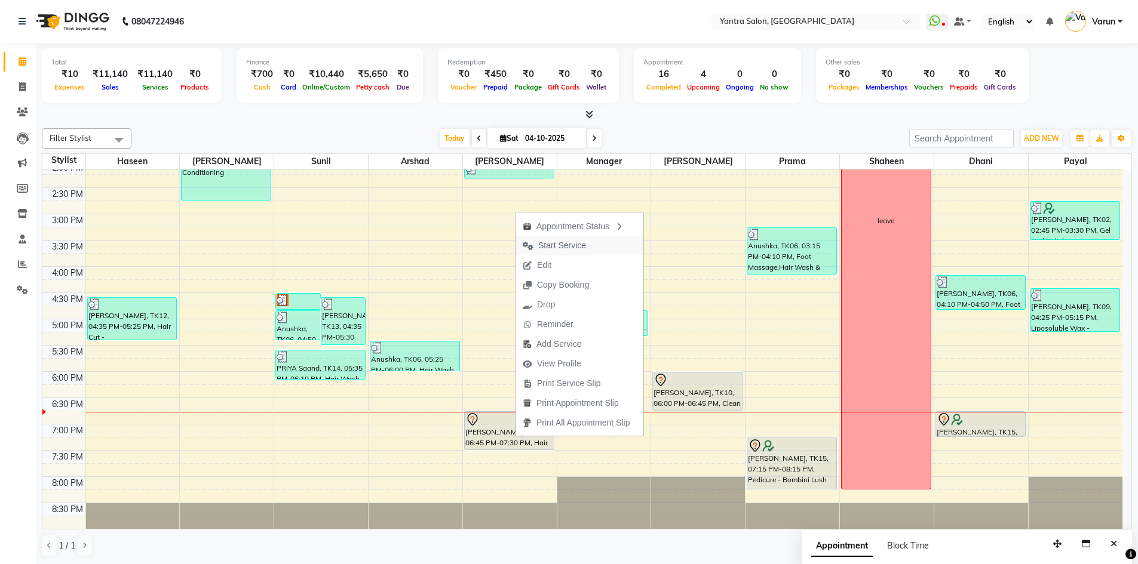
click at [568, 241] on span "Start Service" at bounding box center [562, 245] width 48 height 13
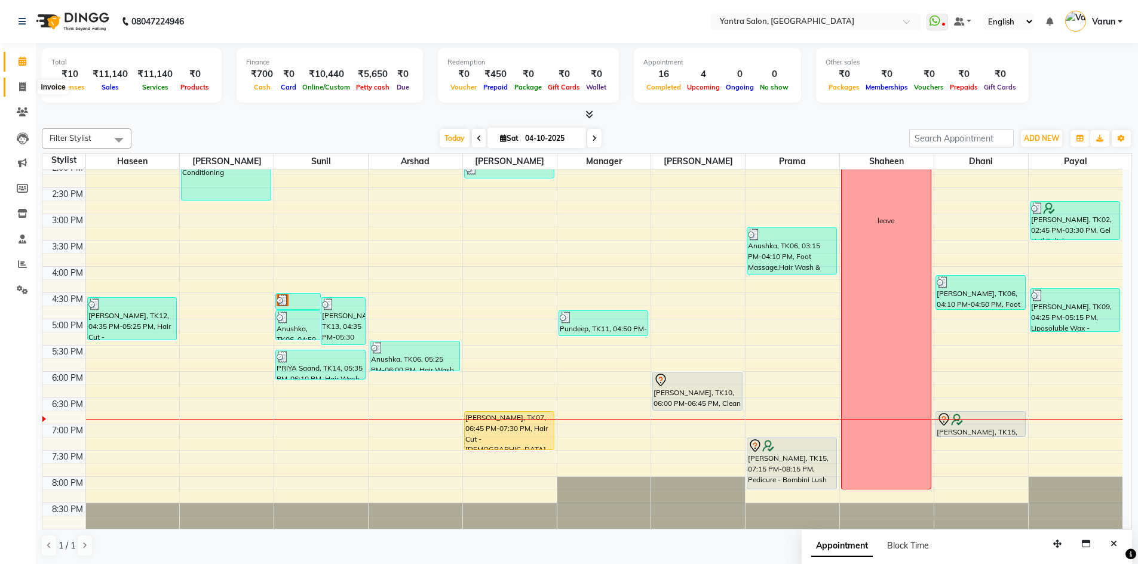
click at [21, 87] on icon at bounding box center [22, 86] width 7 height 9
select select "service"
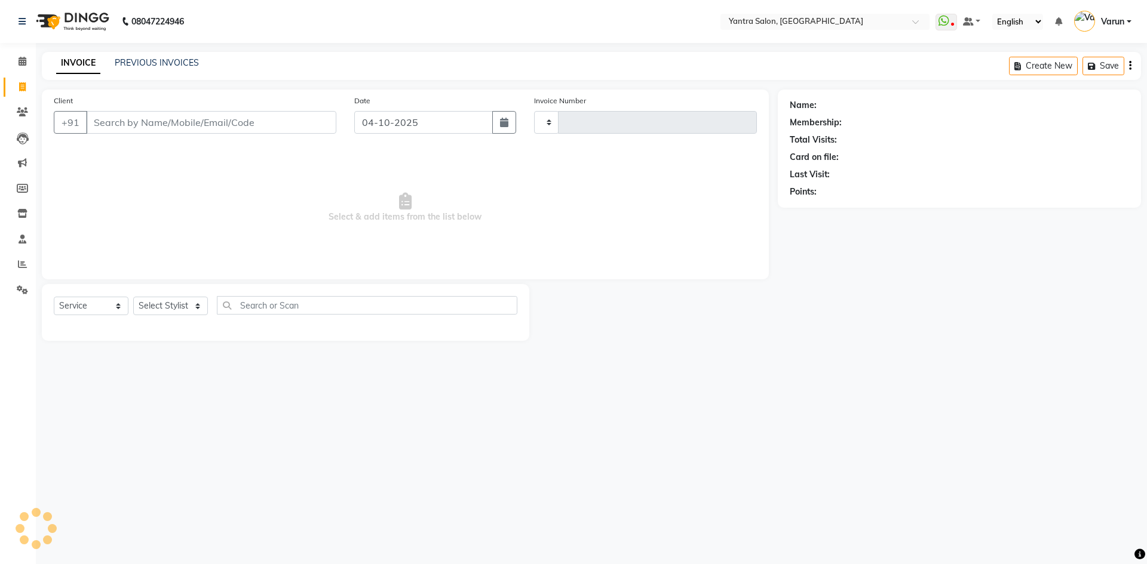
type input "2876"
select select "6253"
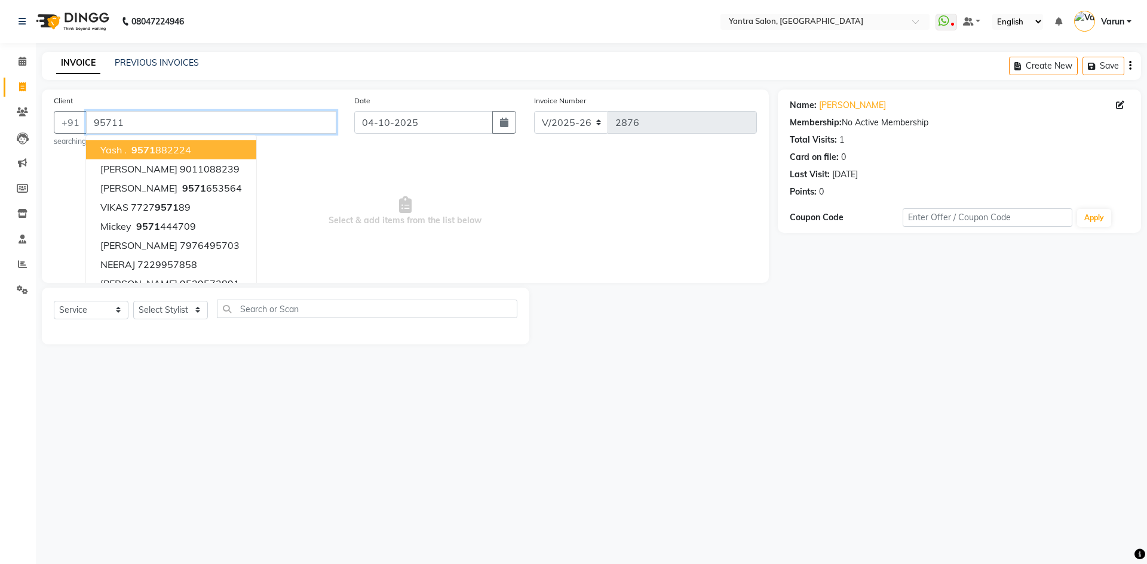
click at [124, 120] on input "95711" at bounding box center [211, 122] width 250 height 23
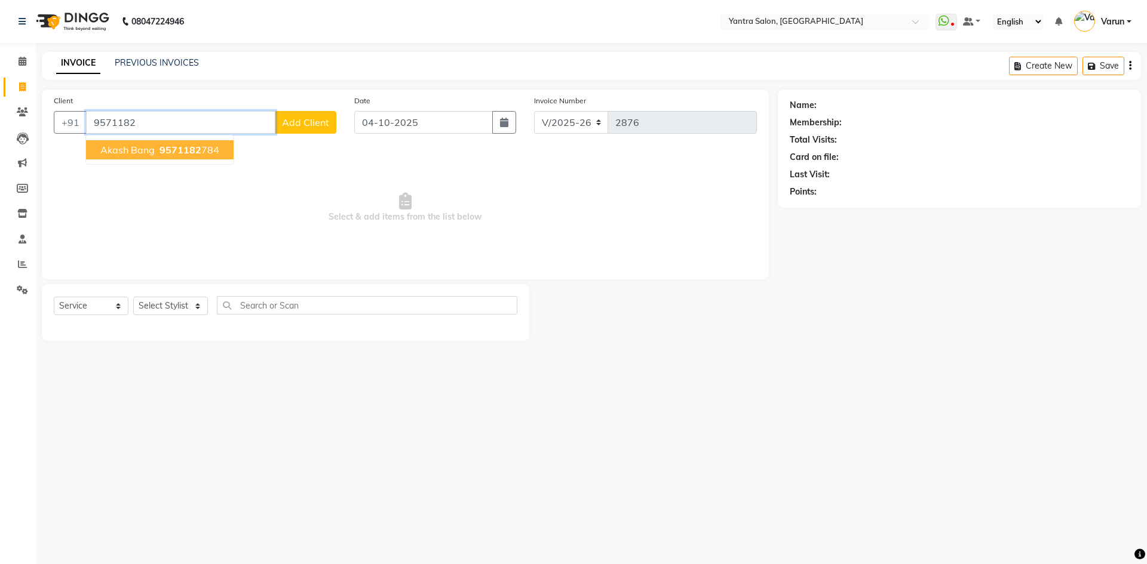
click at [156, 149] on button "Akash Bang 9571182 784" at bounding box center [159, 149] width 147 height 19
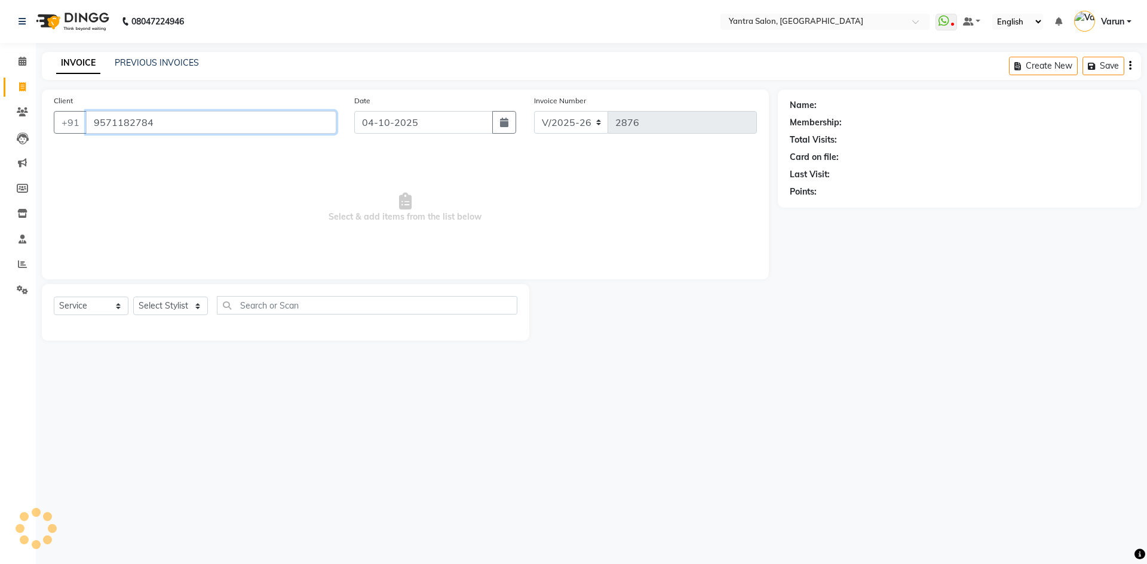
type input "9571182784"
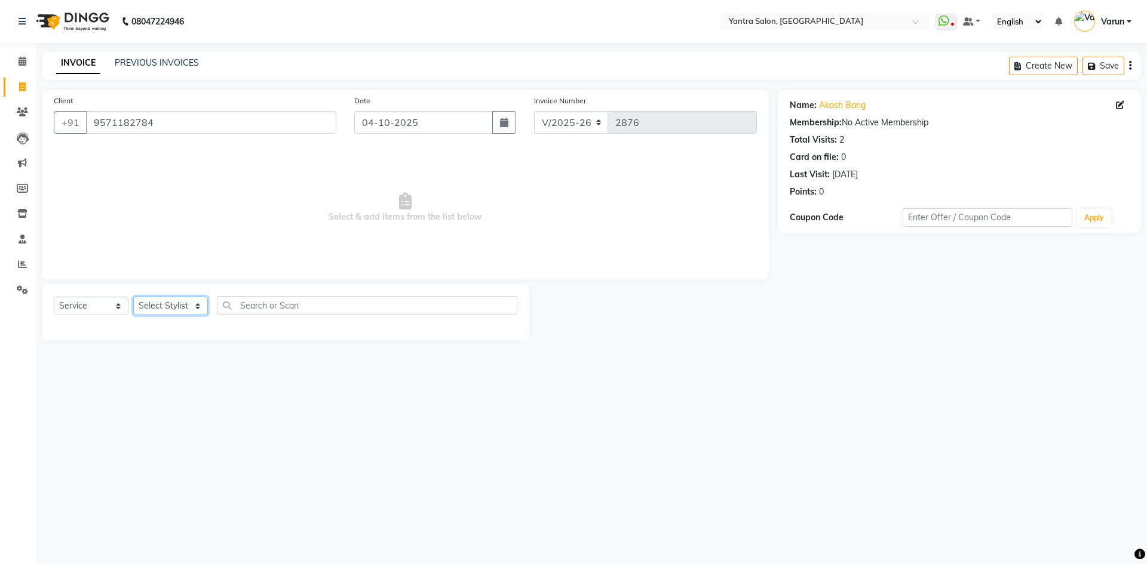
click at [164, 308] on select "Select Stylist admin [PERSON_NAME] Dhani Haseen [PERSON_NAME] Manager [PERSON_N…" at bounding box center [170, 306] width 75 height 19
select select "90729"
click at [133, 297] on select "Select Stylist admin [PERSON_NAME] Dhani Haseen [PERSON_NAME] Manager [PERSON_N…" at bounding box center [170, 306] width 75 height 19
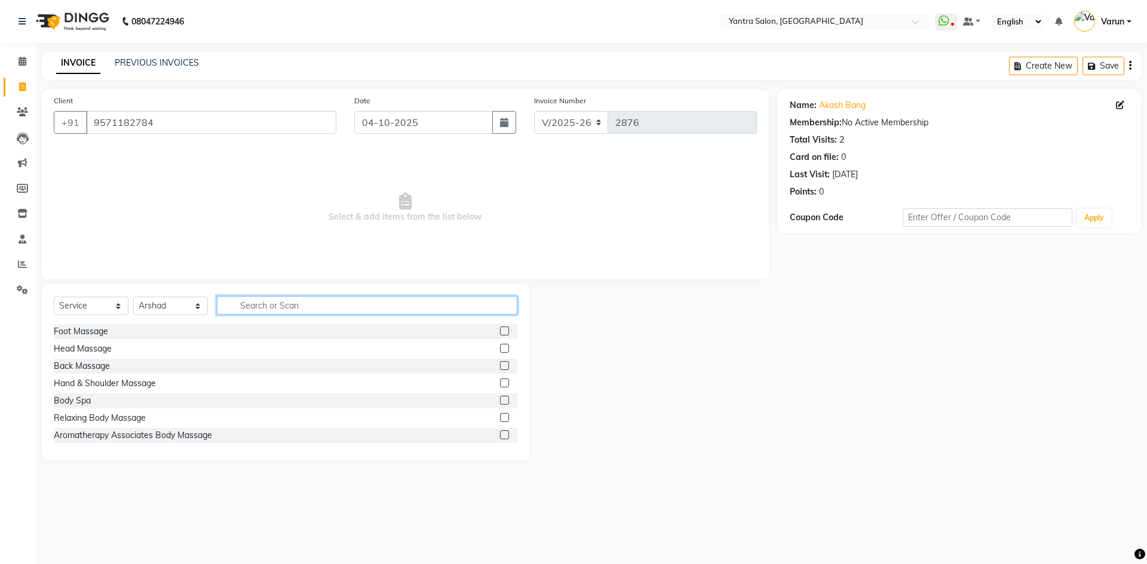
click at [230, 304] on input "text" at bounding box center [367, 305] width 300 height 19
type input "hair"
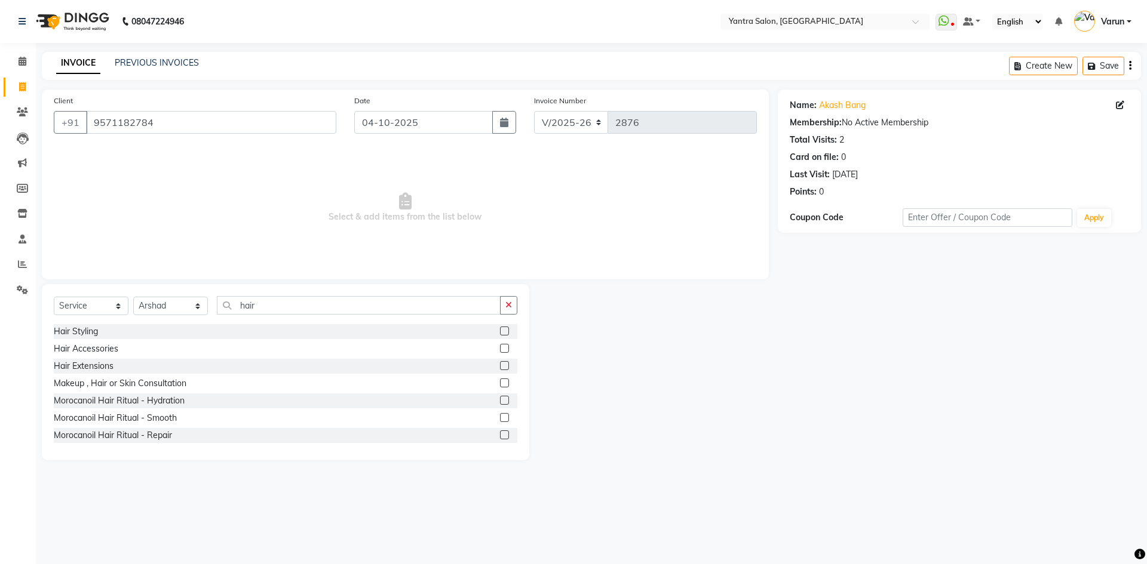
click at [500, 327] on label at bounding box center [504, 331] width 9 height 9
click at [500, 328] on input "checkbox" at bounding box center [504, 332] width 8 height 8
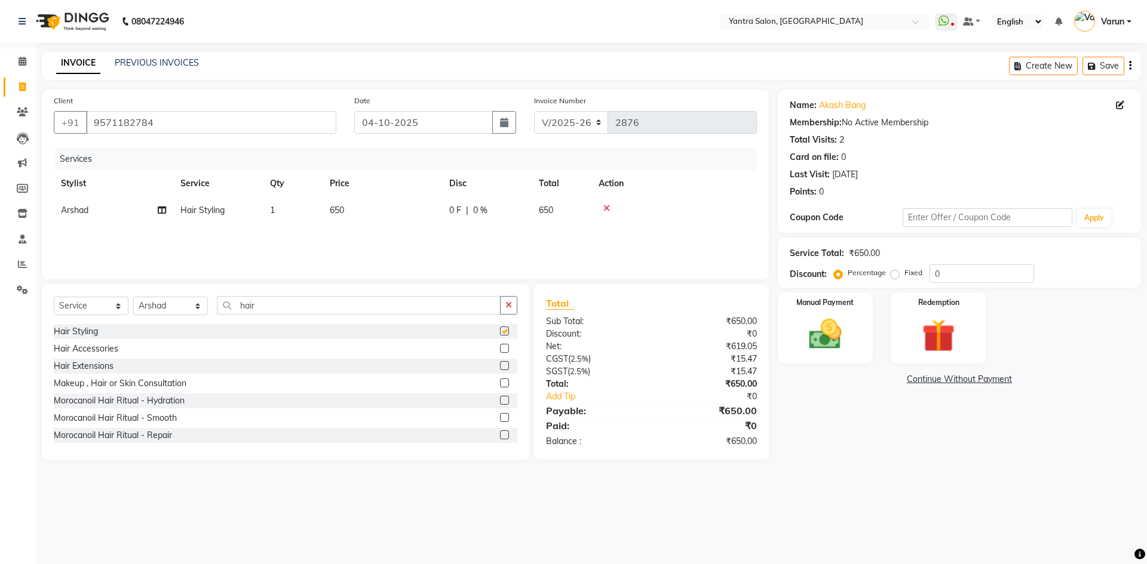
checkbox input "false"
click at [338, 202] on td "650" at bounding box center [381, 210] width 119 height 27
select select "90729"
click at [392, 220] on input "650" at bounding box center [438, 213] width 105 height 19
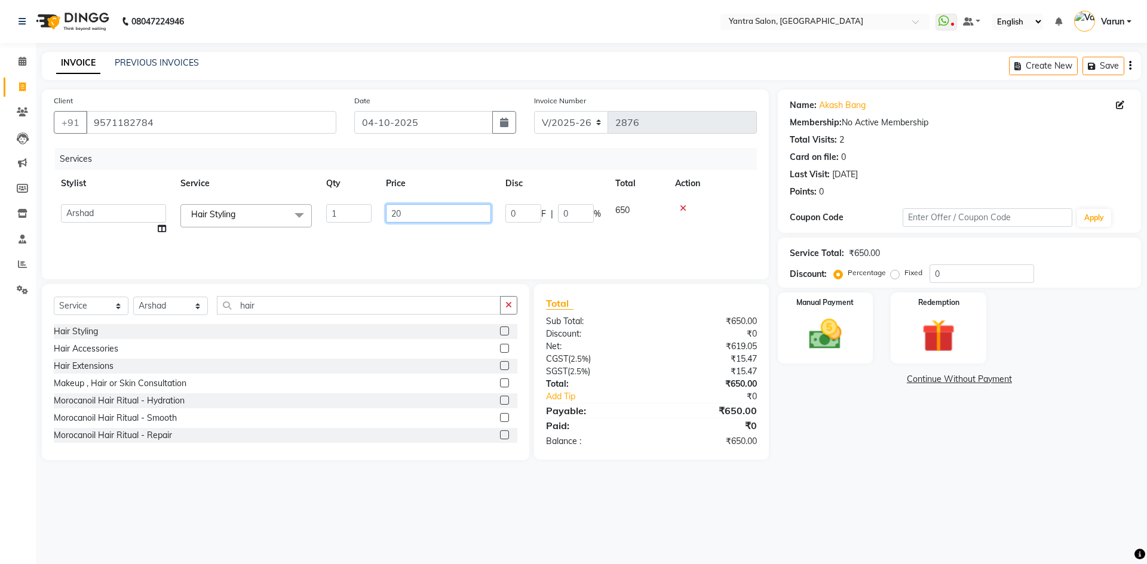
type input "200"
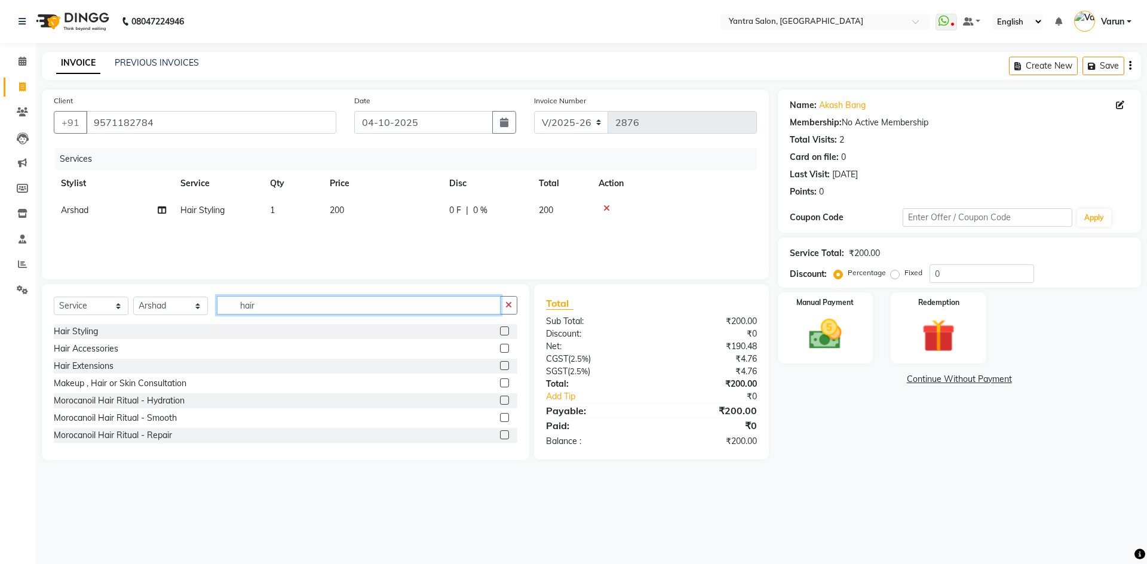
click at [260, 309] on input "hair" at bounding box center [359, 305] width 284 height 19
type input "h"
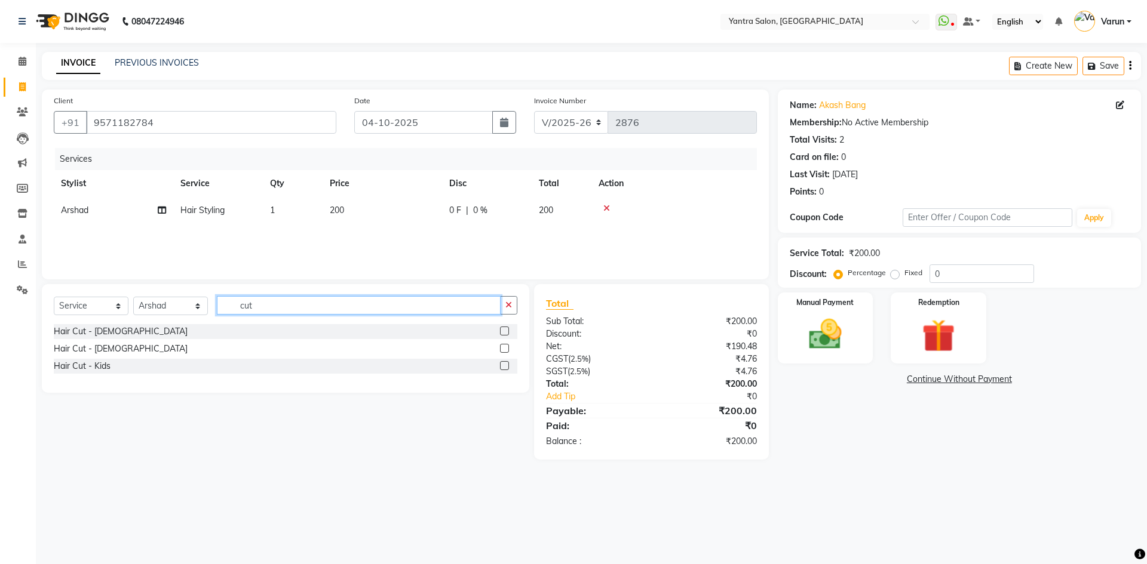
type input "cut"
click at [503, 348] on label at bounding box center [504, 348] width 9 height 9
click at [503, 348] on input "checkbox" at bounding box center [504, 349] width 8 height 8
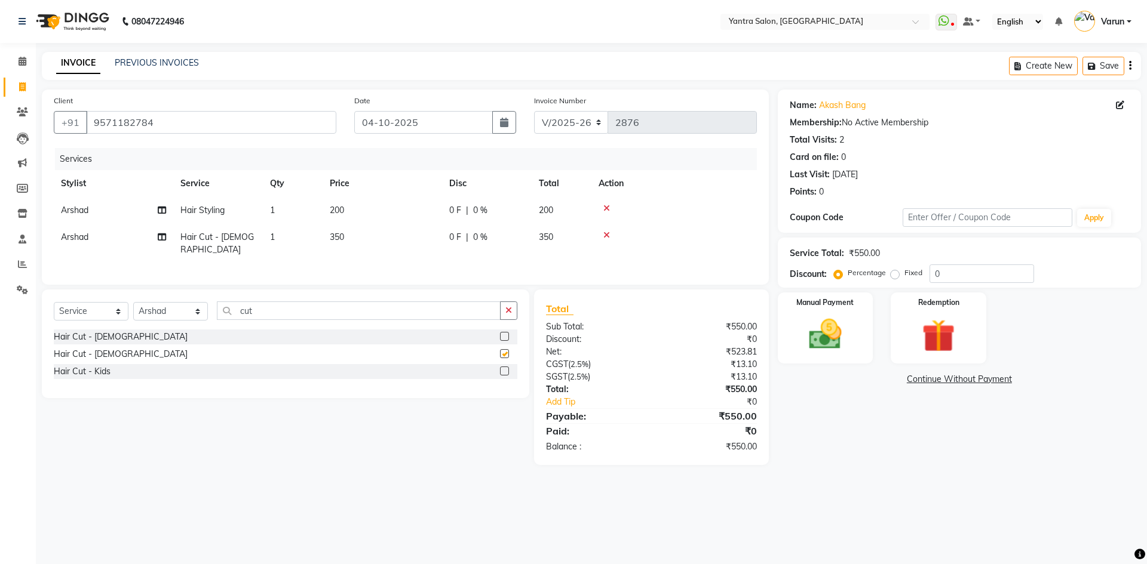
checkbox input "false"
click at [171, 308] on select "Select Stylist admin [PERSON_NAME] Dhani Haseen [PERSON_NAME] Manager [PERSON_N…" at bounding box center [170, 311] width 75 height 19
select select "75926"
click at [133, 302] on select "Select Stylist admin [PERSON_NAME] Dhani Haseen [PERSON_NAME] Manager [PERSON_N…" at bounding box center [170, 311] width 75 height 19
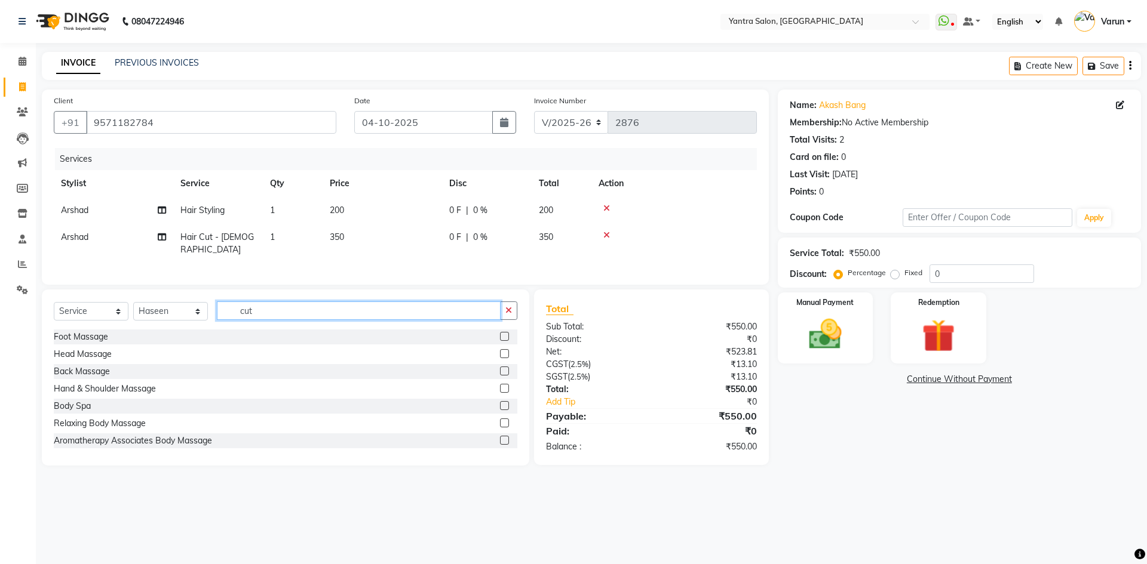
click at [262, 311] on input "cut" at bounding box center [359, 311] width 284 height 19
type input "cut"
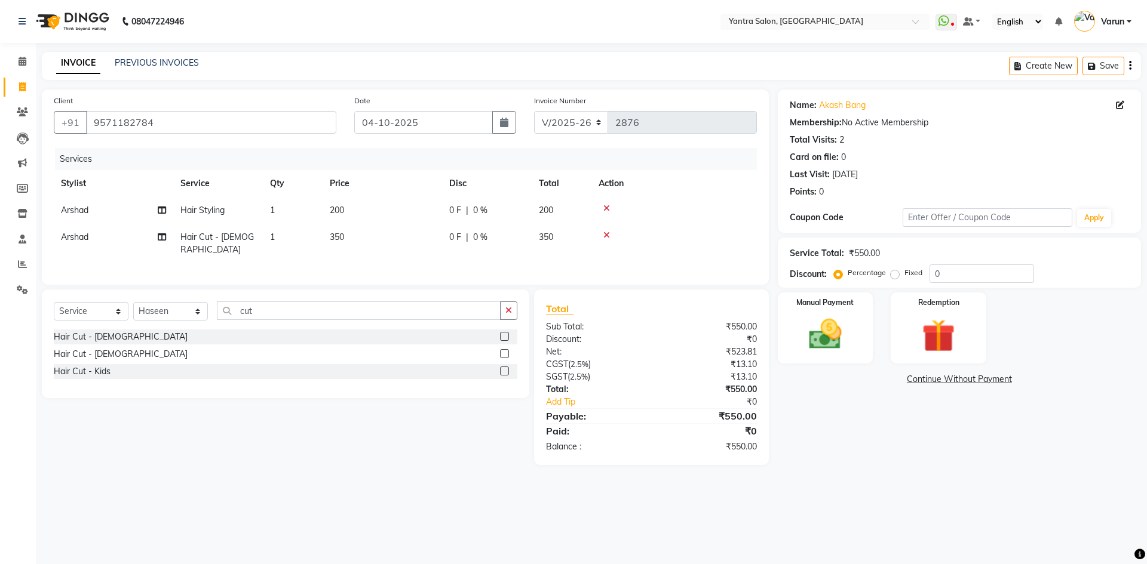
click at [502, 333] on label at bounding box center [504, 336] width 9 height 9
click at [502, 333] on input "checkbox" at bounding box center [504, 337] width 8 height 8
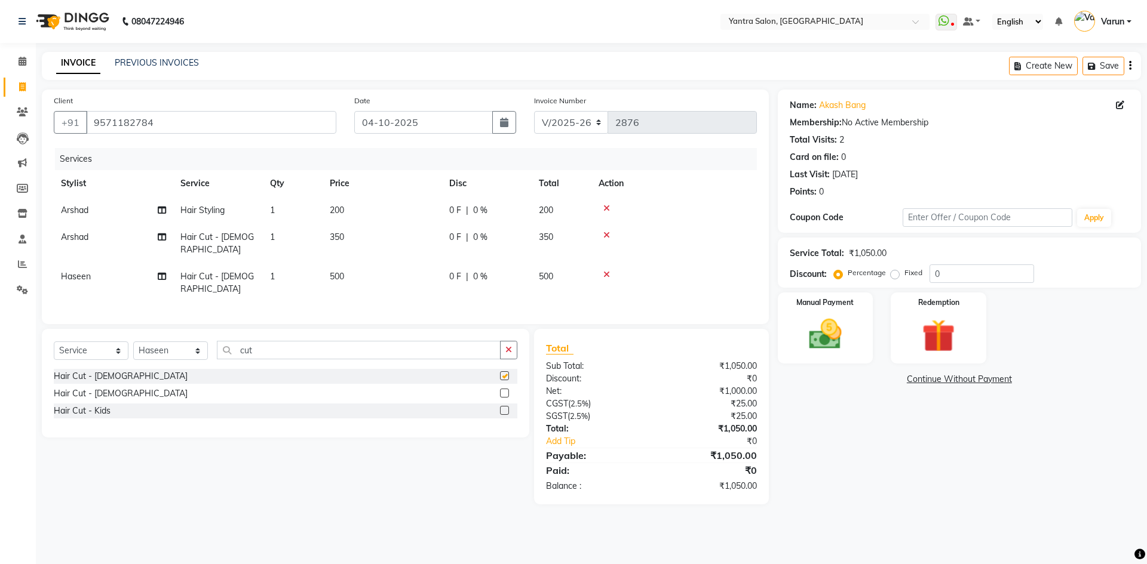
checkbox input "false"
click at [336, 271] on span "500" at bounding box center [337, 276] width 14 height 11
select select "75926"
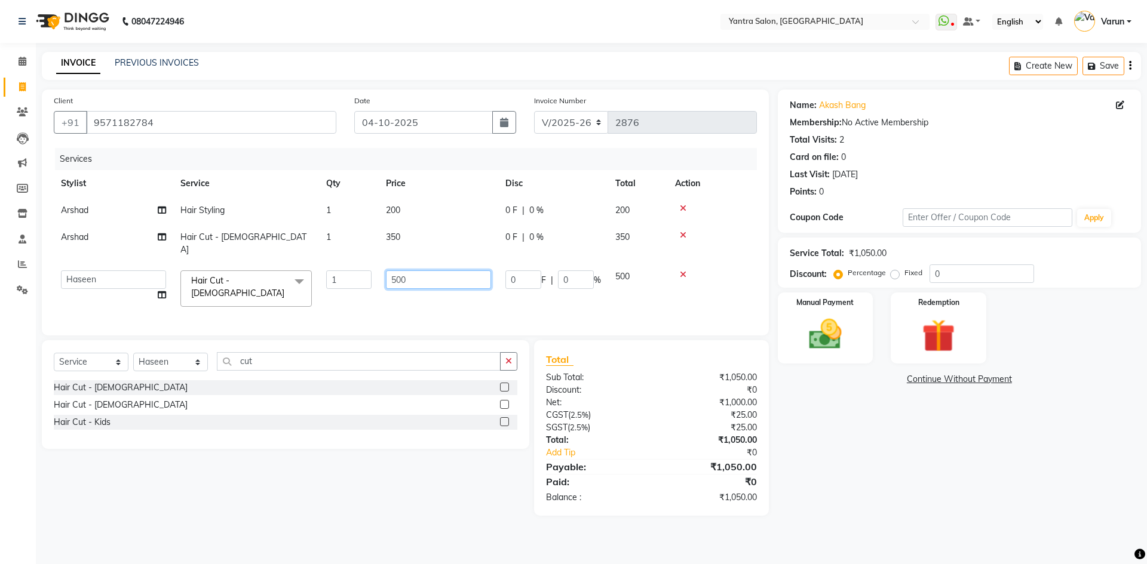
click at [394, 271] on input "500" at bounding box center [438, 280] width 105 height 19
click at [393, 271] on input "500" at bounding box center [438, 280] width 105 height 19
type input "600"
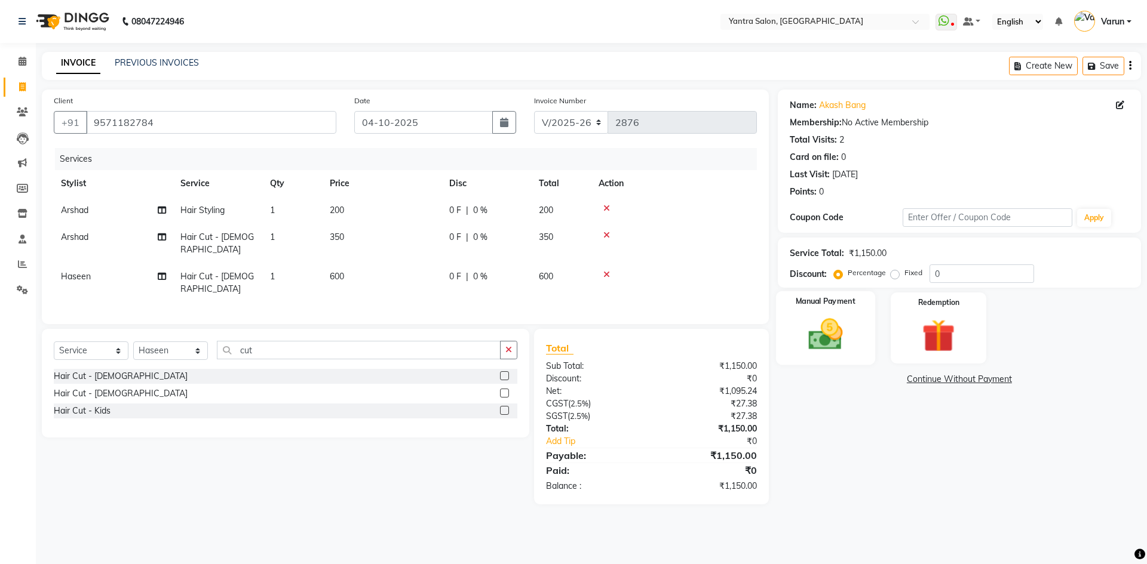
click at [829, 331] on img at bounding box center [825, 334] width 56 height 39
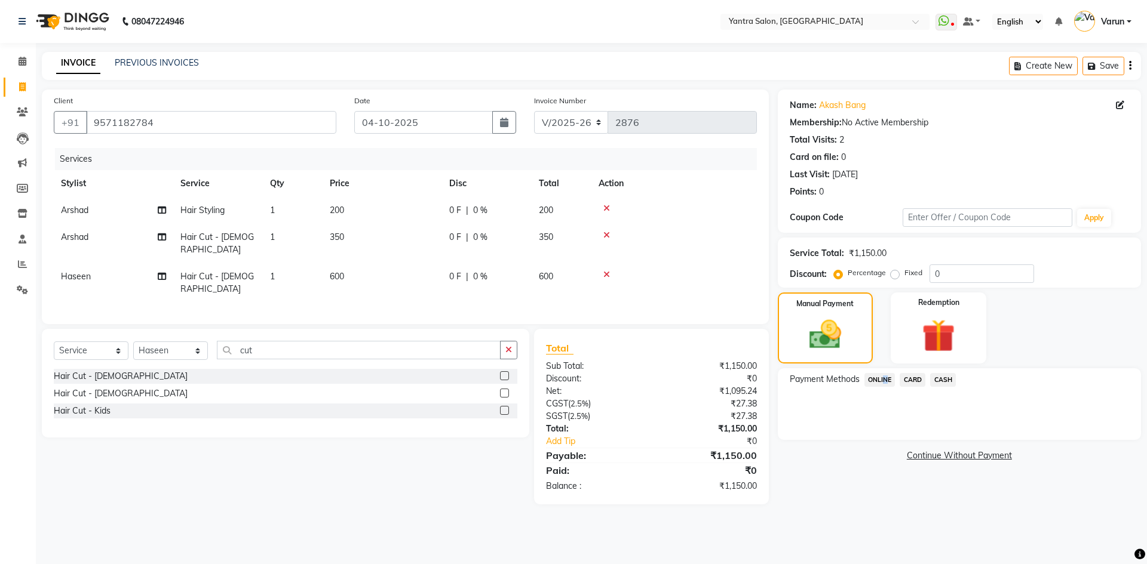
click at [881, 377] on span "ONLINE" at bounding box center [879, 380] width 31 height 14
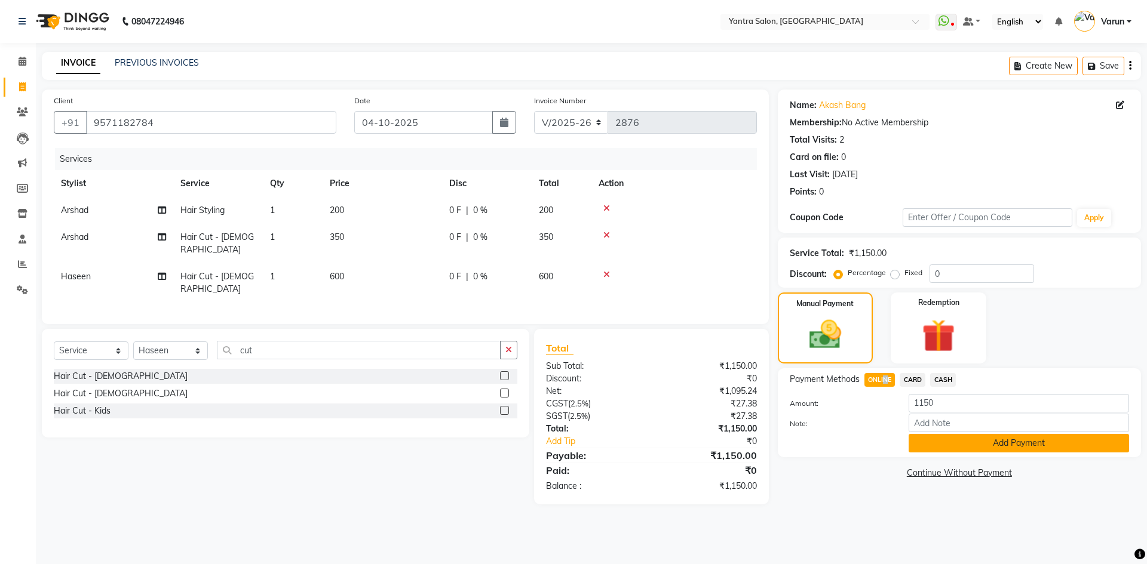
click at [931, 445] on button "Add Payment" at bounding box center [1018, 443] width 220 height 19
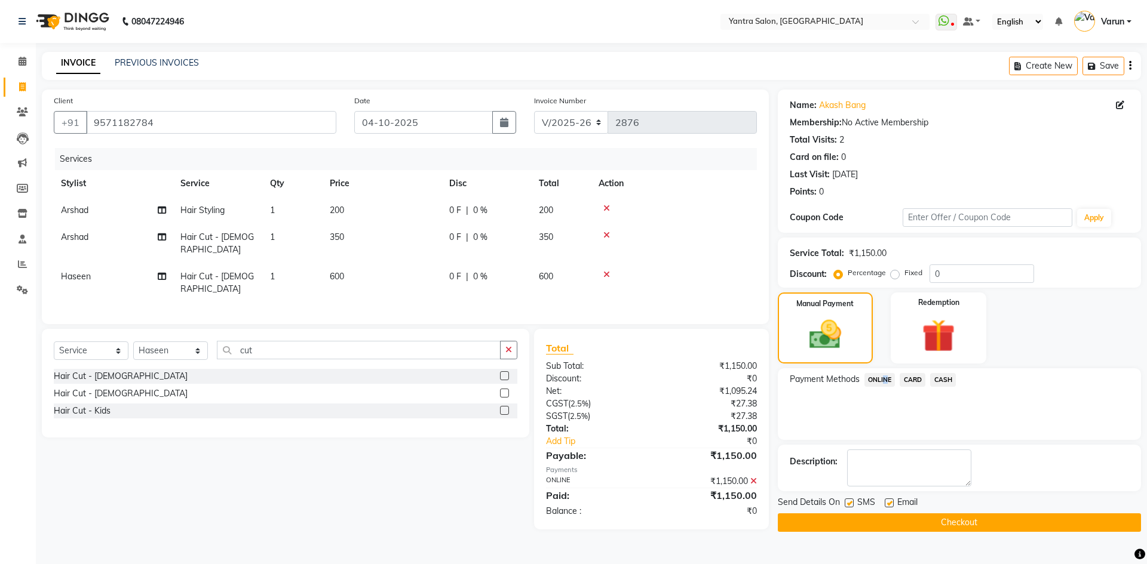
click at [926, 527] on button "Checkout" at bounding box center [959, 523] width 363 height 19
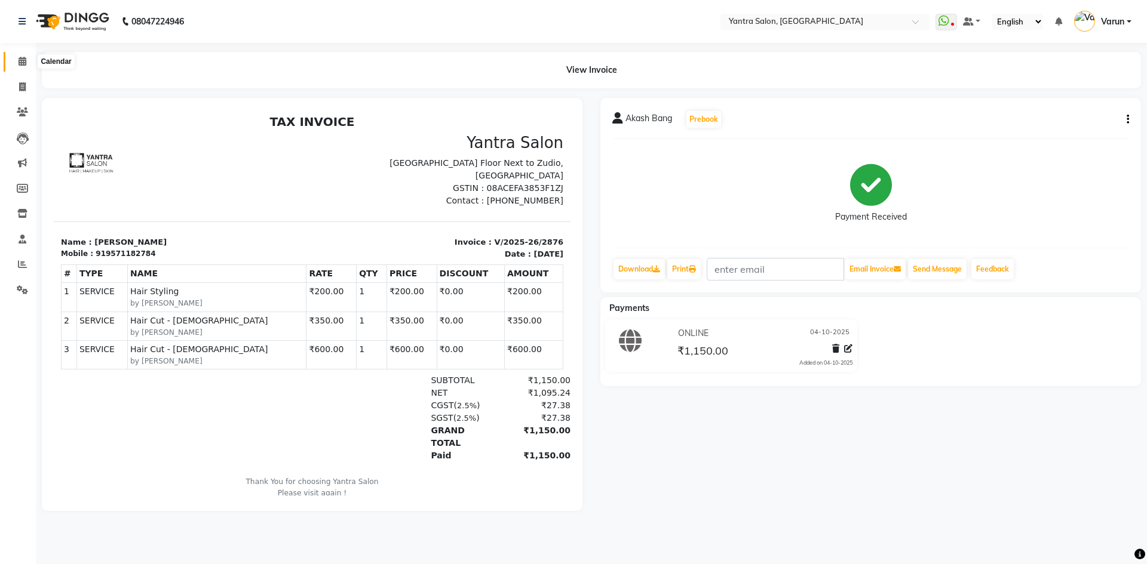
click at [23, 62] on icon at bounding box center [23, 61] width 8 height 9
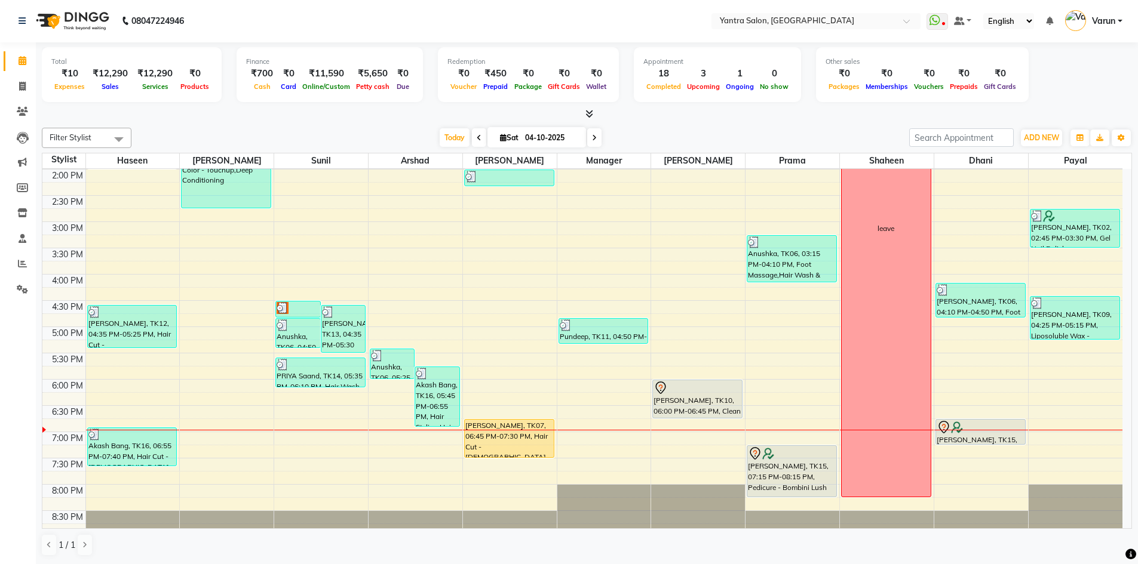
scroll to position [323, 0]
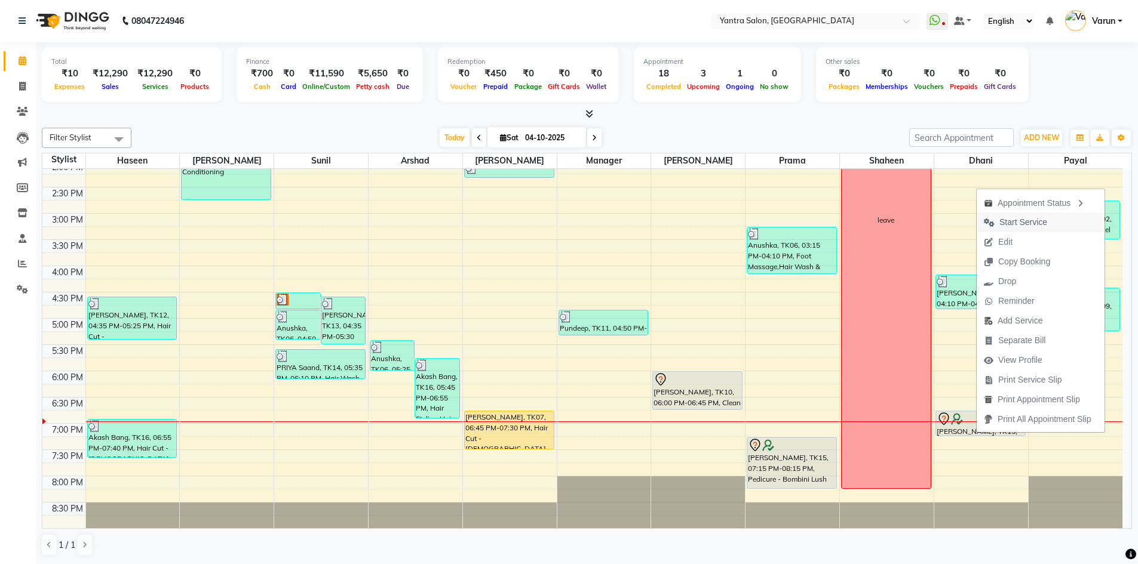
click at [1026, 222] on span "Start Service" at bounding box center [1023, 222] width 48 height 13
